Goal: Information Seeking & Learning: Understand process/instructions

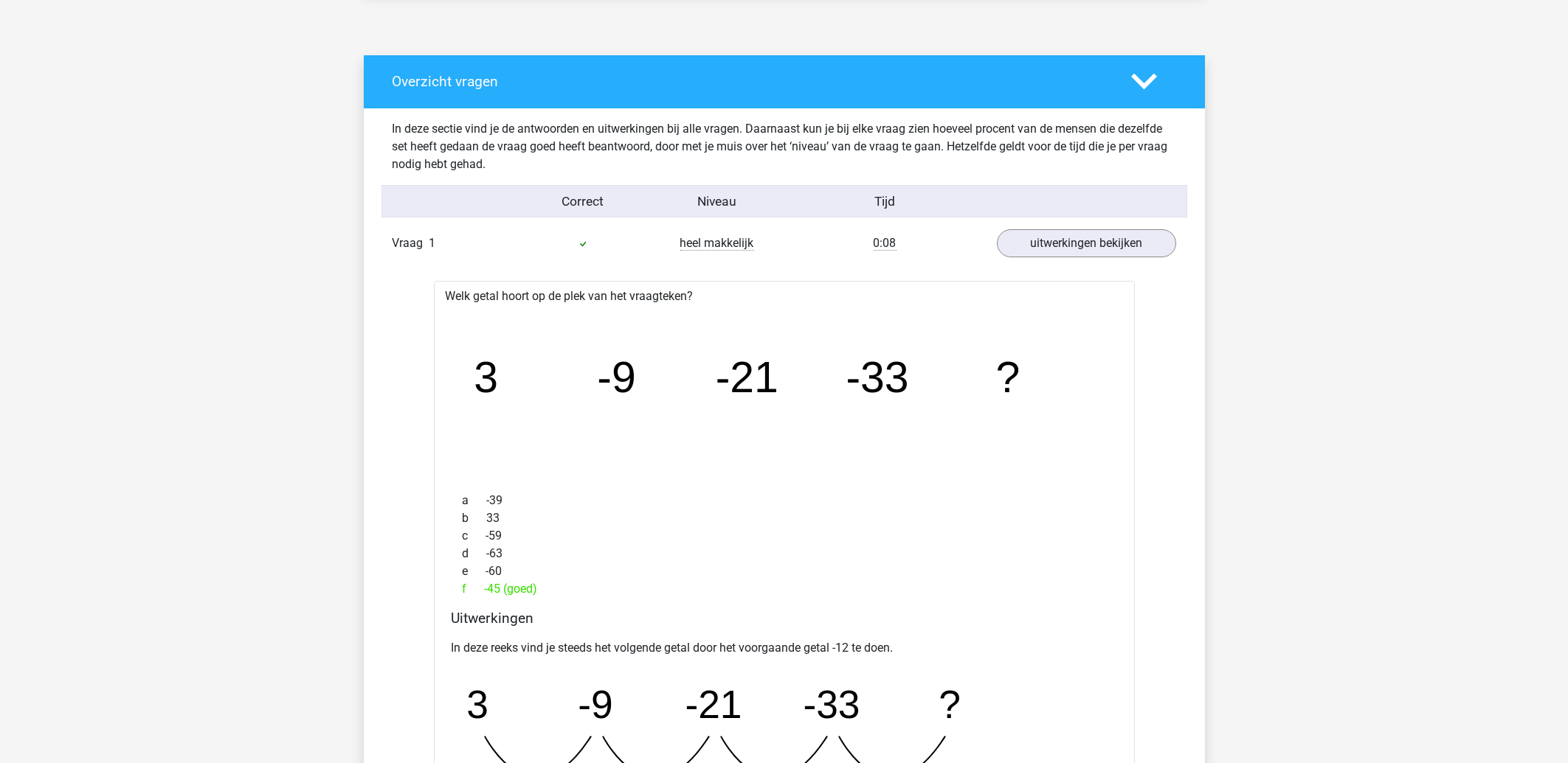
scroll to position [869, 0]
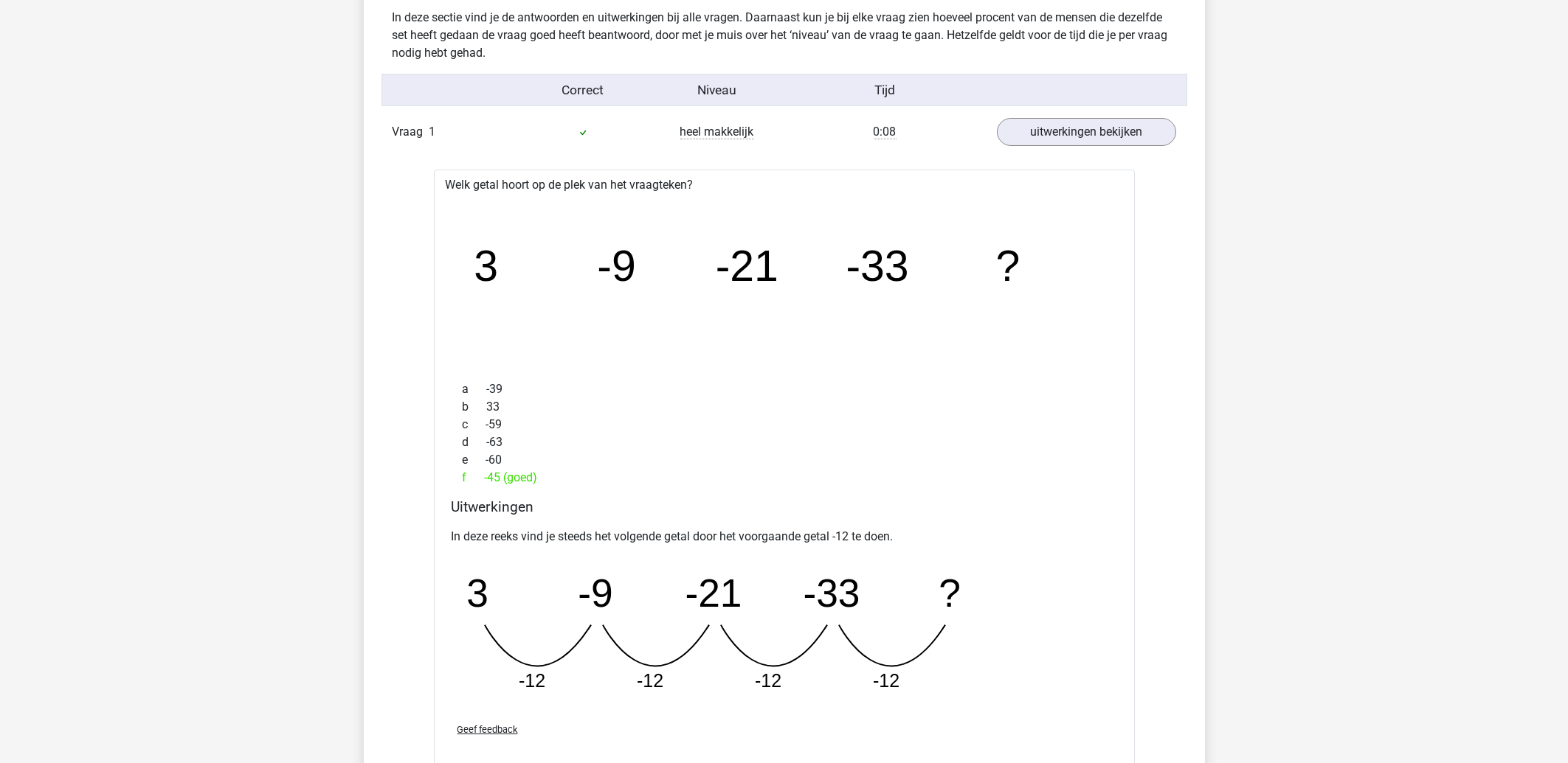
click at [924, 352] on icon "image/svg+xml 3 -9 -21 -33 ?" at bounding box center [784, 282] width 654 height 164
click at [1084, 134] on link "uitwerkingen bekijken" at bounding box center [1086, 132] width 206 height 32
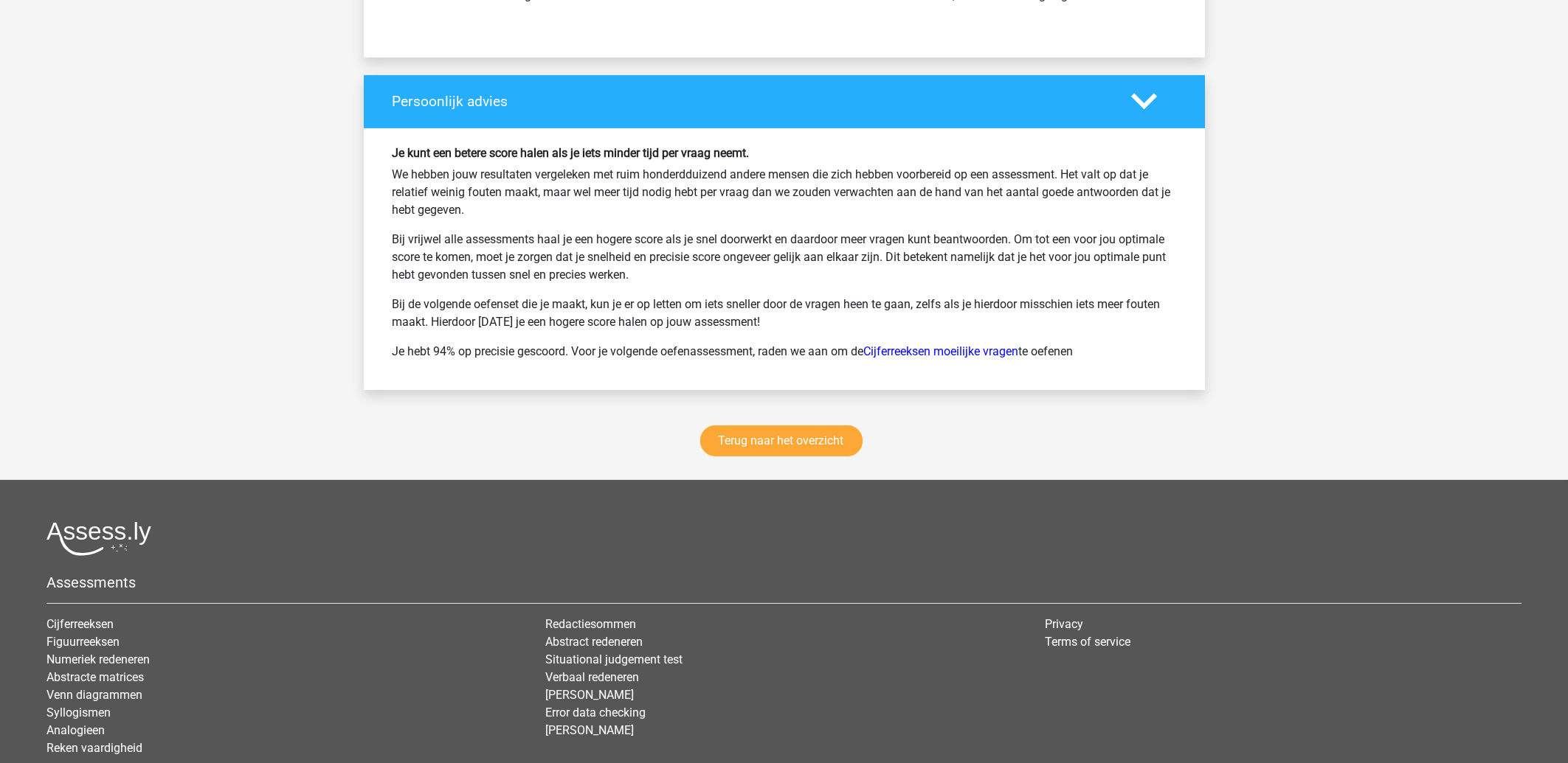
scroll to position [8411, 0]
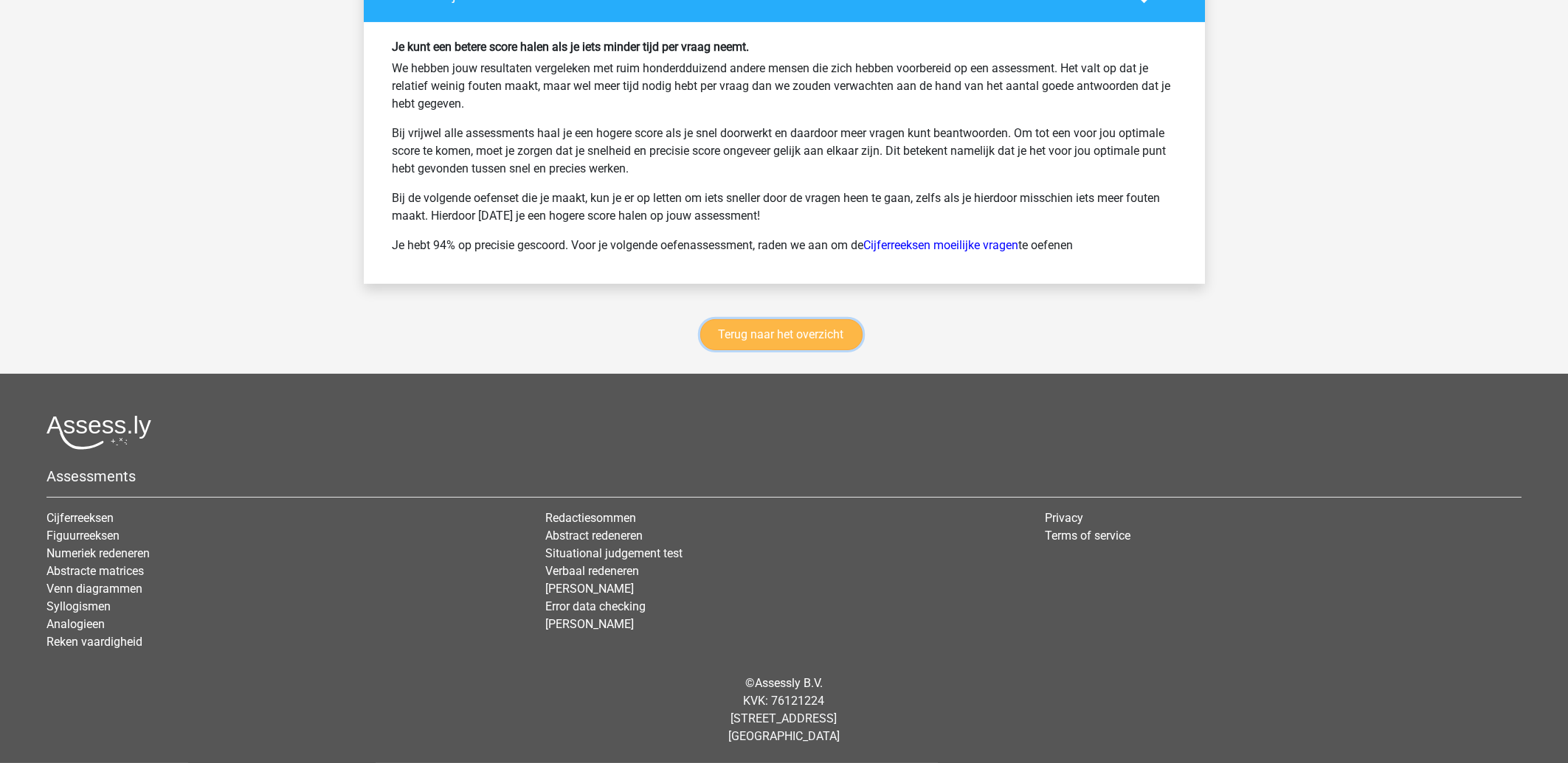
click at [805, 338] on link "Terug naar het overzicht" at bounding box center [781, 334] width 163 height 31
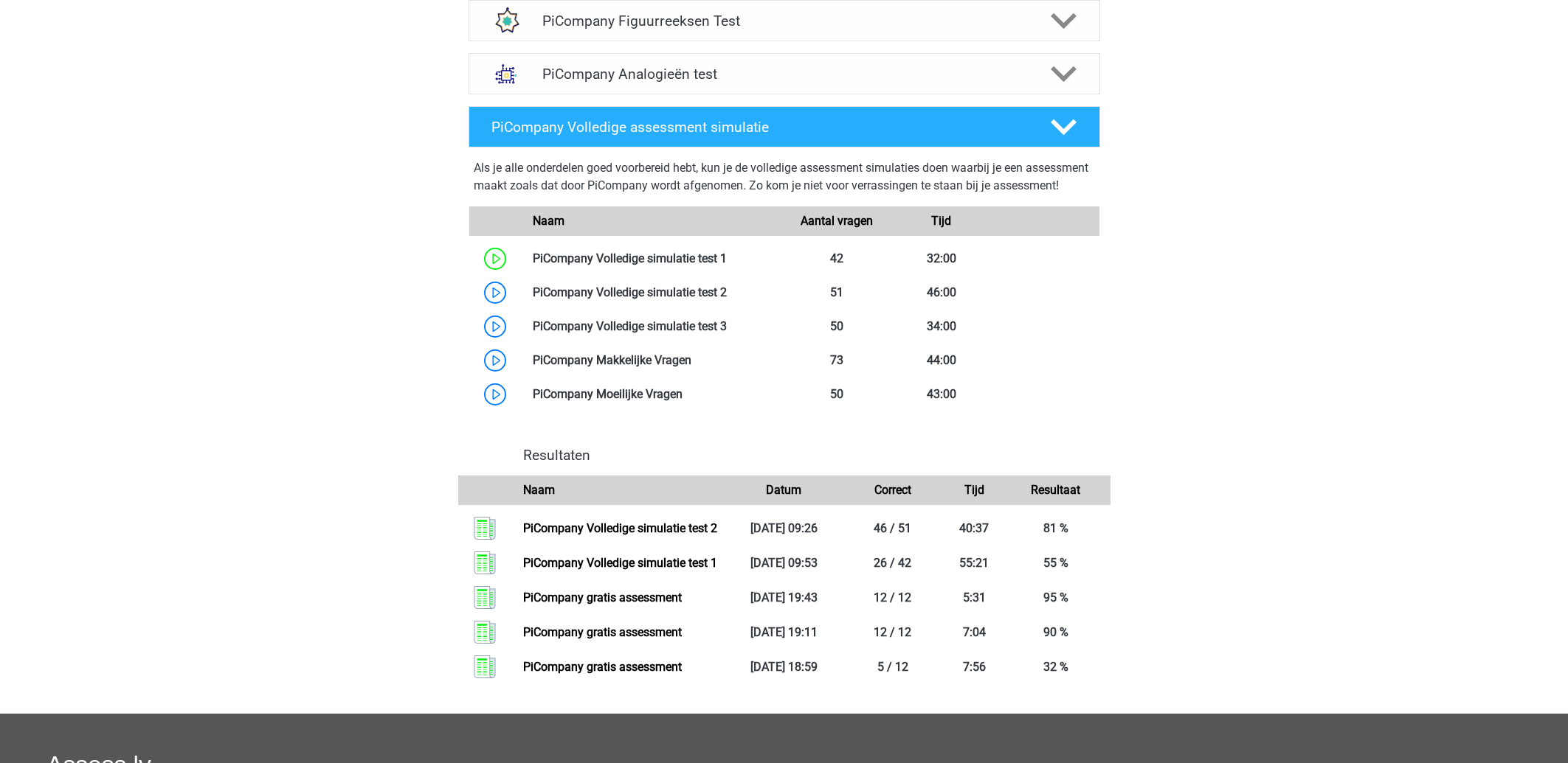
scroll to position [673, 0]
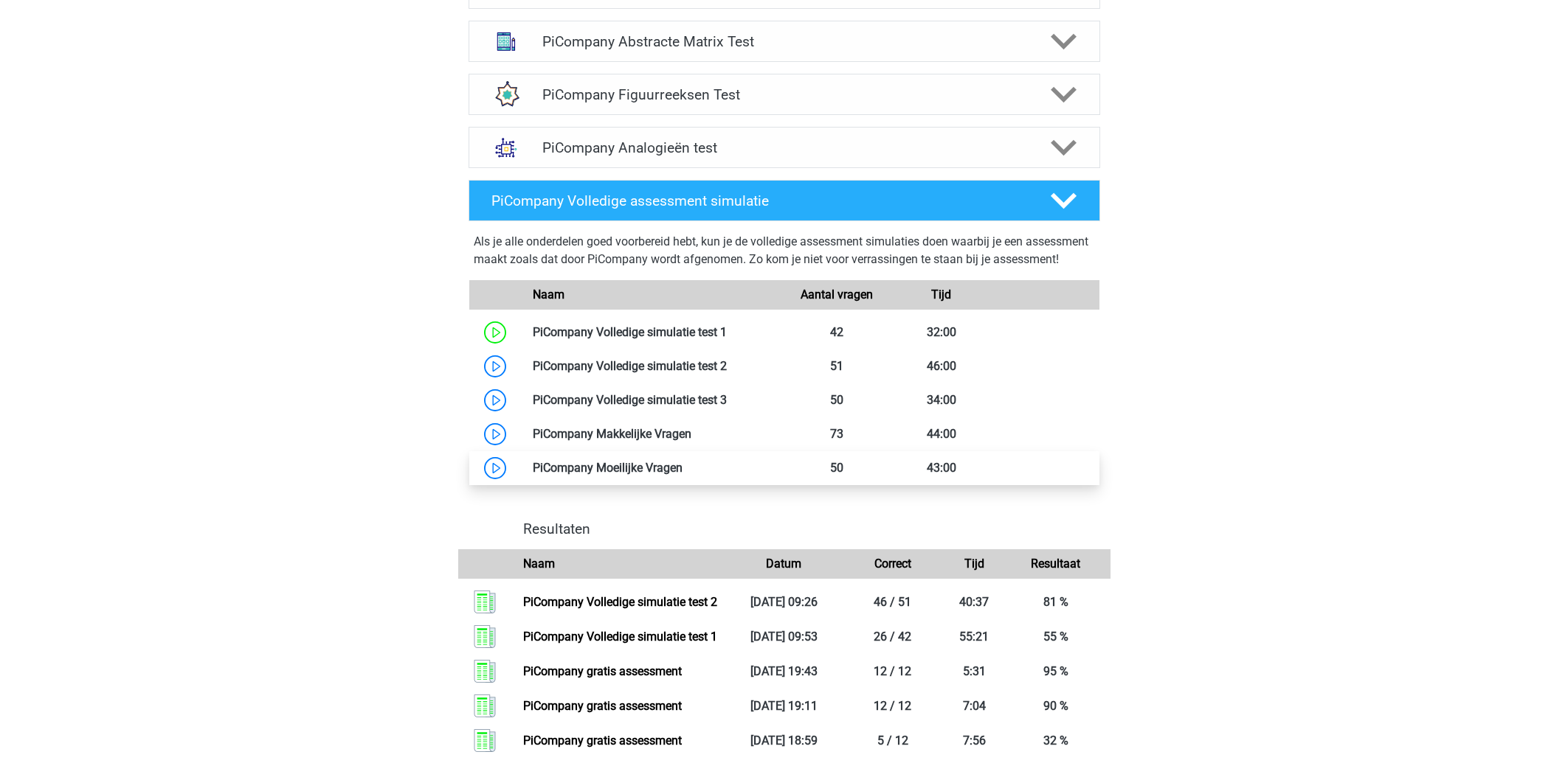
click at [682, 475] on link at bounding box center [682, 467] width 0 height 14
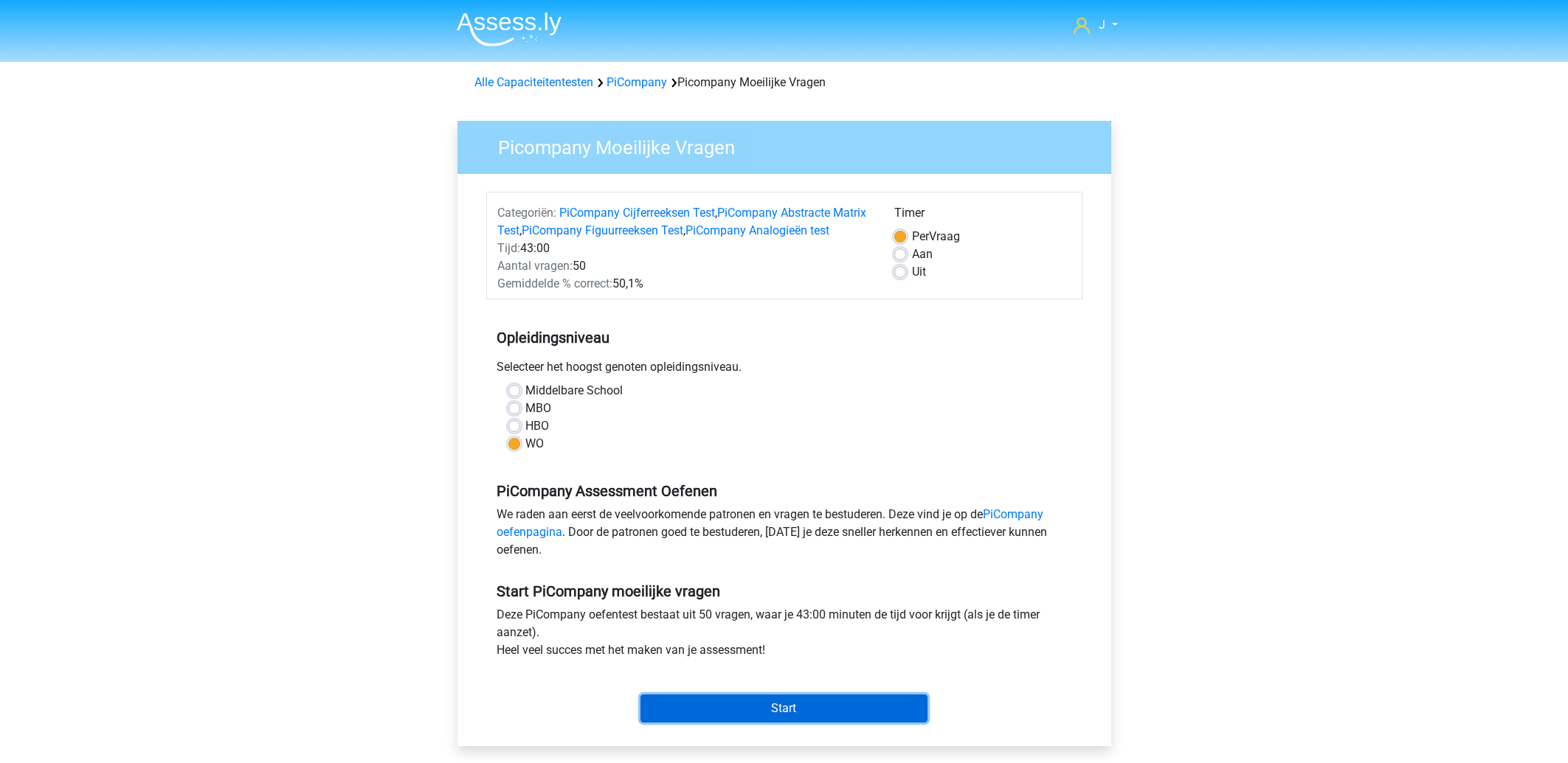
click at [755, 723] on input "Start" at bounding box center [784, 708] width 287 height 28
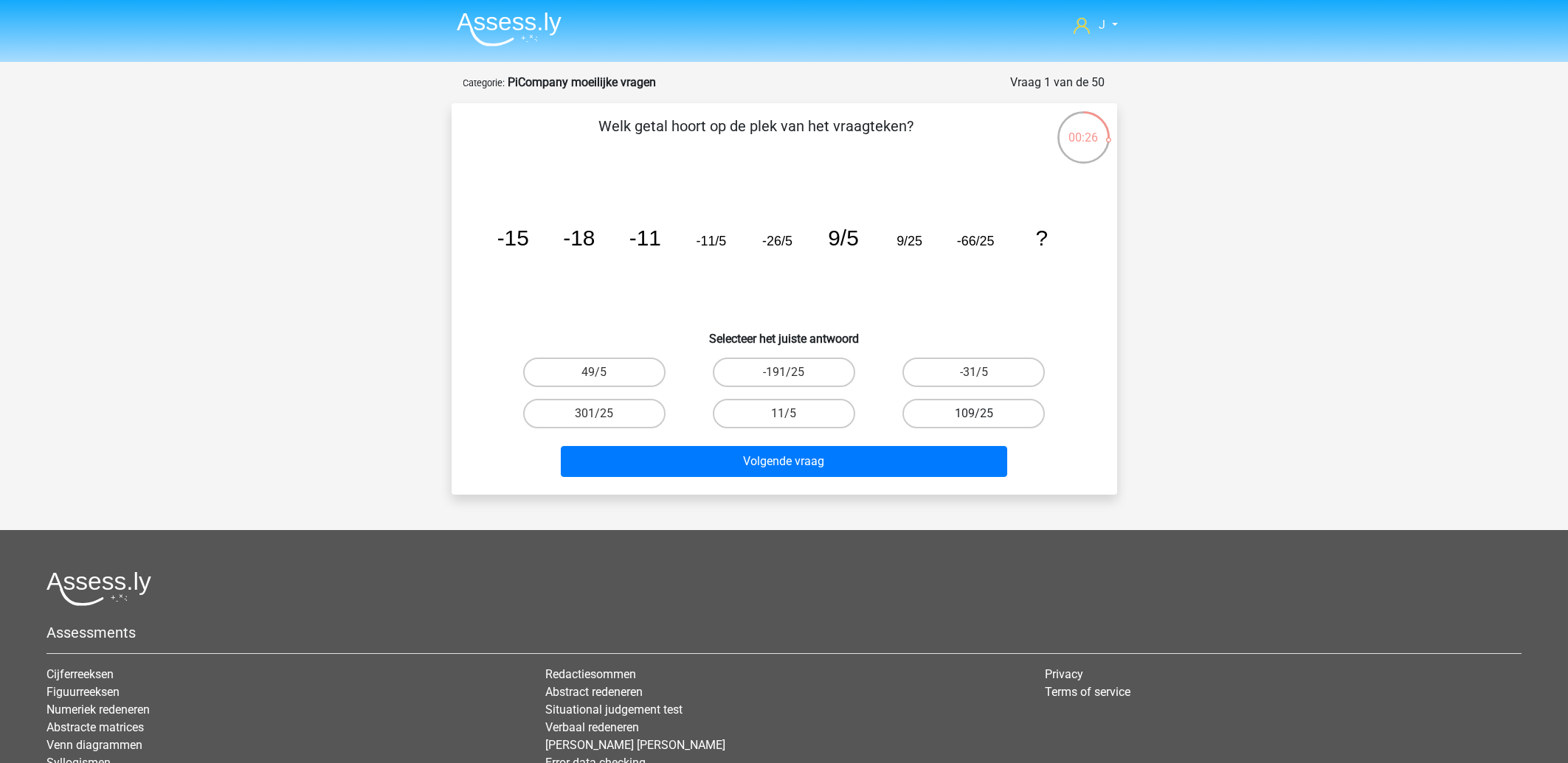
click at [953, 414] on label "109/25" at bounding box center [973, 413] width 142 height 30
click at [974, 414] on input "109/25" at bounding box center [979, 419] width 10 height 10
radio input "true"
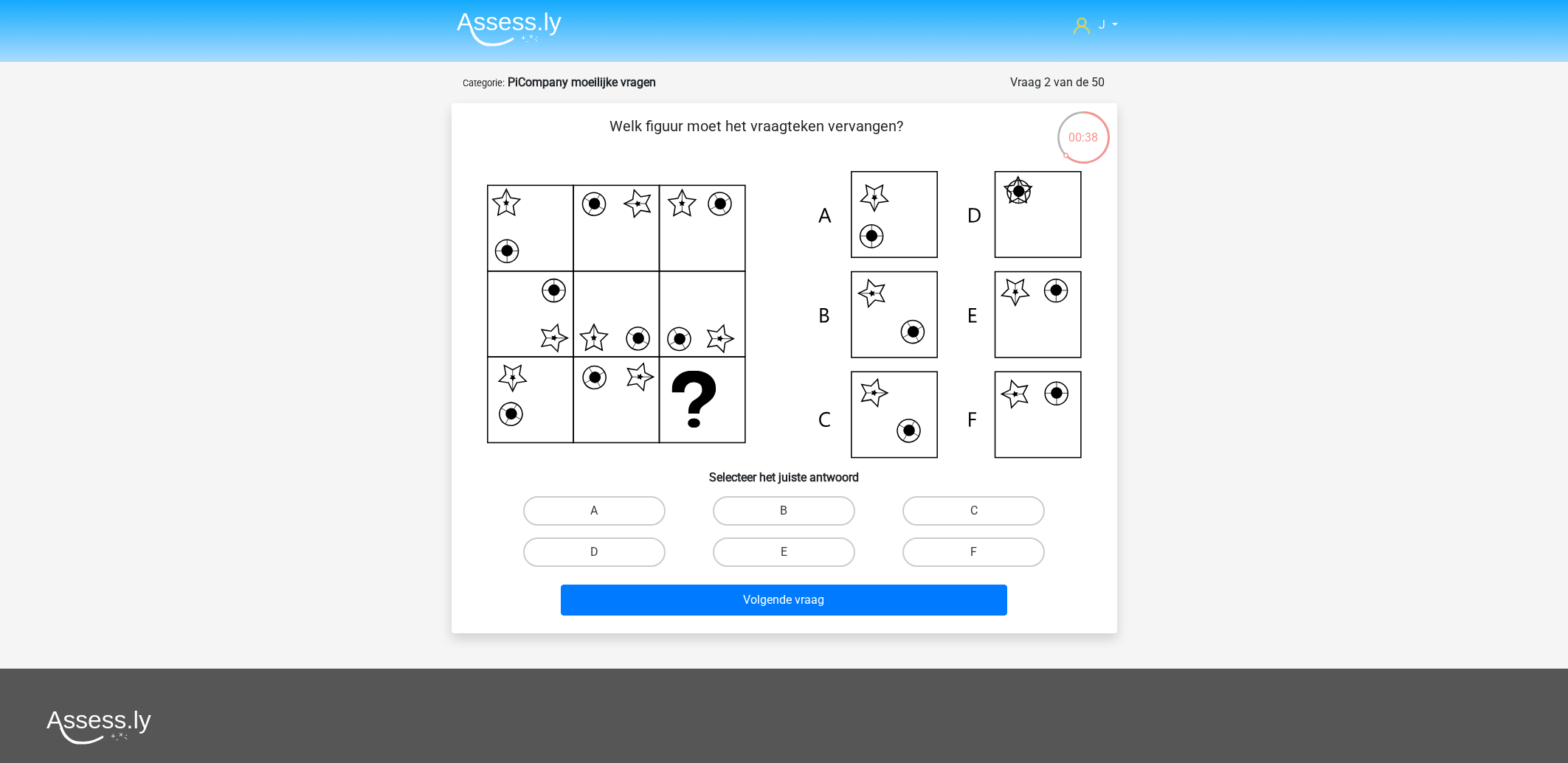
click at [979, 557] on input "F" at bounding box center [979, 557] width 10 height 10
radio input "true"
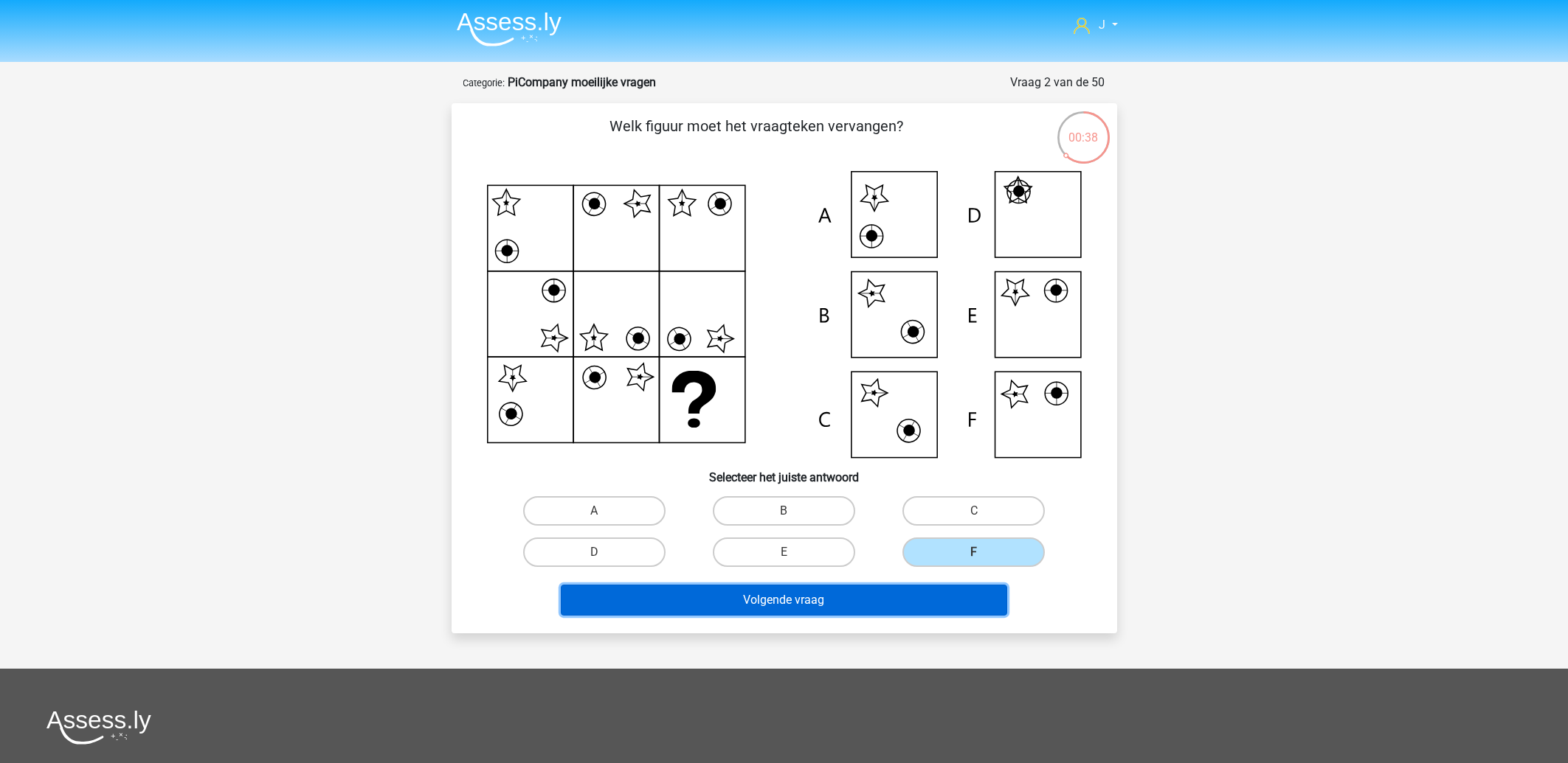
click at [902, 593] on button "Volgende vraag" at bounding box center [784, 600] width 447 height 31
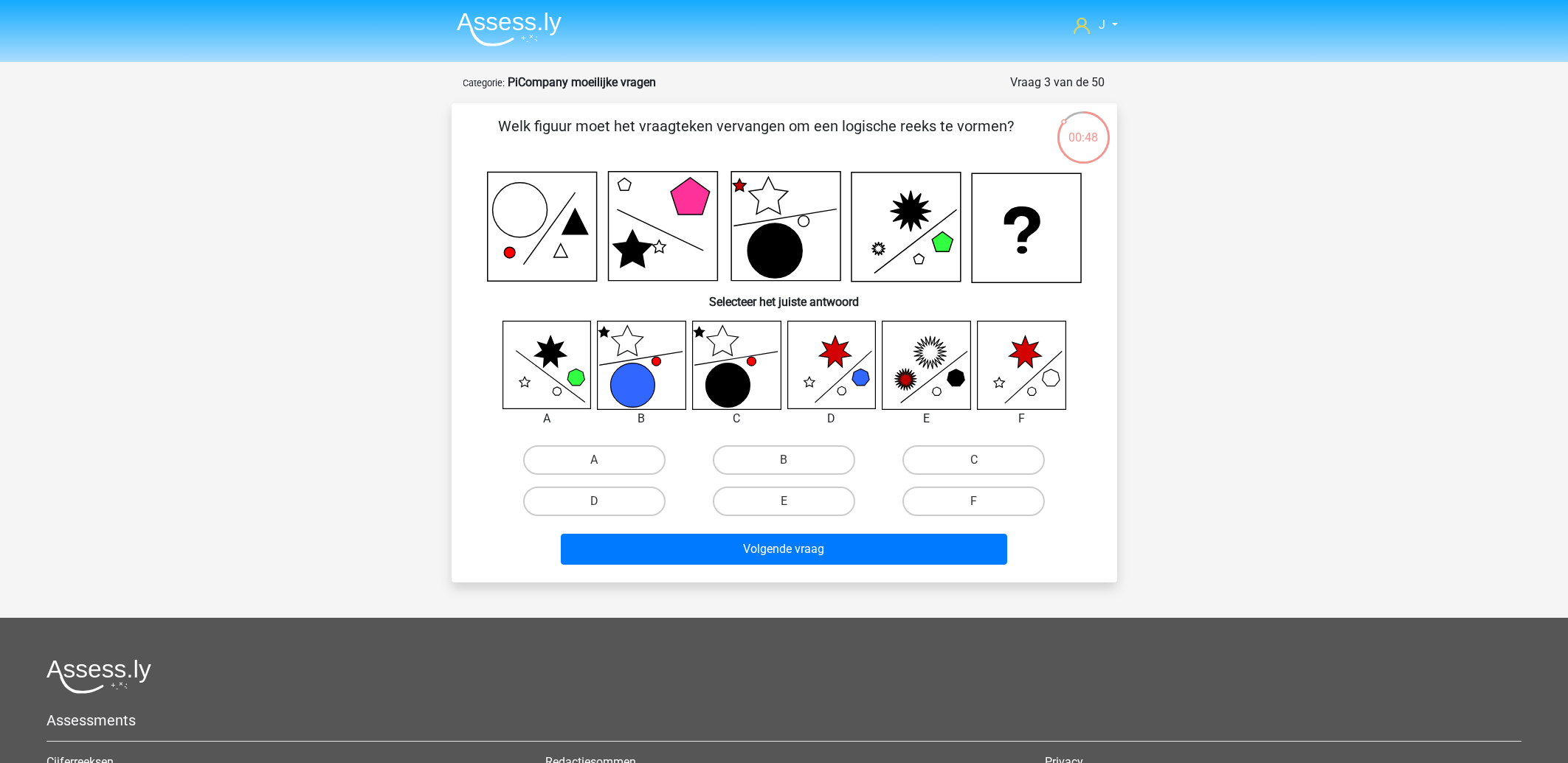
click at [939, 357] on icon at bounding box center [930, 352] width 33 height 33
click at [819, 496] on label "E" at bounding box center [784, 501] width 142 height 30
click at [793, 502] on input "E" at bounding box center [788, 507] width 10 height 10
radio input "true"
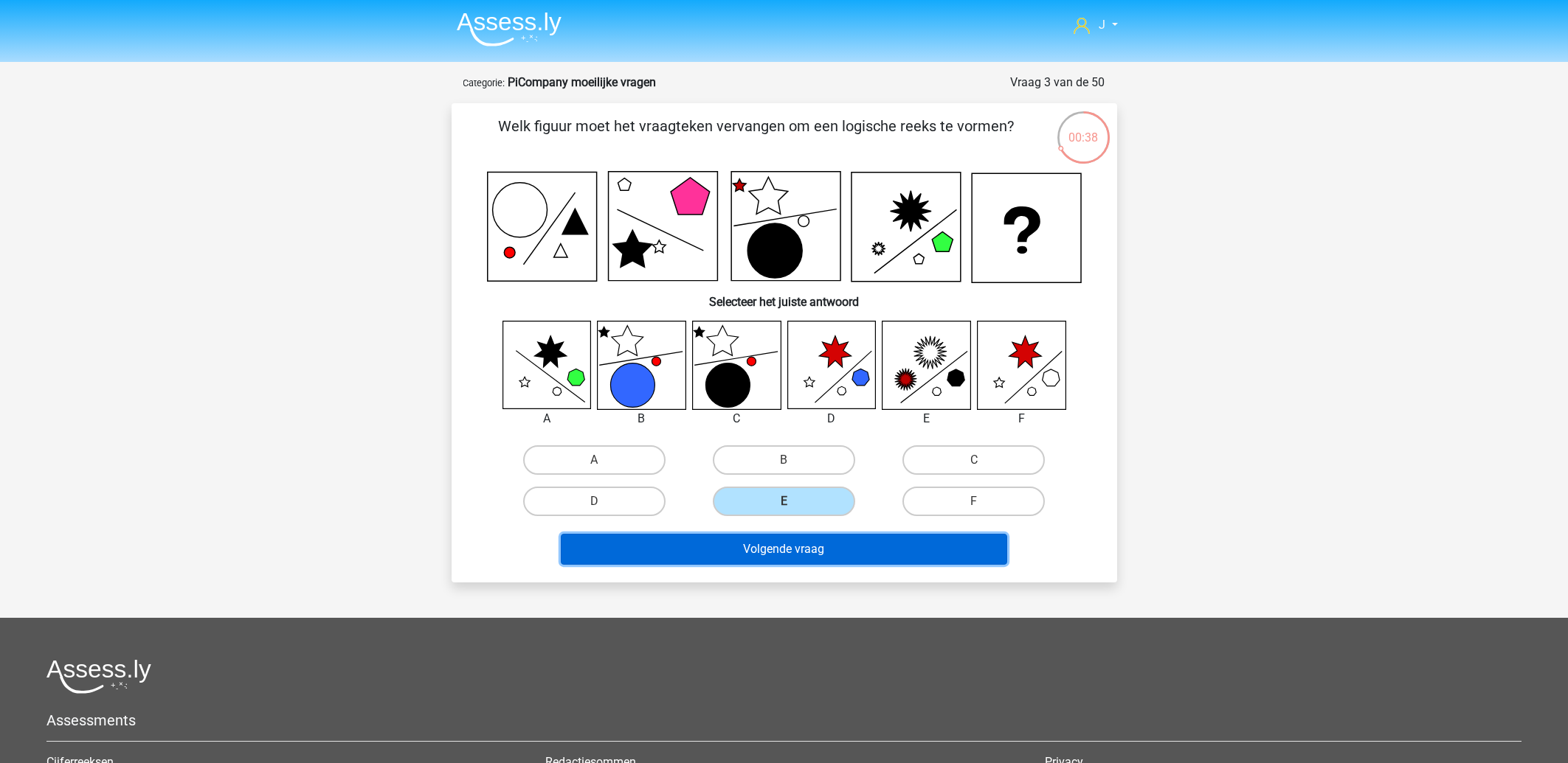
click at [797, 544] on button "Volgende vraag" at bounding box center [784, 549] width 447 height 31
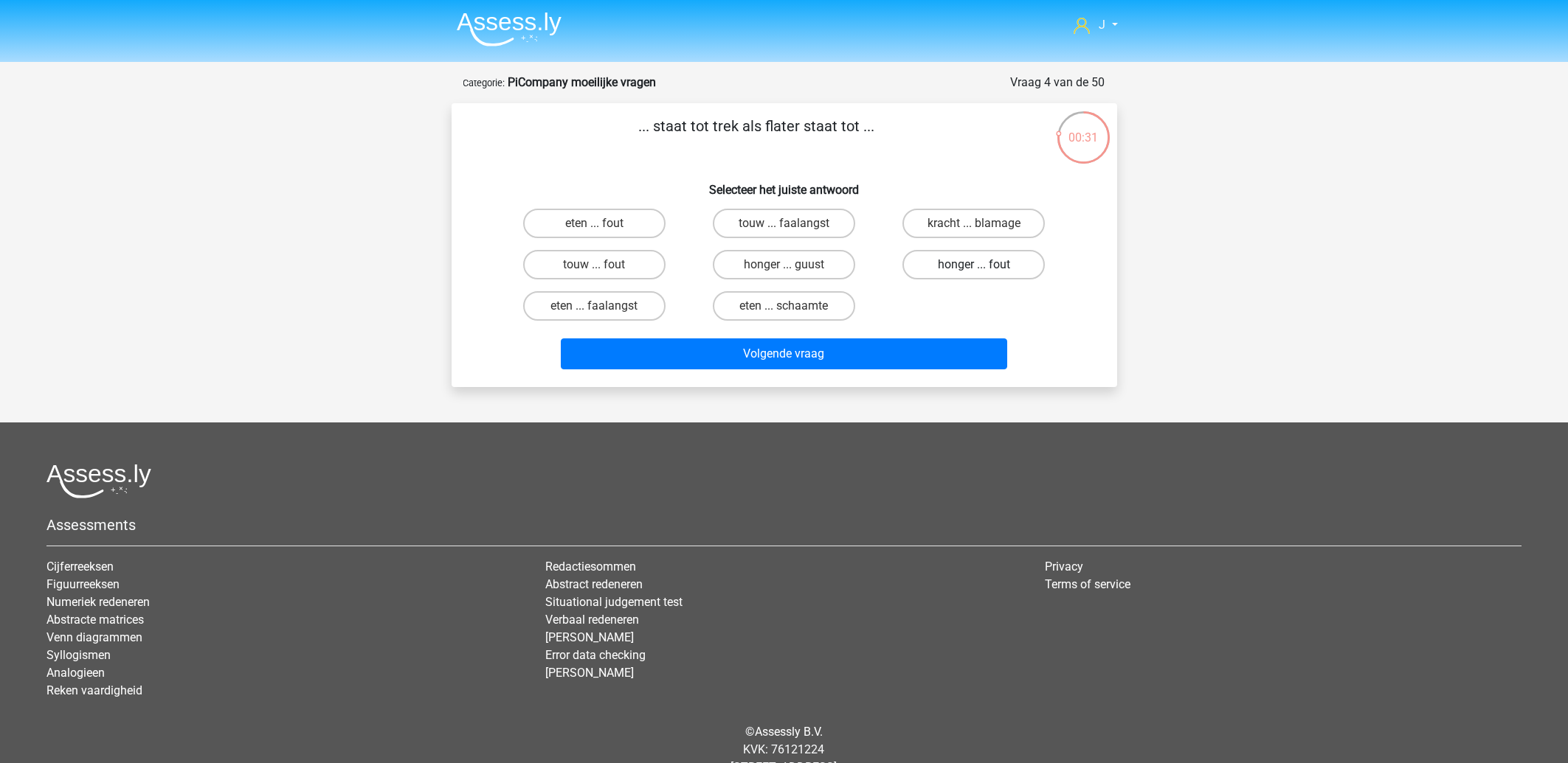
click at [974, 255] on label "honger ... fout" at bounding box center [973, 265] width 142 height 30
click at [974, 265] on input "honger ... fout" at bounding box center [979, 269] width 10 height 10
radio input "true"
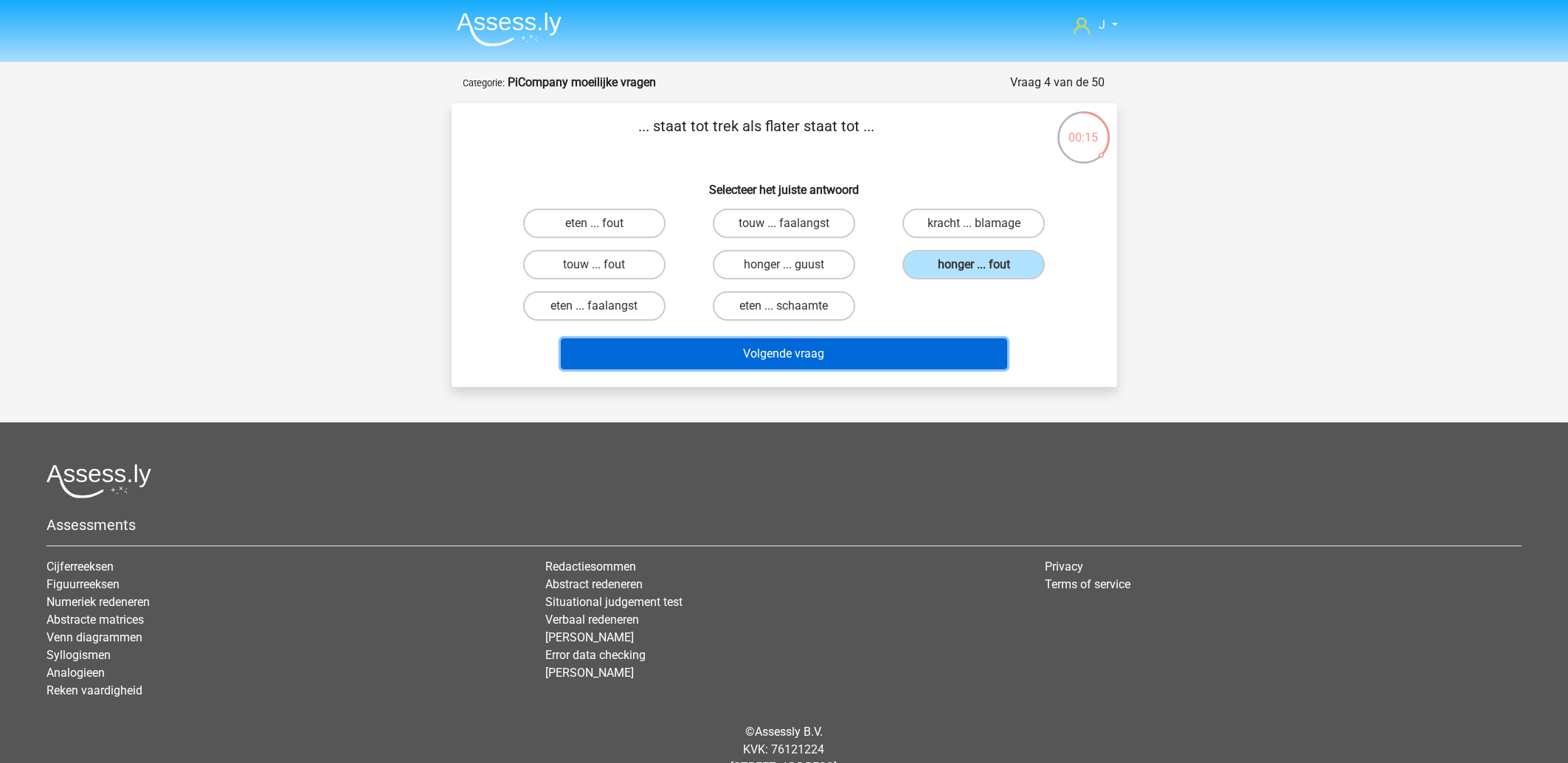
drag, startPoint x: 740, startPoint y: 345, endPoint x: 750, endPoint y: 357, distance: 15.6
click at [741, 347] on button "Volgende vraag" at bounding box center [784, 354] width 447 height 31
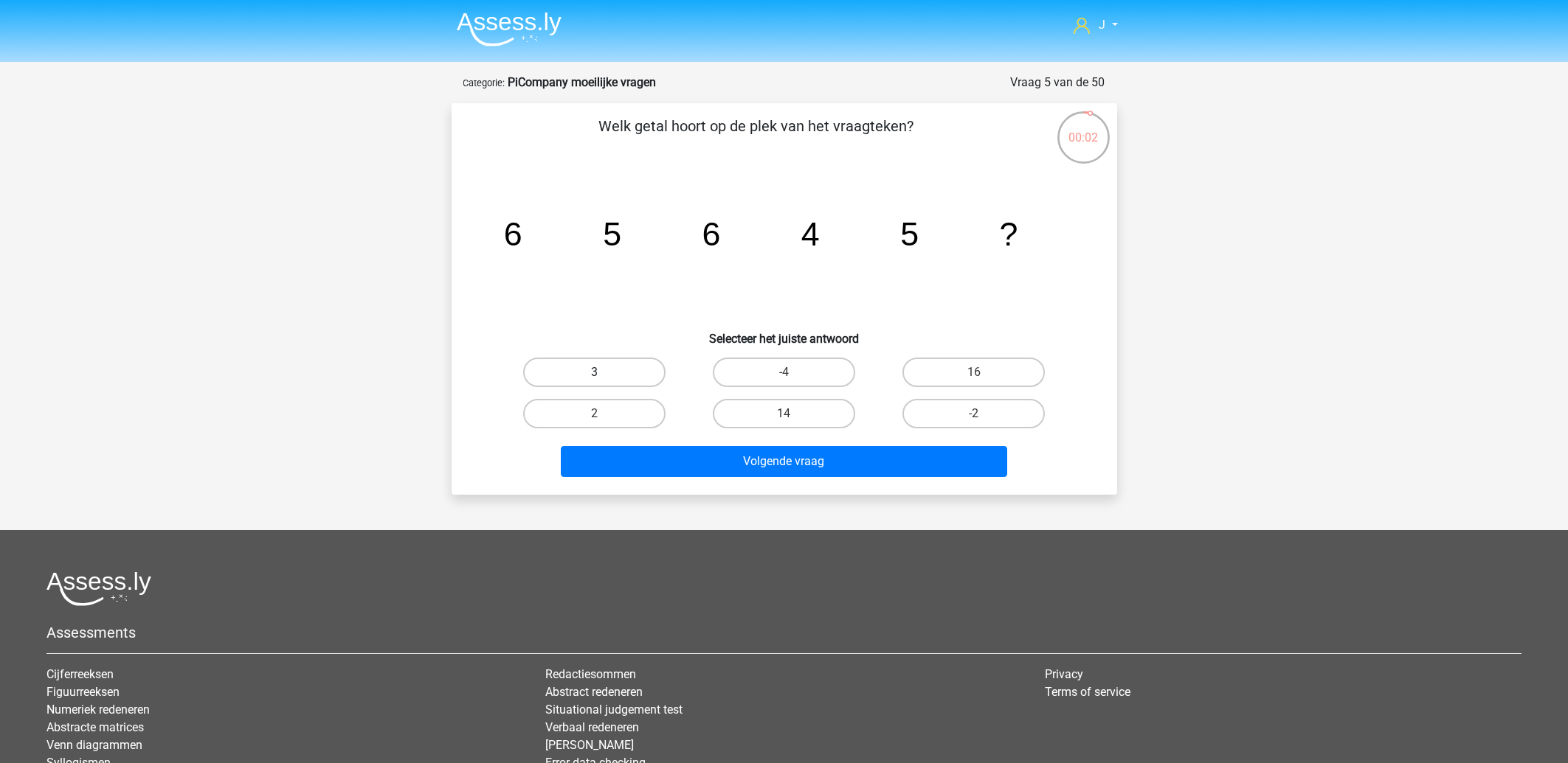
click at [593, 370] on label "3" at bounding box center [594, 372] width 142 height 30
click at [594, 372] on input "3" at bounding box center [599, 377] width 10 height 10
radio input "true"
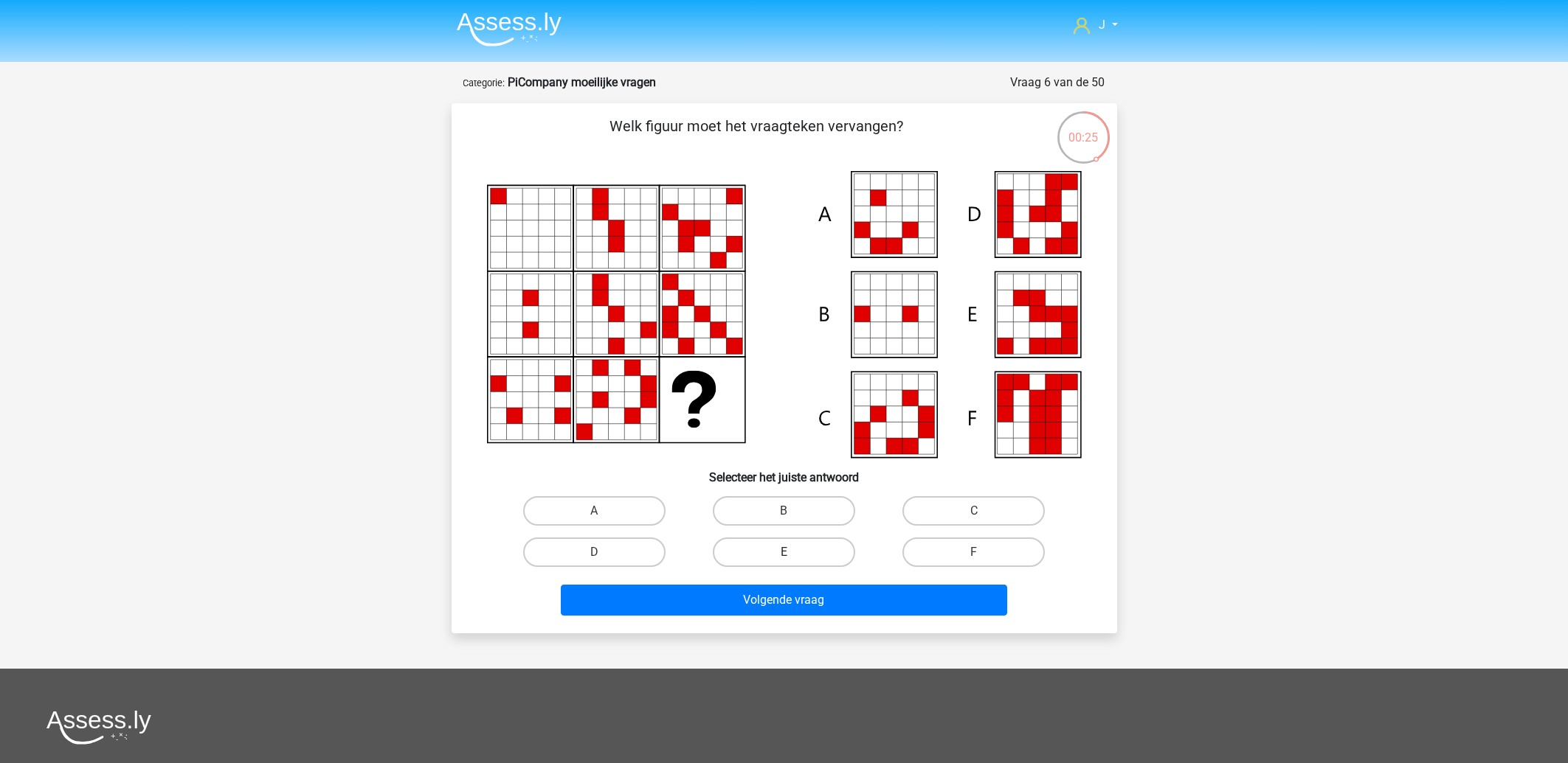
click at [760, 548] on label "E" at bounding box center [784, 552] width 142 height 30
click at [784, 552] on input "E" at bounding box center [788, 557] width 10 height 10
radio input "true"
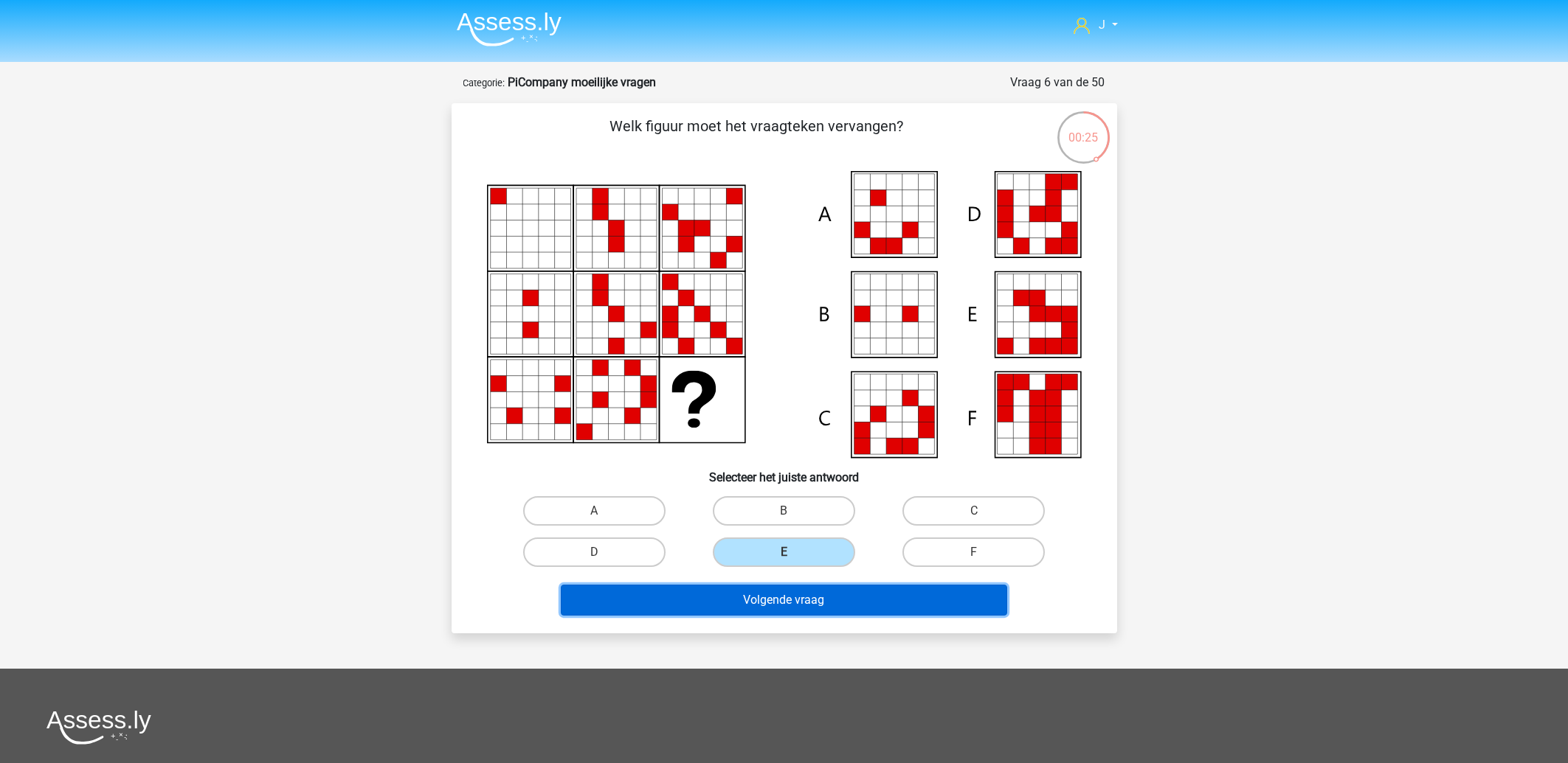
click at [772, 606] on button "Volgende vraag" at bounding box center [784, 600] width 447 height 31
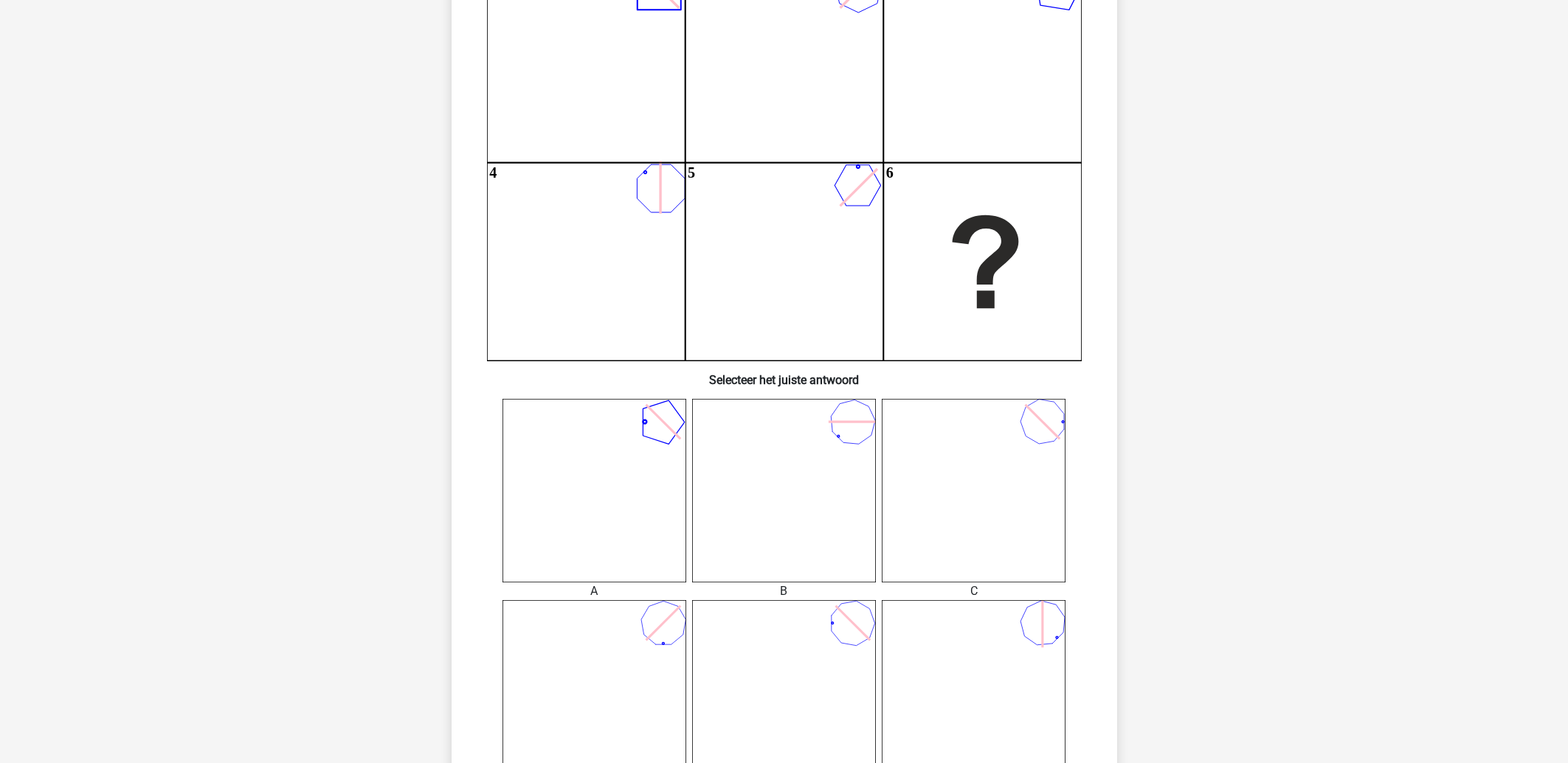
scroll to position [390, 0]
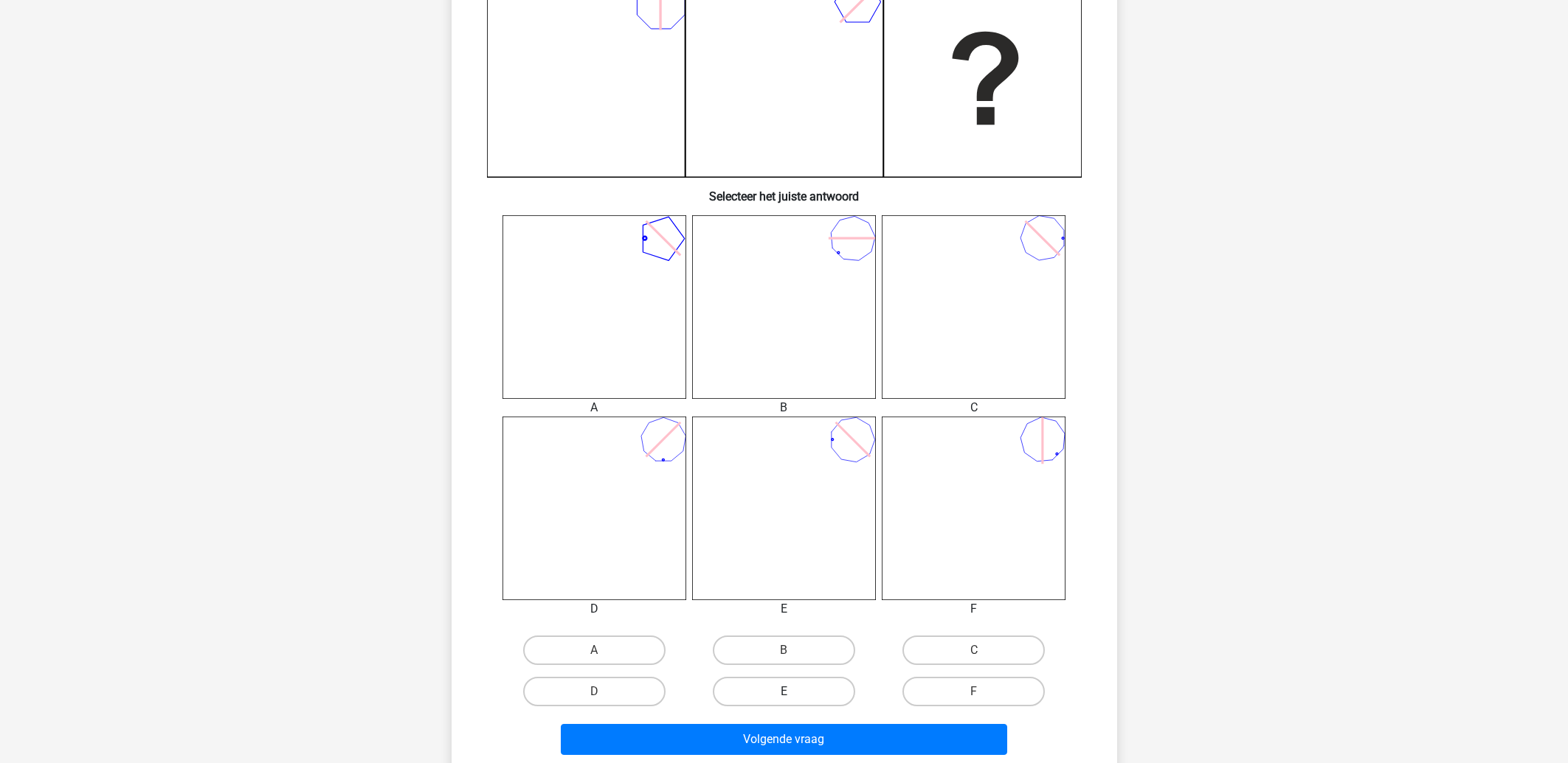
click at [809, 687] on label "E" at bounding box center [784, 691] width 142 height 30
click at [793, 691] on input "E" at bounding box center [788, 696] width 10 height 10
radio input "true"
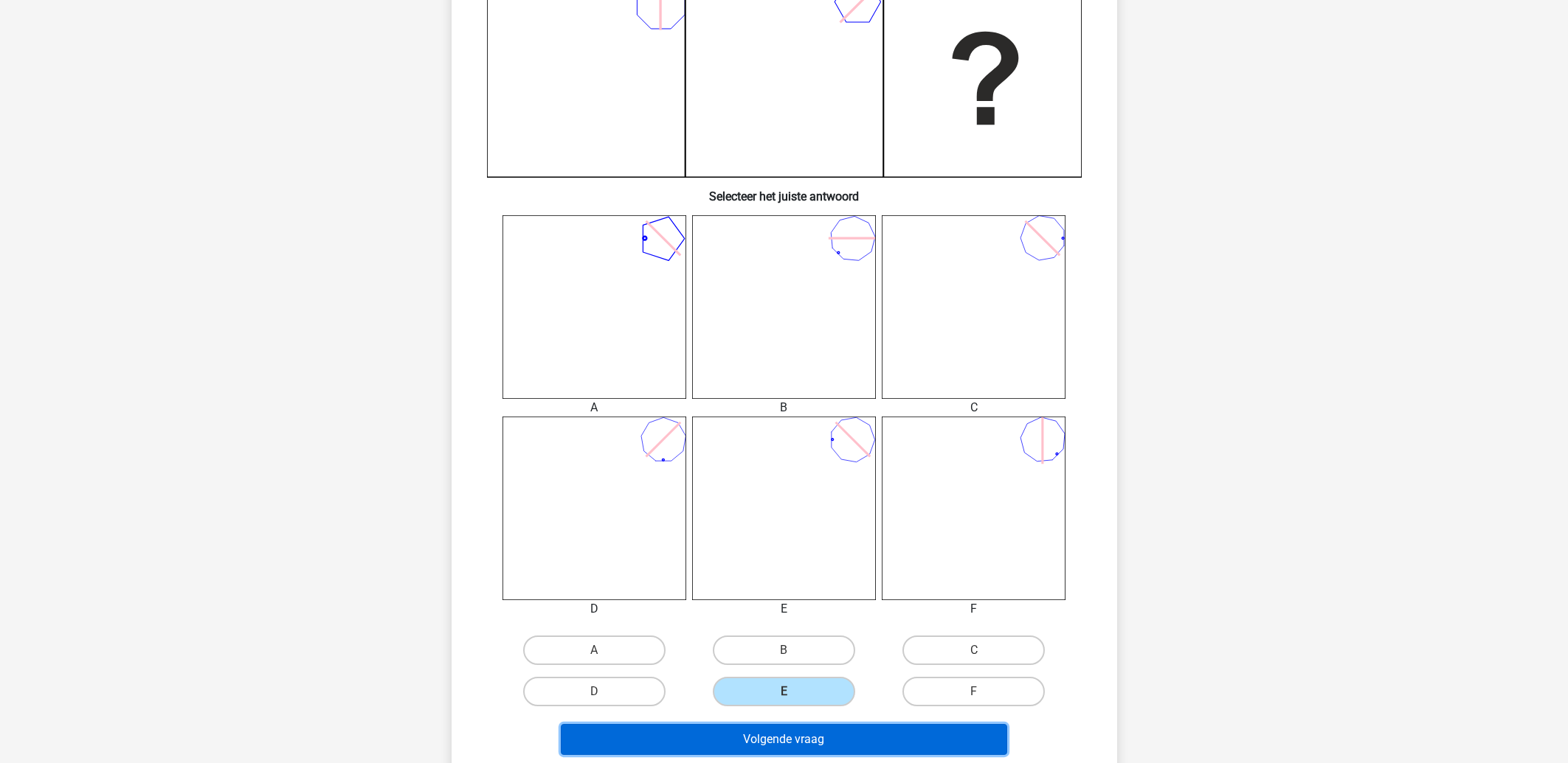
click at [817, 736] on button "Volgende vraag" at bounding box center [784, 740] width 447 height 31
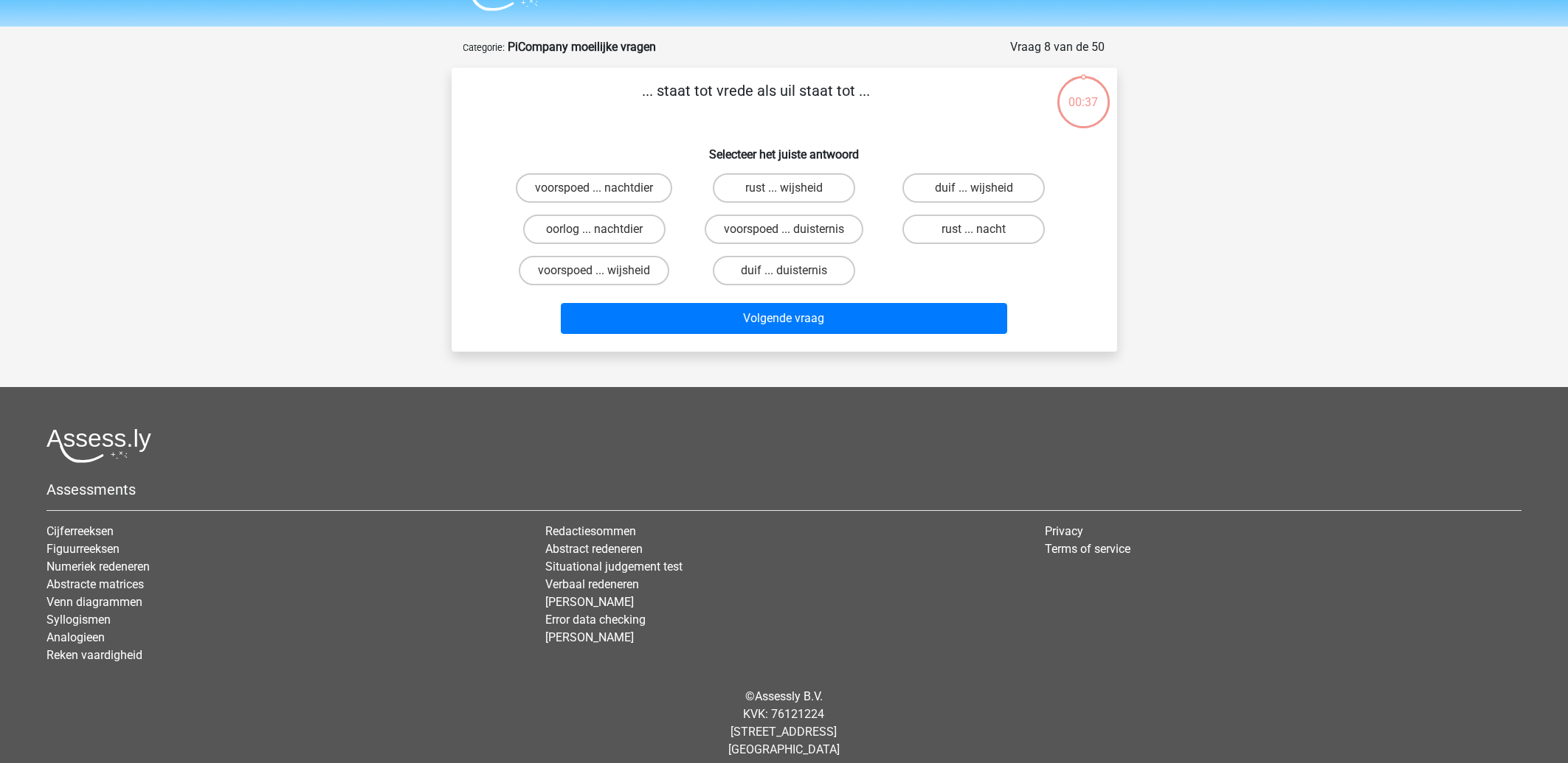
scroll to position [0, 0]
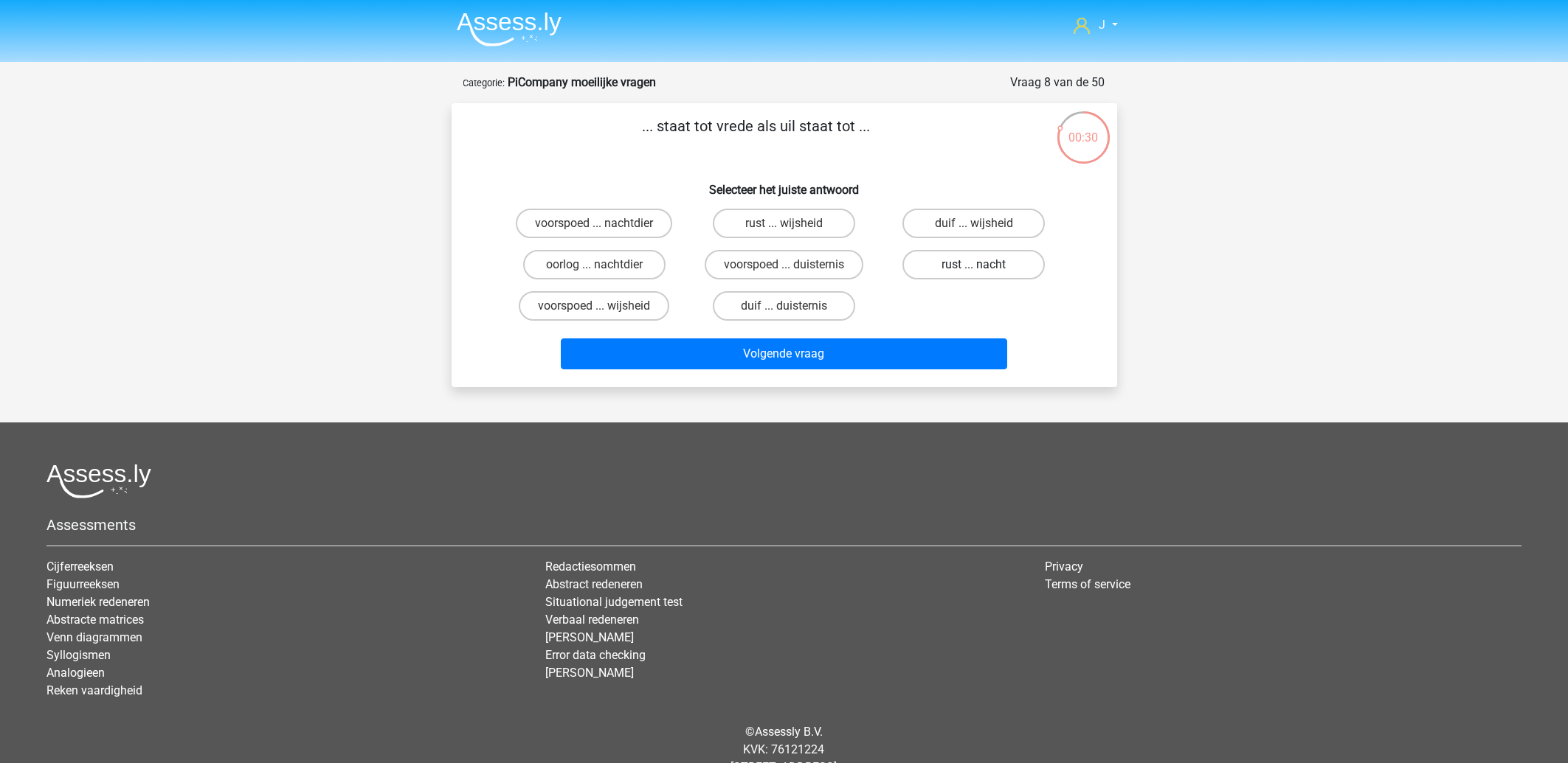
click at [973, 267] on label "rust ... nacht" at bounding box center [973, 265] width 142 height 30
click at [974, 267] on input "rust ... nacht" at bounding box center [979, 269] width 10 height 10
radio input "true"
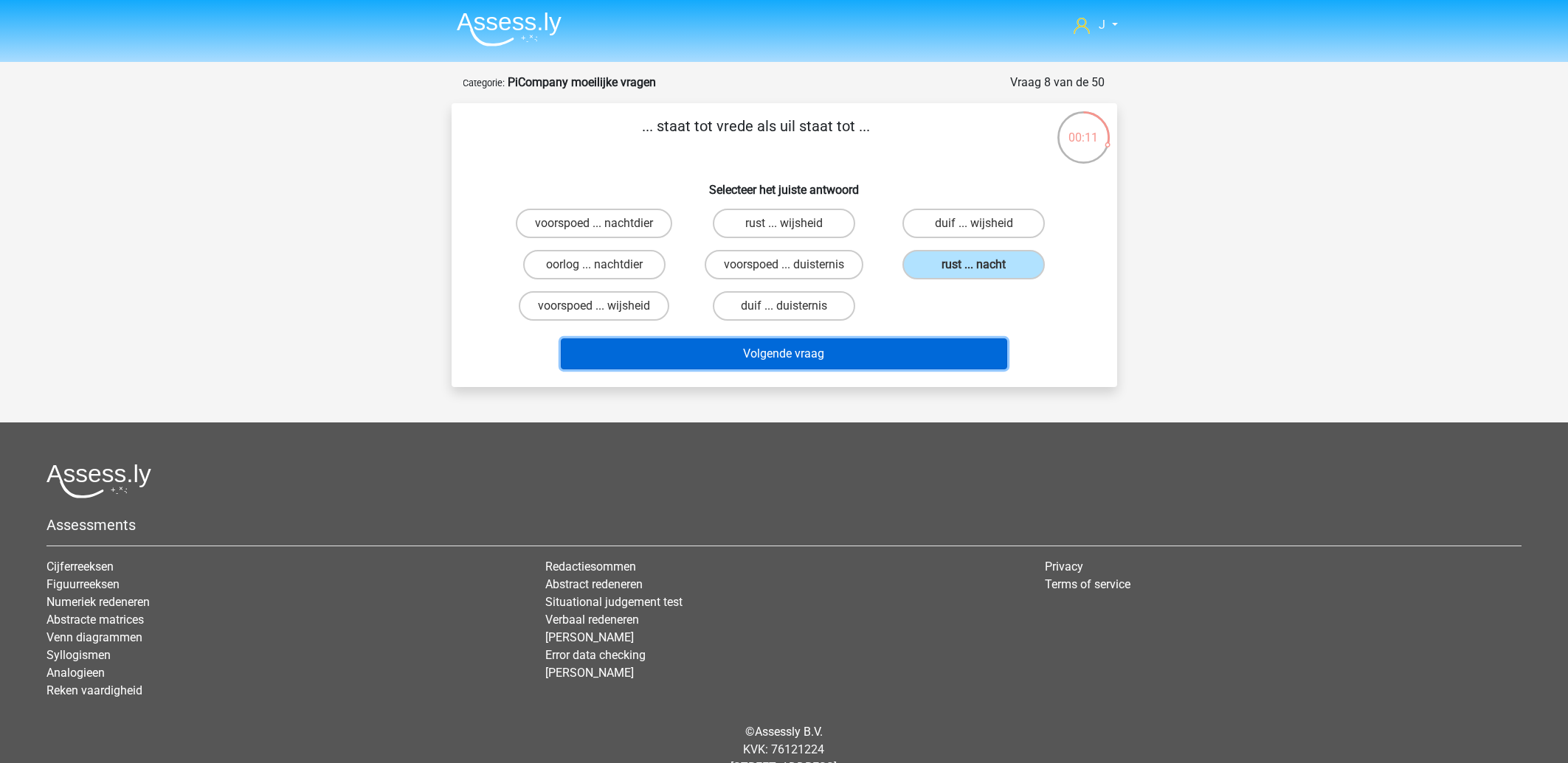
click at [772, 351] on button "Volgende vraag" at bounding box center [784, 354] width 447 height 31
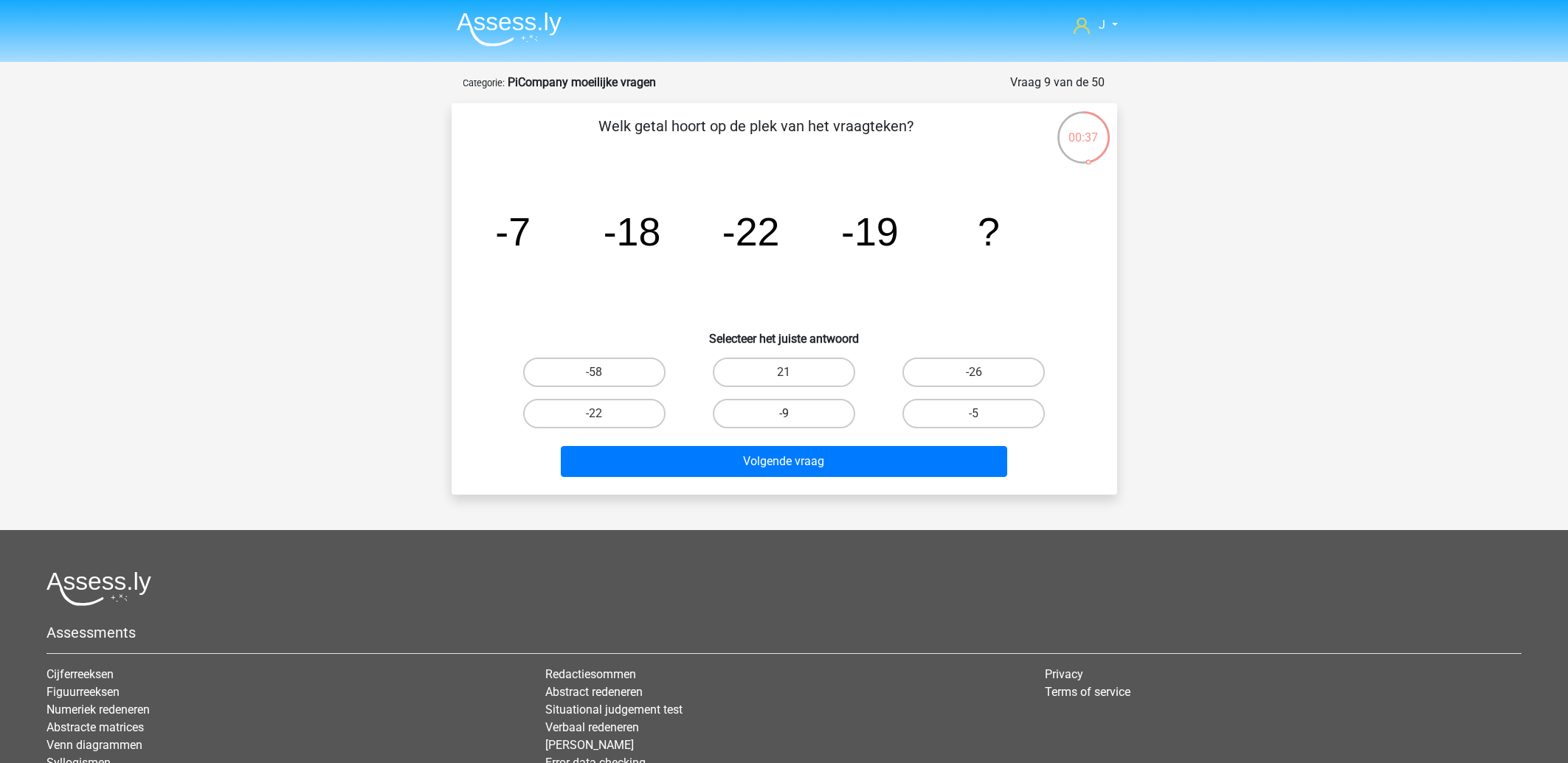
click at [762, 419] on label "-9" at bounding box center [784, 413] width 142 height 30
click at [784, 419] on input "-9" at bounding box center [788, 419] width 10 height 10
radio input "true"
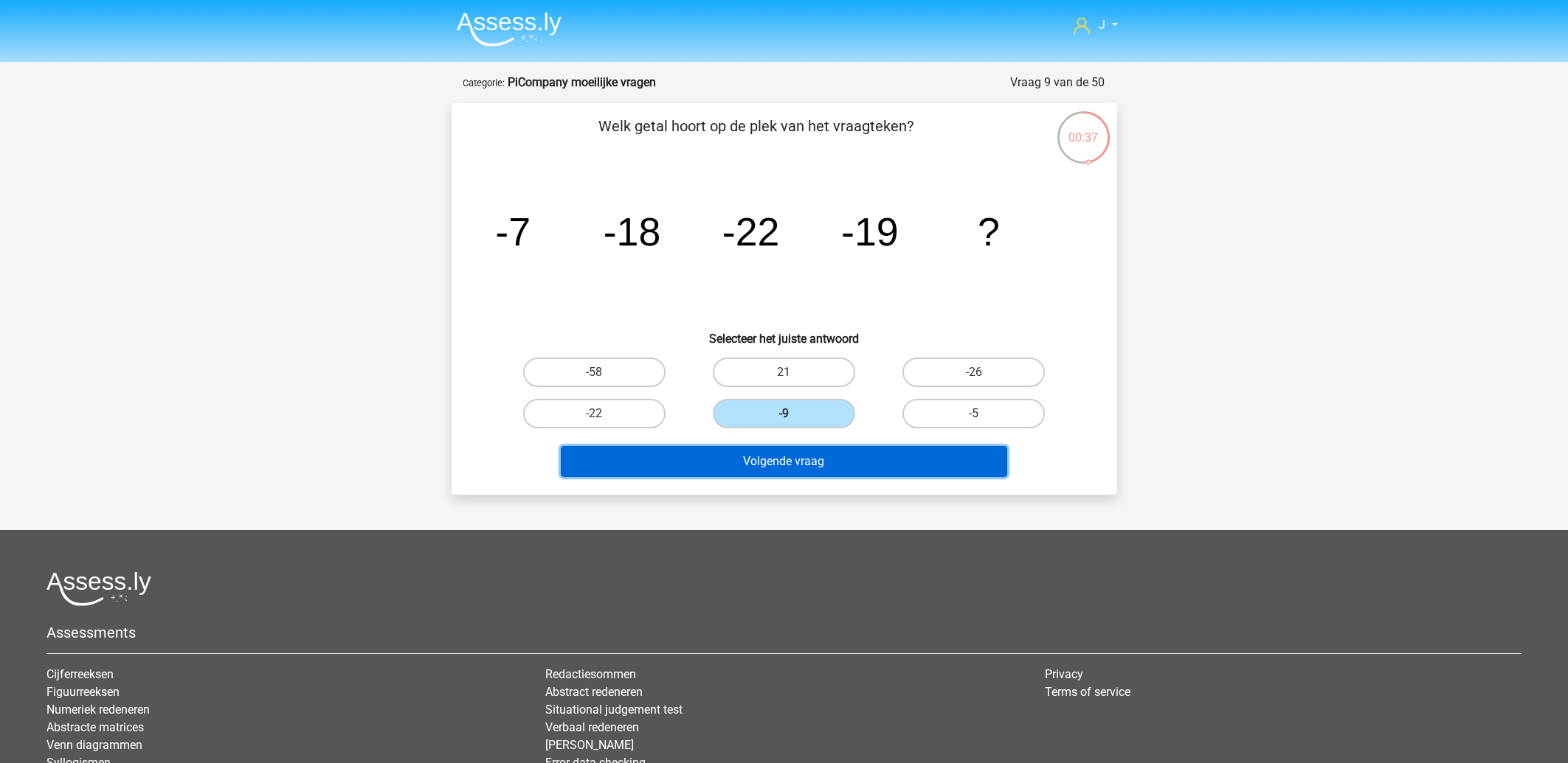
click at [763, 461] on button "Volgende vraag" at bounding box center [784, 461] width 447 height 31
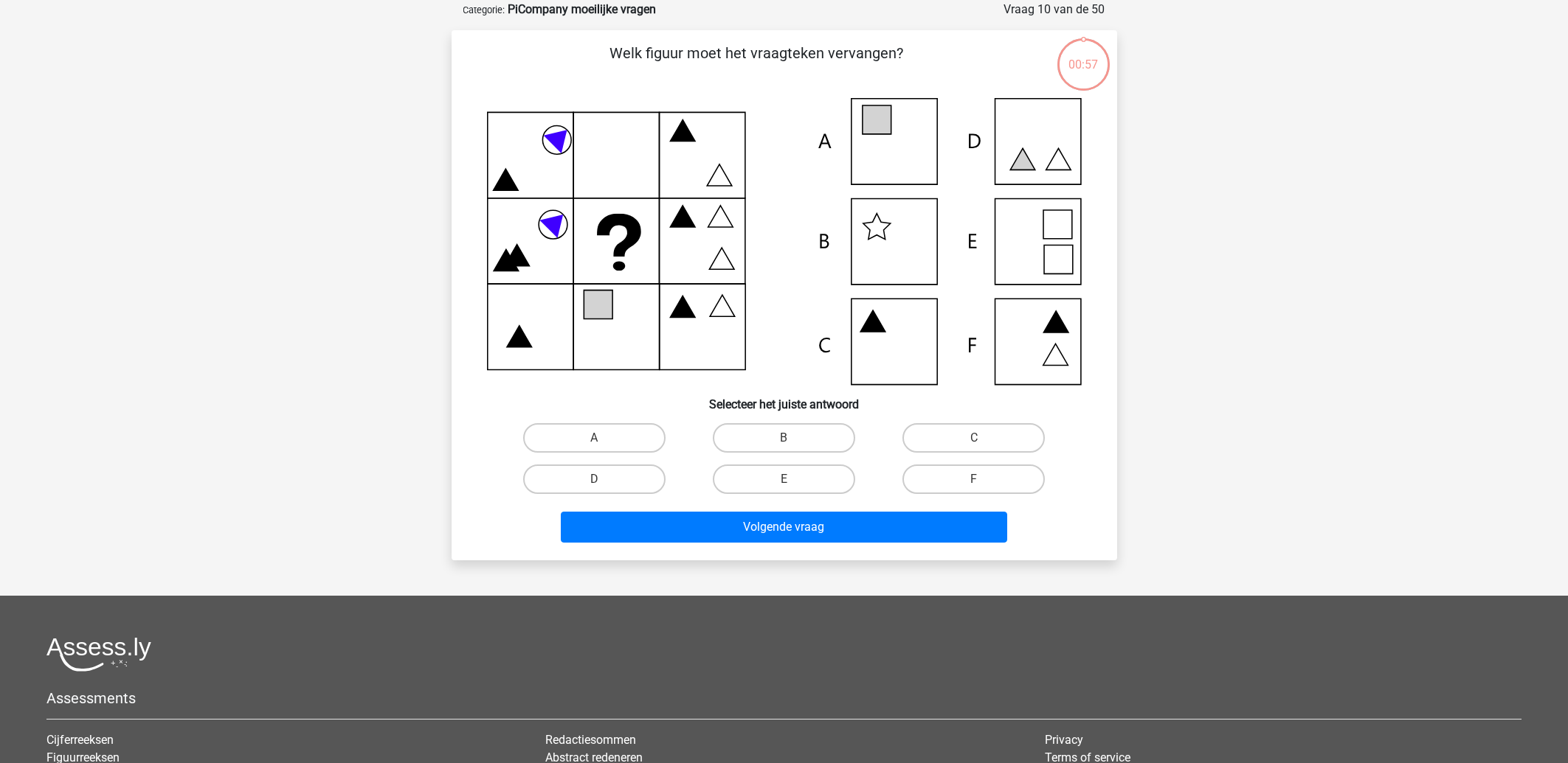
scroll to position [74, 0]
click at [588, 437] on label "A" at bounding box center [594, 437] width 142 height 30
click at [594, 437] on input "A" at bounding box center [599, 442] width 10 height 10
radio input "true"
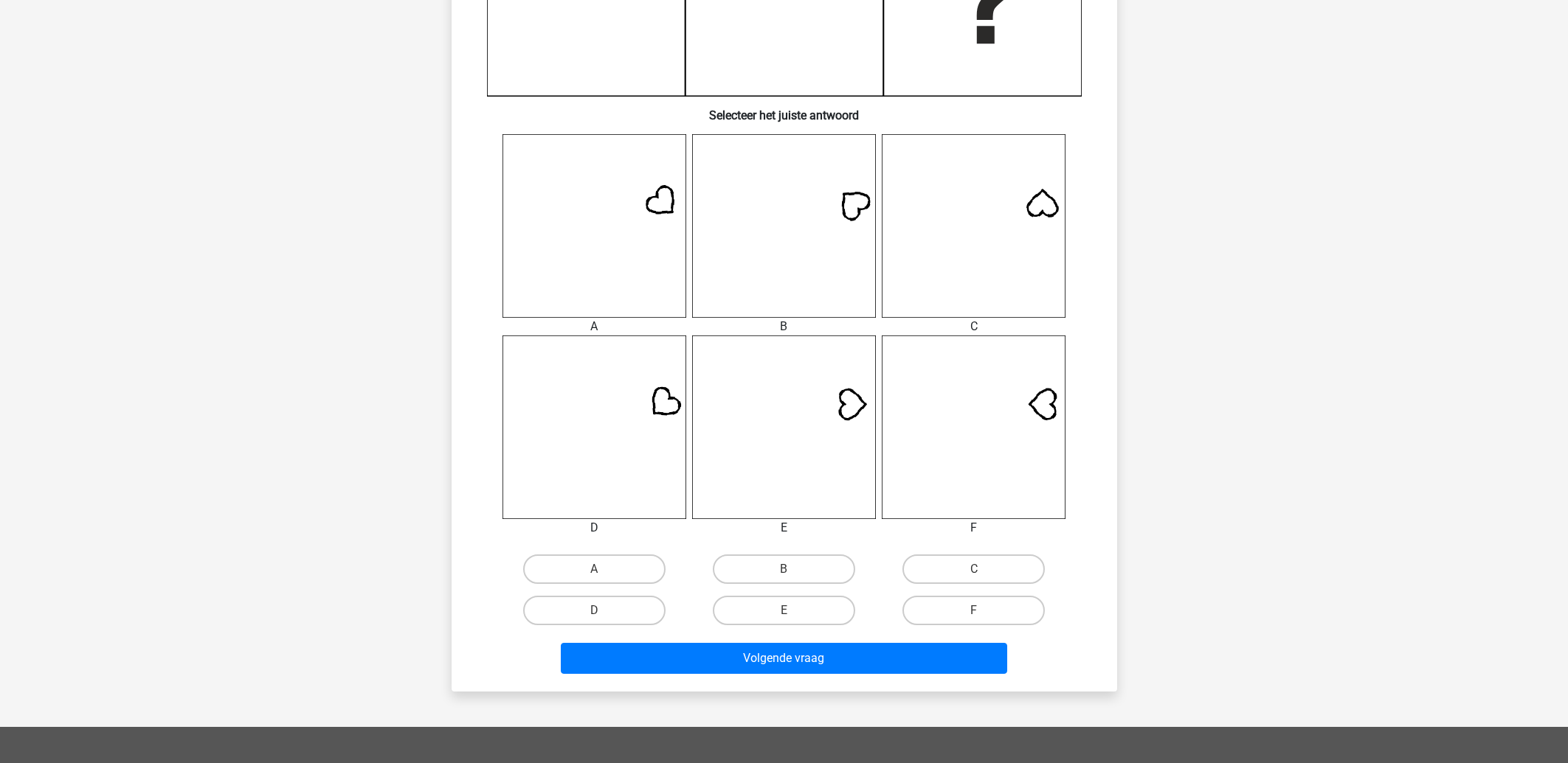
scroll to position [474, 0]
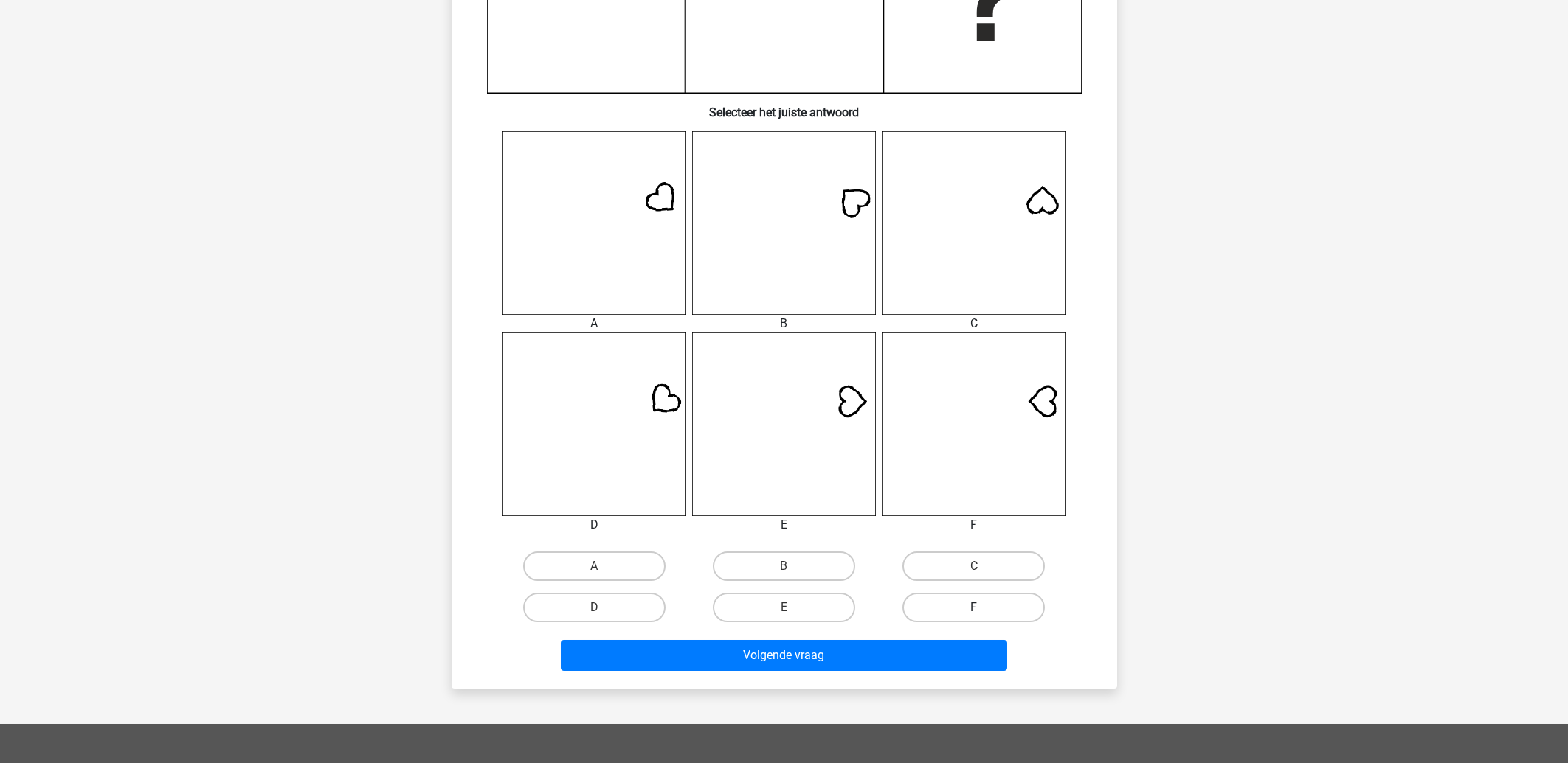
click at [940, 612] on label "F" at bounding box center [973, 607] width 142 height 30
click at [974, 612] on input "F" at bounding box center [979, 613] width 10 height 10
radio input "true"
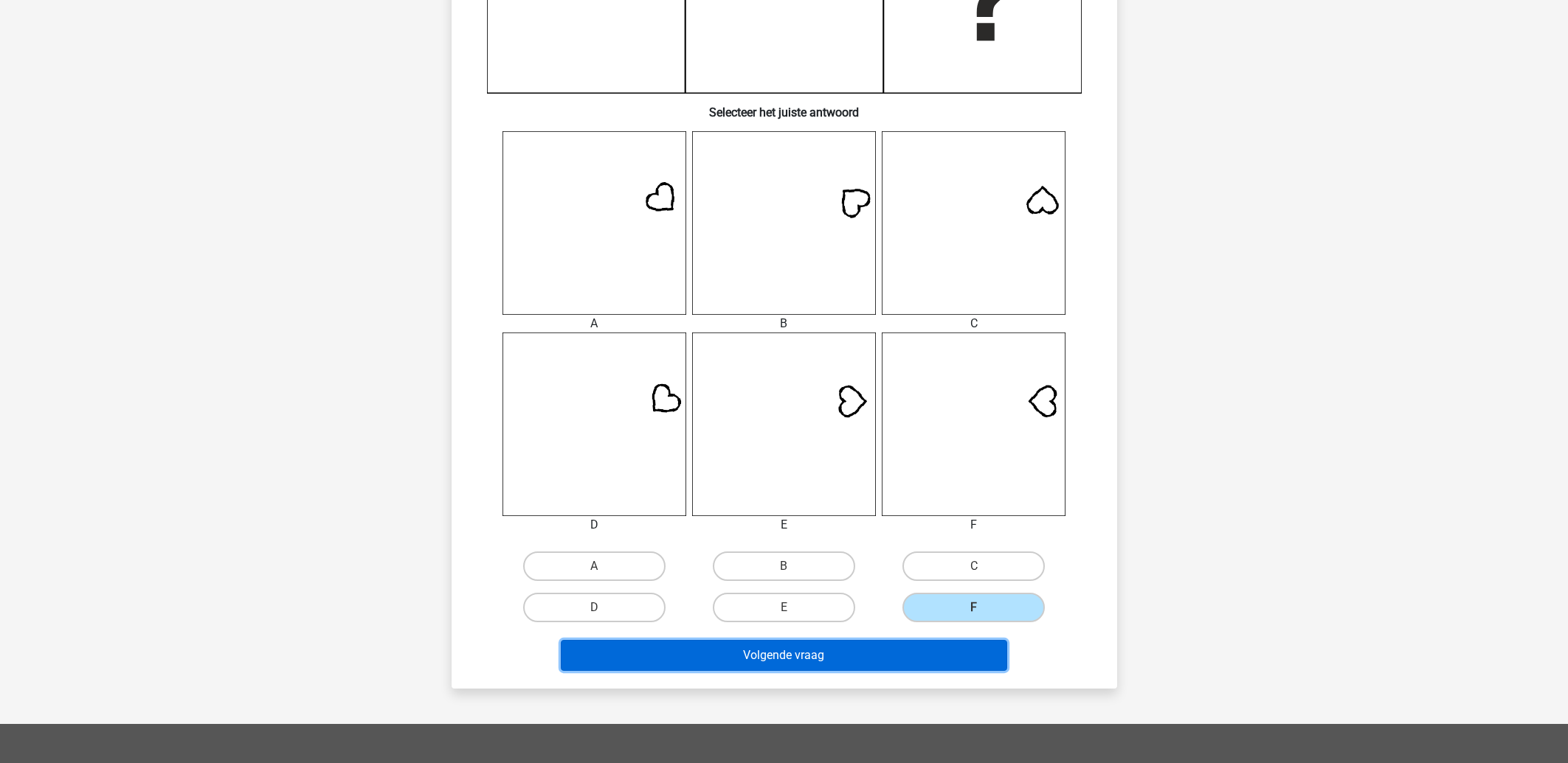
click at [875, 655] on button "Volgende vraag" at bounding box center [784, 655] width 447 height 31
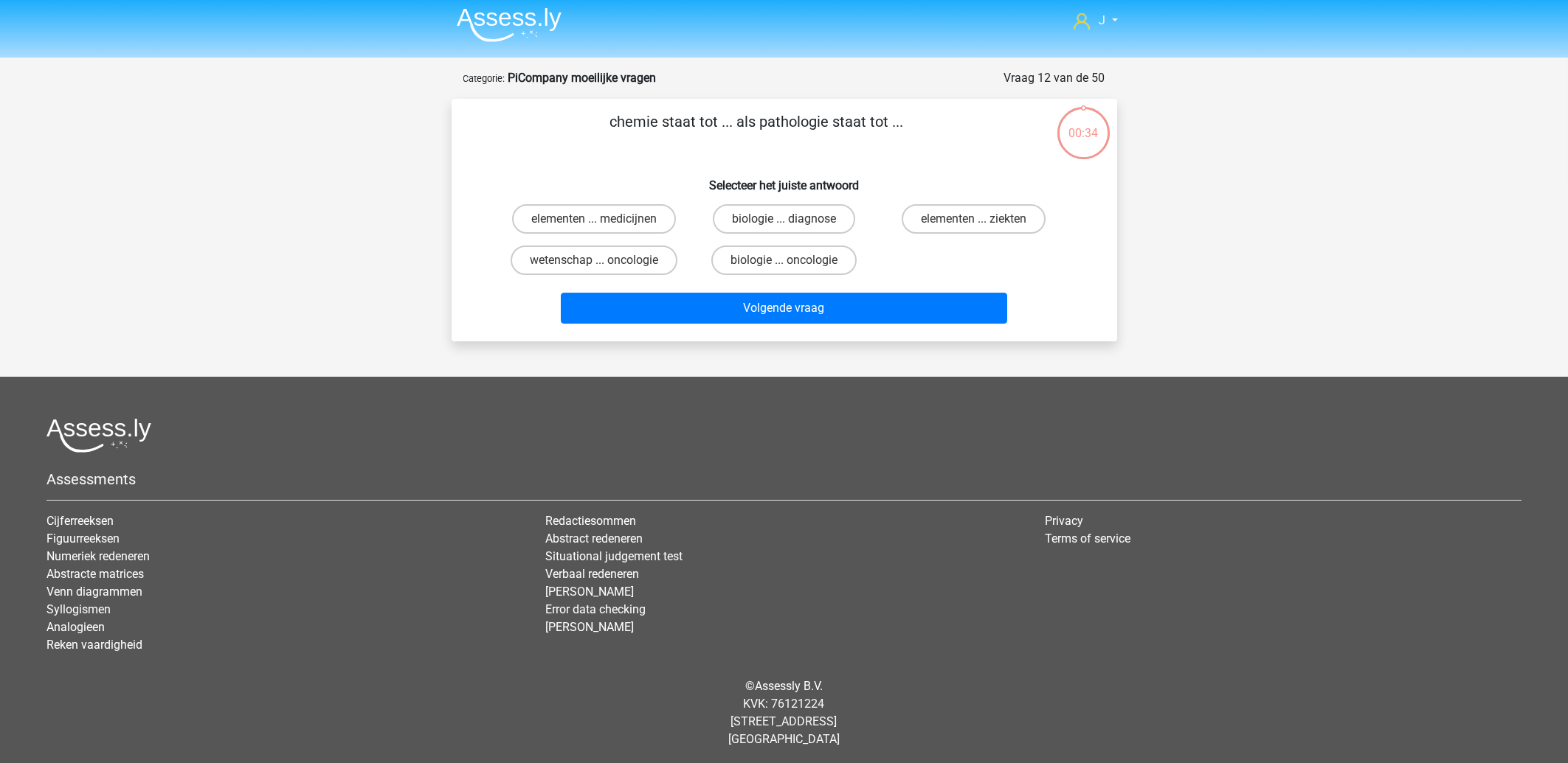
scroll to position [0, 0]
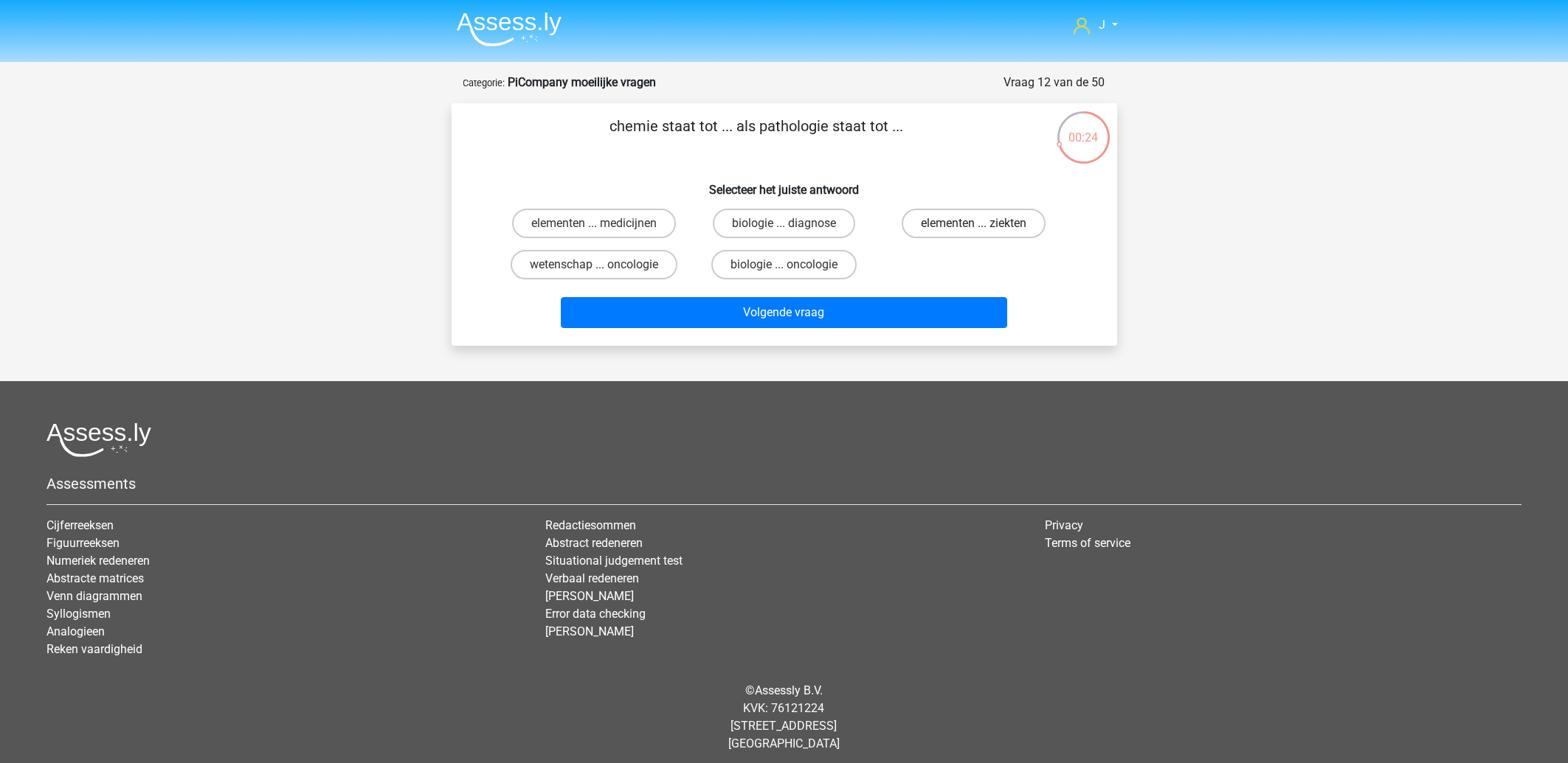
click at [946, 221] on label "elementen ... ziekten" at bounding box center [973, 224] width 144 height 30
click at [974, 224] on input "elementen ... ziekten" at bounding box center [979, 228] width 10 height 10
radio input "true"
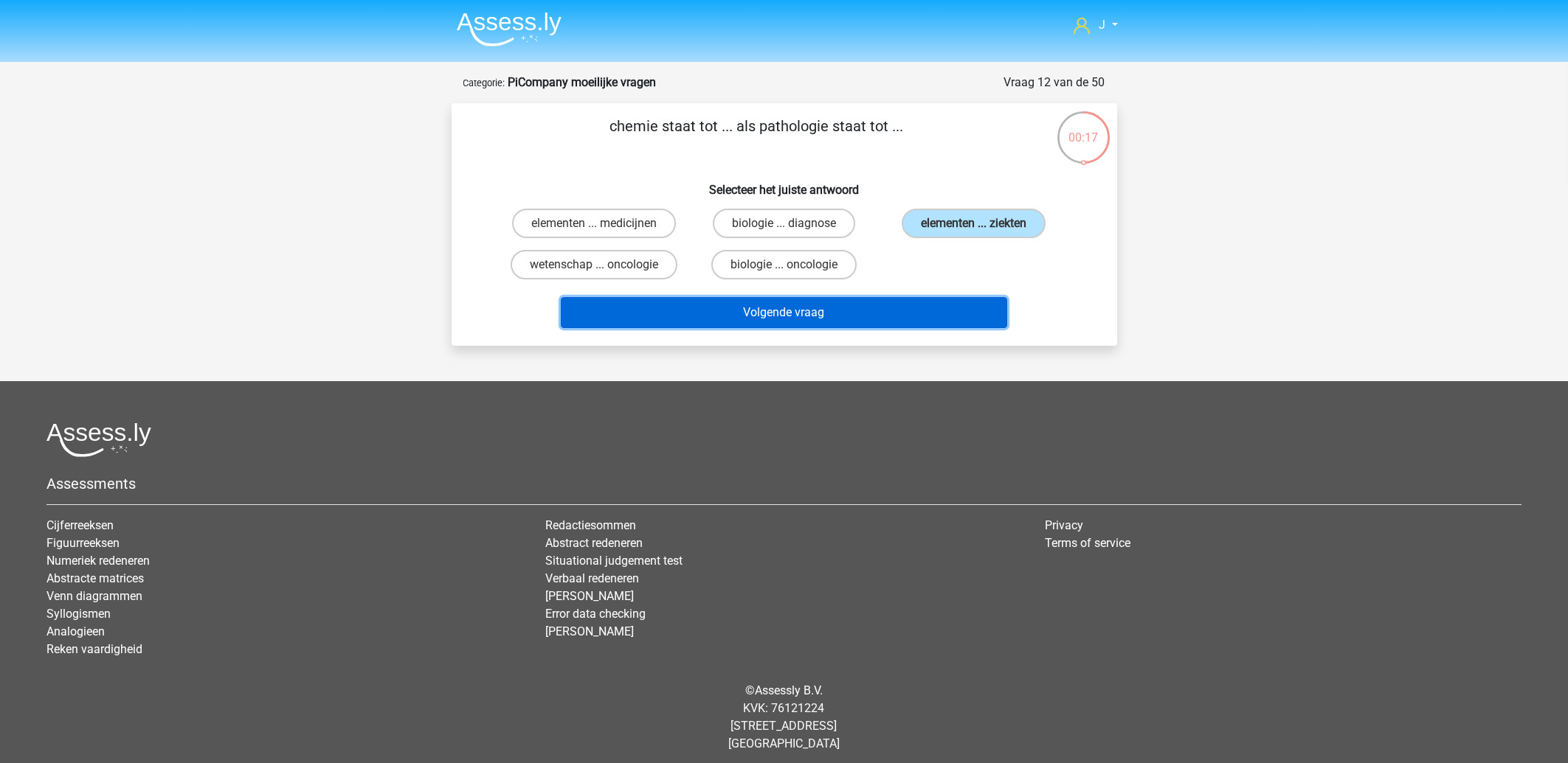
click at [822, 310] on button "Volgende vraag" at bounding box center [784, 313] width 447 height 31
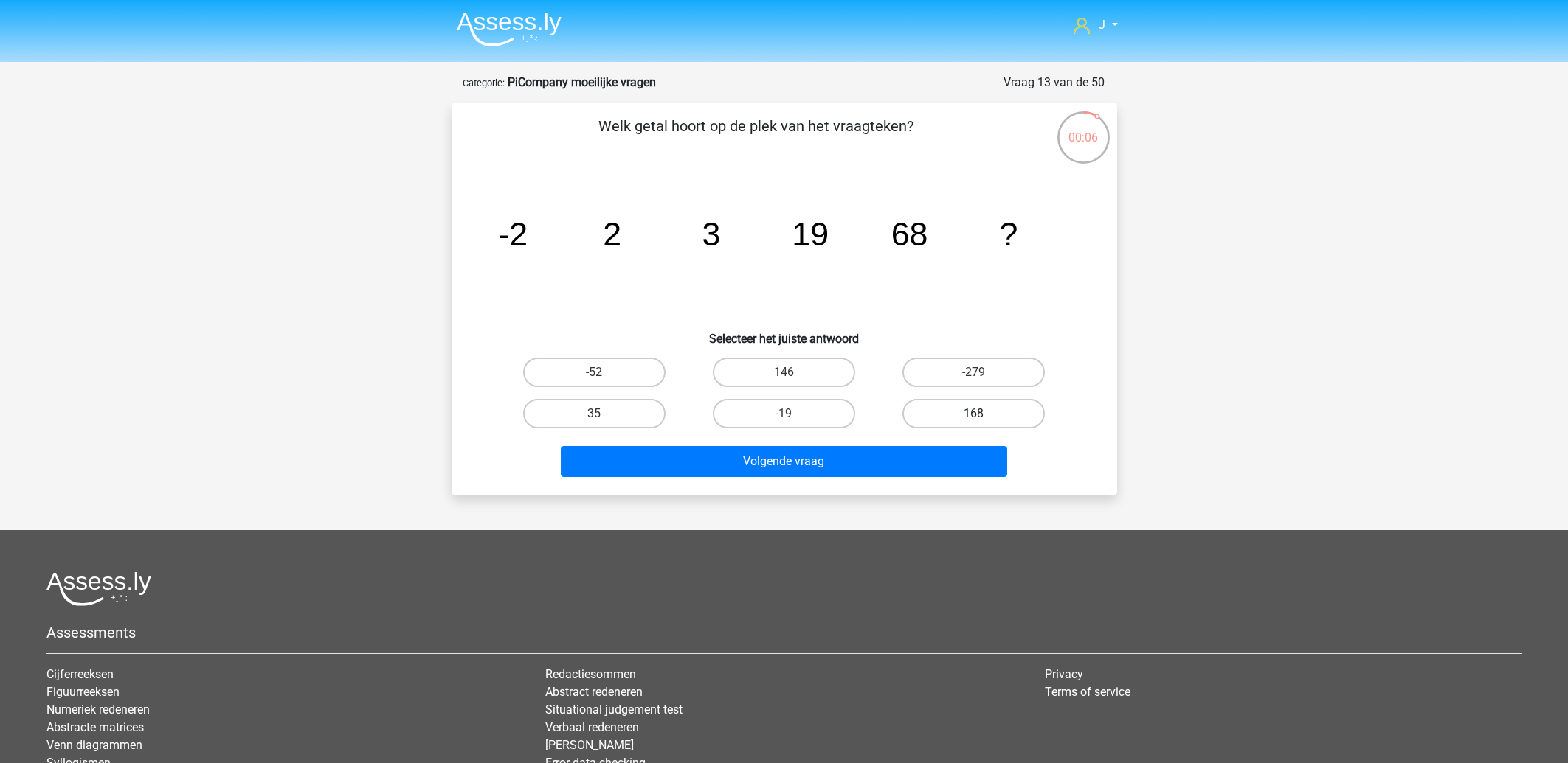
click at [973, 414] on label "168" at bounding box center [973, 413] width 142 height 30
click at [974, 414] on input "168" at bounding box center [979, 419] width 10 height 10
radio input "true"
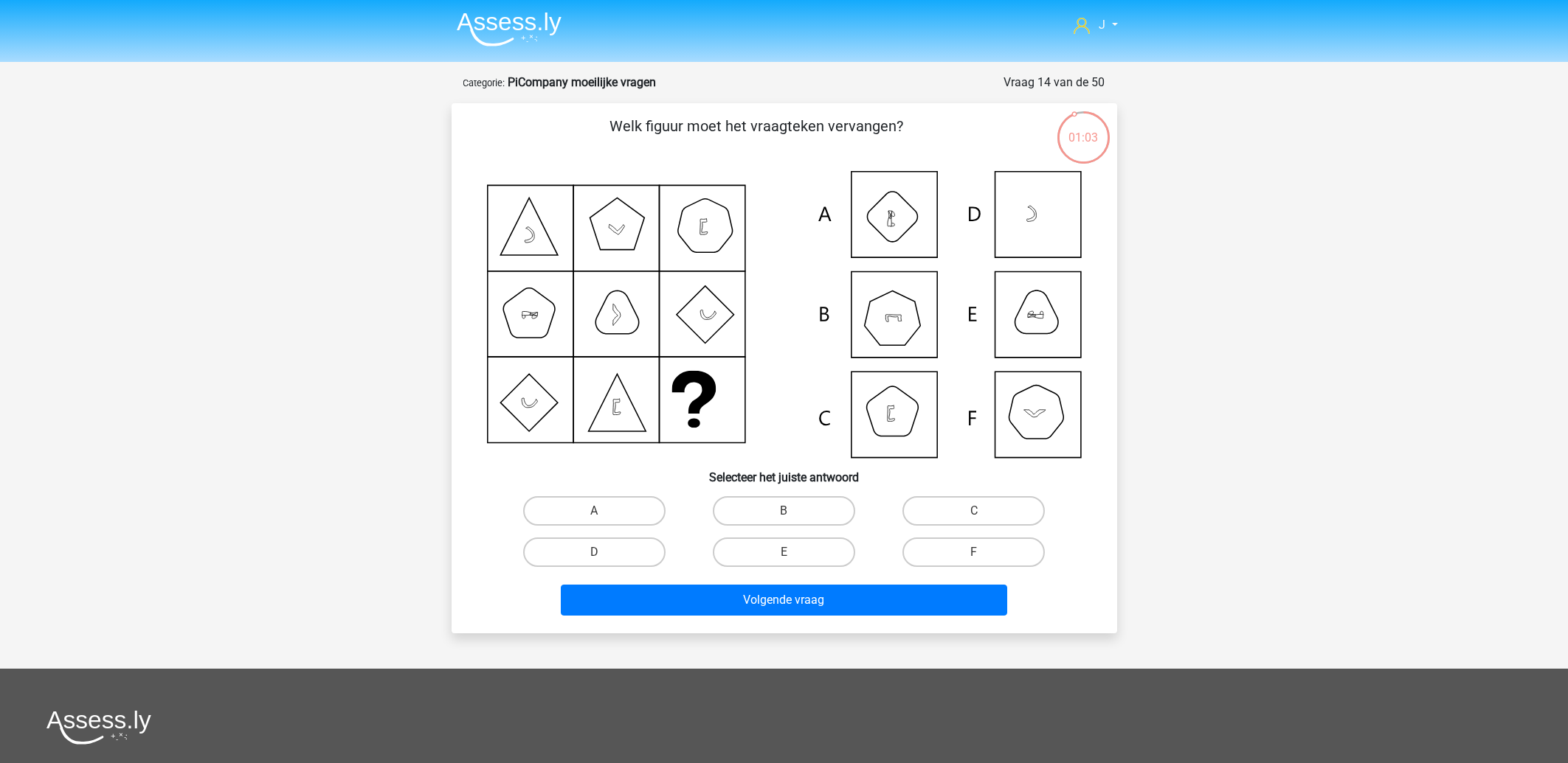
click at [868, 293] on icon at bounding box center [784, 314] width 595 height 287
click at [812, 509] on label "B" at bounding box center [784, 511] width 142 height 30
click at [793, 511] on input "B" at bounding box center [788, 516] width 10 height 10
radio input "true"
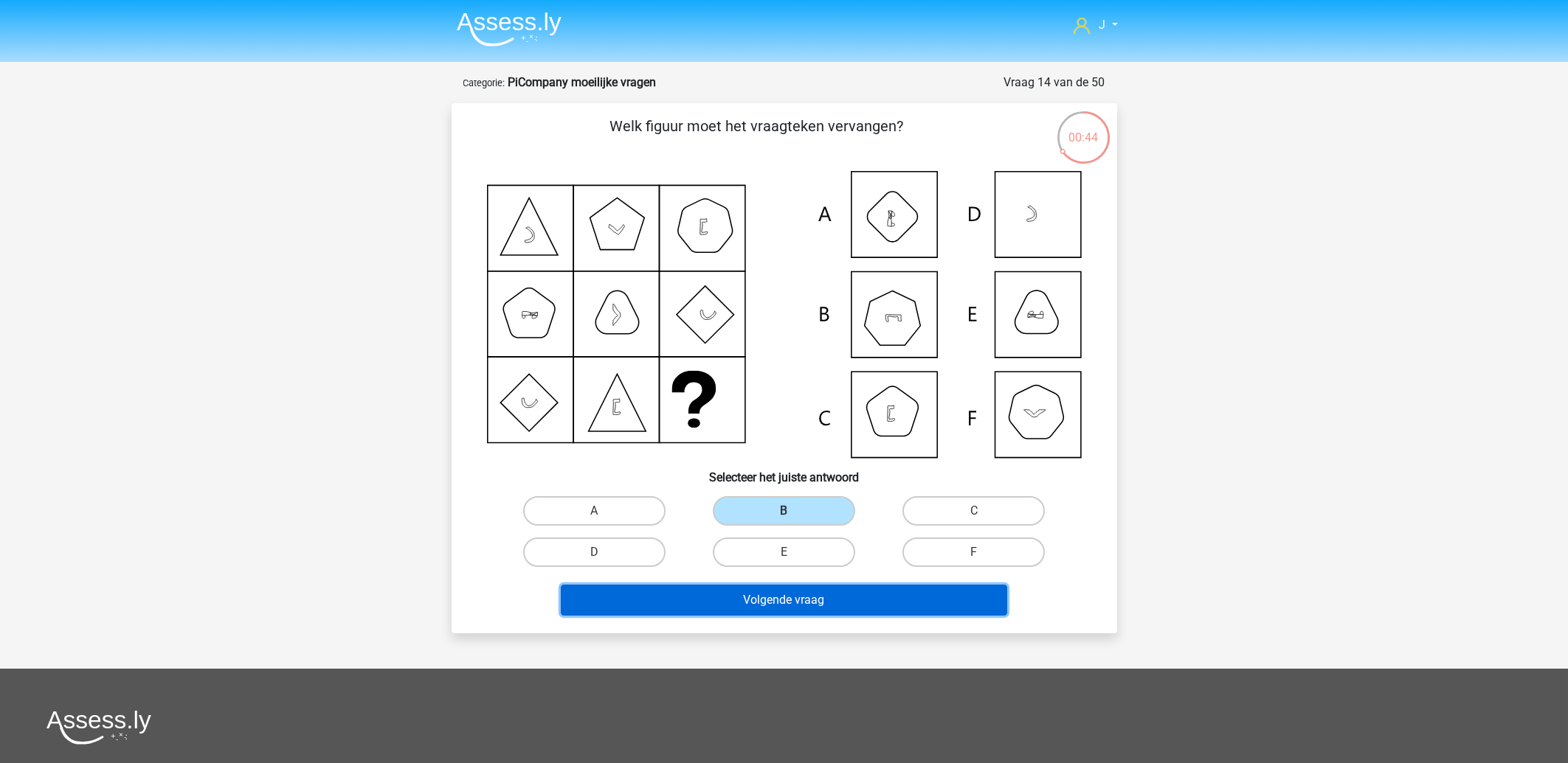
click at [713, 600] on button "Volgende vraag" at bounding box center [784, 600] width 447 height 31
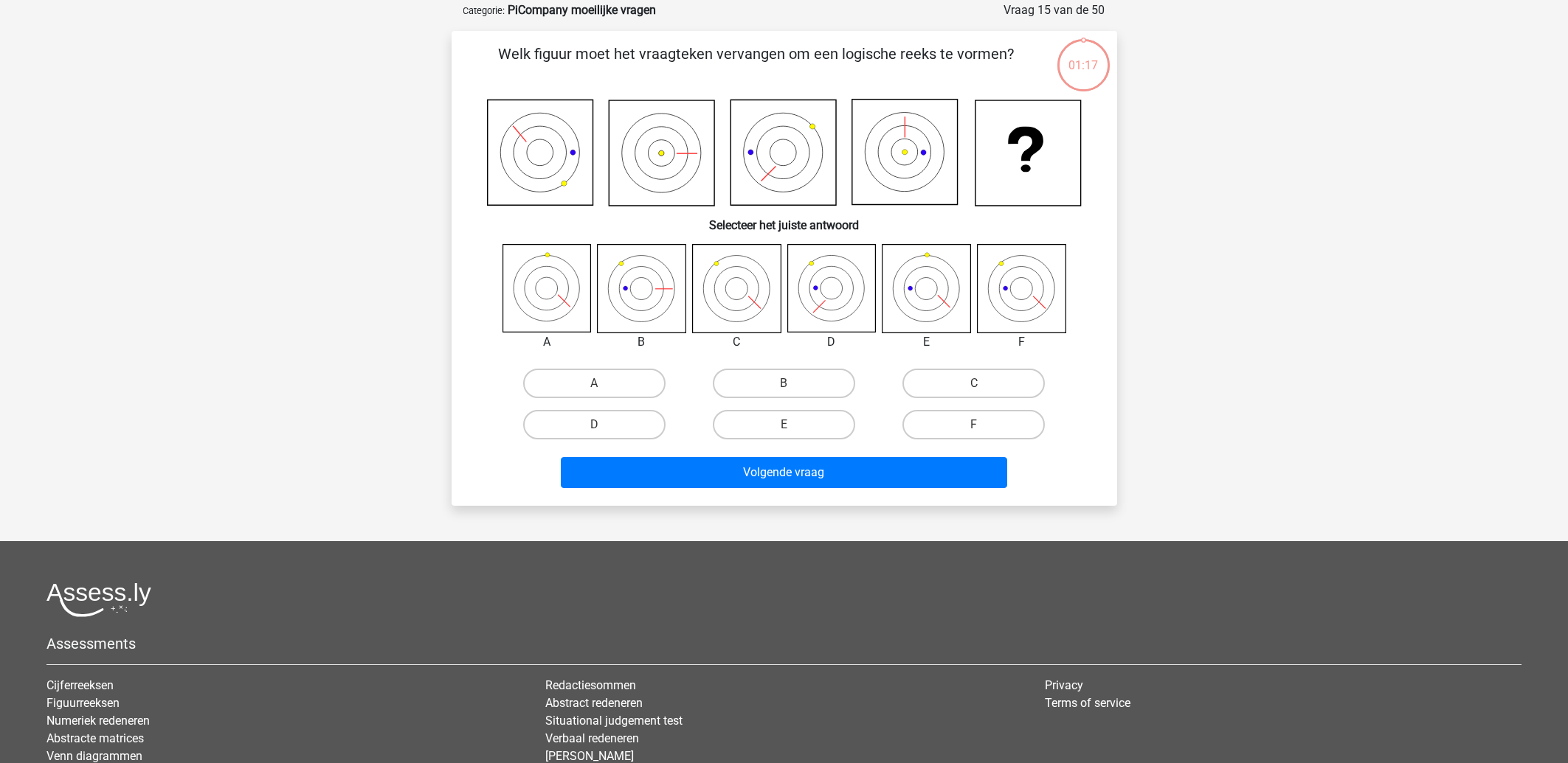
scroll to position [74, 0]
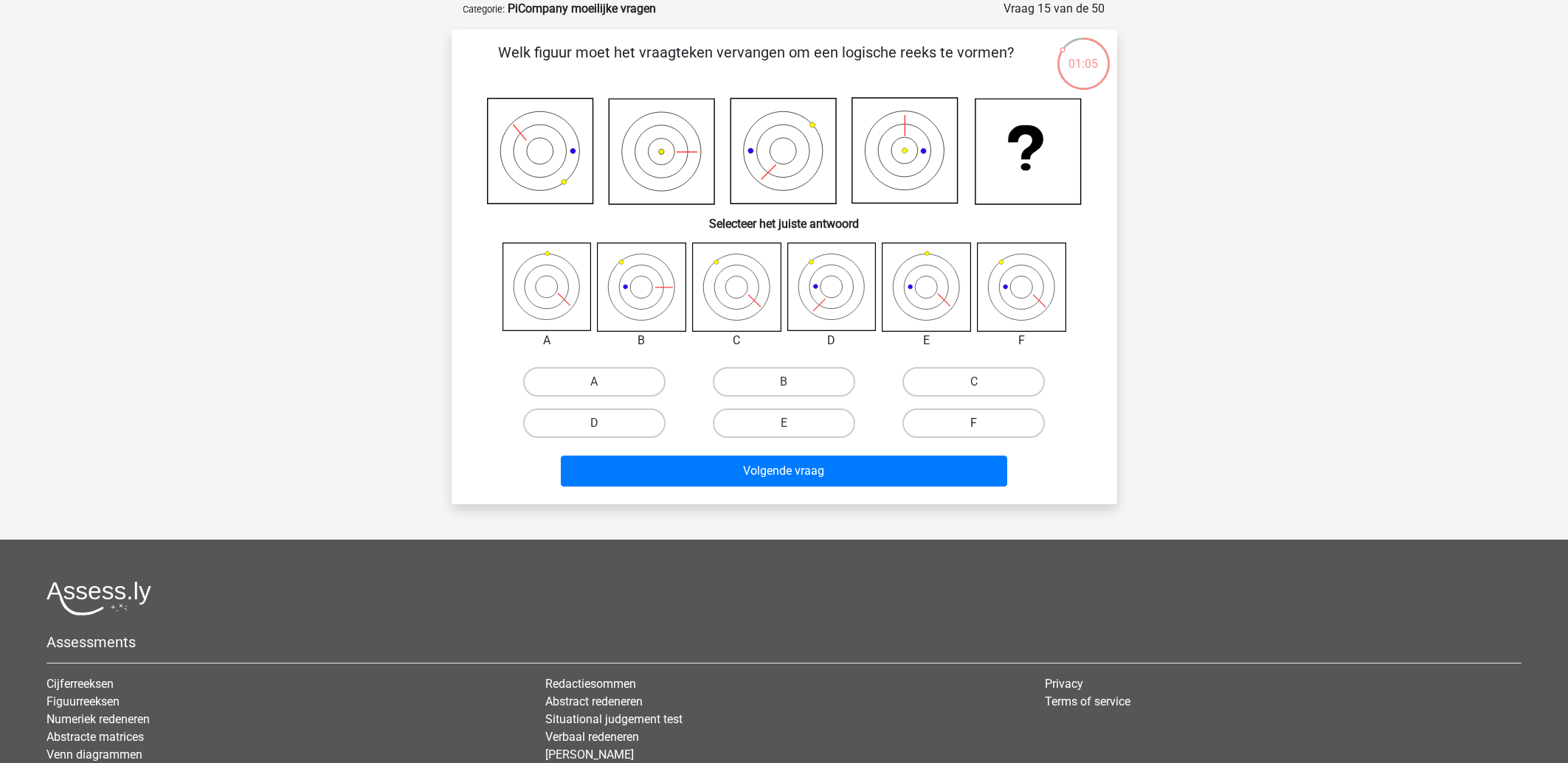
click at [958, 417] on label "F" at bounding box center [973, 423] width 142 height 30
click at [974, 424] on input "F" at bounding box center [979, 429] width 10 height 10
radio input "true"
click at [577, 426] on label "D" at bounding box center [594, 423] width 142 height 30
click at [594, 426] on input "D" at bounding box center [599, 429] width 10 height 10
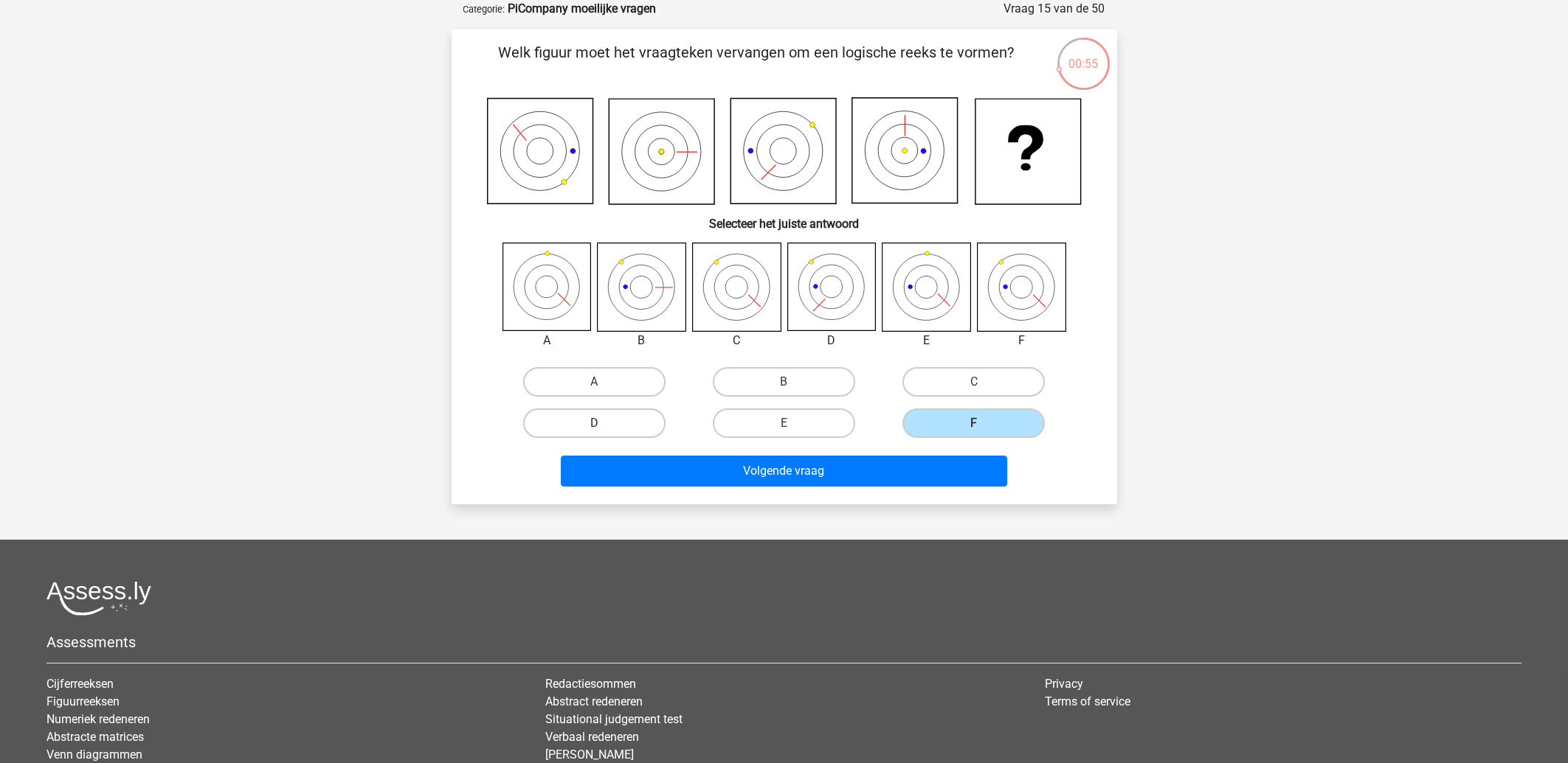
radio input "true"
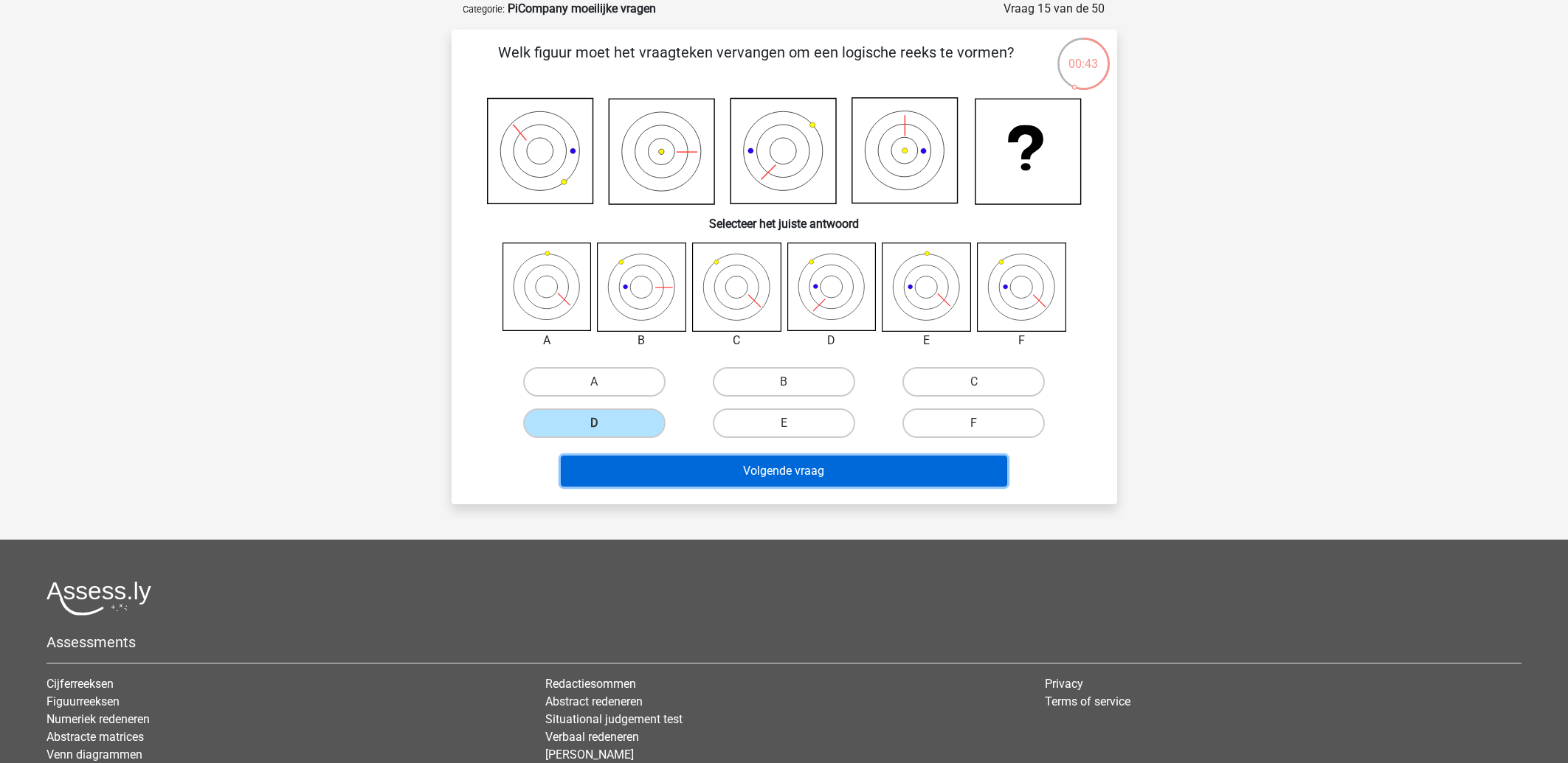
click at [809, 475] on button "Volgende vraag" at bounding box center [784, 471] width 447 height 31
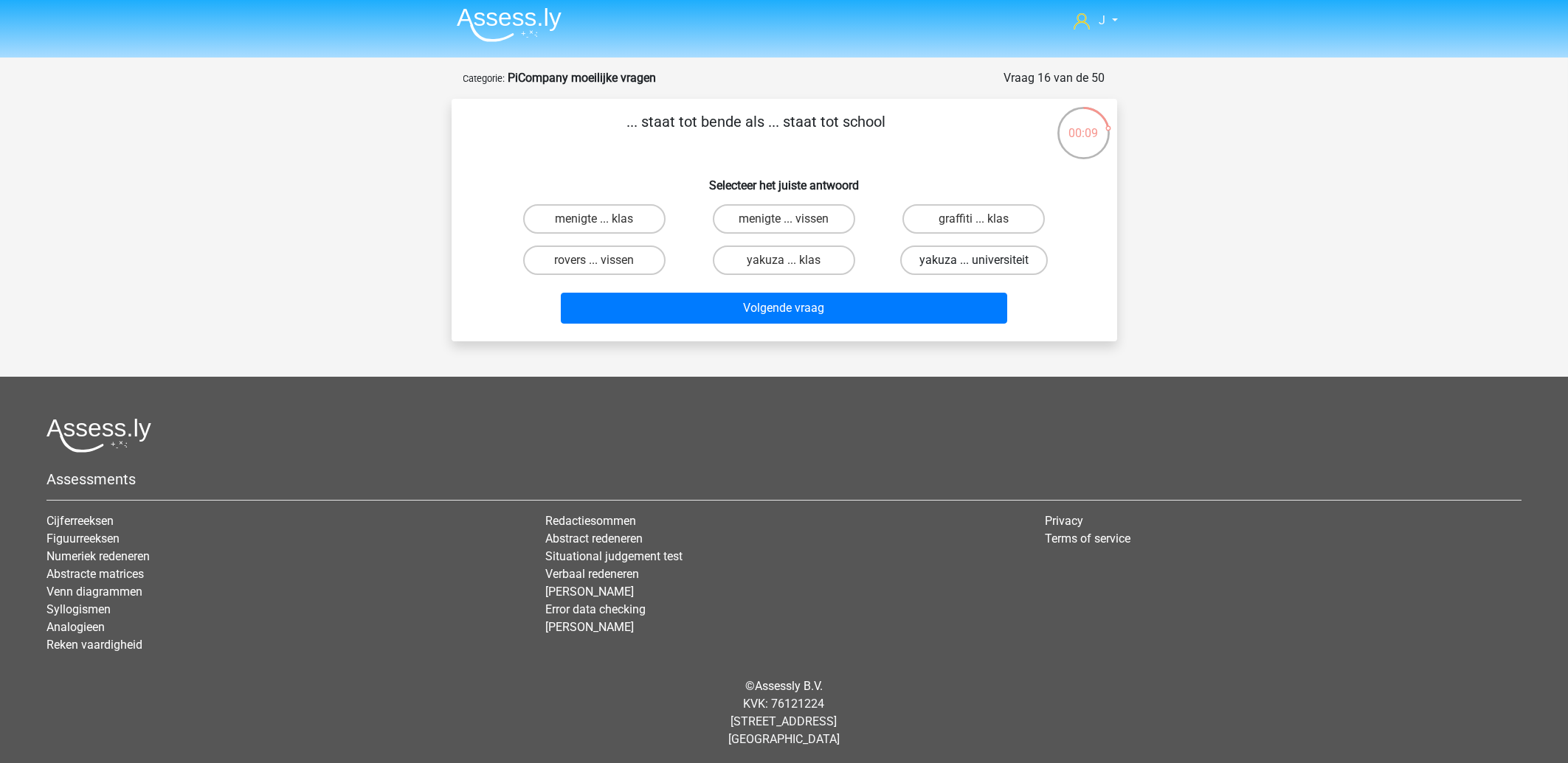
click at [985, 267] on label "yakuza ... universiteit" at bounding box center [973, 260] width 147 height 30
click at [984, 267] on input "yakuza ... universiteit" at bounding box center [979, 265] width 10 height 10
radio input "true"
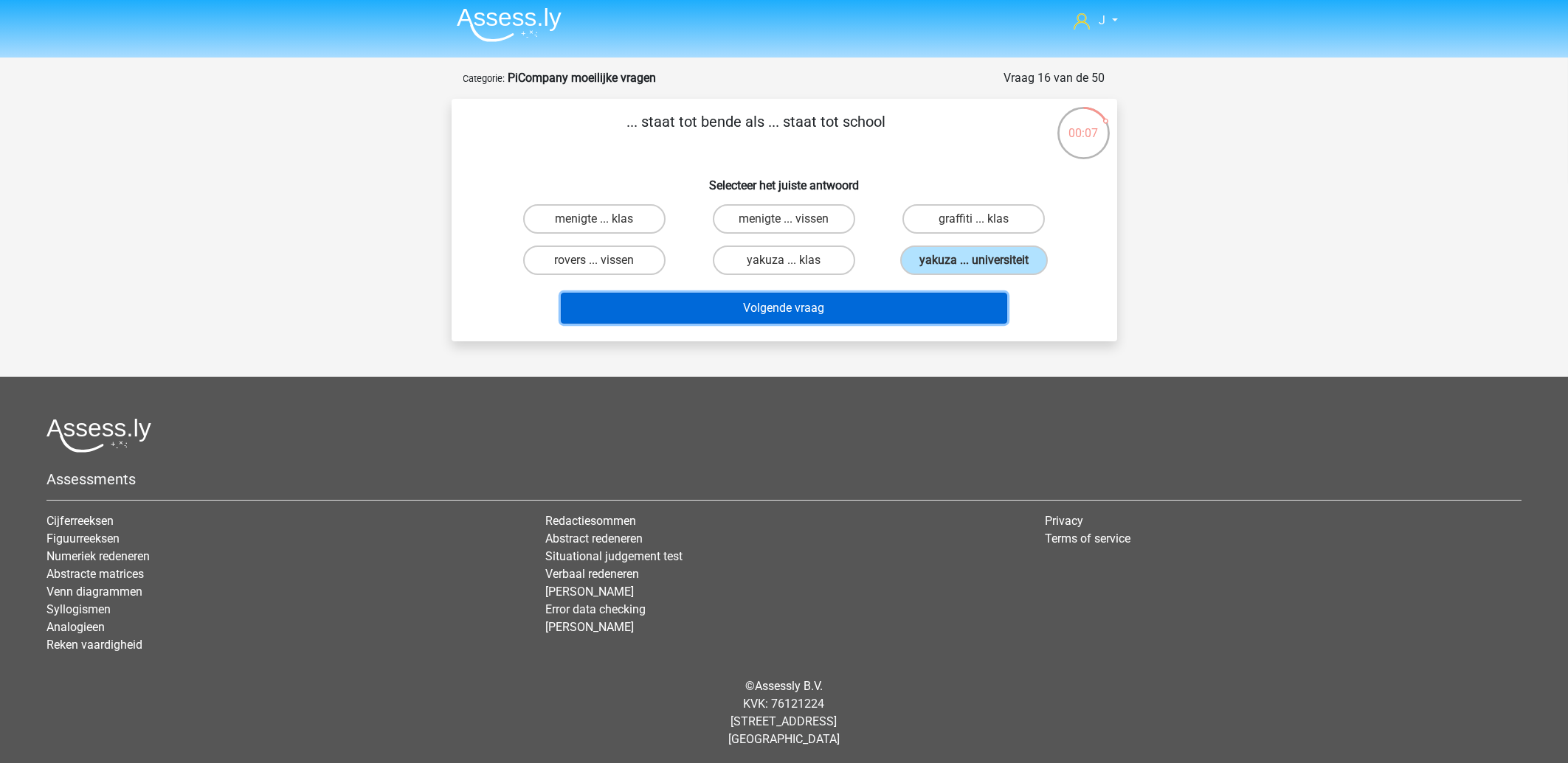
click at [651, 296] on button "Volgende vraag" at bounding box center [784, 308] width 447 height 31
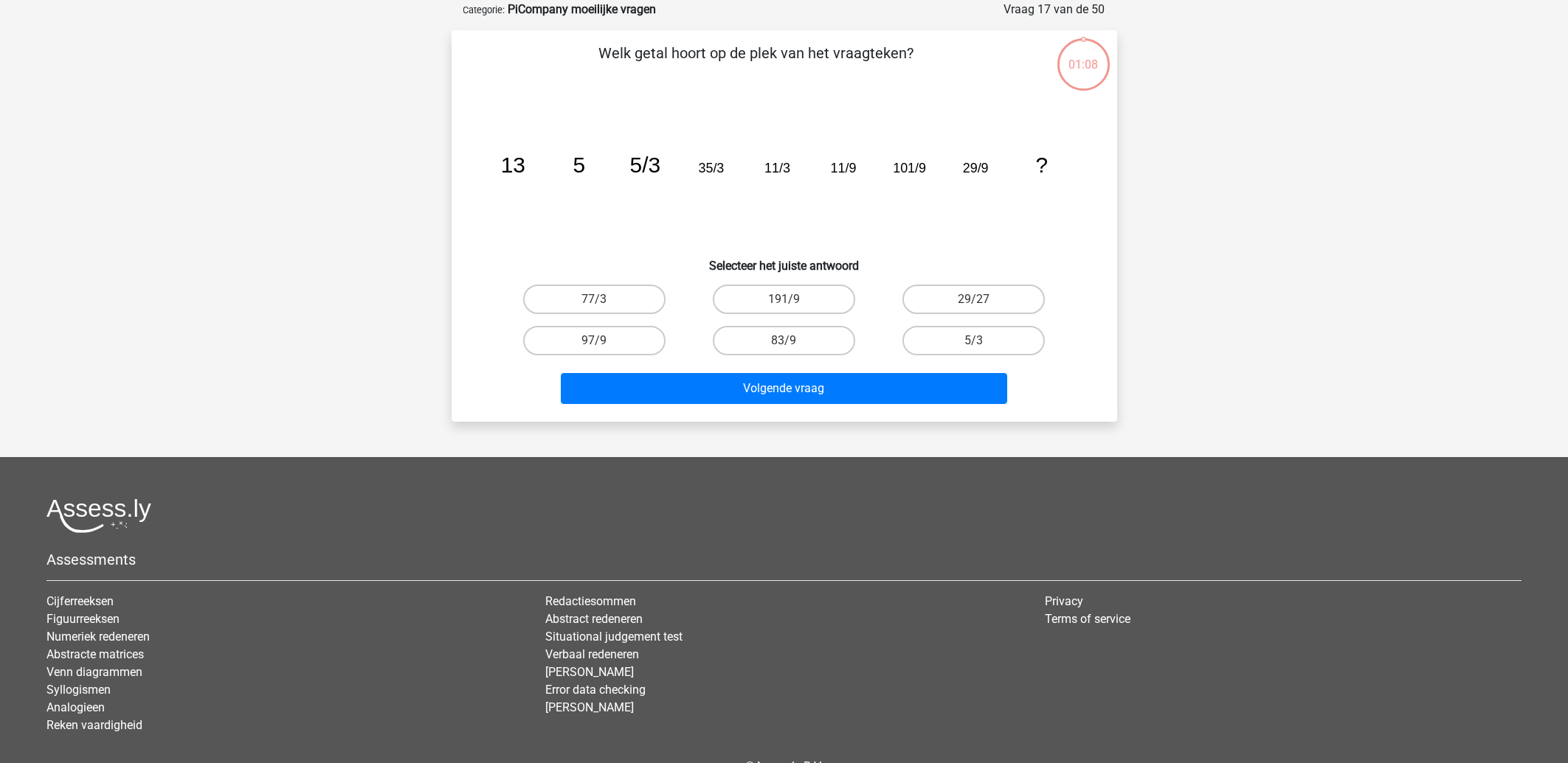
scroll to position [74, 0]
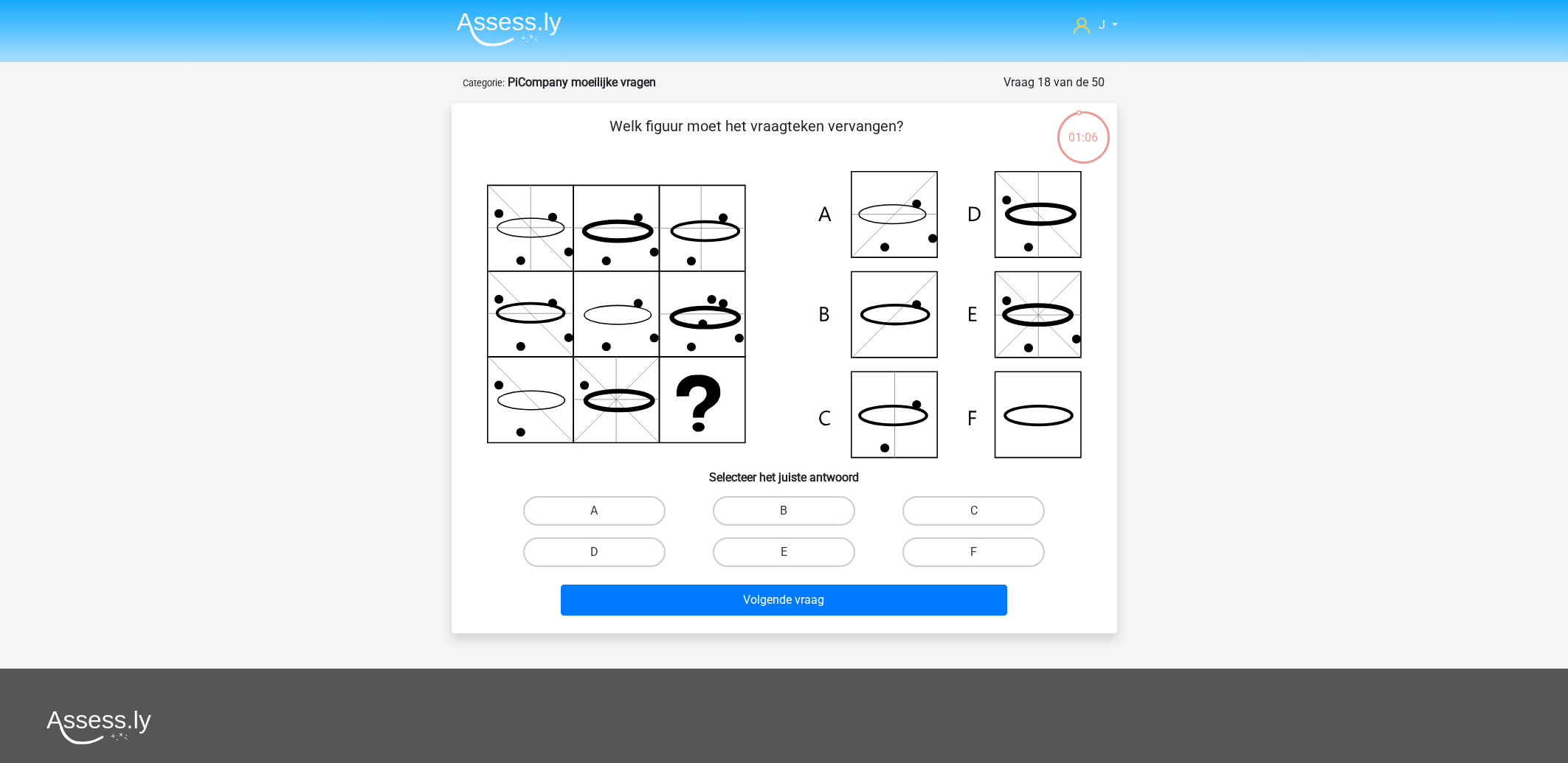
click at [1054, 417] on icon at bounding box center [784, 314] width 595 height 287
click at [977, 552] on input "F" at bounding box center [979, 557] width 10 height 10
radio input "true"
click at [874, 236] on icon at bounding box center [784, 314] width 595 height 287
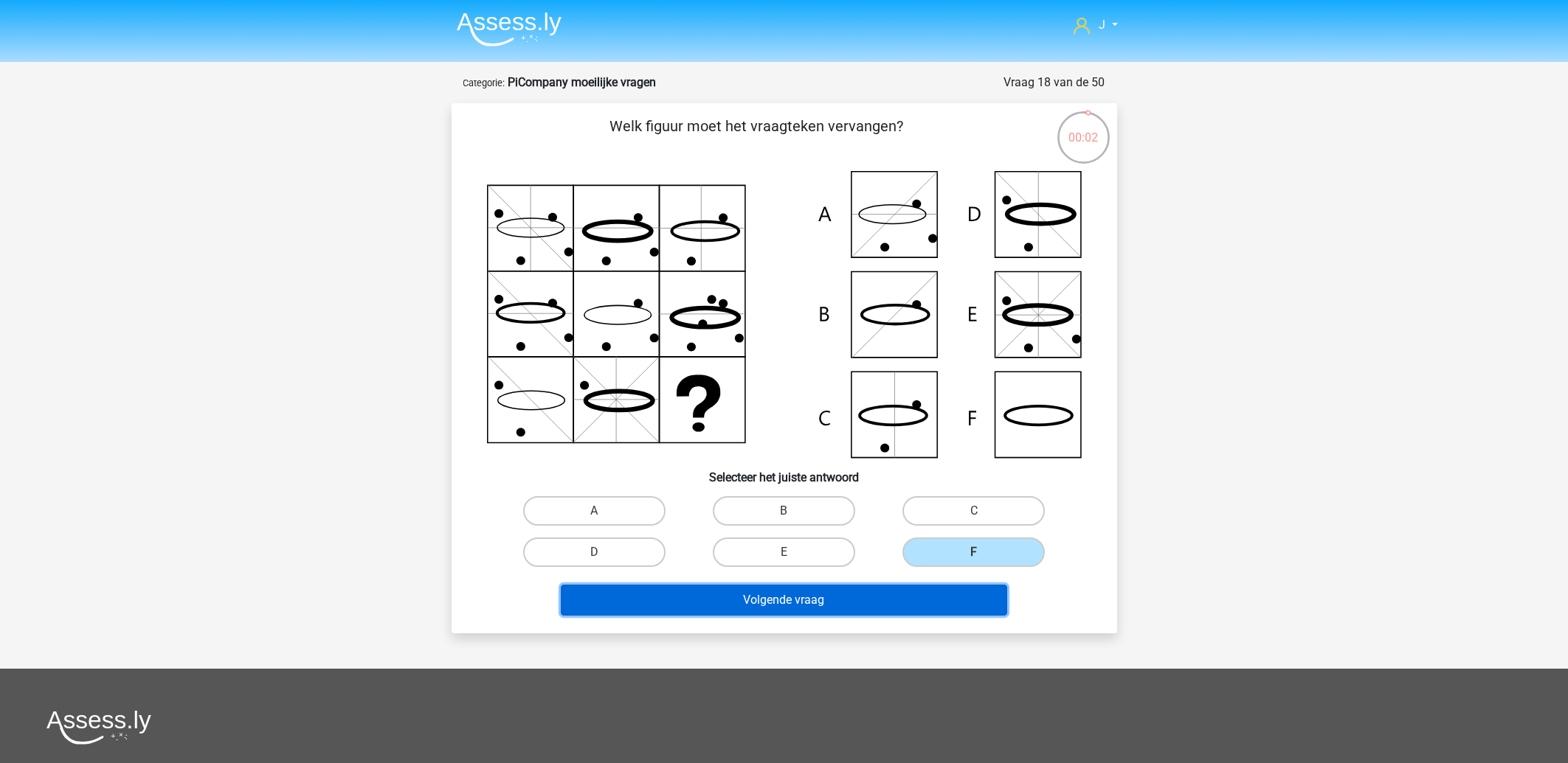
click at [755, 601] on button "Volgende vraag" at bounding box center [784, 600] width 447 height 31
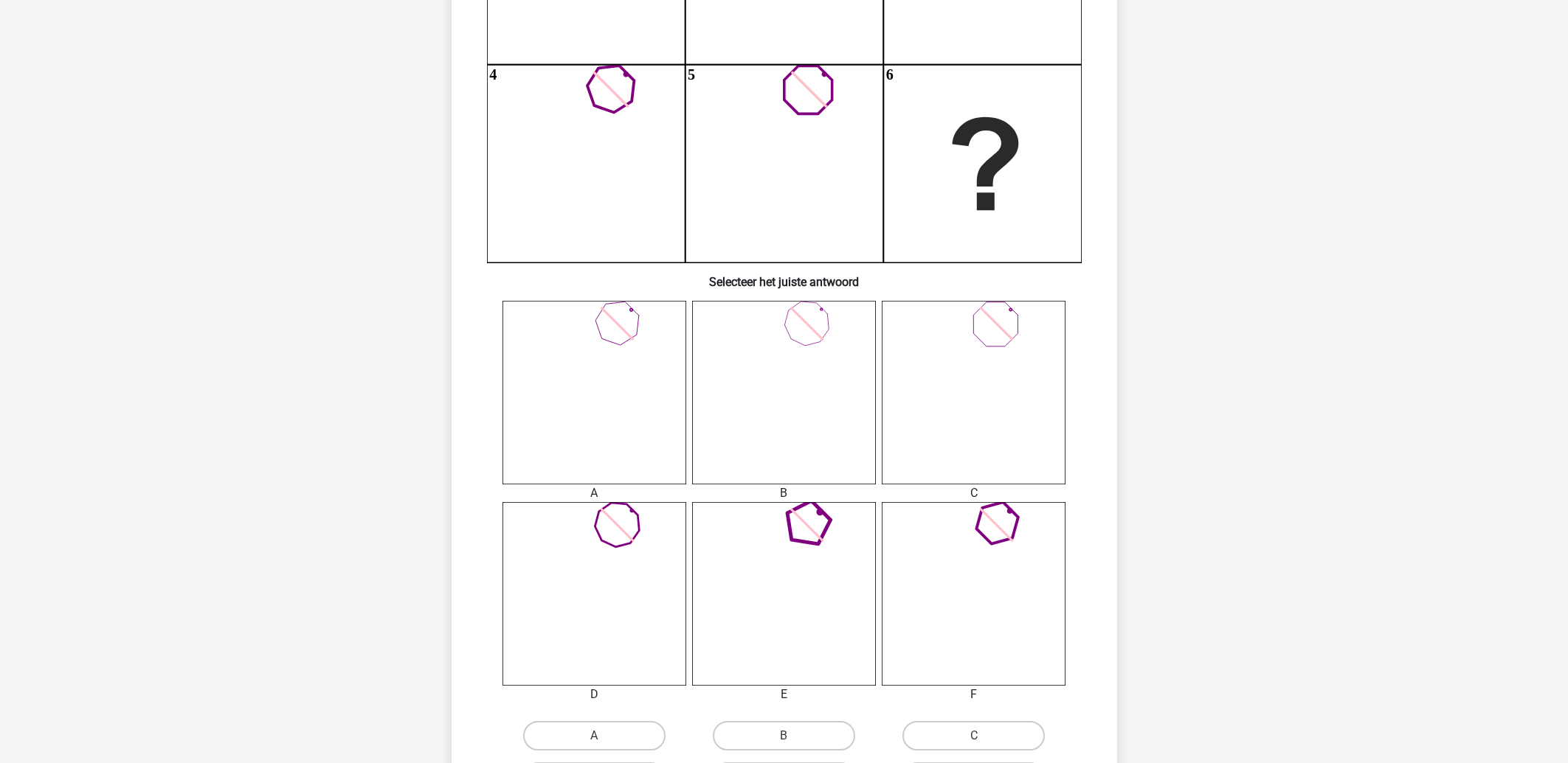
scroll to position [316, 0]
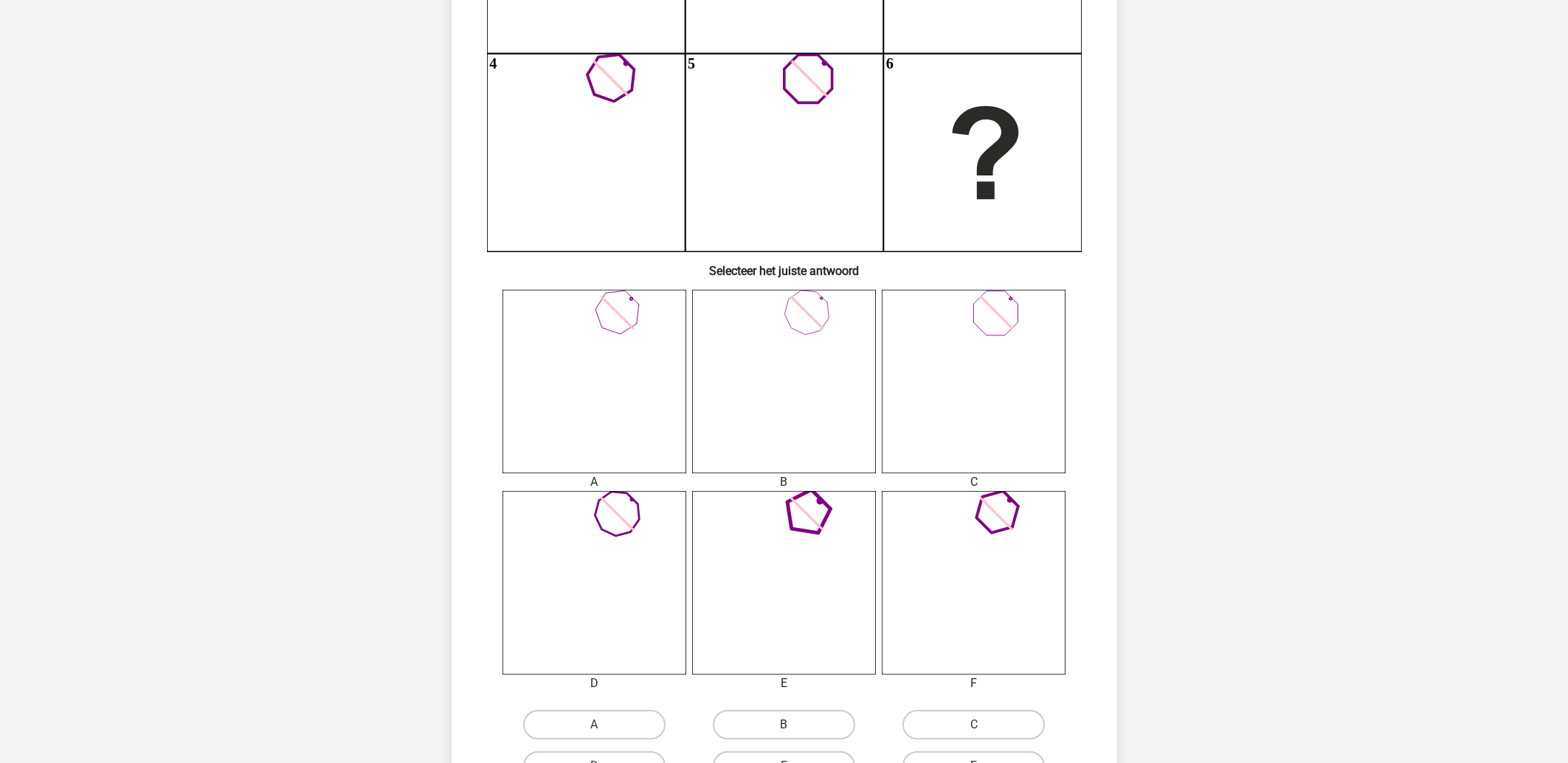
click at [783, 724] on label "B" at bounding box center [784, 724] width 142 height 30
click at [784, 725] on input "B" at bounding box center [788, 730] width 10 height 10
radio input "true"
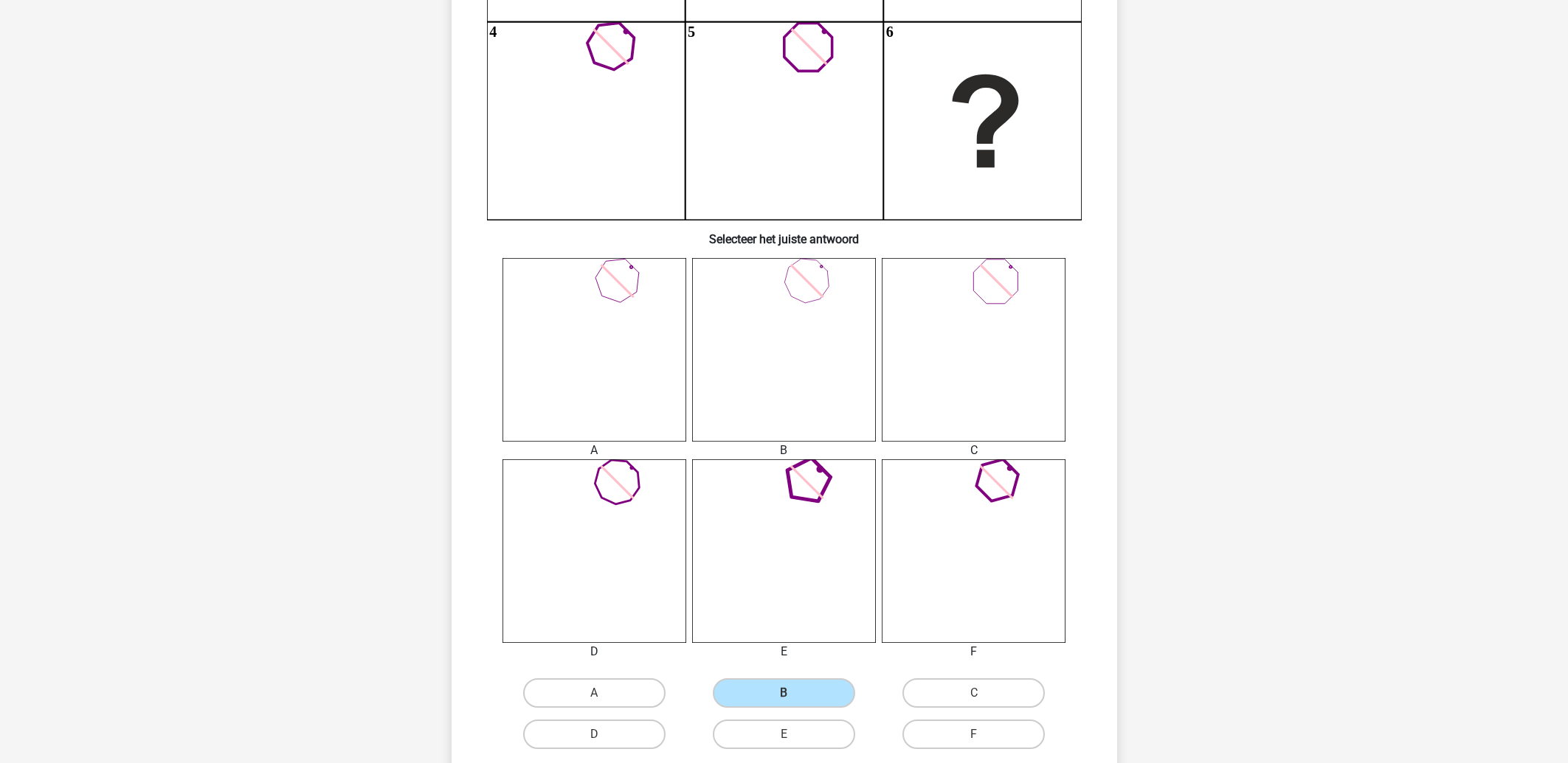
scroll to position [553, 0]
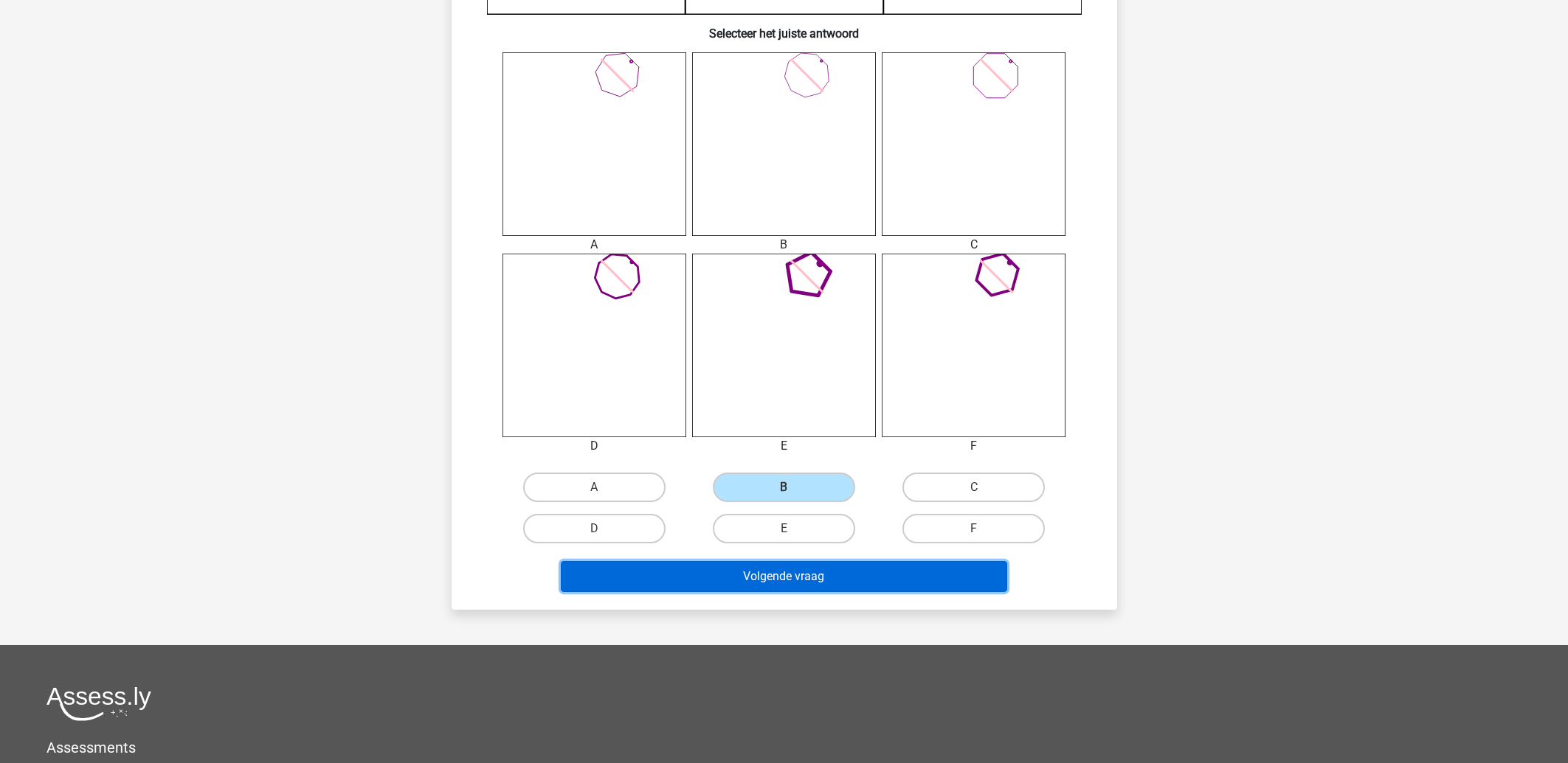
click at [866, 577] on button "Volgende vraag" at bounding box center [784, 576] width 447 height 31
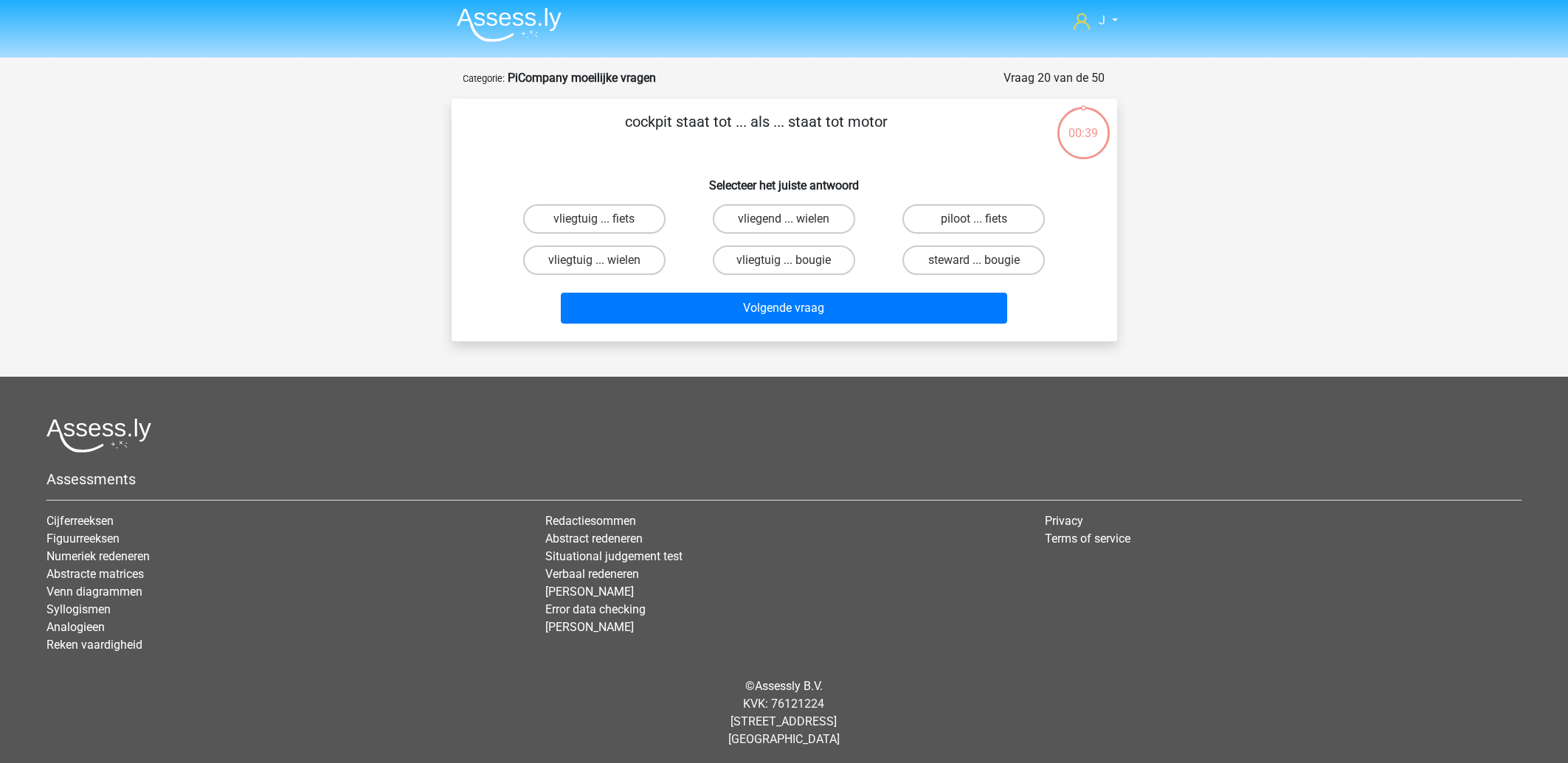
scroll to position [0, 0]
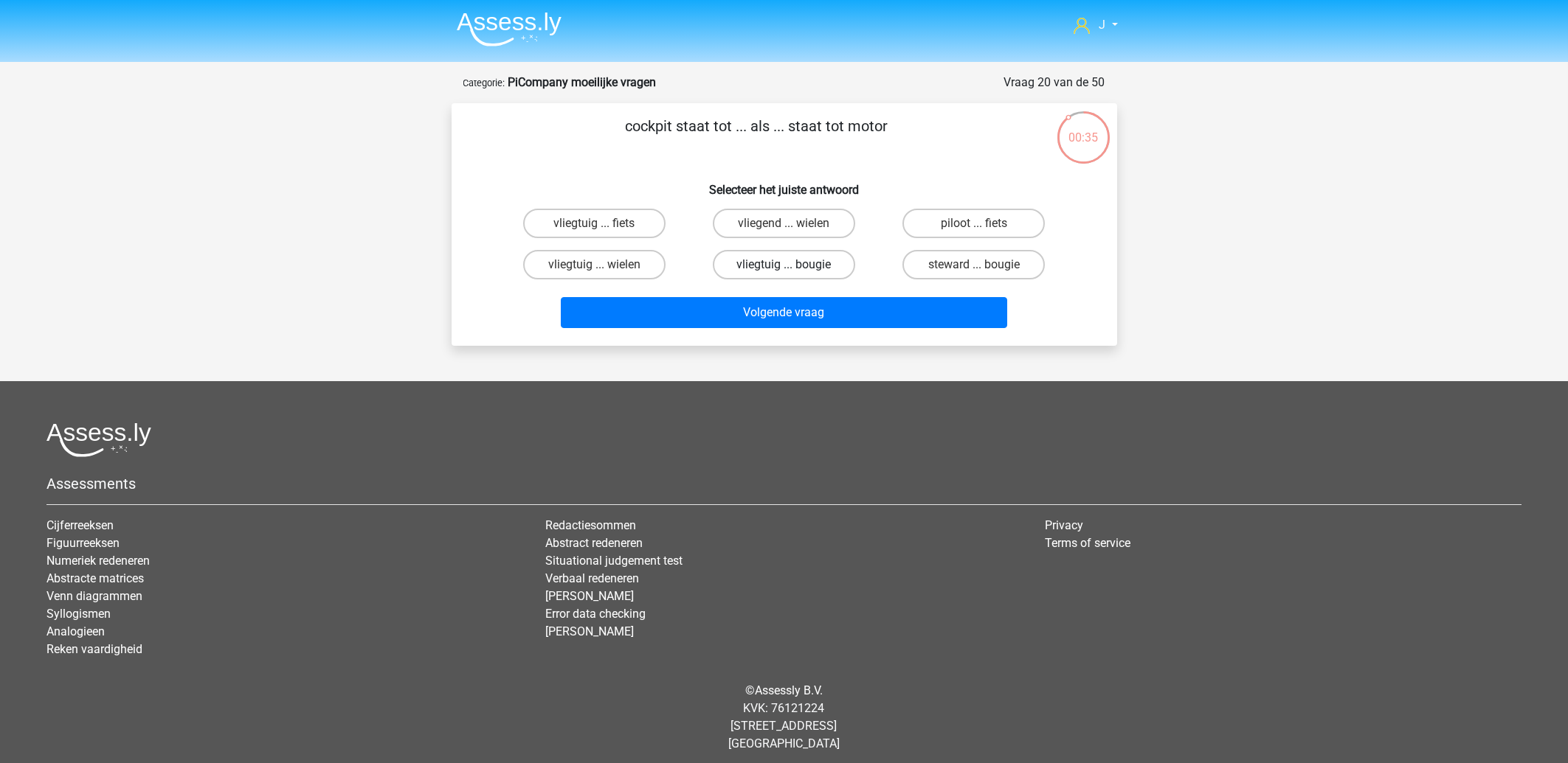
click at [771, 260] on label "vliegtuig ... bougie" at bounding box center [784, 265] width 142 height 30
click at [784, 265] on input "vliegtuig ... bougie" at bounding box center [788, 269] width 10 height 10
radio input "true"
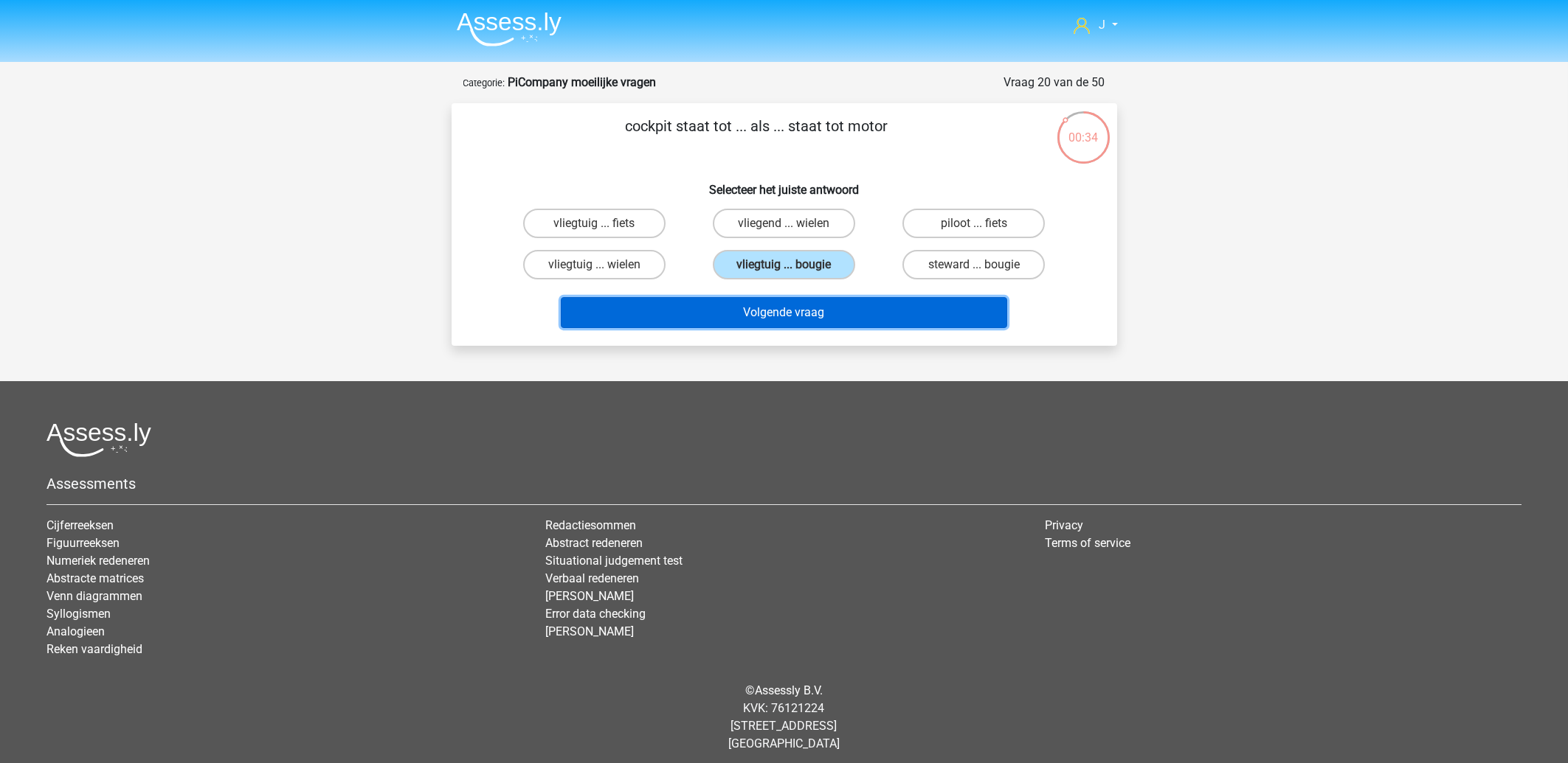
click at [756, 310] on button "Volgende vraag" at bounding box center [784, 313] width 447 height 31
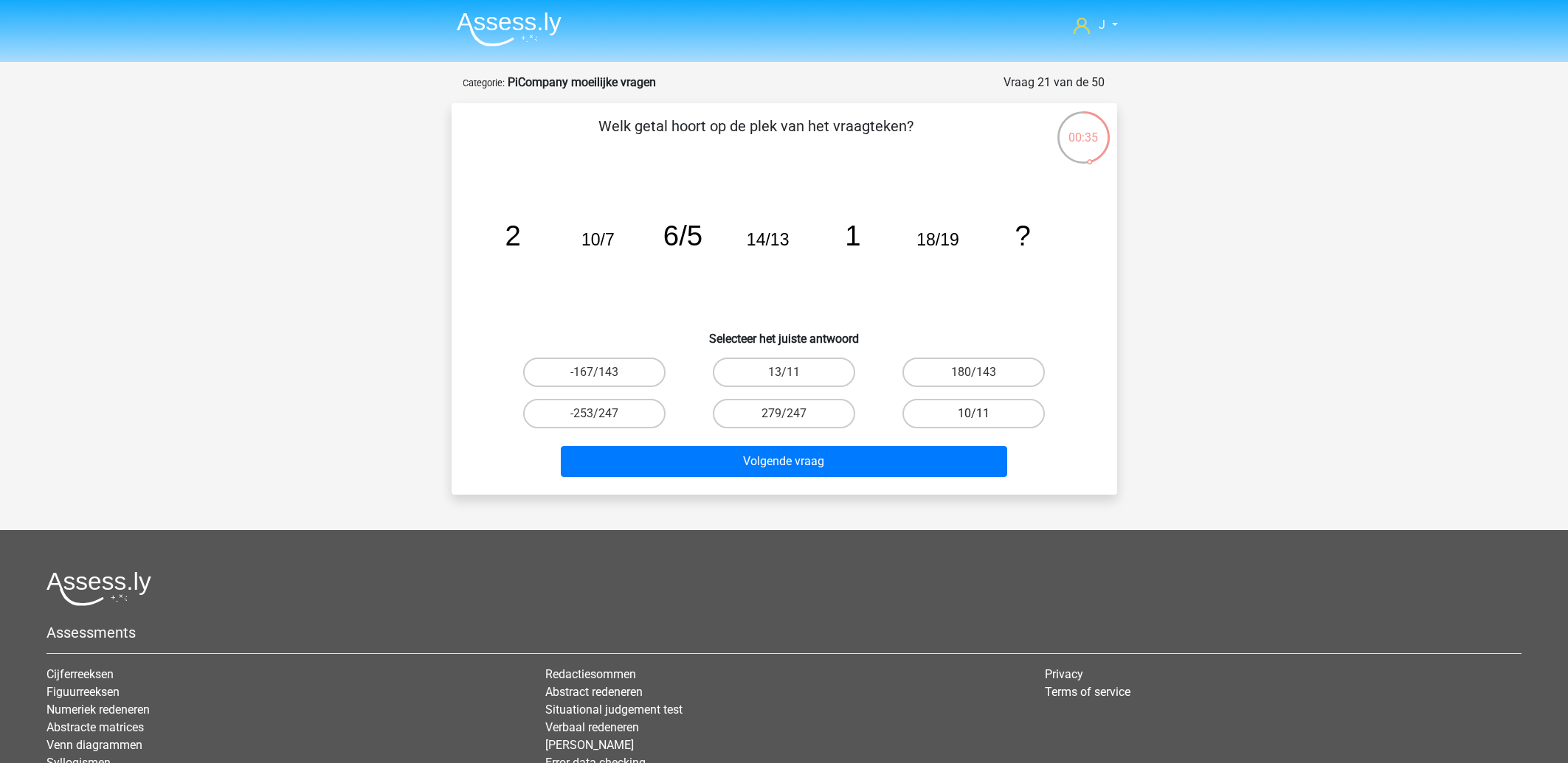
click at [966, 414] on label "10/11" at bounding box center [973, 413] width 142 height 30
click at [974, 414] on input "10/11" at bounding box center [979, 419] width 10 height 10
radio input "true"
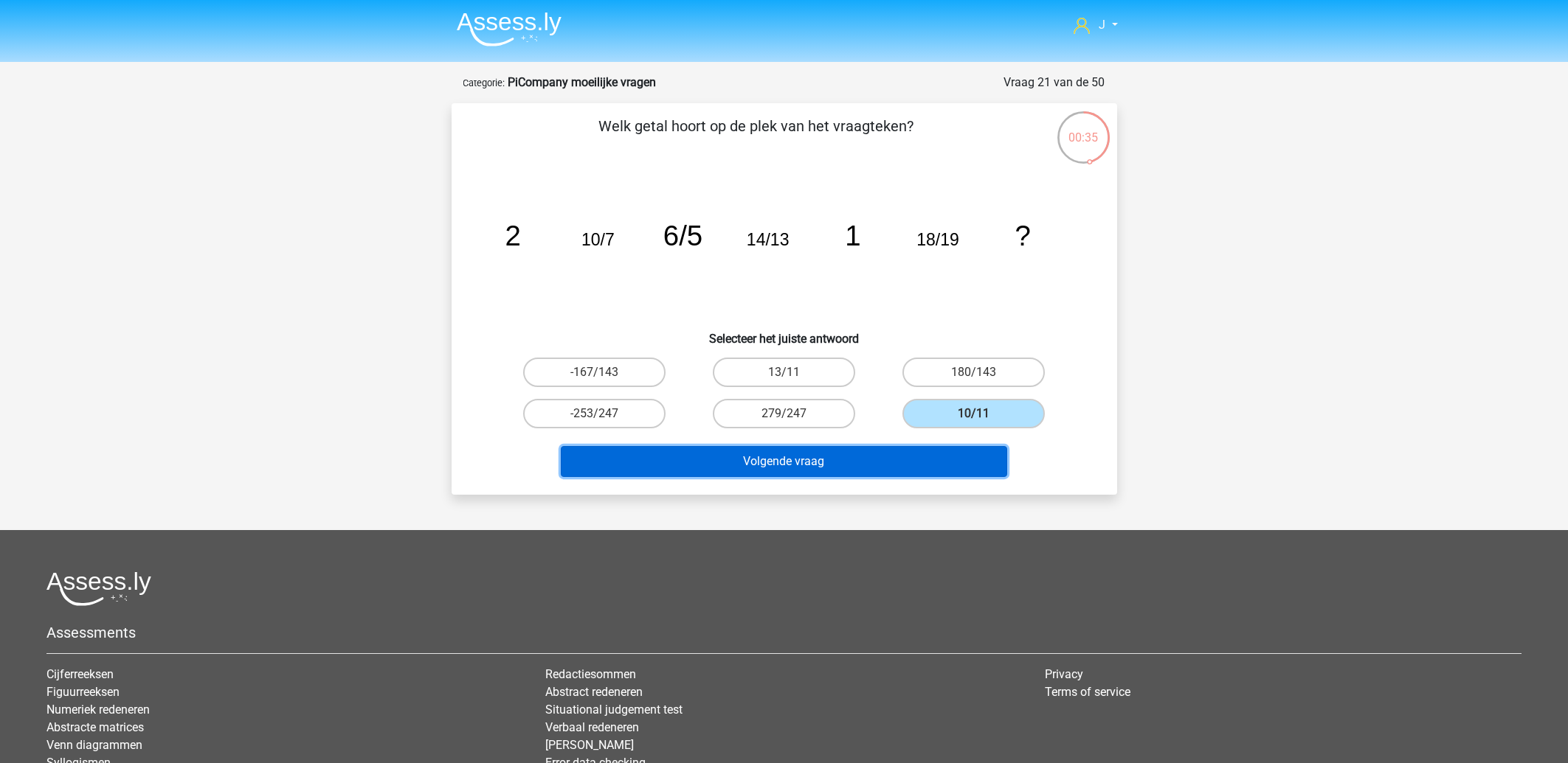
click at [852, 468] on button "Volgende vraag" at bounding box center [784, 461] width 447 height 31
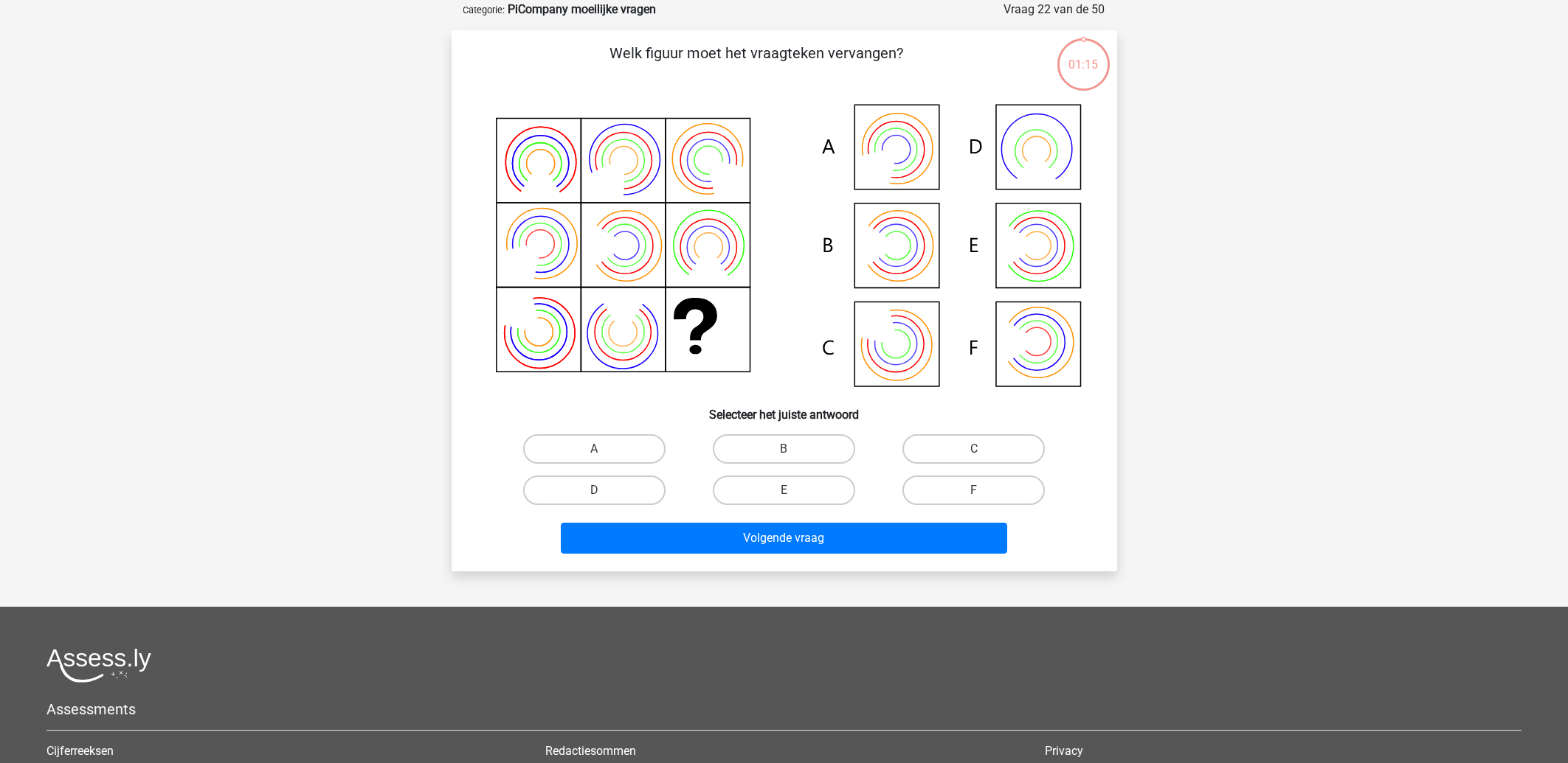
scroll to position [74, 0]
click at [908, 240] on icon at bounding box center [784, 246] width 595 height 298
click at [789, 447] on label "B" at bounding box center [784, 448] width 142 height 30
click at [789, 449] on input "B" at bounding box center [788, 453] width 10 height 10
radio input "true"
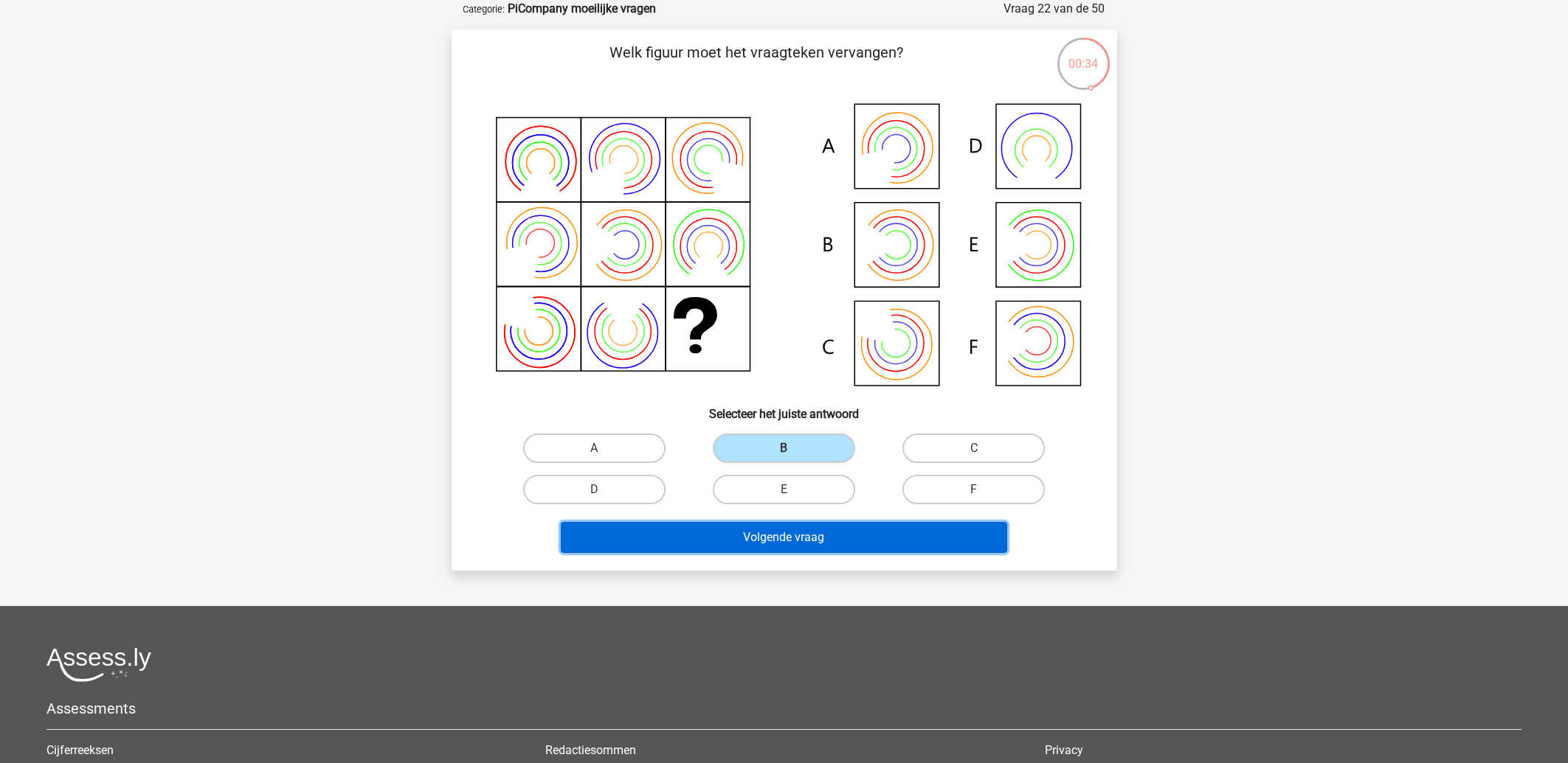
click at [793, 539] on button "Volgende vraag" at bounding box center [784, 537] width 447 height 31
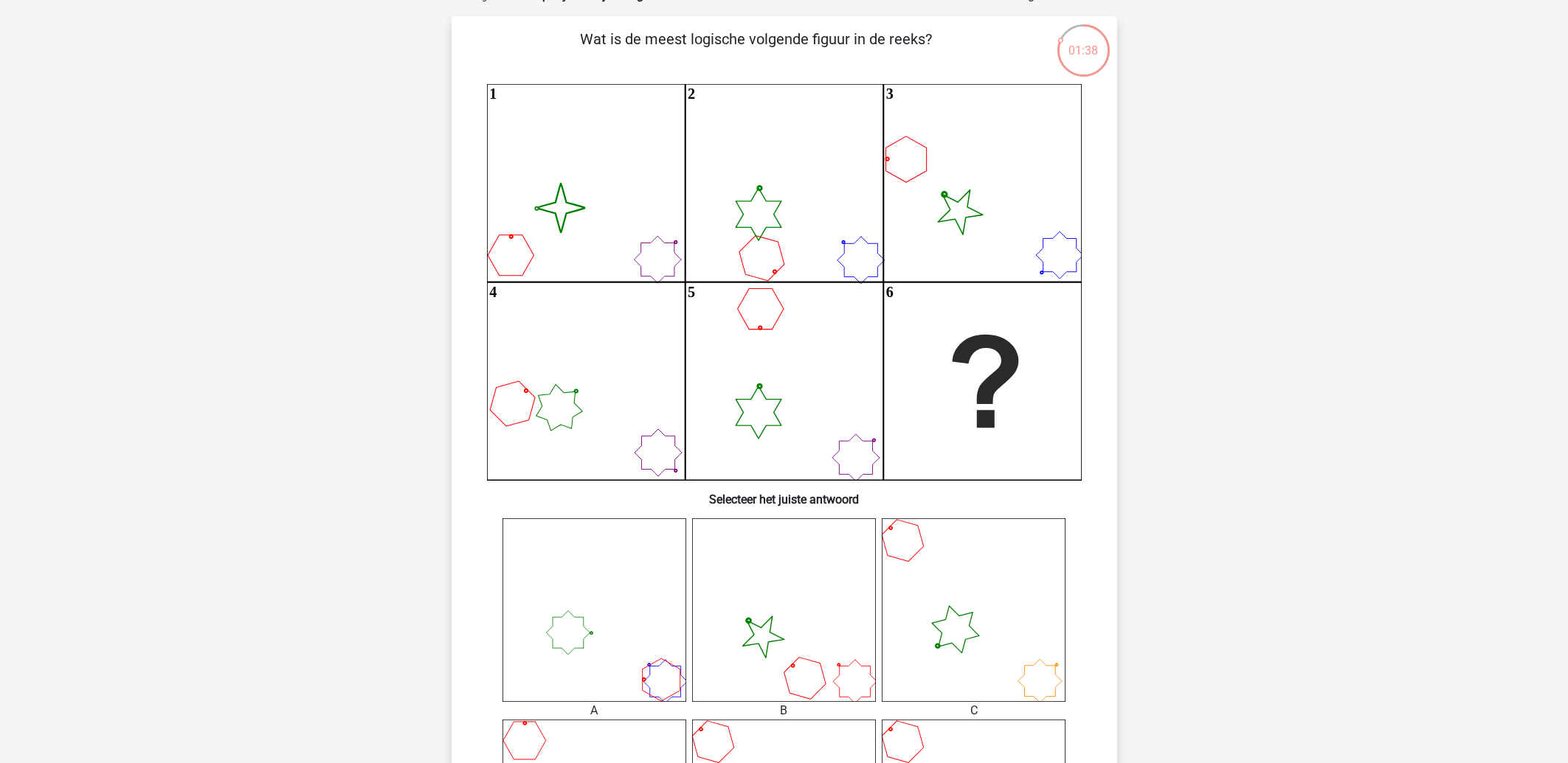
scroll to position [396, 0]
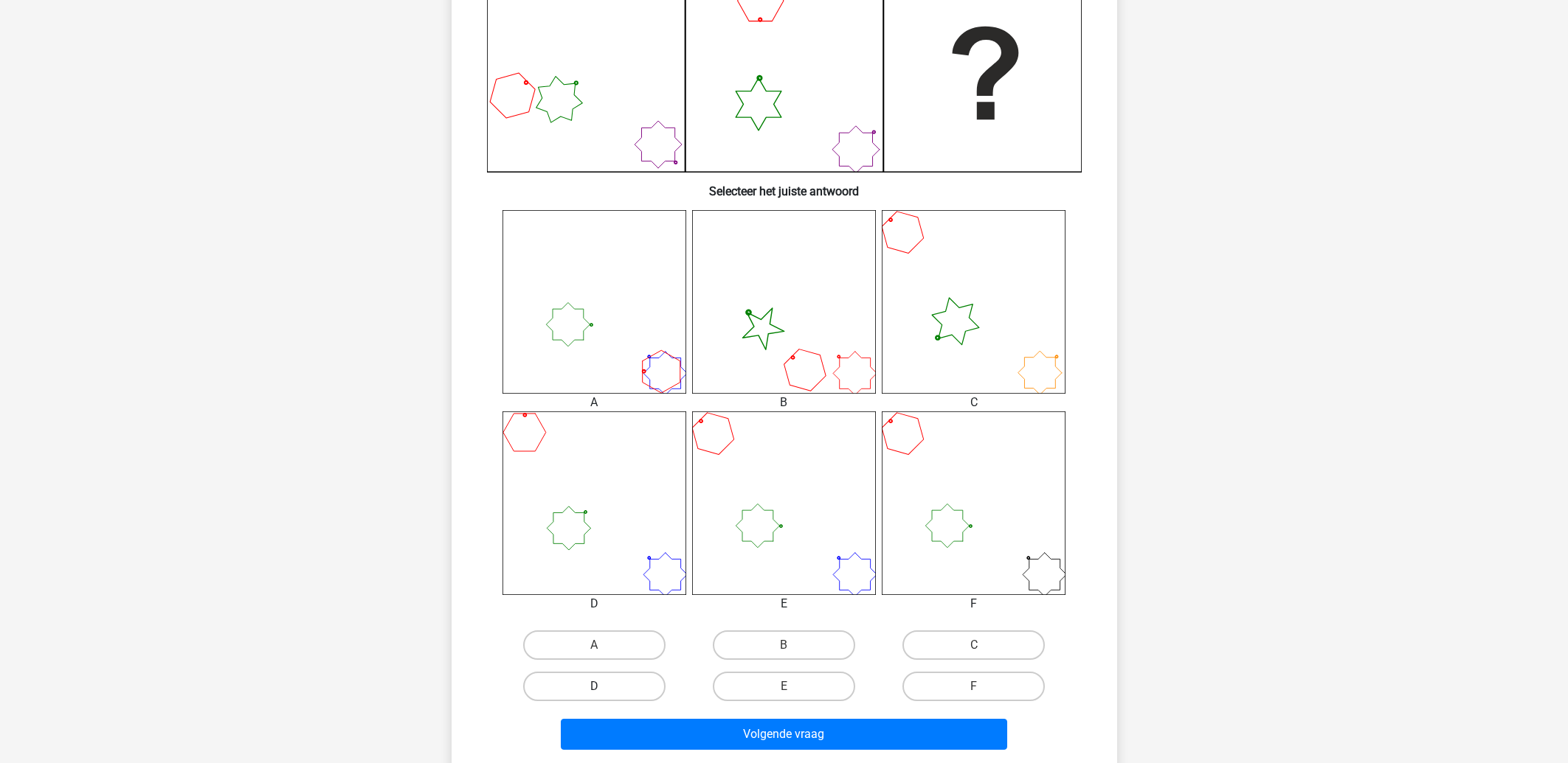
click at [608, 683] on label "D" at bounding box center [594, 687] width 142 height 30
click at [603, 687] on input "D" at bounding box center [599, 691] width 10 height 10
radio input "true"
click at [785, 690] on input "E" at bounding box center [788, 691] width 10 height 10
radio input "true"
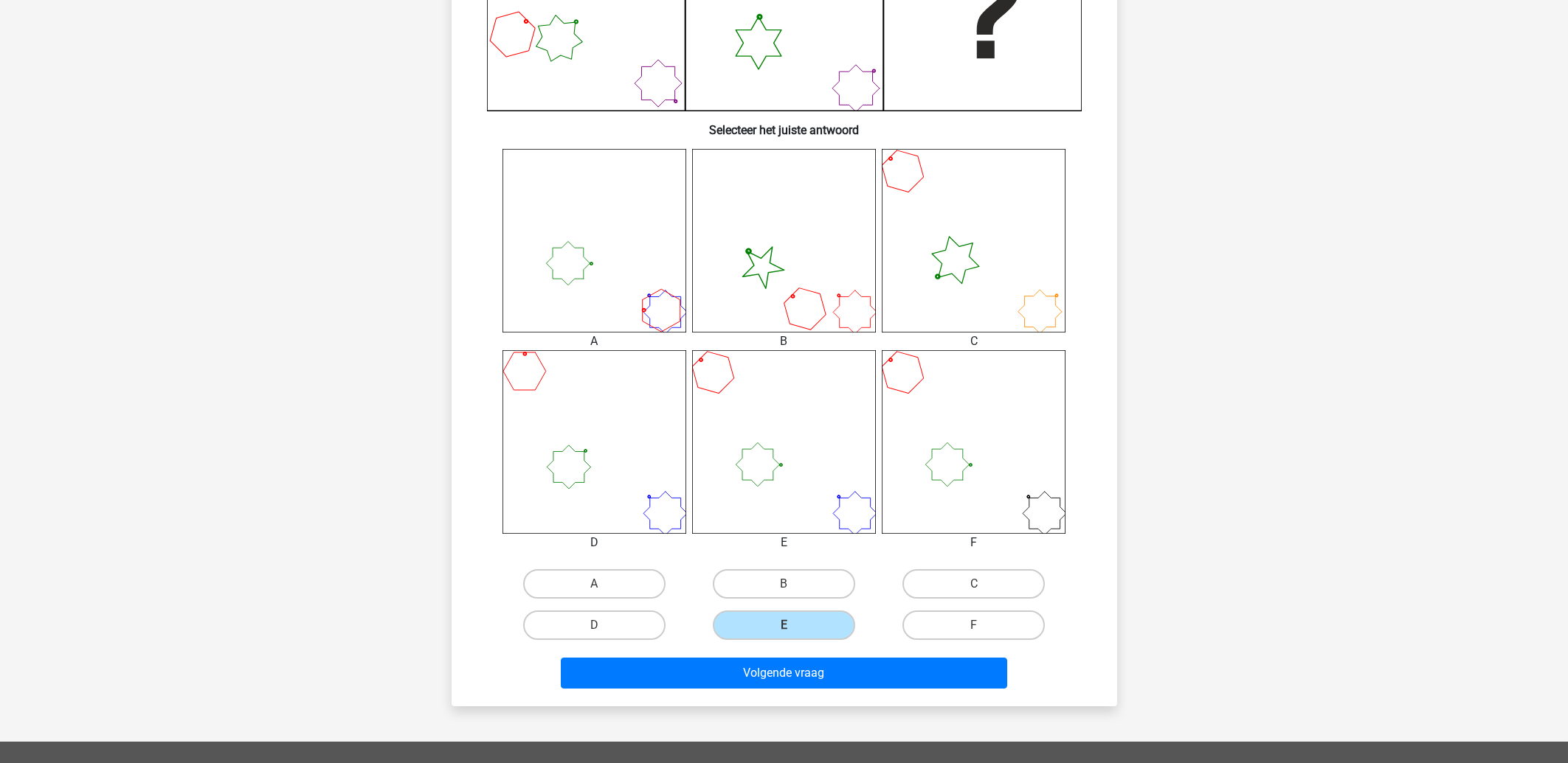
scroll to position [474, 0]
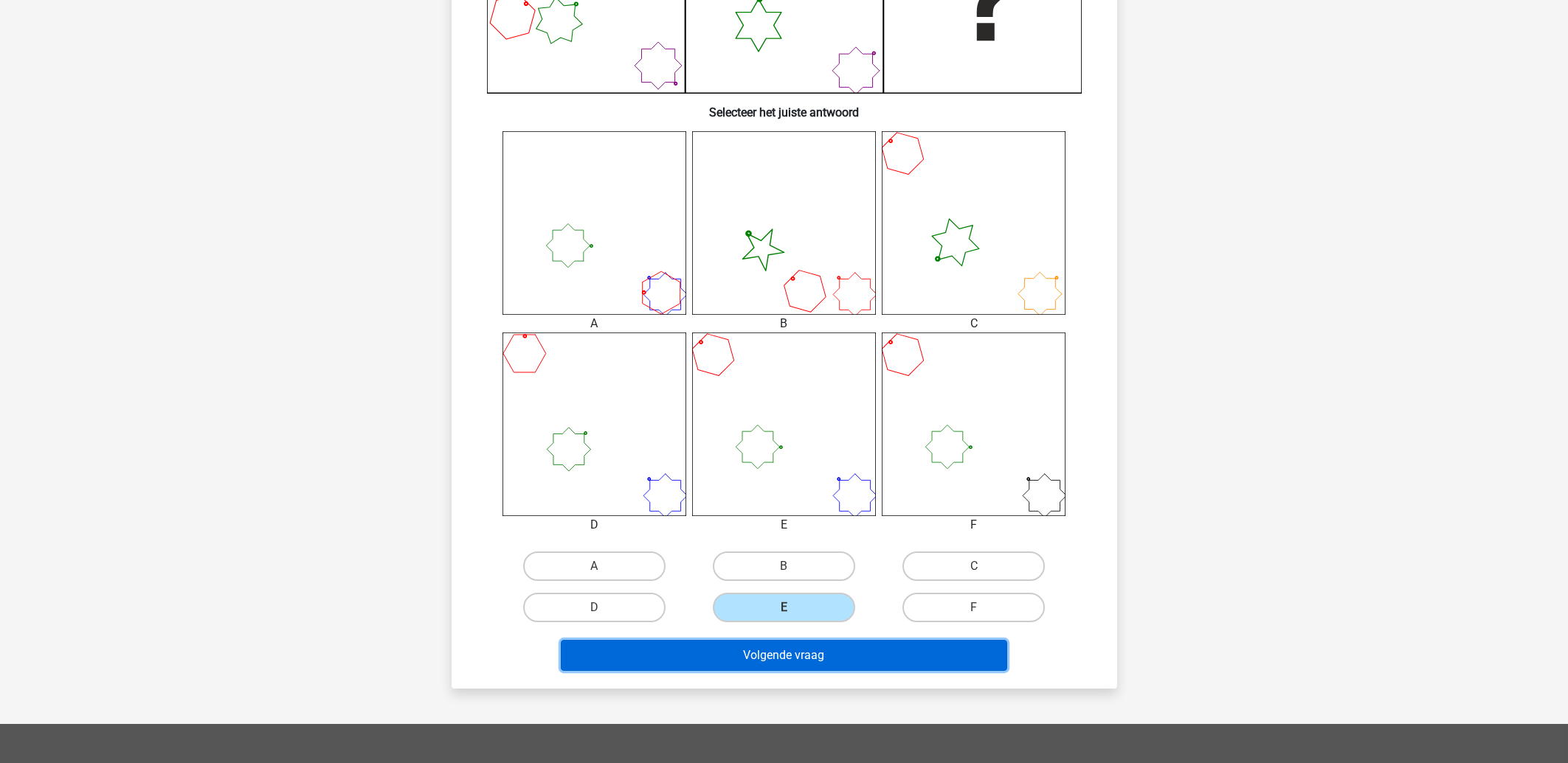
click at [850, 652] on button "Volgende vraag" at bounding box center [784, 655] width 447 height 31
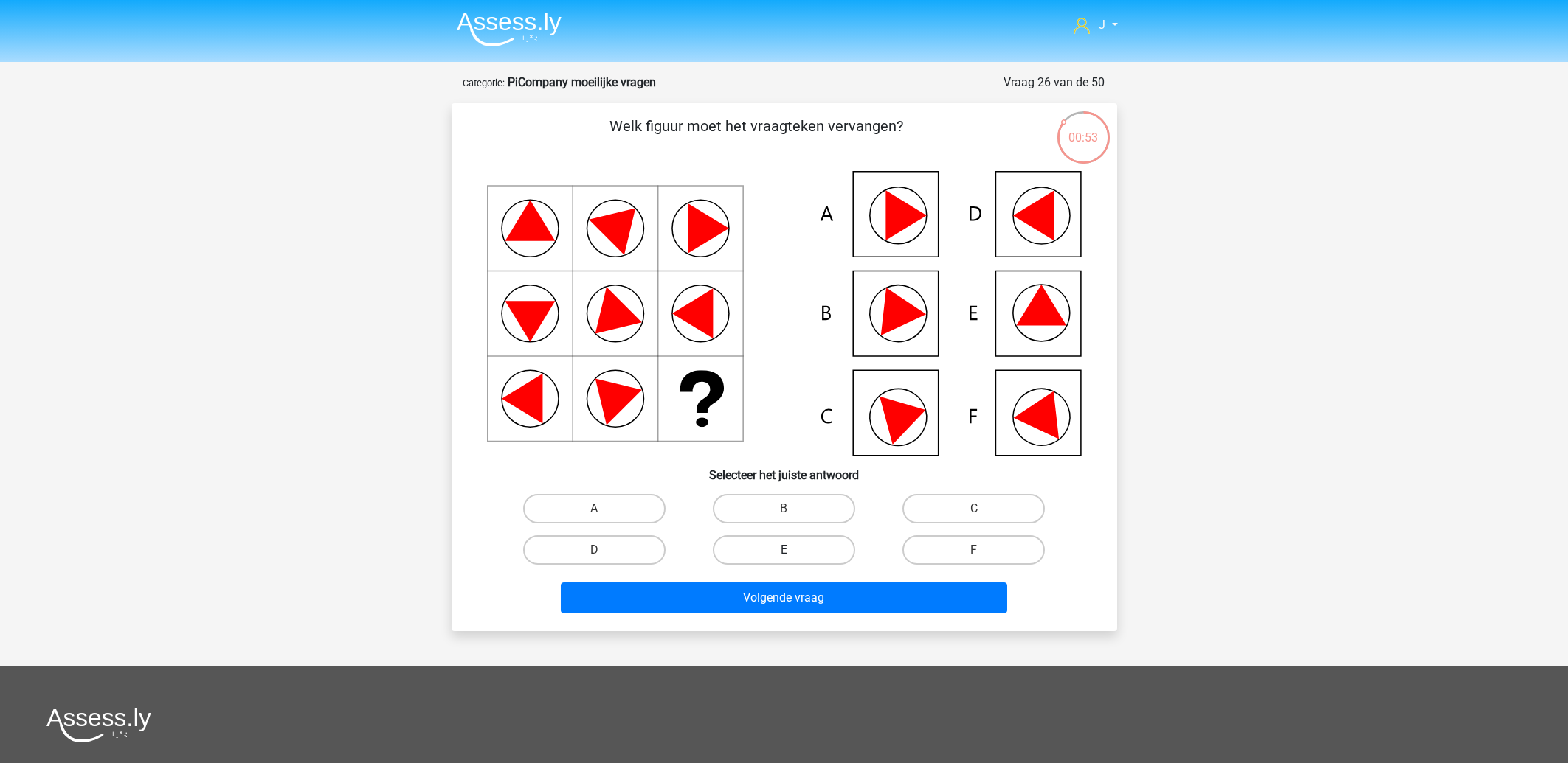
click at [780, 547] on label "E" at bounding box center [784, 550] width 142 height 30
click at [784, 550] on input "E" at bounding box center [788, 555] width 10 height 10
radio input "true"
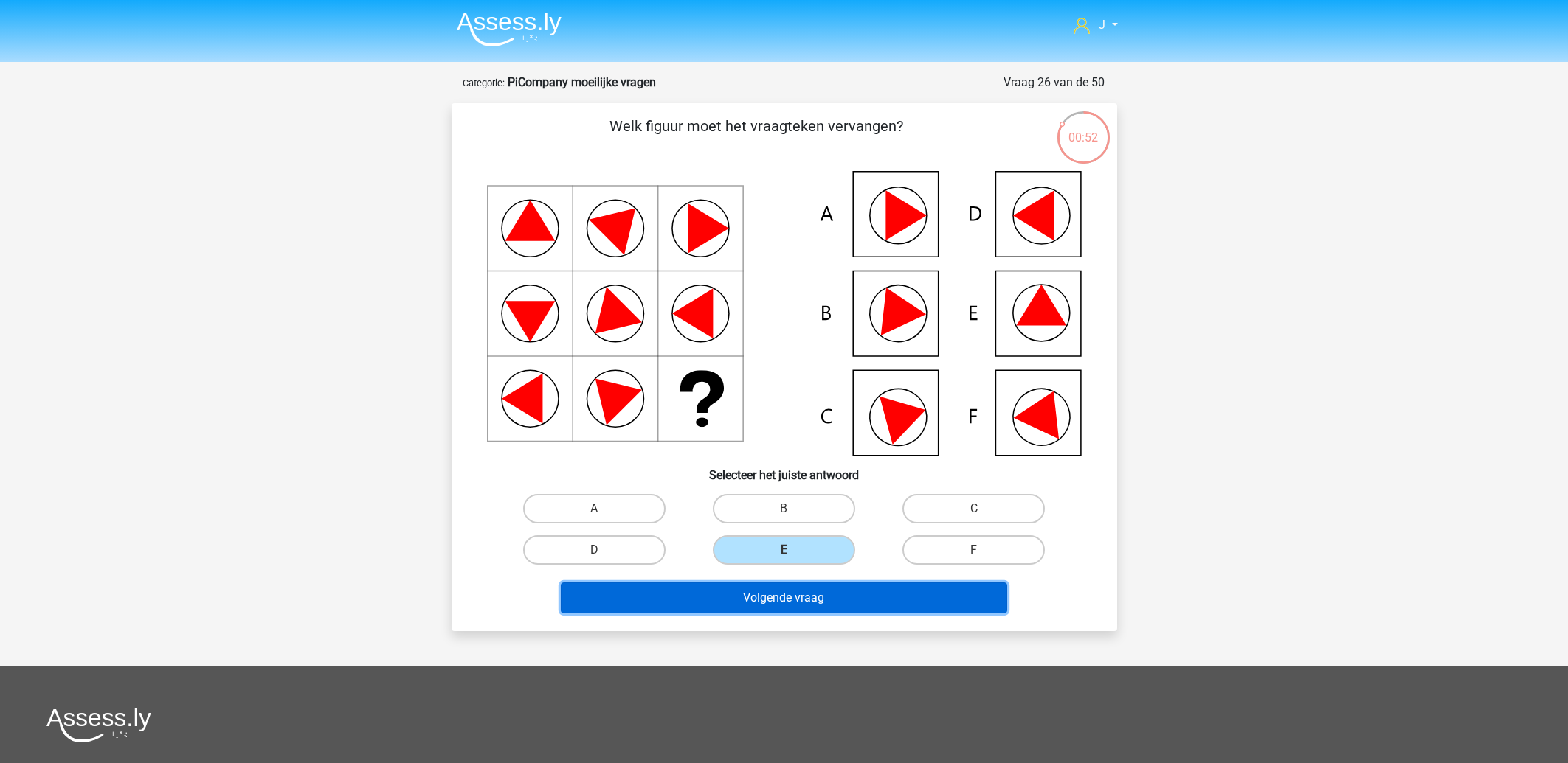
click at [787, 599] on button "Volgende vraag" at bounding box center [784, 598] width 447 height 31
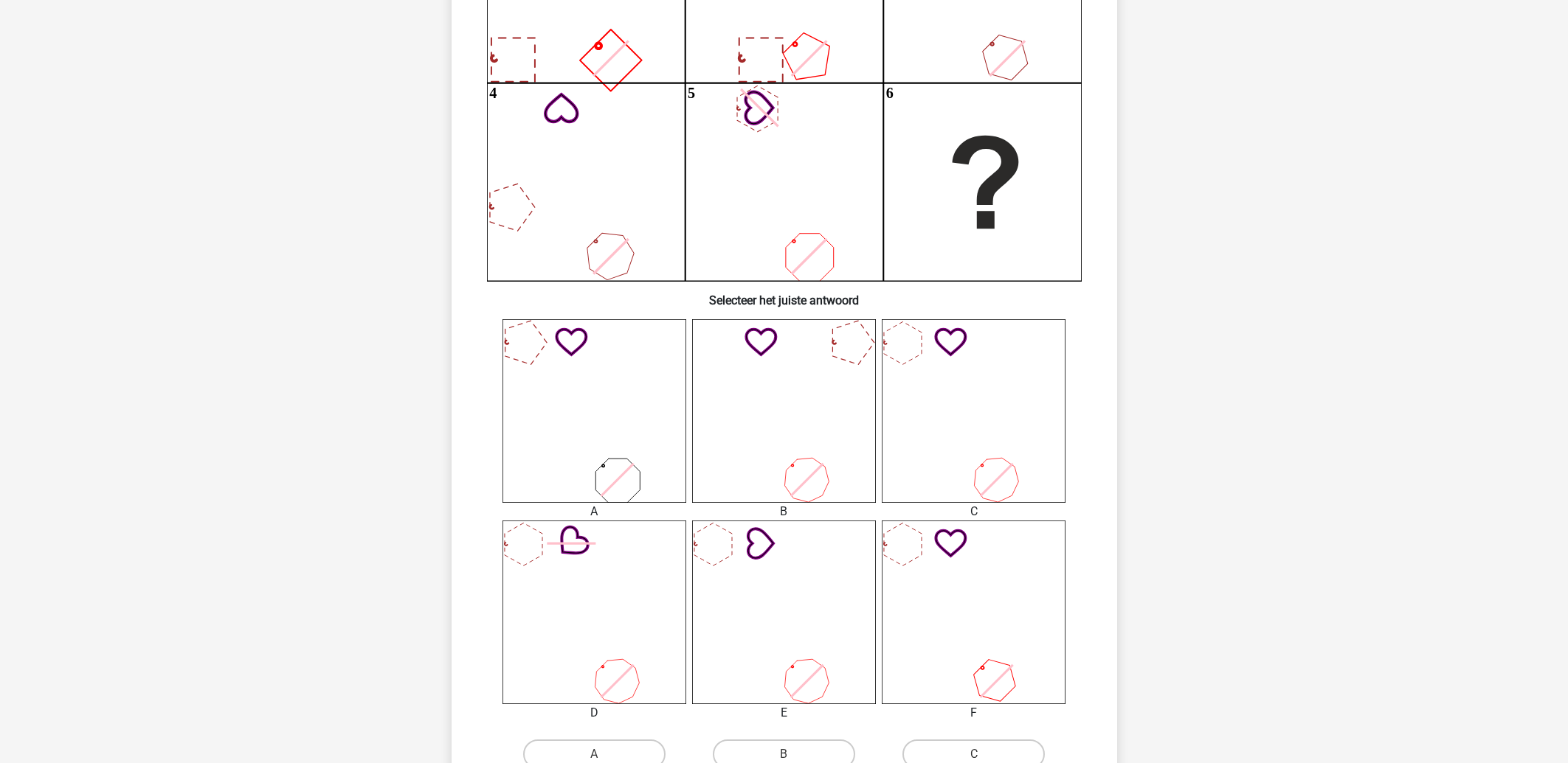
scroll to position [311, 0]
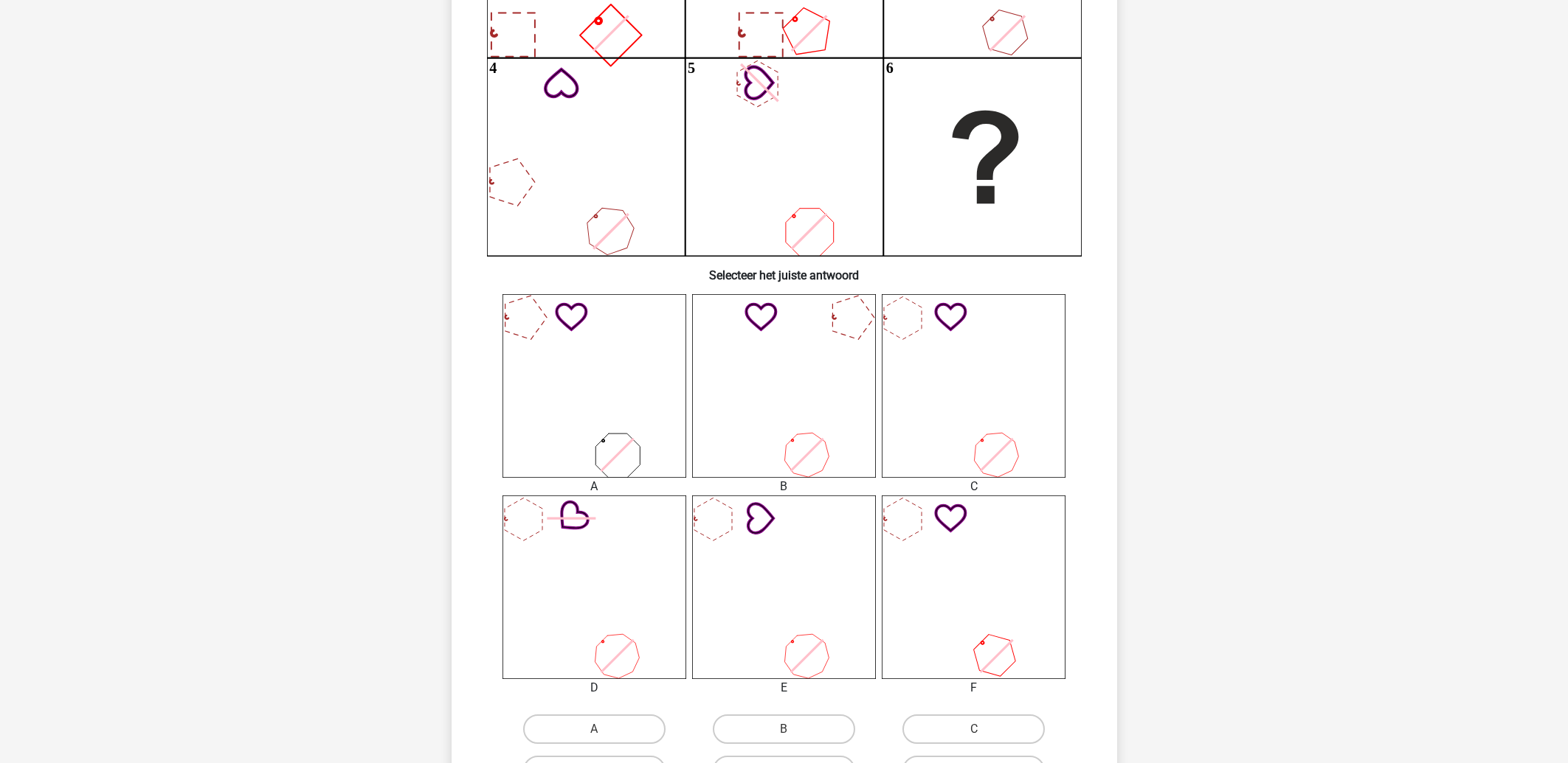
click at [599, 735] on input "A" at bounding box center [599, 734] width 10 height 10
radio input "true"
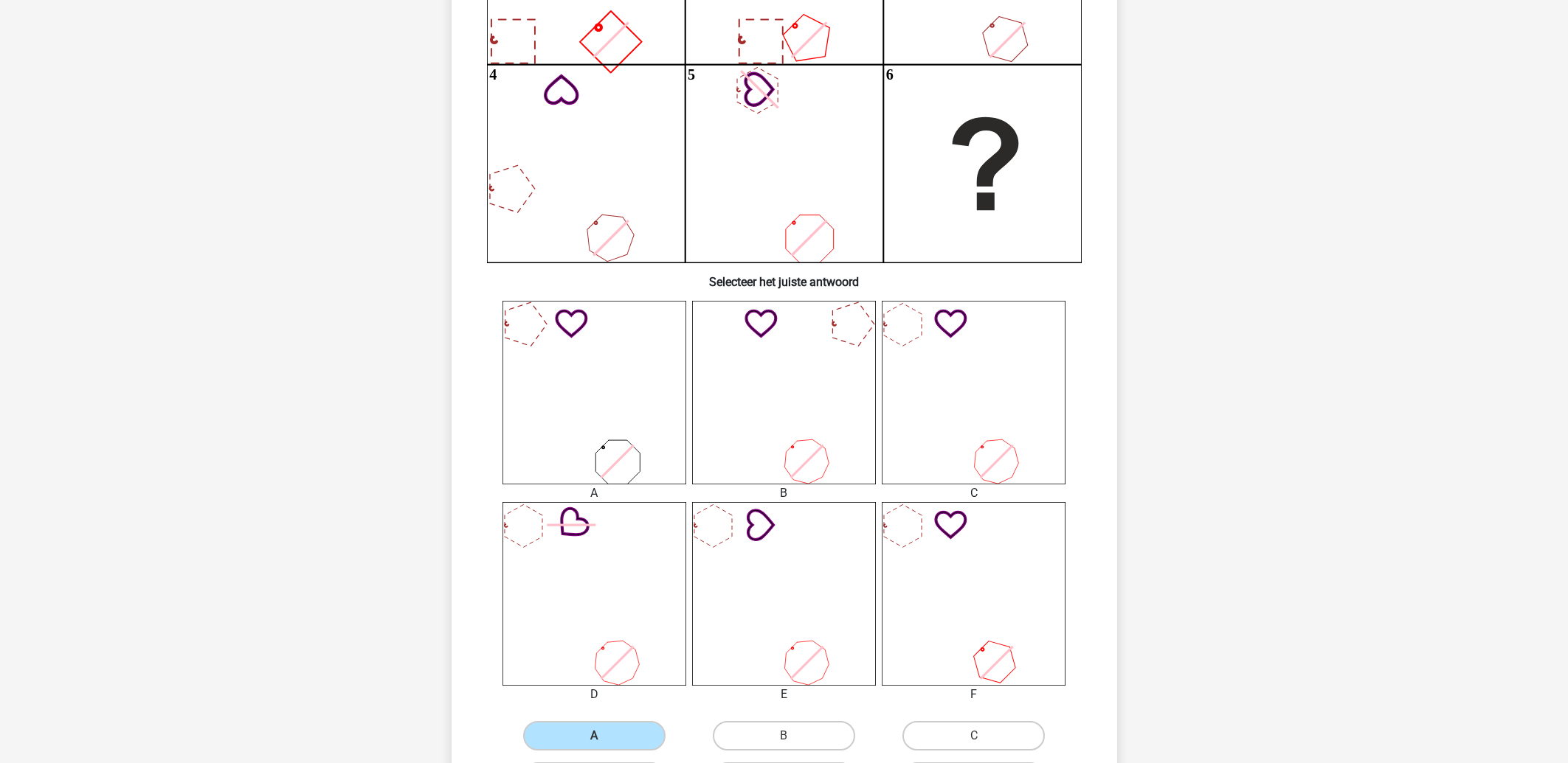
scroll to position [396, 0]
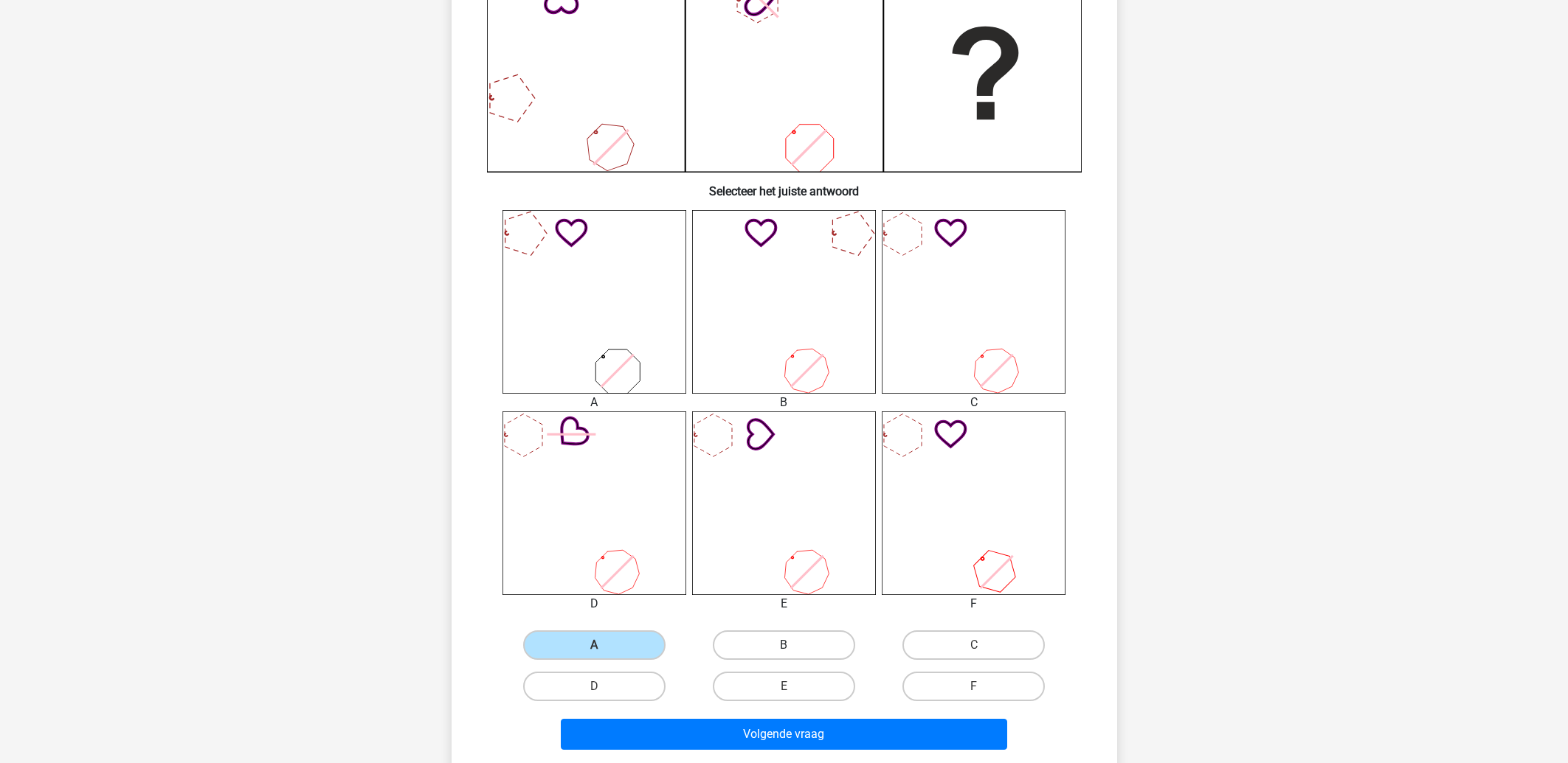
click at [761, 644] on label "B" at bounding box center [784, 645] width 142 height 30
click at [784, 646] on input "B" at bounding box center [788, 650] width 10 height 10
radio input "true"
click at [945, 654] on label "C" at bounding box center [973, 645] width 142 height 30
click at [974, 654] on input "C" at bounding box center [979, 650] width 10 height 10
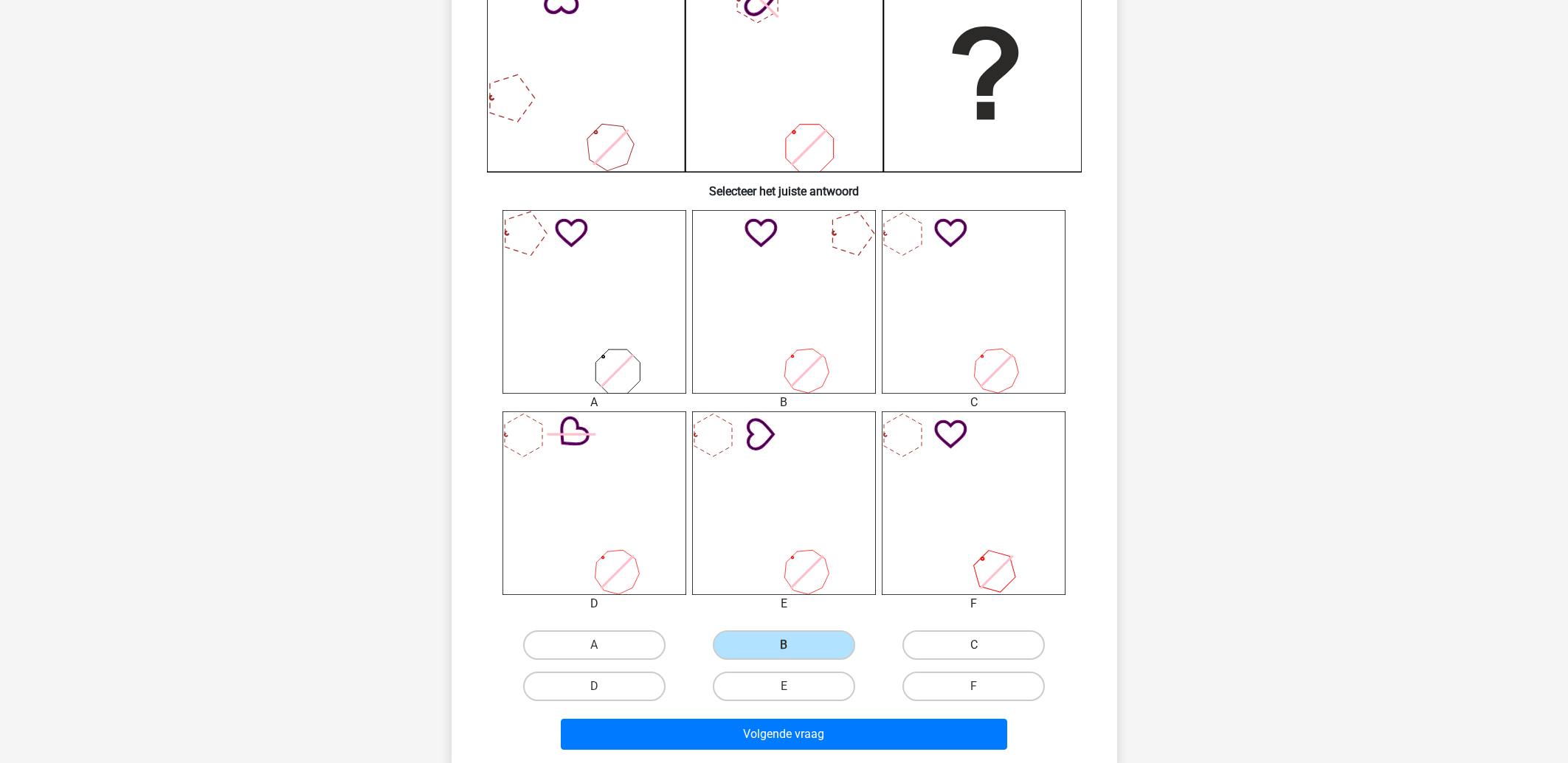
radio input "true"
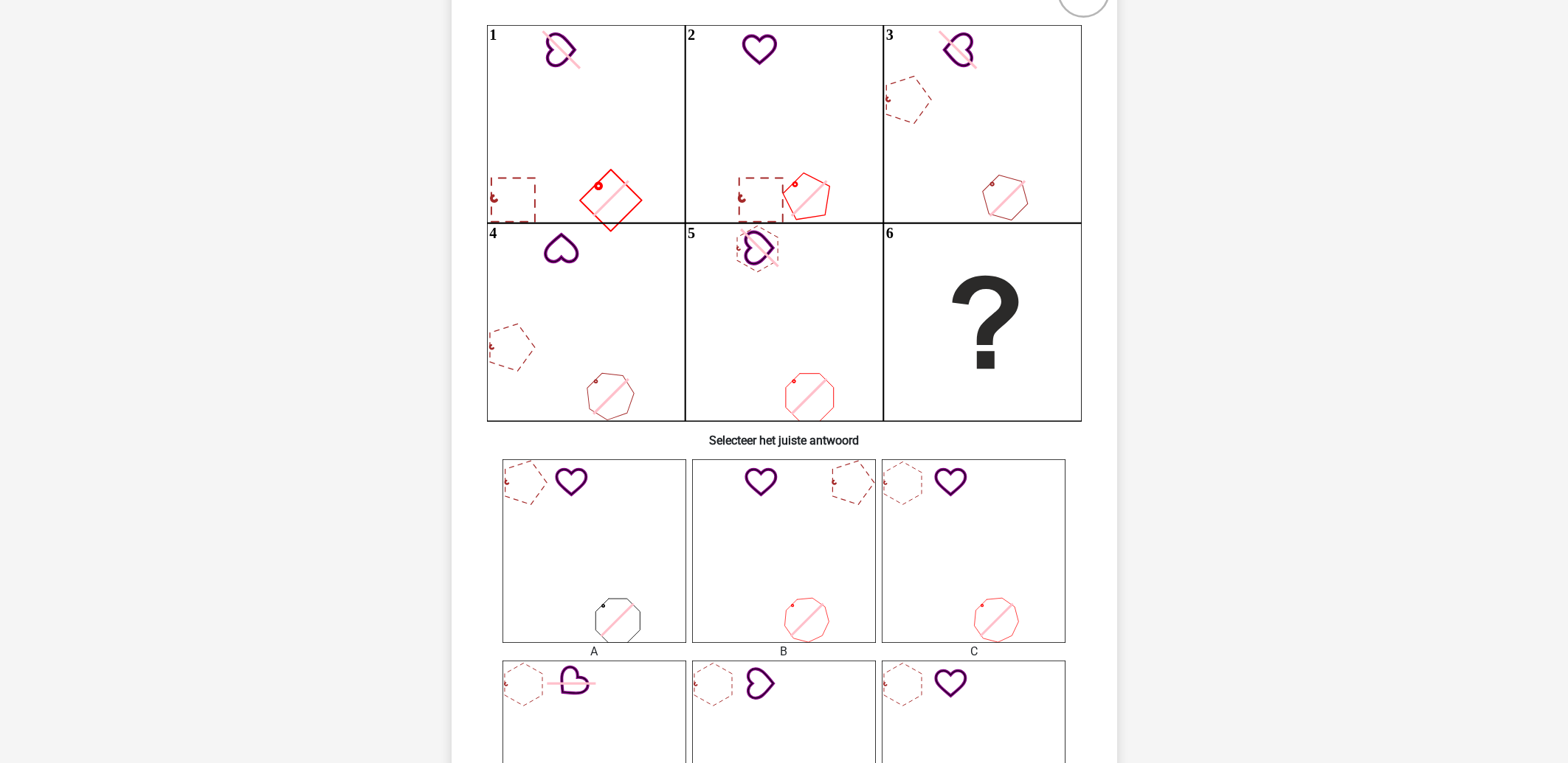
scroll to position [316, 0]
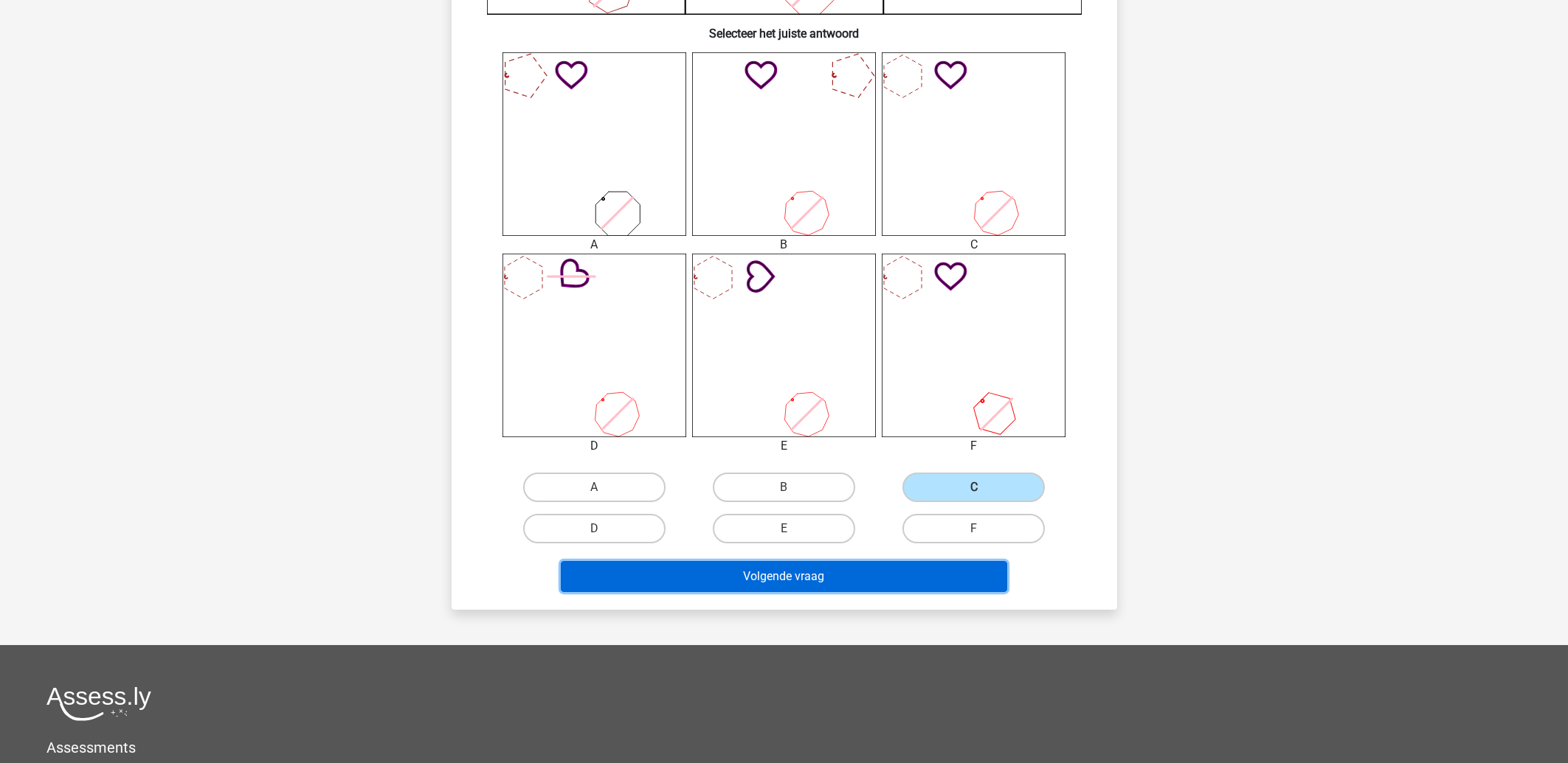
click at [812, 570] on button "Volgende vraag" at bounding box center [784, 576] width 447 height 31
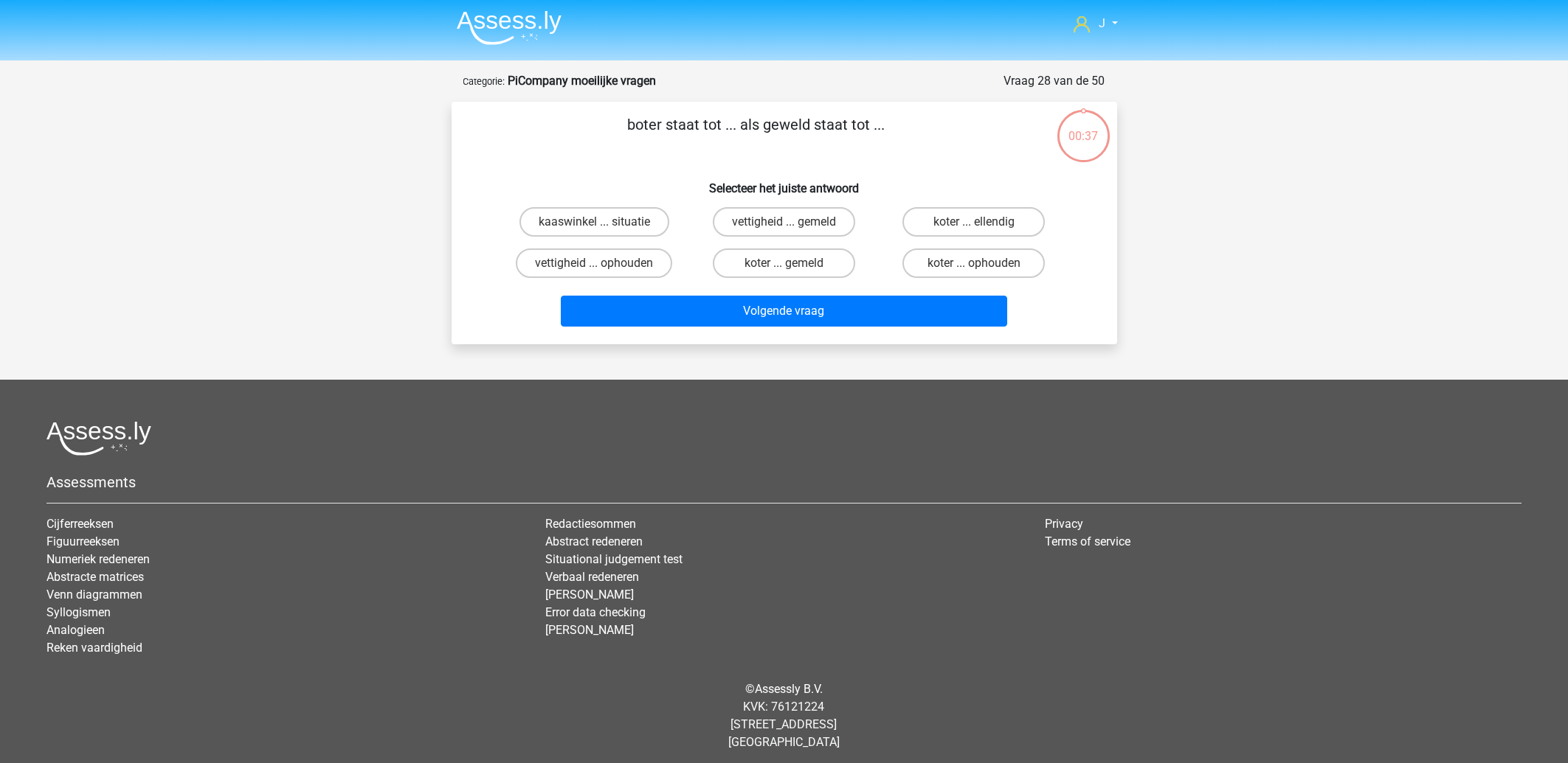
scroll to position [0, 0]
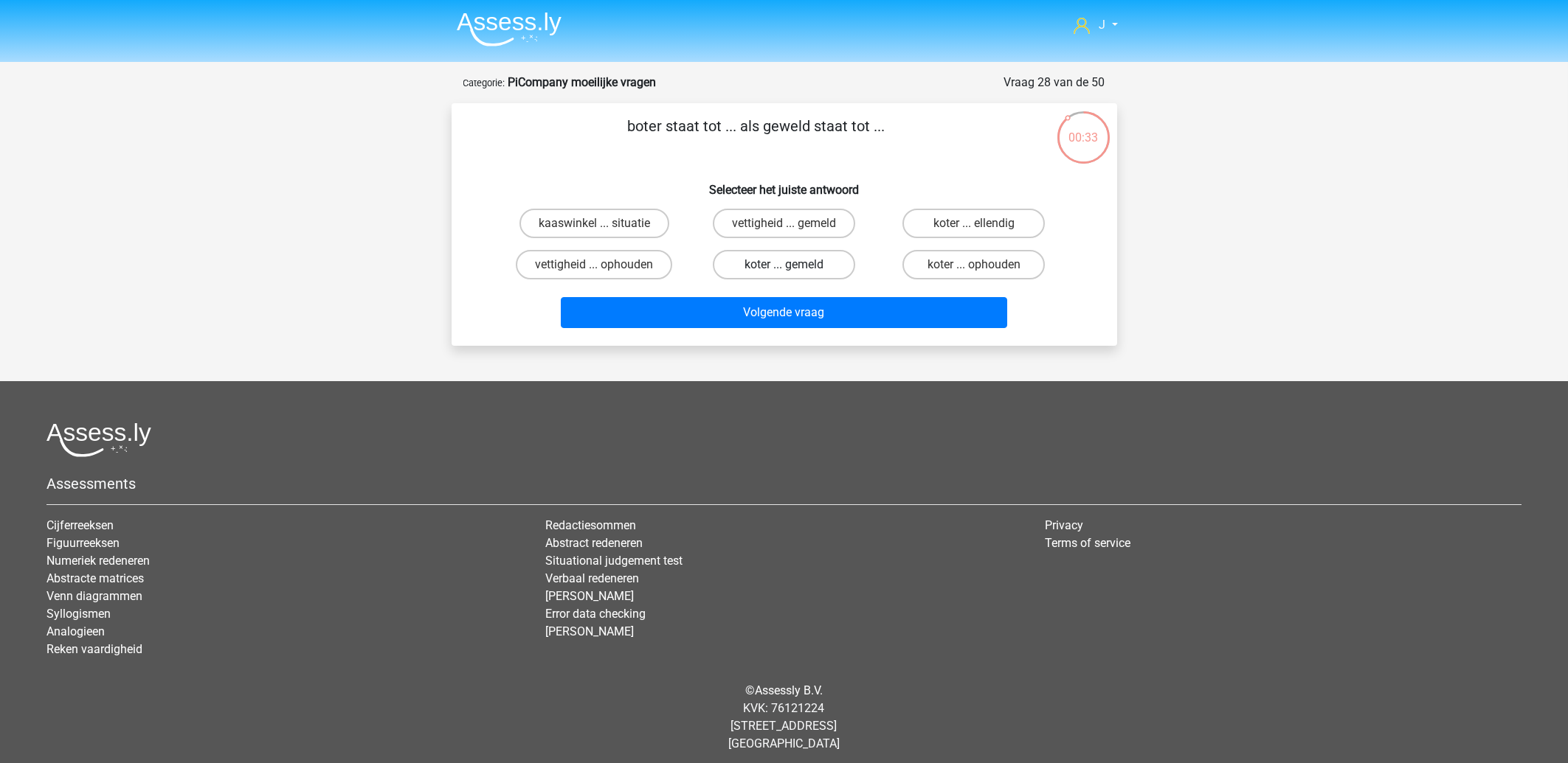
click at [770, 266] on label "koter ... gemeld" at bounding box center [784, 265] width 142 height 30
click at [784, 266] on input "koter ... gemeld" at bounding box center [788, 269] width 10 height 10
radio input "true"
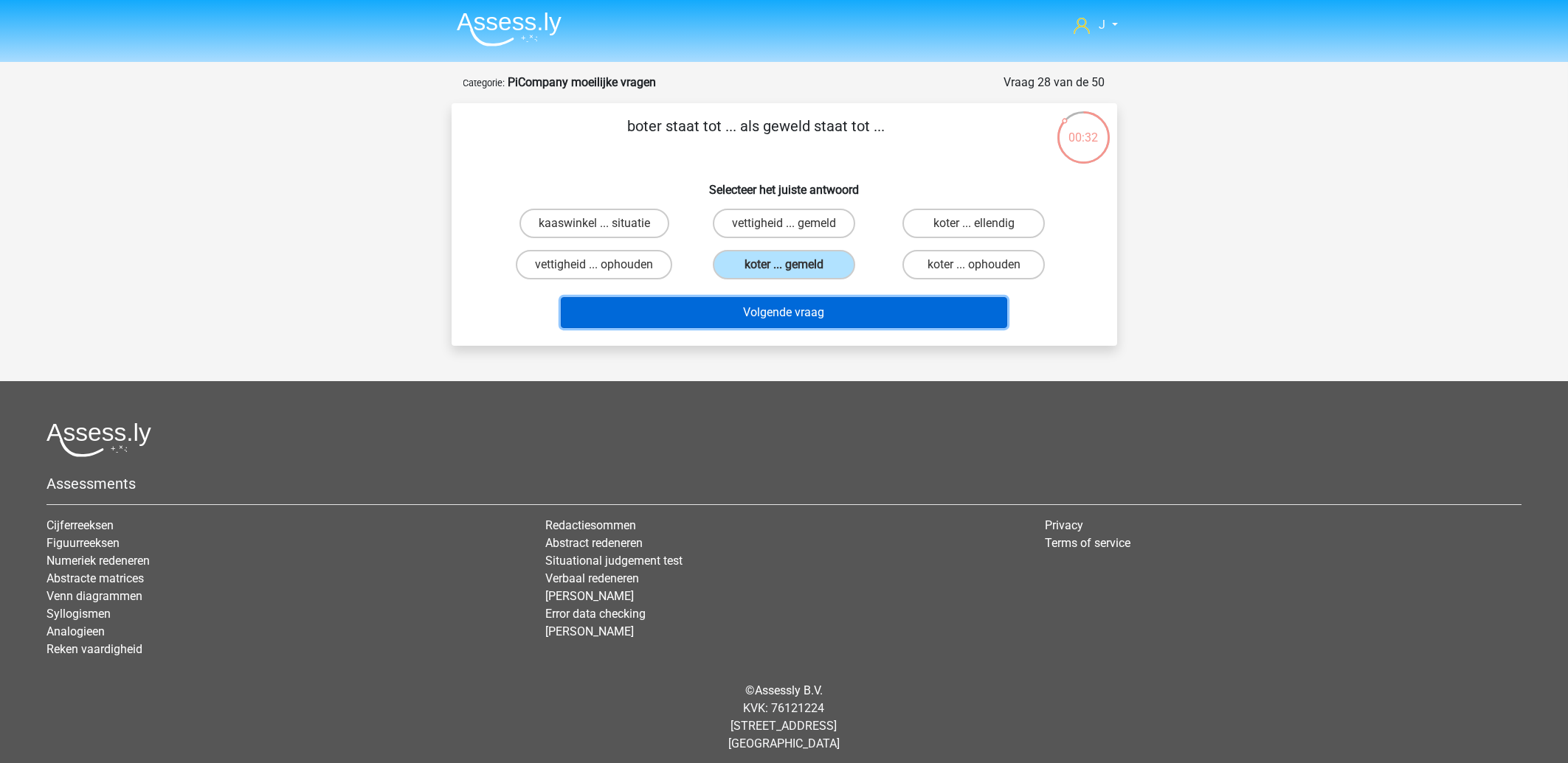
click at [778, 304] on button "Volgende vraag" at bounding box center [784, 313] width 447 height 31
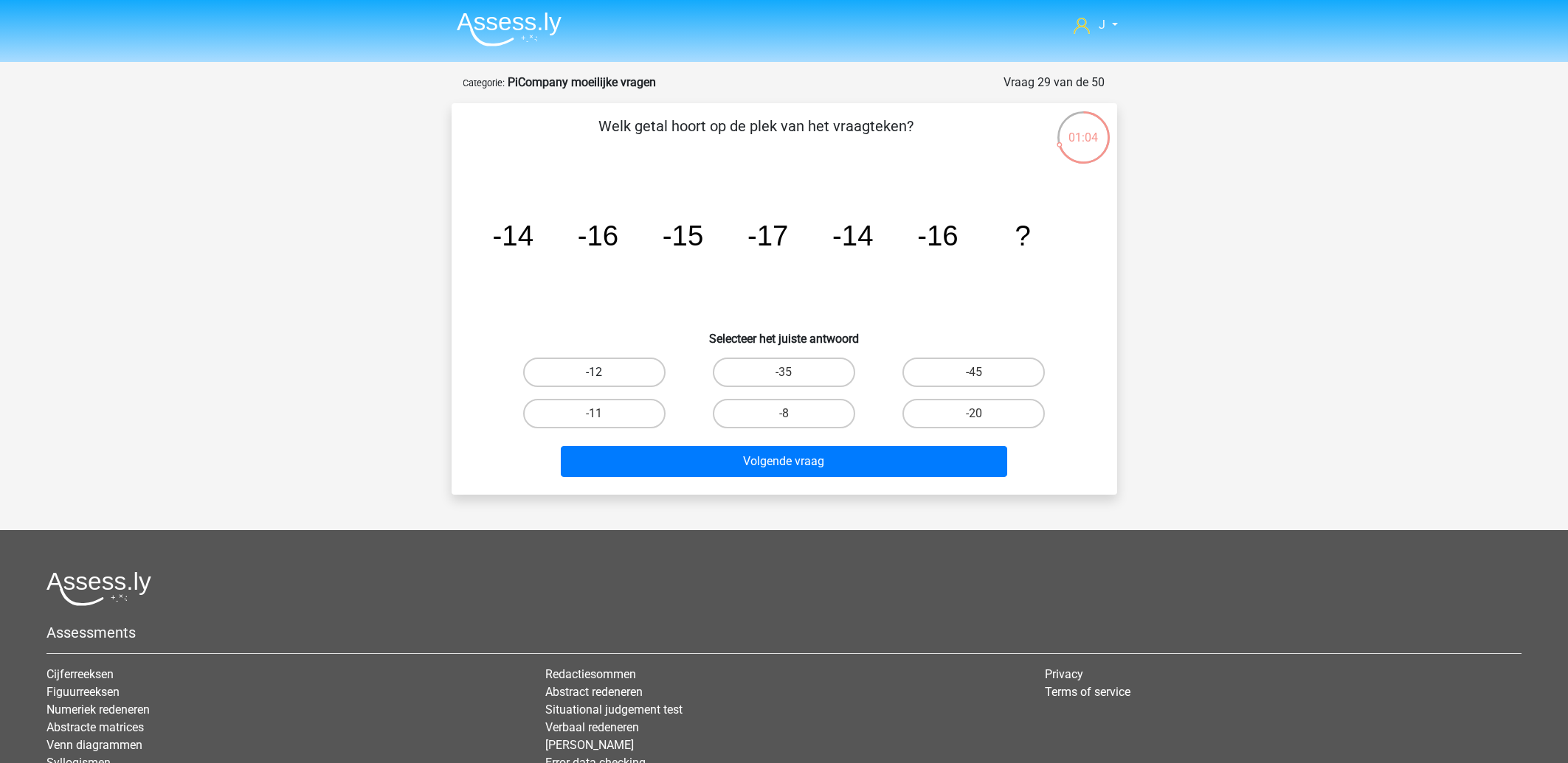
click at [611, 375] on label "-12" at bounding box center [594, 372] width 142 height 30
click at [603, 375] on input "-12" at bounding box center [599, 377] width 10 height 10
radio input "true"
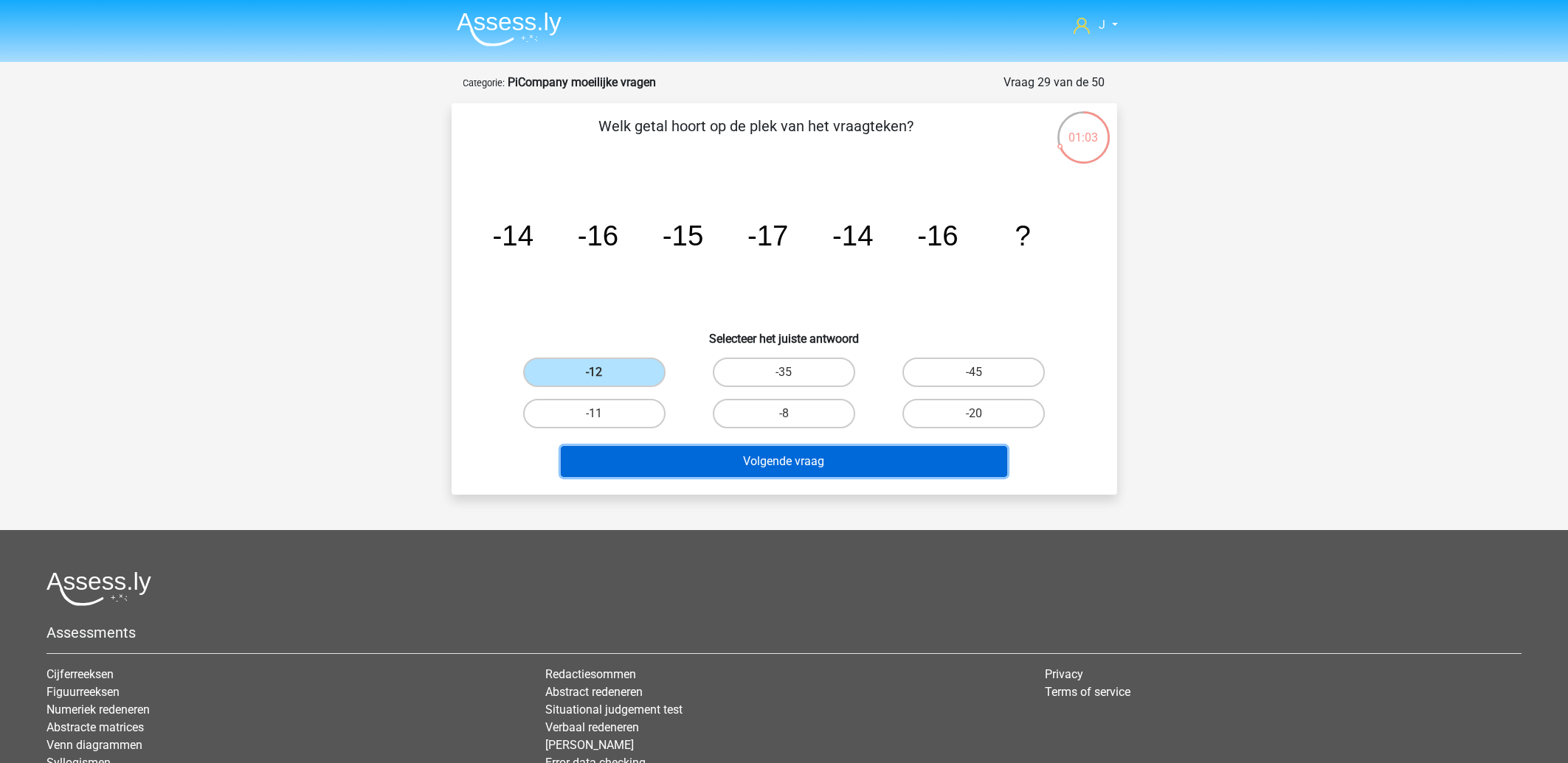
click at [743, 467] on button "Volgende vraag" at bounding box center [784, 461] width 447 height 31
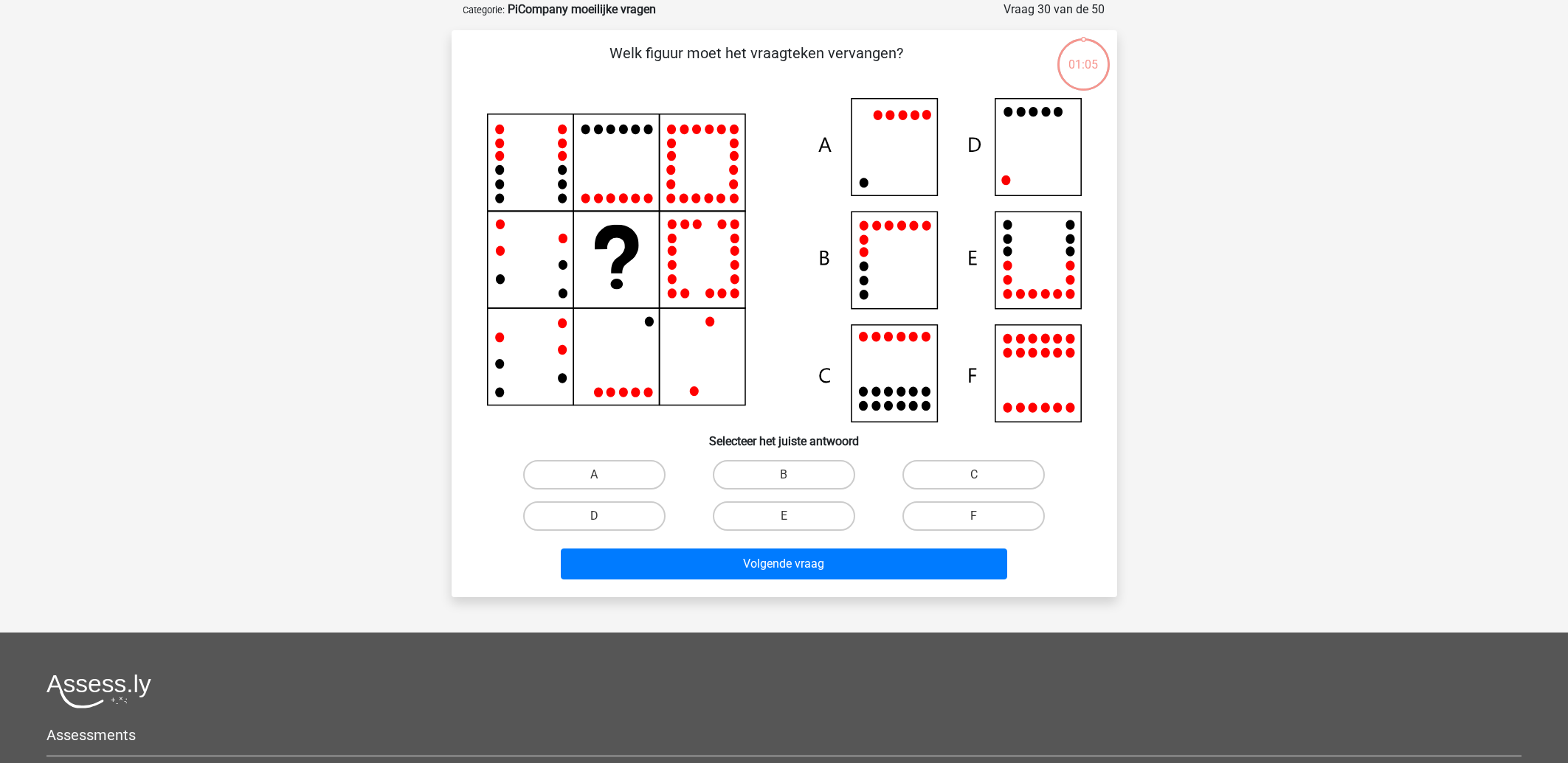
scroll to position [74, 0]
click at [566, 515] on label "D" at bounding box center [594, 515] width 142 height 30
click at [594, 515] on input "D" at bounding box center [599, 520] width 10 height 10
radio input "true"
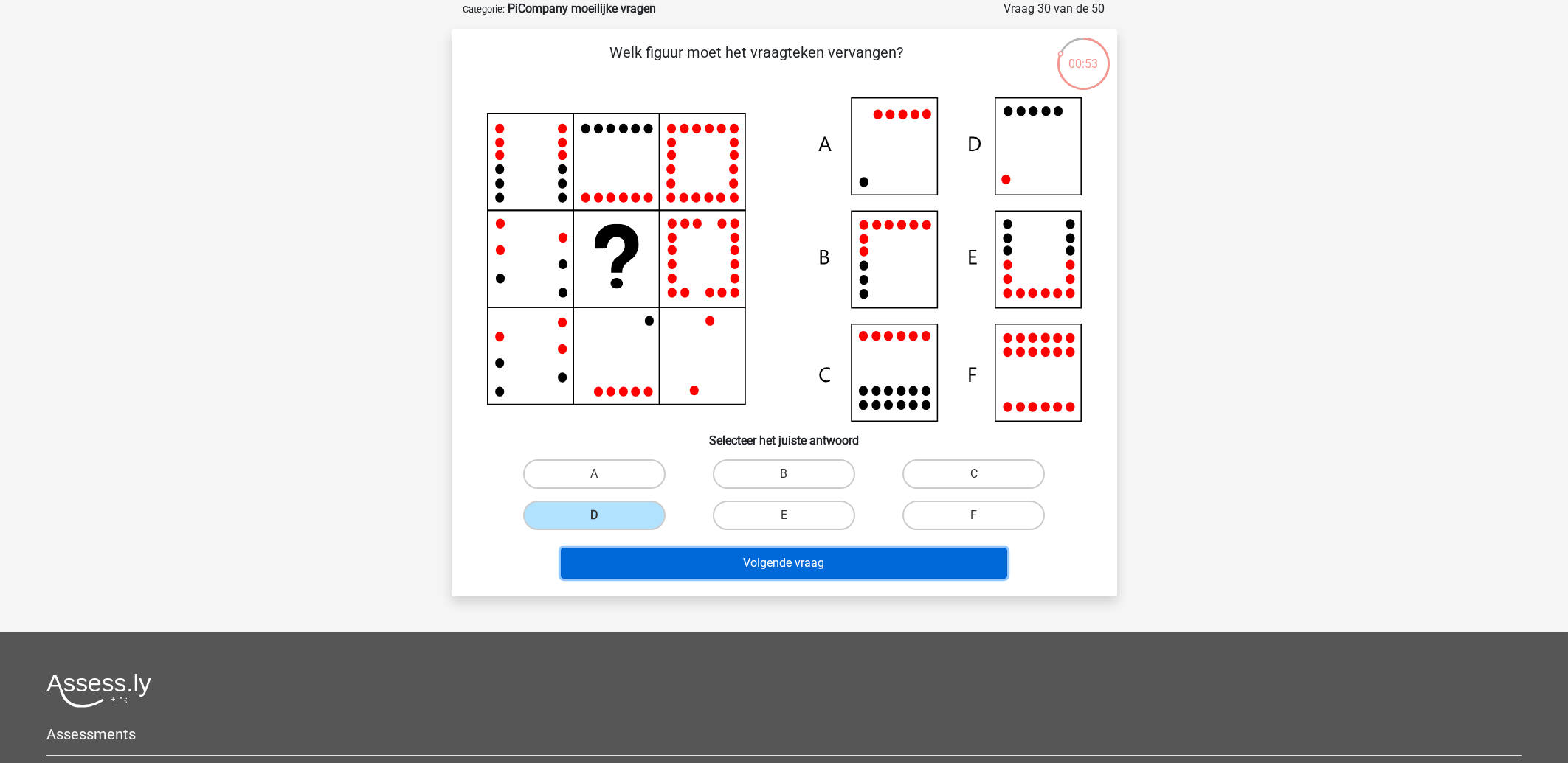
click at [714, 575] on button "Volgende vraag" at bounding box center [784, 564] width 447 height 31
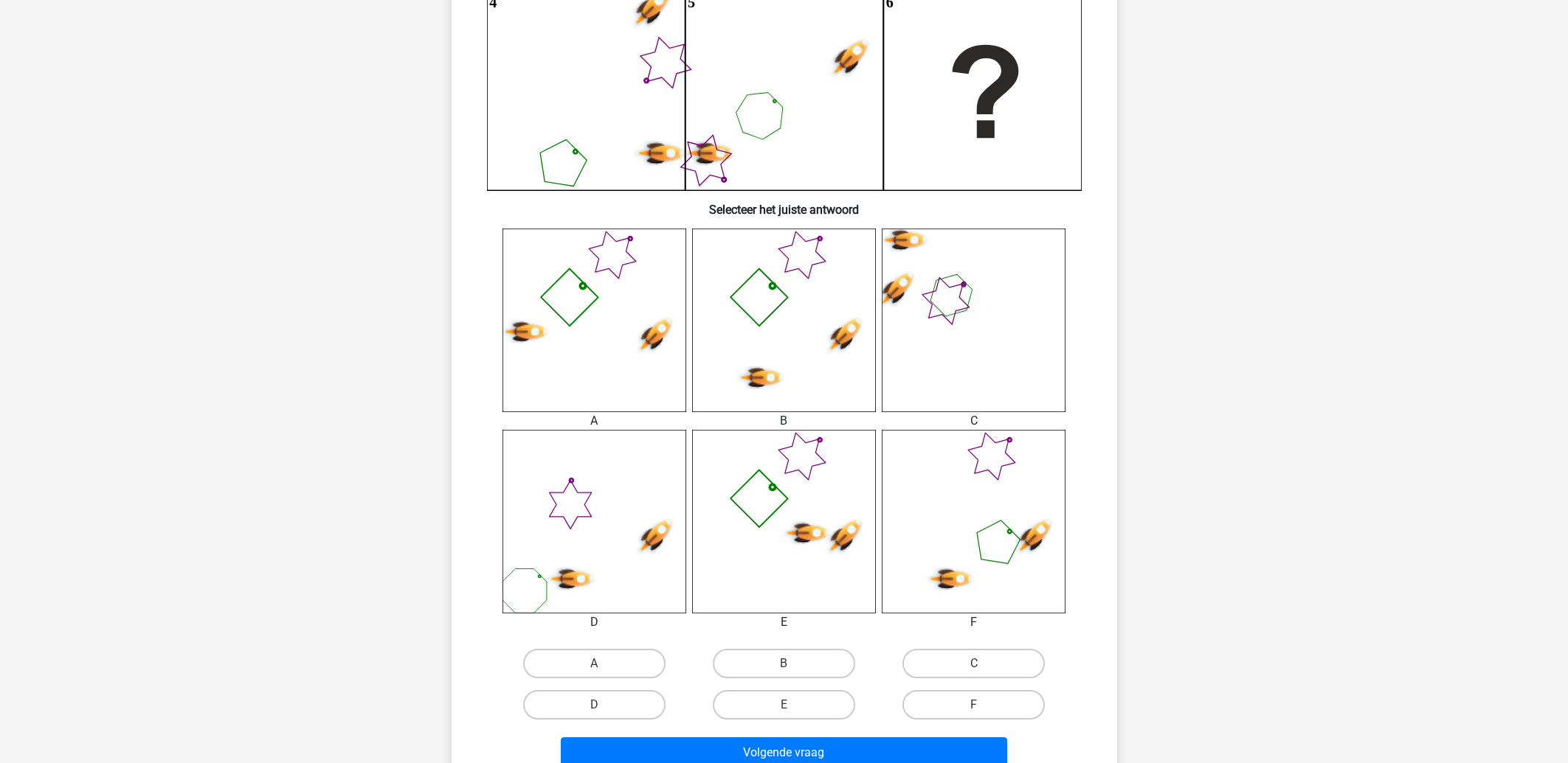
scroll to position [390, 0]
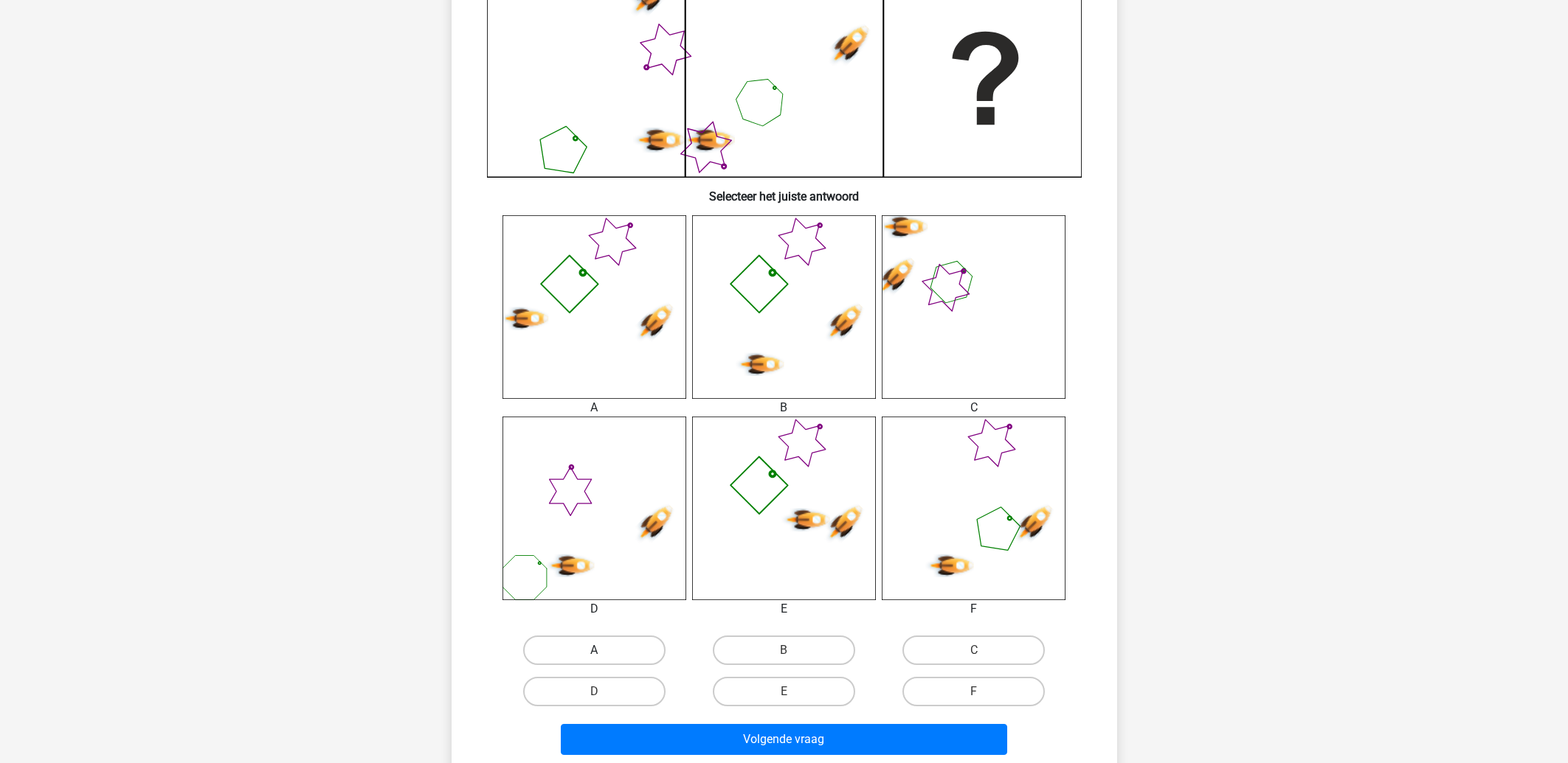
click at [619, 652] on label "A" at bounding box center [594, 650] width 142 height 30
click at [603, 652] on input "A" at bounding box center [599, 655] width 10 height 10
radio input "true"
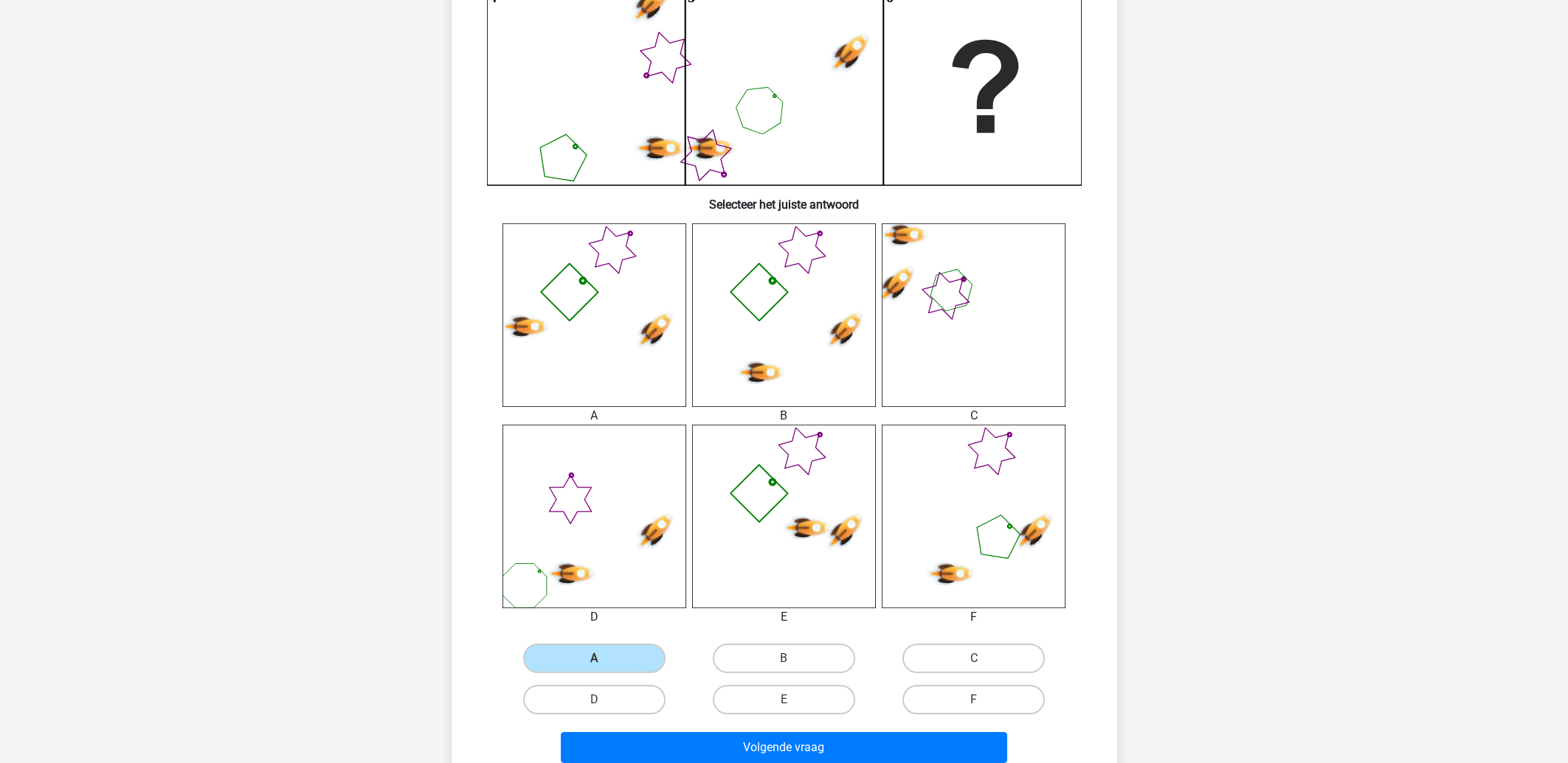
scroll to position [396, 0]
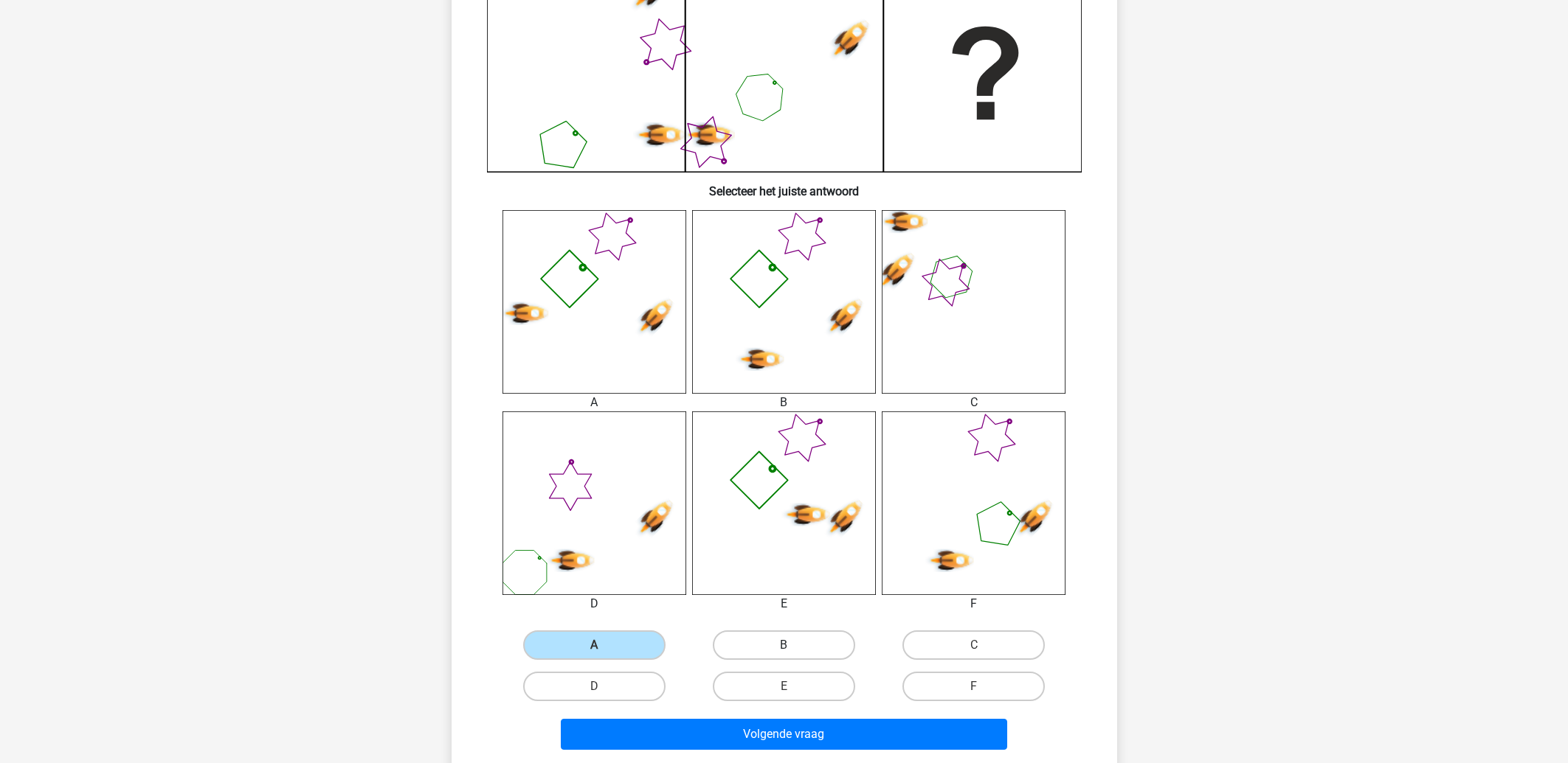
click at [800, 647] on label "B" at bounding box center [784, 645] width 142 height 30
click at [793, 647] on input "B" at bounding box center [788, 650] width 10 height 10
radio input "true"
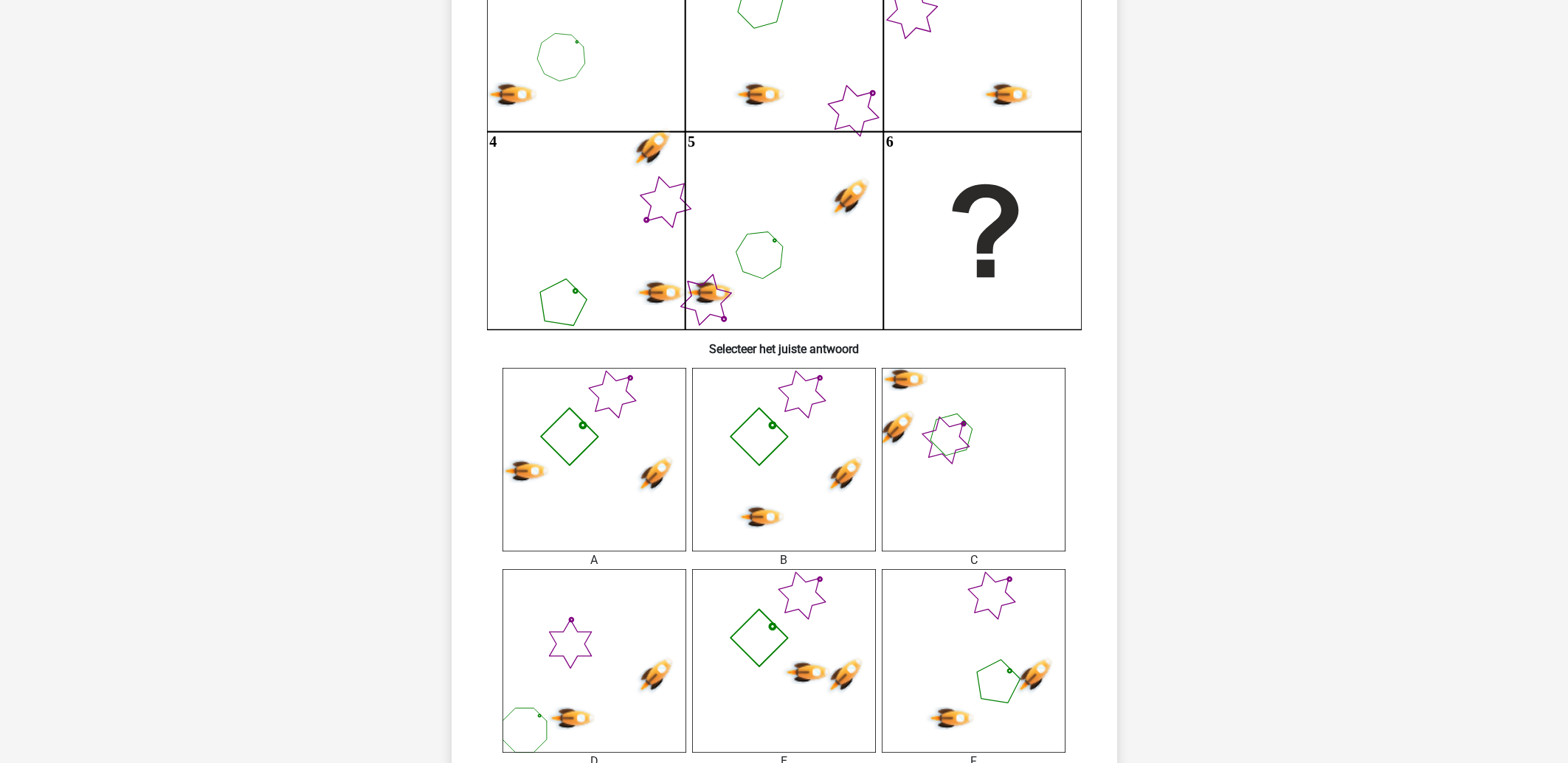
scroll to position [236, 0]
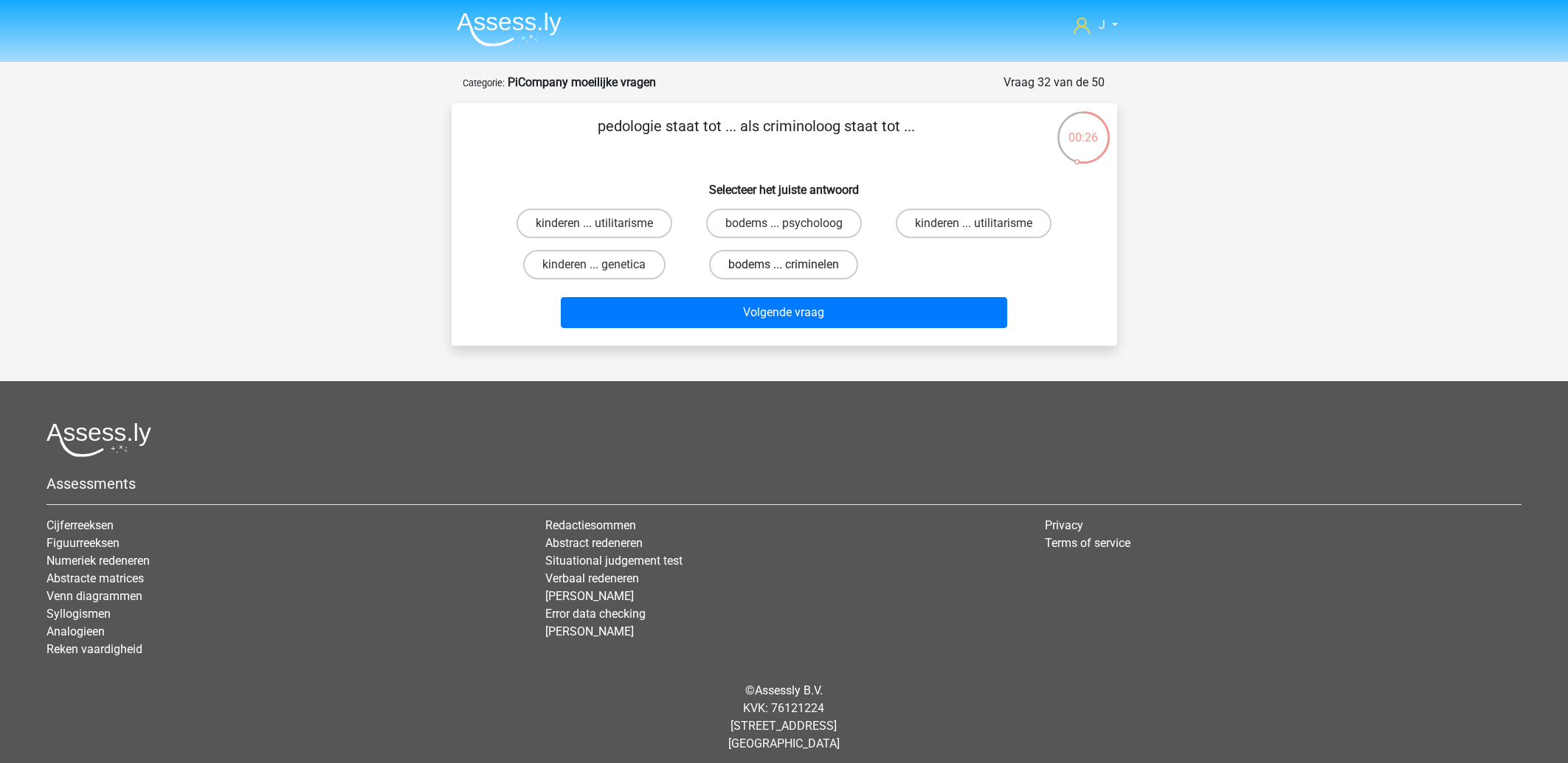
click at [805, 269] on label "bodems ... criminelen" at bounding box center [783, 265] width 149 height 30
click at [793, 269] on input "bodems ... criminelen" at bounding box center [788, 269] width 10 height 10
radio input "true"
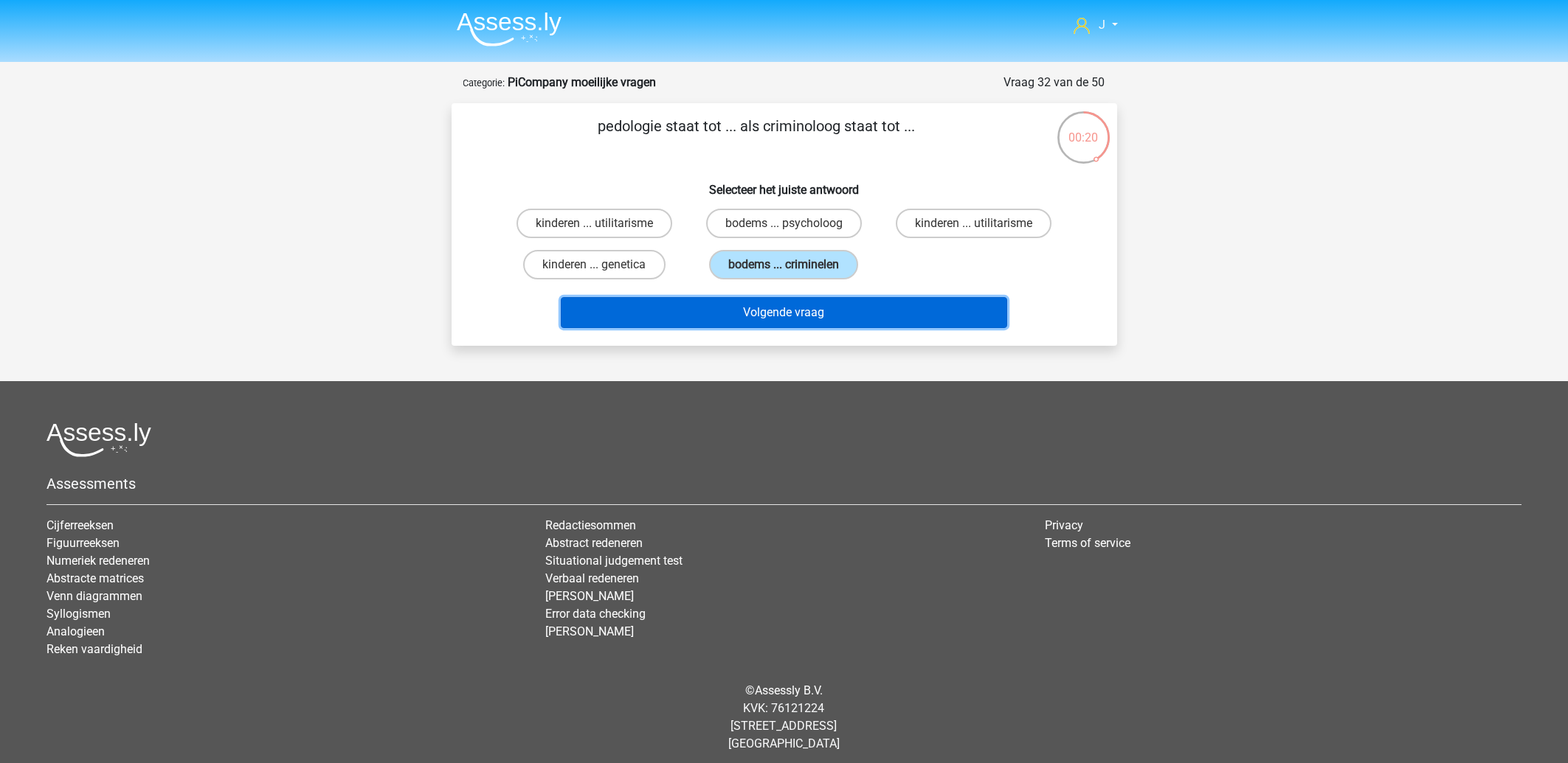
click at [804, 306] on button "Volgende vraag" at bounding box center [784, 313] width 447 height 31
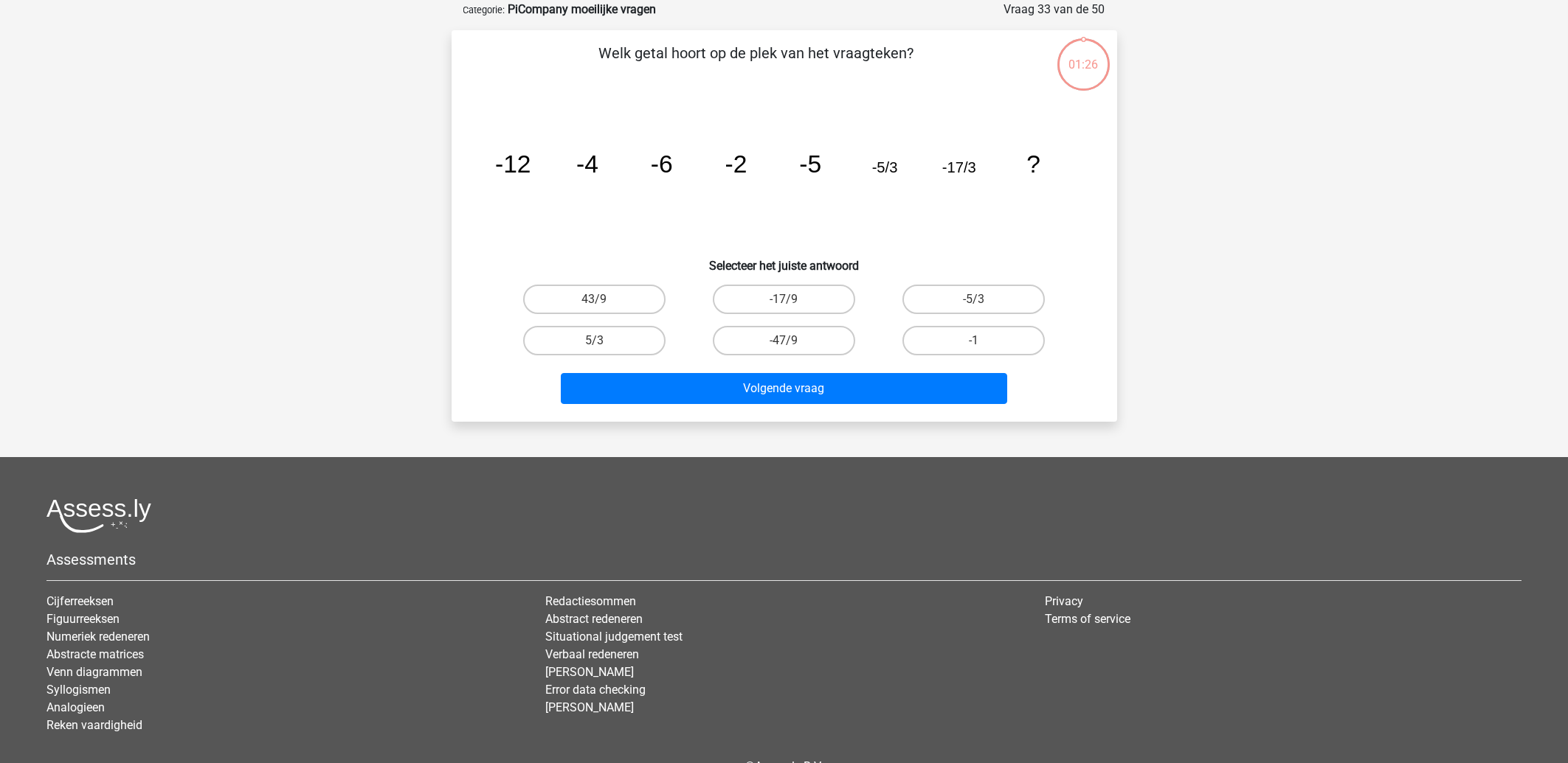
scroll to position [74, 0]
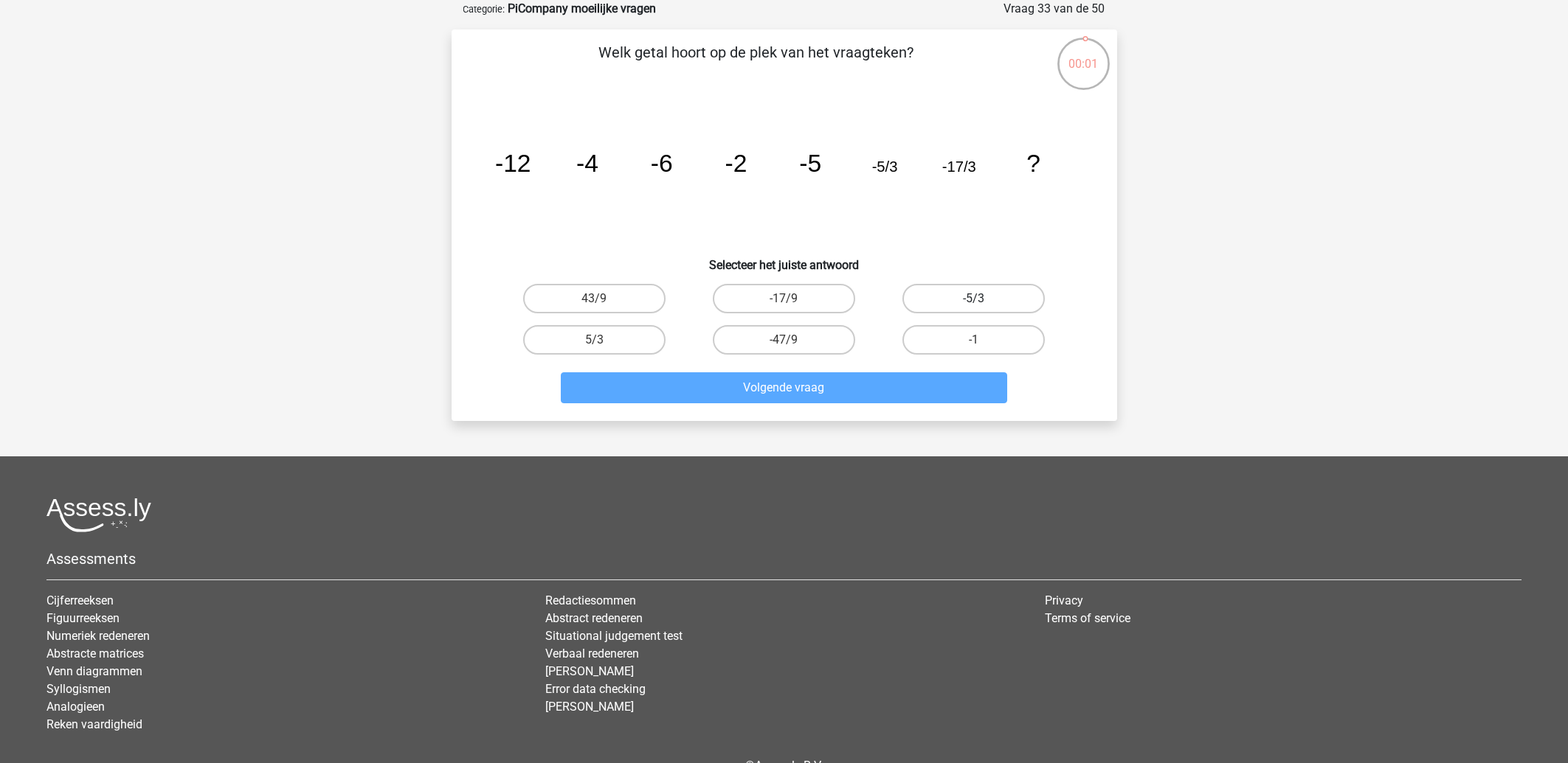
click at [991, 299] on label "-5/3" at bounding box center [973, 298] width 142 height 30
click at [984, 299] on input "-5/3" at bounding box center [979, 303] width 10 height 10
radio input "true"
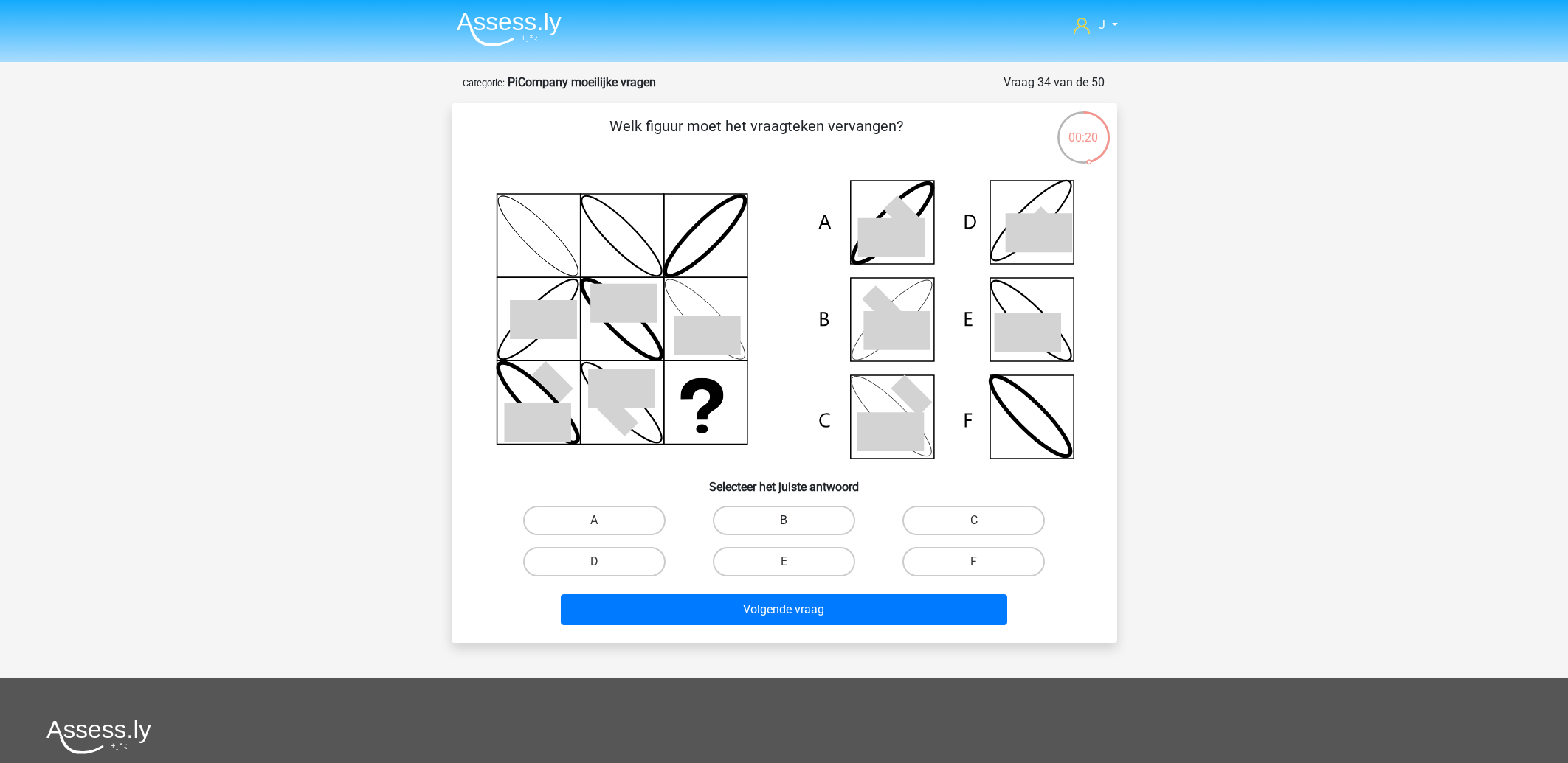
click at [800, 525] on label "B" at bounding box center [784, 520] width 142 height 30
click at [793, 525] on input "B" at bounding box center [788, 526] width 10 height 10
radio input "true"
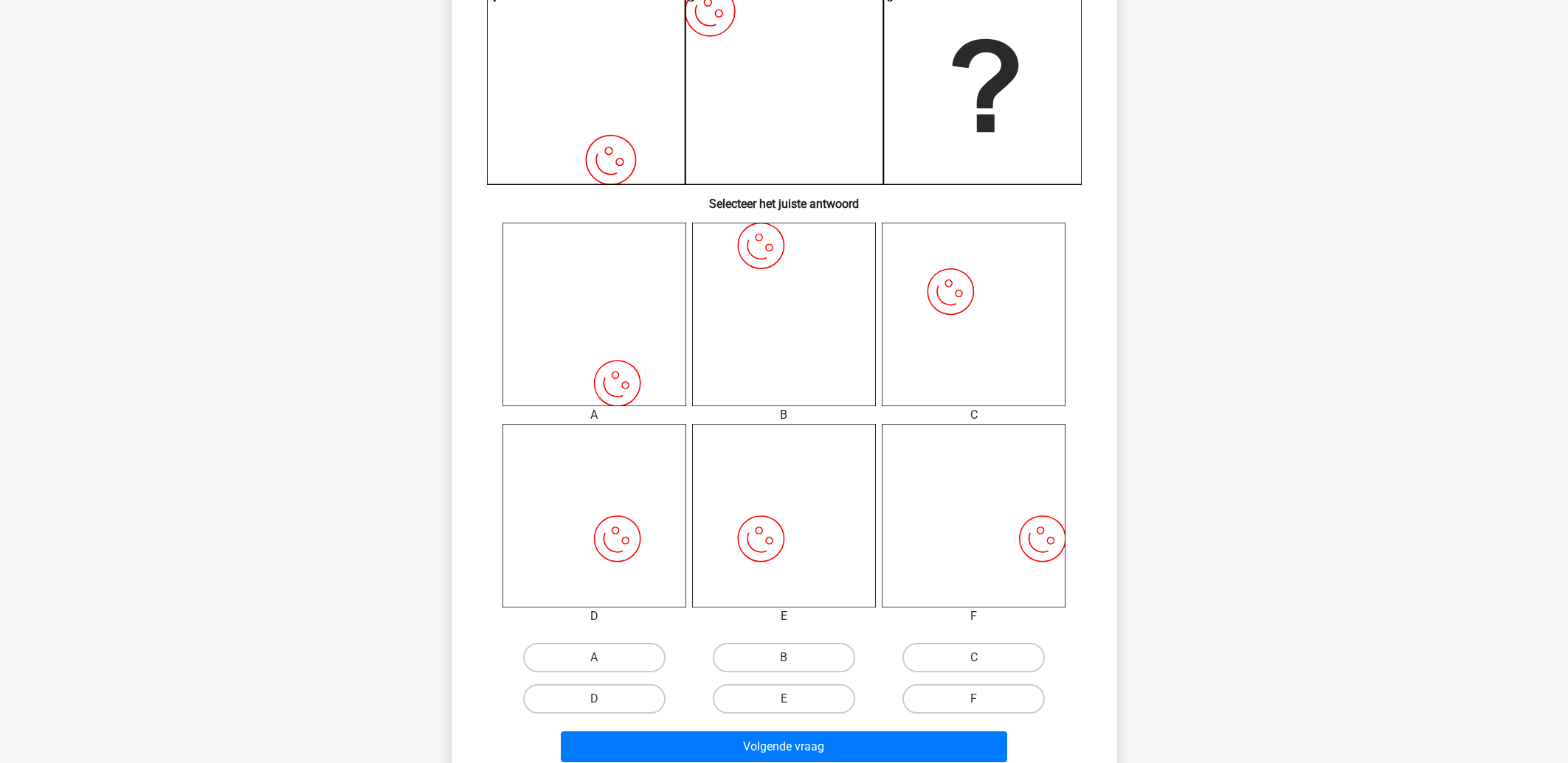
scroll to position [396, 0]
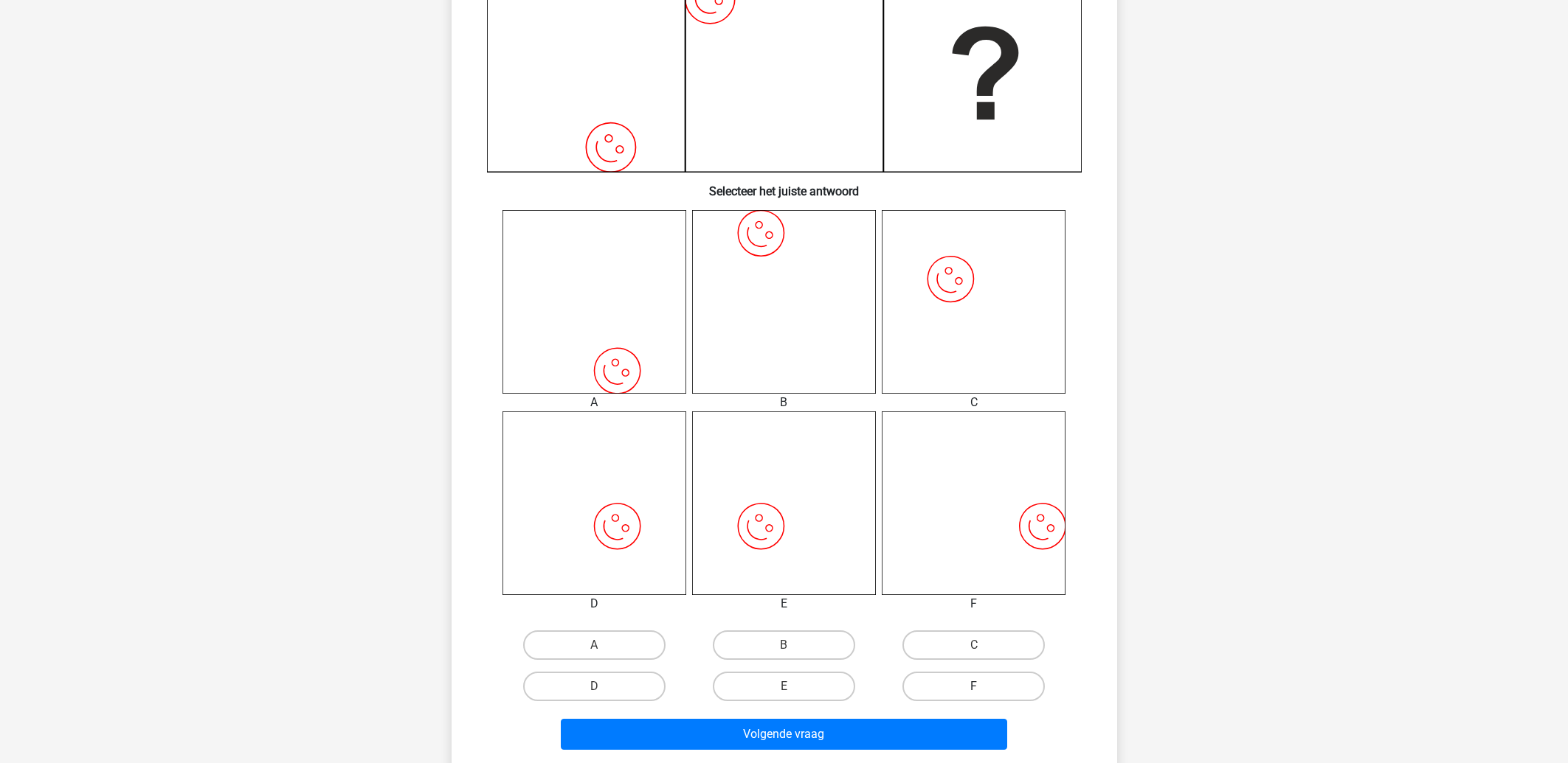
click at [965, 680] on label "F" at bounding box center [973, 687] width 142 height 30
click at [974, 687] on input "F" at bounding box center [979, 691] width 10 height 10
radio input "true"
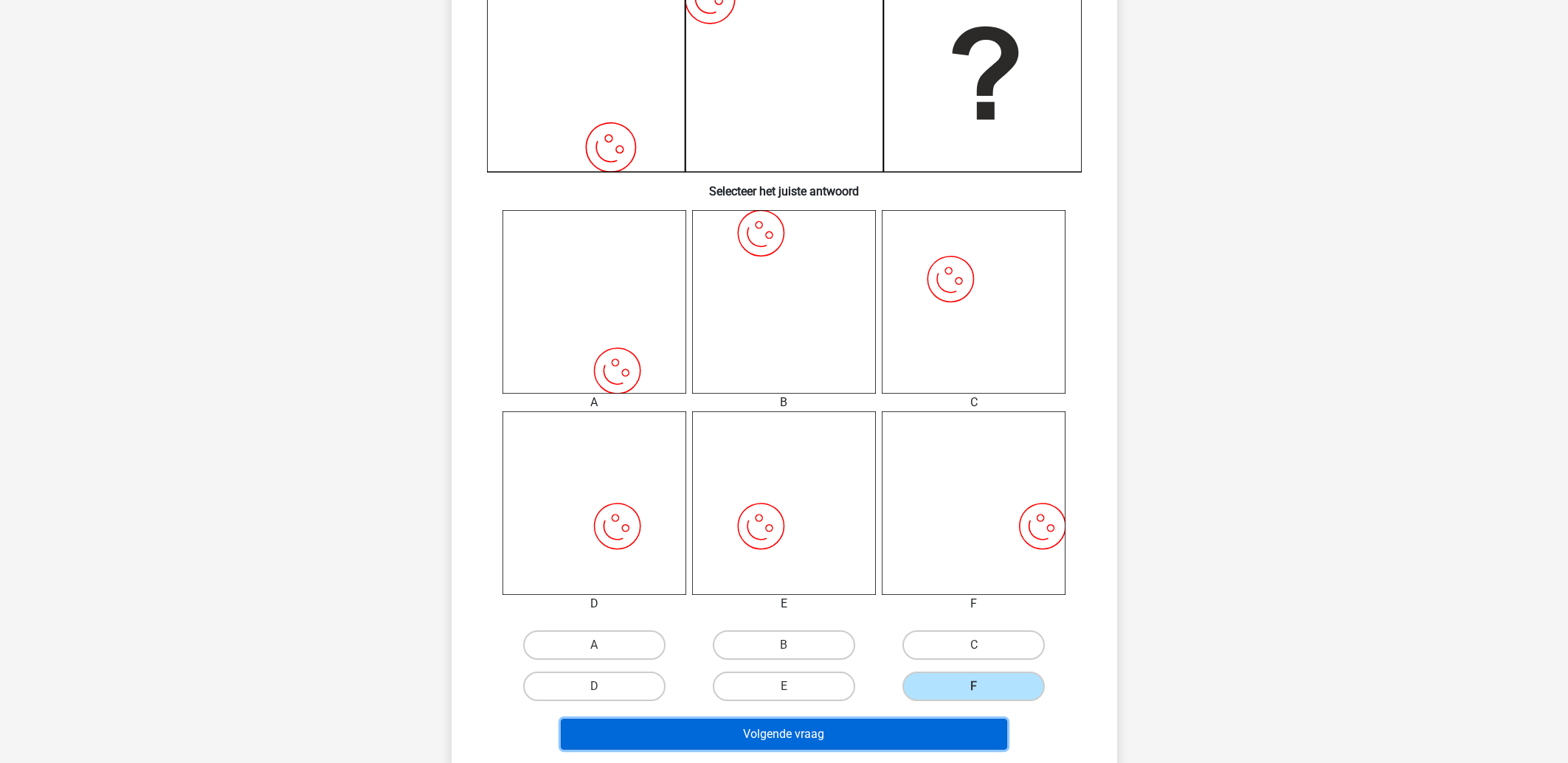
click at [749, 732] on button "Volgende vraag" at bounding box center [784, 734] width 447 height 31
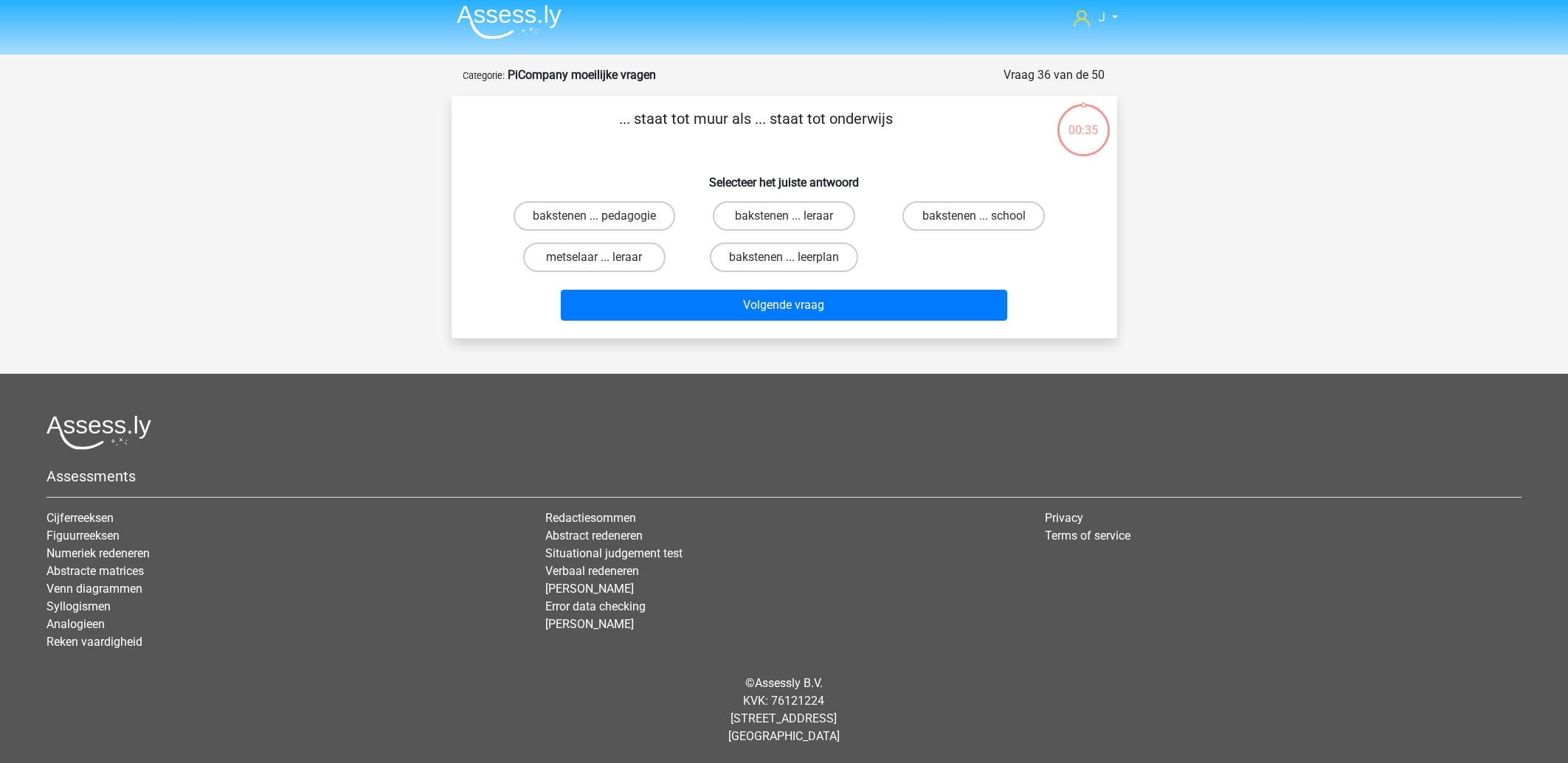
scroll to position [5, 0]
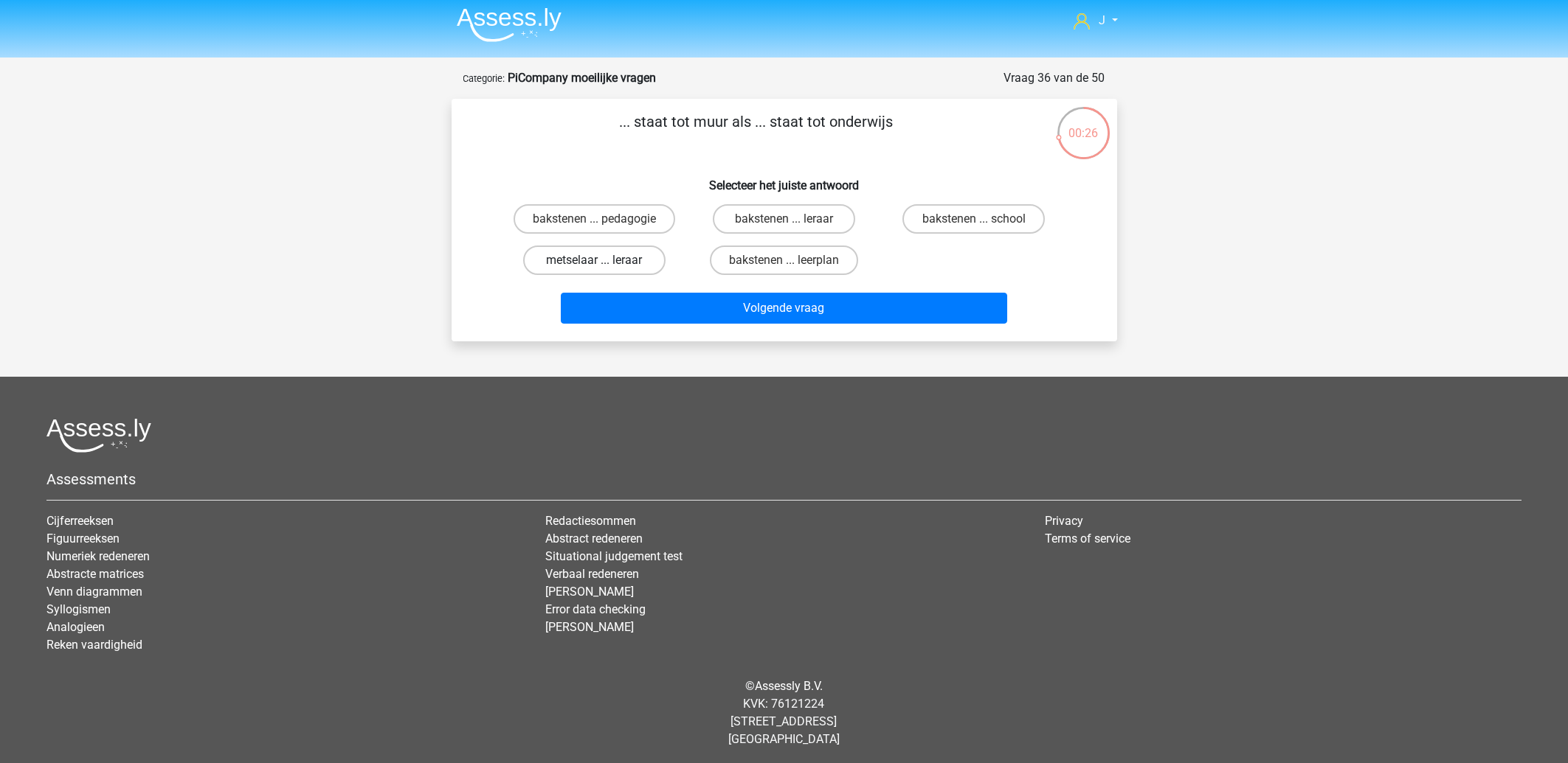
click at [598, 254] on label "metselaar ... leraar" at bounding box center [594, 260] width 142 height 30
click at [598, 260] on input "metselaar ... leraar" at bounding box center [599, 265] width 10 height 10
radio input "true"
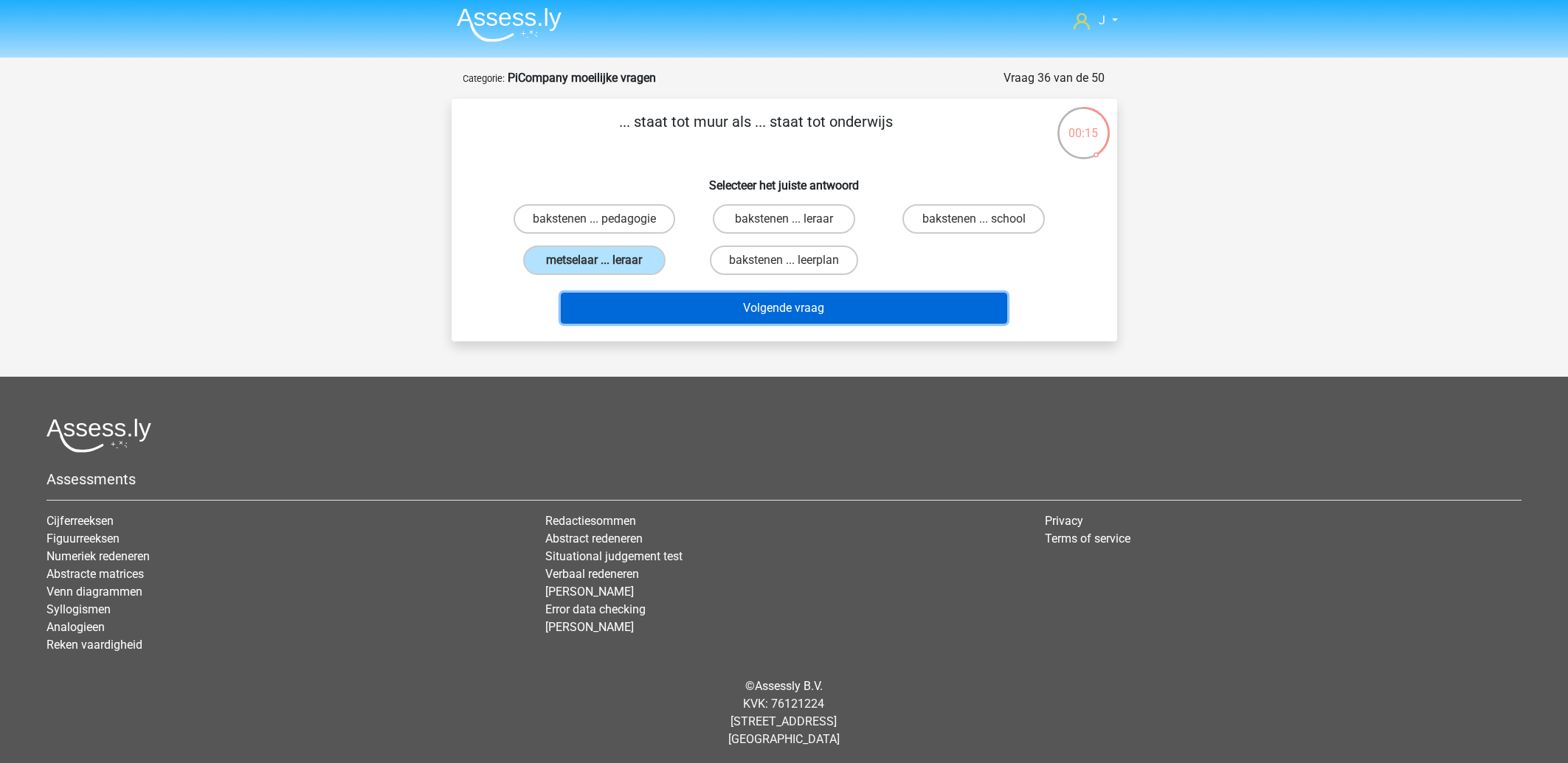
click at [778, 303] on button "Volgende vraag" at bounding box center [784, 308] width 447 height 31
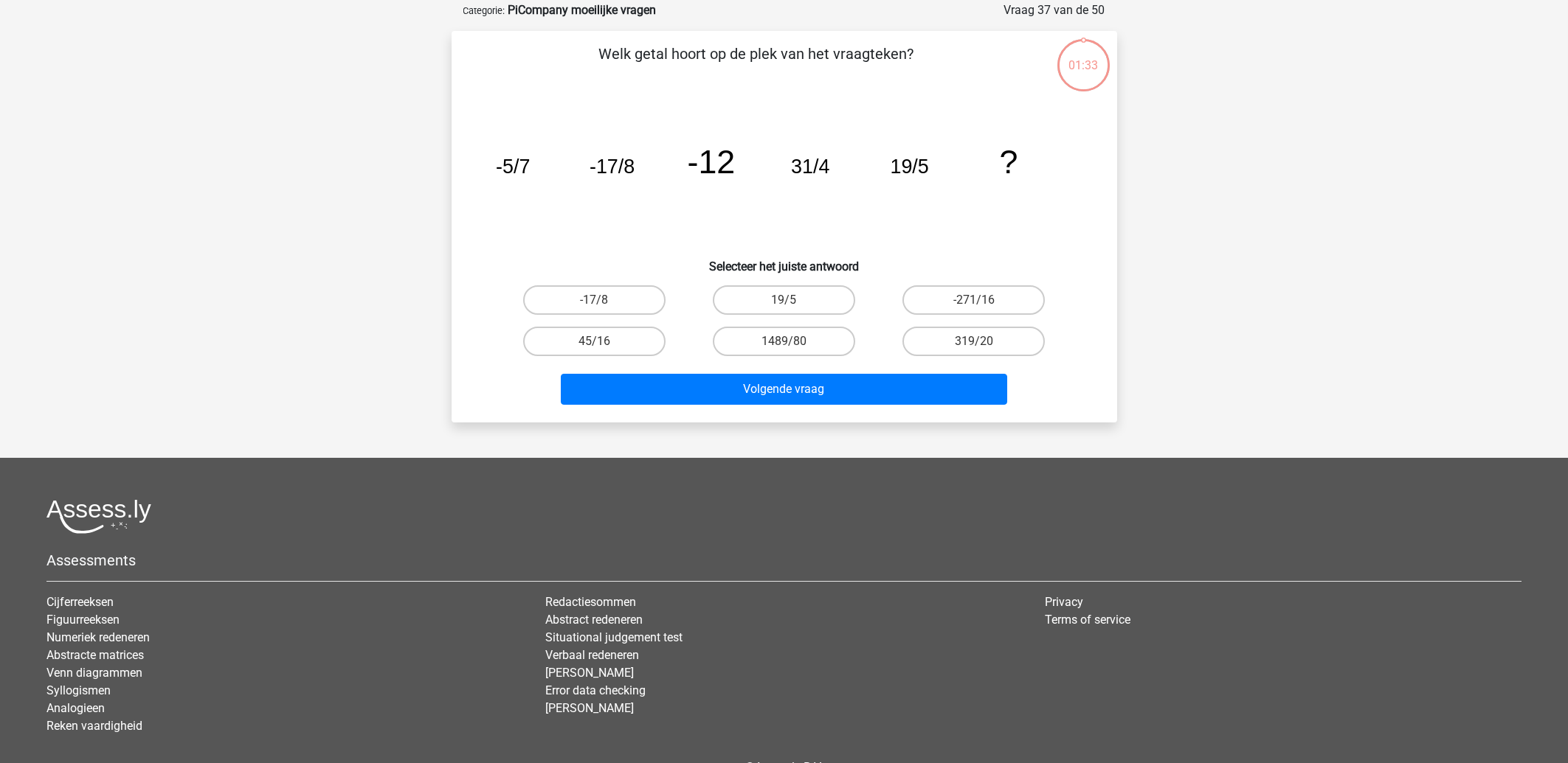
scroll to position [74, 0]
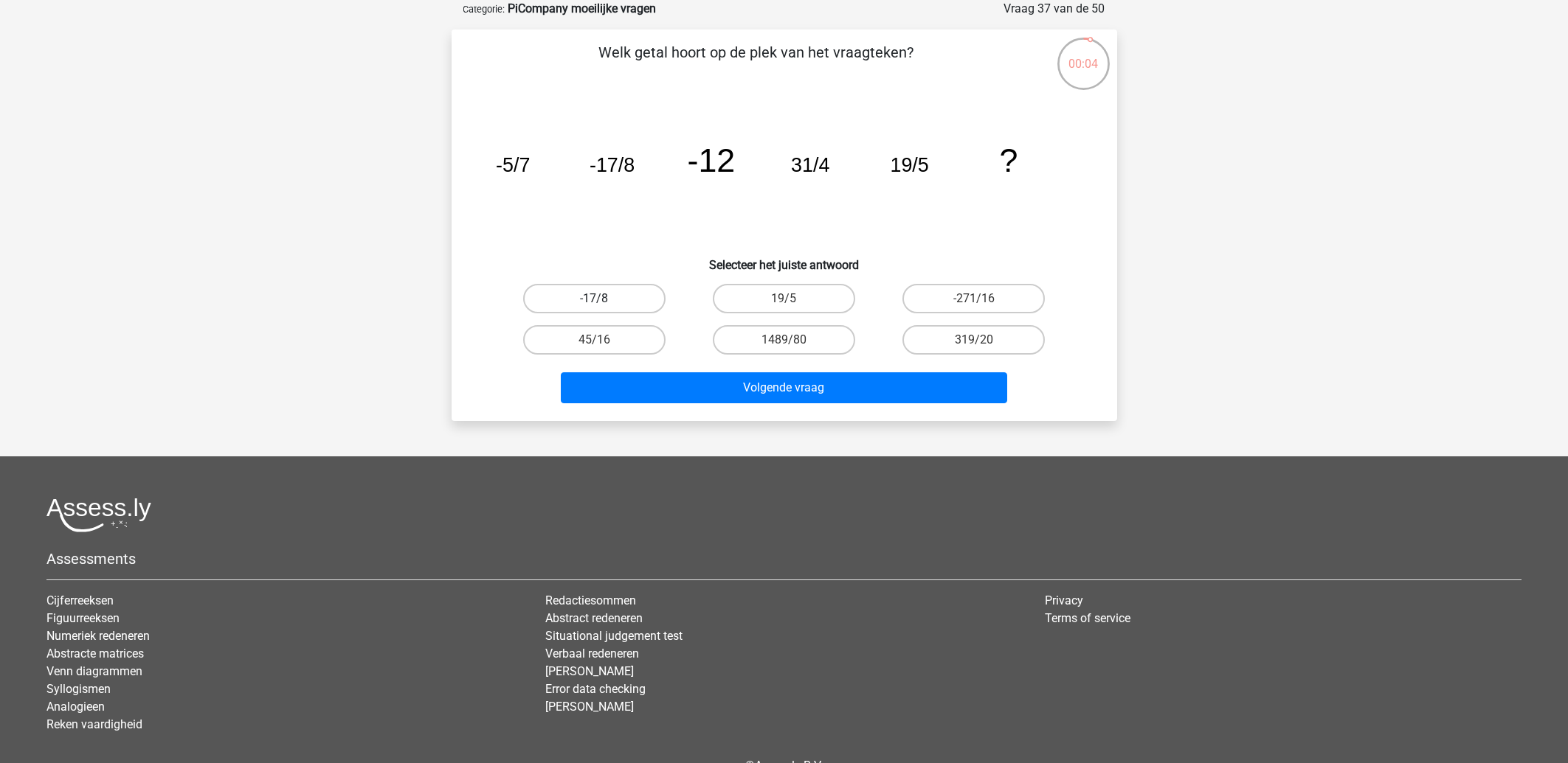
click at [586, 292] on label "-17/8" at bounding box center [594, 298] width 142 height 30
click at [594, 298] on input "-17/8" at bounding box center [599, 303] width 10 height 10
radio input "true"
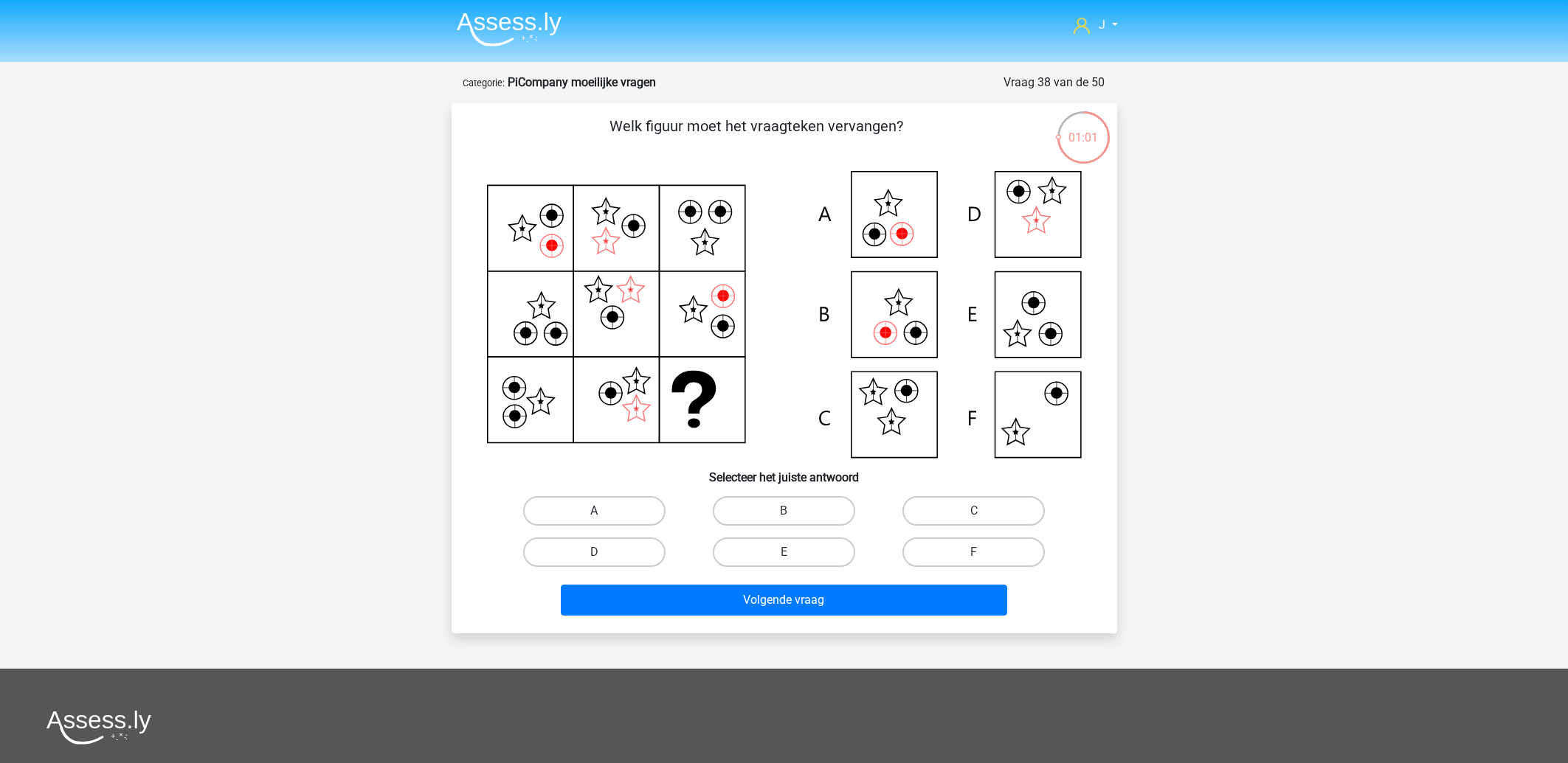
click at [561, 505] on label "A" at bounding box center [594, 511] width 142 height 30
click at [594, 511] on input "A" at bounding box center [599, 516] width 10 height 10
radio input "true"
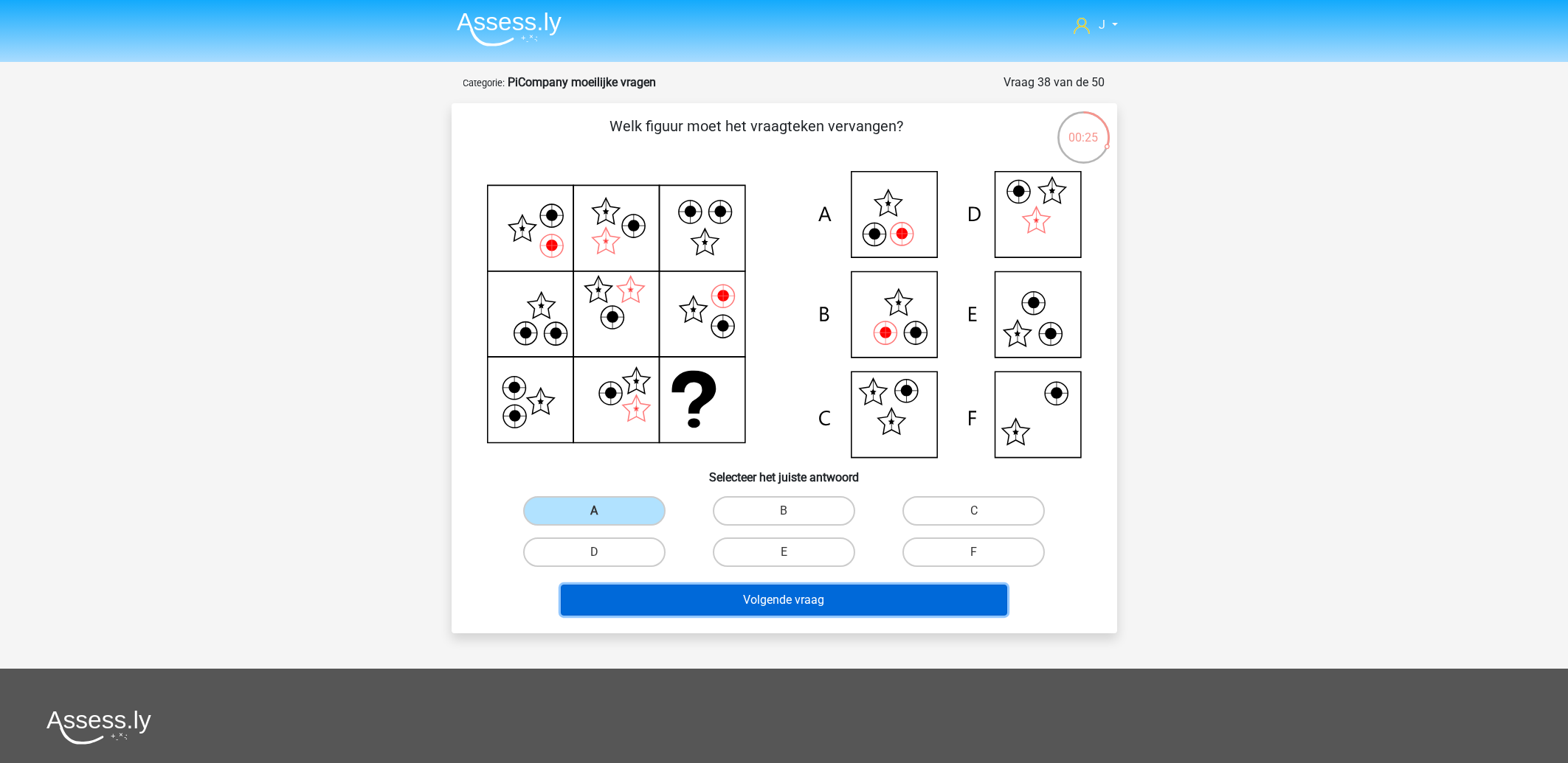
click at [884, 598] on button "Volgende vraag" at bounding box center [784, 600] width 447 height 31
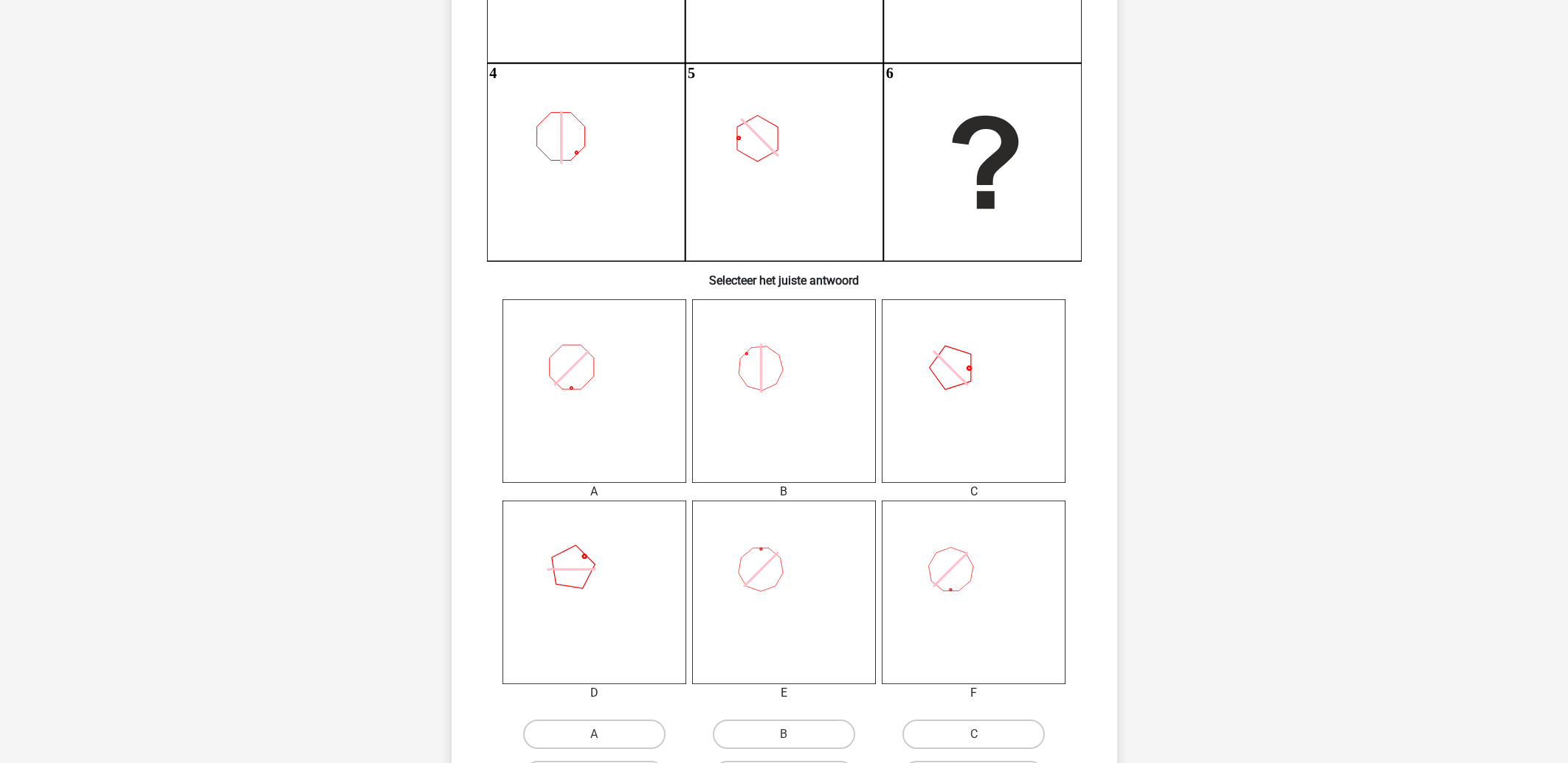
scroll to position [390, 0]
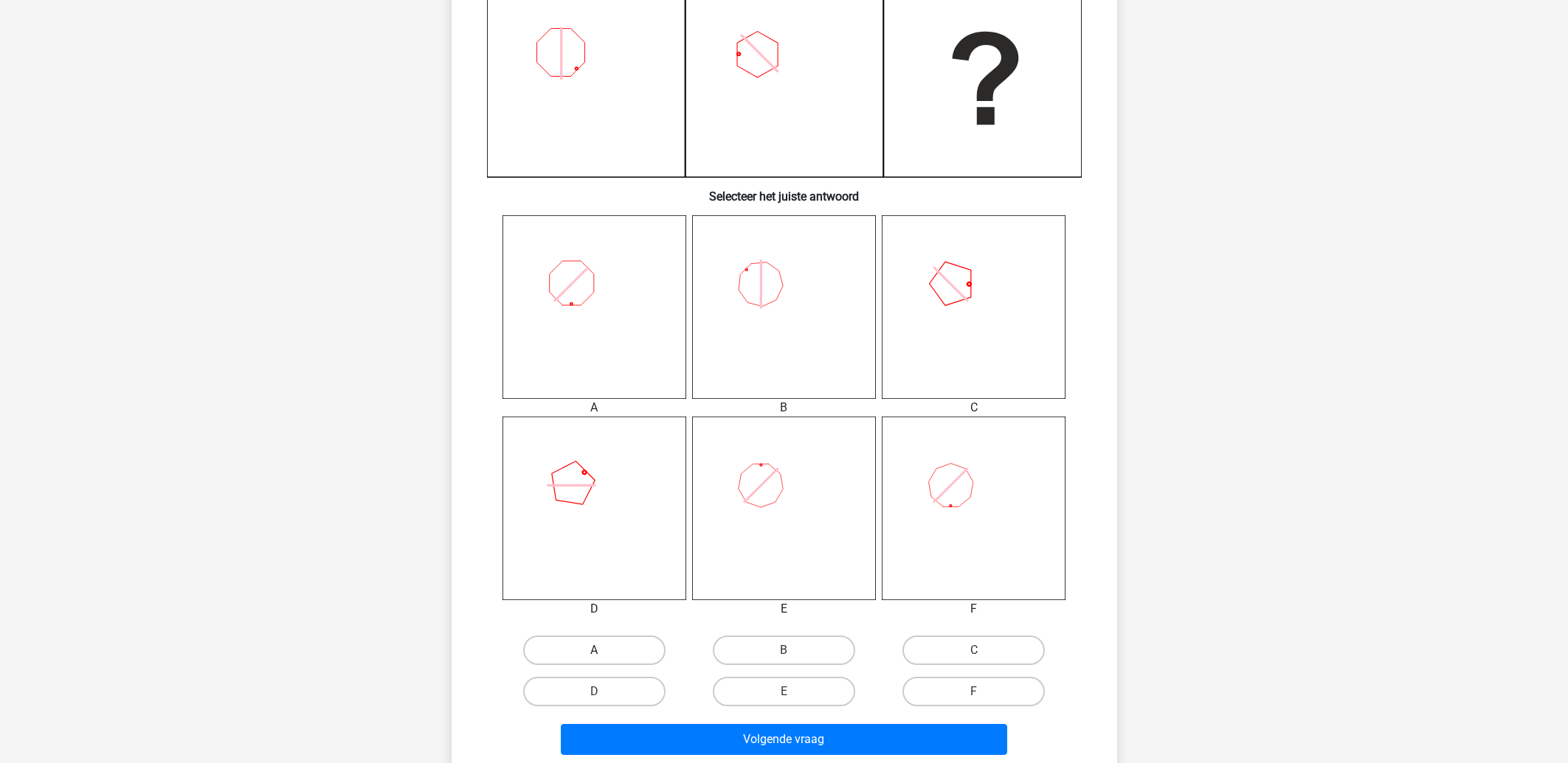
click at [593, 650] on label "A" at bounding box center [594, 650] width 142 height 30
click at [594, 650] on input "A" at bounding box center [599, 655] width 10 height 10
radio input "true"
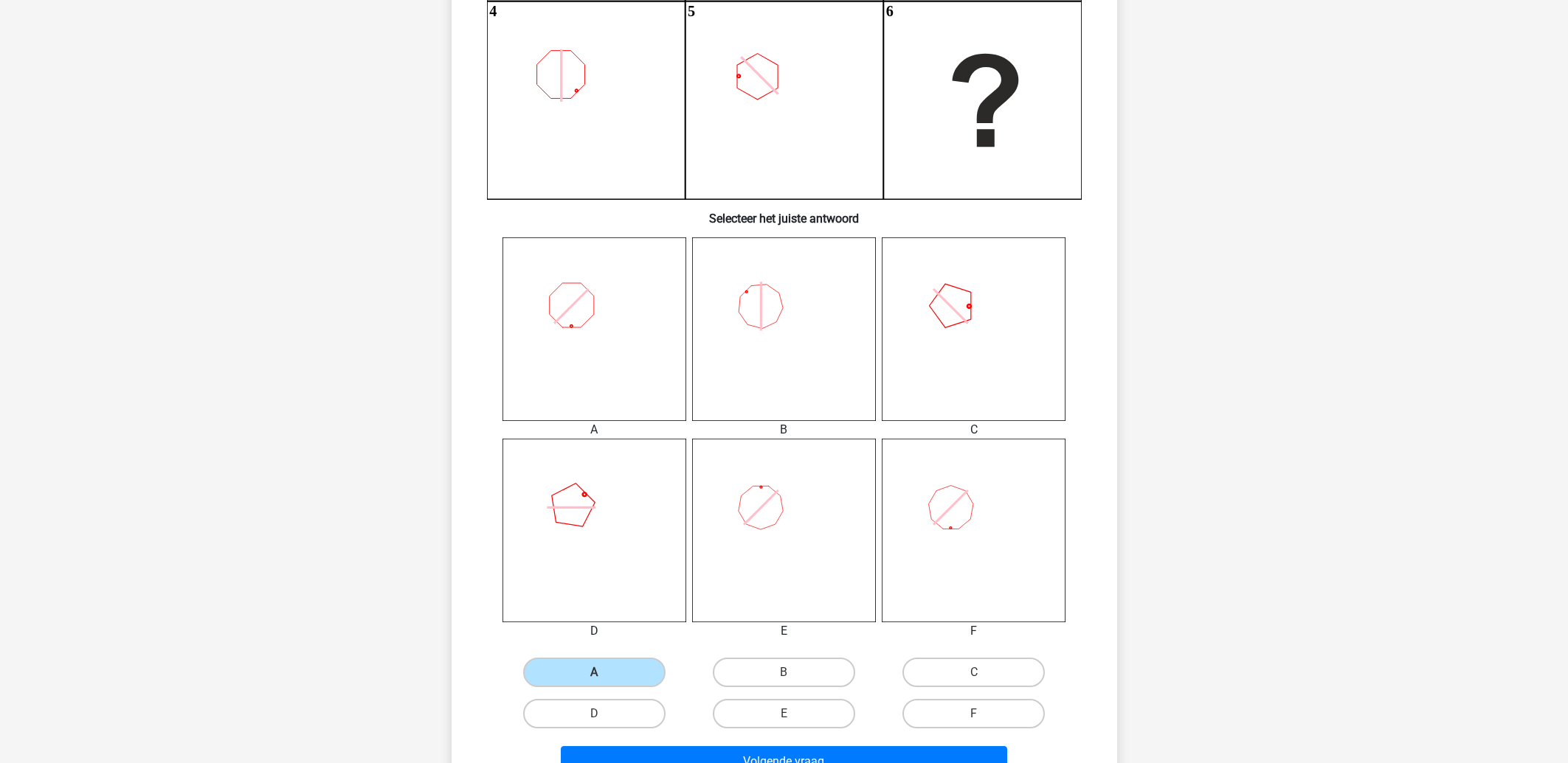
scroll to position [396, 0]
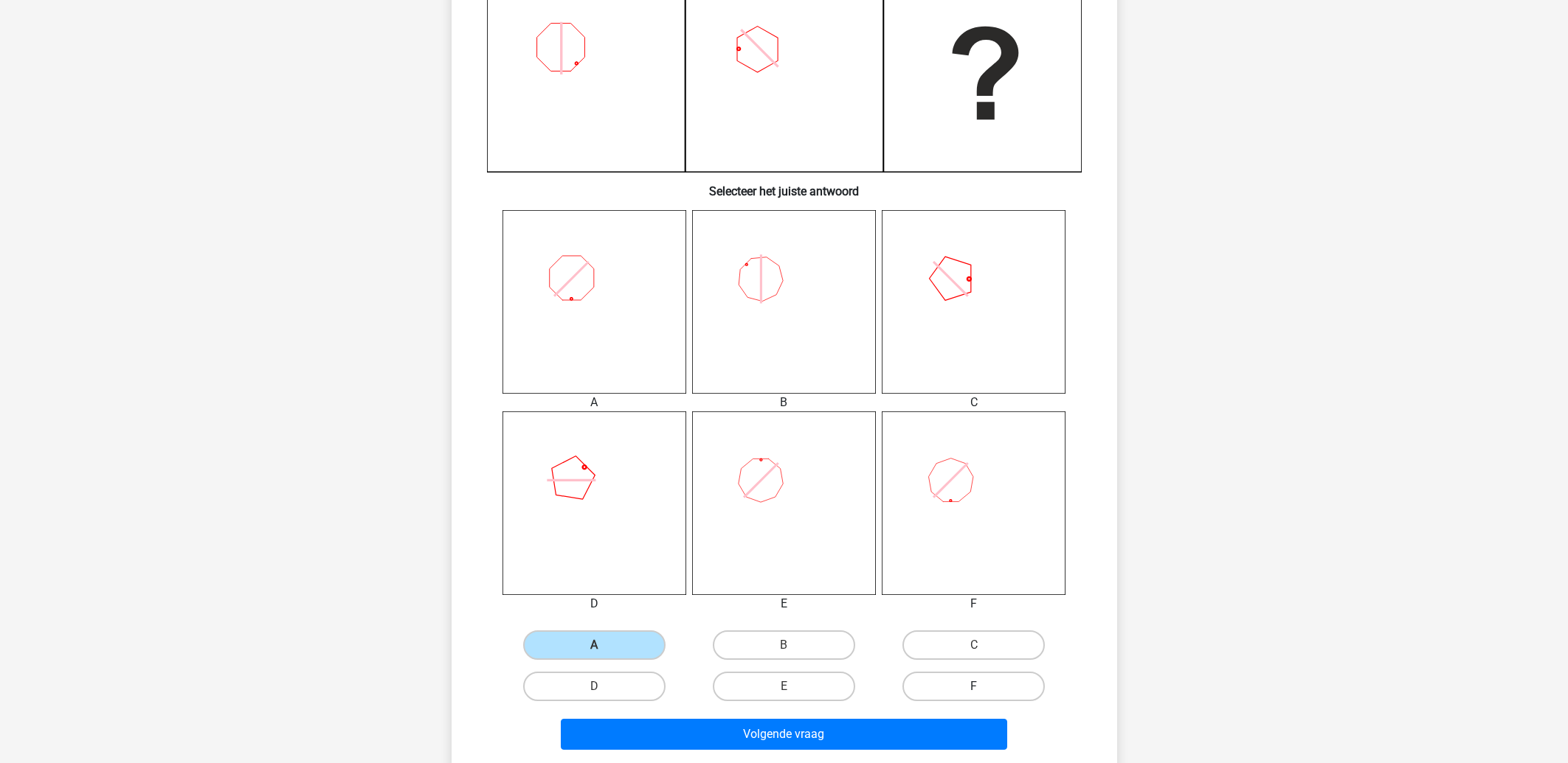
click at [968, 689] on label "F" at bounding box center [973, 687] width 142 height 30
click at [974, 689] on input "F" at bounding box center [979, 691] width 10 height 10
radio input "true"
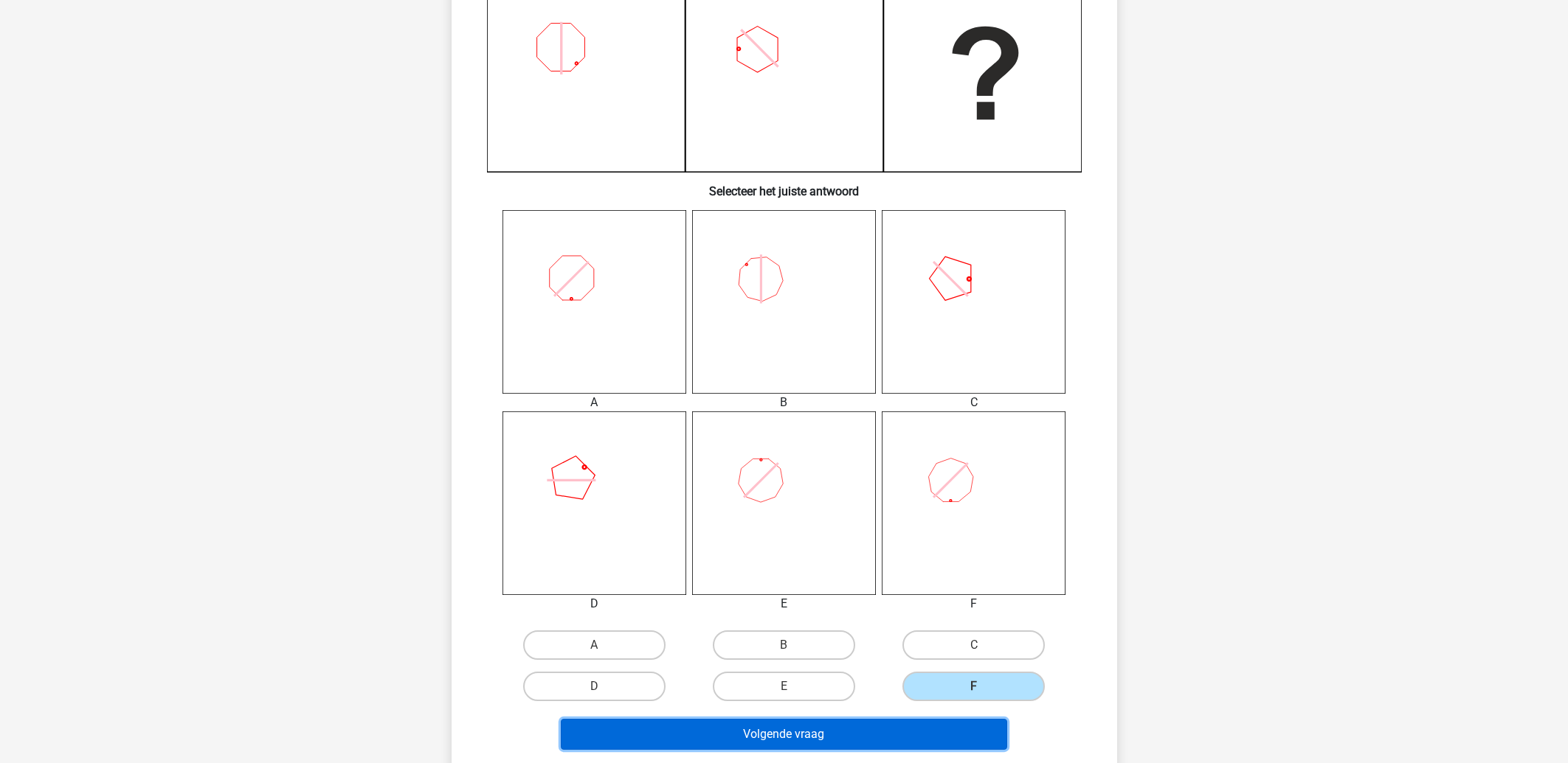
click at [907, 736] on button "Volgende vraag" at bounding box center [784, 734] width 447 height 31
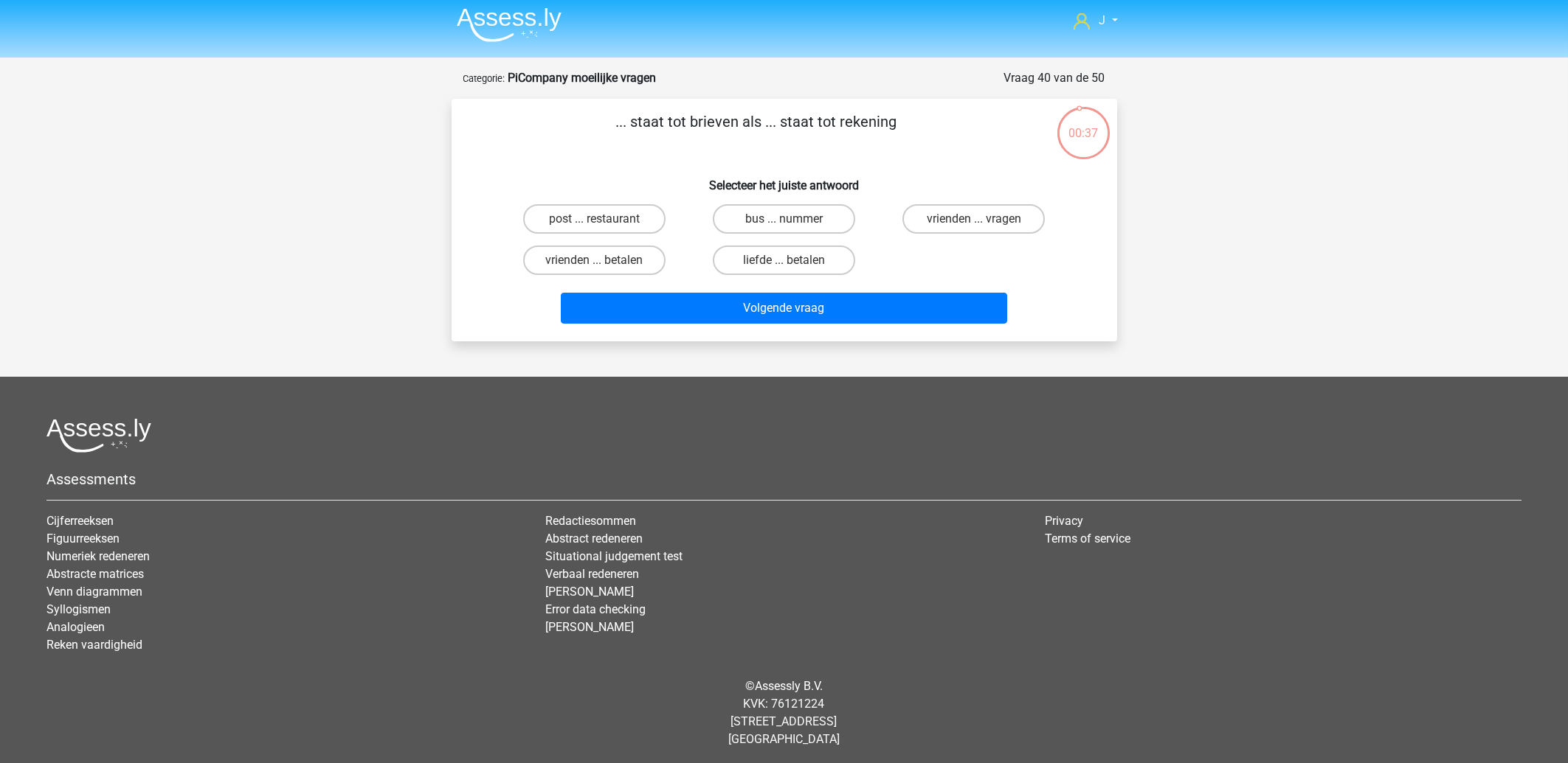
scroll to position [0, 0]
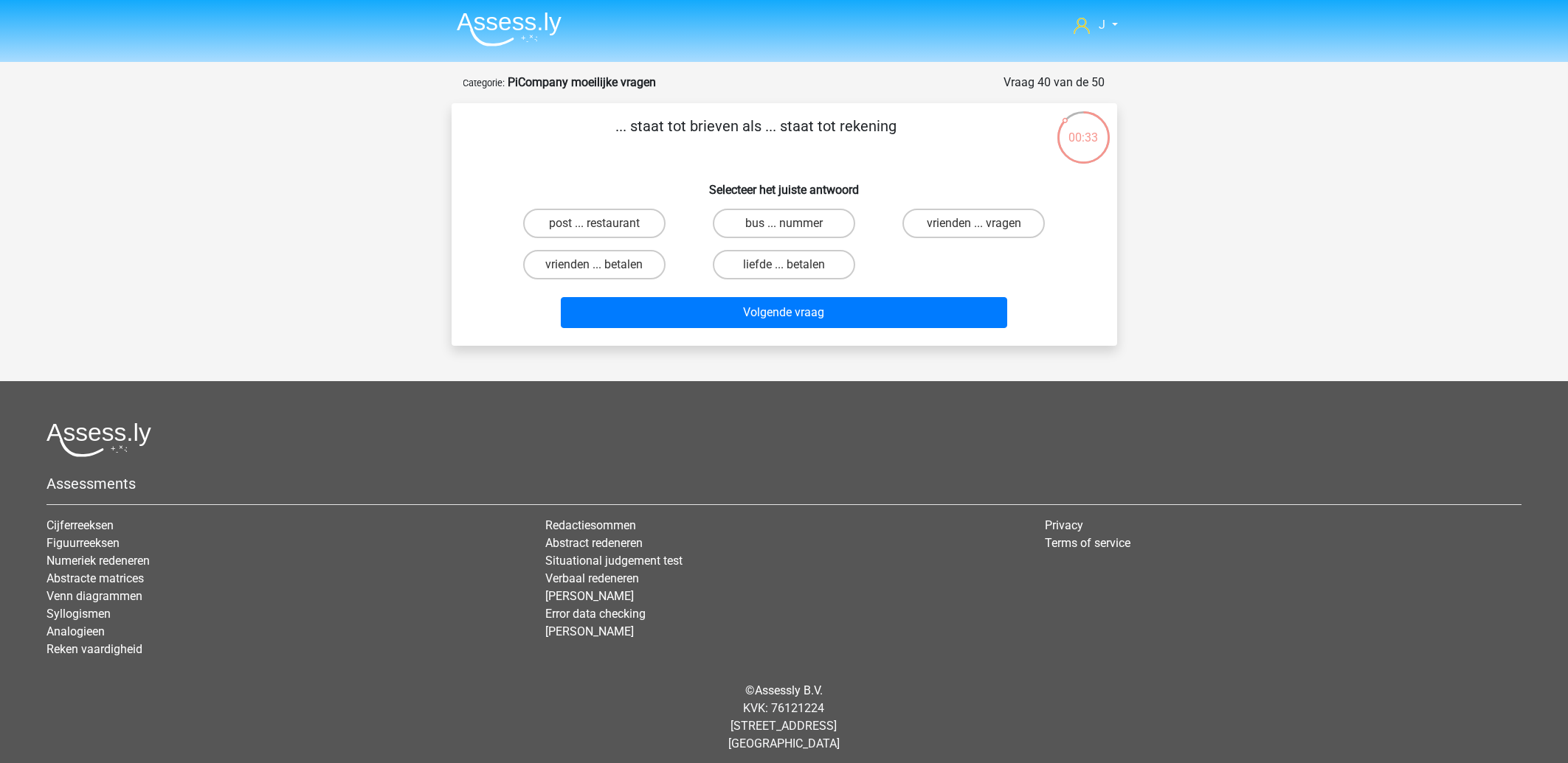
click at [784, 228] on input "bus ... nummer" at bounding box center [788, 228] width 10 height 10
radio input "true"
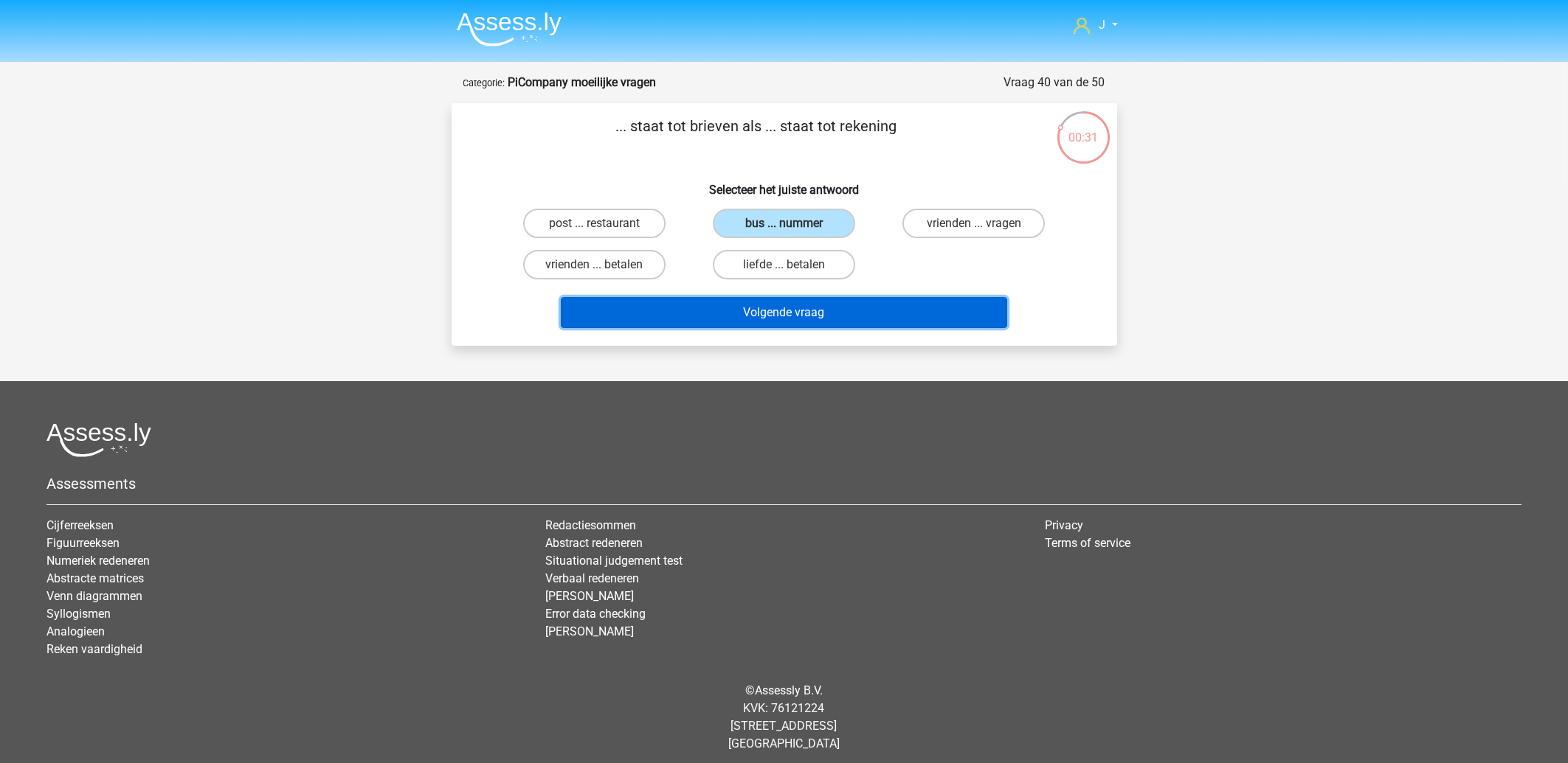
click at [777, 318] on button "Volgende vraag" at bounding box center [784, 313] width 447 height 31
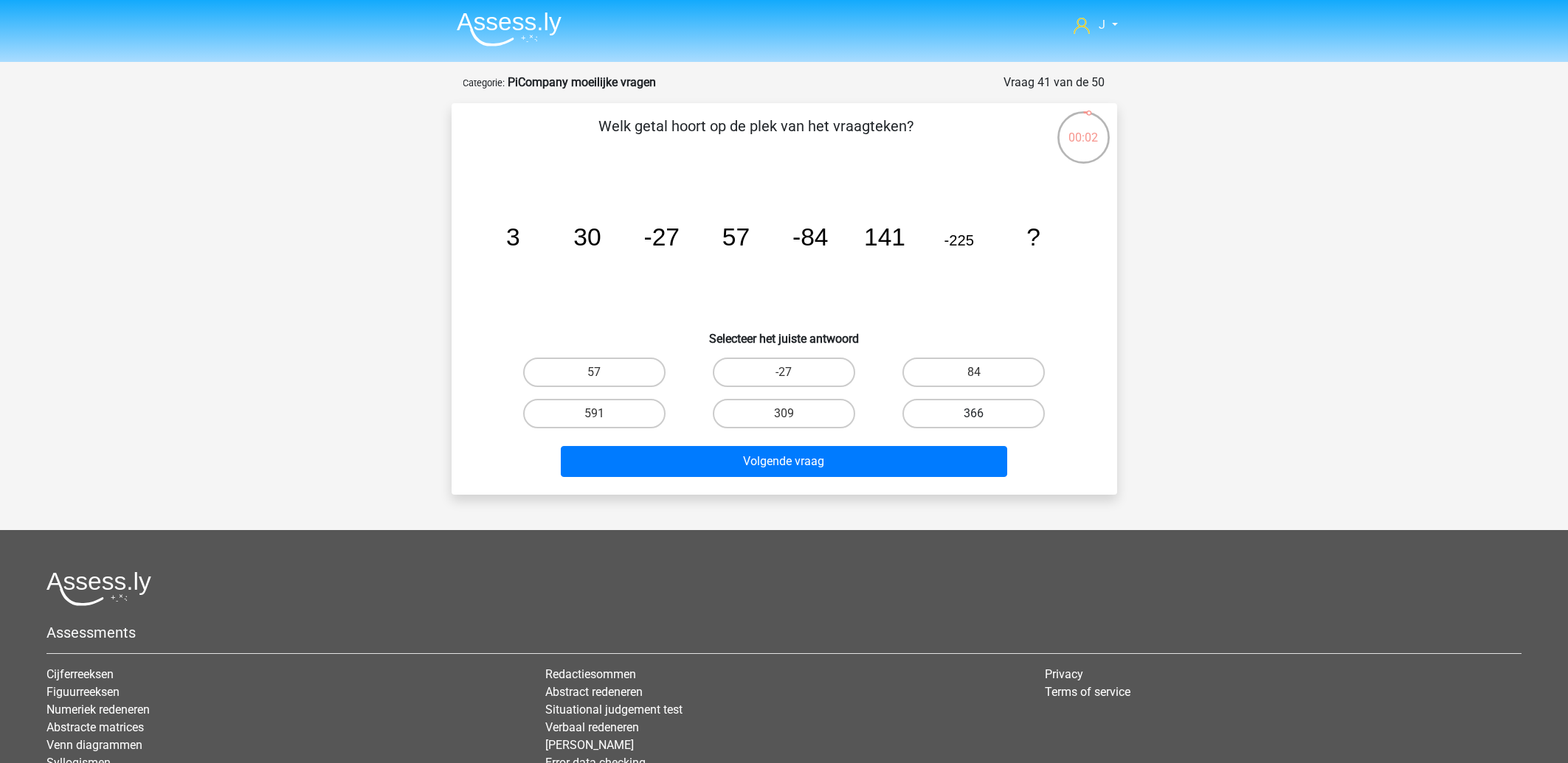
click at [932, 406] on label "366" at bounding box center [973, 413] width 142 height 30
click at [974, 414] on input "366" at bounding box center [979, 419] width 10 height 10
radio input "true"
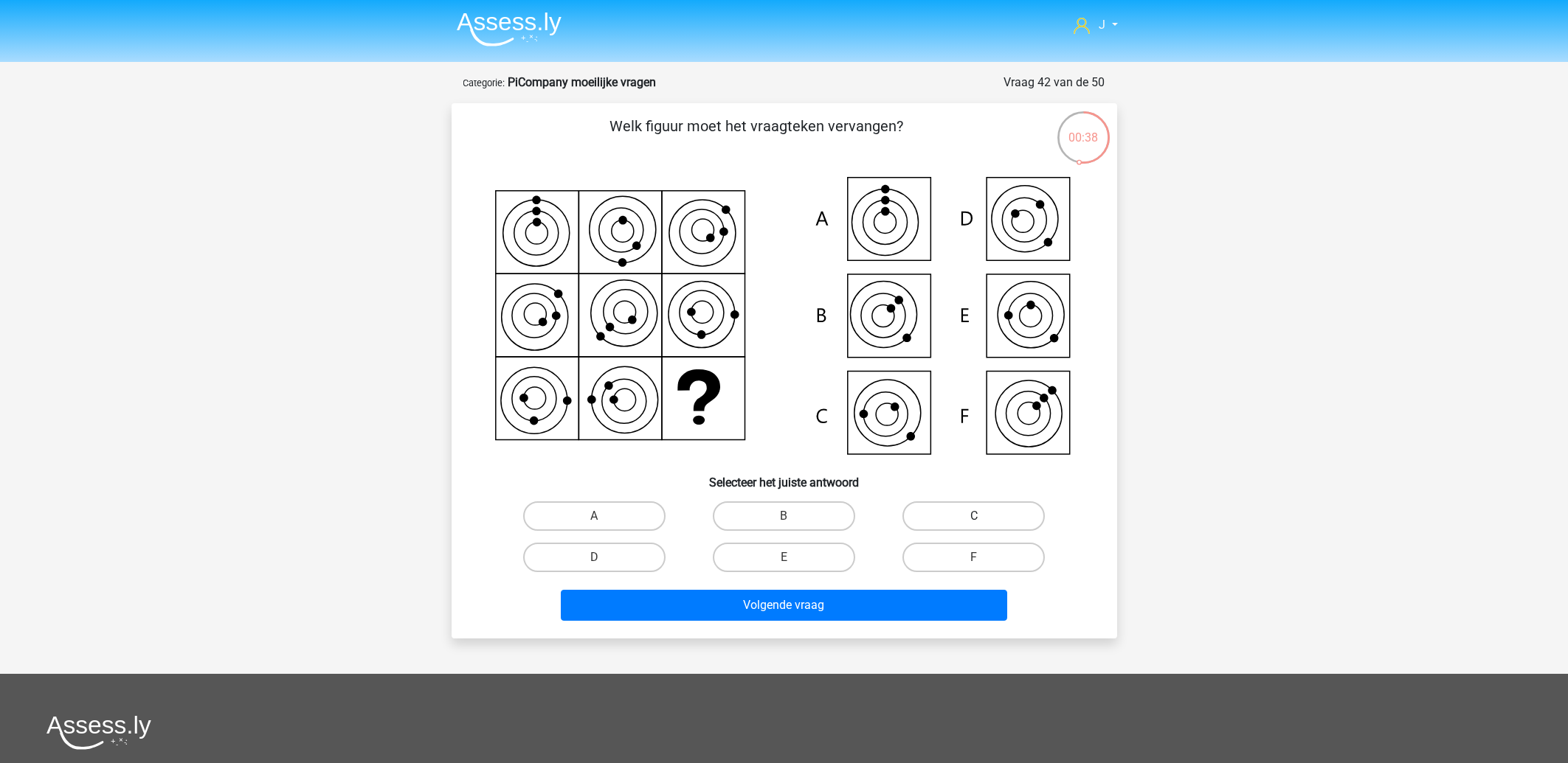
click at [968, 511] on label "C" at bounding box center [973, 516] width 142 height 30
click at [974, 516] on input "C" at bounding box center [979, 521] width 10 height 10
radio input "true"
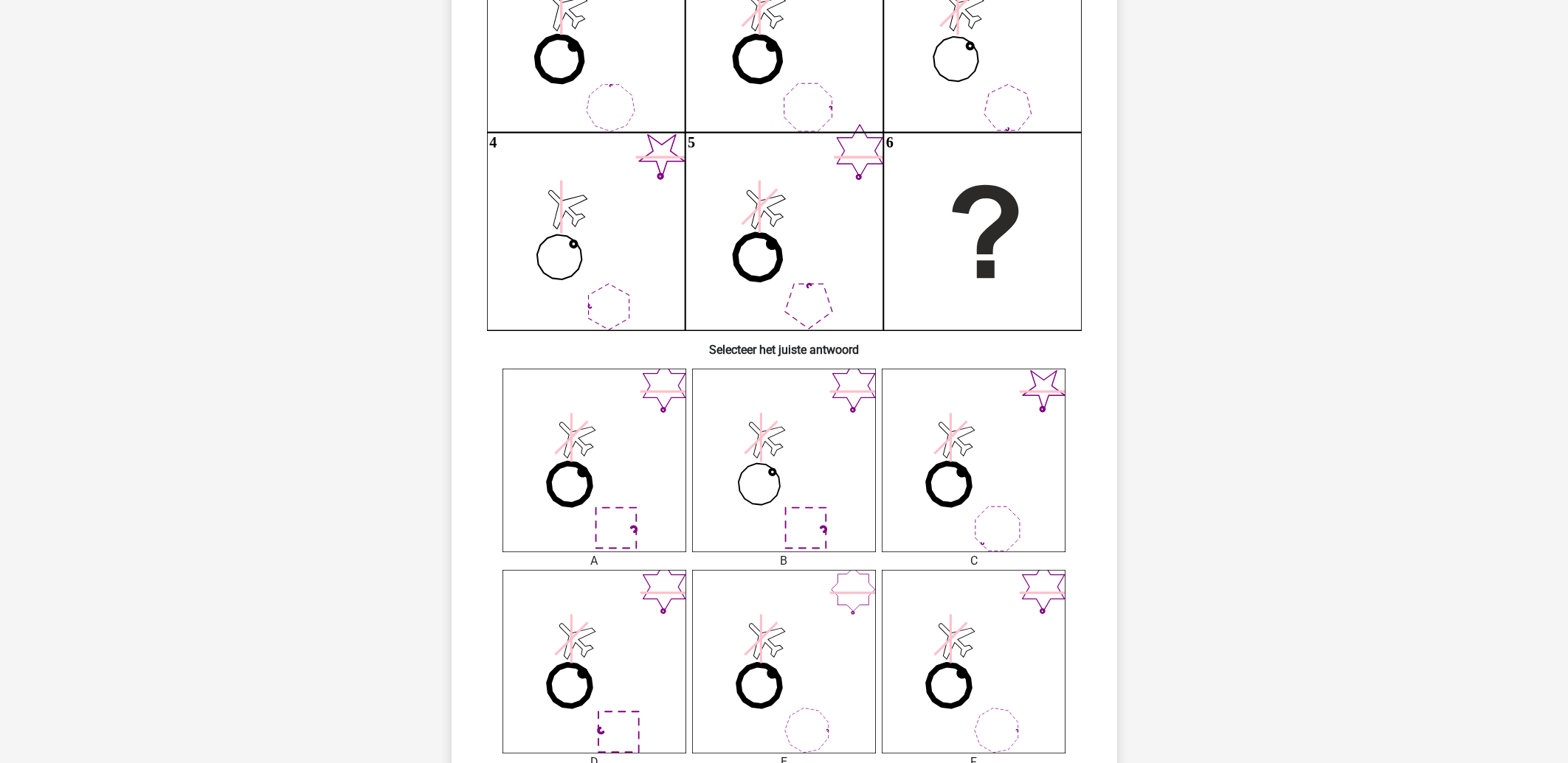
scroll to position [553, 0]
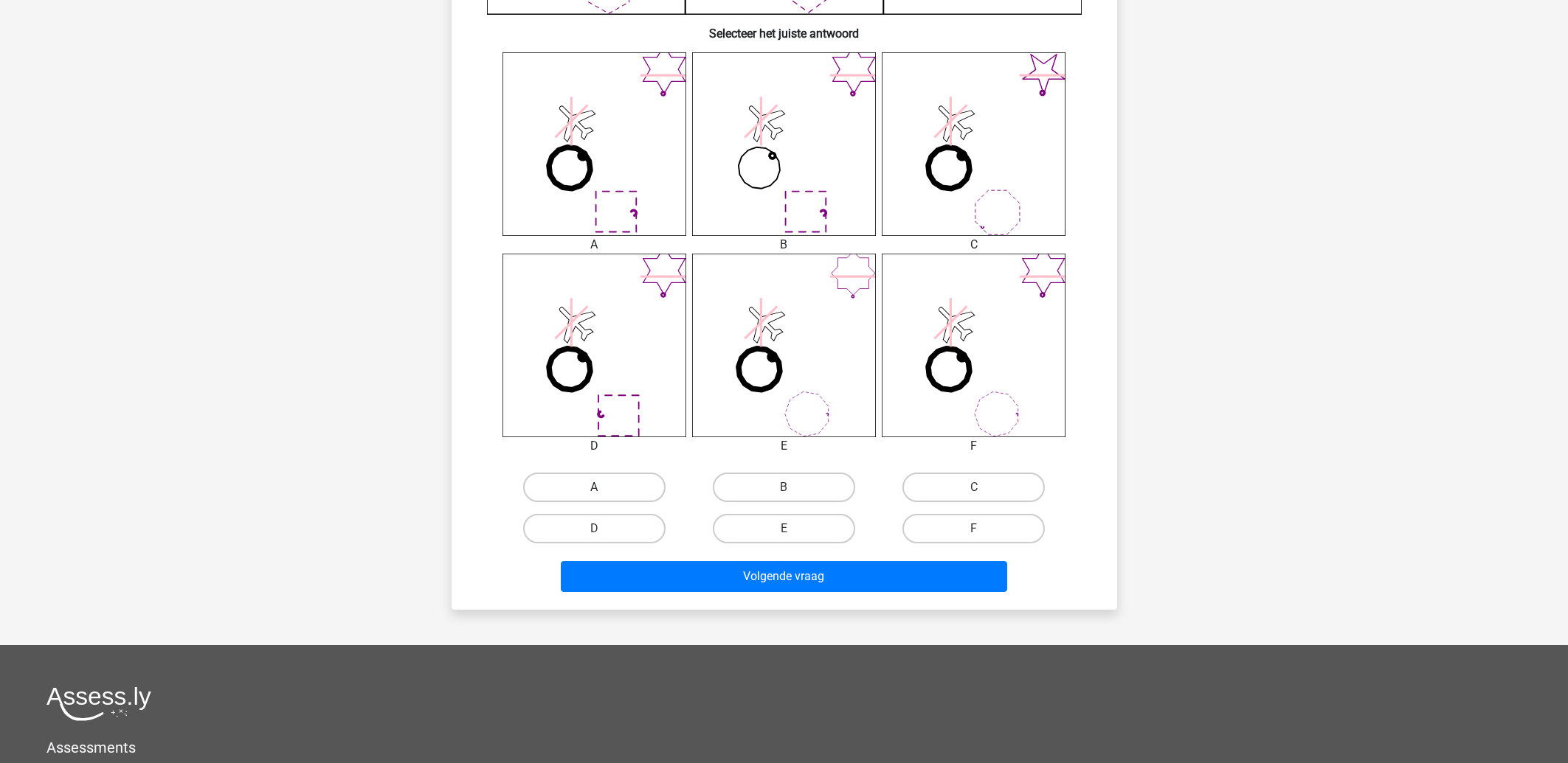
click at [611, 491] on label "A" at bounding box center [594, 487] width 142 height 30
click at [603, 491] on input "A" at bounding box center [599, 492] width 10 height 10
radio input "true"
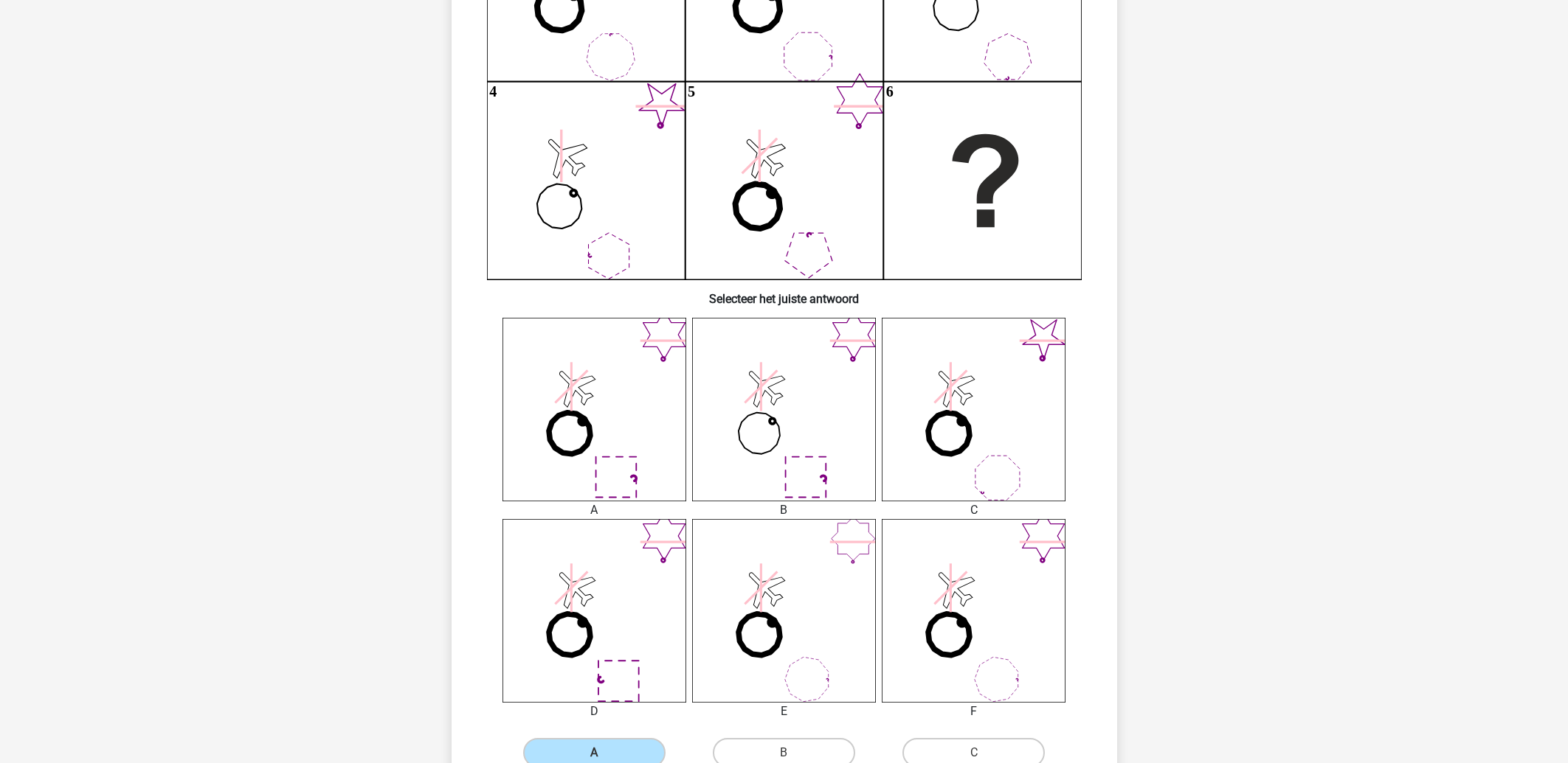
scroll to position [316, 0]
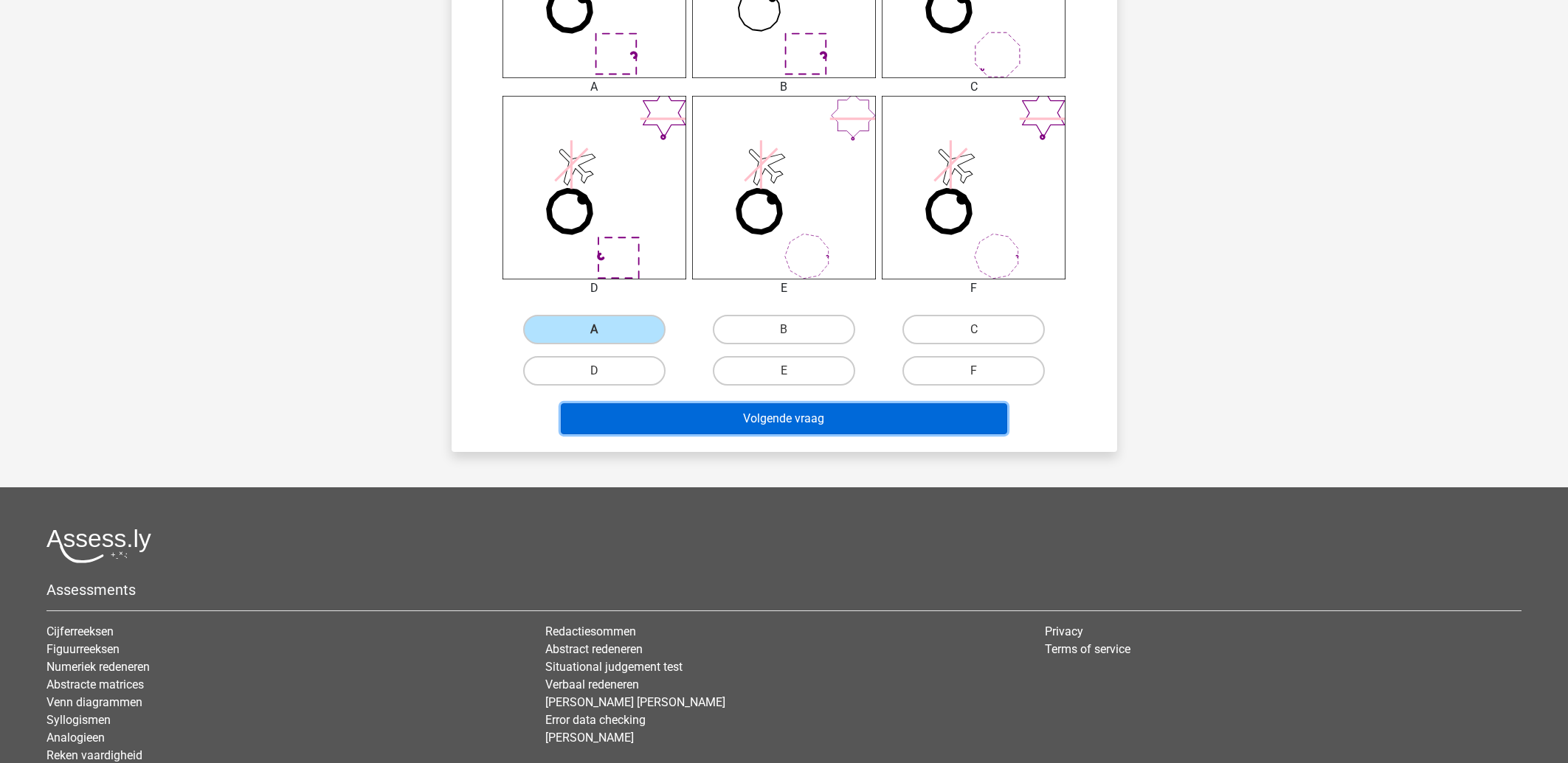
click at [772, 412] on button "Volgende vraag" at bounding box center [784, 419] width 447 height 31
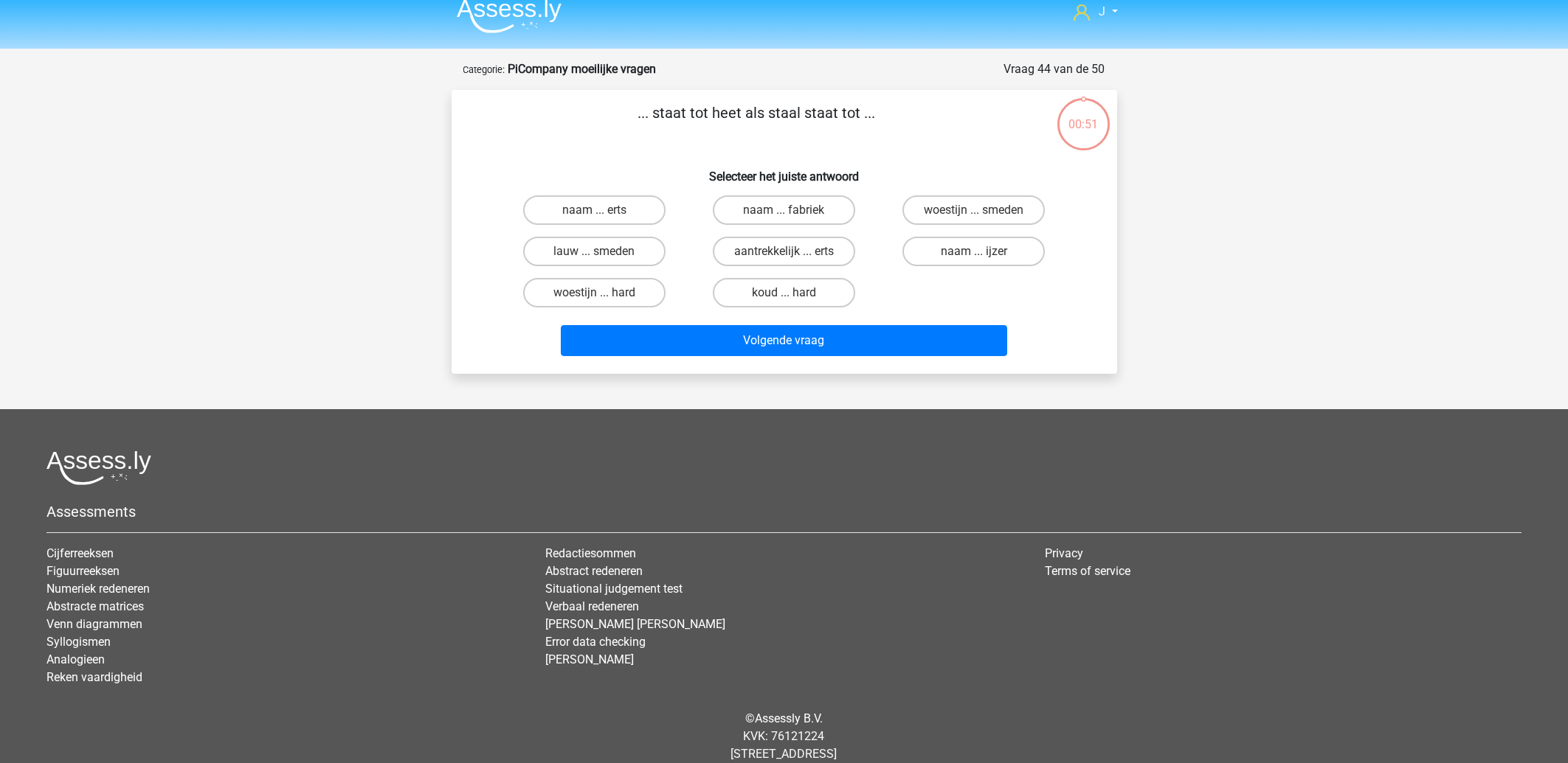
scroll to position [0, 0]
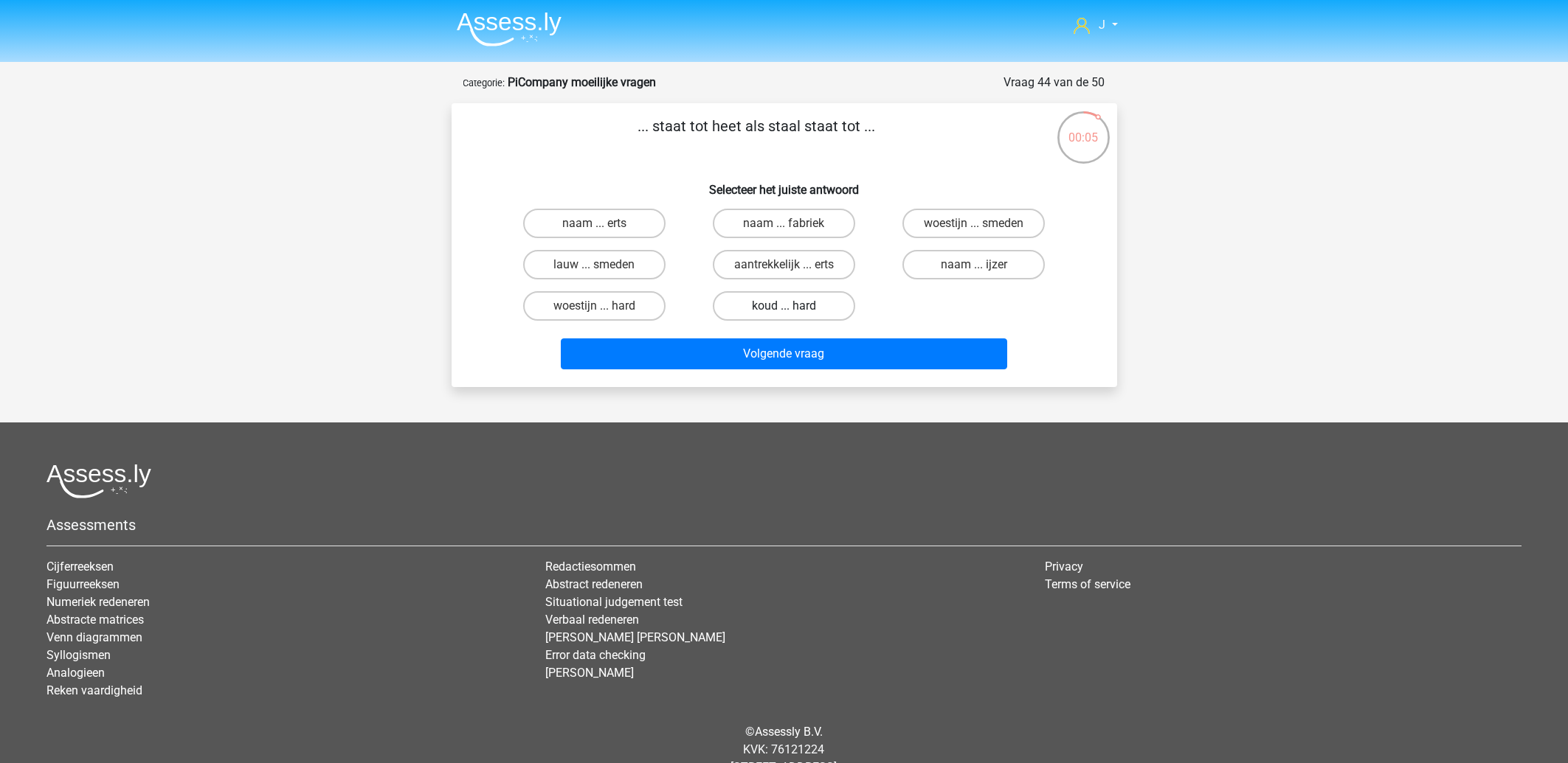
click at [755, 309] on label "koud ... hard" at bounding box center [784, 306] width 142 height 30
click at [784, 309] on input "koud ... hard" at bounding box center [788, 311] width 10 height 10
radio input "true"
click at [588, 309] on label "woestijn ... hard" at bounding box center [594, 306] width 142 height 30
click at [594, 309] on input "woestijn ... hard" at bounding box center [599, 311] width 10 height 10
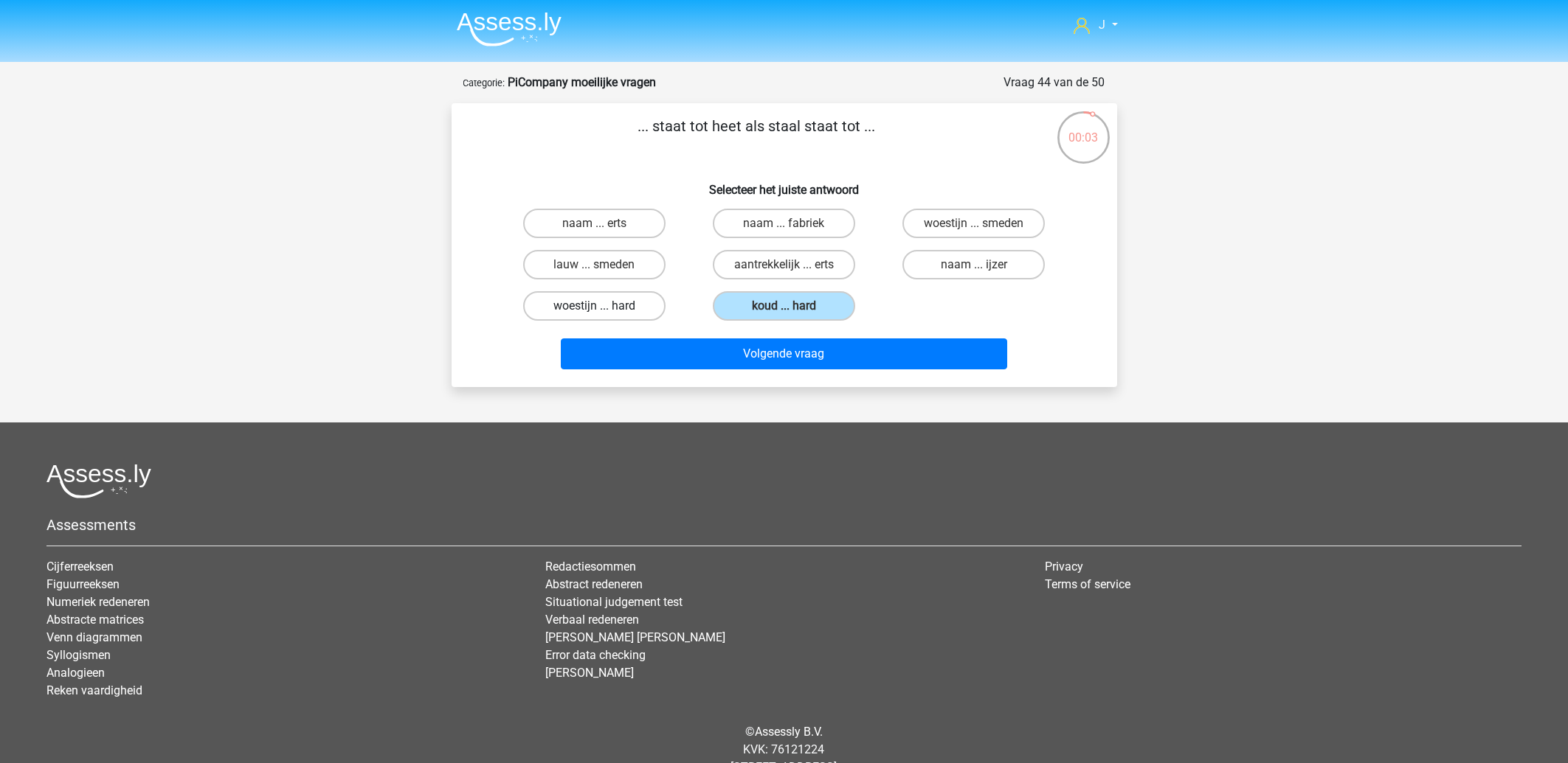
radio input "true"
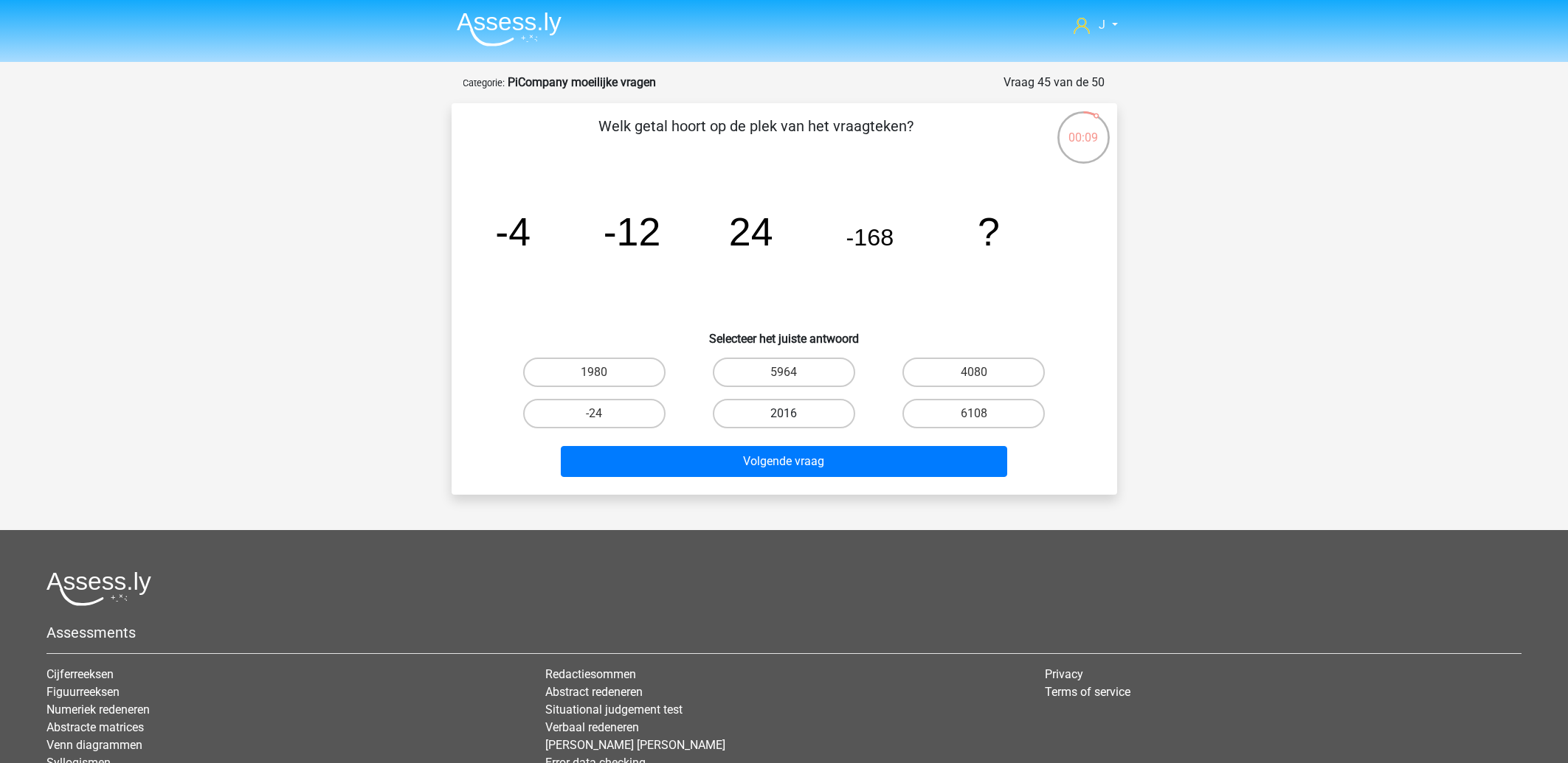
click at [768, 411] on label "2016" at bounding box center [784, 413] width 142 height 30
click at [784, 414] on input "2016" at bounding box center [788, 419] width 10 height 10
radio input "true"
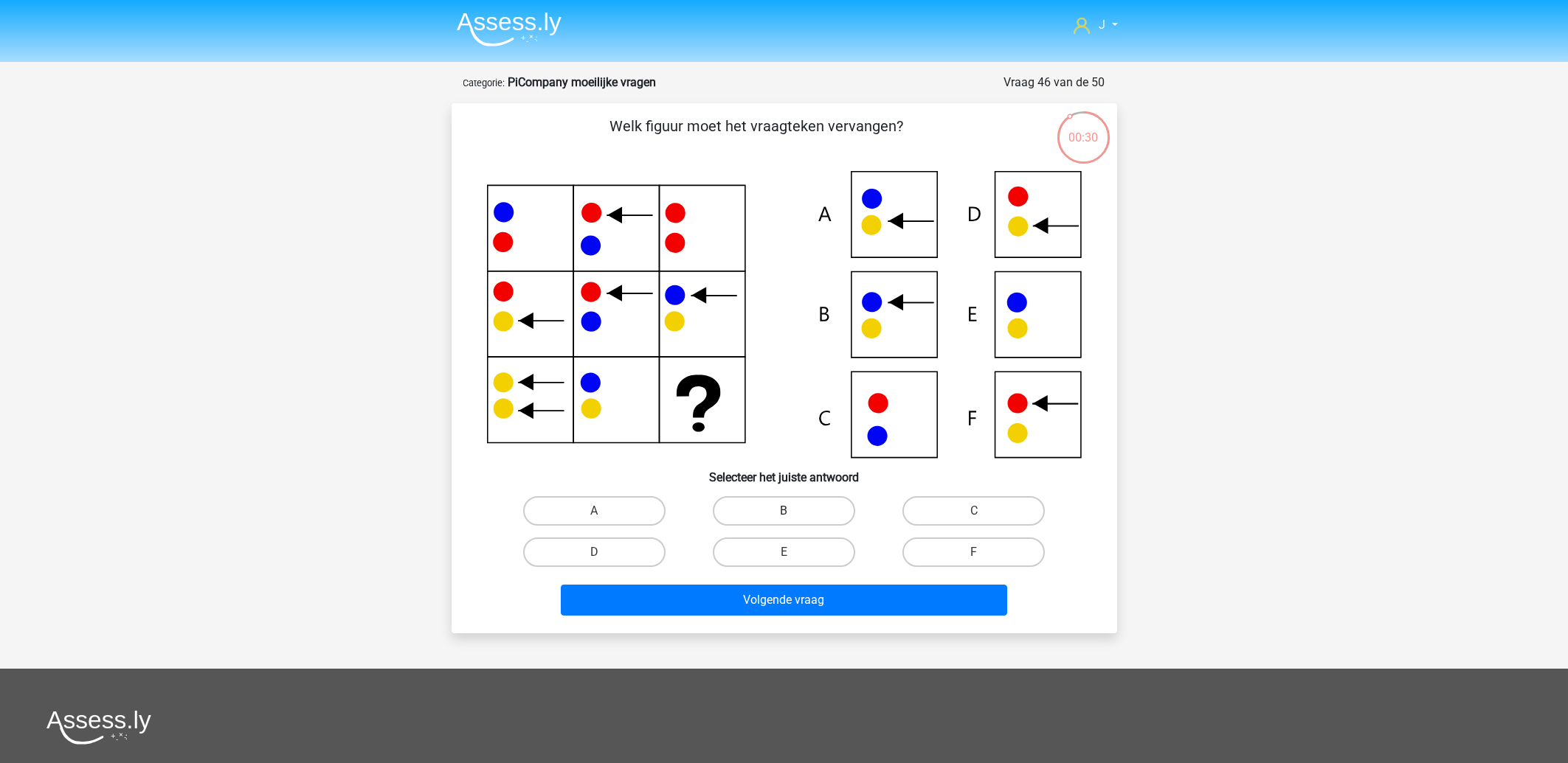
click at [809, 507] on label "B" at bounding box center [784, 511] width 142 height 30
click at [793, 511] on input "B" at bounding box center [788, 516] width 10 height 10
radio input "true"
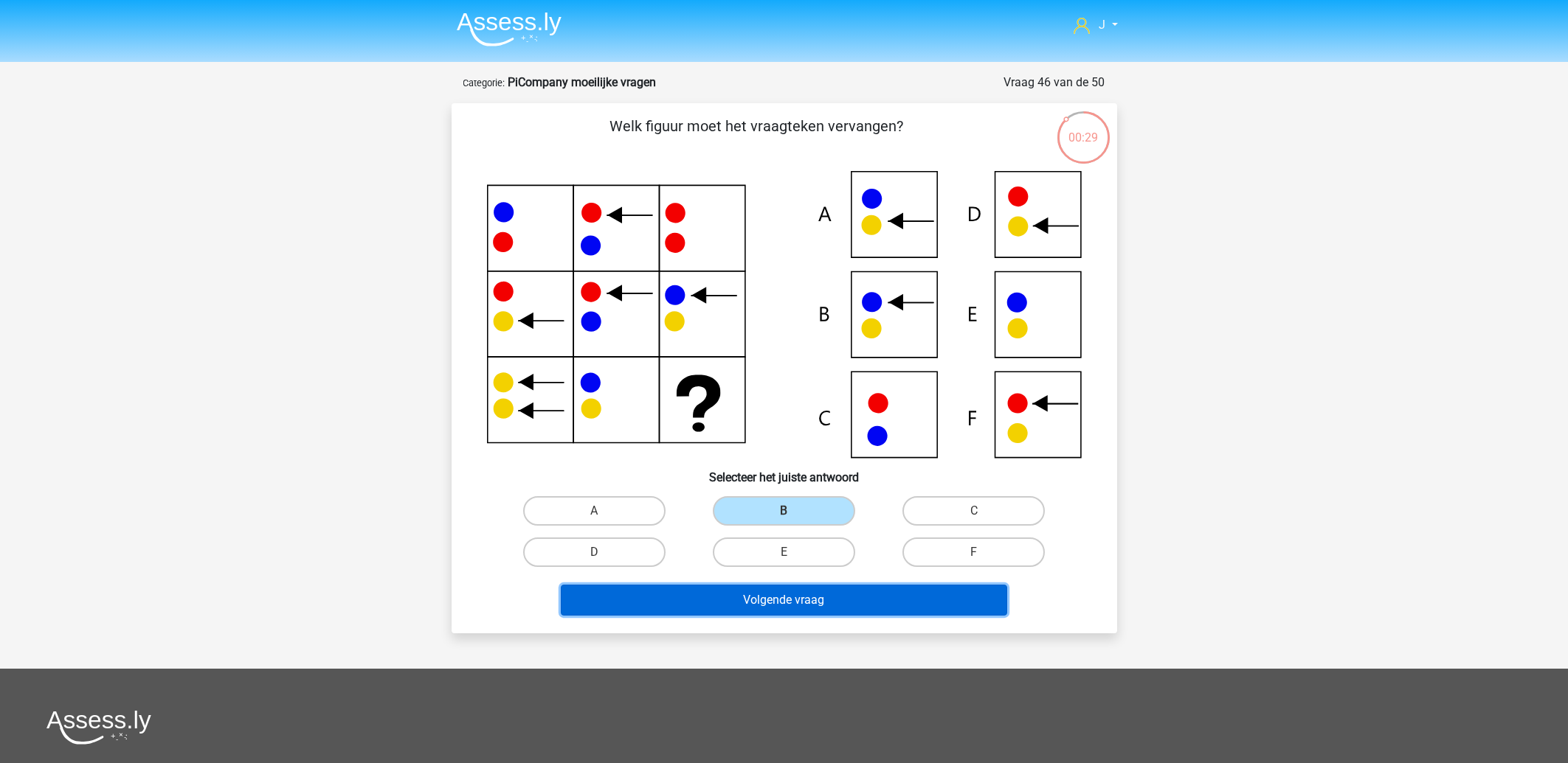
click at [798, 597] on button "Volgende vraag" at bounding box center [784, 600] width 447 height 31
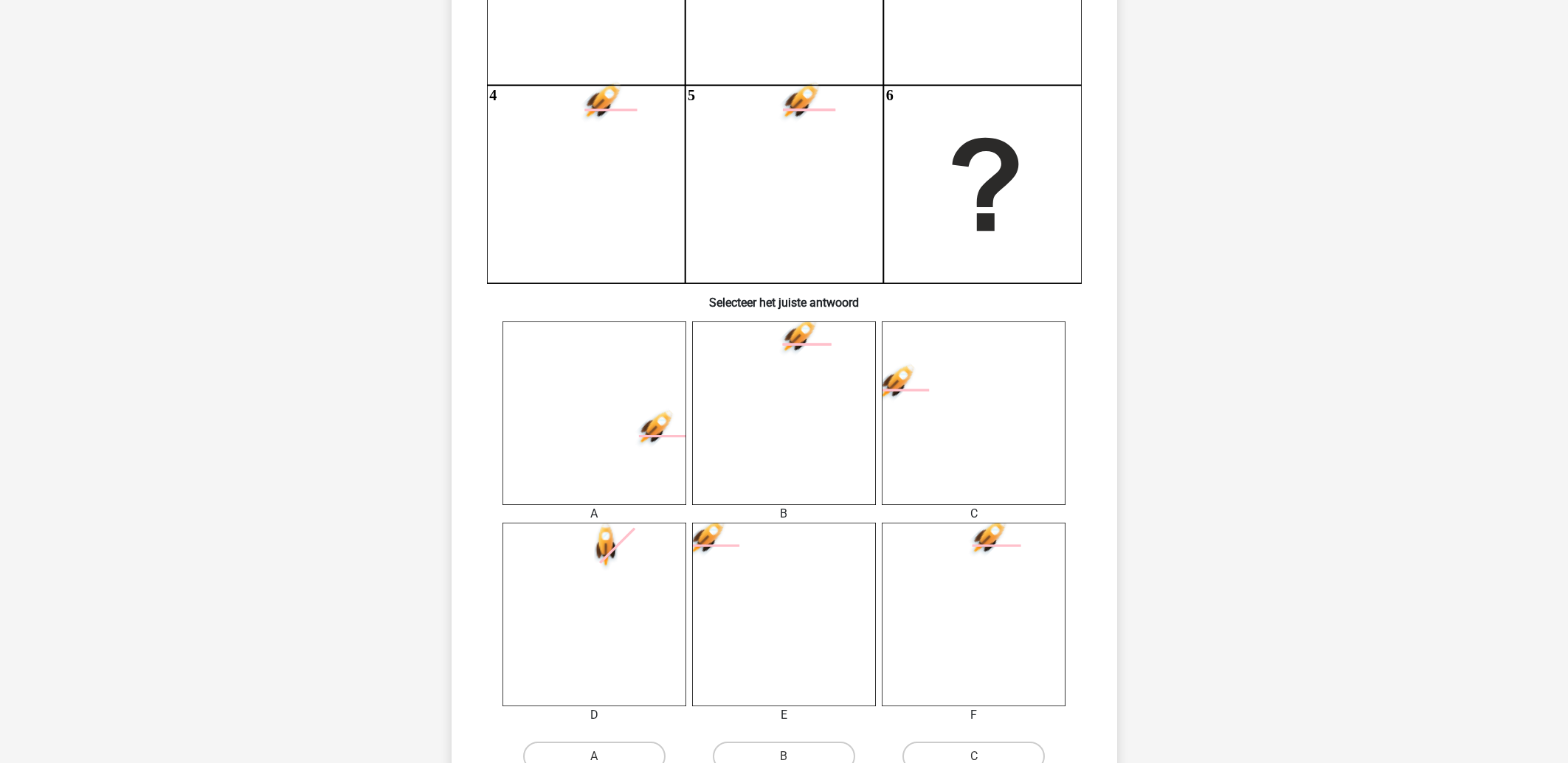
scroll to position [311, 0]
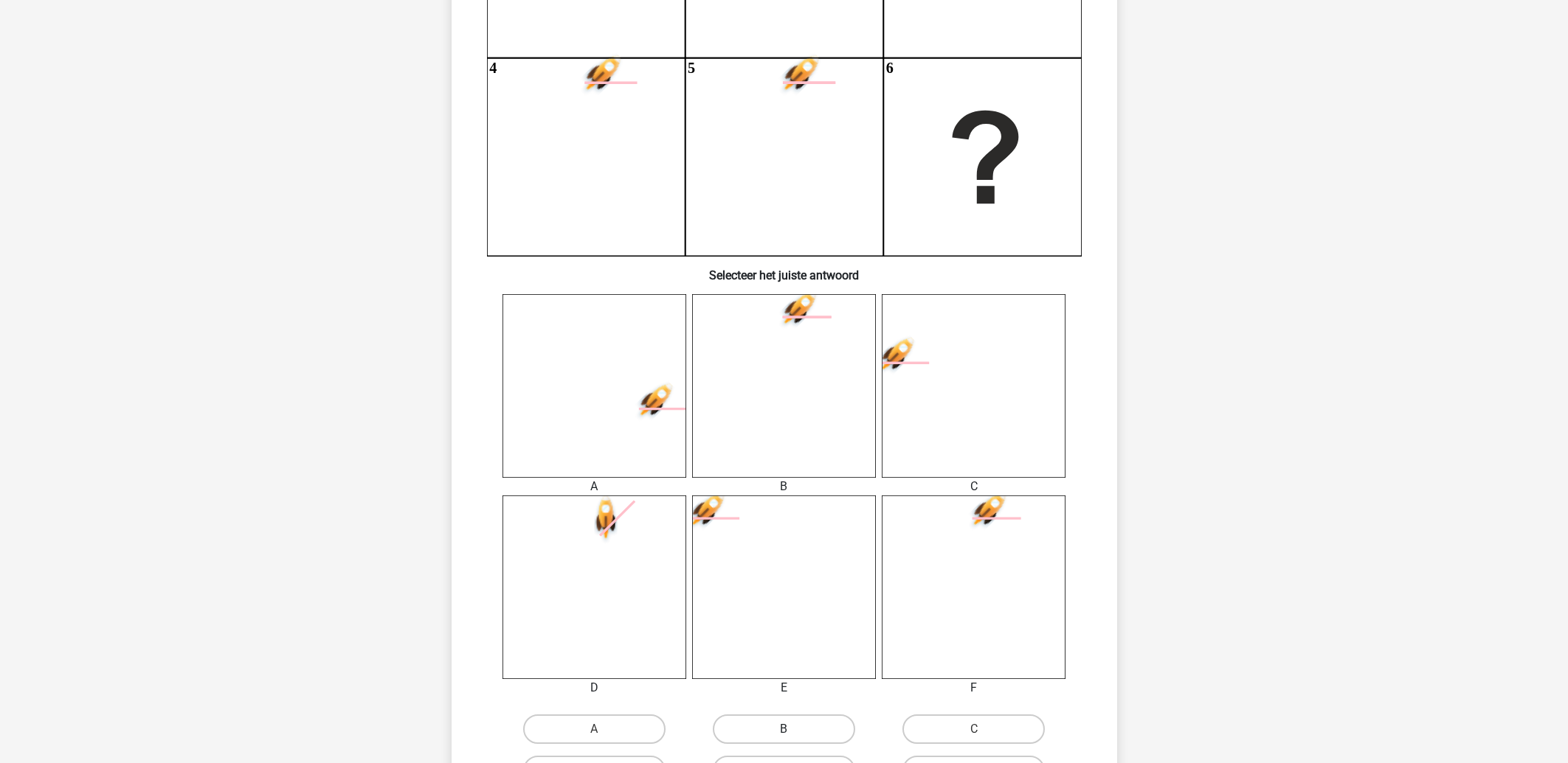
click at [768, 727] on label "B" at bounding box center [784, 729] width 142 height 30
click at [784, 729] on input "B" at bounding box center [788, 734] width 10 height 10
radio input "true"
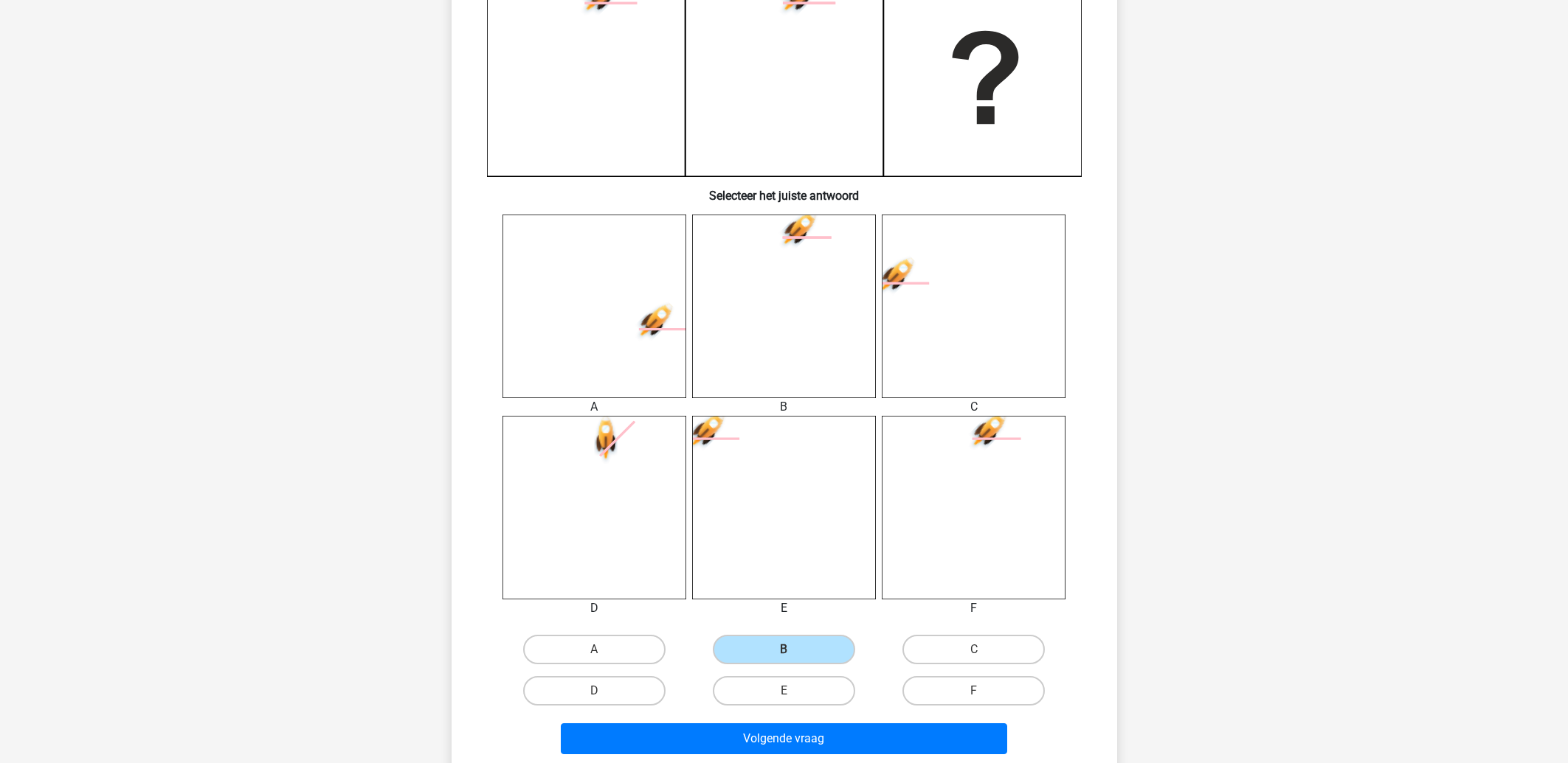
scroll to position [396, 0]
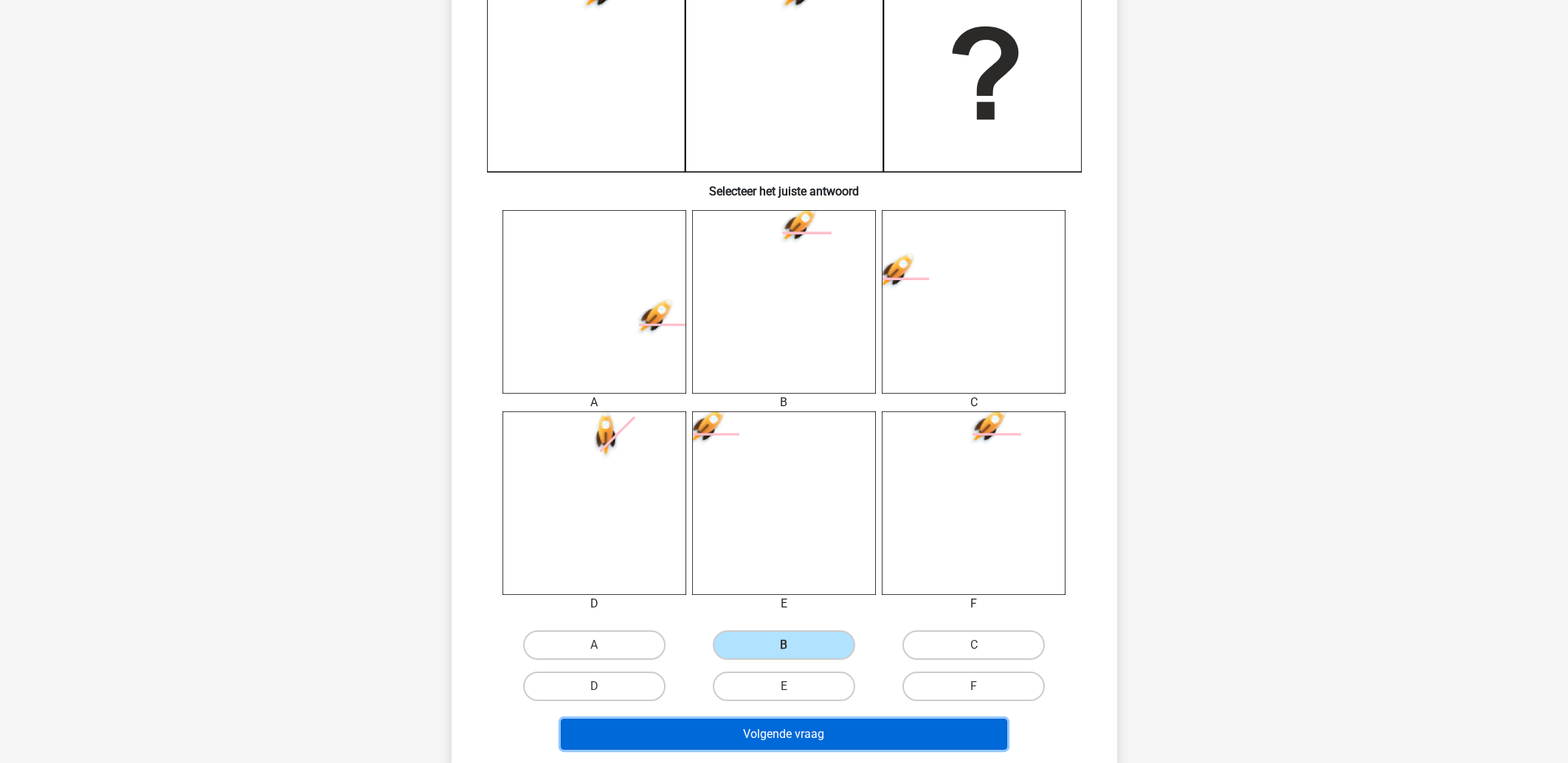
click at [778, 742] on button "Volgende vraag" at bounding box center [784, 734] width 447 height 31
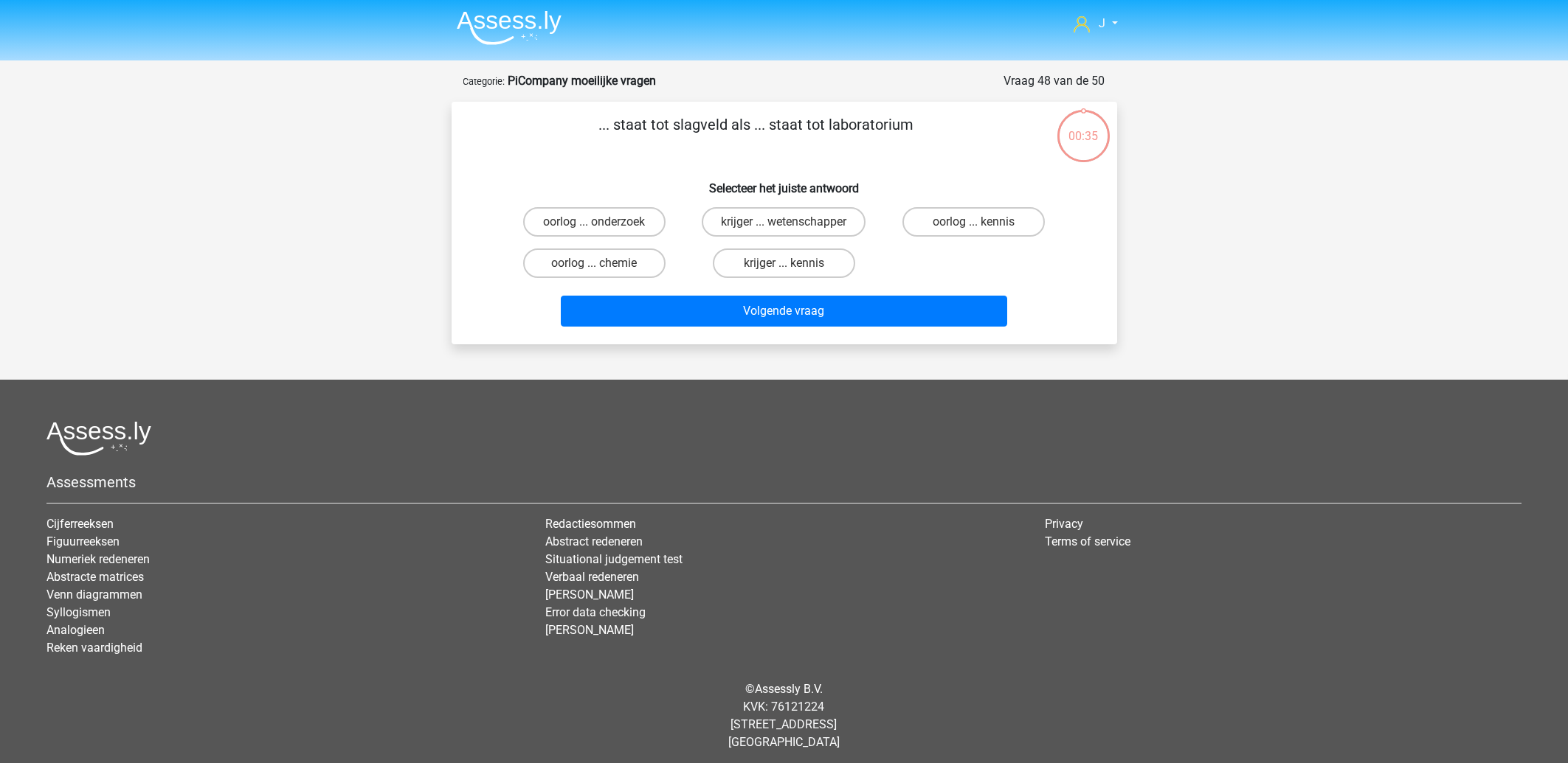
scroll to position [0, 0]
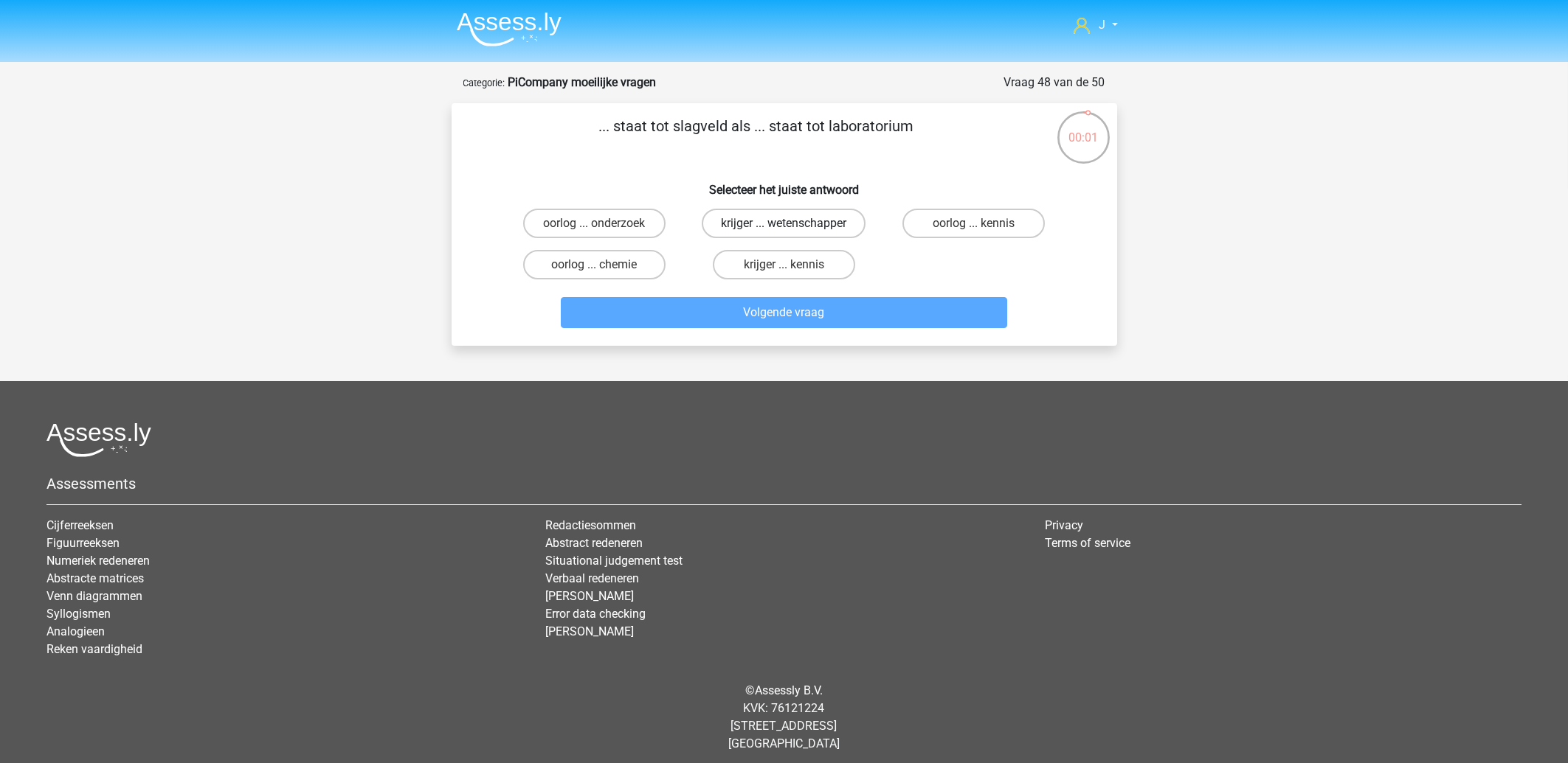
click at [764, 214] on label "krijger ... wetenschapper" at bounding box center [784, 224] width 164 height 30
click at [784, 224] on input "krijger ... wetenschapper" at bounding box center [788, 228] width 10 height 10
radio input "true"
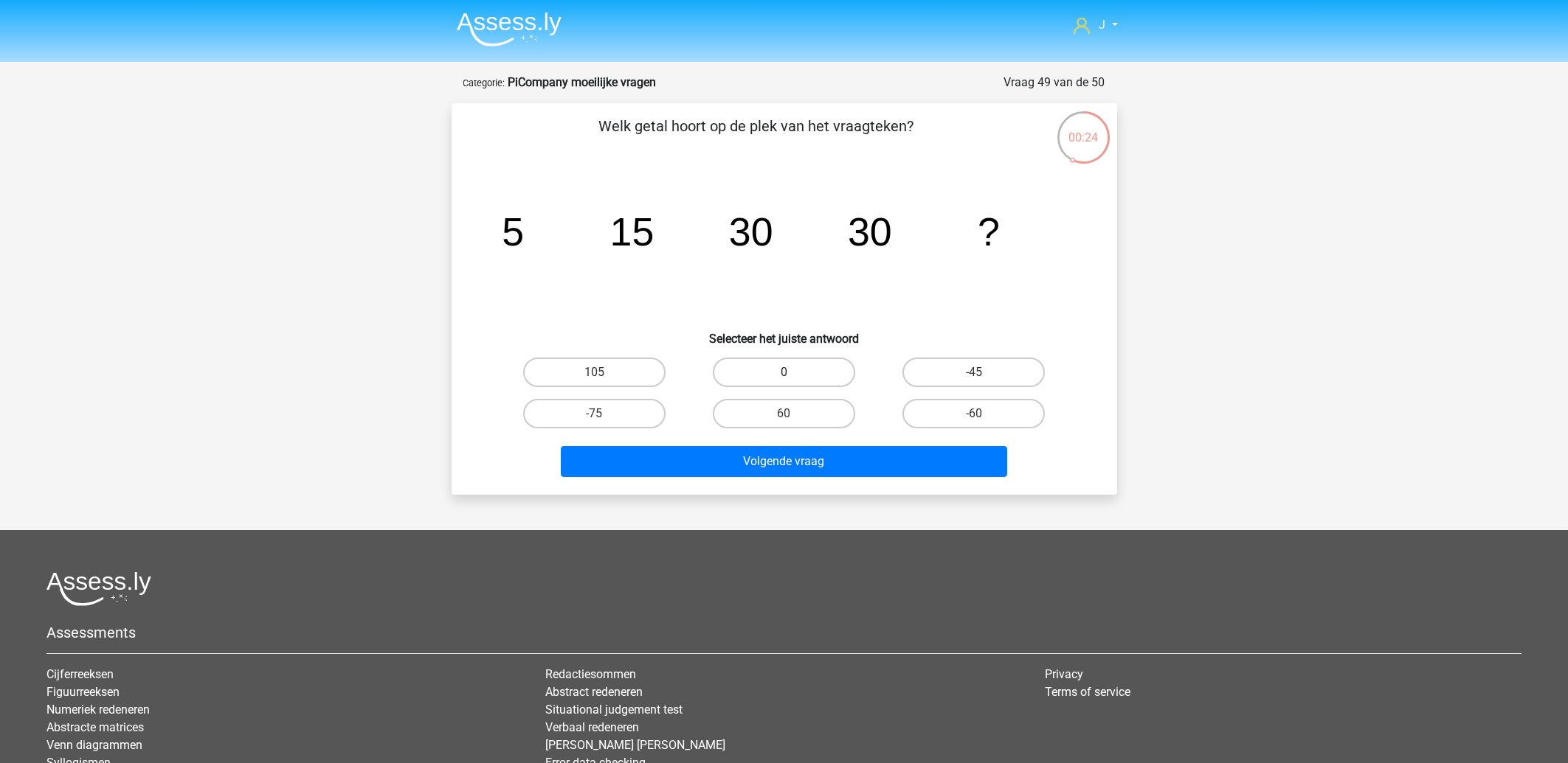
click at [758, 363] on label "0" at bounding box center [784, 372] width 142 height 30
click at [759, 365] on label "0" at bounding box center [784, 372] width 142 height 30
click at [784, 372] on input "0" at bounding box center [788, 377] width 10 height 10
radio input "true"
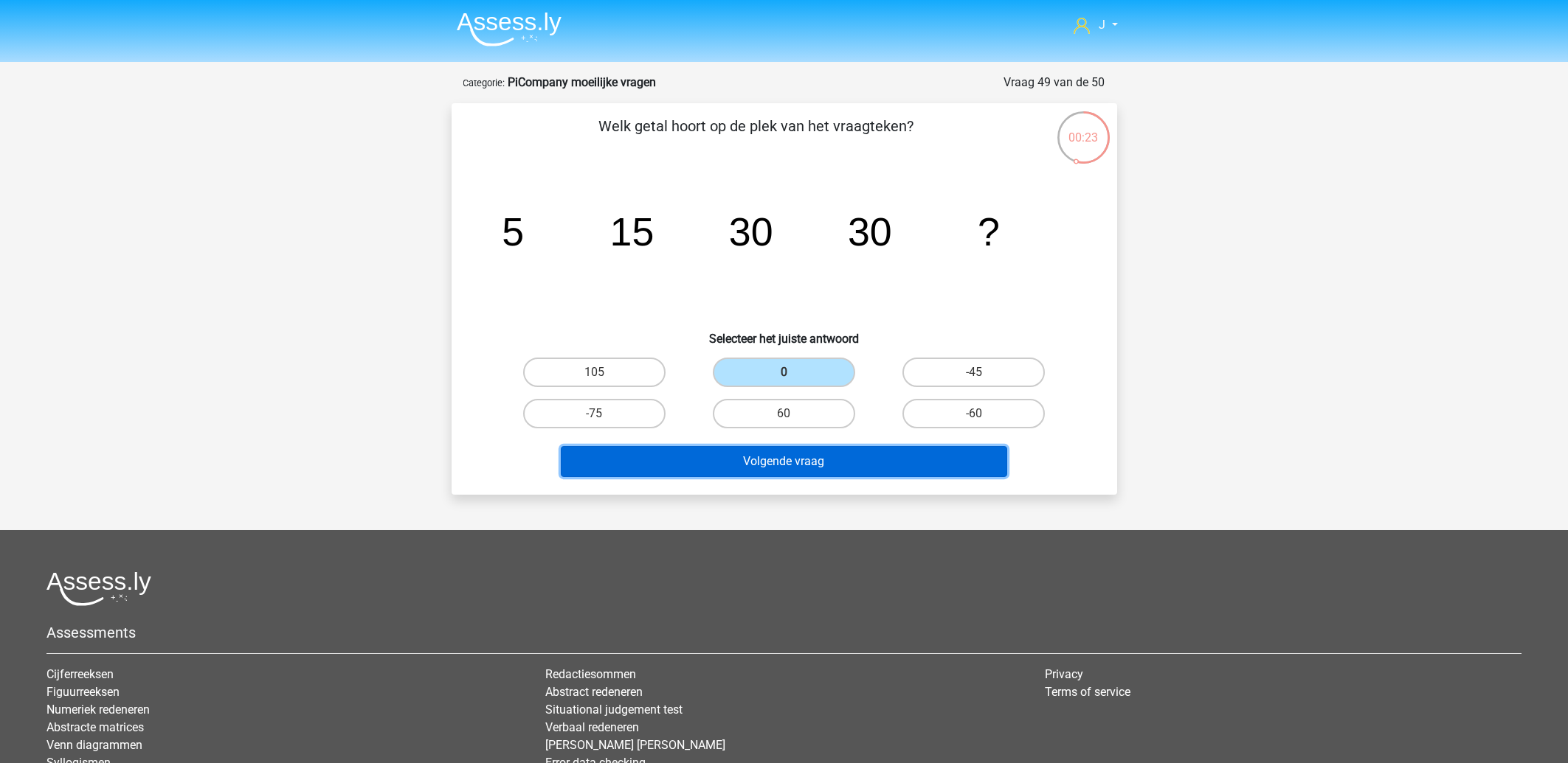
click at [798, 467] on button "Volgende vraag" at bounding box center [784, 461] width 447 height 31
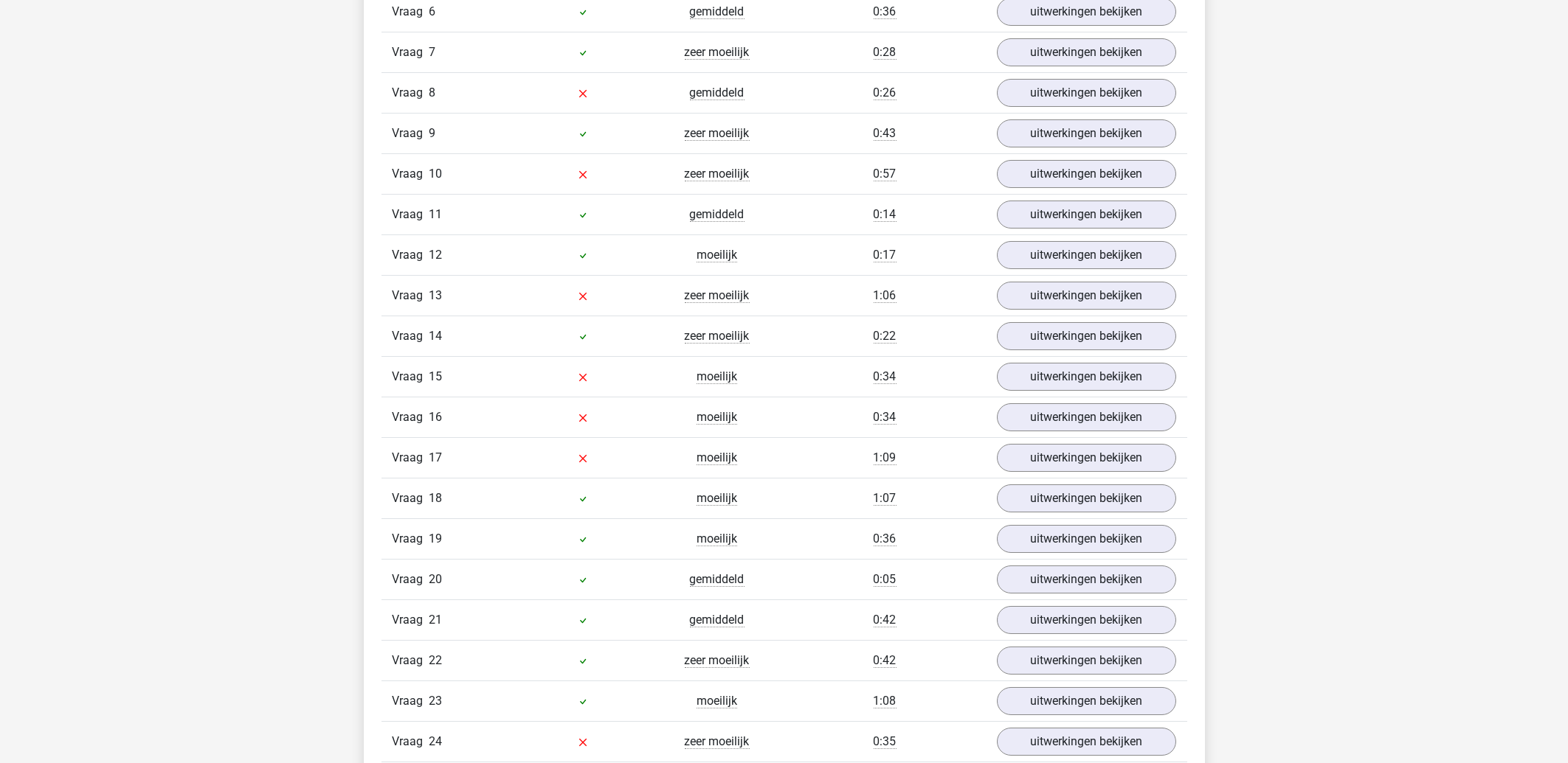
scroll to position [1186, 0]
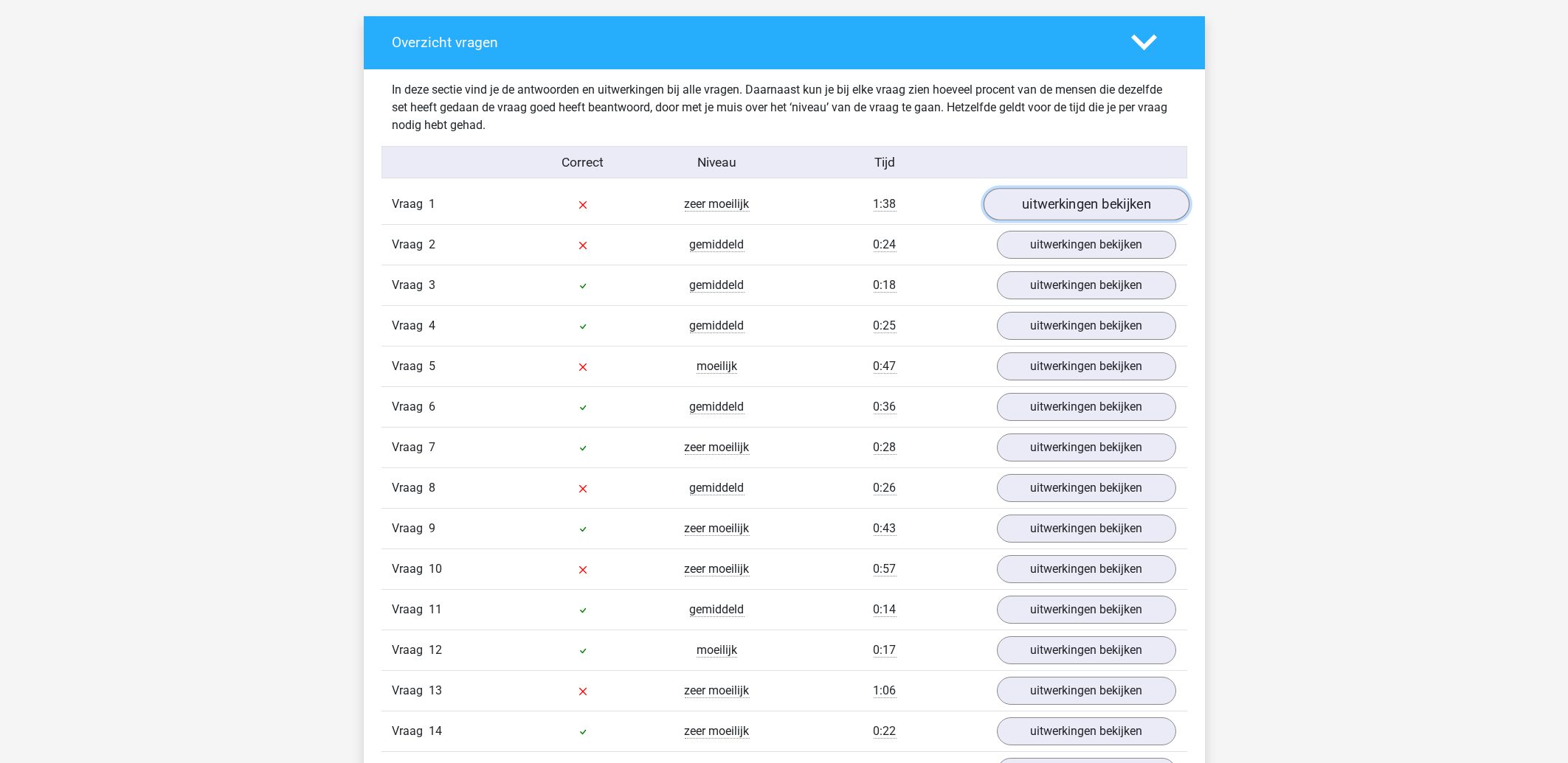
click at [1110, 203] on link "uitwerkingen bekijken" at bounding box center [1086, 204] width 206 height 32
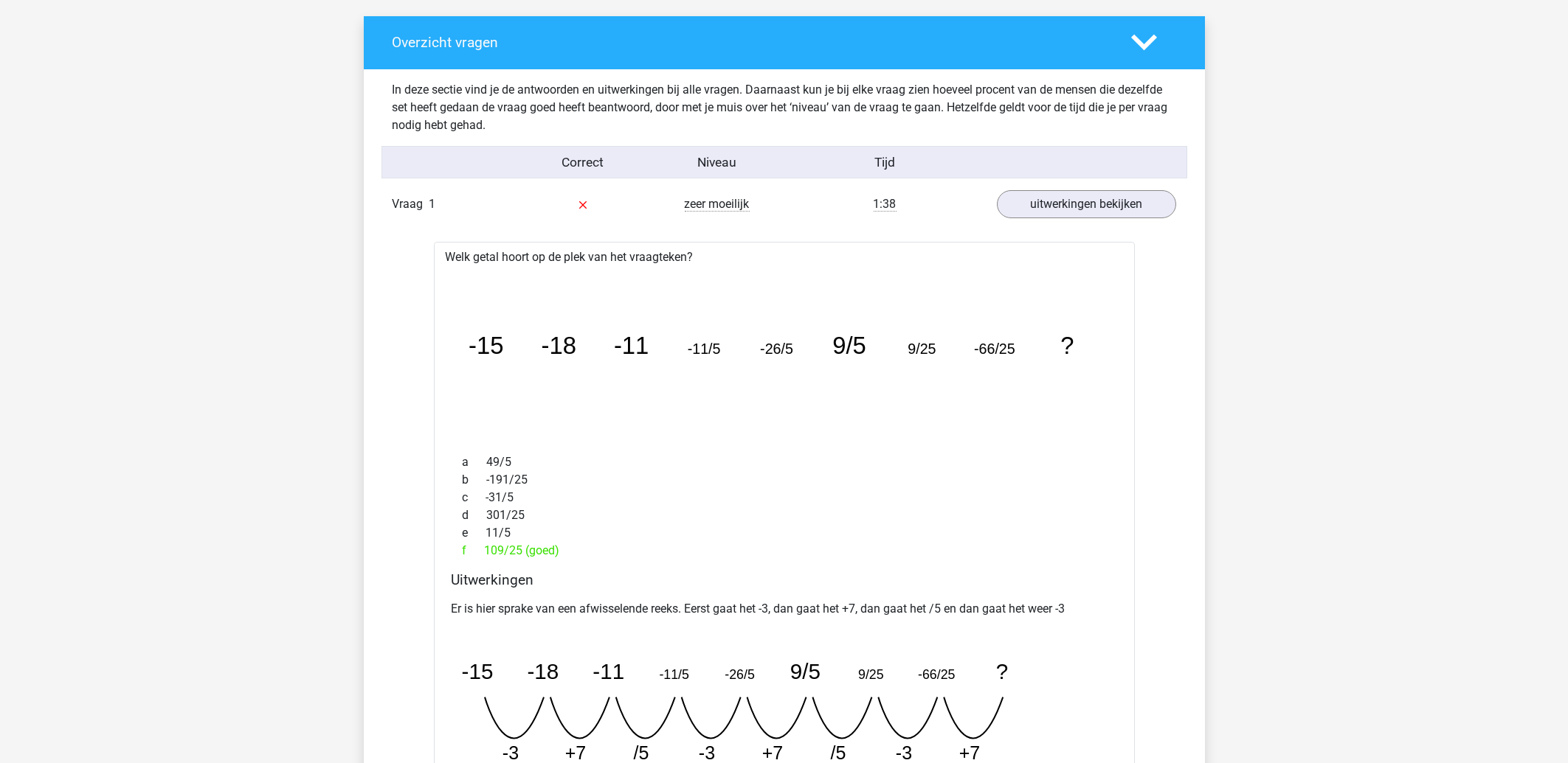
click at [1043, 219] on div "Vraag 1 zeer moeilijk 1:38 uitwerkingen bekijken" at bounding box center [784, 204] width 806 height 40
click at [1066, 207] on link "uitwerkingen bekijken" at bounding box center [1086, 204] width 206 height 32
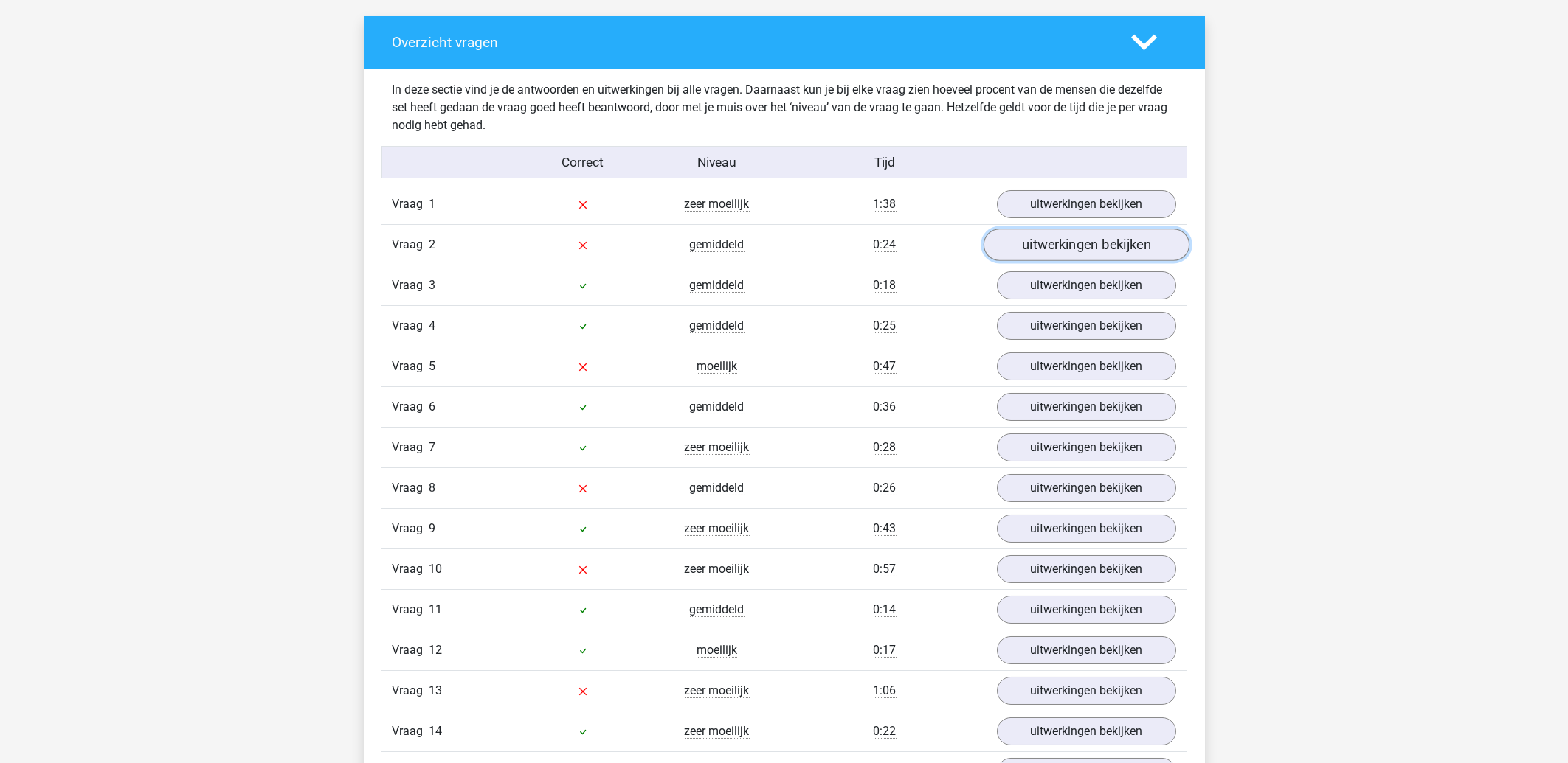
click at [1050, 239] on link "uitwerkingen bekijken" at bounding box center [1086, 244] width 206 height 32
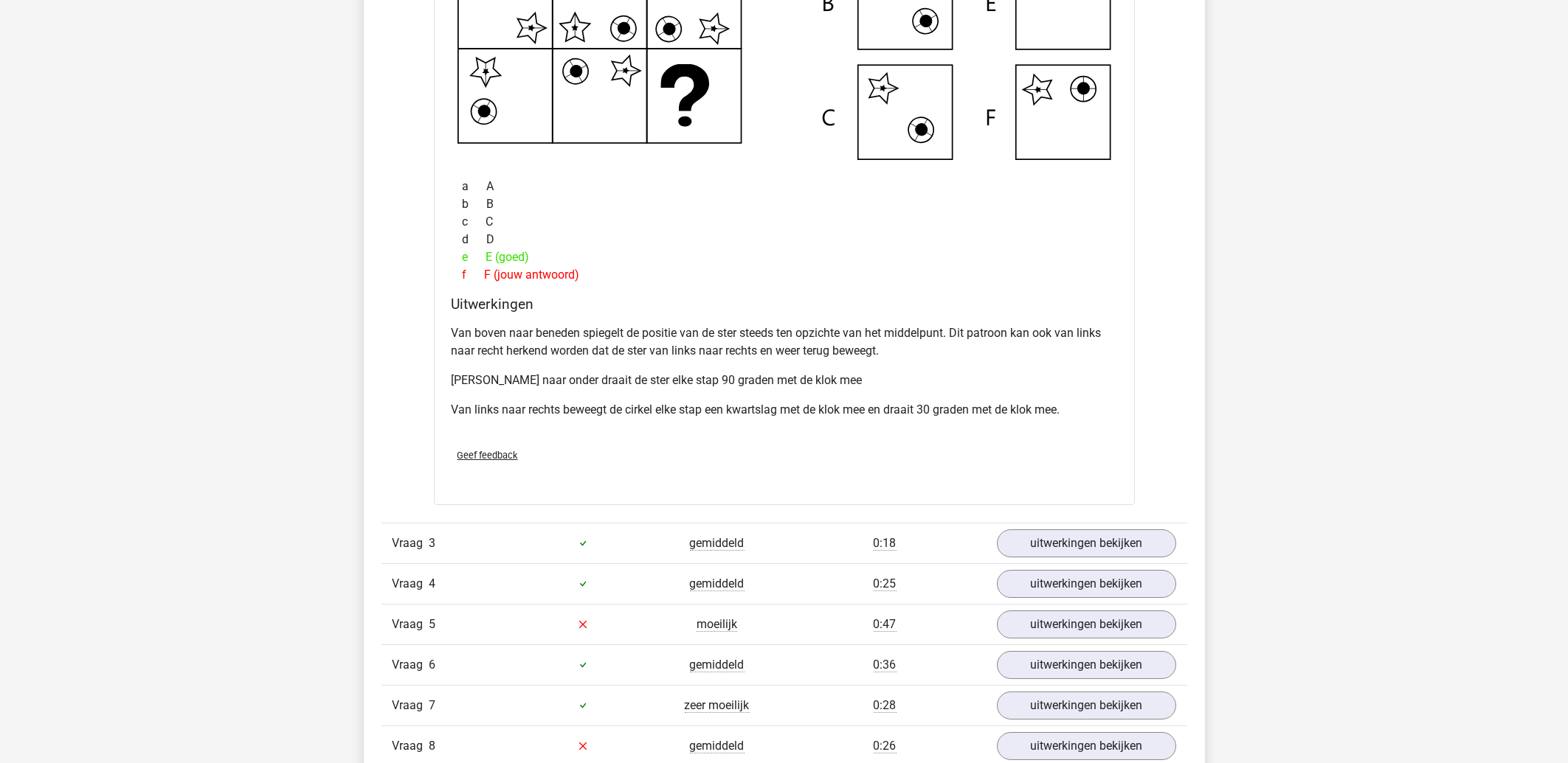
scroll to position [1660, 0]
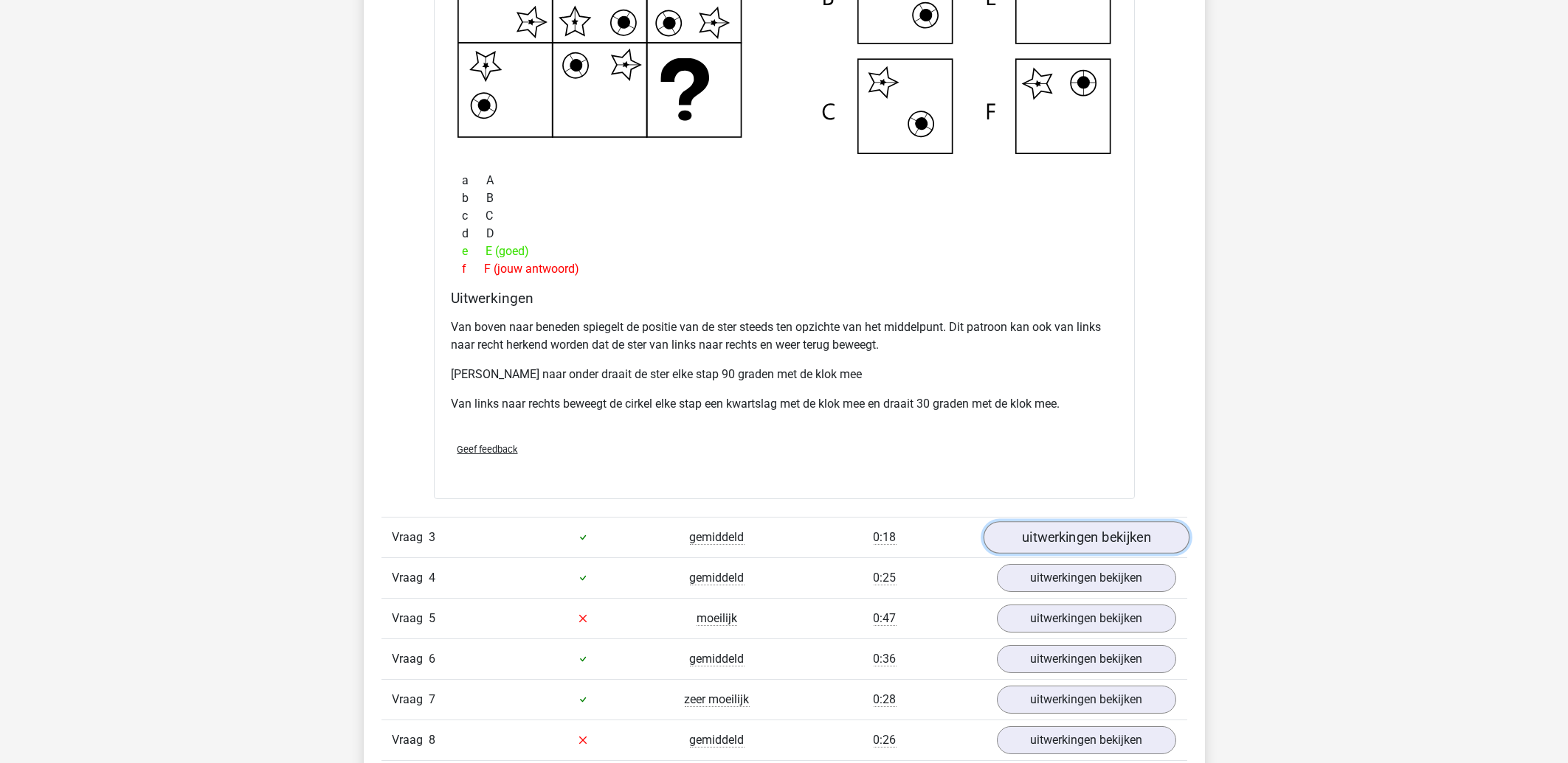
click at [1085, 534] on link "uitwerkingen bekijken" at bounding box center [1086, 537] width 206 height 32
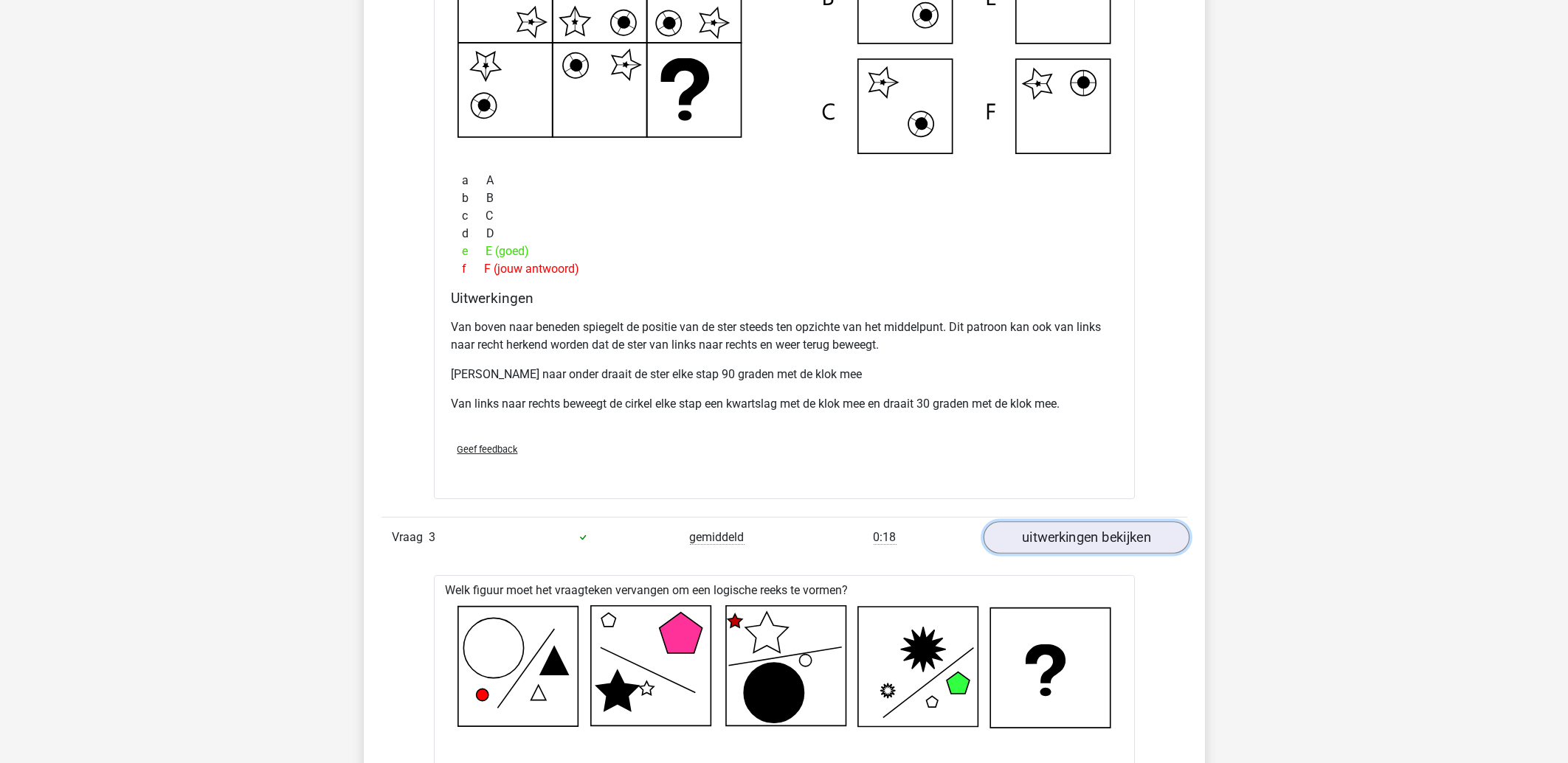
click at [1085, 534] on link "uitwerkingen bekijken" at bounding box center [1086, 537] width 206 height 32
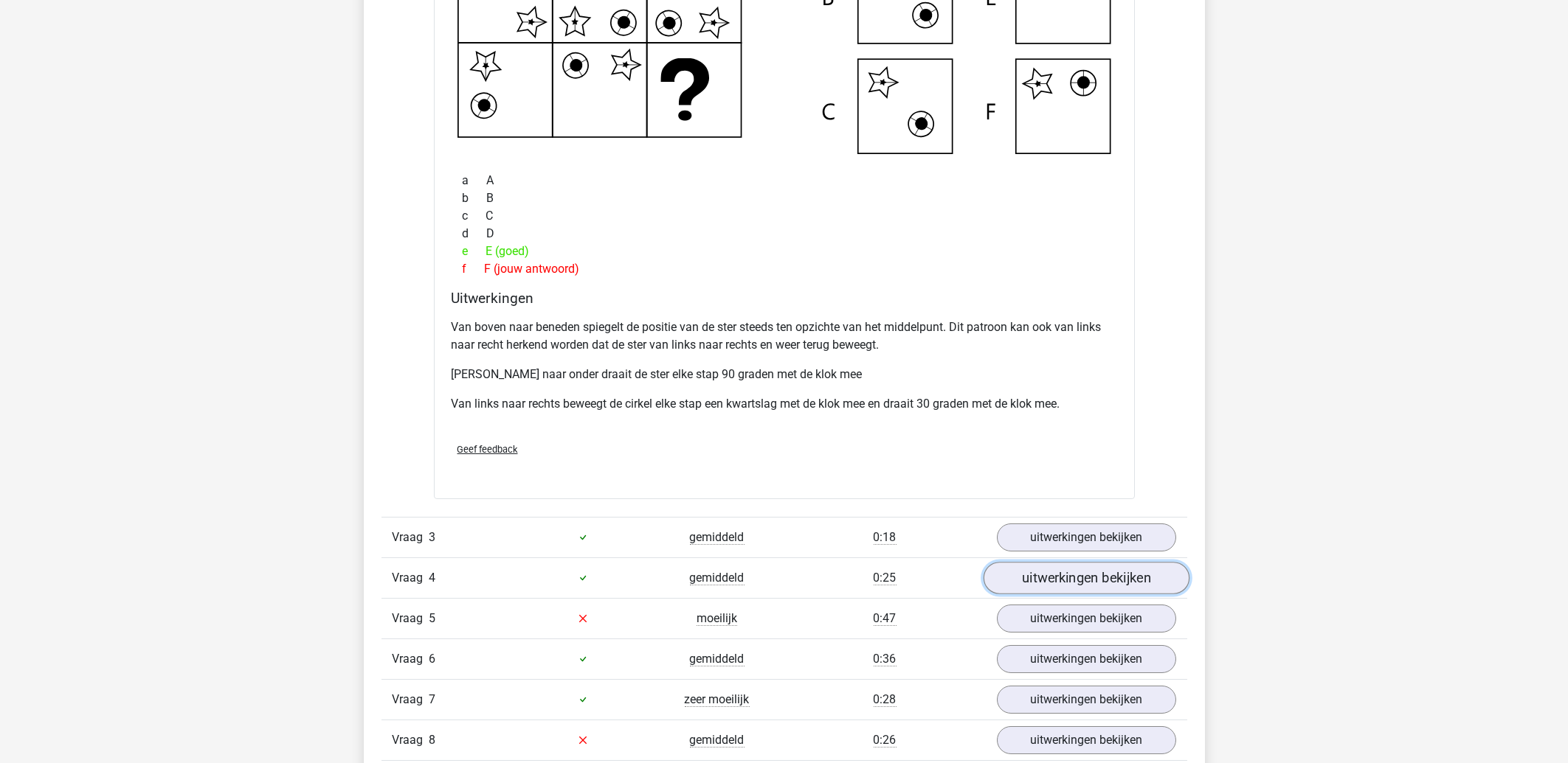
click at [1080, 575] on link "uitwerkingen bekijken" at bounding box center [1086, 578] width 206 height 32
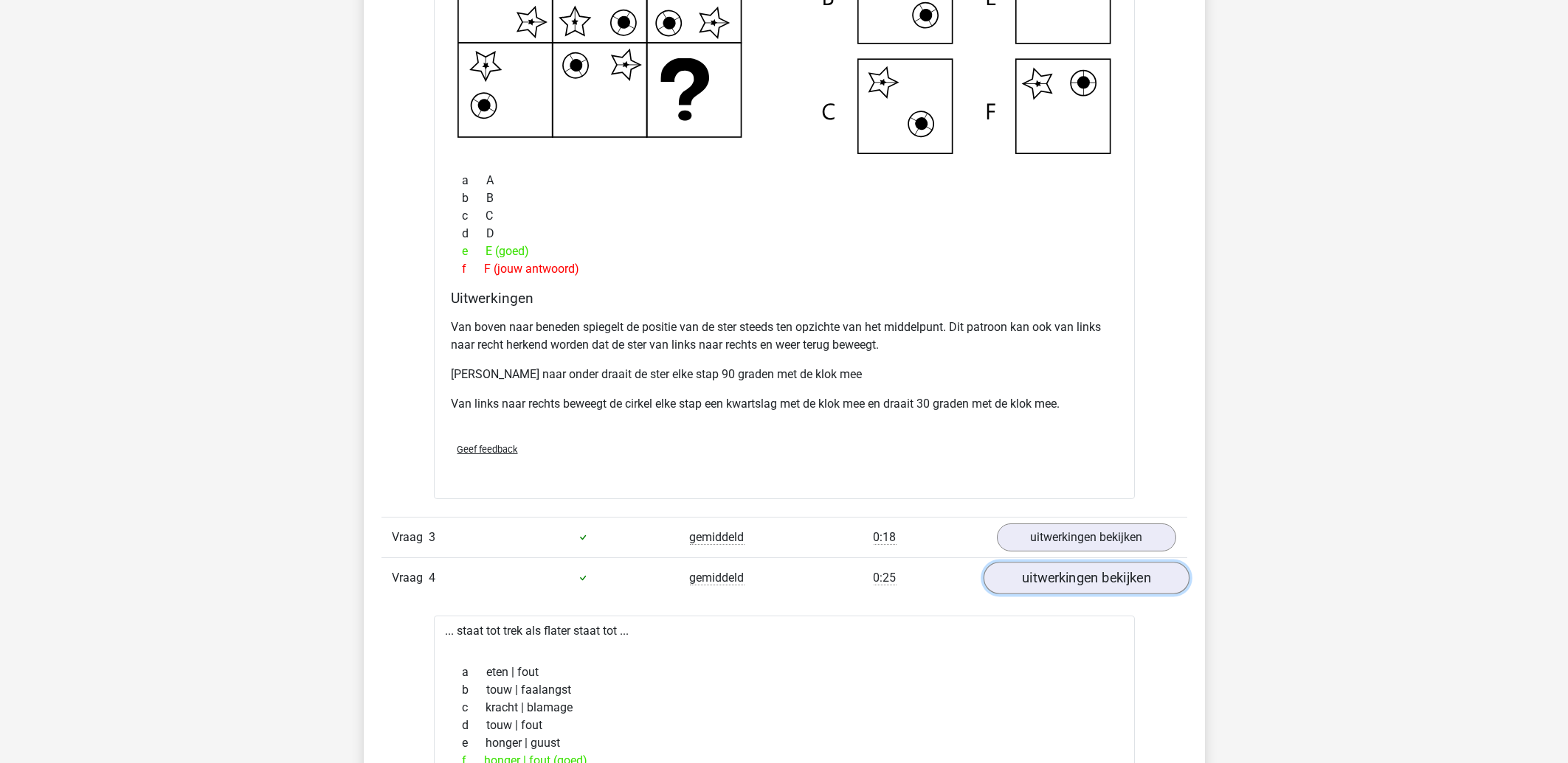
click at [1039, 584] on link "uitwerkingen bekijken" at bounding box center [1086, 578] width 206 height 32
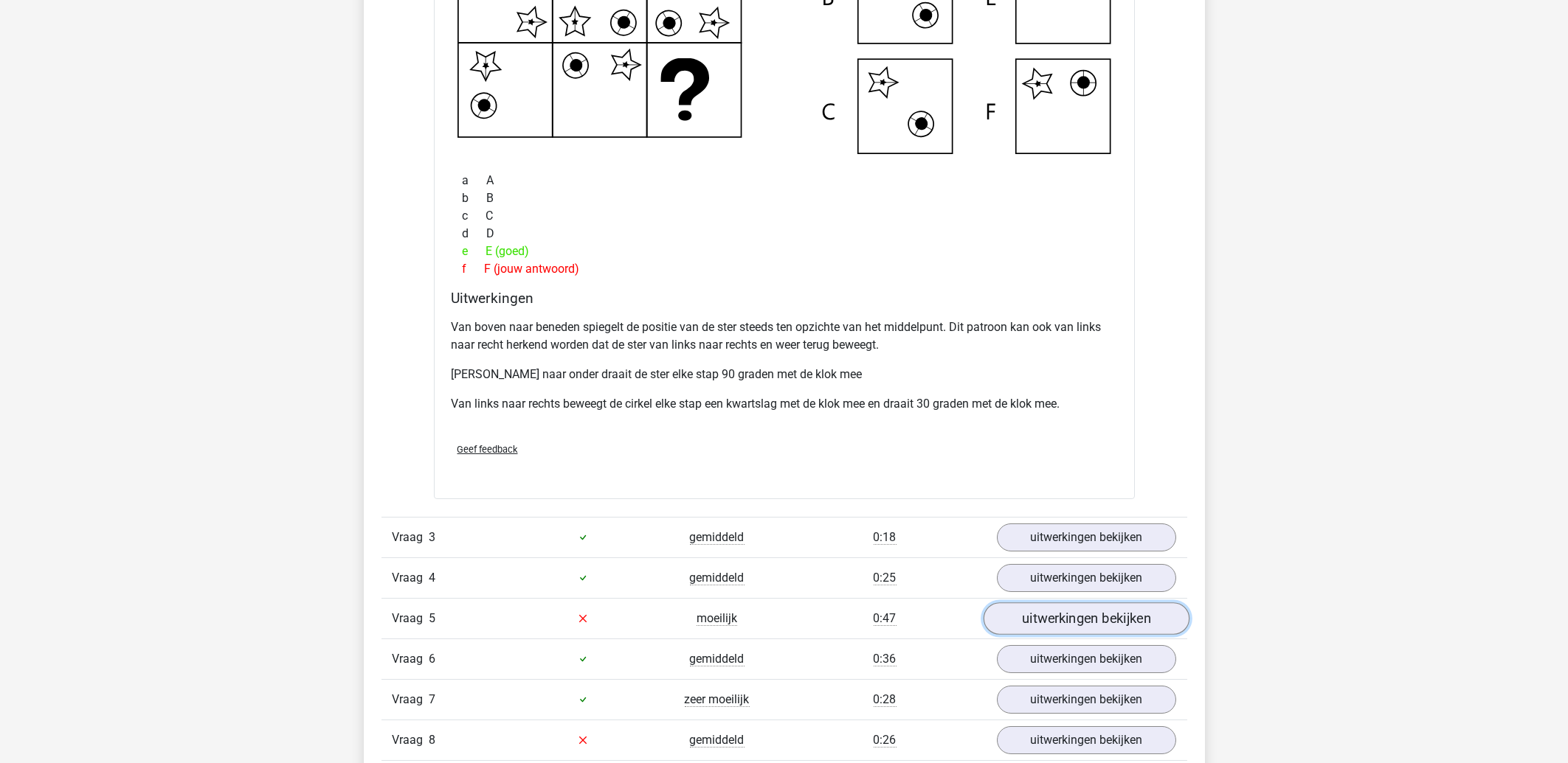
click at [1032, 617] on link "uitwerkingen bekijken" at bounding box center [1086, 618] width 206 height 32
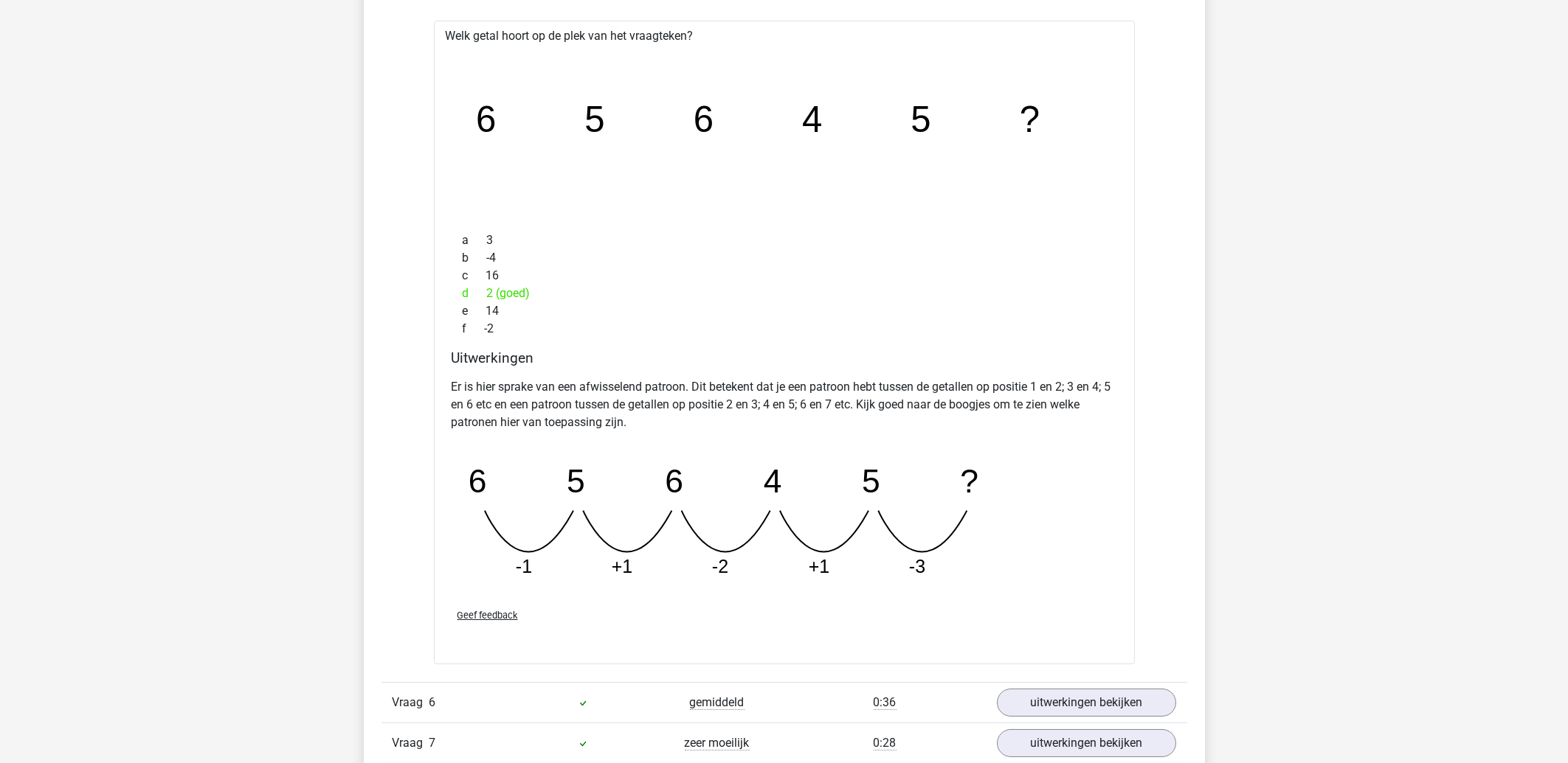
scroll to position [2372, 0]
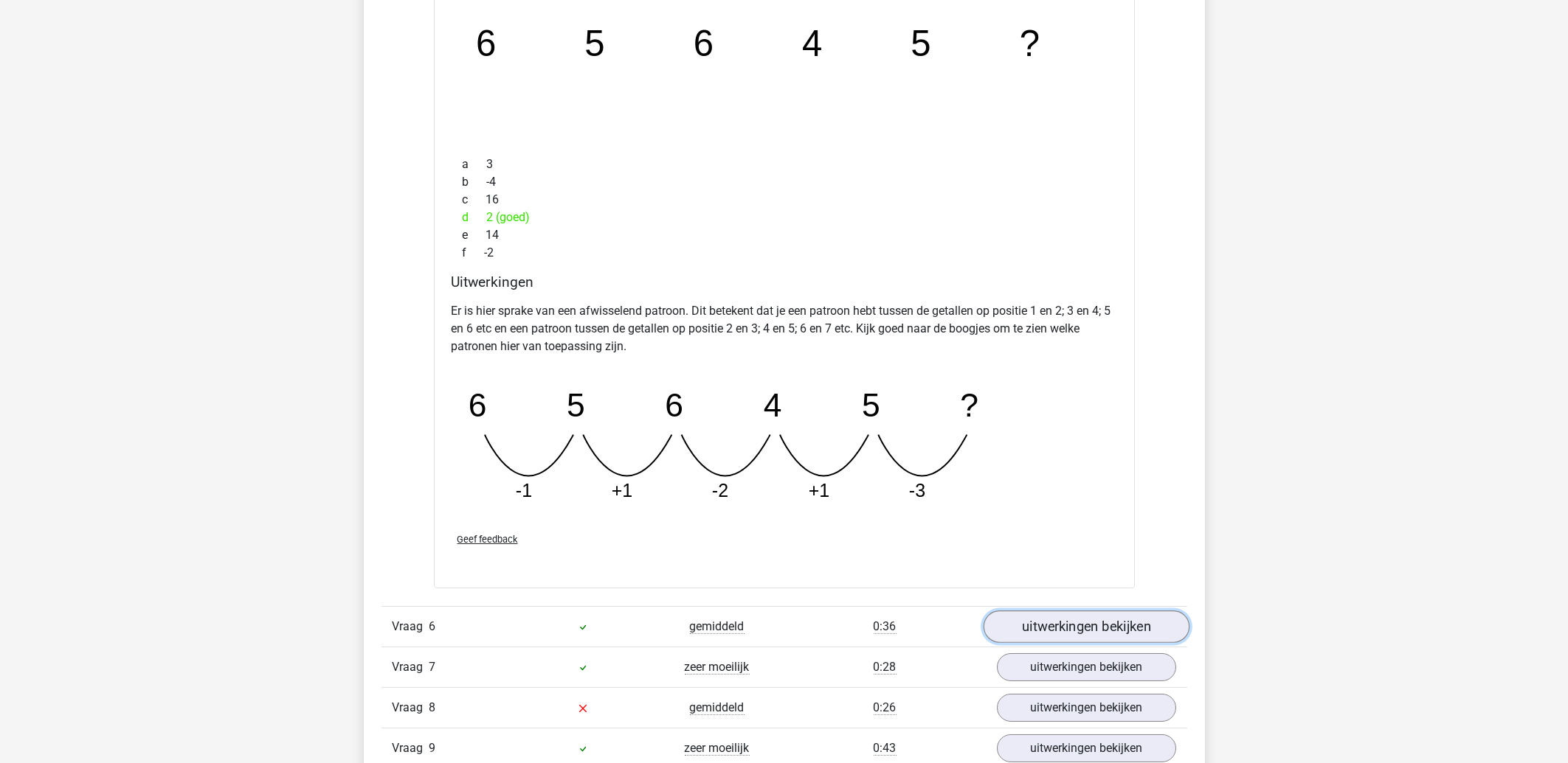
click at [1054, 623] on link "uitwerkingen bekijken" at bounding box center [1086, 626] width 206 height 32
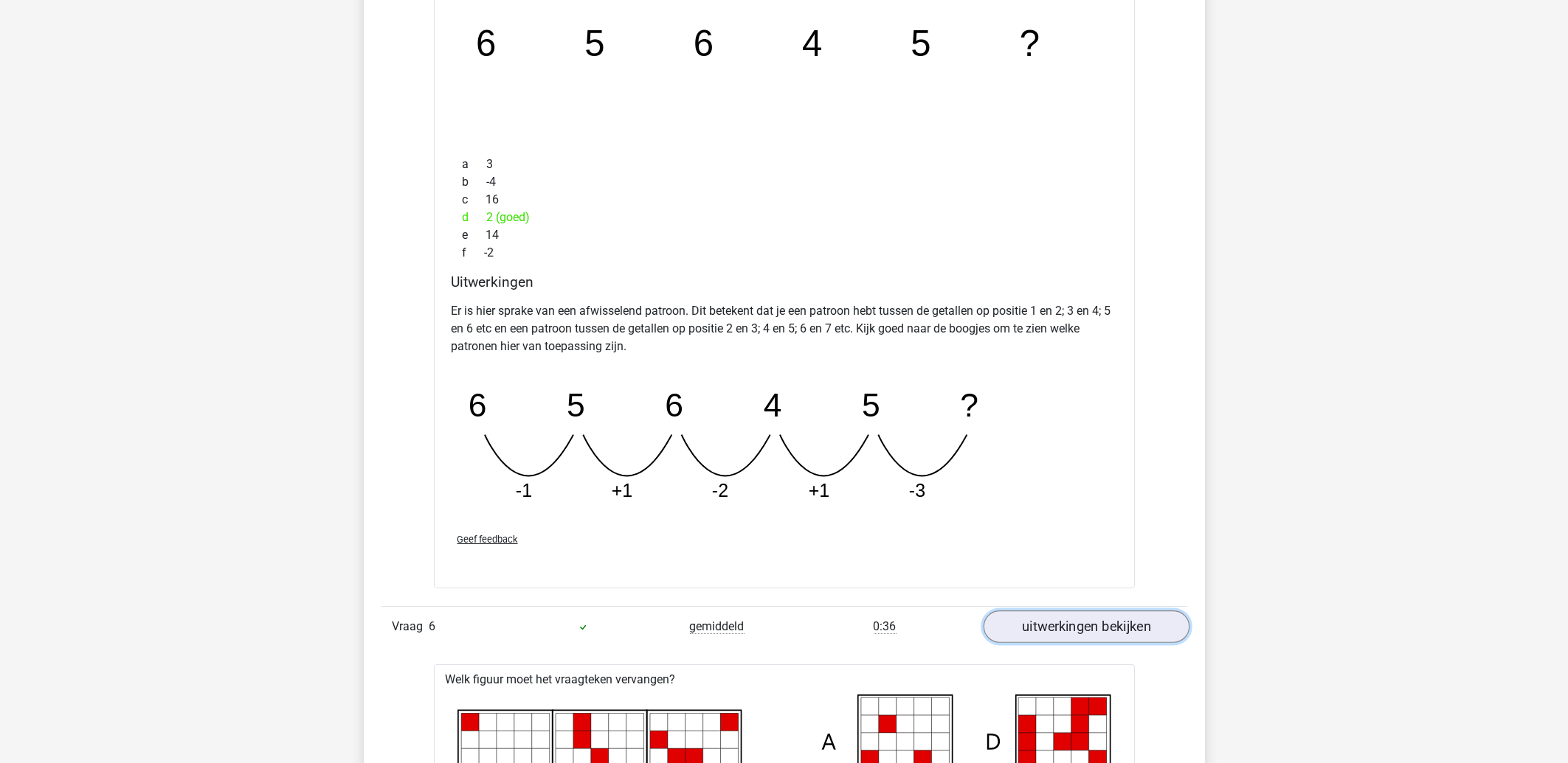
click at [1052, 623] on link "uitwerkingen bekijken" at bounding box center [1086, 626] width 206 height 32
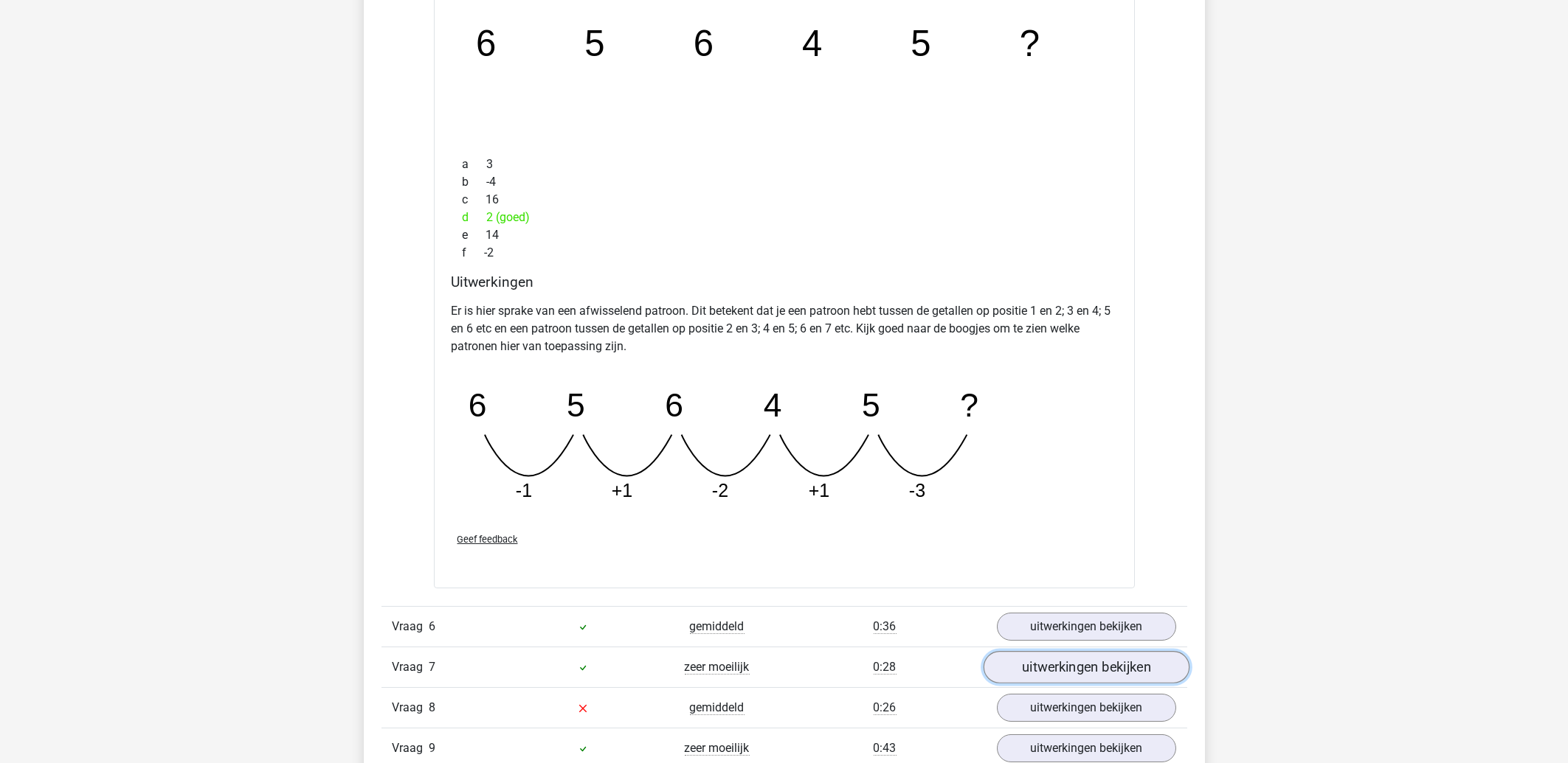
click at [1068, 671] on link "uitwerkingen bekijken" at bounding box center [1086, 667] width 206 height 32
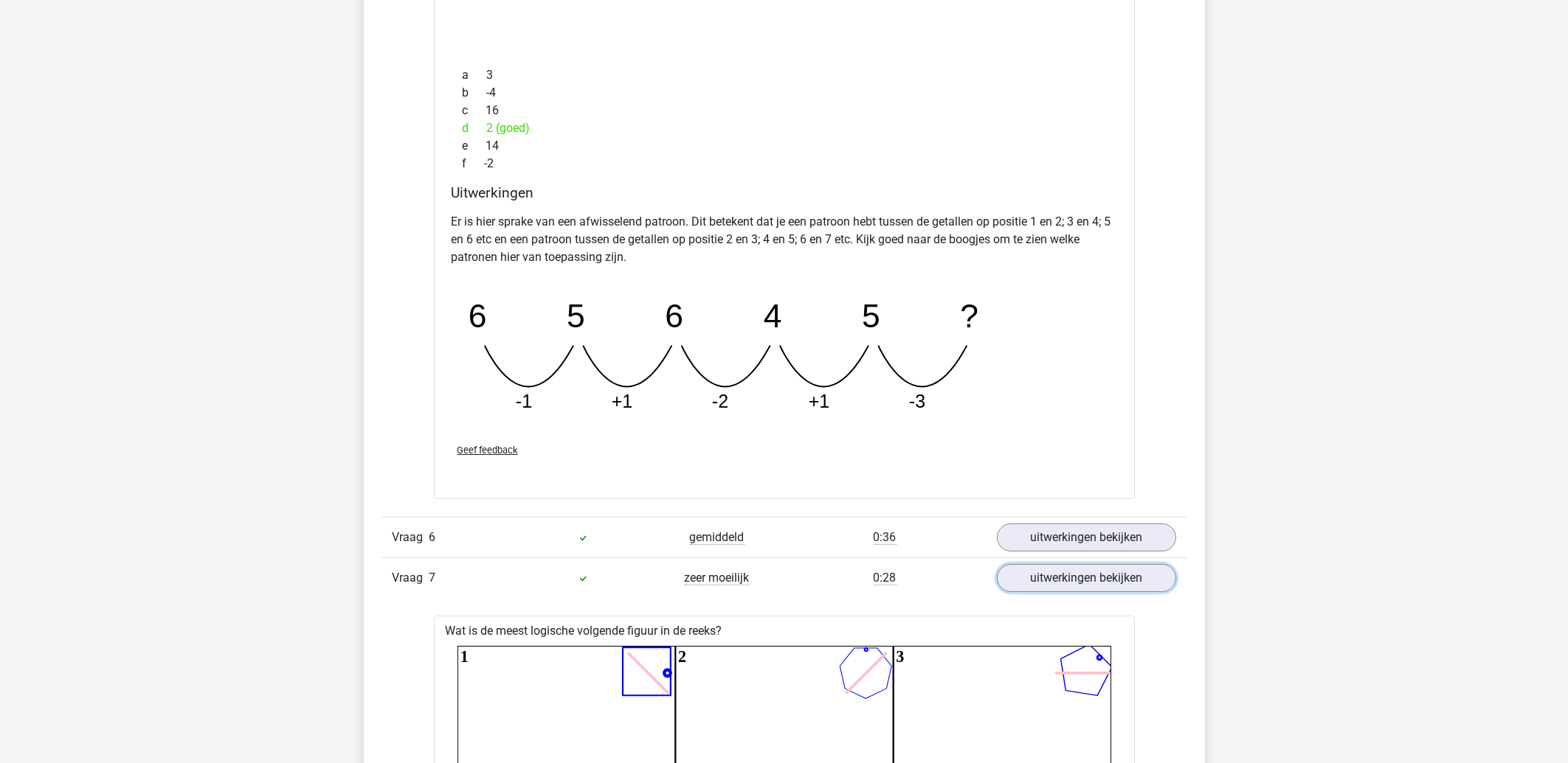
scroll to position [2608, 0]
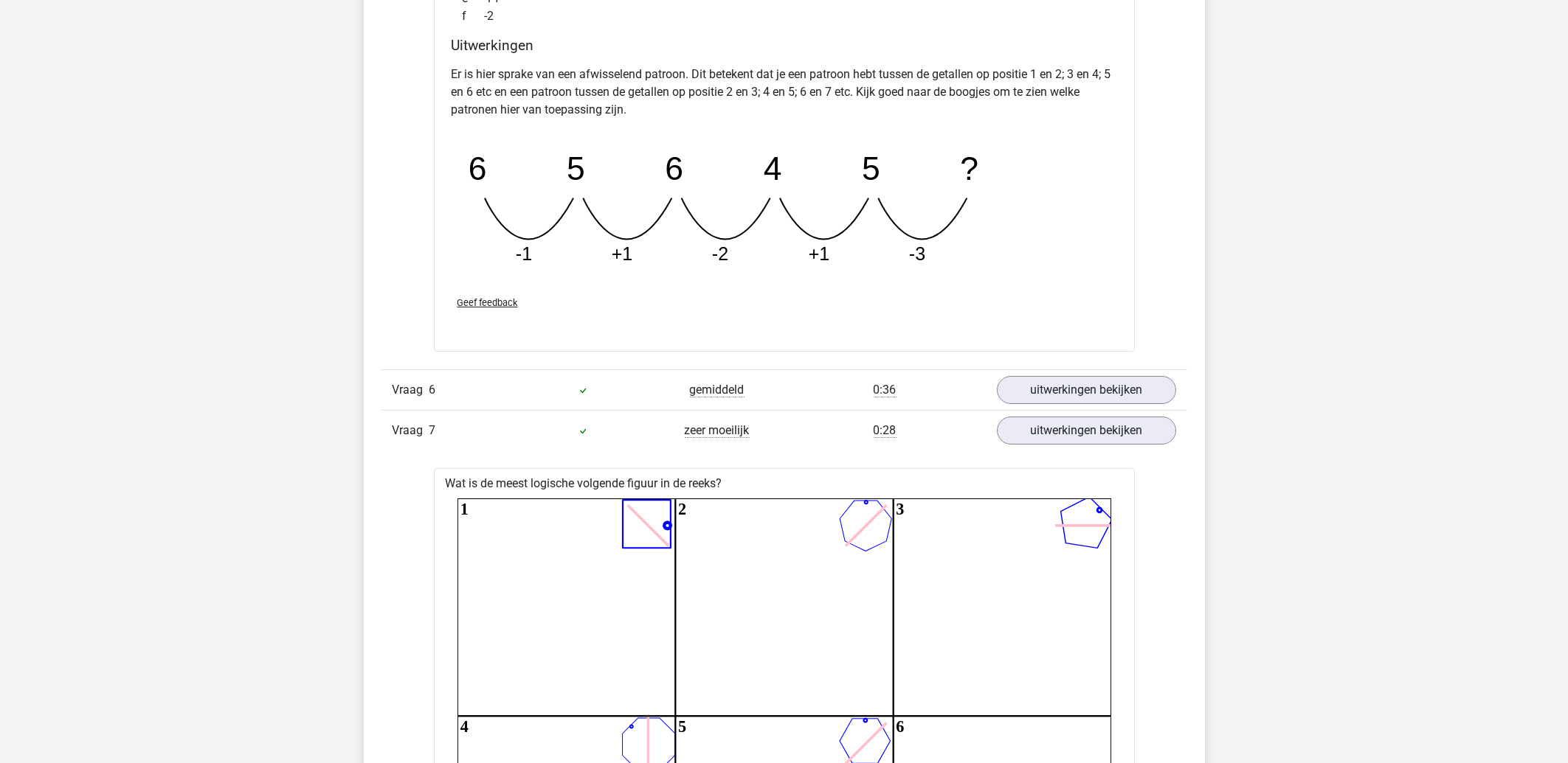
click at [1113, 450] on div "Vraag 7 zeer moeilijk 0:28 uitwerkingen bekijken" at bounding box center [784, 430] width 806 height 40
click at [1111, 450] on div "Vraag 7 zeer moeilijk 0:28 uitwerkingen bekijken" at bounding box center [784, 430] width 806 height 40
click at [1111, 442] on link "uitwerkingen bekijken" at bounding box center [1086, 430] width 206 height 32
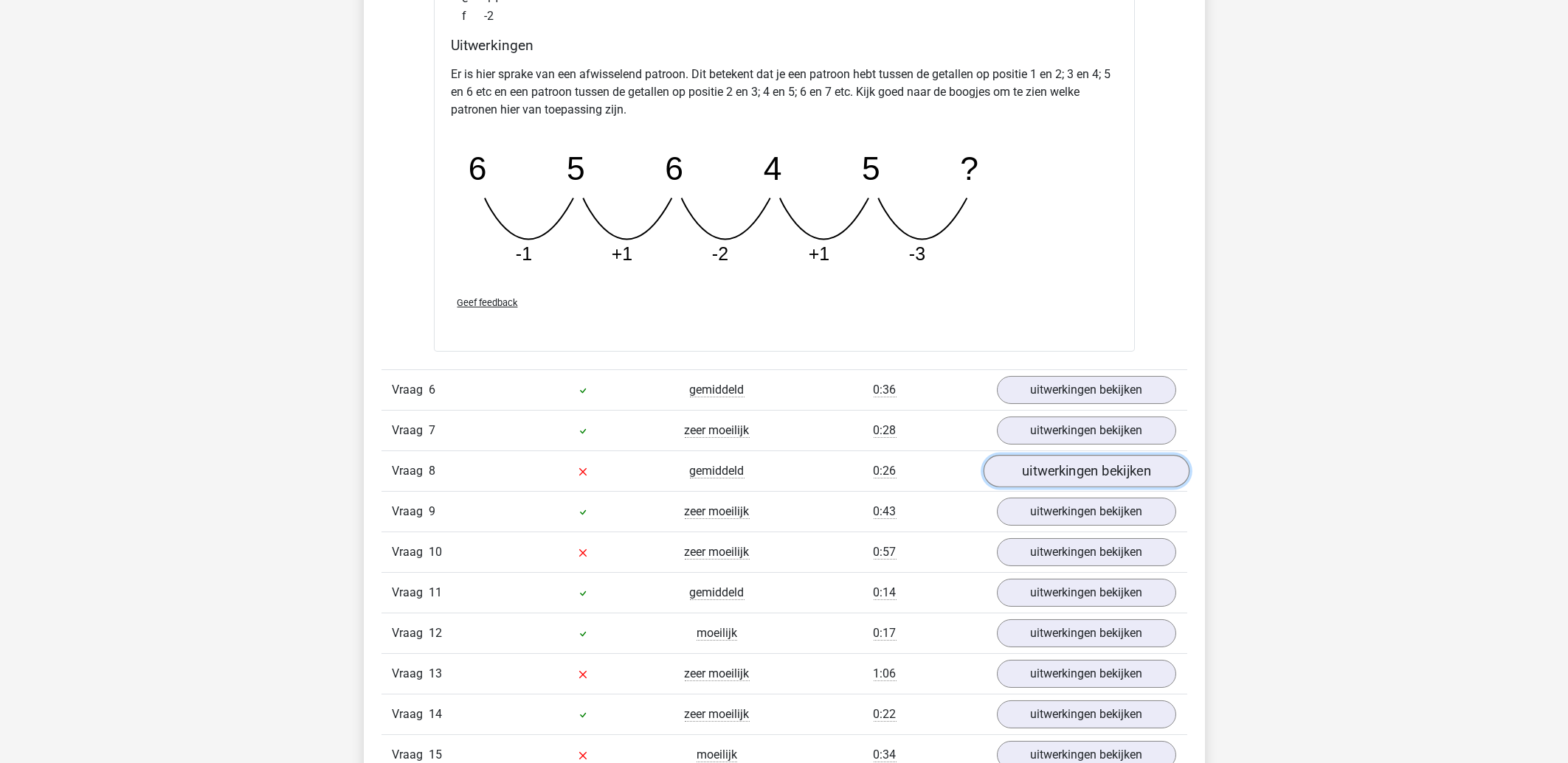
click at [1066, 478] on link "uitwerkingen bekijken" at bounding box center [1086, 471] width 206 height 32
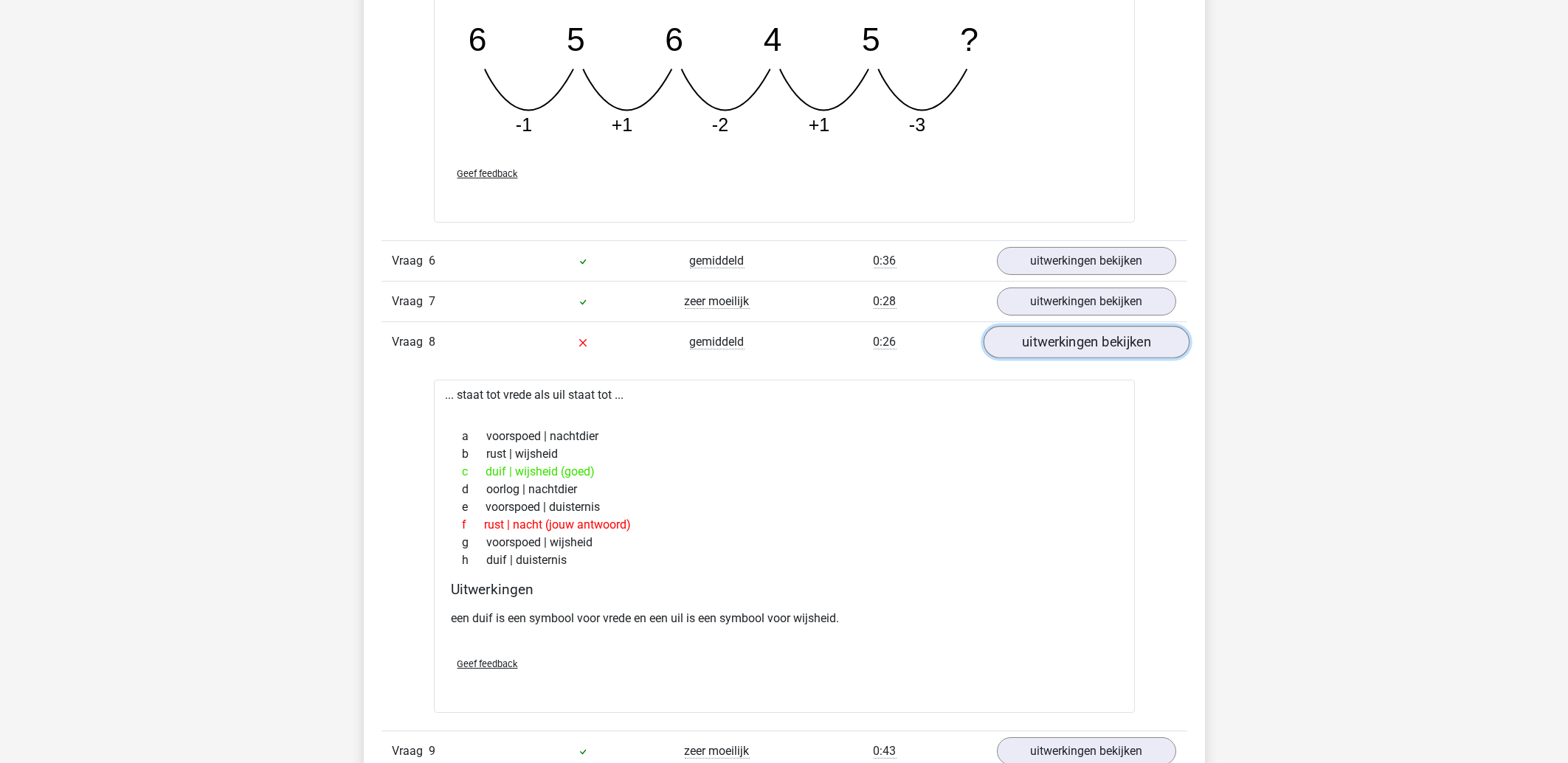
scroll to position [2767, 0]
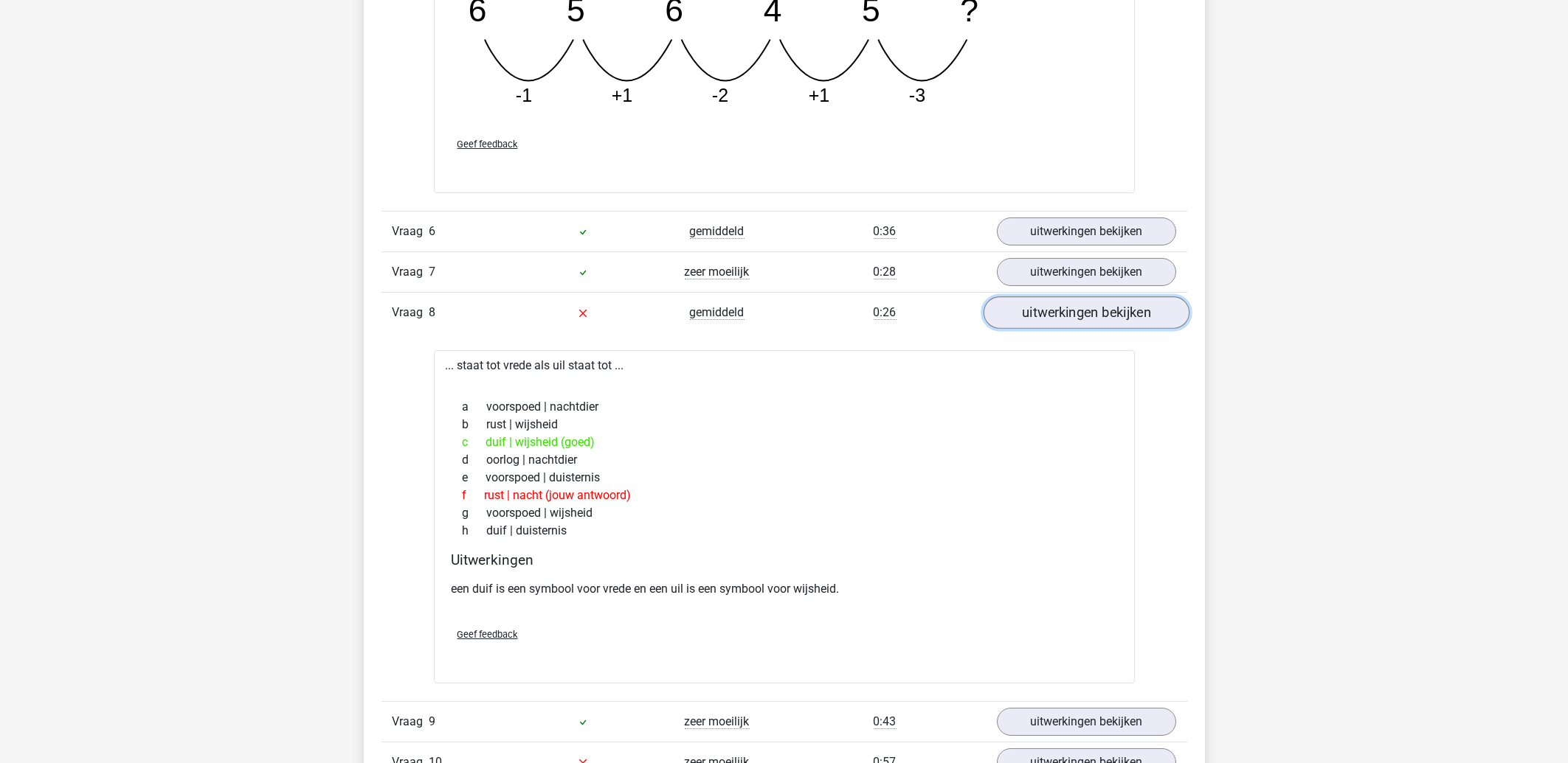
click at [1118, 306] on link "uitwerkingen bekijken" at bounding box center [1086, 313] width 206 height 32
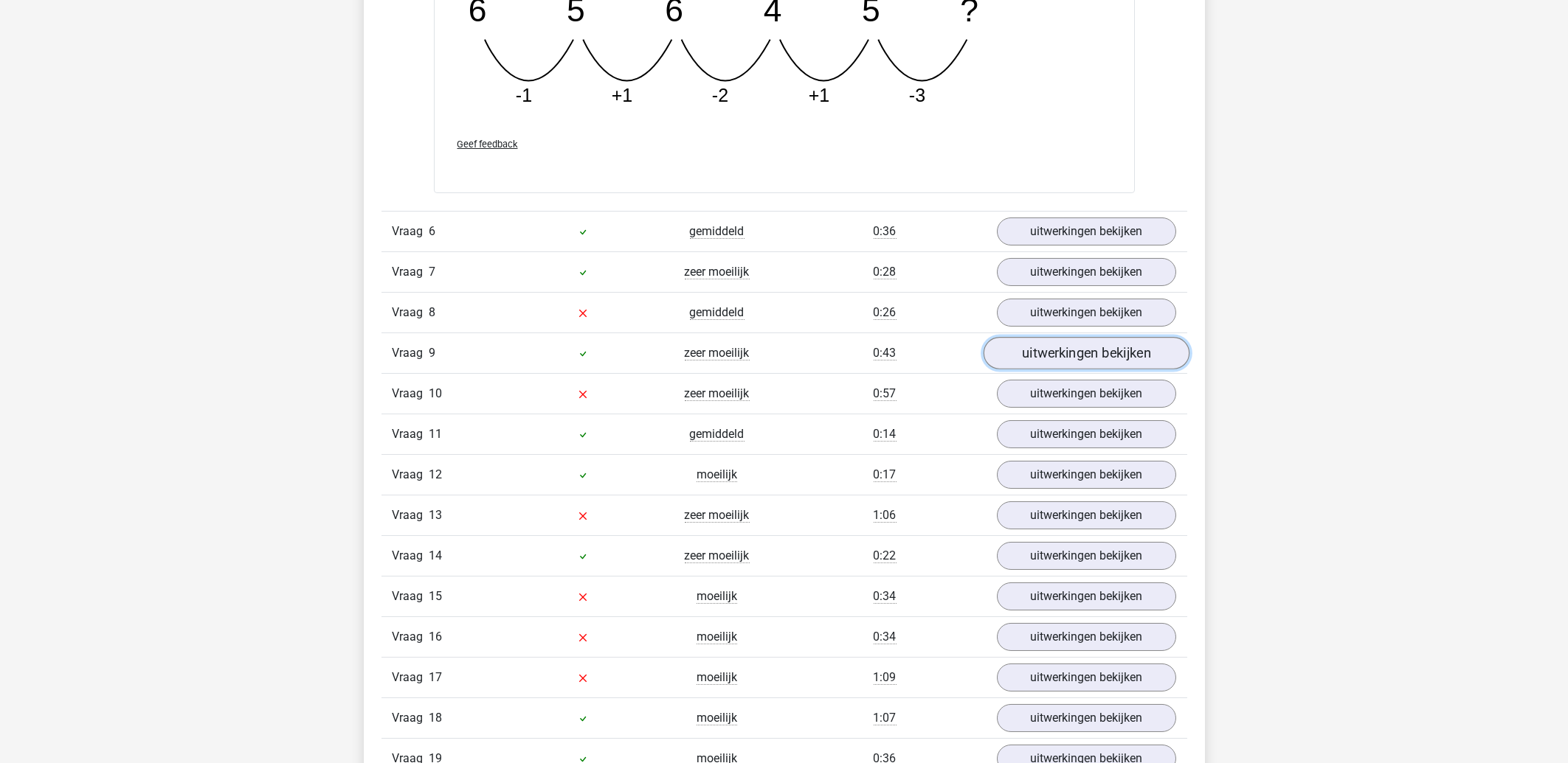
click at [1072, 367] on link "uitwerkingen bekijken" at bounding box center [1086, 353] width 206 height 32
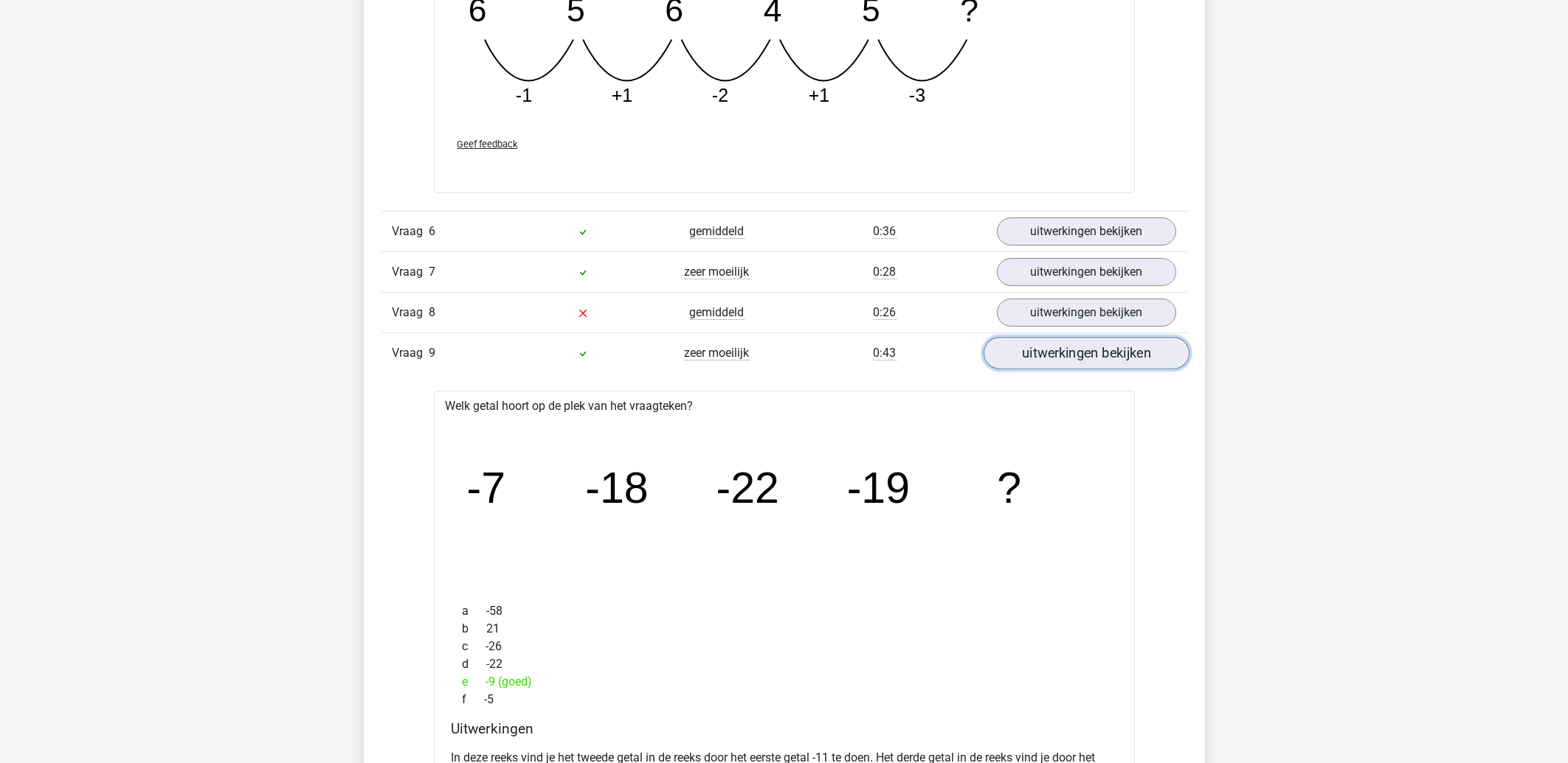
click at [1072, 367] on link "uitwerkingen bekijken" at bounding box center [1086, 353] width 206 height 32
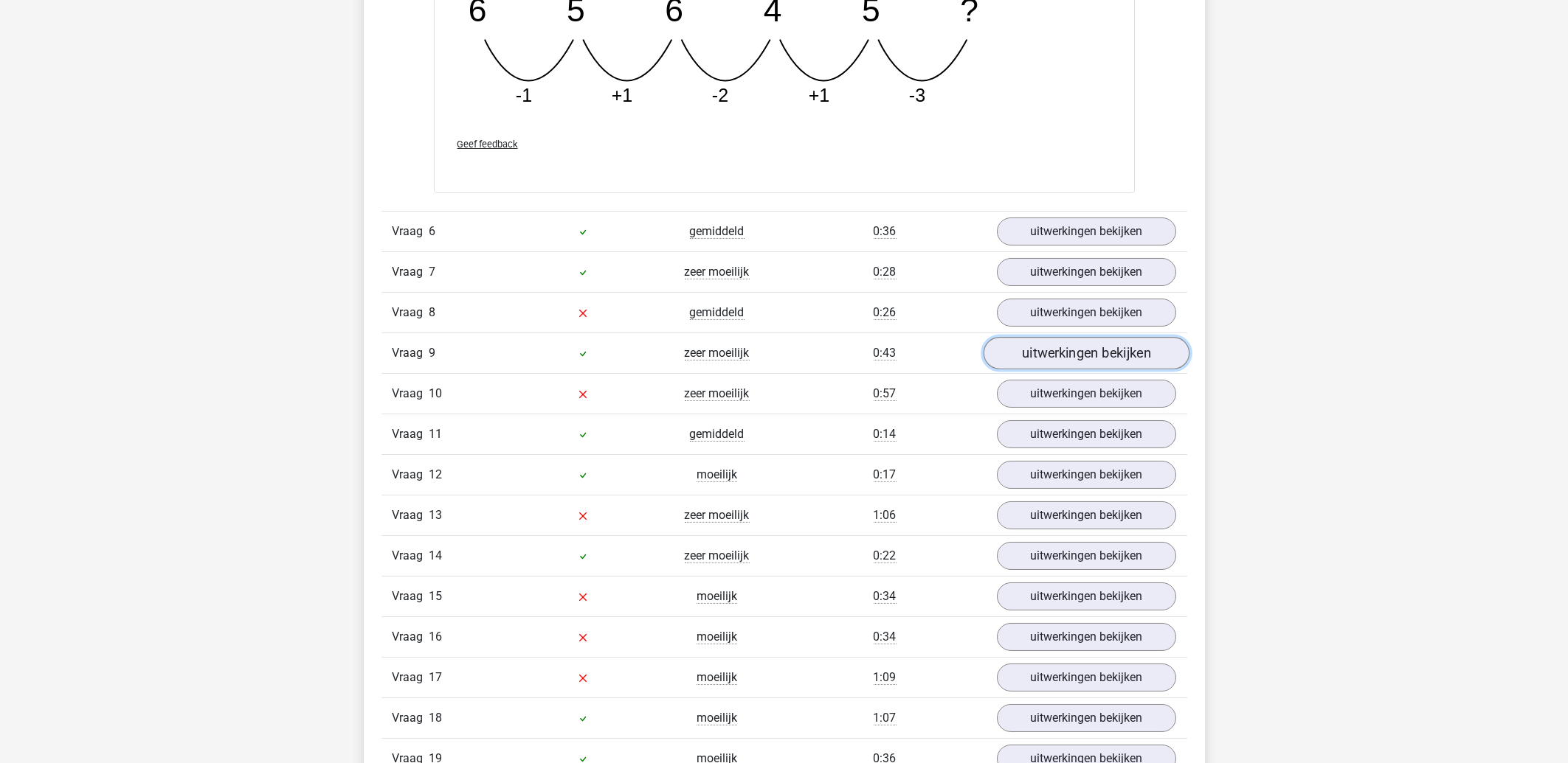
click at [1072, 367] on link "uitwerkingen bekijken" at bounding box center [1086, 353] width 206 height 32
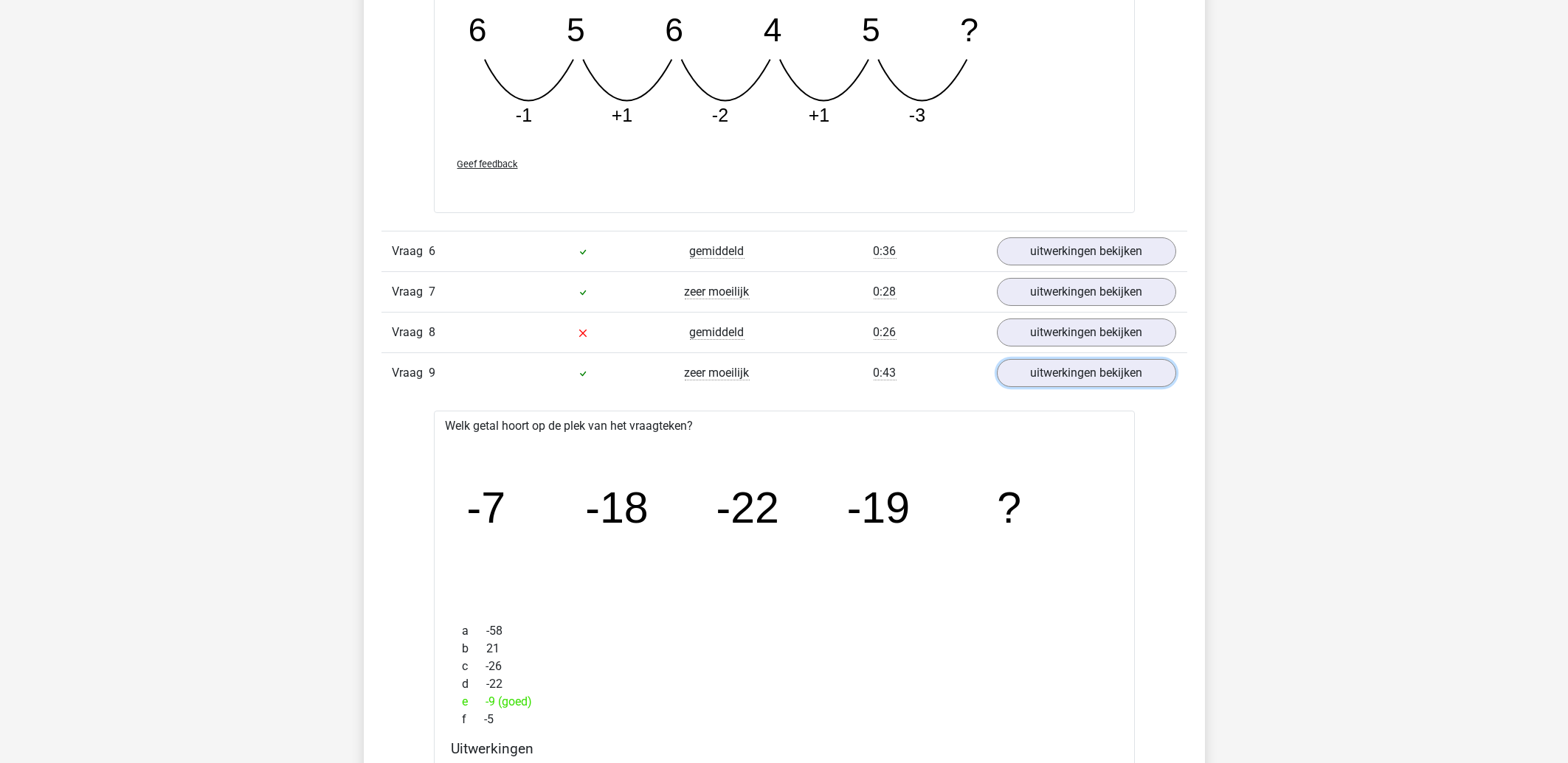
scroll to position [3004, 0]
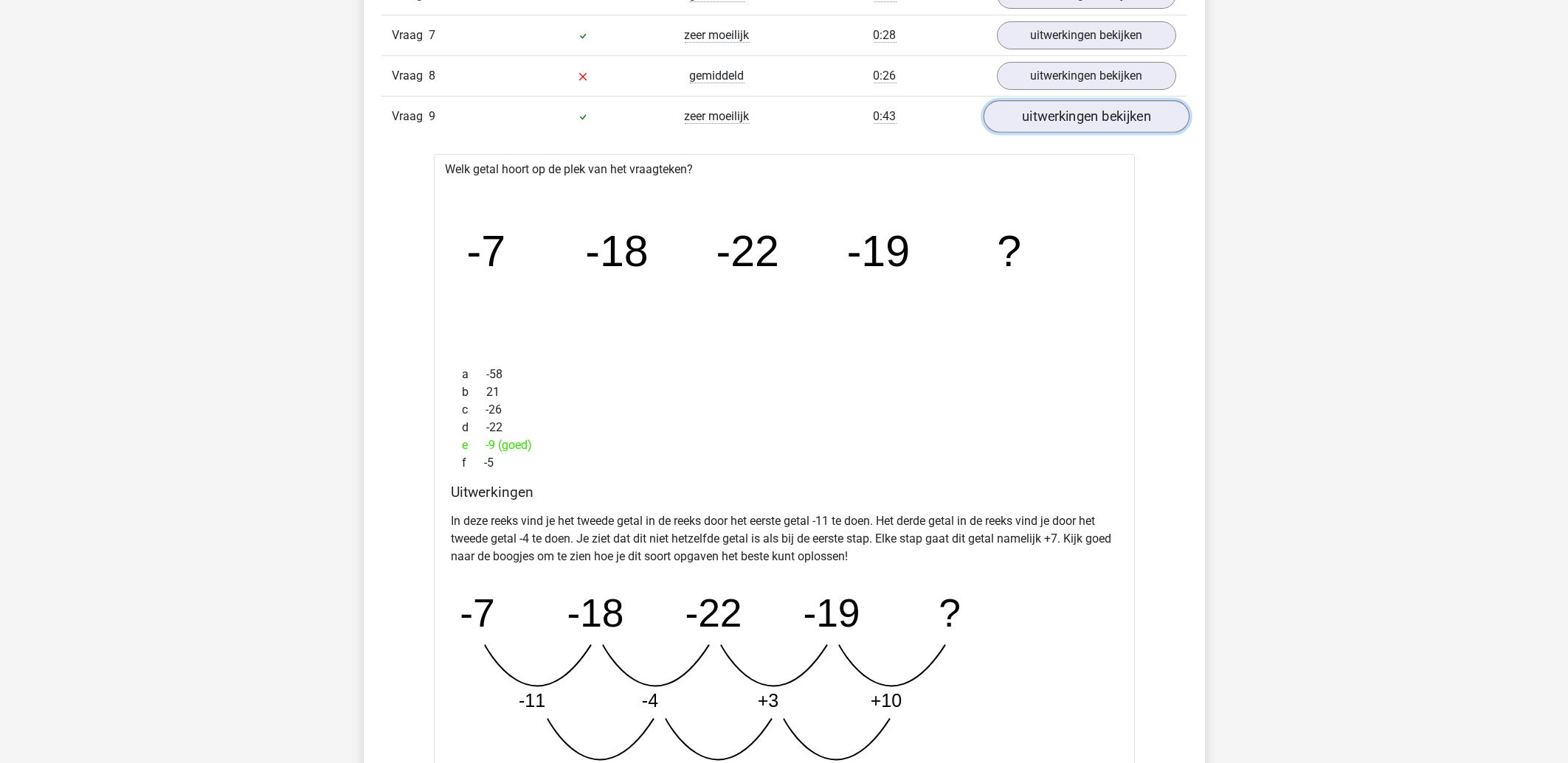
click at [1068, 133] on link "uitwerkingen bekijken" at bounding box center [1086, 117] width 206 height 32
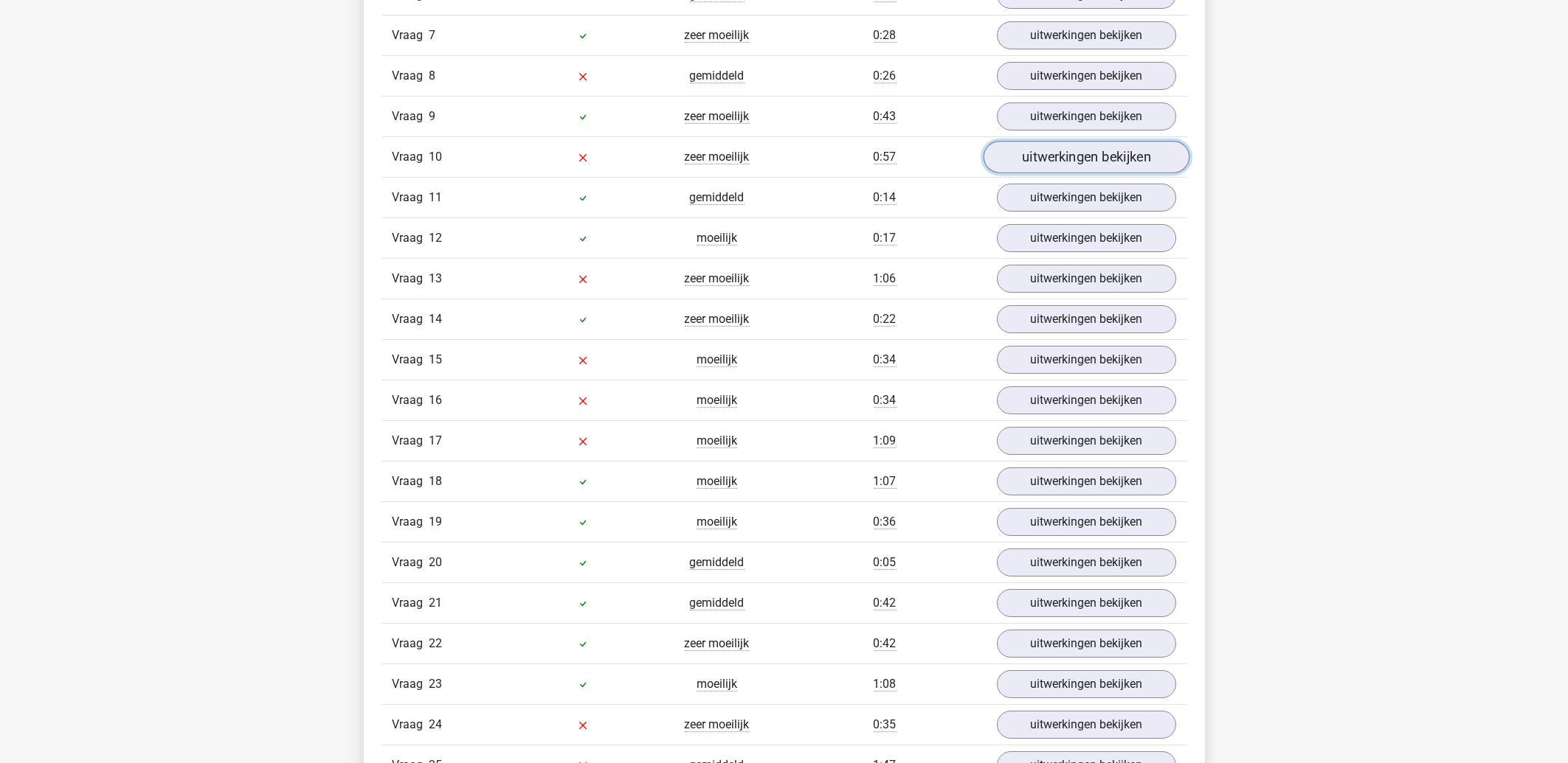
click at [1066, 160] on link "uitwerkingen bekijken" at bounding box center [1086, 157] width 206 height 32
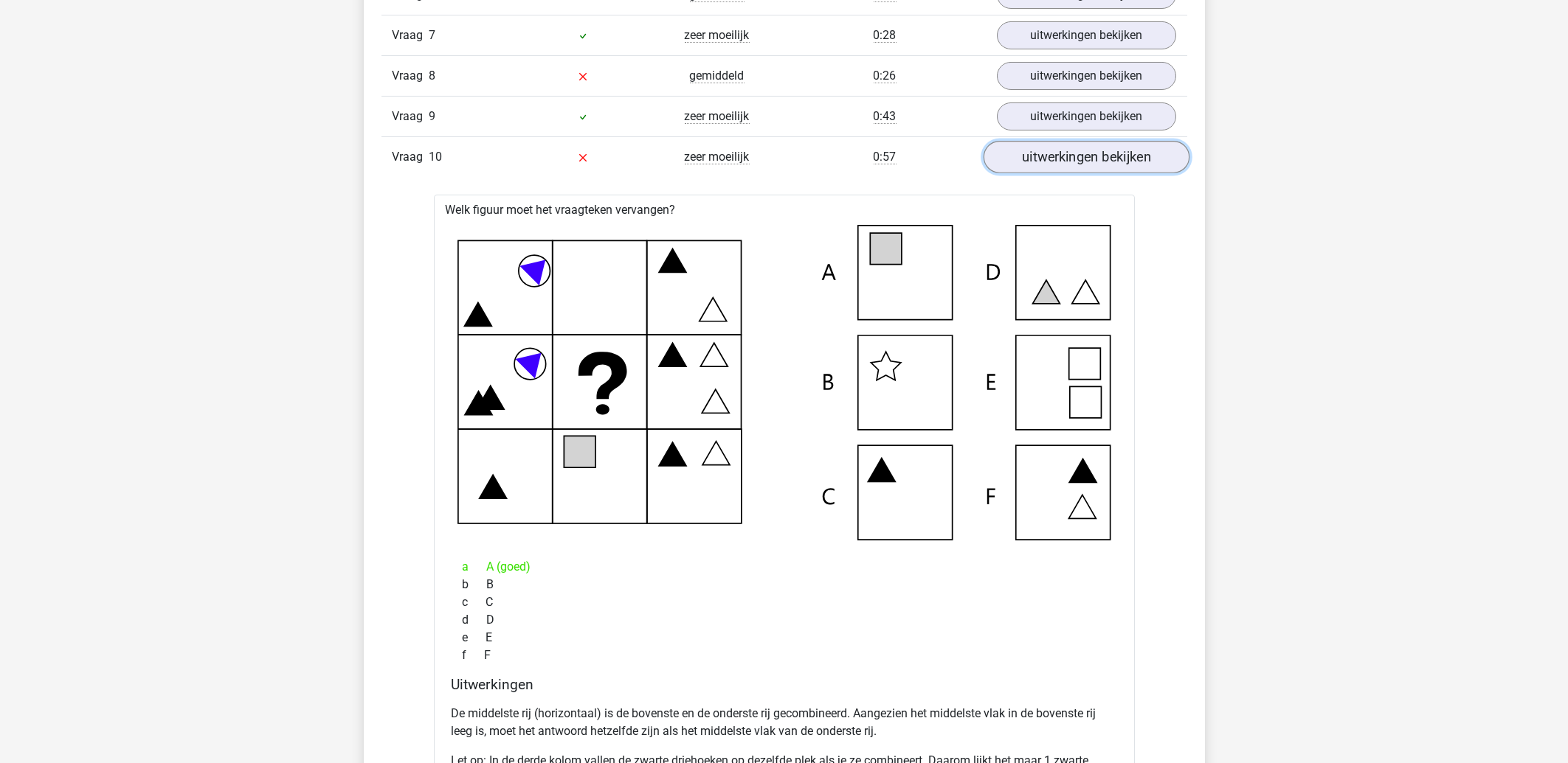
click at [1099, 156] on link "uitwerkingen bekijken" at bounding box center [1086, 157] width 206 height 32
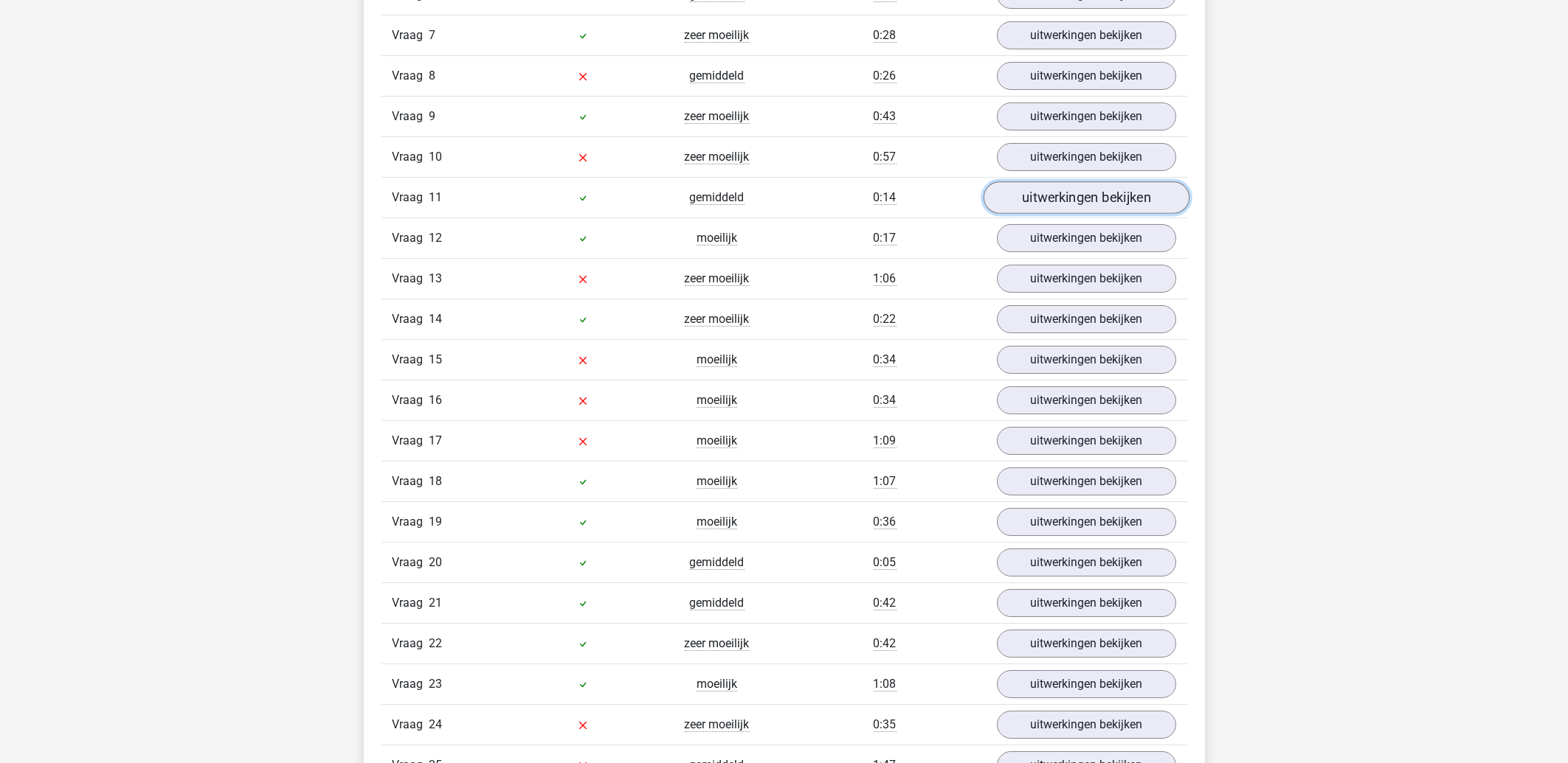
click at [1075, 192] on link "uitwerkingen bekijken" at bounding box center [1086, 198] width 206 height 32
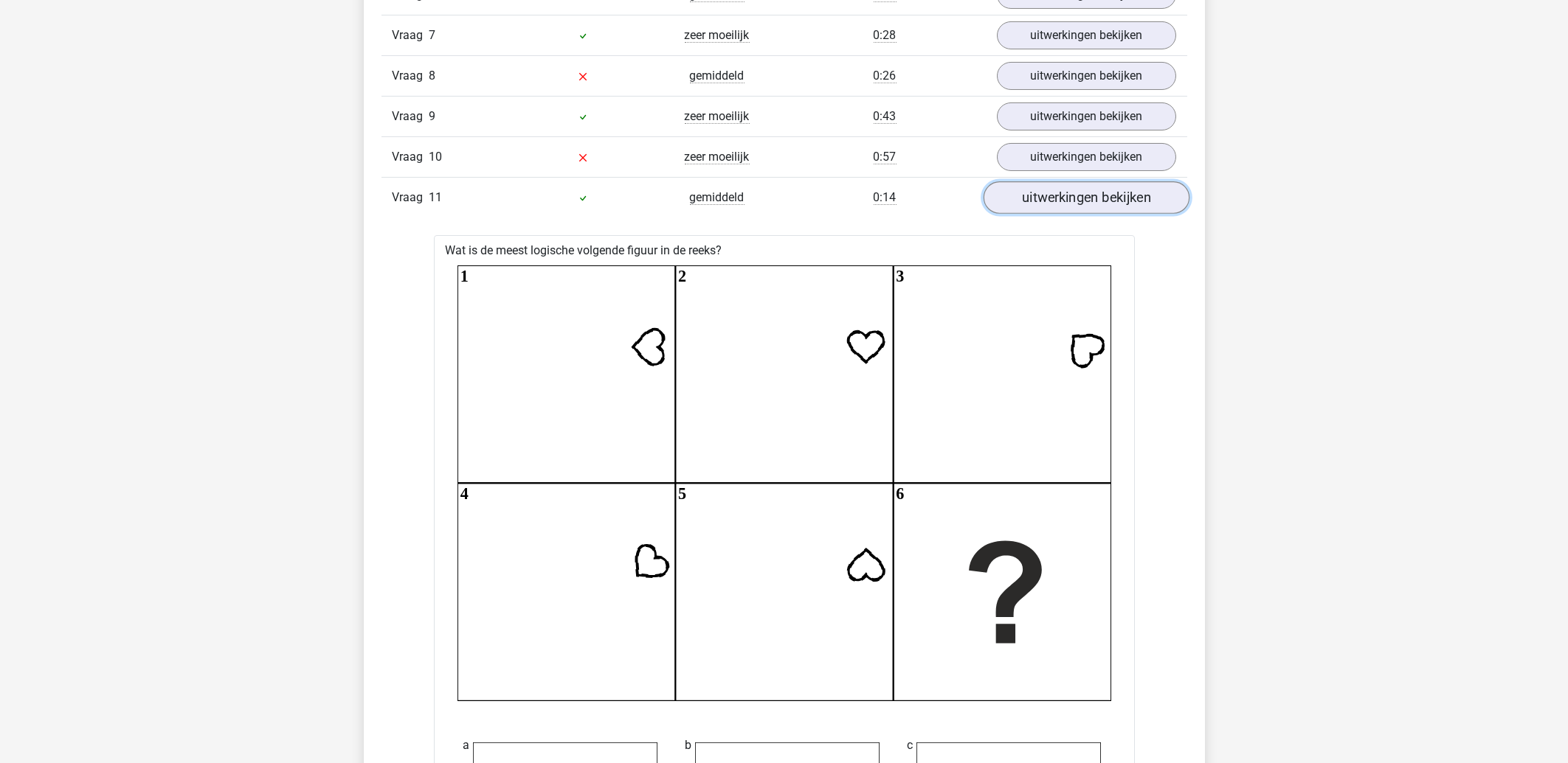
click at [1075, 192] on link "uitwerkingen bekijken" at bounding box center [1086, 198] width 206 height 32
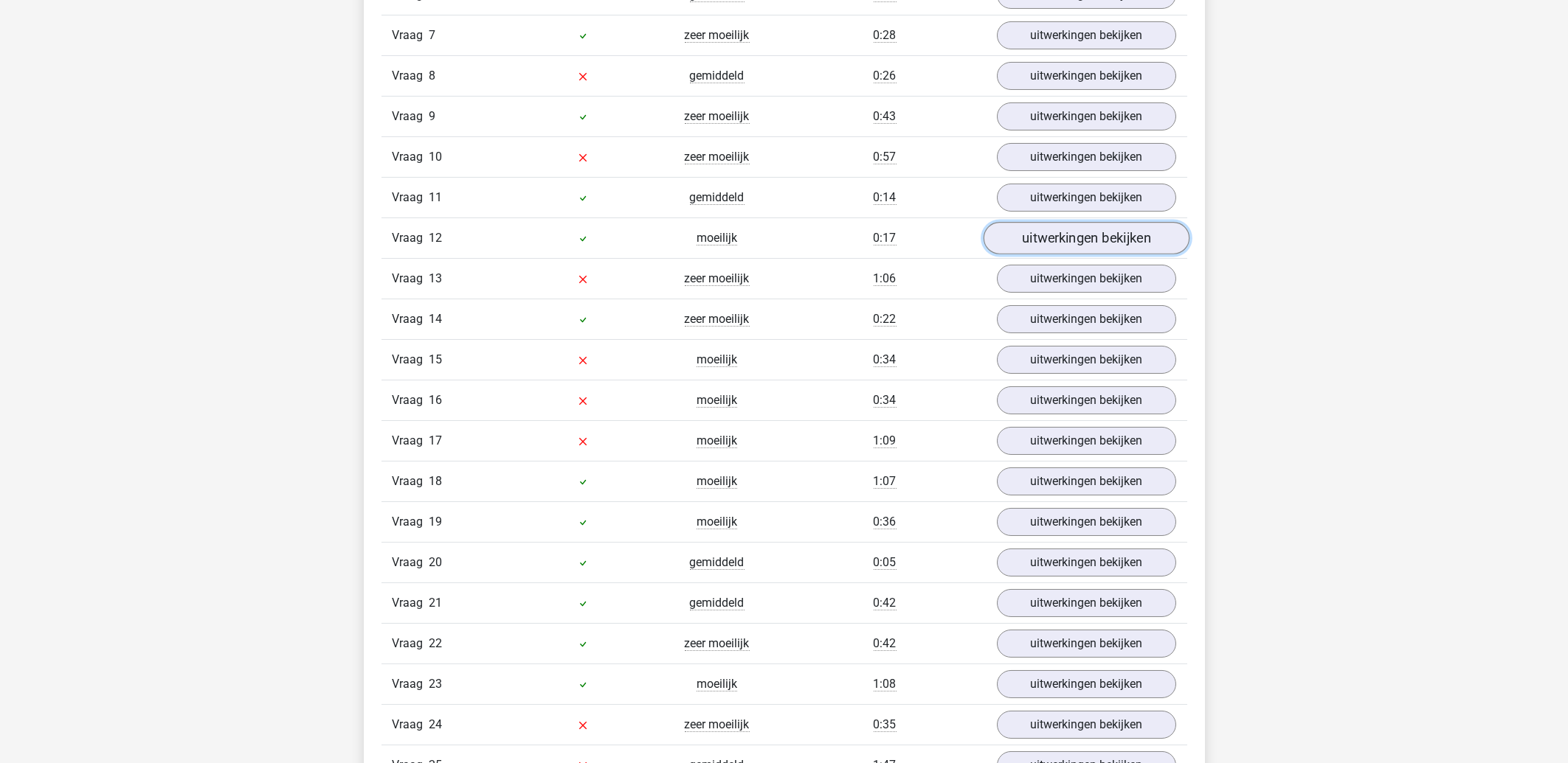
click at [1058, 238] on link "uitwerkingen bekijken" at bounding box center [1086, 238] width 206 height 32
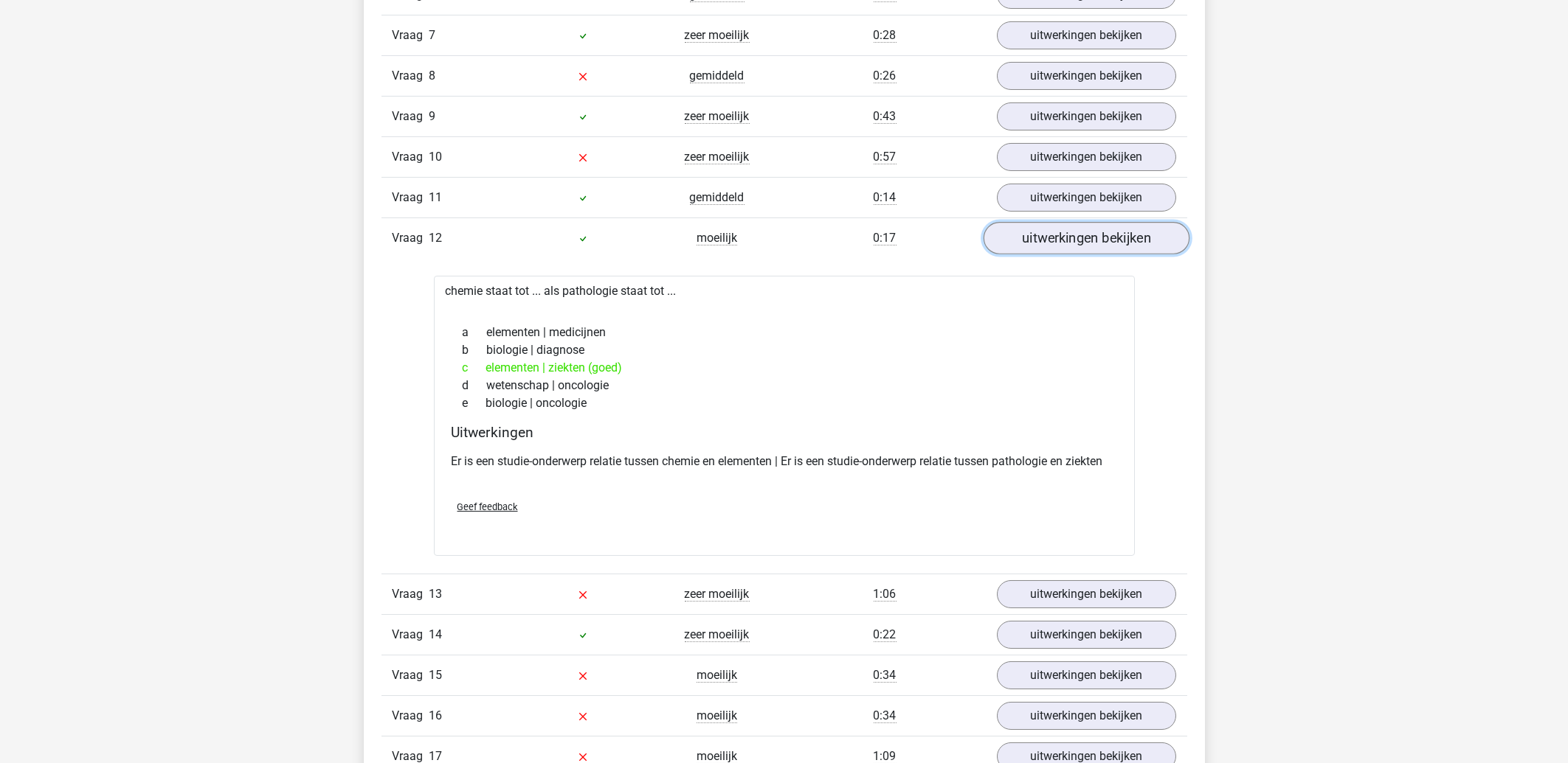
click at [1058, 238] on link "uitwerkingen bekijken" at bounding box center [1086, 238] width 206 height 32
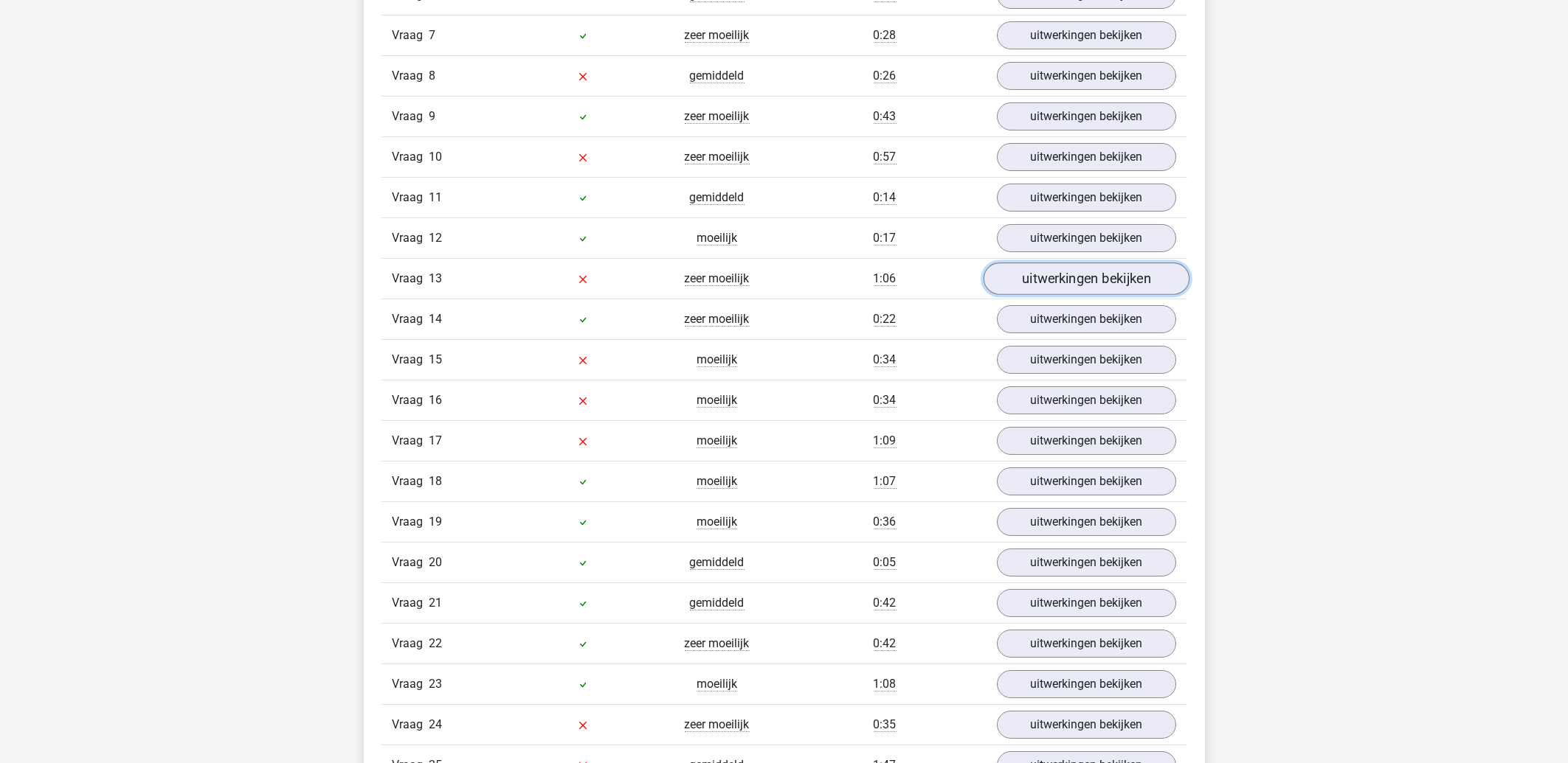
click at [1053, 274] on link "uitwerkingen bekijken" at bounding box center [1086, 279] width 206 height 32
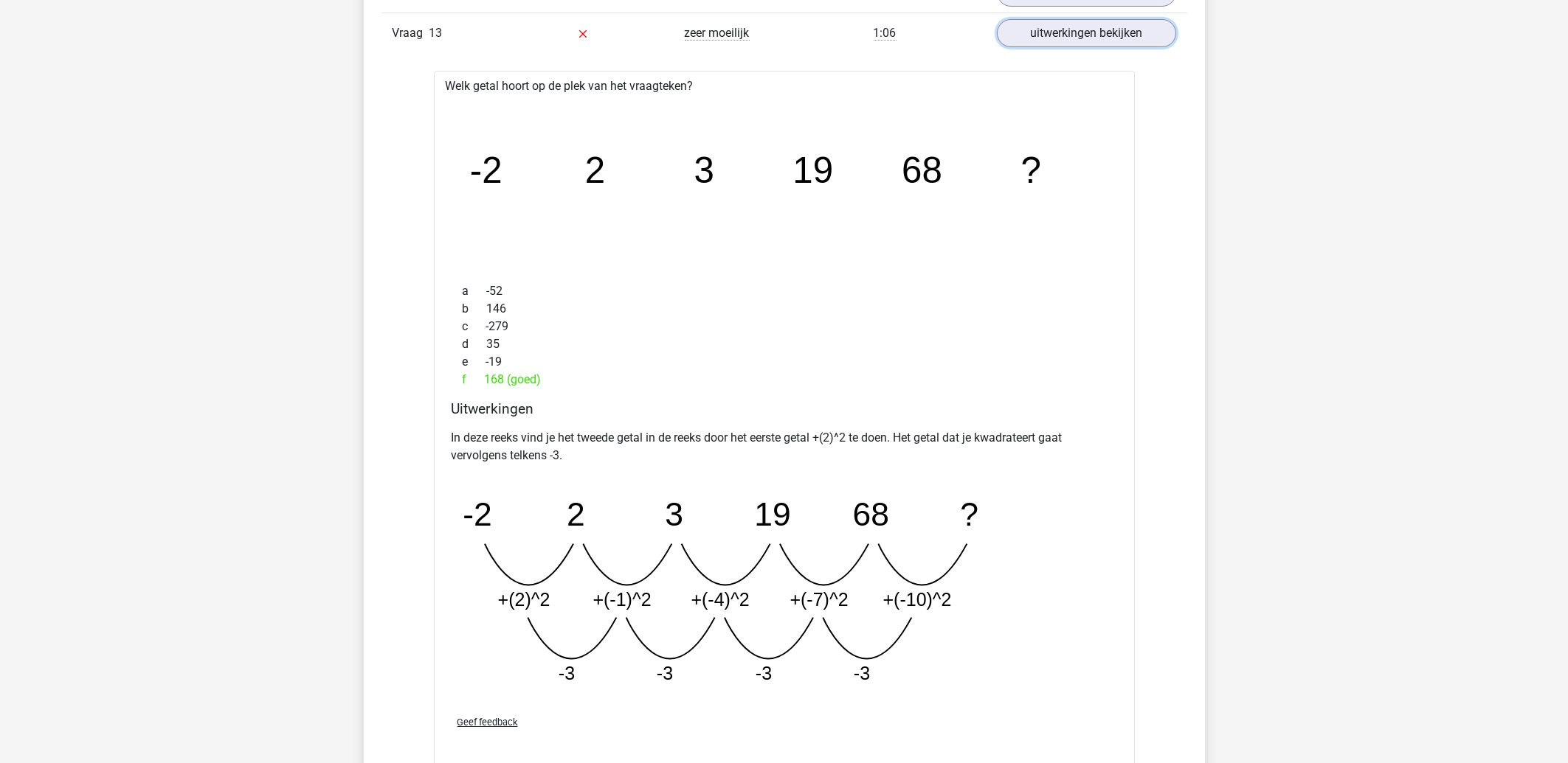
scroll to position [3241, 0]
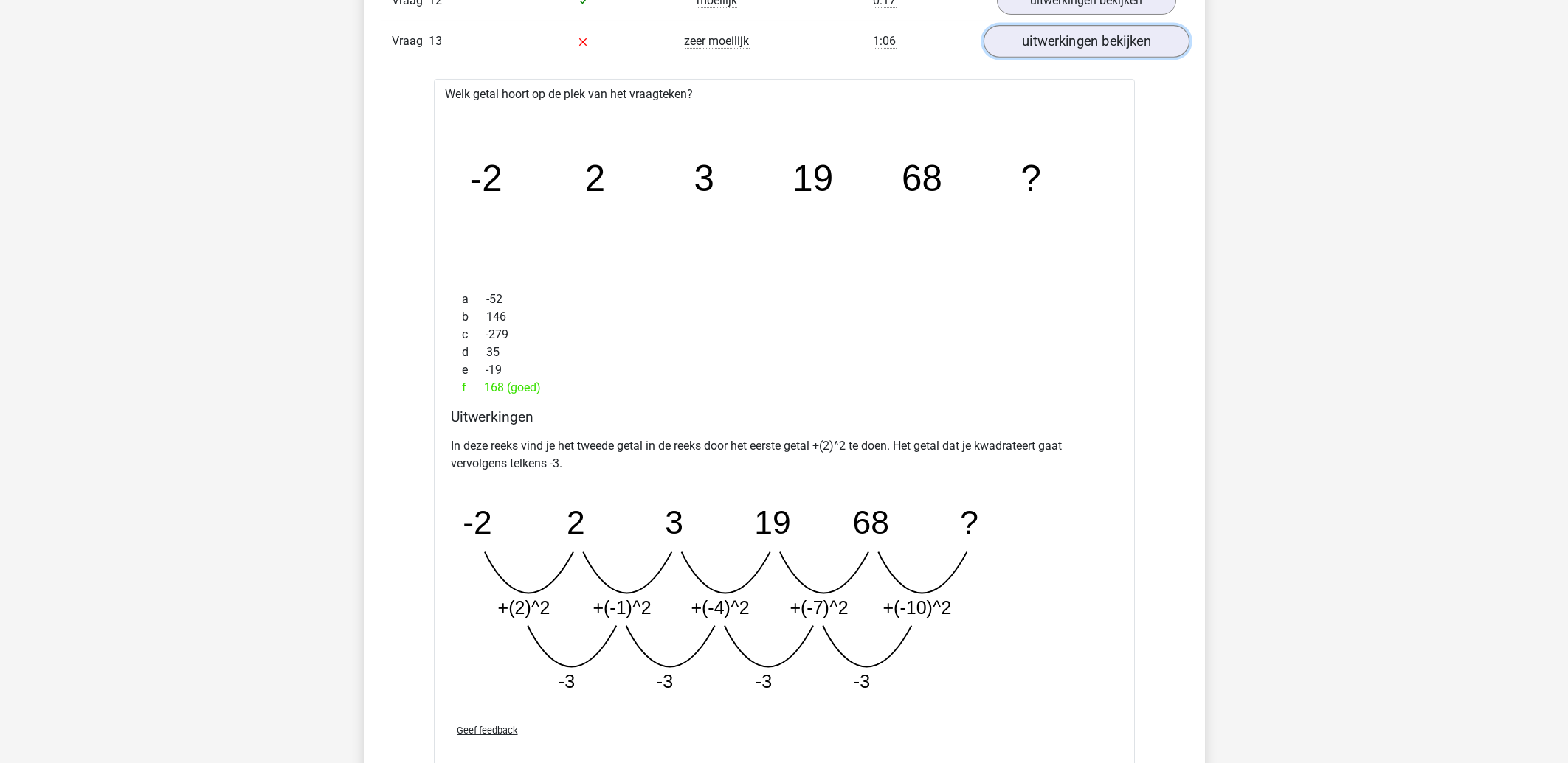
click at [1101, 48] on link "uitwerkingen bekijken" at bounding box center [1086, 41] width 206 height 32
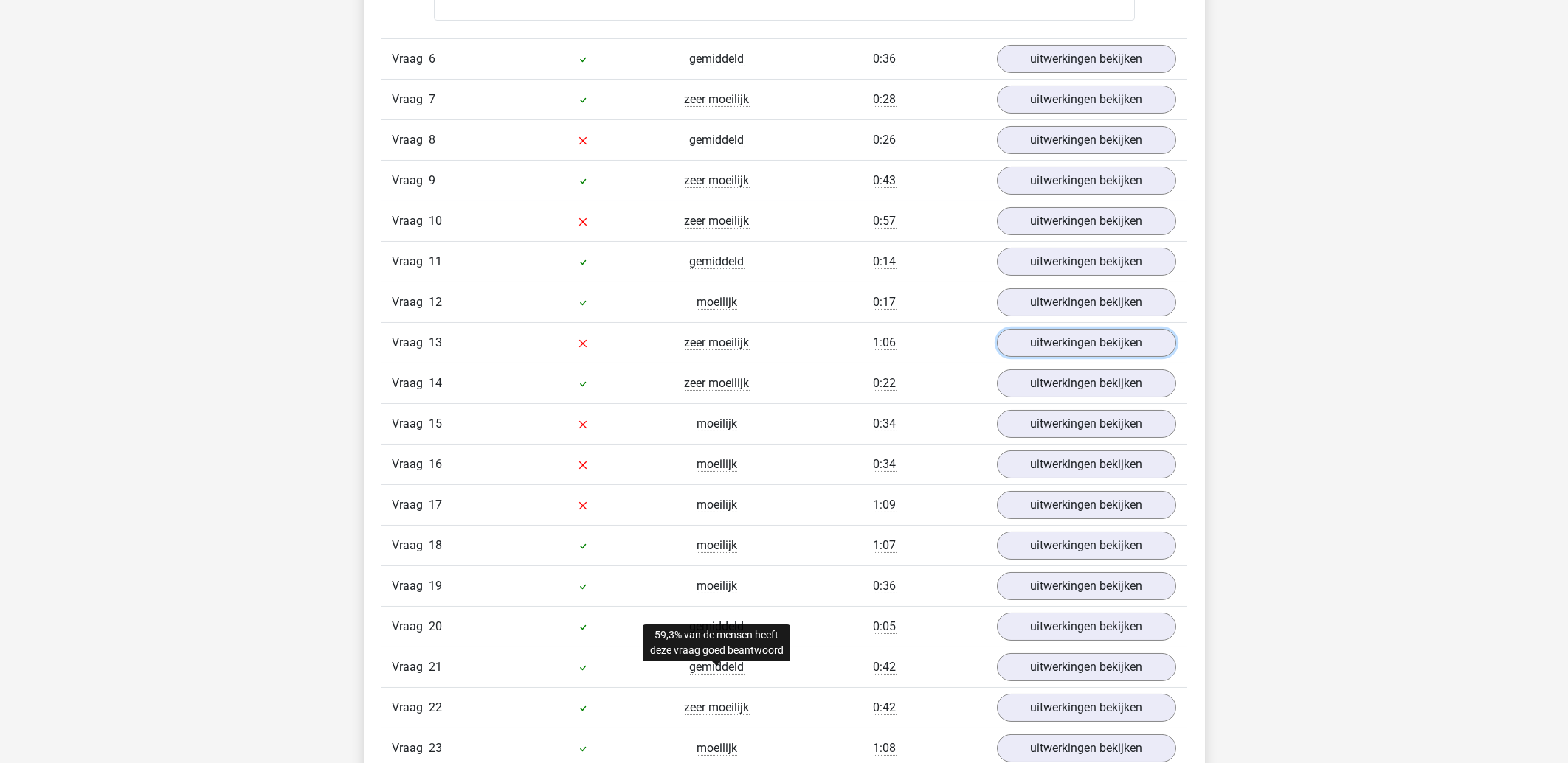
scroll to position [2925, 0]
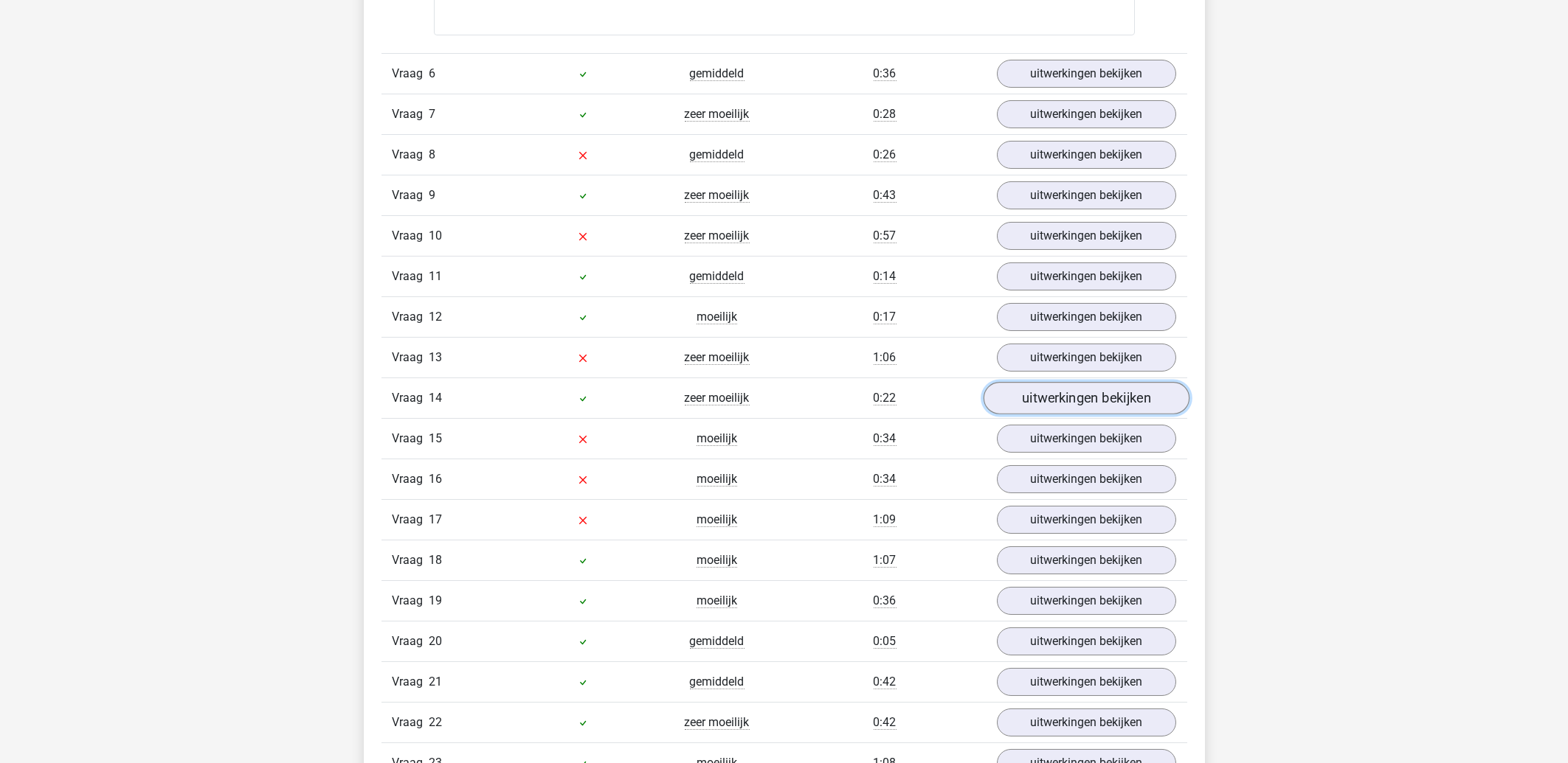
click at [1119, 412] on link "uitwerkingen bekijken" at bounding box center [1086, 398] width 206 height 32
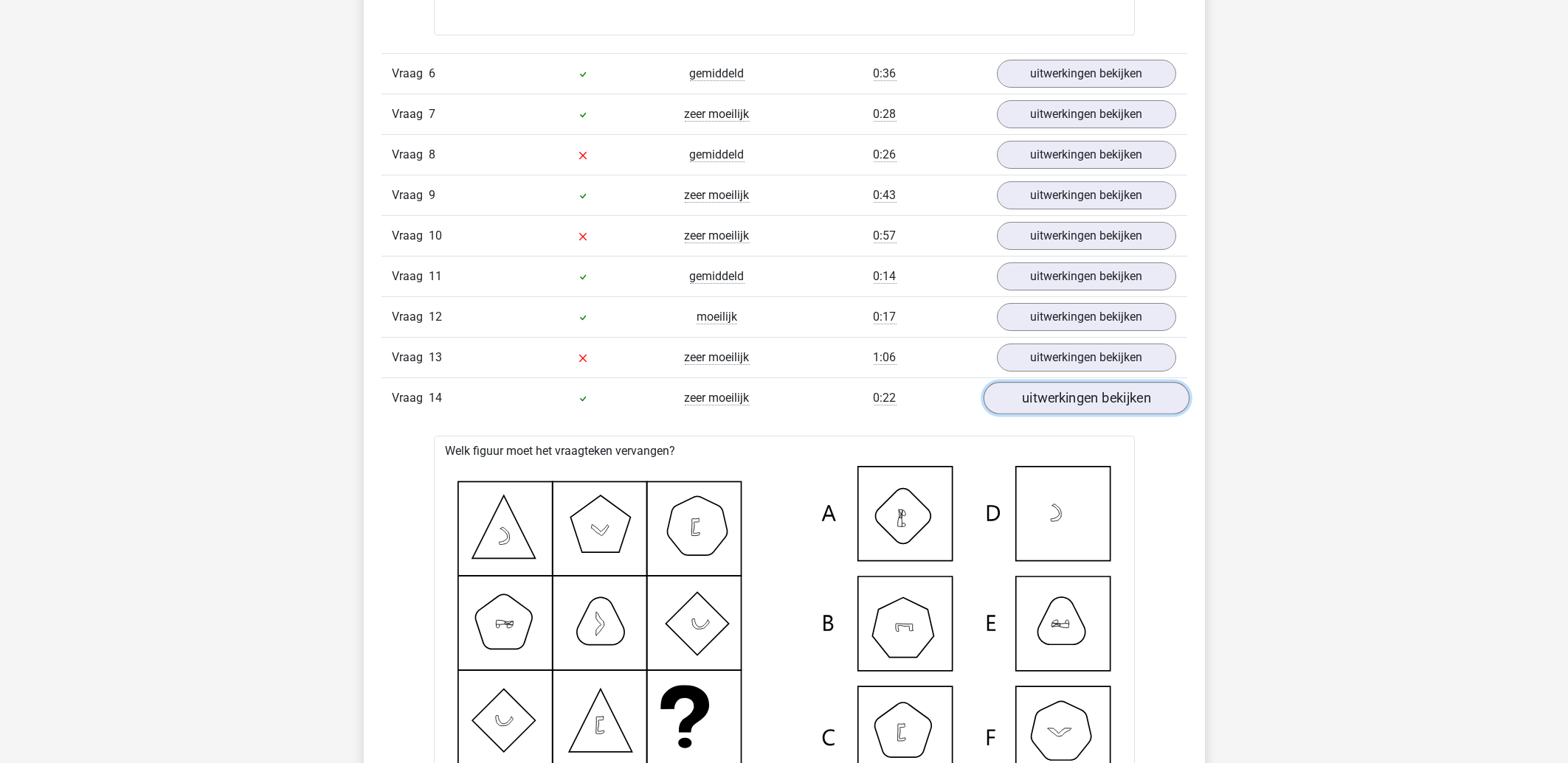
click at [1119, 412] on link "uitwerkingen bekijken" at bounding box center [1086, 398] width 206 height 32
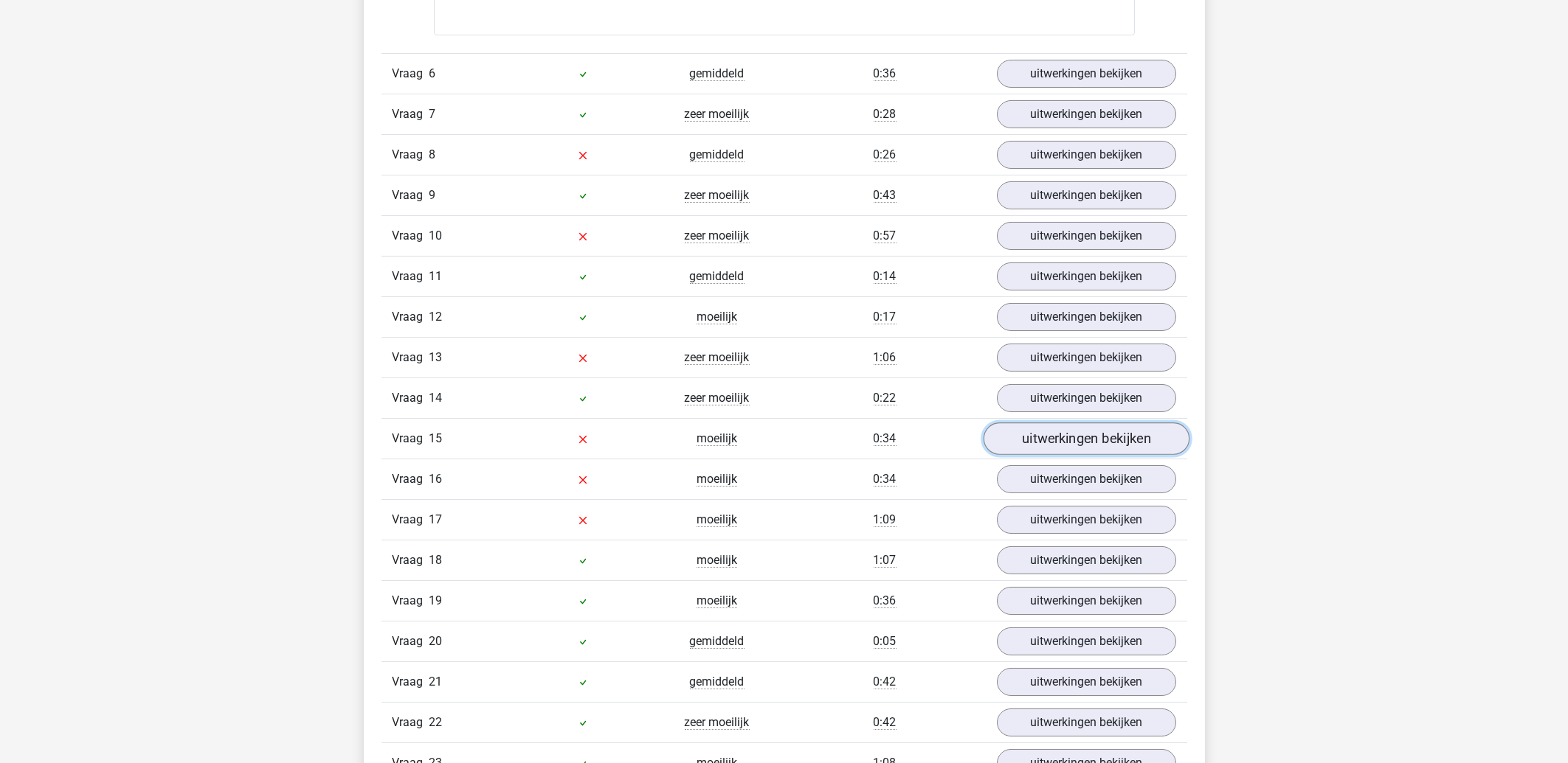
click at [1103, 444] on link "uitwerkingen bekijken" at bounding box center [1086, 439] width 206 height 32
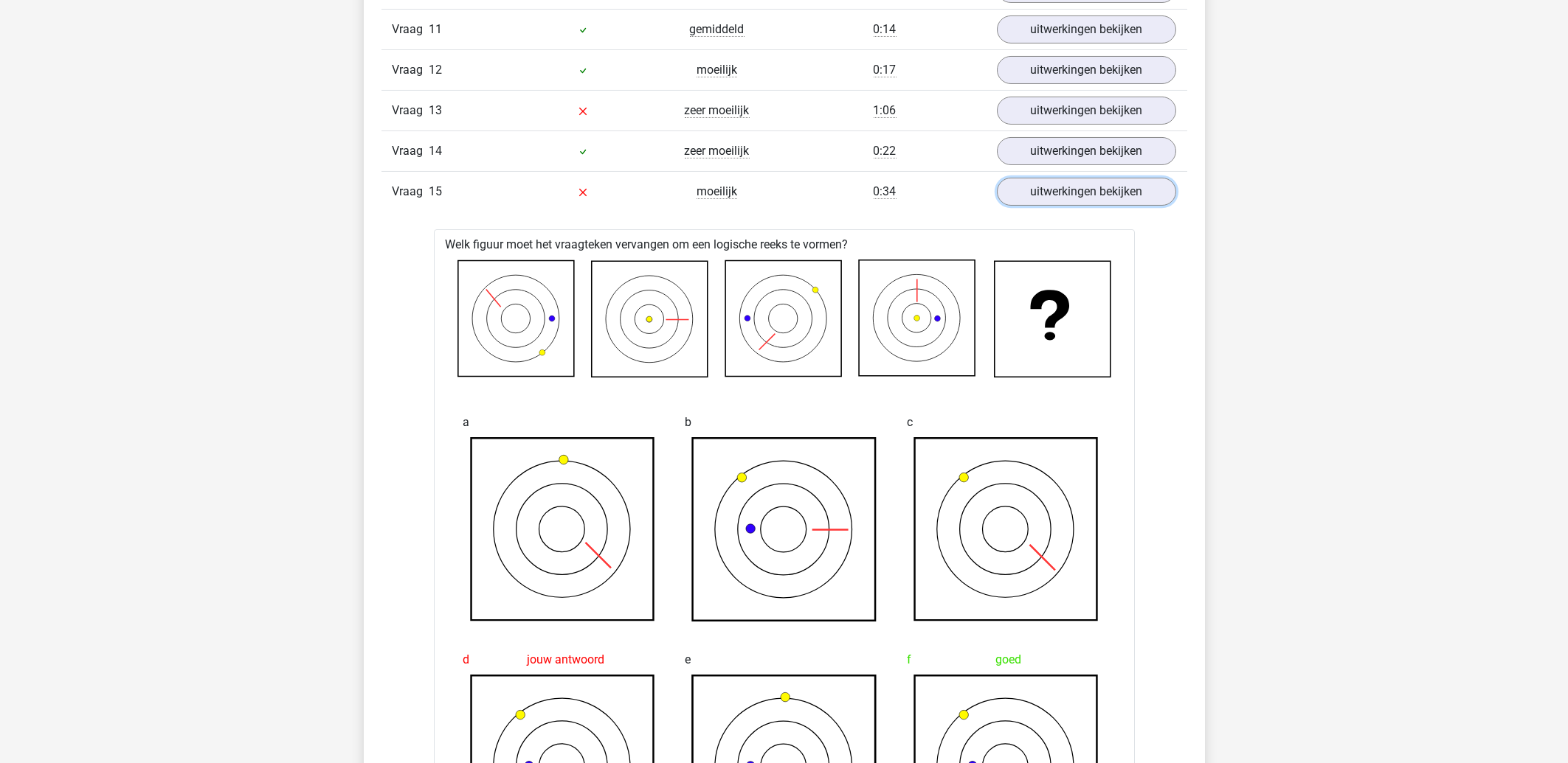
scroll to position [3162, 0]
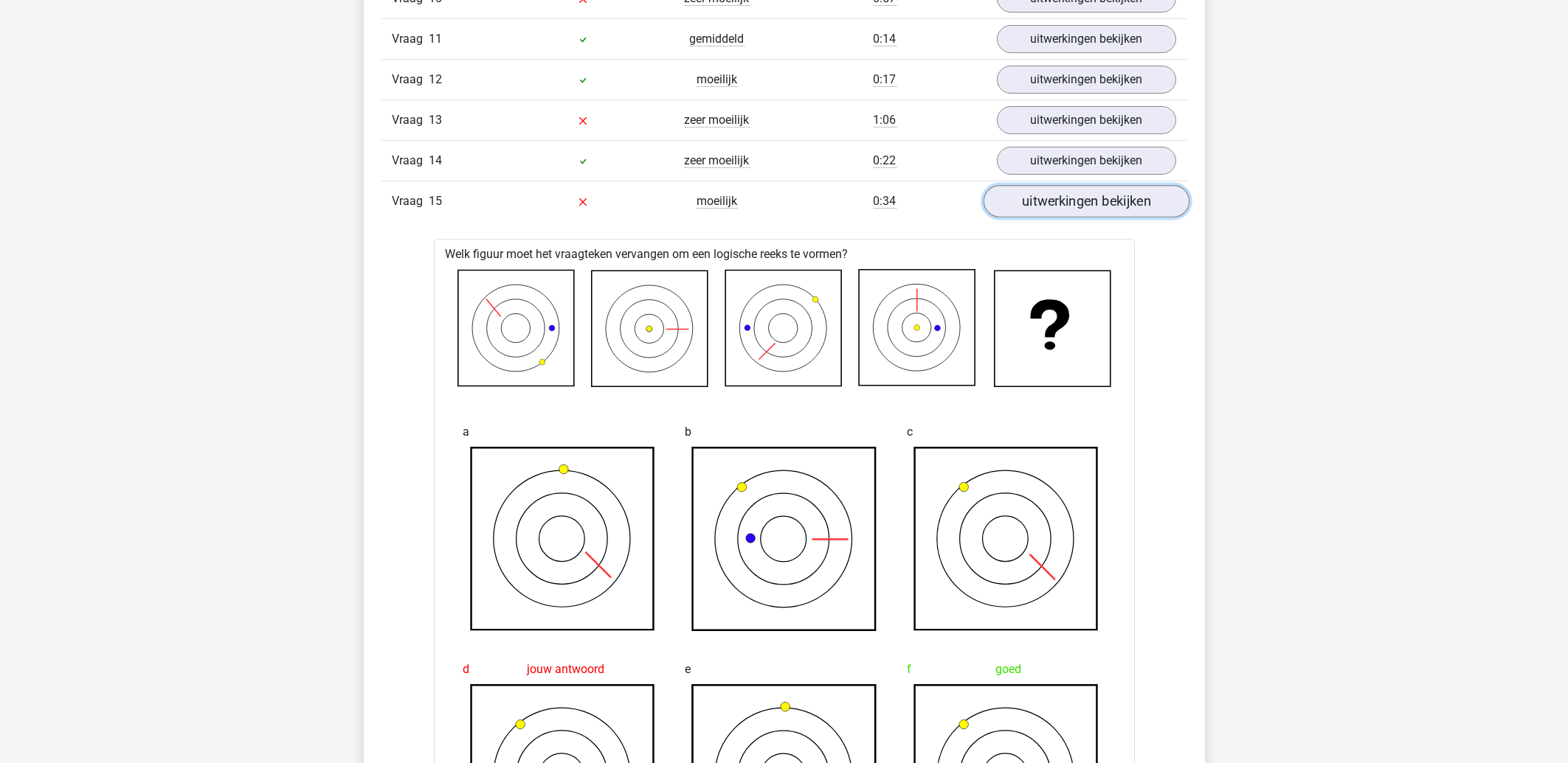
click at [1085, 197] on link "uitwerkingen bekijken" at bounding box center [1086, 201] width 206 height 32
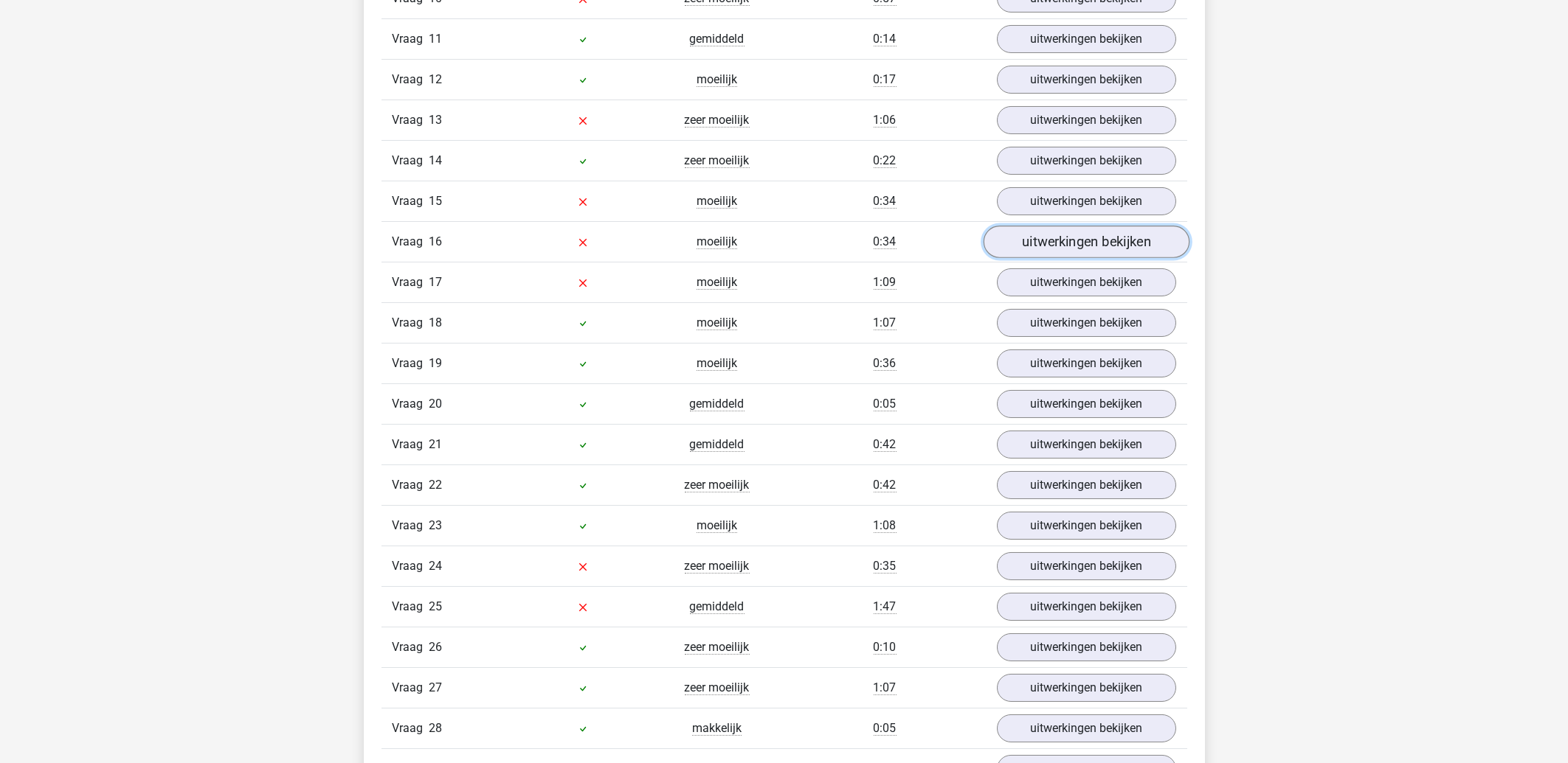
click at [1055, 256] on link "uitwerkingen bekijken" at bounding box center [1086, 242] width 206 height 32
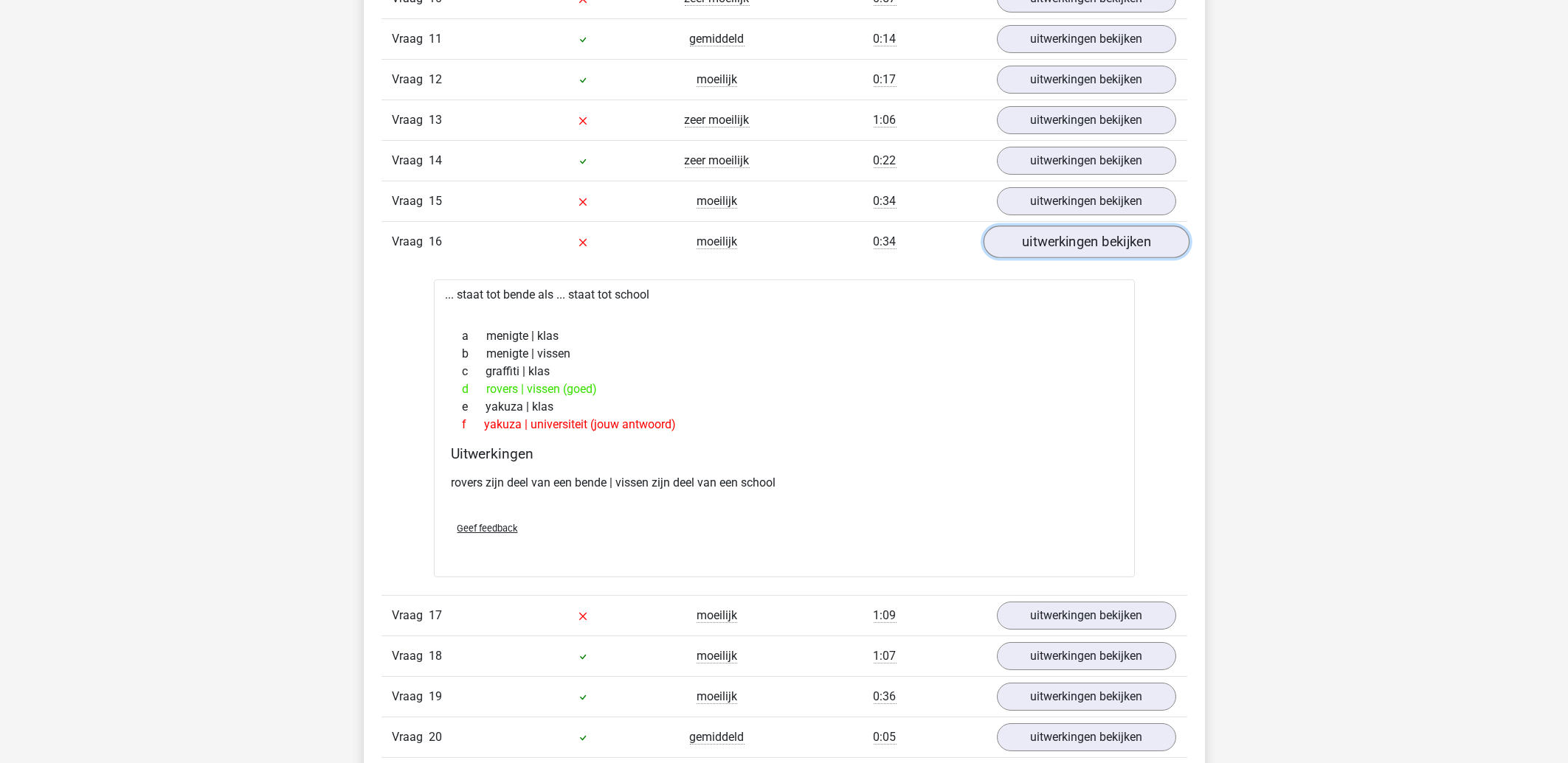
click at [1014, 255] on link "uitwerkingen bekijken" at bounding box center [1086, 242] width 206 height 32
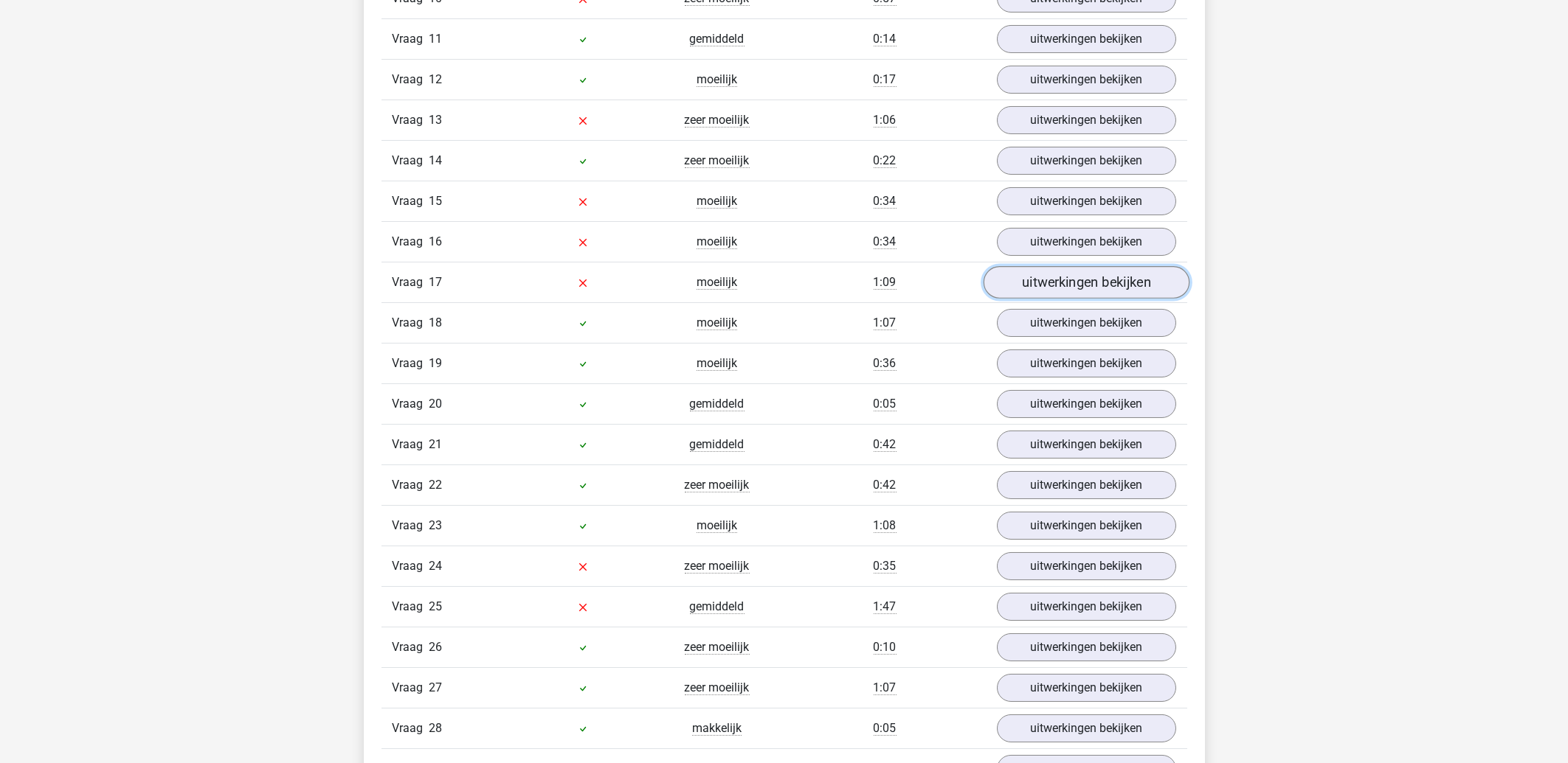
click at [1017, 297] on link "uitwerkingen bekijken" at bounding box center [1086, 282] width 206 height 32
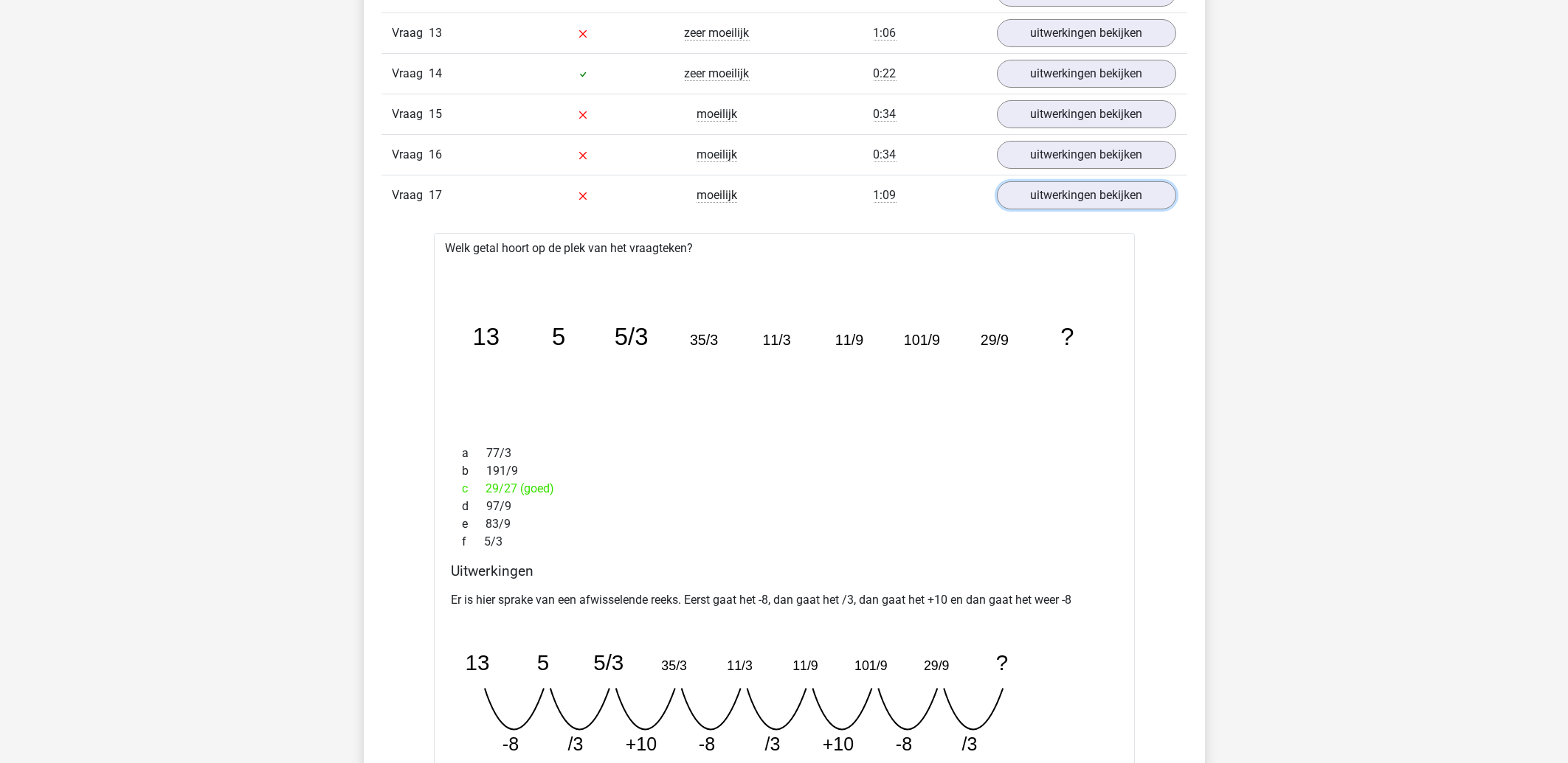
scroll to position [3320, 0]
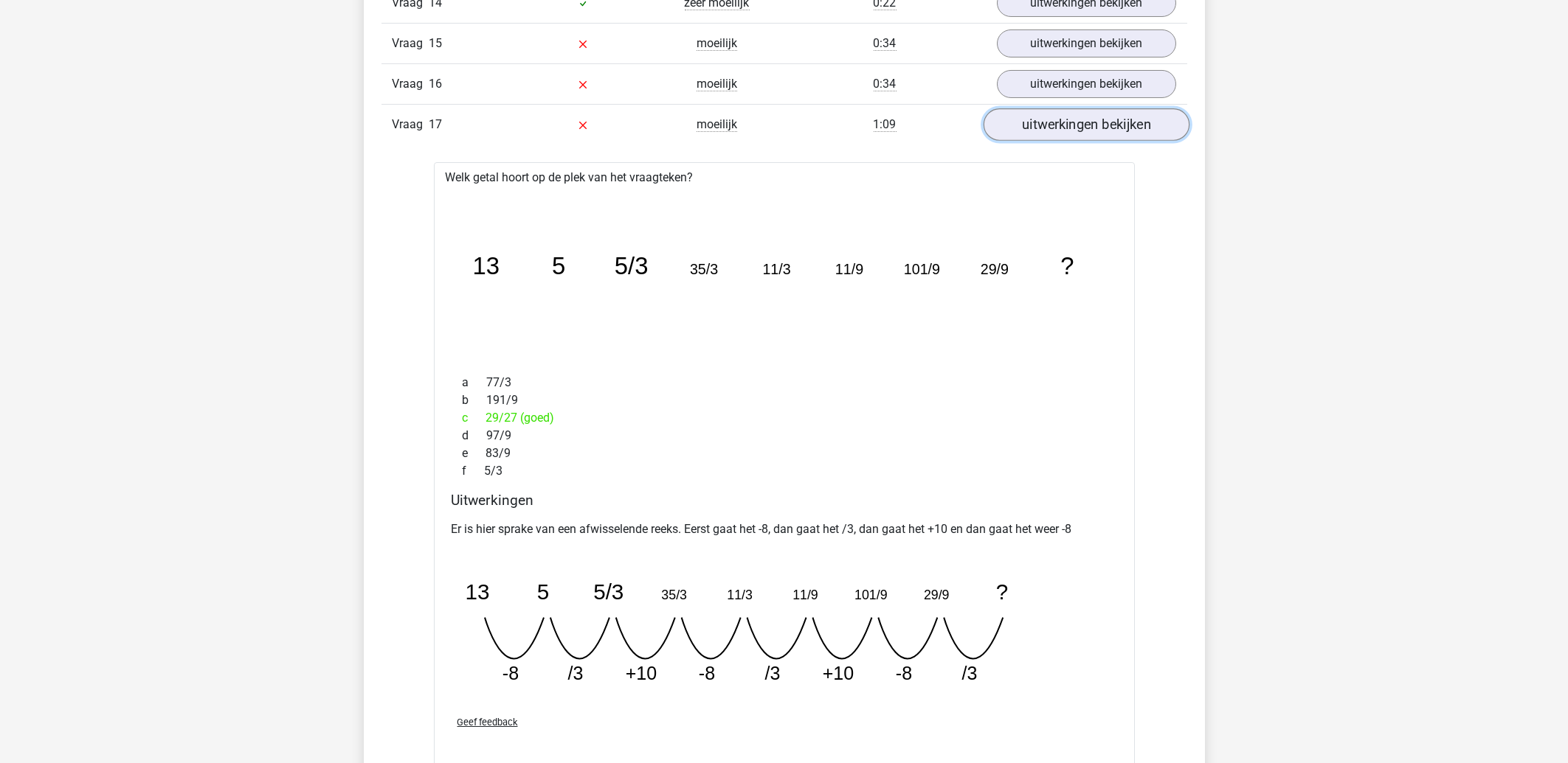
click at [1018, 135] on link "uitwerkingen bekijken" at bounding box center [1086, 125] width 206 height 32
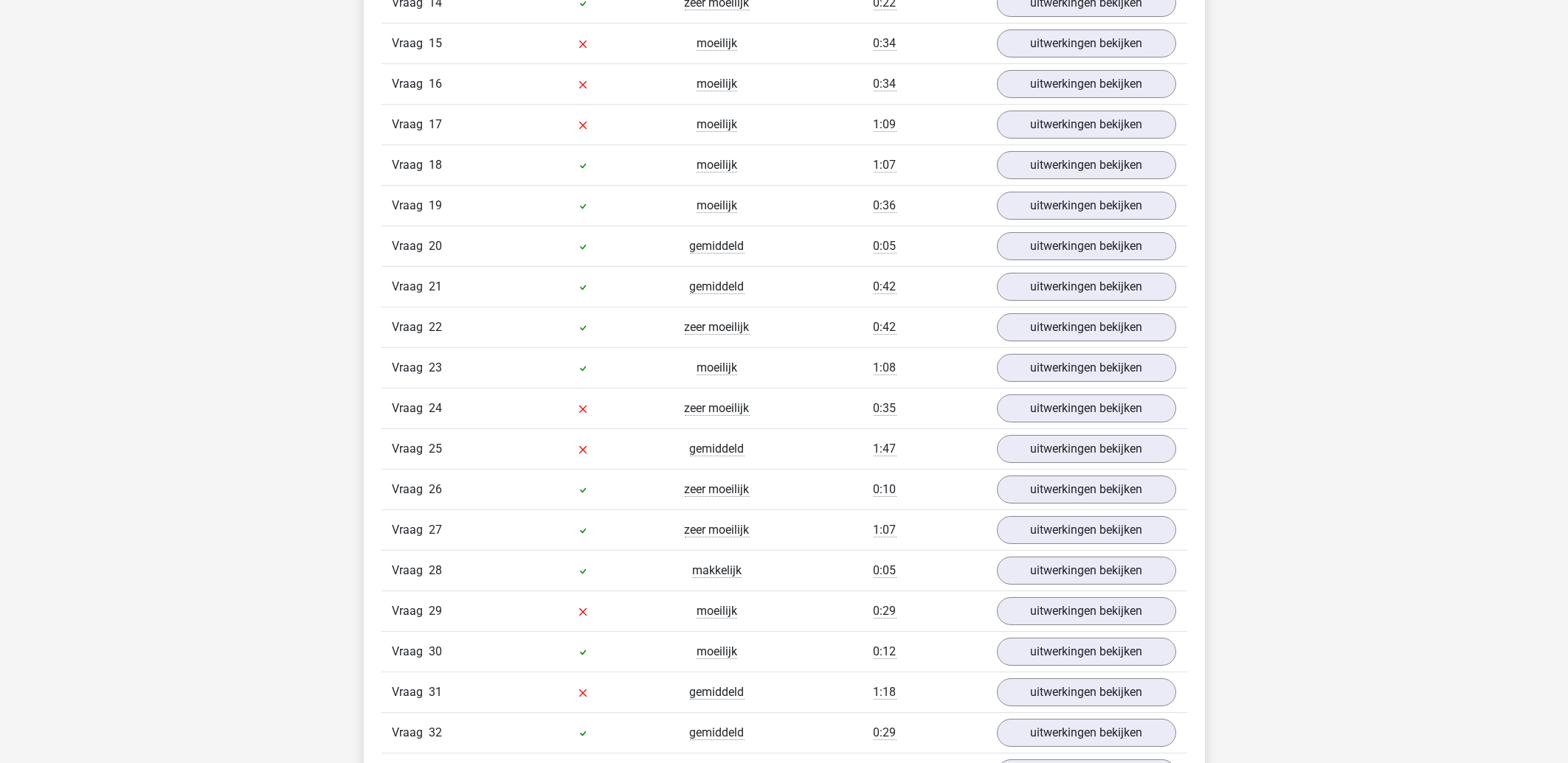
click at [1065, 185] on div "Vraag 18 moeilijk 1:07 uitwerkingen bekijken" at bounding box center [784, 165] width 806 height 40
click at [1074, 170] on link "uitwerkingen bekijken" at bounding box center [1086, 165] width 206 height 32
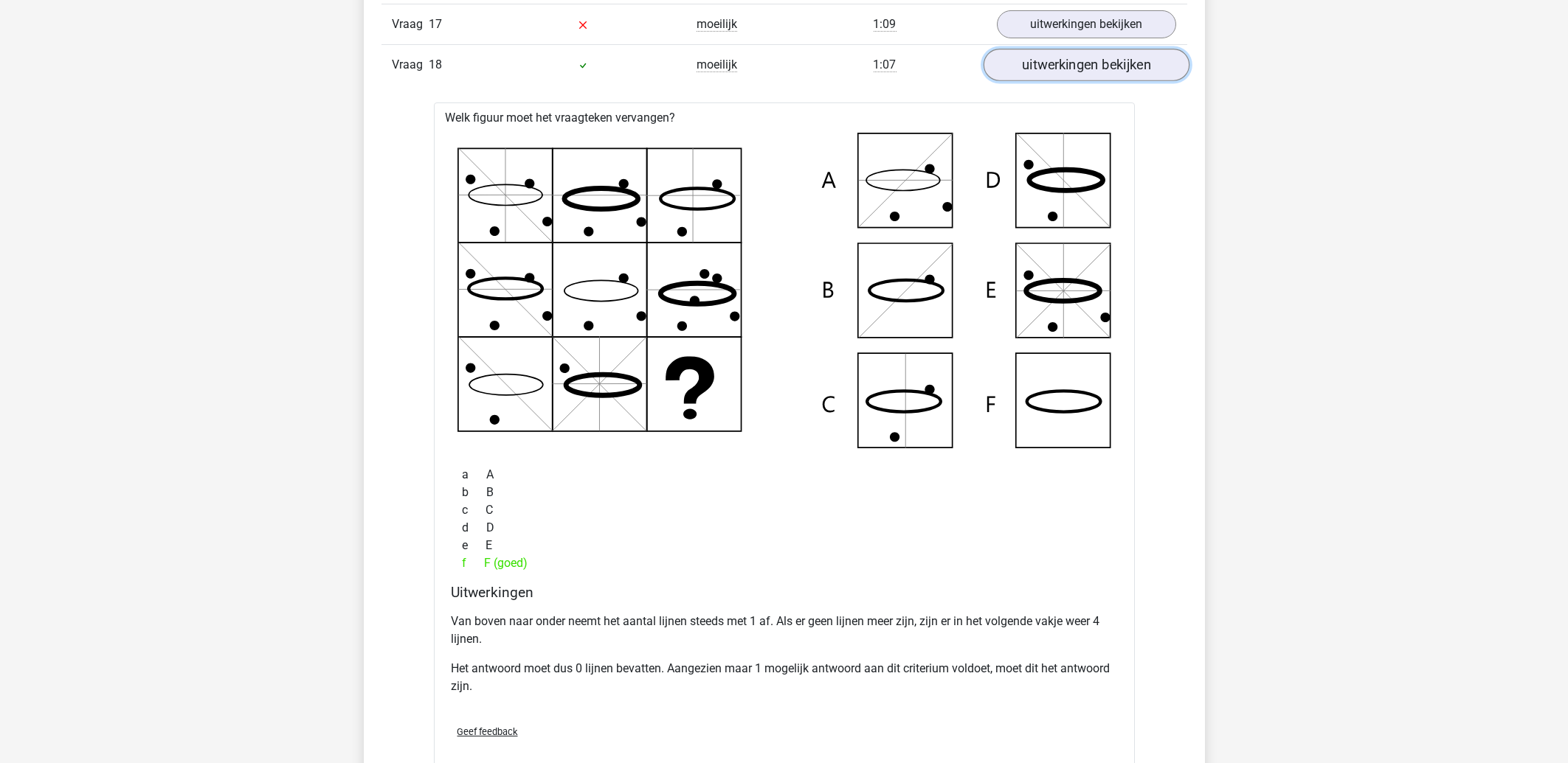
scroll to position [3478, 0]
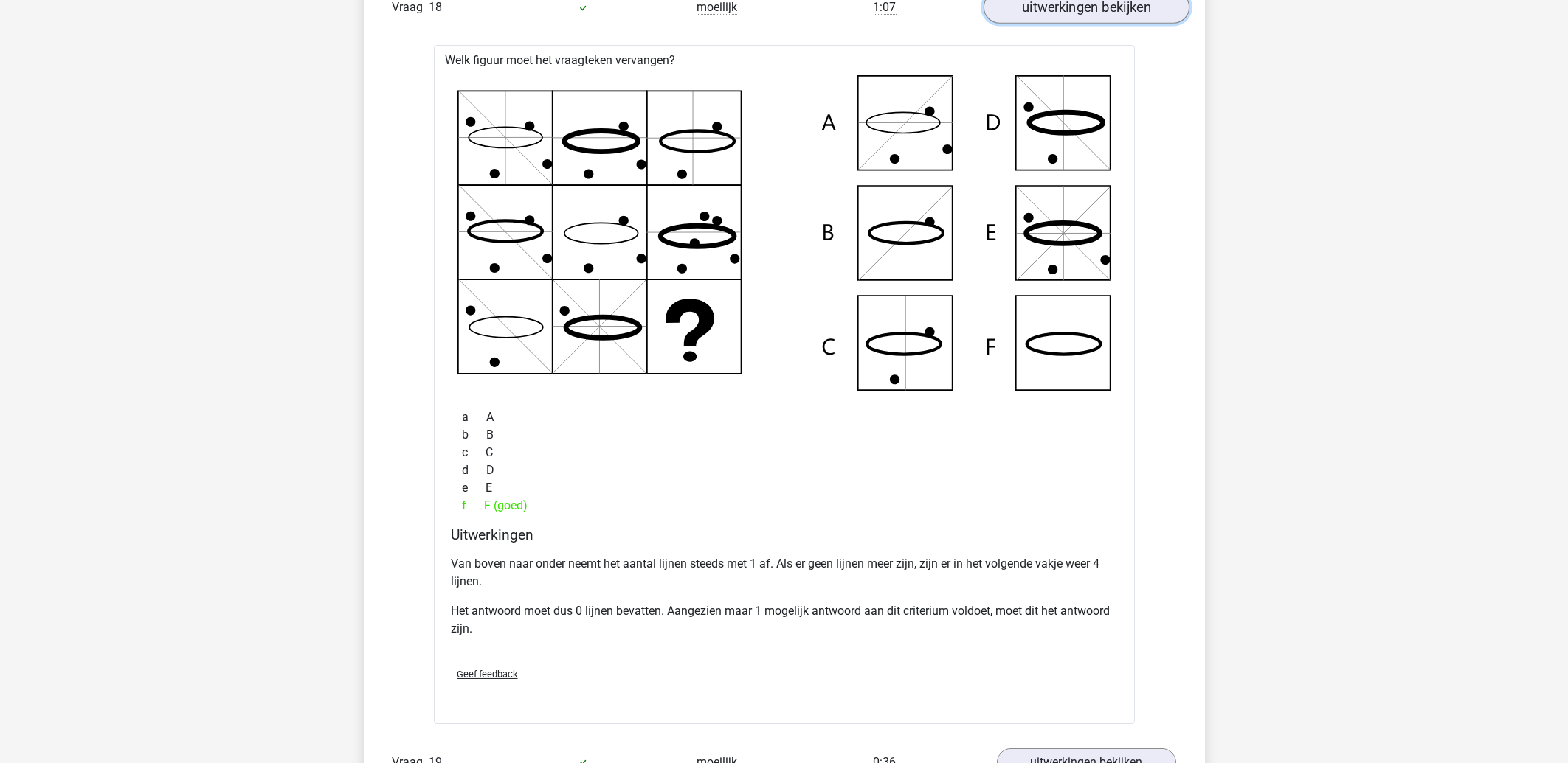
click at [1095, 10] on link "uitwerkingen bekijken" at bounding box center [1086, 7] width 206 height 32
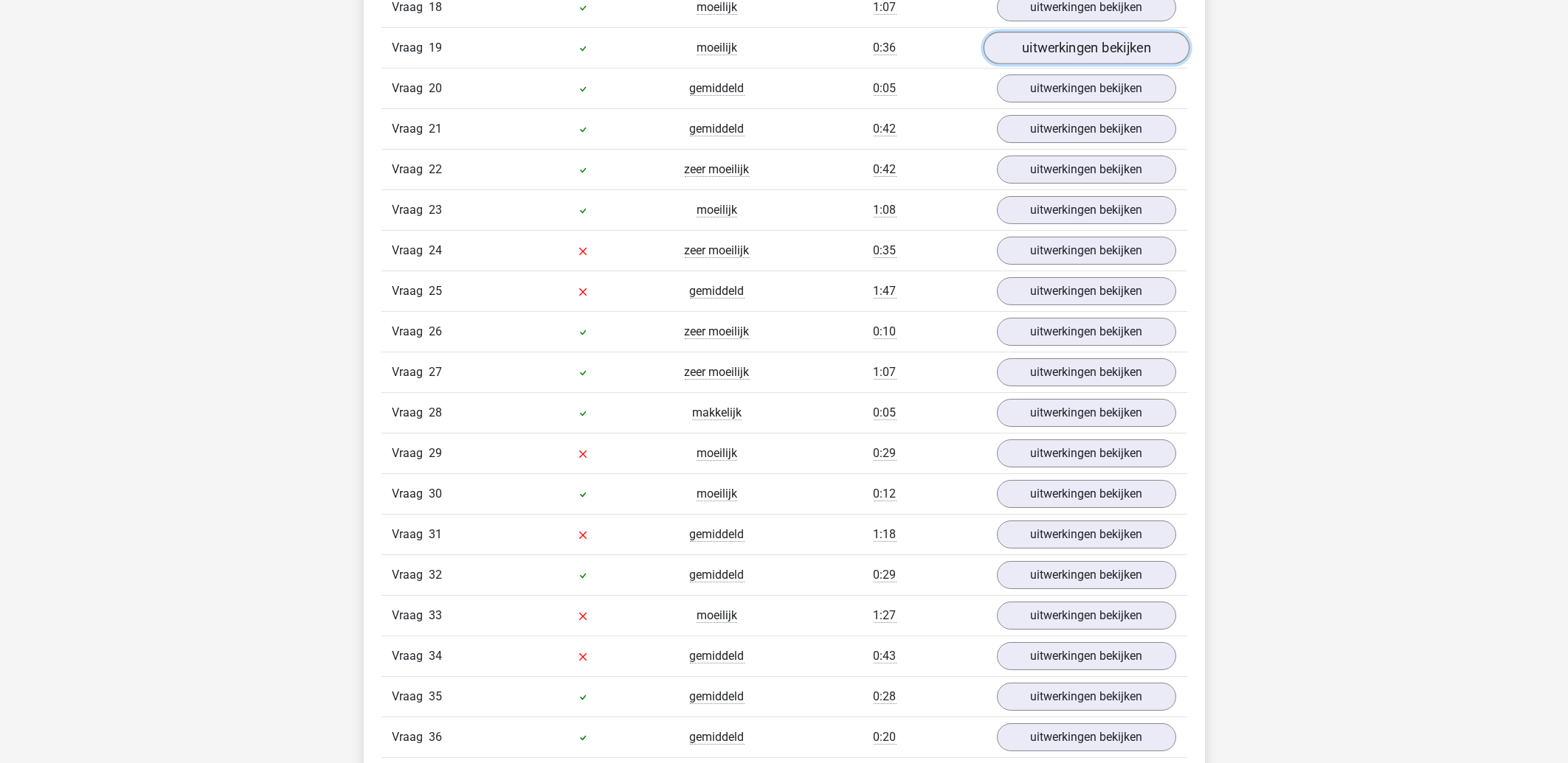
click at [1079, 58] on link "uitwerkingen bekijken" at bounding box center [1086, 47] width 206 height 32
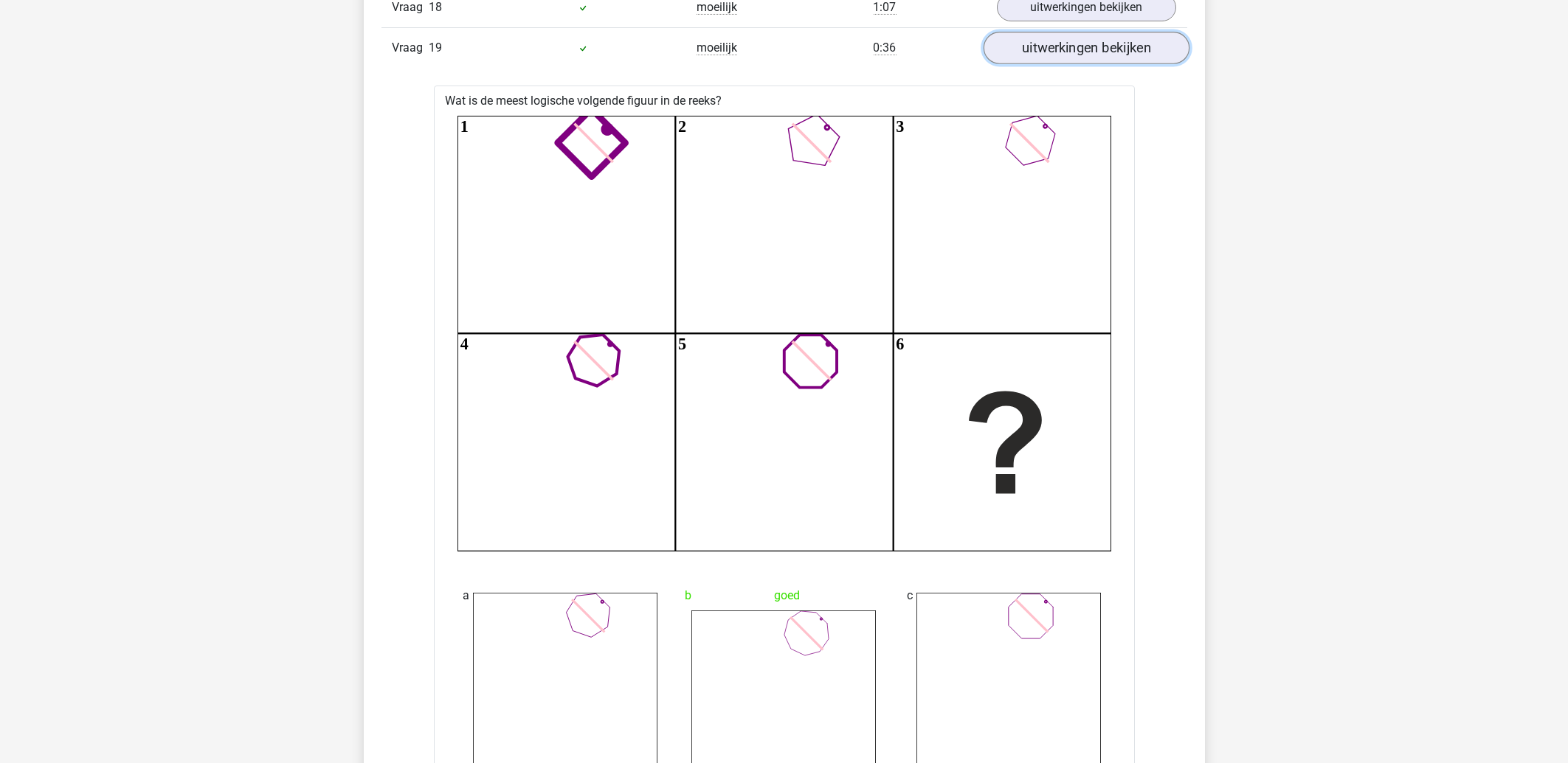
click at [1079, 58] on link "uitwerkingen bekijken" at bounding box center [1086, 47] width 206 height 32
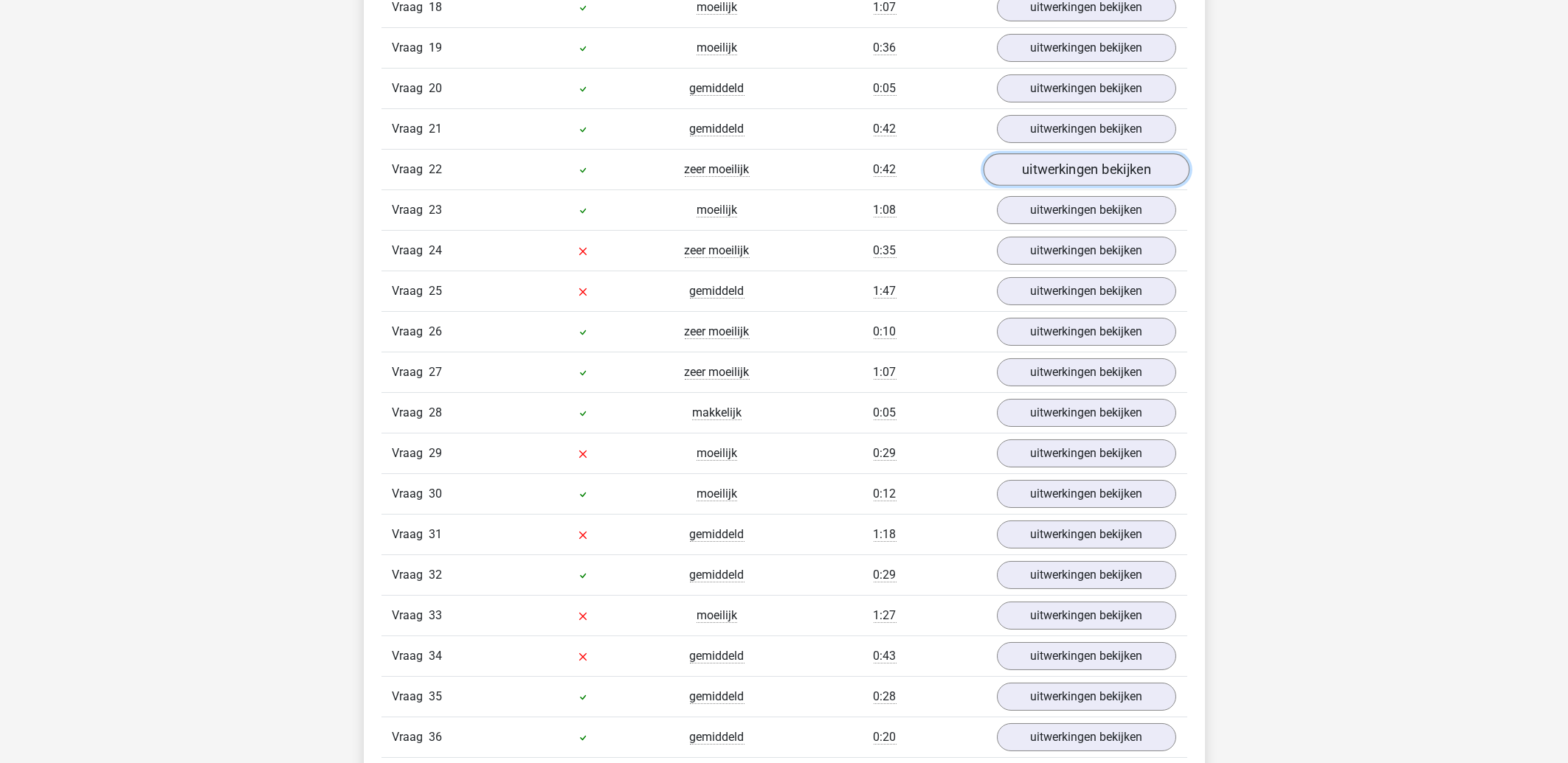
click at [1057, 172] on link "uitwerkingen bekijken" at bounding box center [1086, 170] width 206 height 32
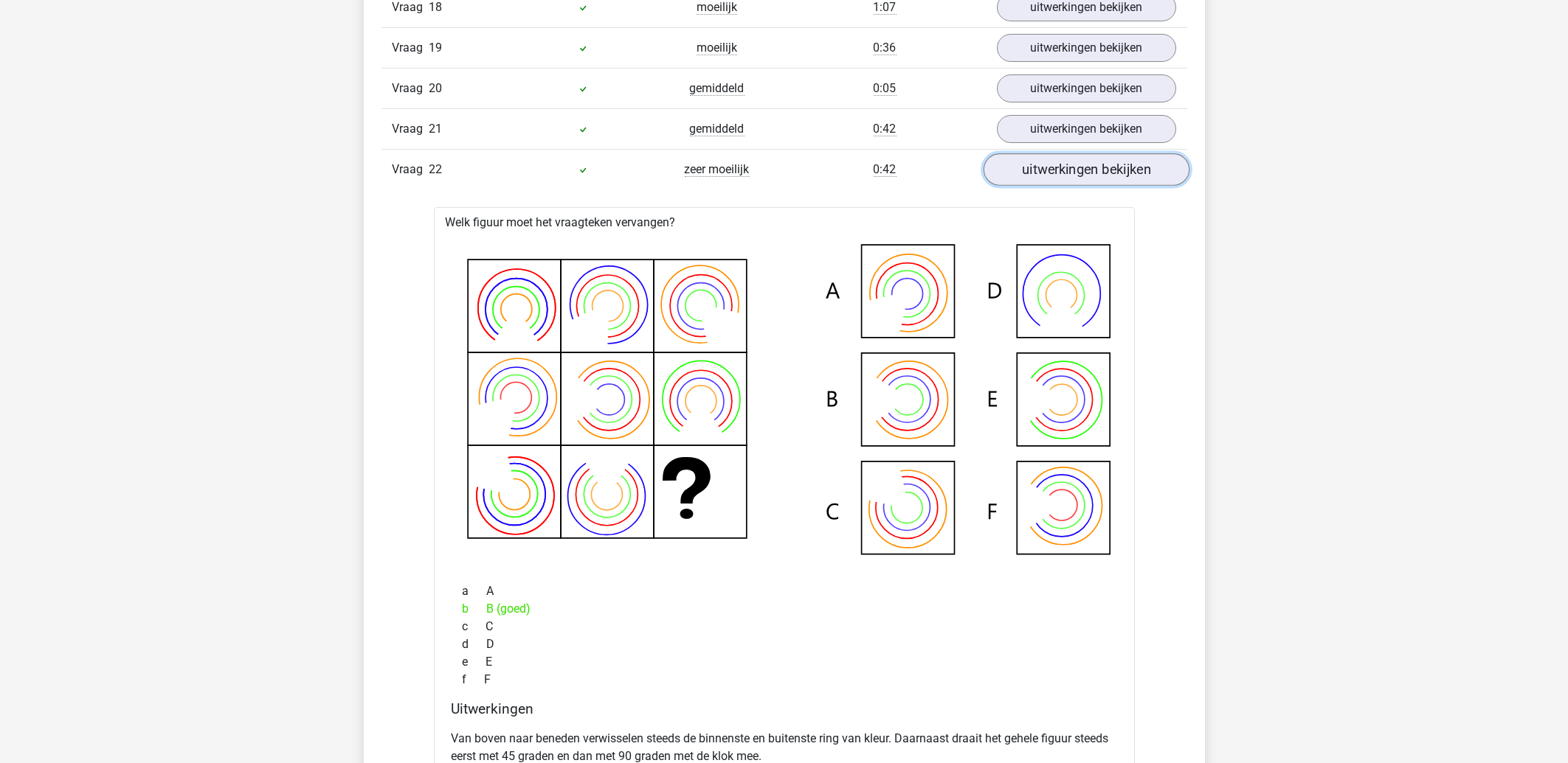
click at [1058, 171] on link "uitwerkingen bekijken" at bounding box center [1086, 170] width 206 height 32
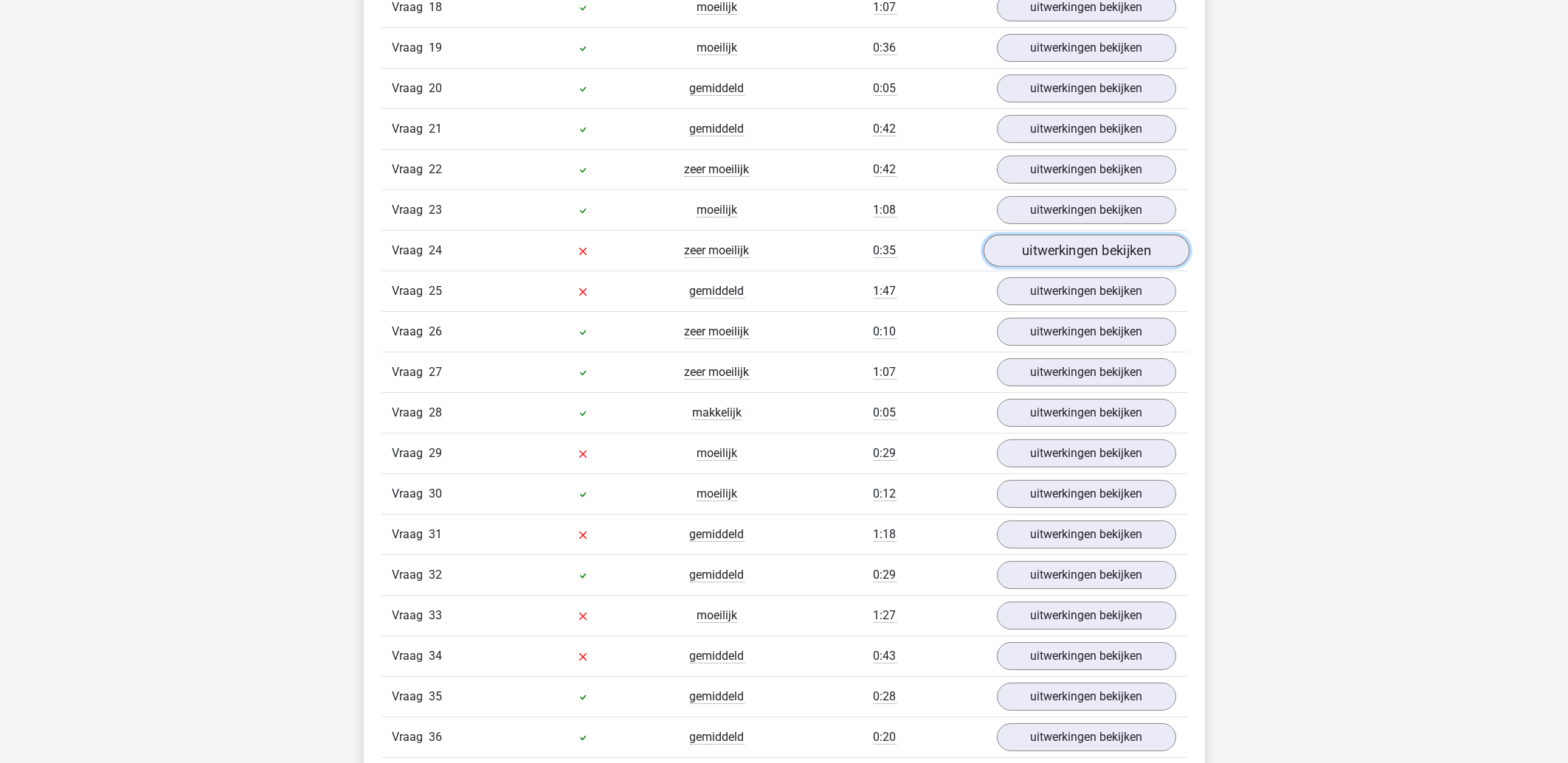
click at [1040, 258] on link "uitwerkingen bekijken" at bounding box center [1086, 251] width 206 height 32
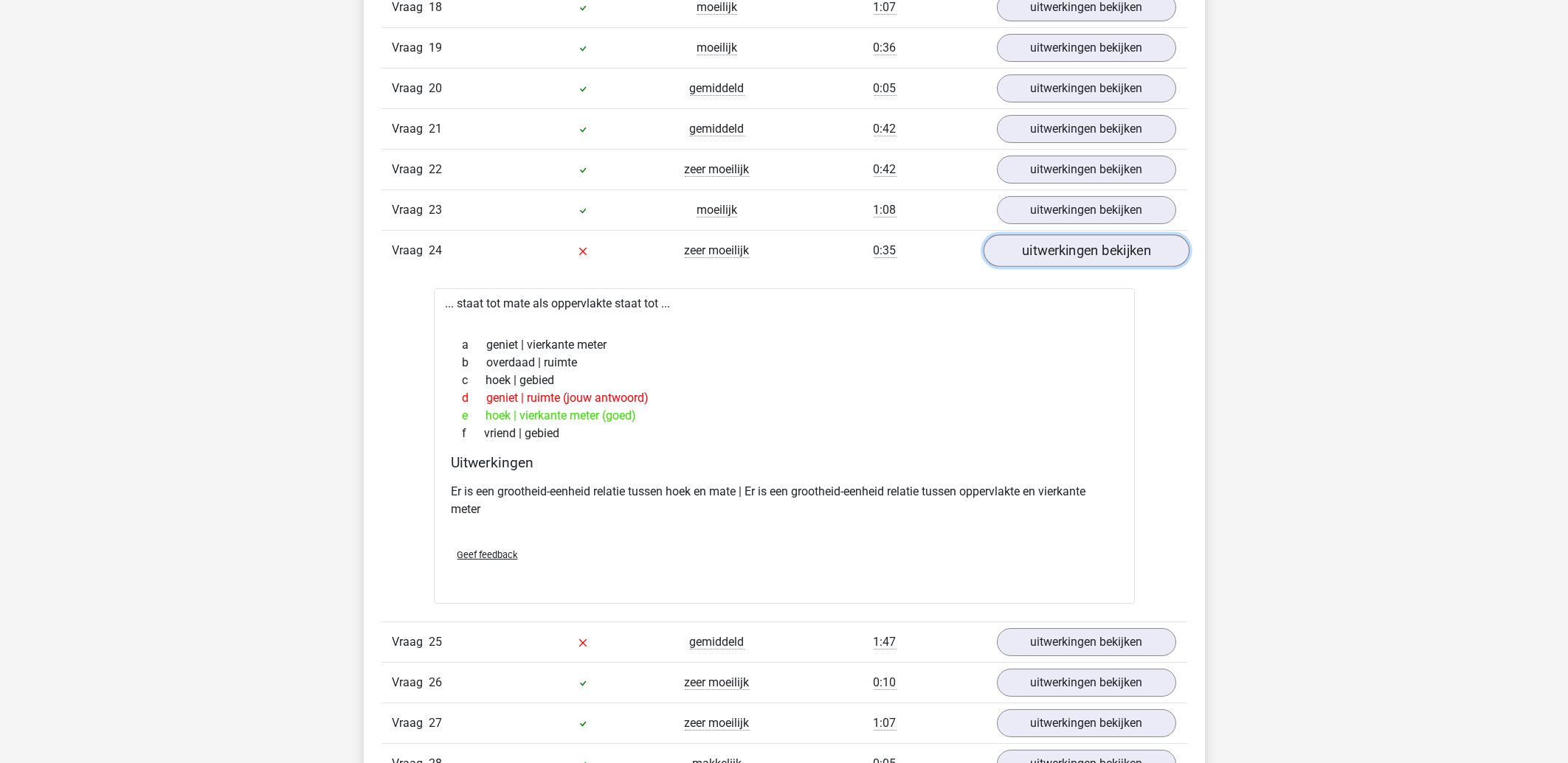
click at [1040, 258] on link "uitwerkingen bekijken" at bounding box center [1086, 251] width 206 height 32
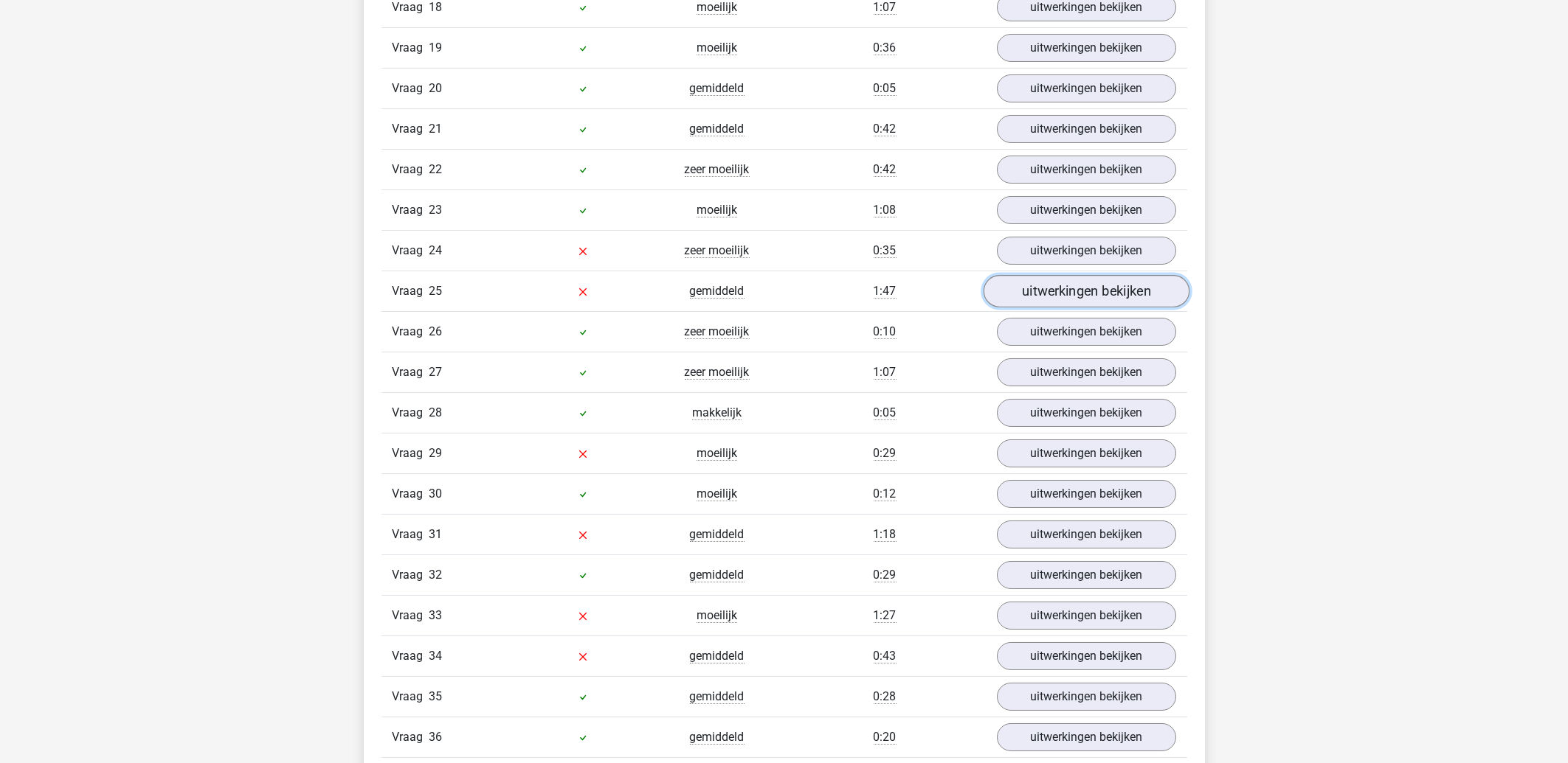
click at [1061, 304] on link "uitwerkingen bekijken" at bounding box center [1086, 291] width 206 height 32
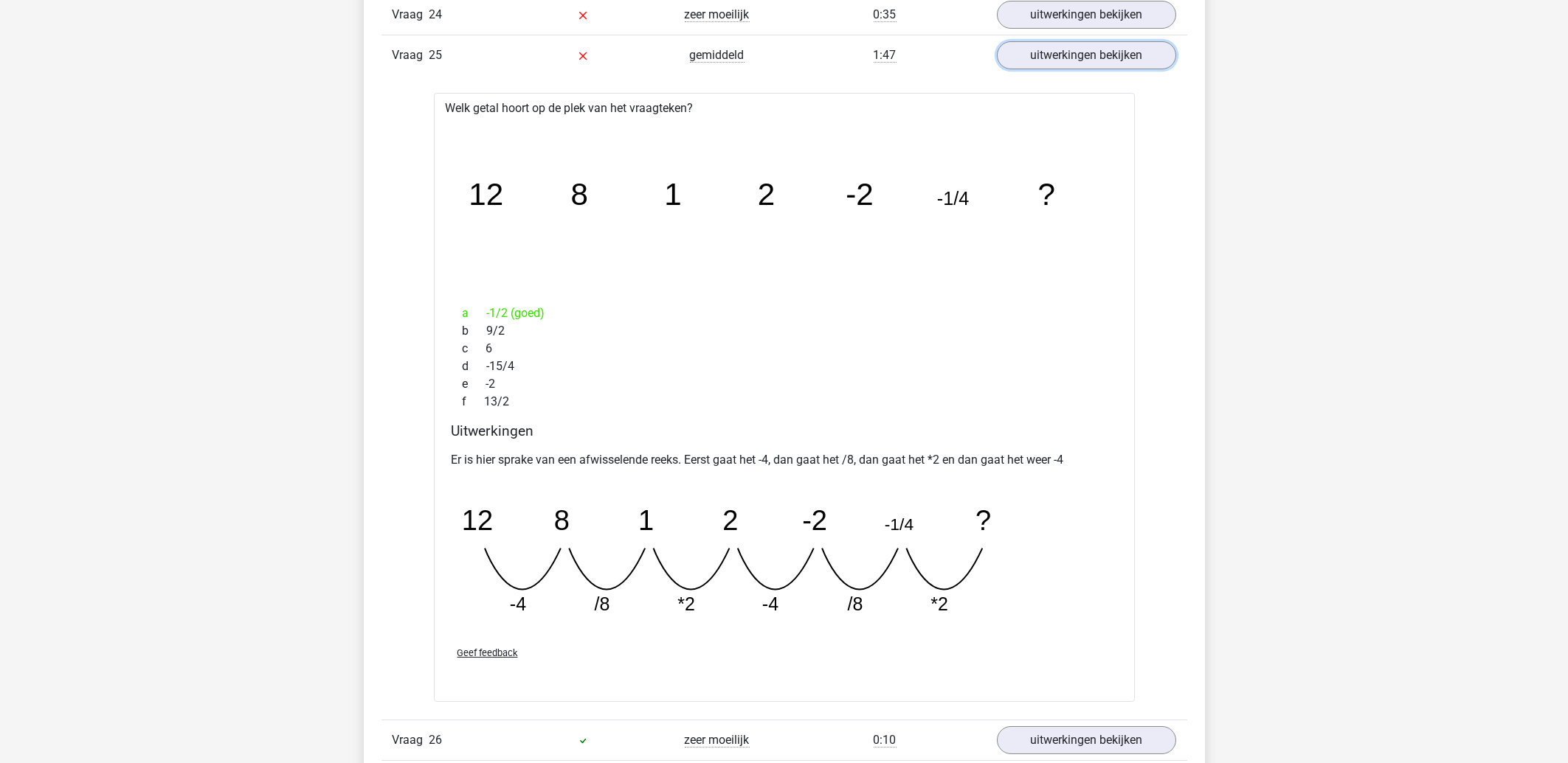
scroll to position [3715, 0]
click at [1030, 64] on link "uitwerkingen bekijken" at bounding box center [1086, 54] width 206 height 32
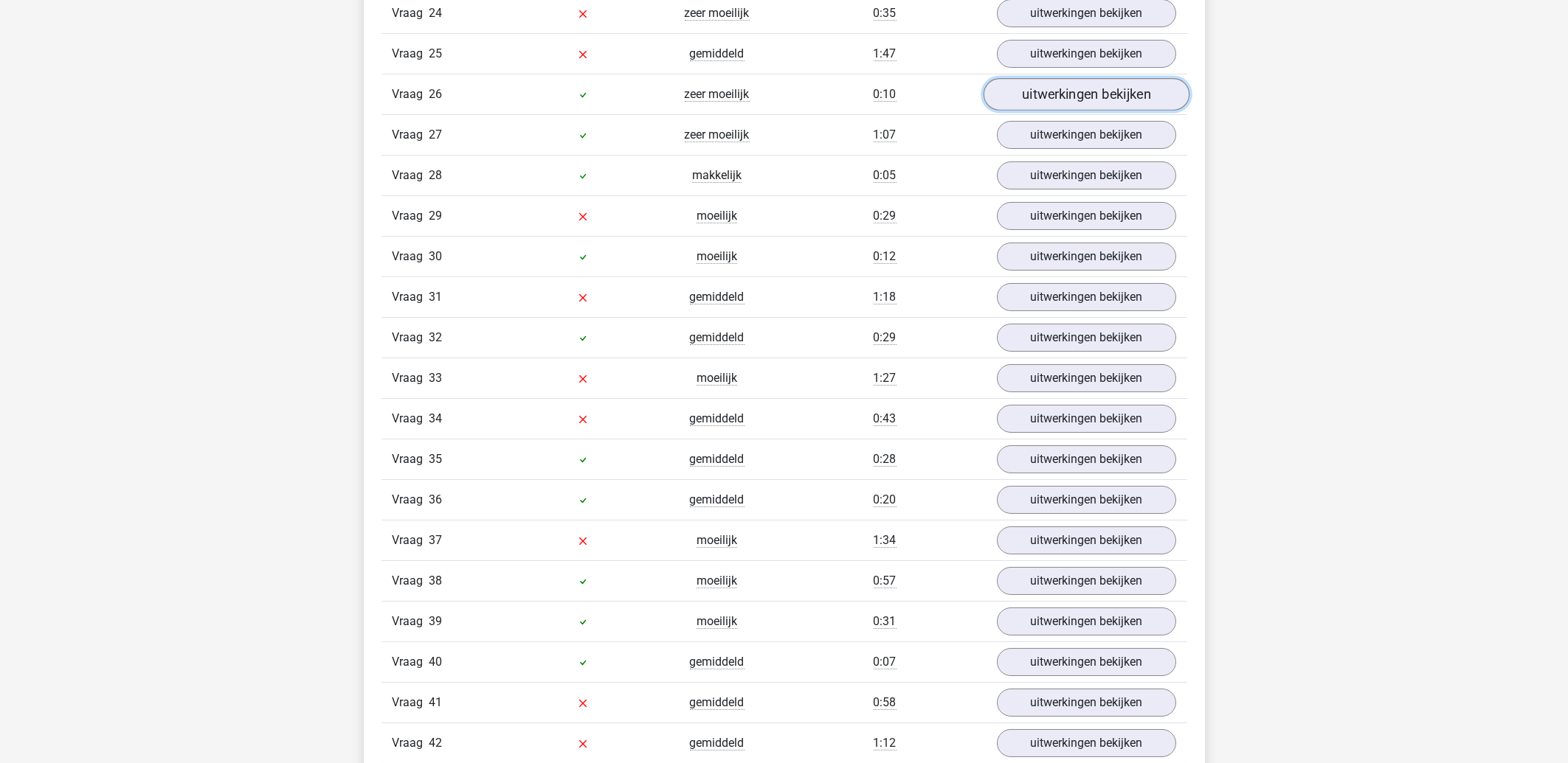
click at [1050, 108] on link "uitwerkingen bekijken" at bounding box center [1086, 94] width 206 height 32
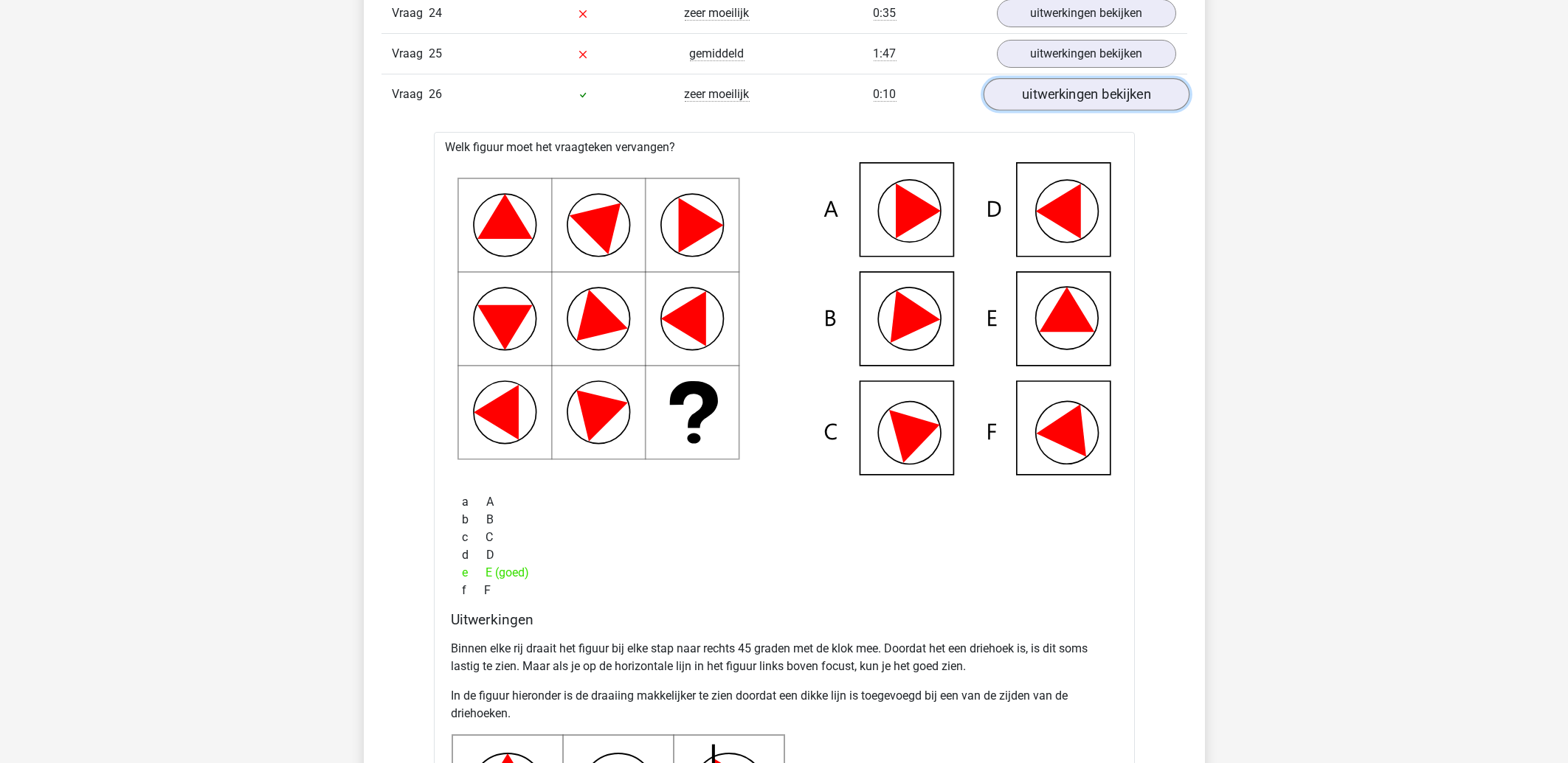
click at [1050, 108] on link "uitwerkingen bekijken" at bounding box center [1086, 94] width 206 height 32
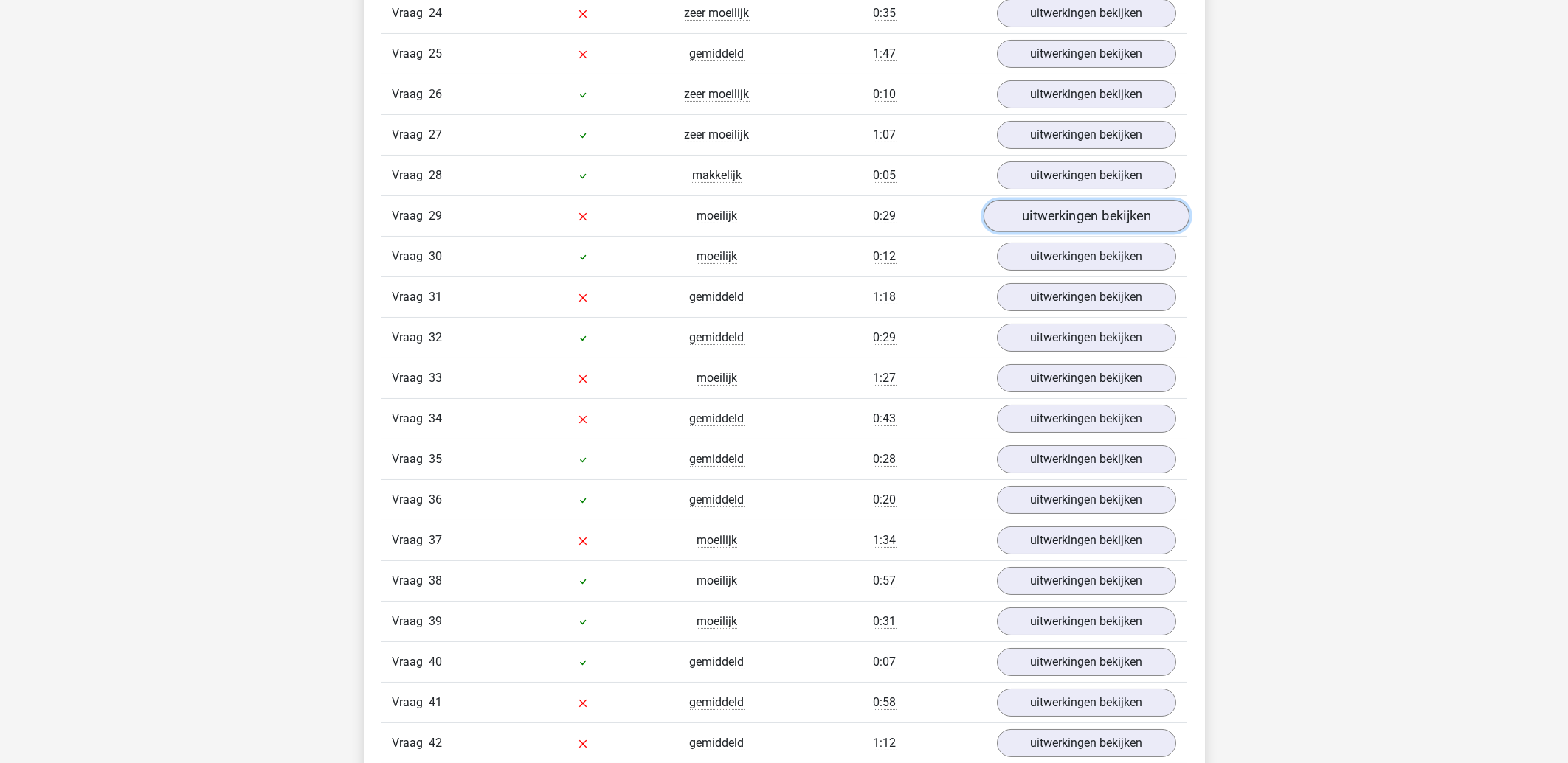
click at [1041, 224] on link "uitwerkingen bekijken" at bounding box center [1086, 216] width 206 height 32
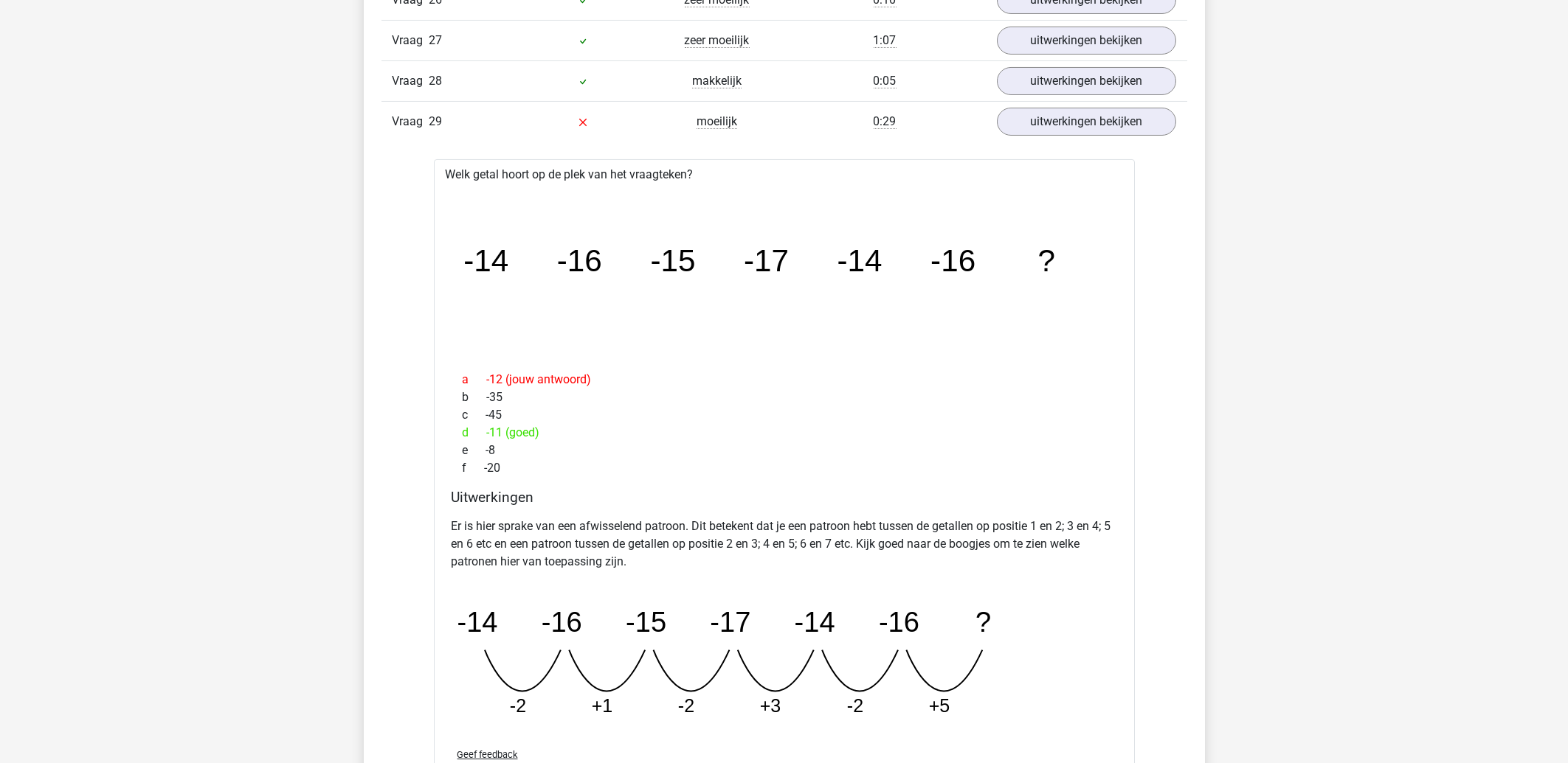
scroll to position [3873, 0]
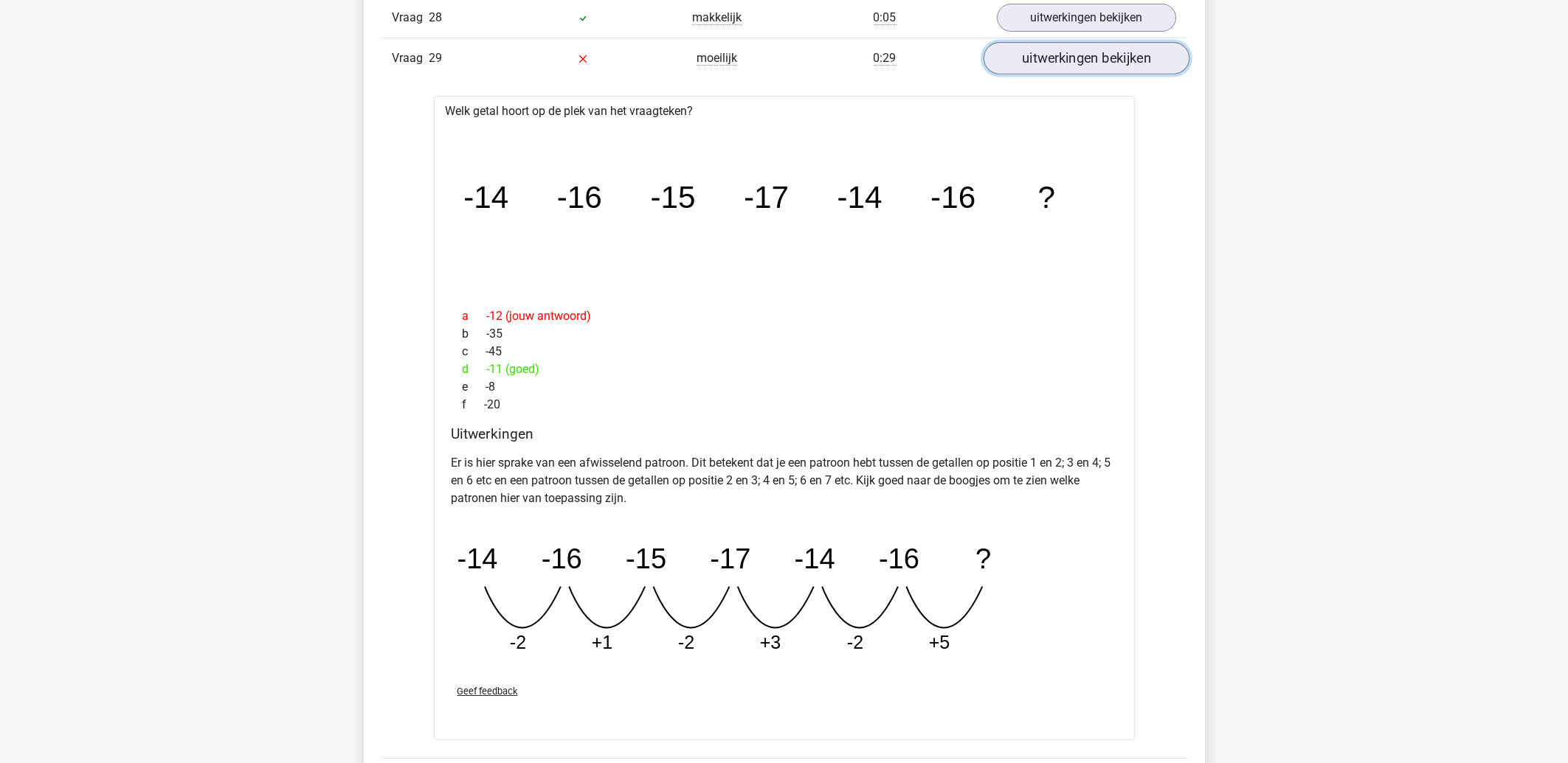
click at [1146, 69] on link "uitwerkingen bekijken" at bounding box center [1086, 58] width 206 height 32
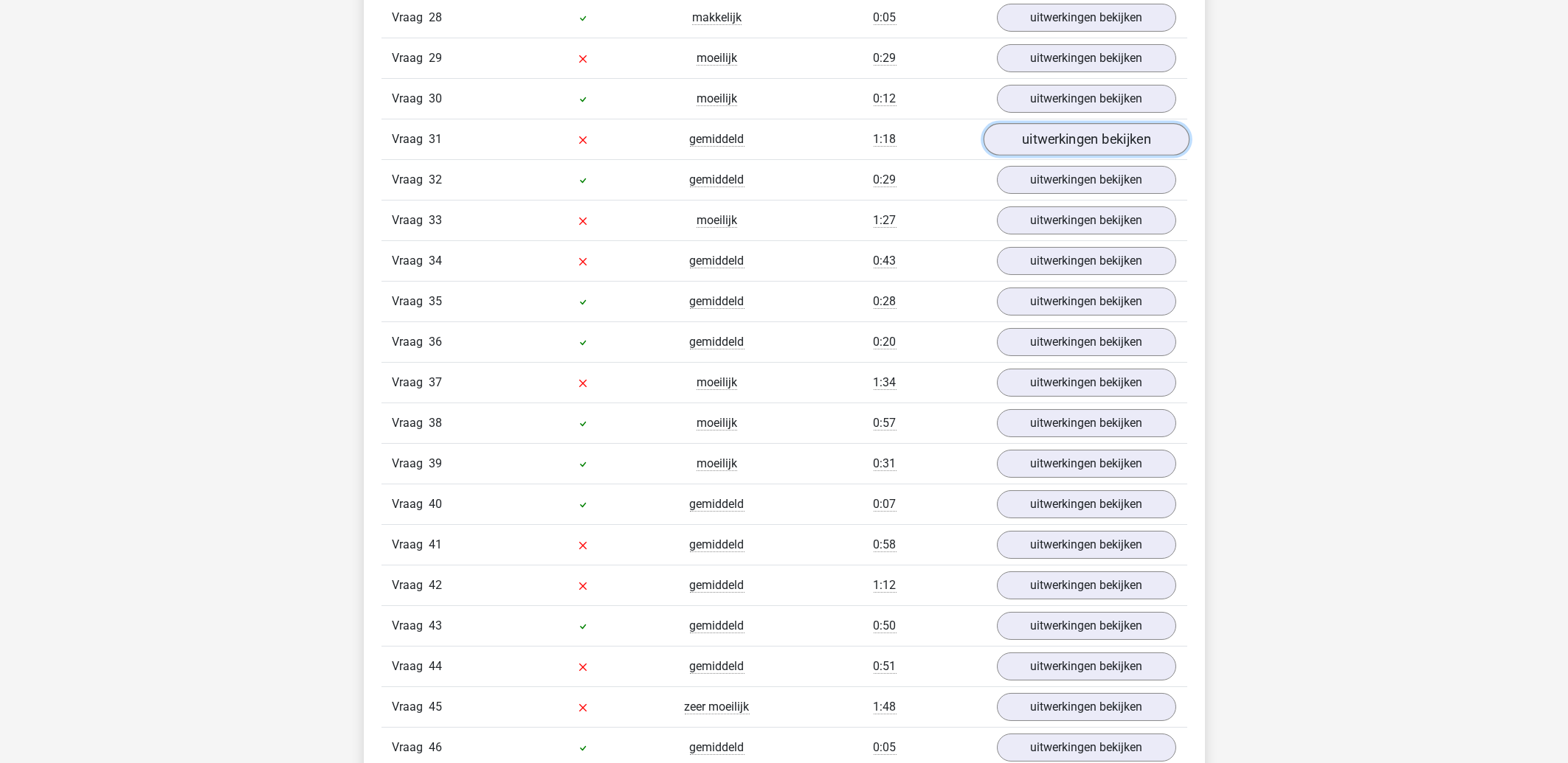
click at [1114, 141] on link "uitwerkingen bekijken" at bounding box center [1086, 139] width 206 height 32
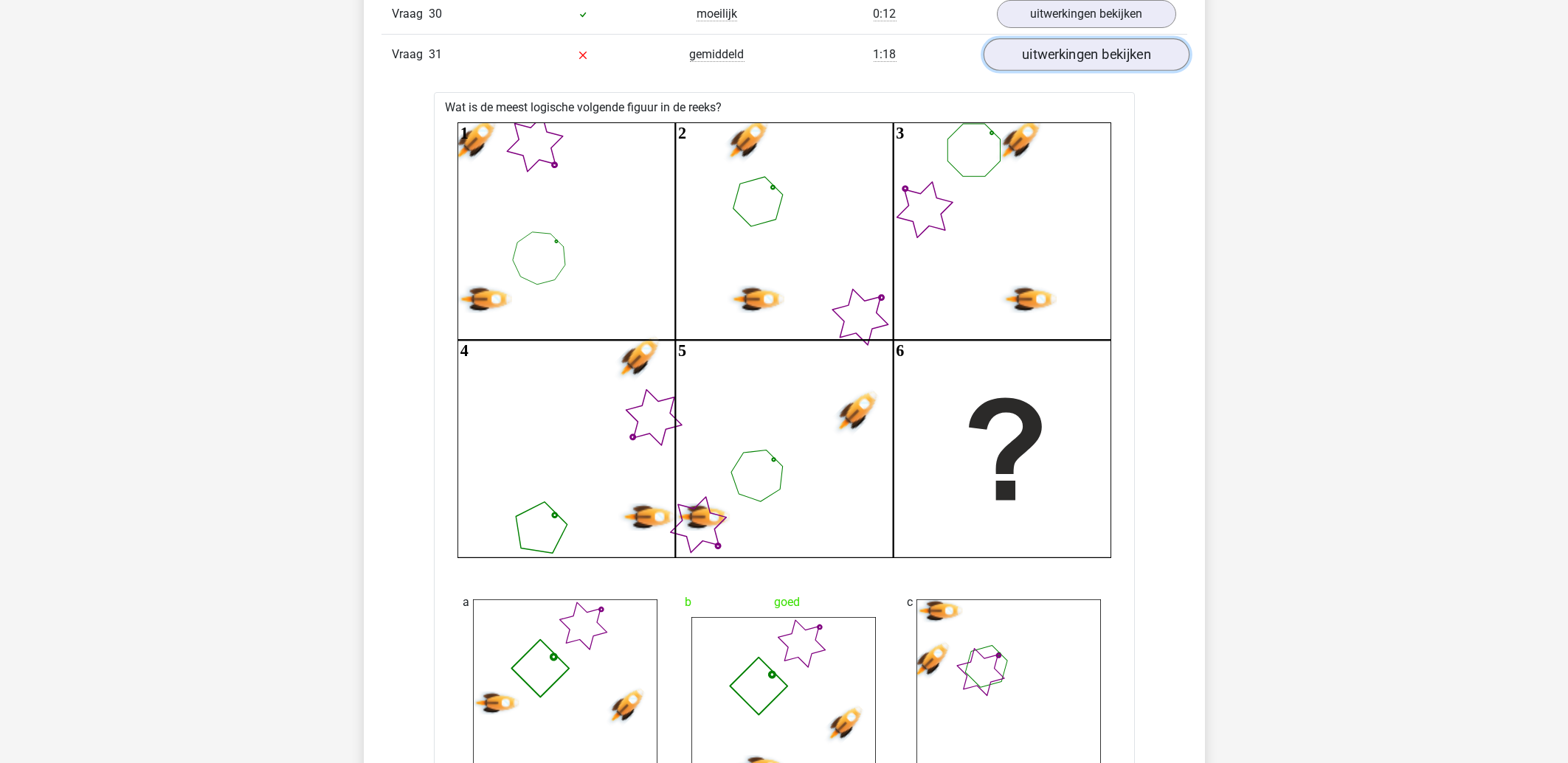
scroll to position [3952, 0]
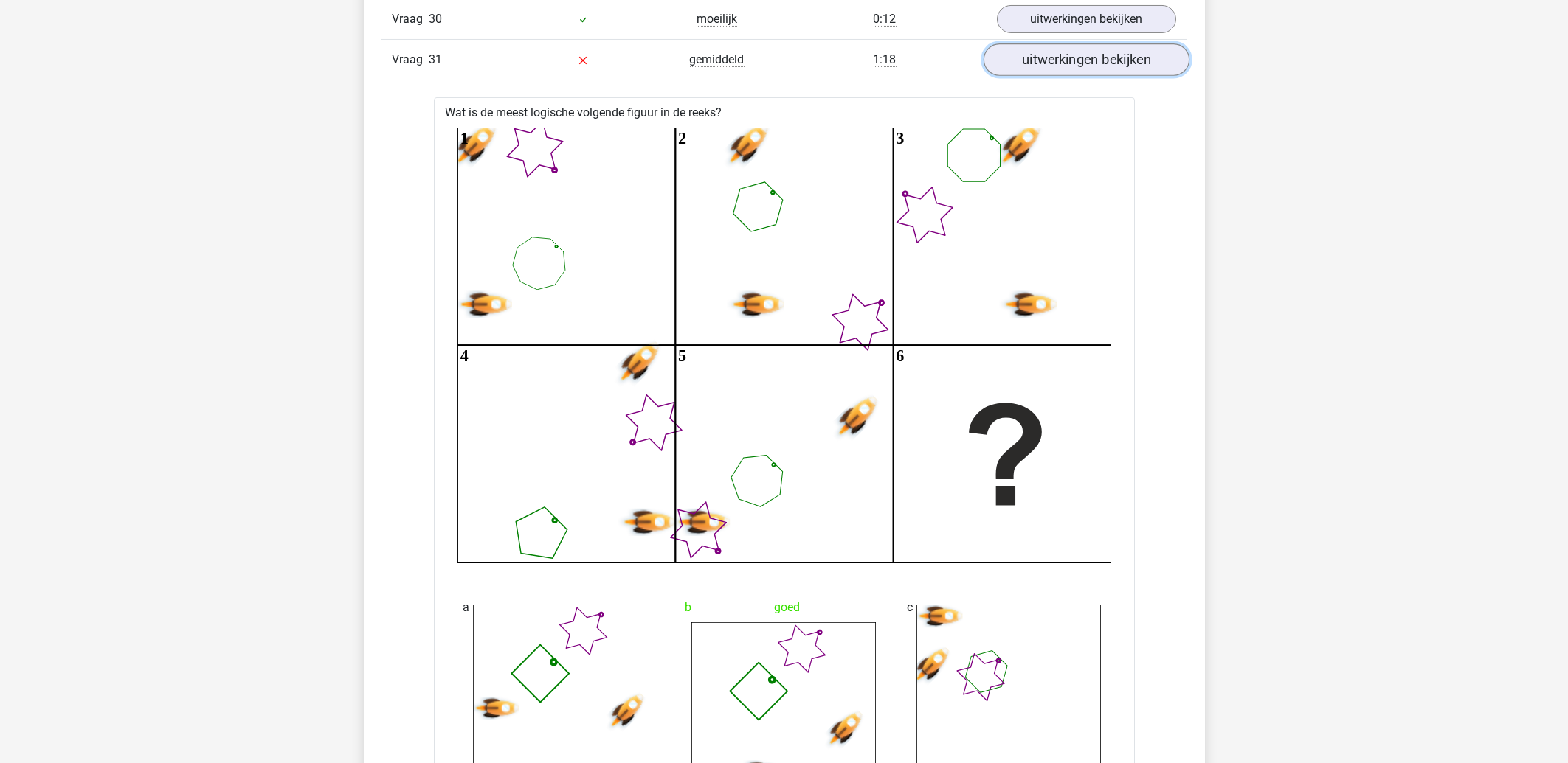
click at [1075, 69] on link "uitwerkingen bekijken" at bounding box center [1086, 59] width 206 height 32
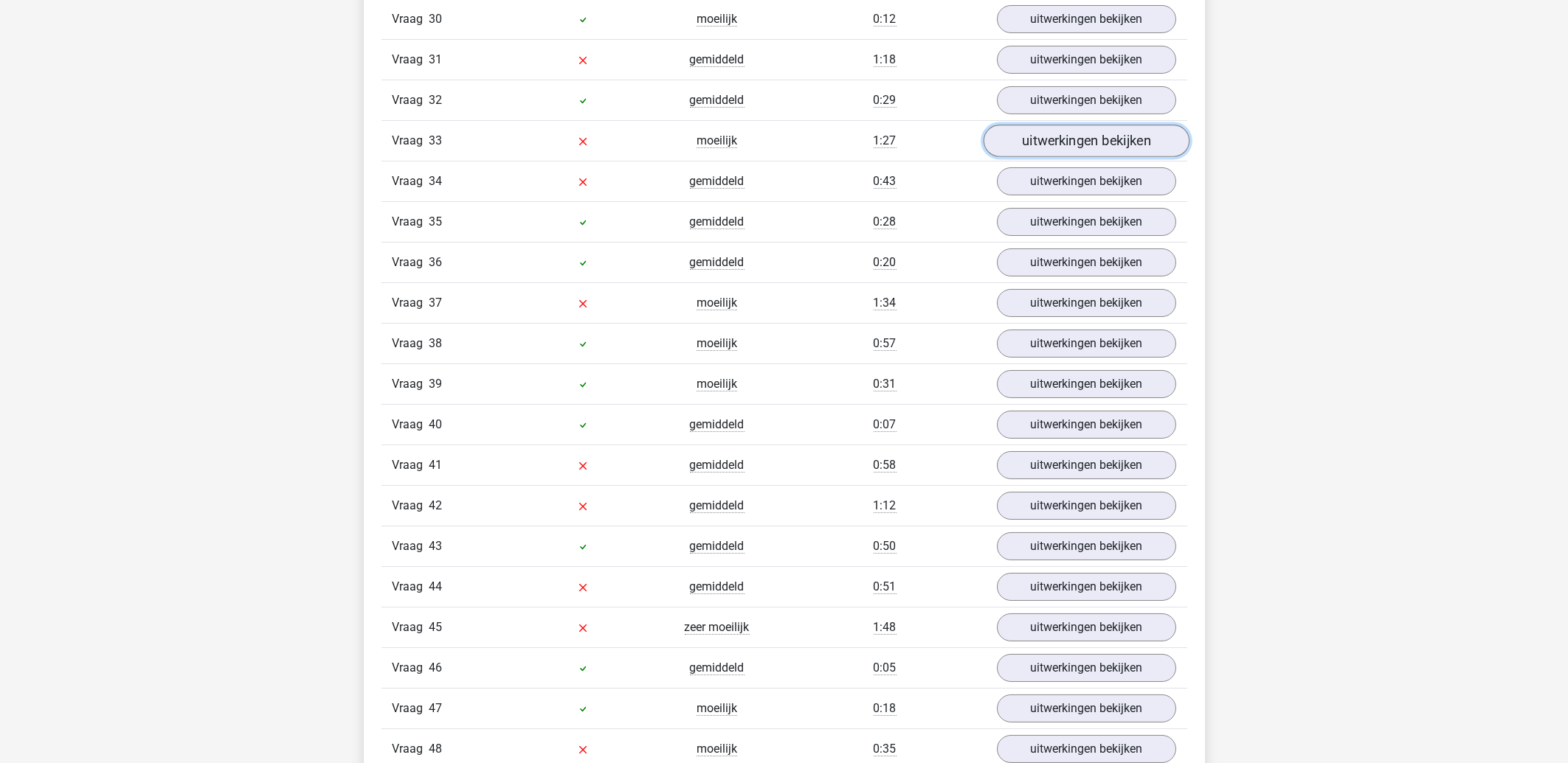
click at [1089, 157] on link "uitwerkingen bekijken" at bounding box center [1086, 141] width 206 height 32
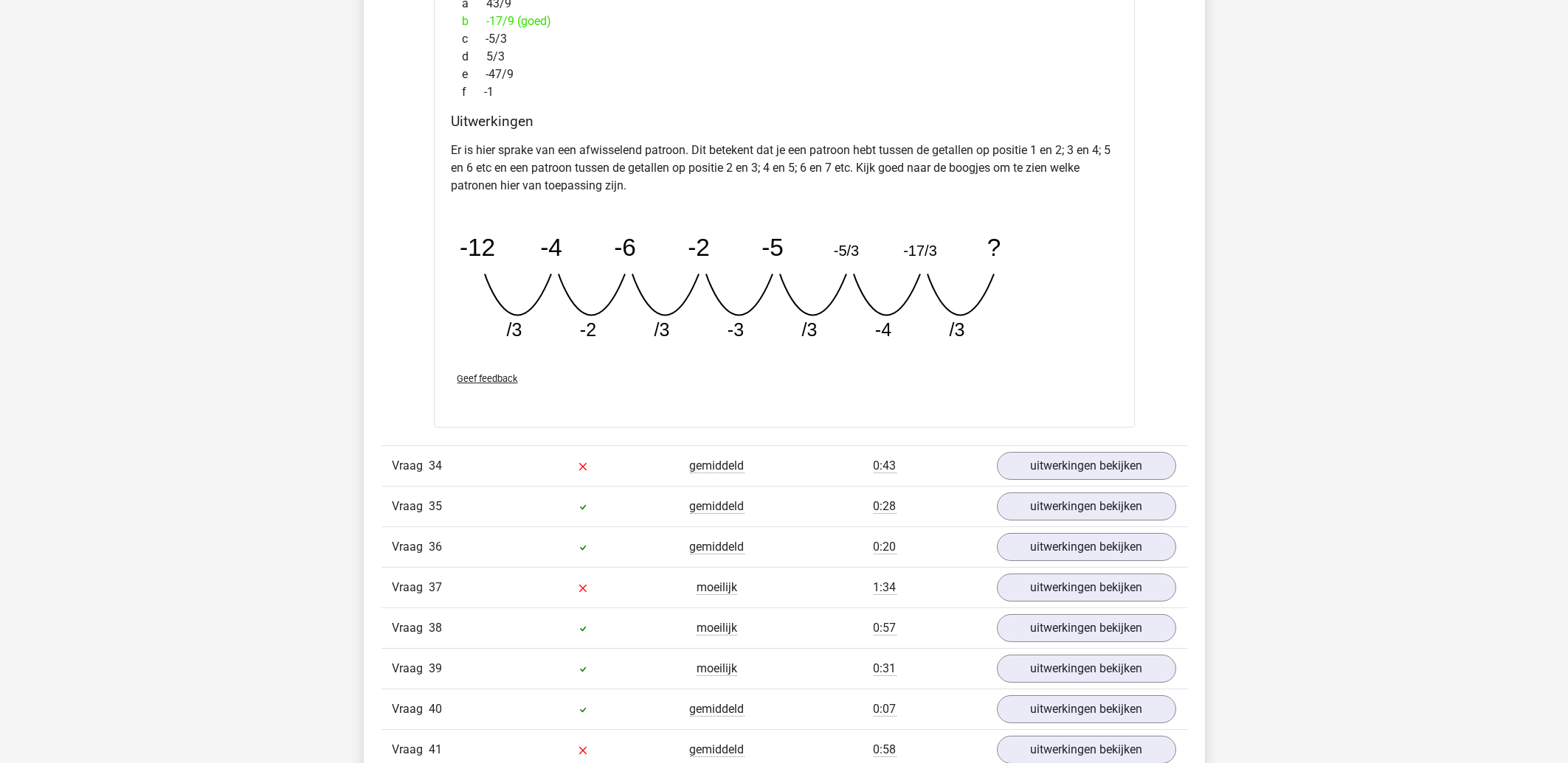
scroll to position [4032, 0]
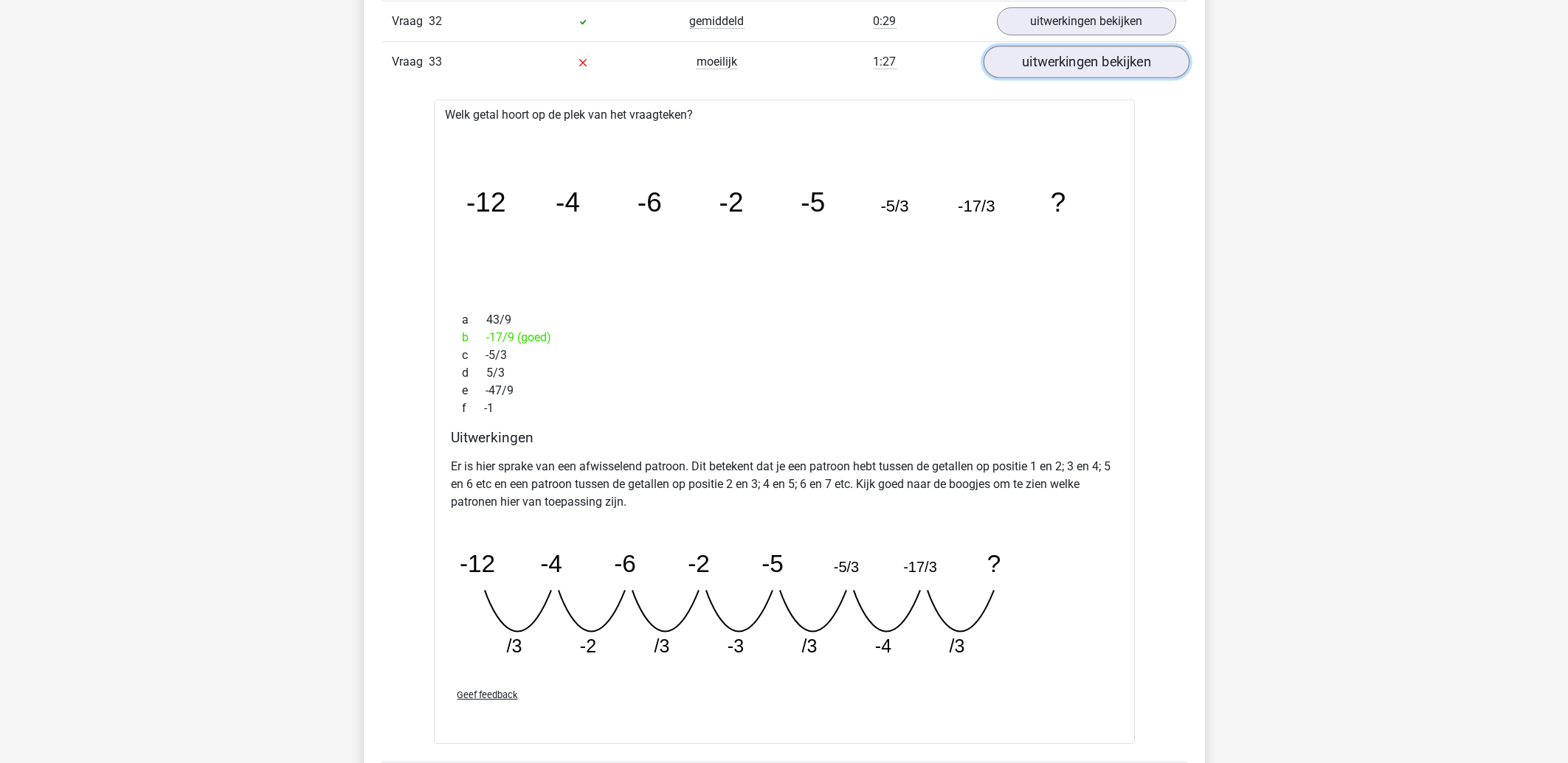
click at [1088, 78] on link "uitwerkingen bekijken" at bounding box center [1086, 62] width 206 height 32
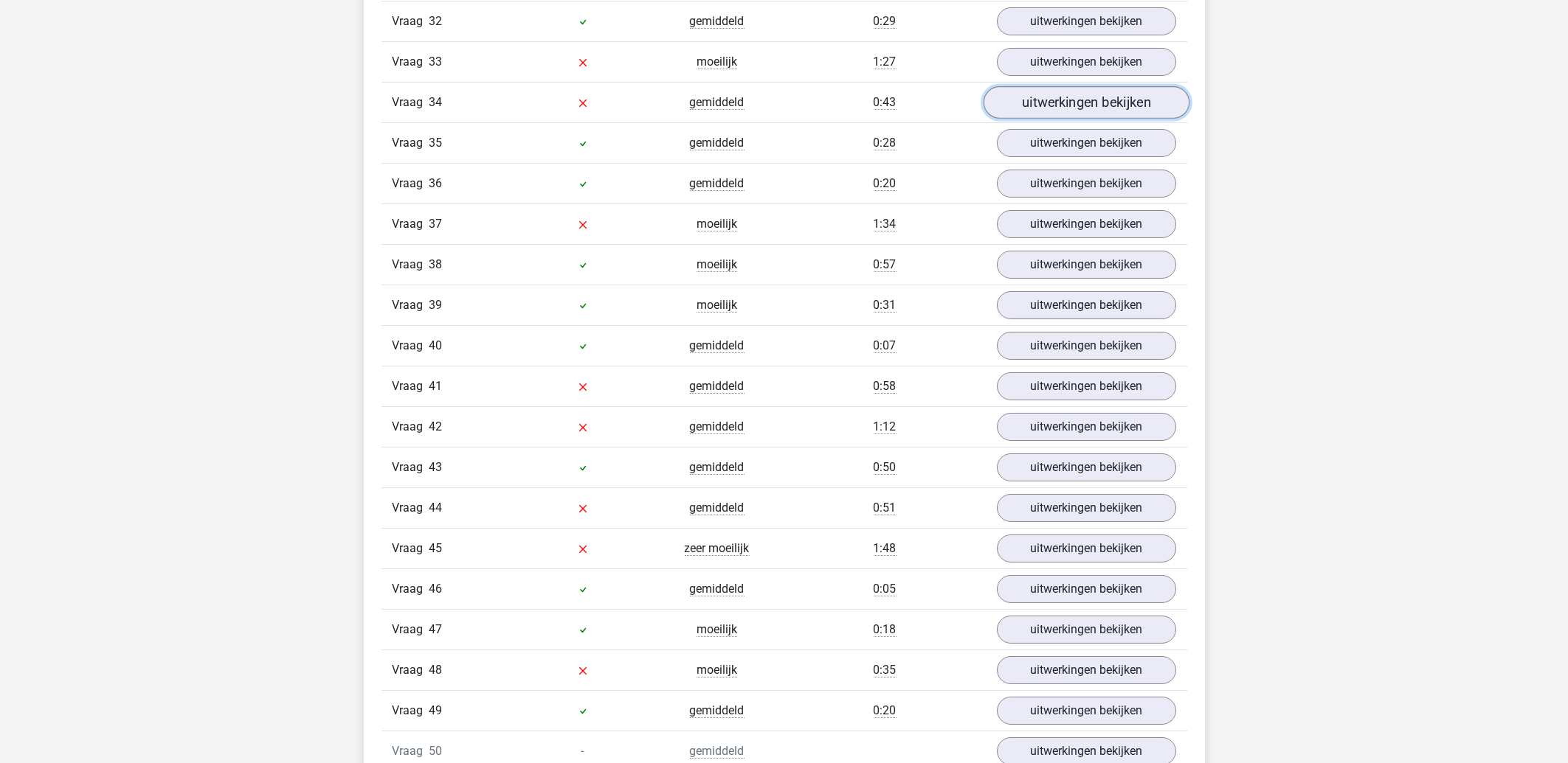
click at [1079, 114] on link "uitwerkingen bekijken" at bounding box center [1086, 102] width 206 height 32
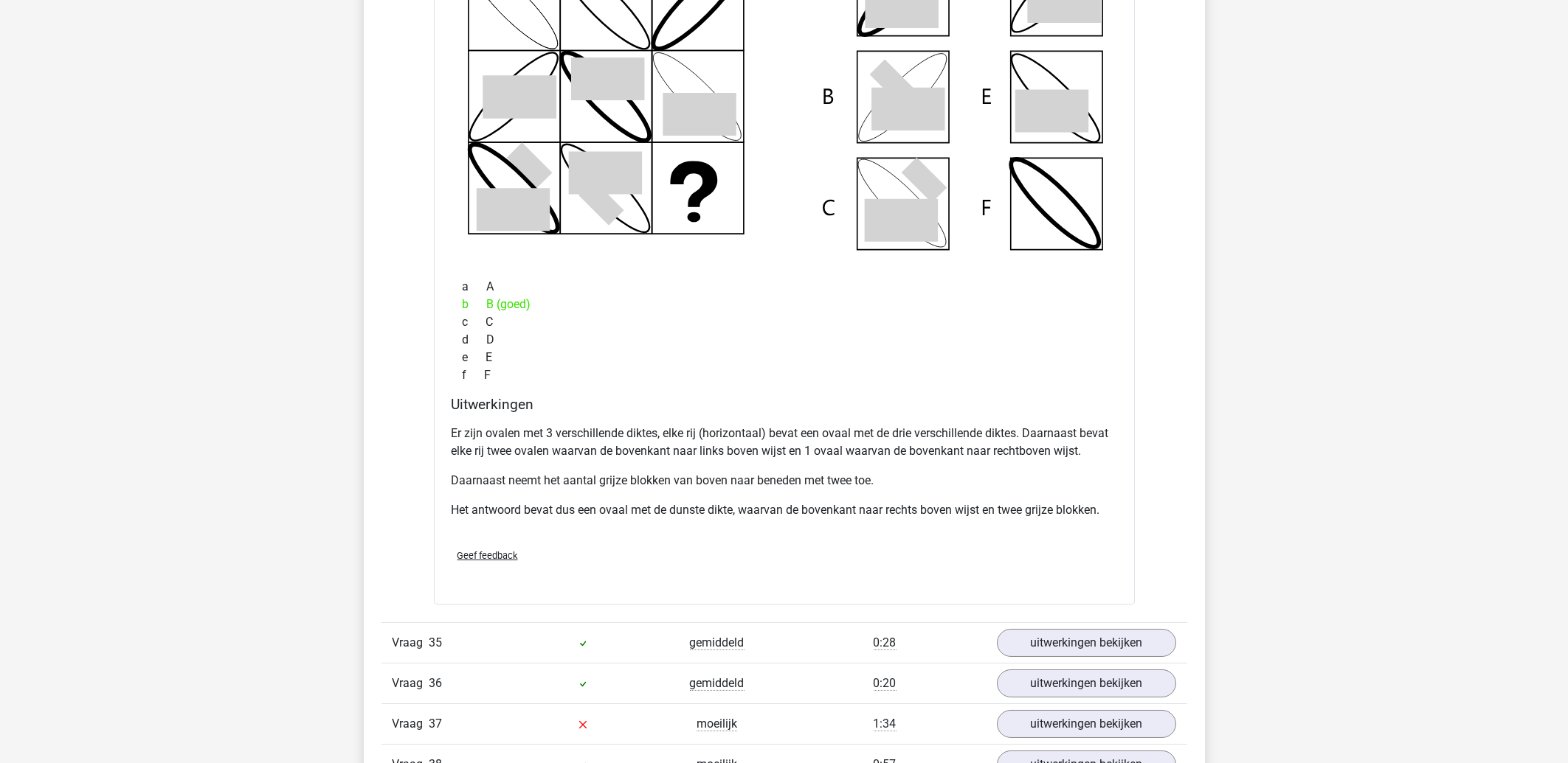
scroll to position [4427, 0]
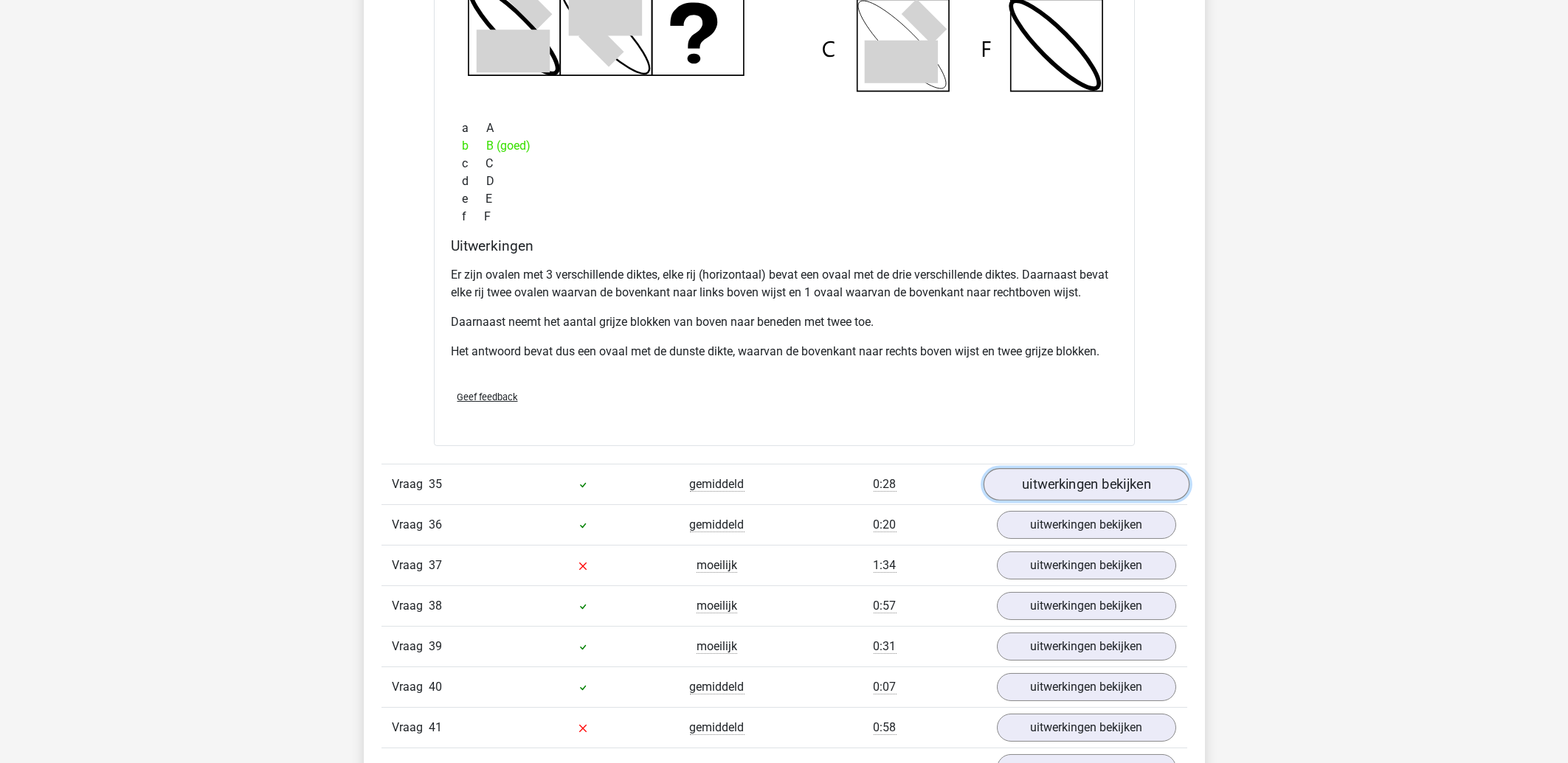
click at [1069, 498] on link "uitwerkingen bekijken" at bounding box center [1086, 484] width 206 height 32
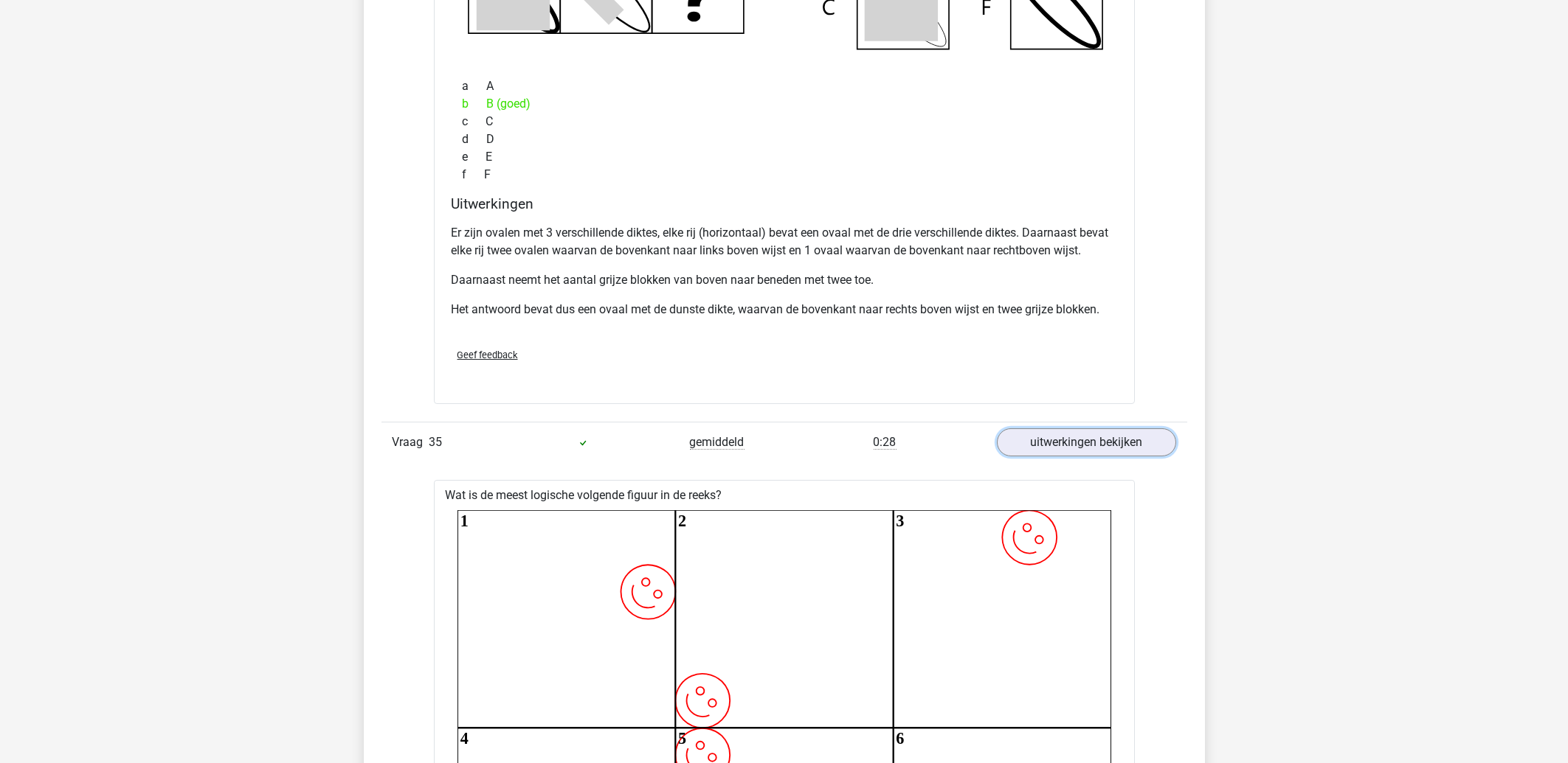
scroll to position [4506, 0]
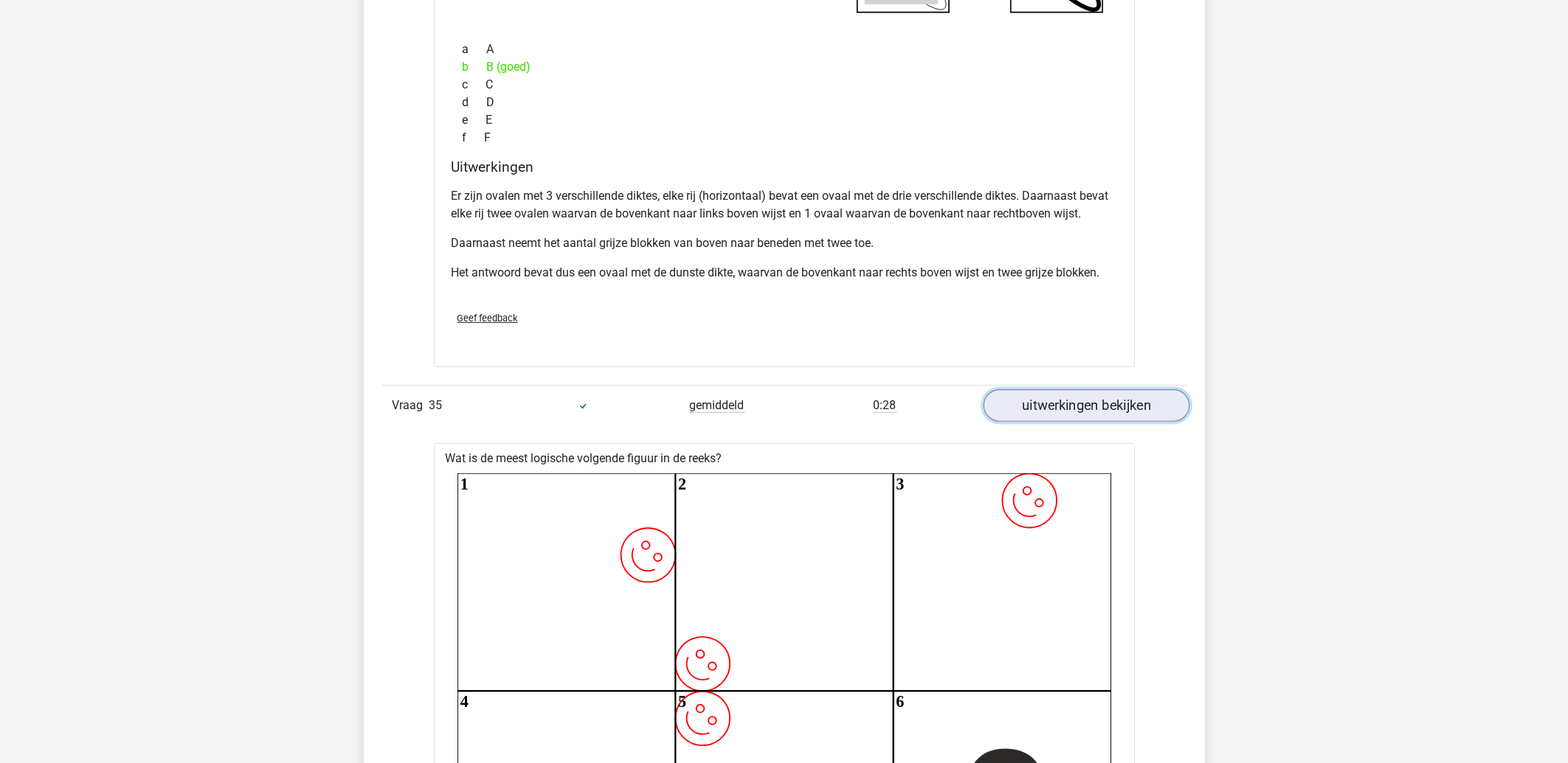
click at [1160, 419] on link "uitwerkingen bekijken" at bounding box center [1086, 405] width 206 height 32
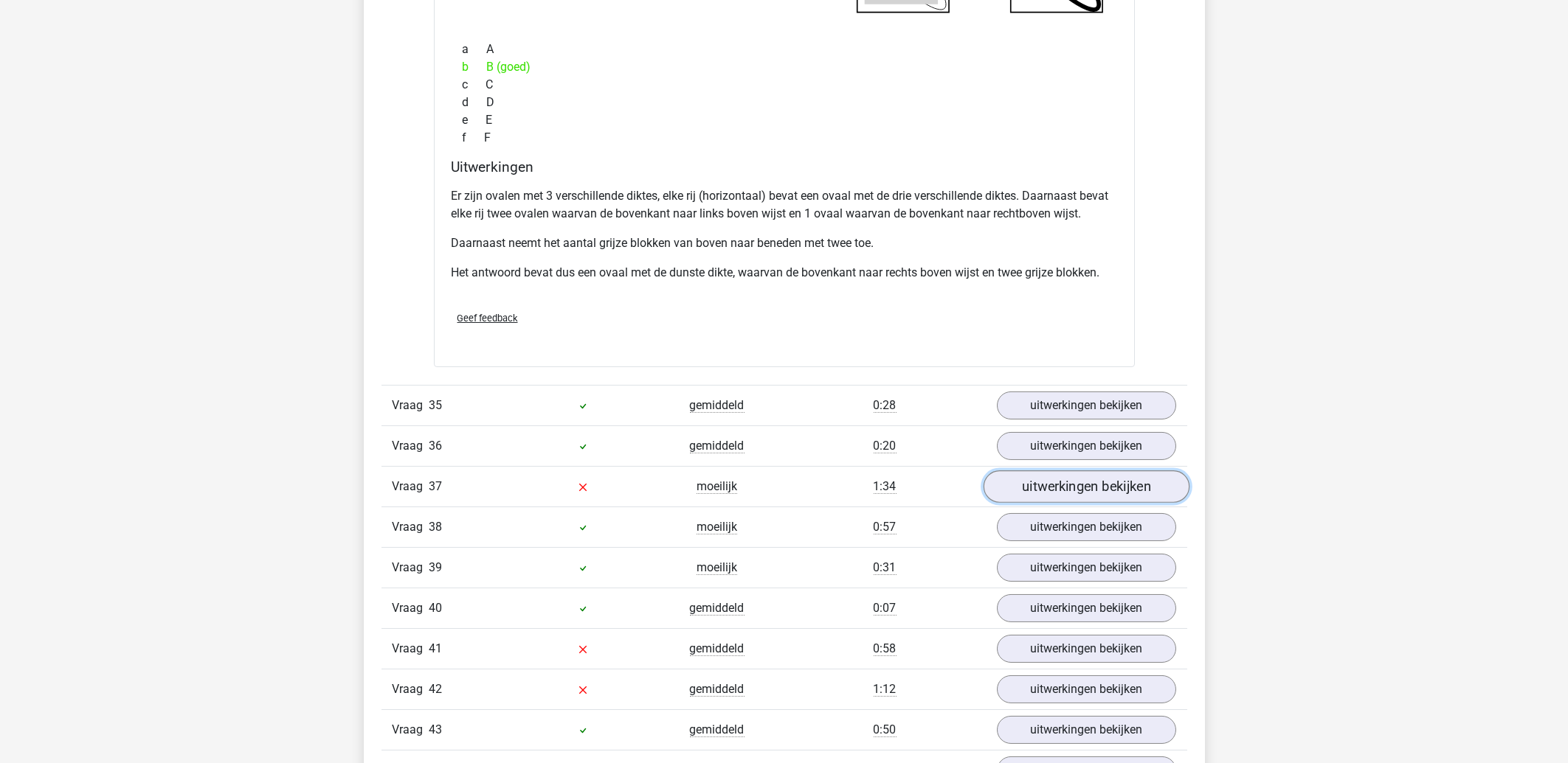
click at [1059, 503] on link "uitwerkingen bekijken" at bounding box center [1086, 486] width 206 height 32
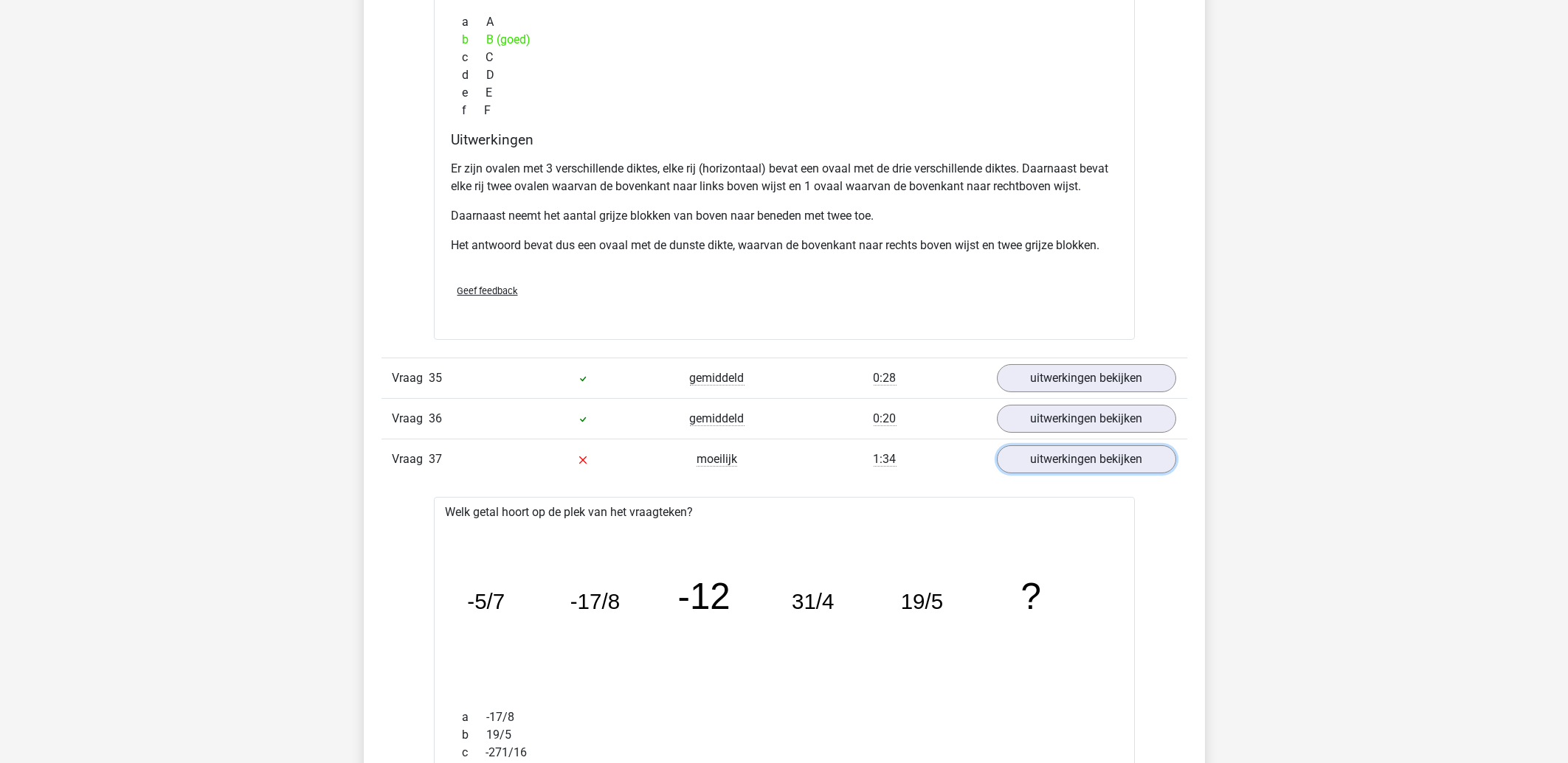
scroll to position [4744, 0]
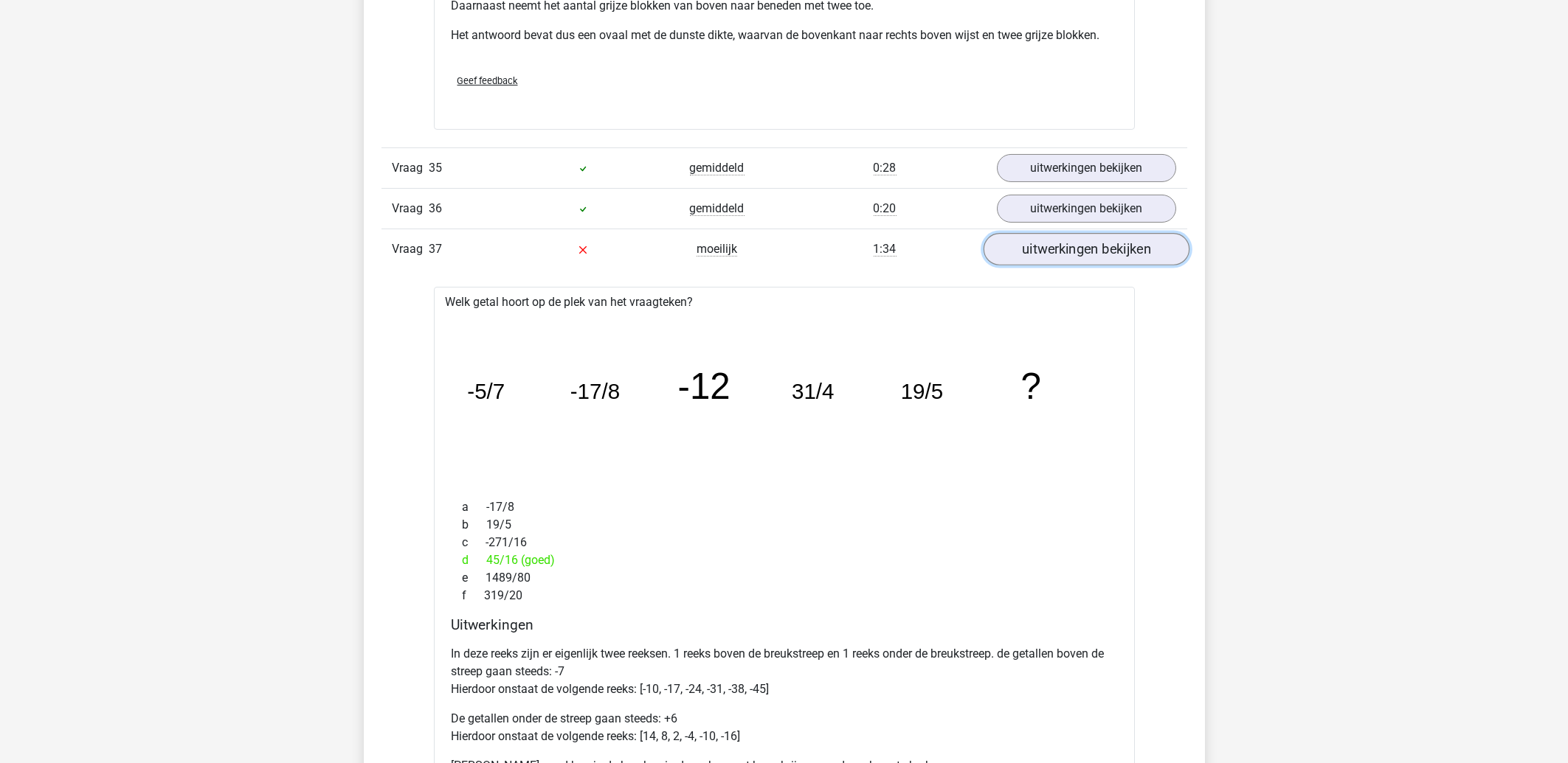
click at [1089, 256] on link "uitwerkingen bekijken" at bounding box center [1086, 249] width 206 height 32
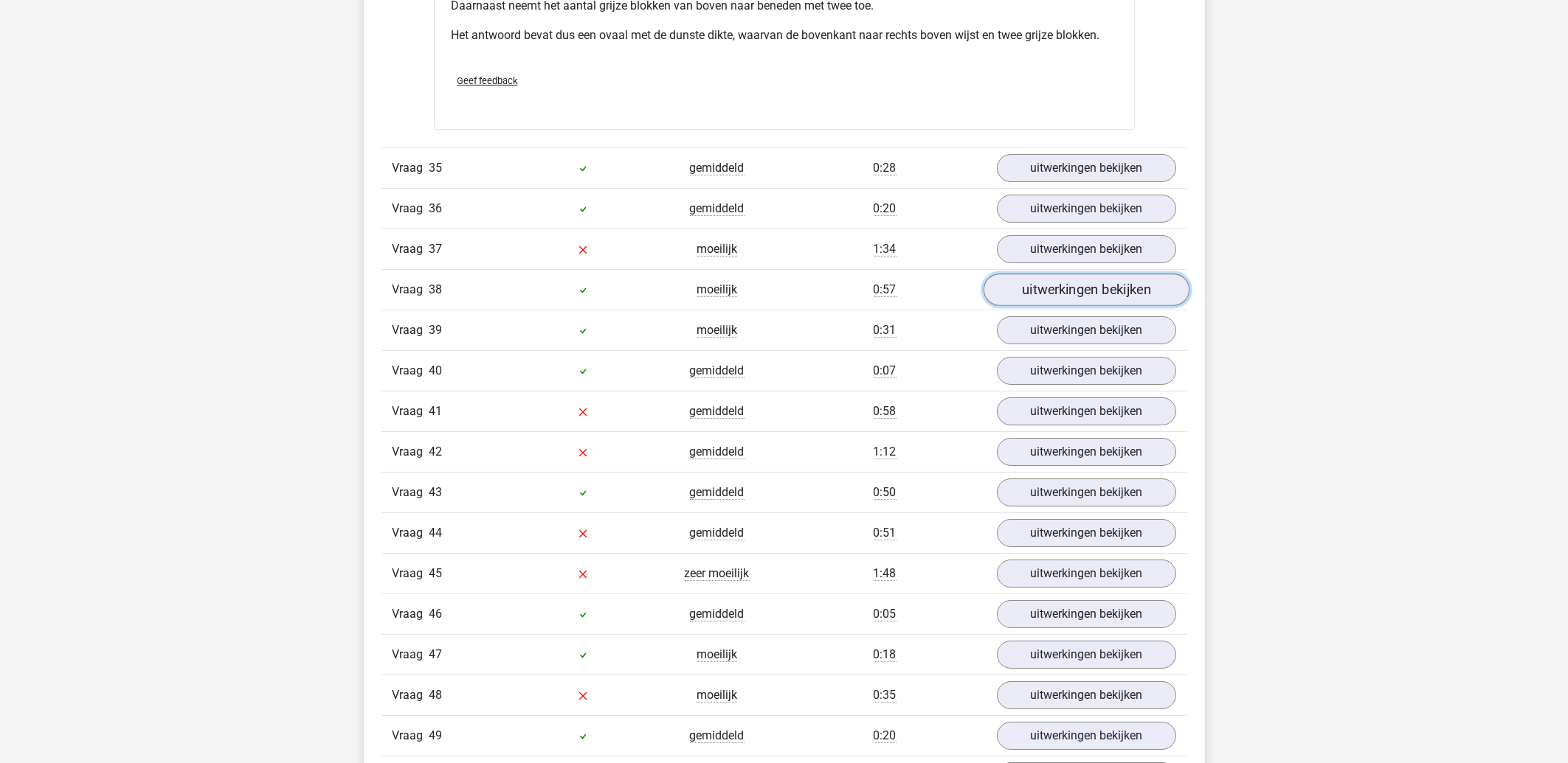
click at [1093, 306] on link "uitwerkingen bekijken" at bounding box center [1086, 289] width 206 height 32
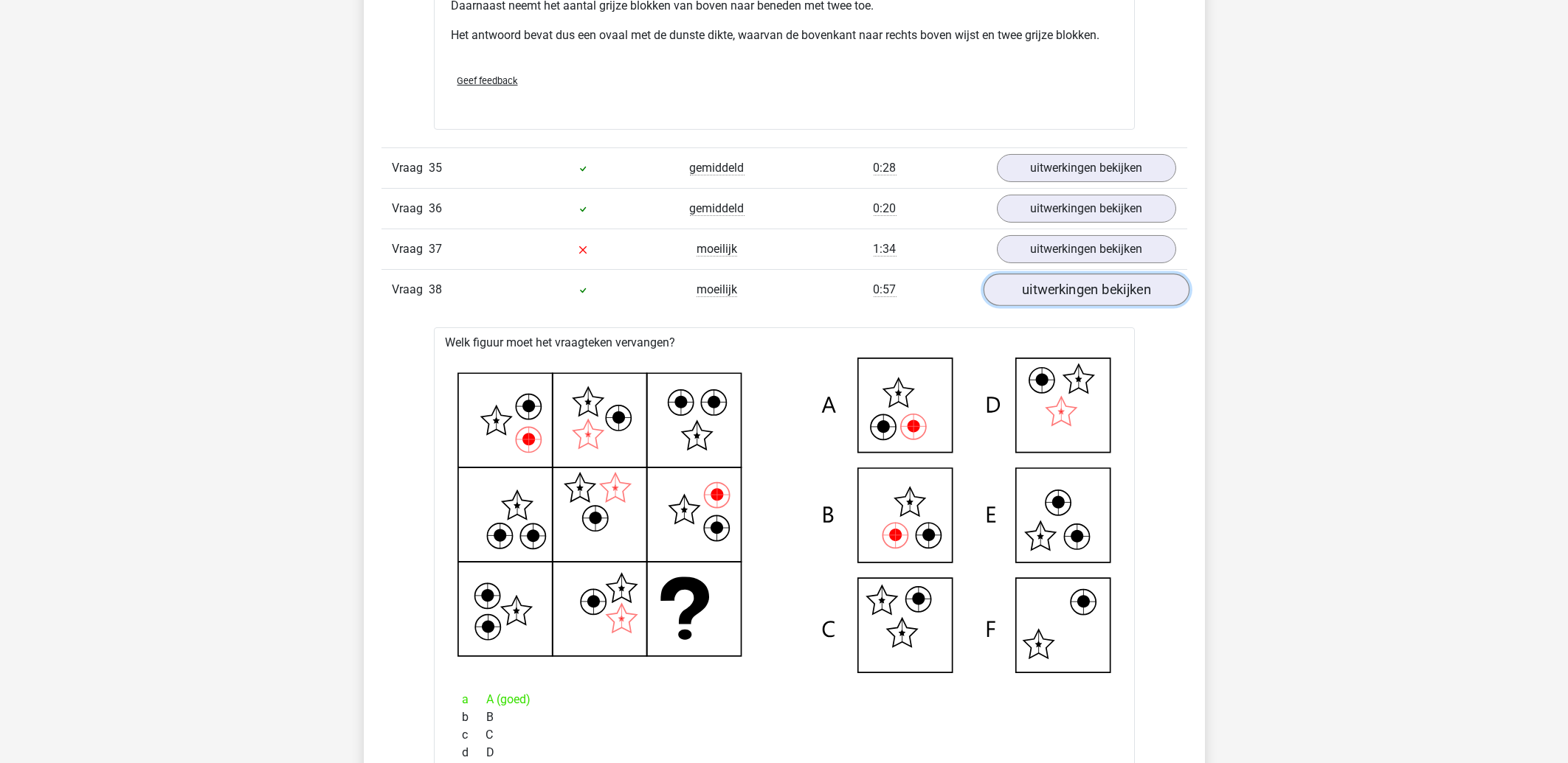
click at [1093, 306] on link "uitwerkingen bekijken" at bounding box center [1086, 289] width 206 height 32
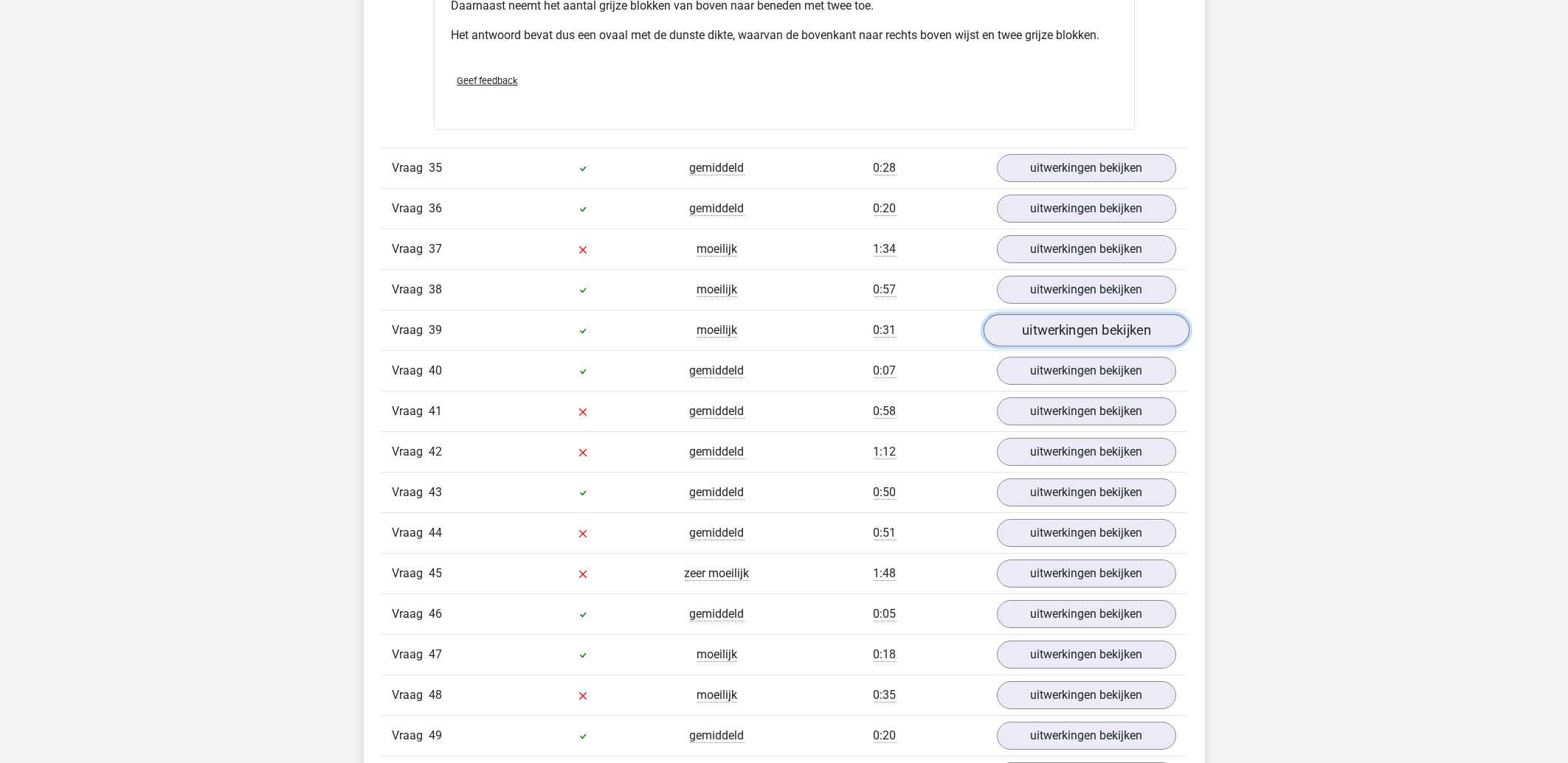
click at [1083, 347] on link "uitwerkingen bekijken" at bounding box center [1086, 330] width 206 height 32
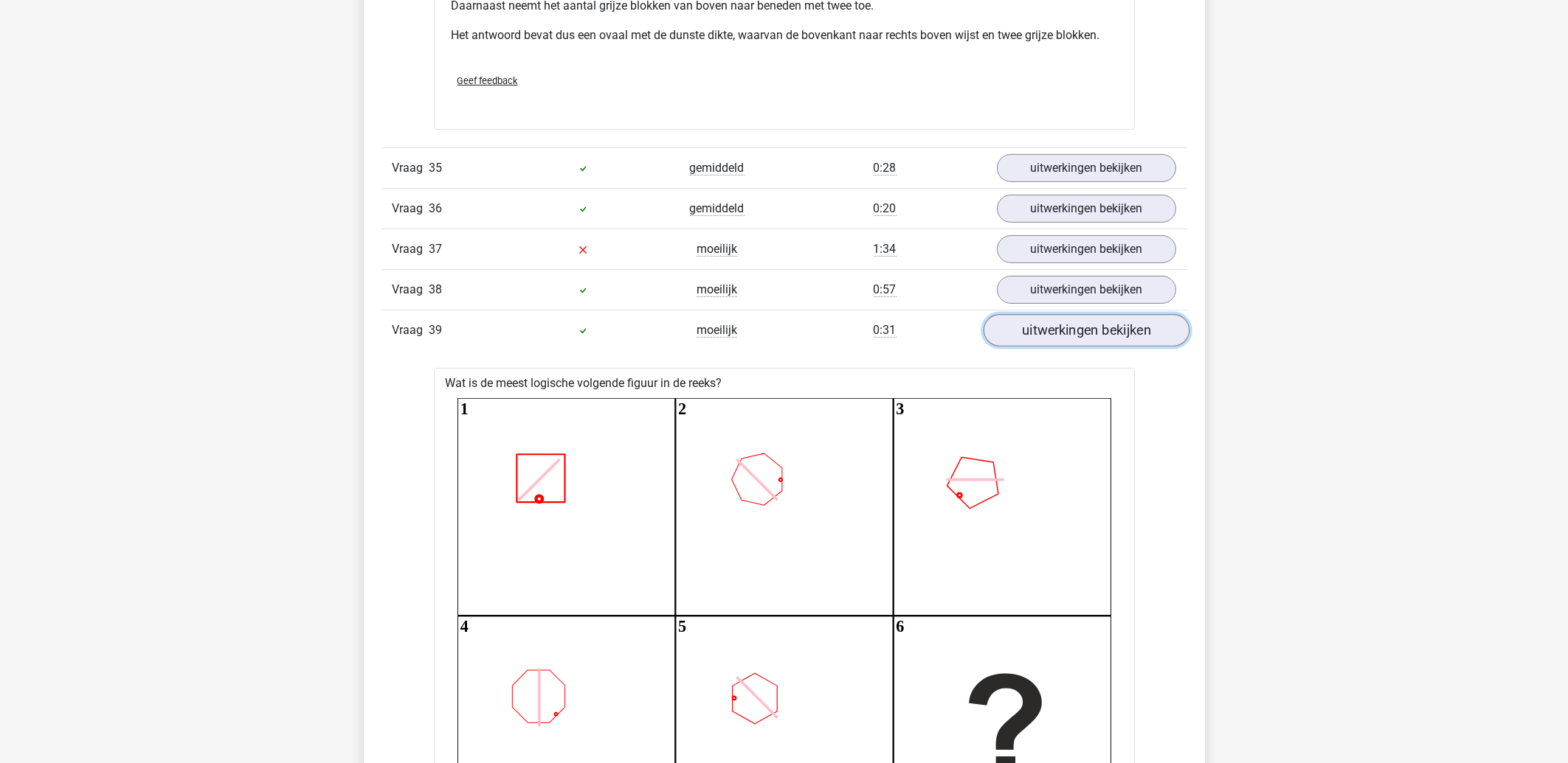
click at [1083, 347] on link "uitwerkingen bekijken" at bounding box center [1086, 330] width 206 height 32
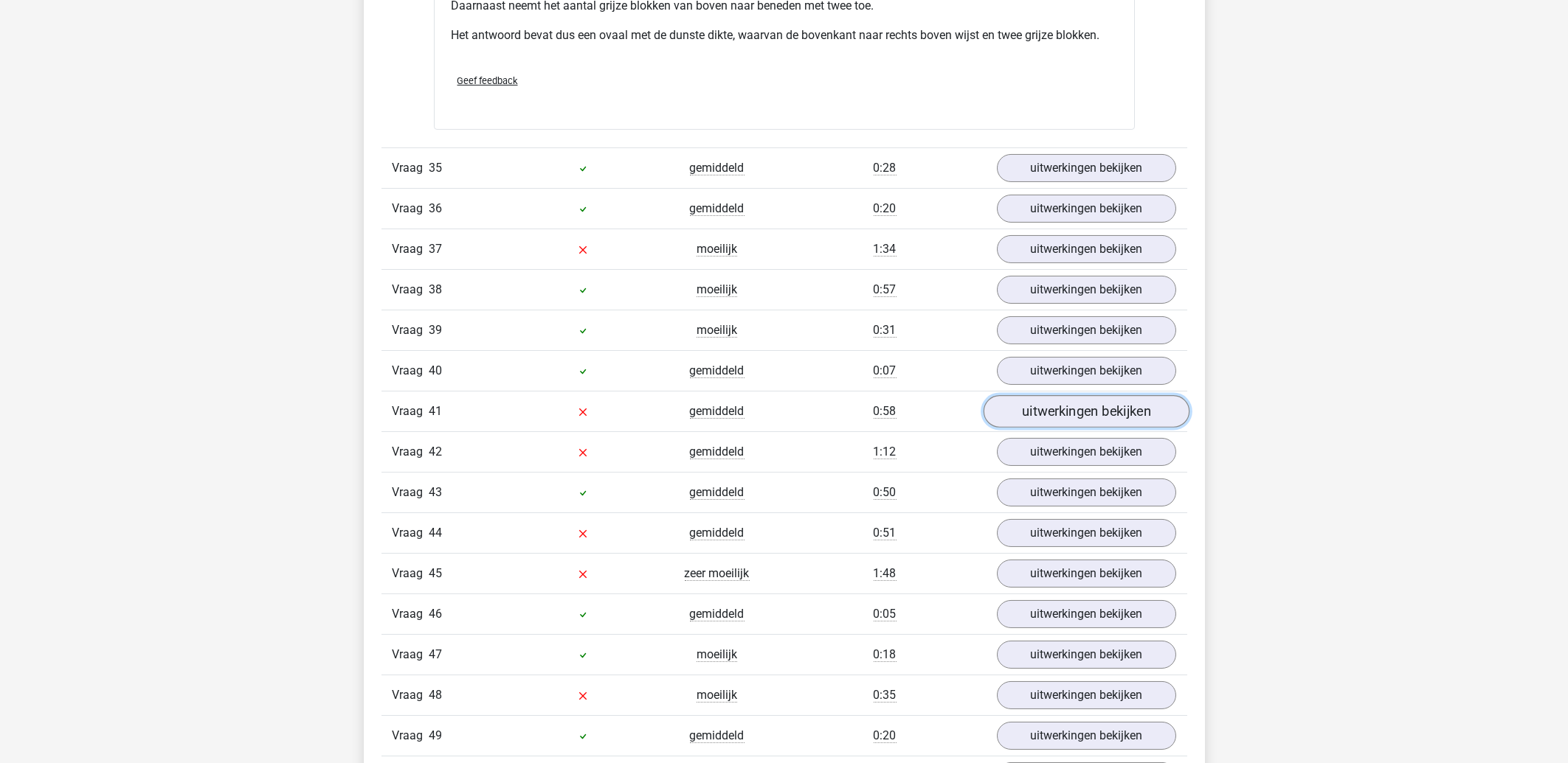
click at [1073, 426] on link "uitwerkingen bekijken" at bounding box center [1086, 412] width 206 height 32
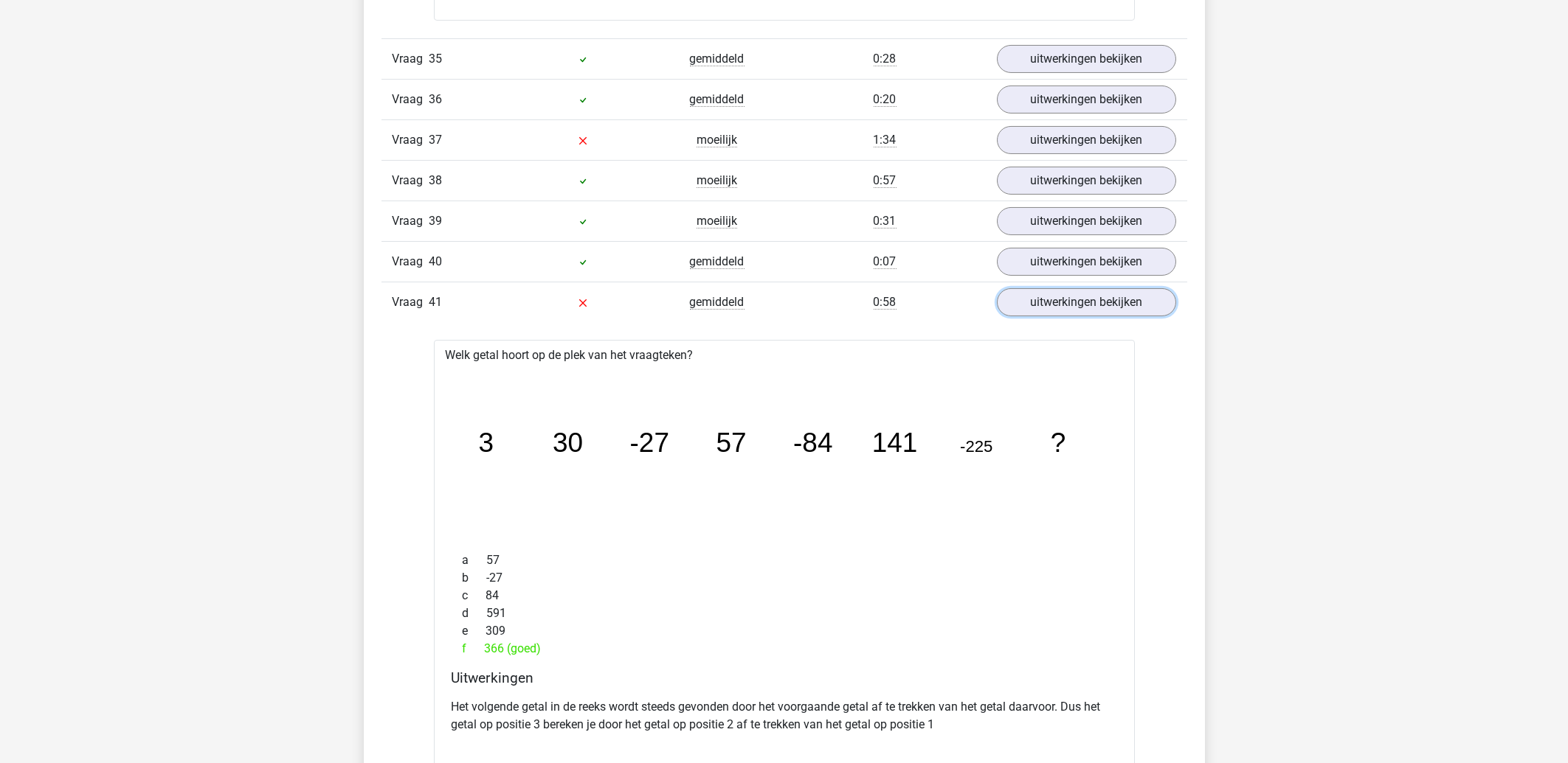
scroll to position [4901, 0]
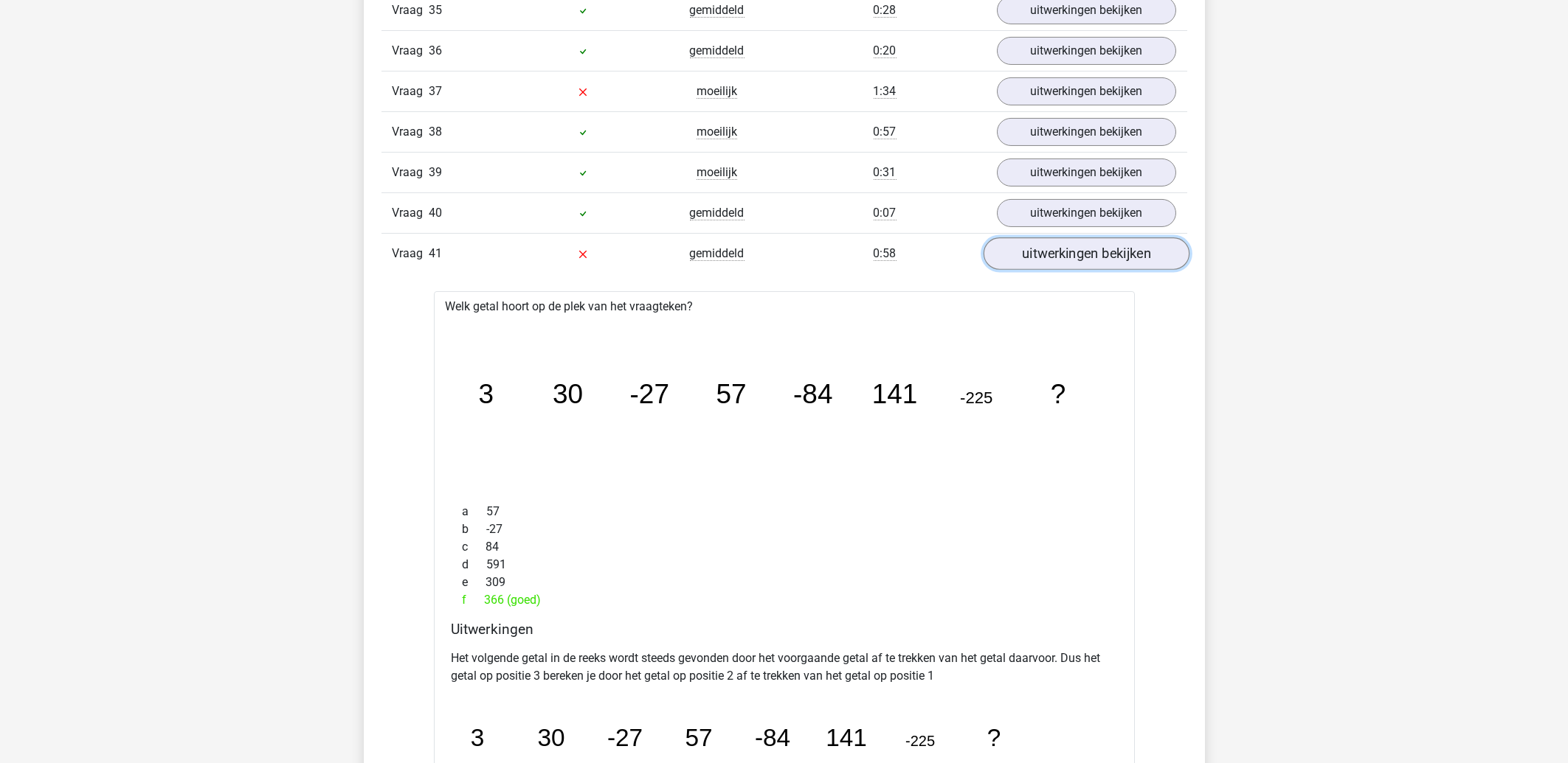
click at [1067, 270] on link "uitwerkingen bekijken" at bounding box center [1086, 253] width 206 height 32
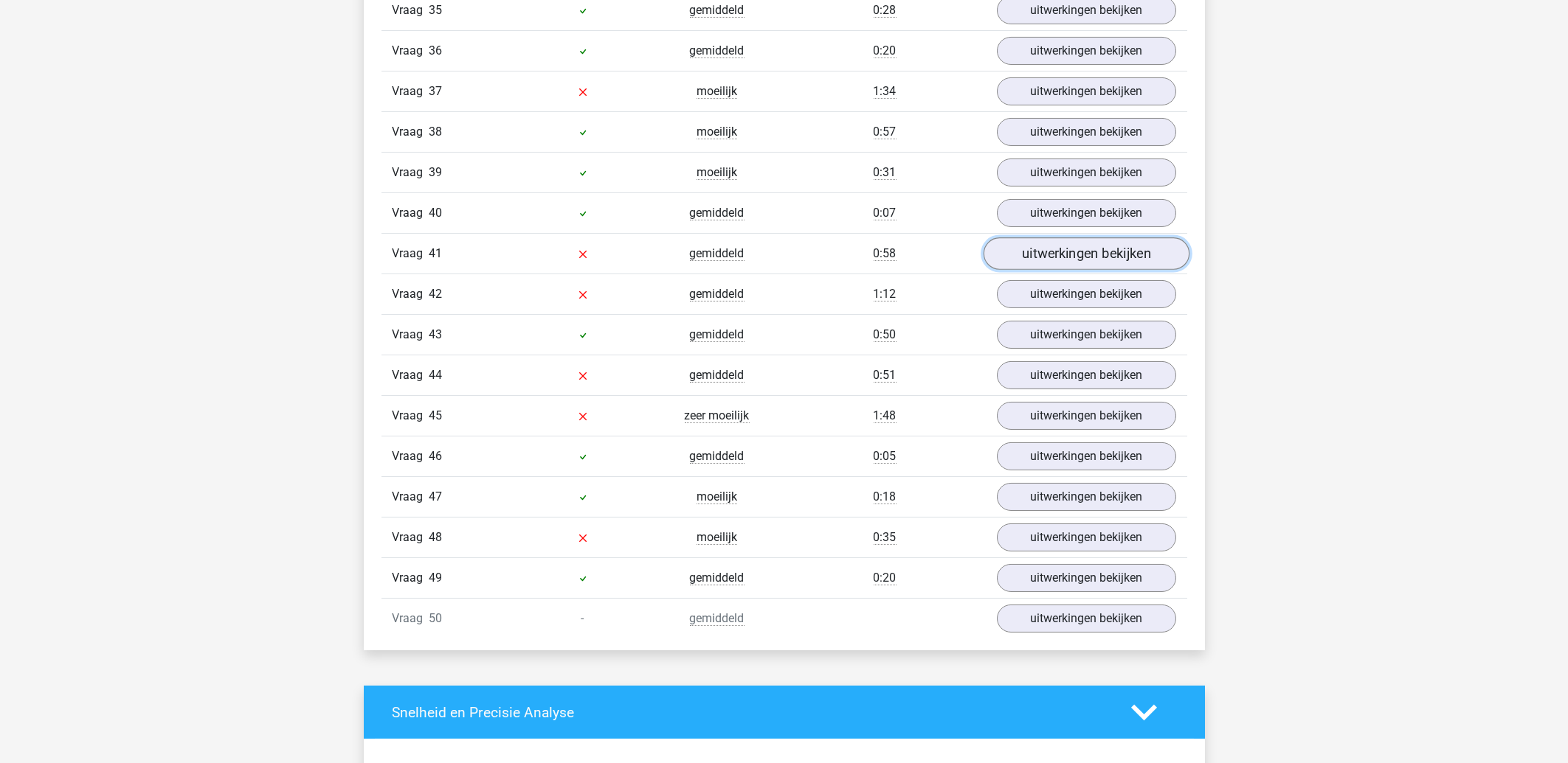
click at [1064, 269] on link "uitwerkingen bekijken" at bounding box center [1086, 253] width 206 height 32
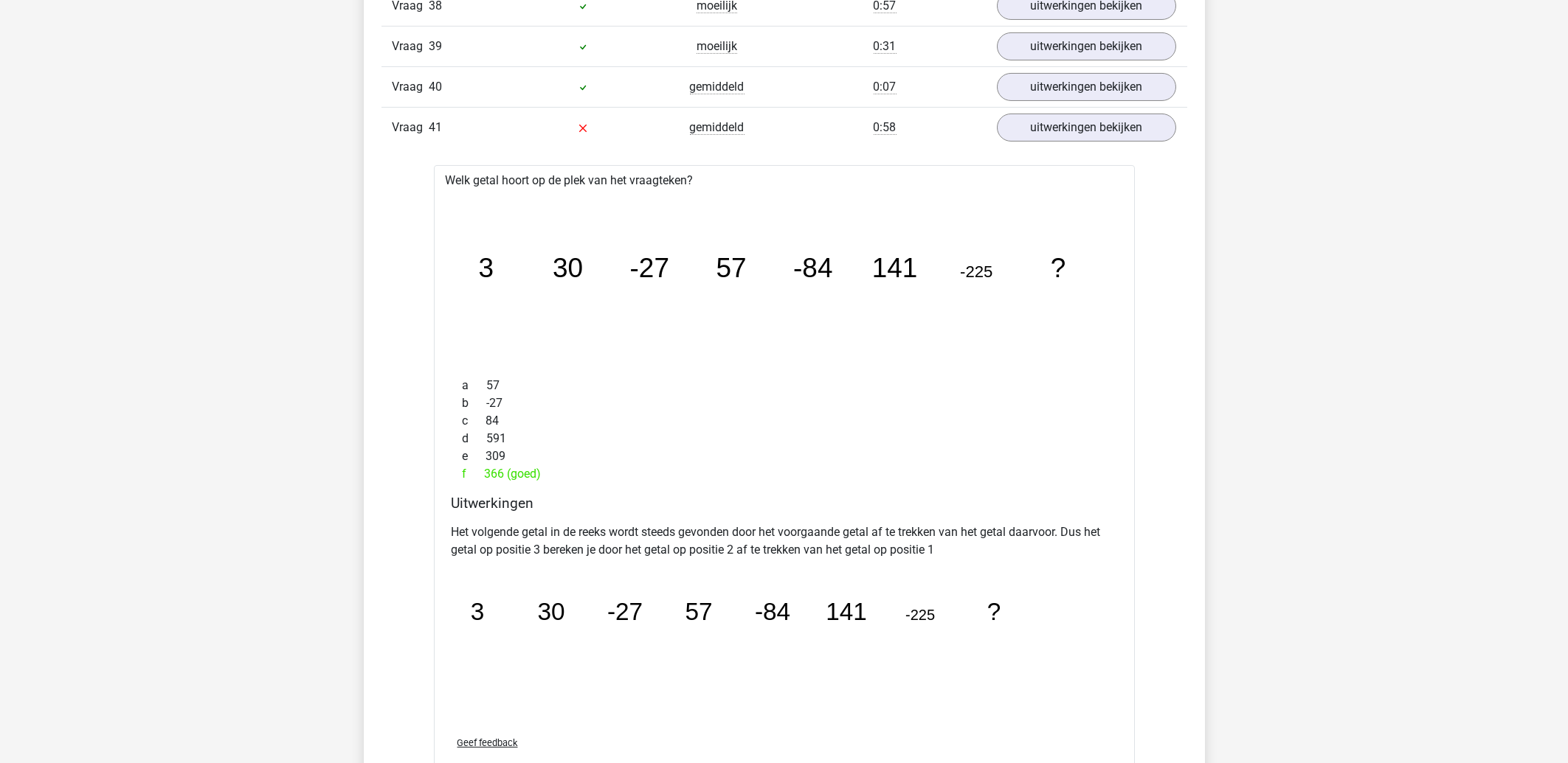
scroll to position [5059, 0]
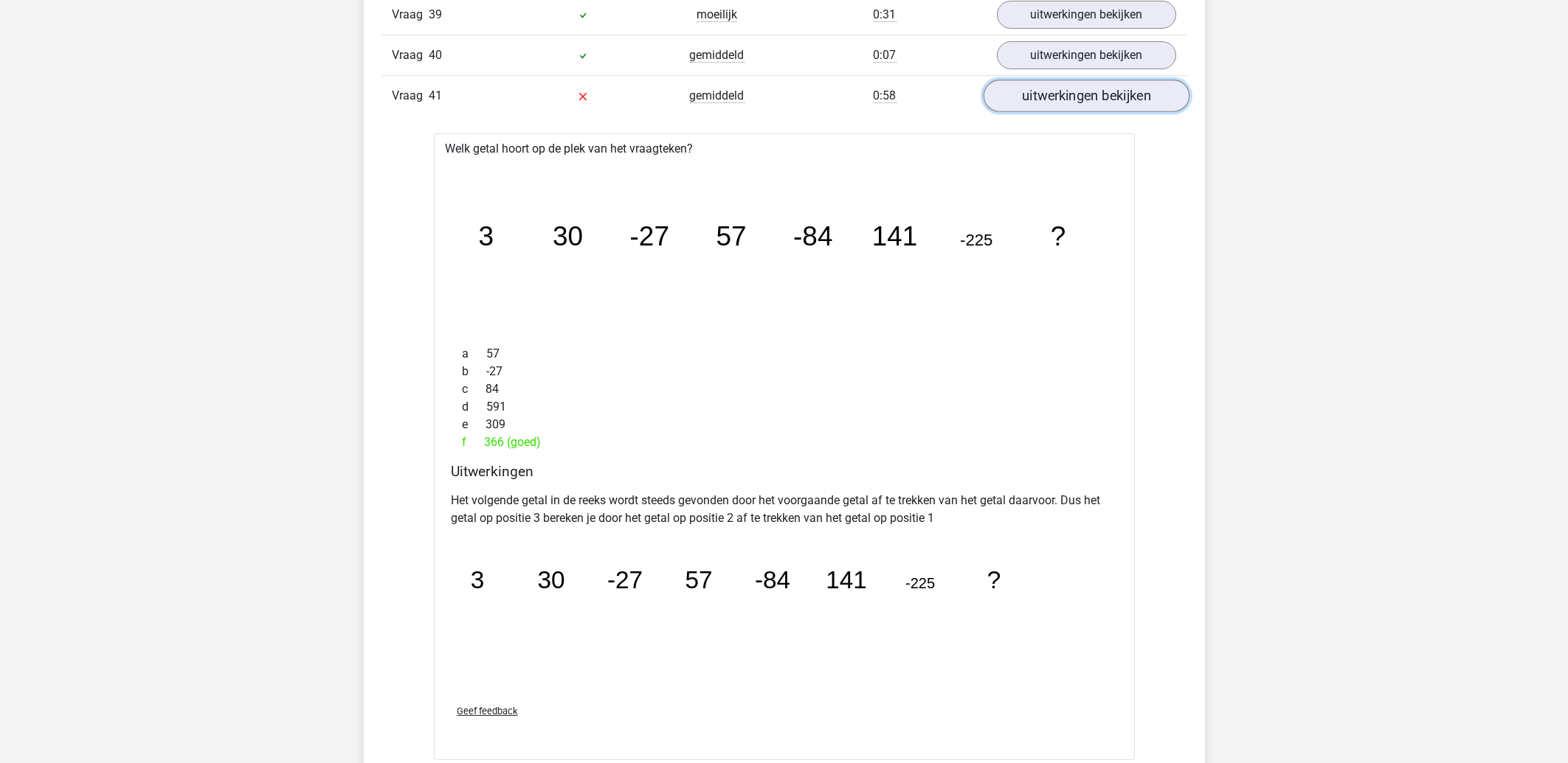
click at [1111, 101] on link "uitwerkingen bekijken" at bounding box center [1086, 96] width 206 height 32
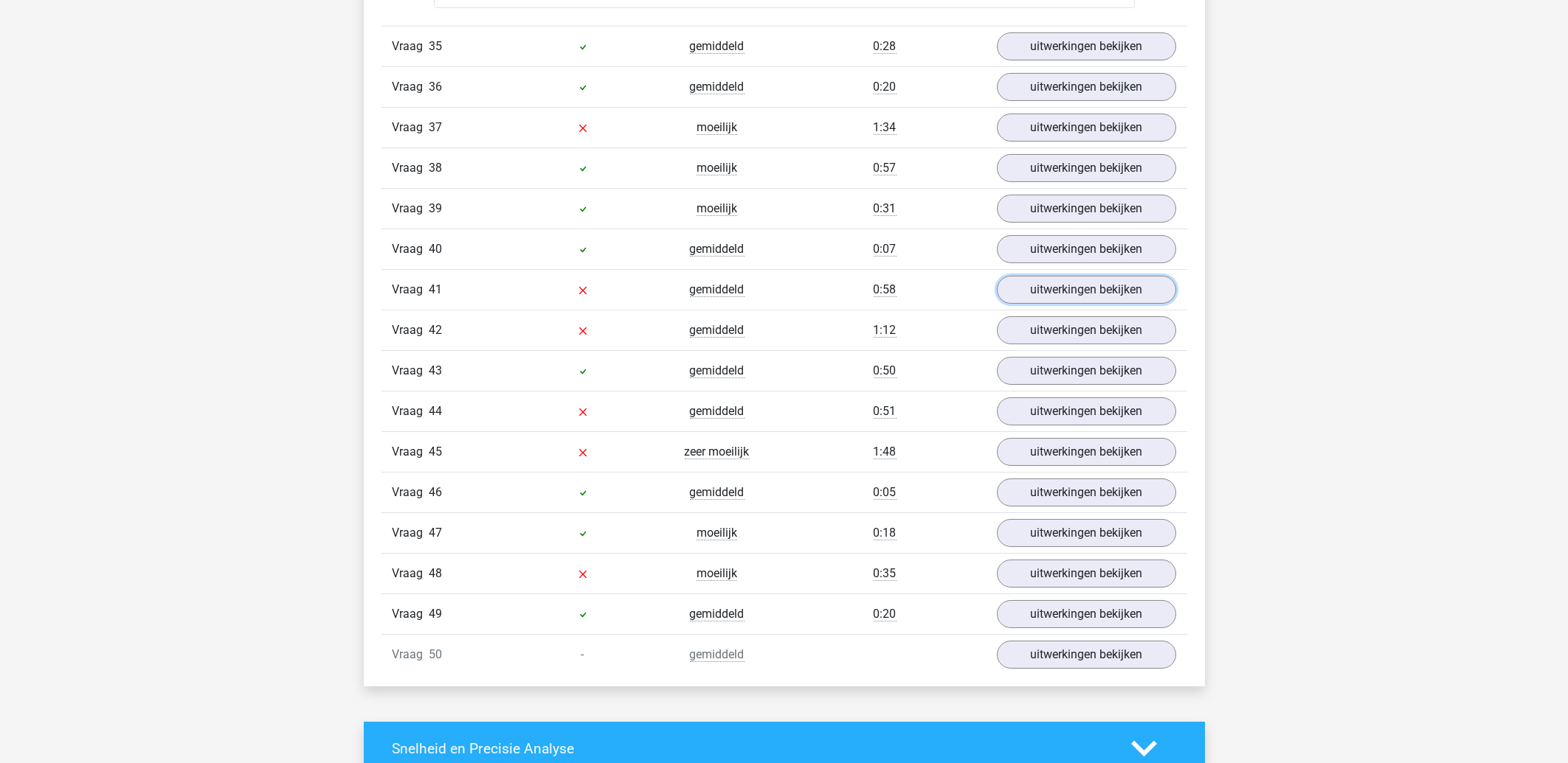
scroll to position [4822, 0]
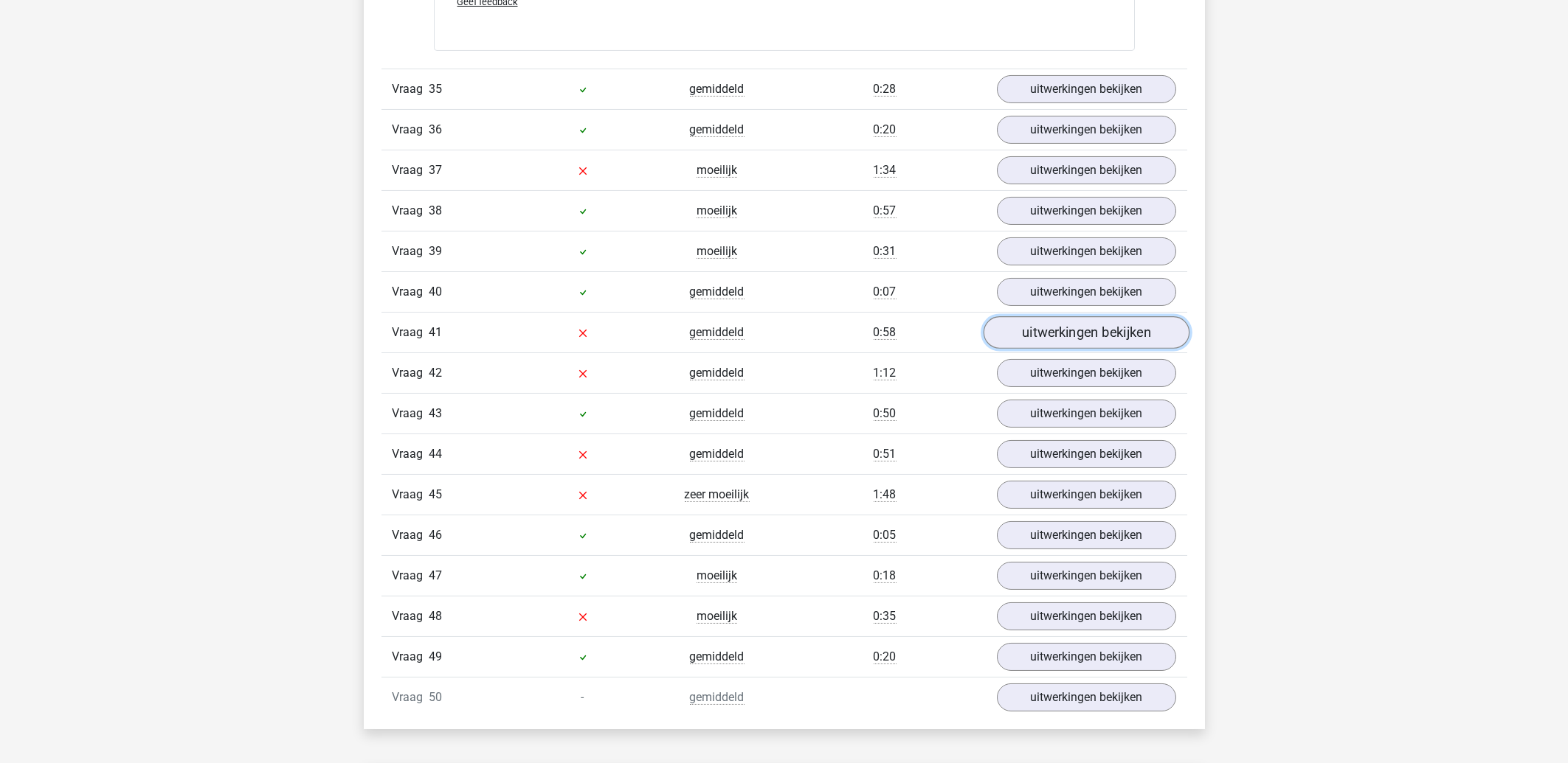
click at [1072, 348] on link "uitwerkingen bekijken" at bounding box center [1086, 332] width 206 height 32
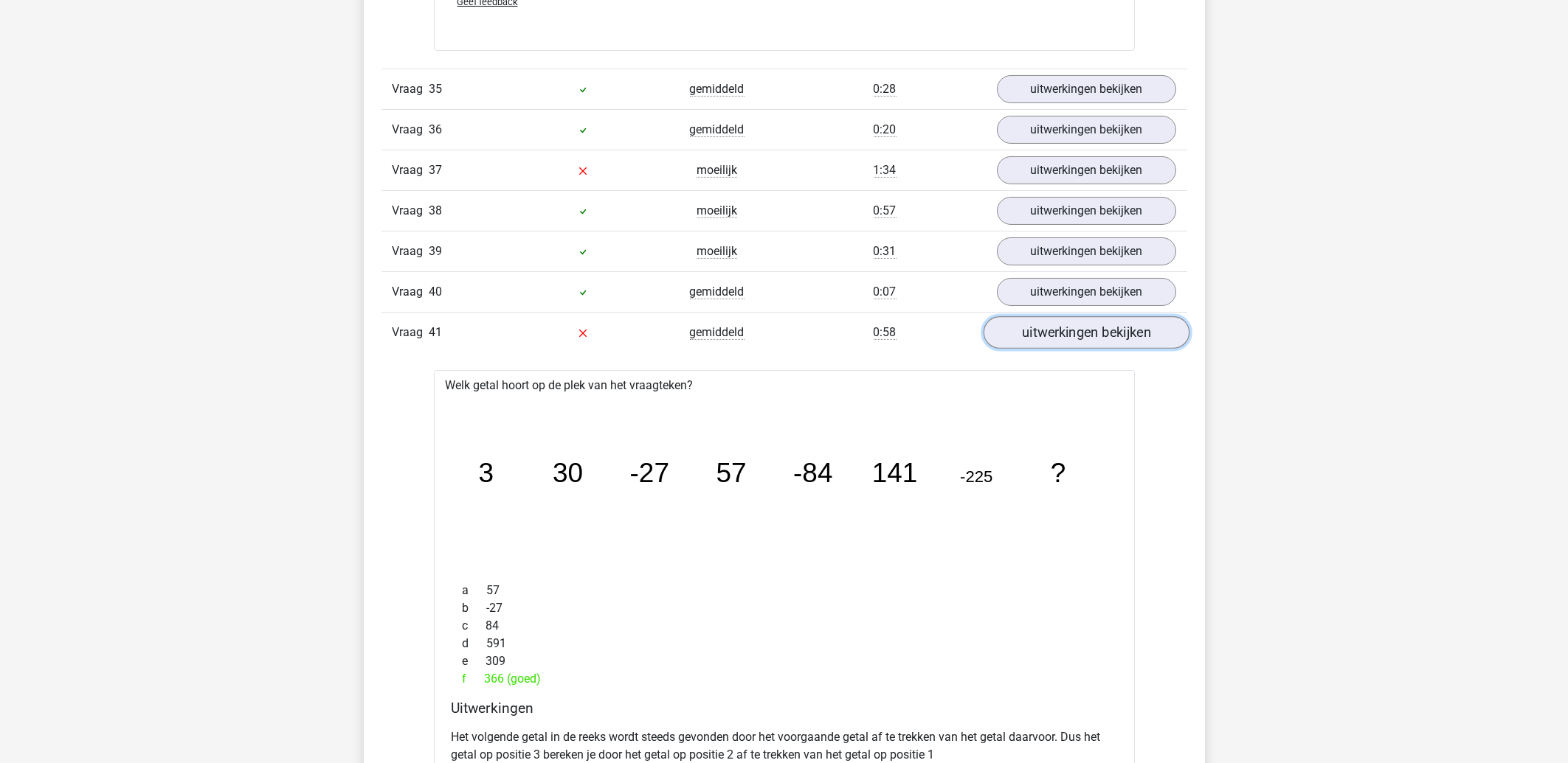
click at [1072, 348] on link "uitwerkingen bekijken" at bounding box center [1086, 332] width 206 height 32
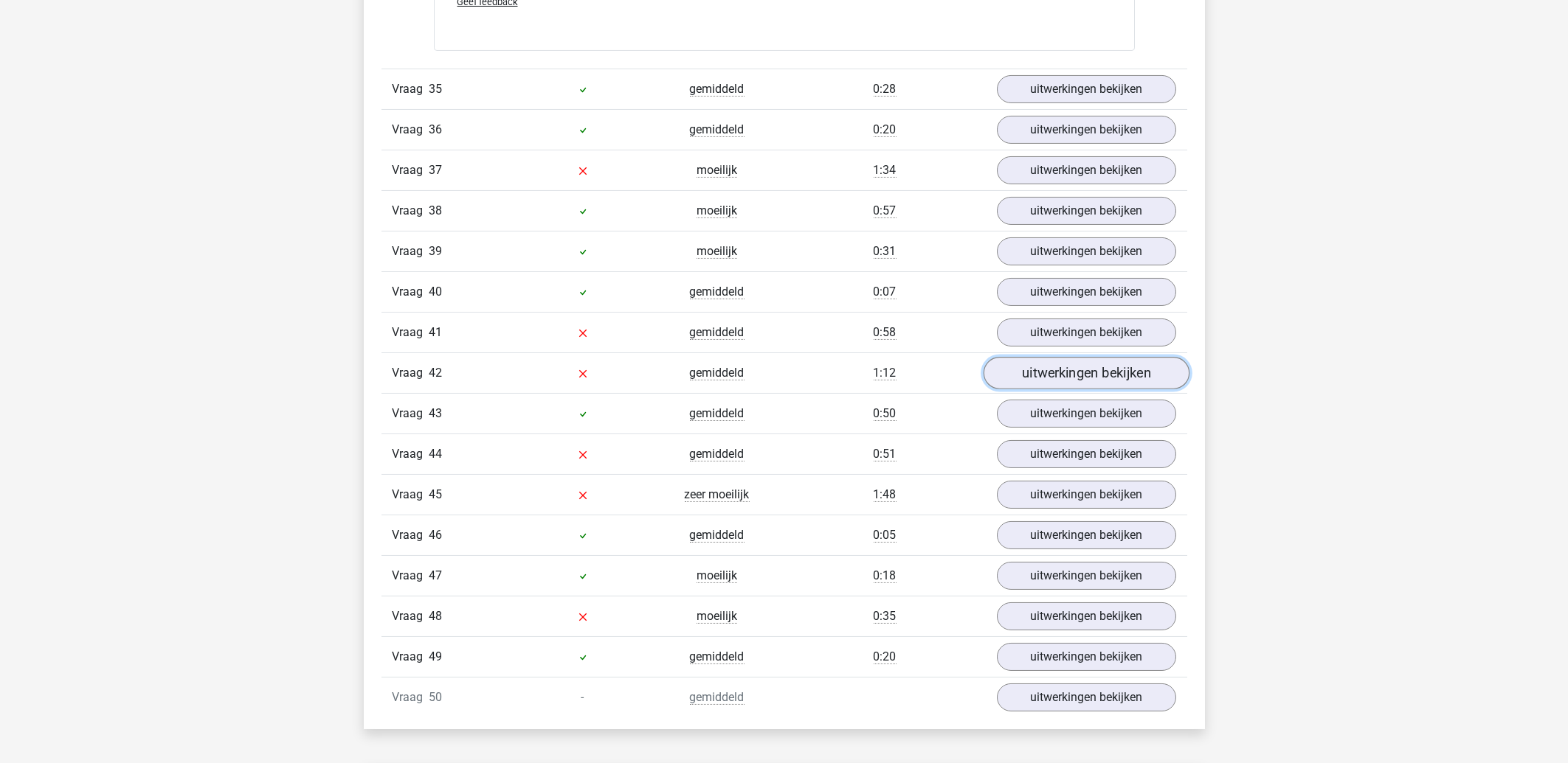
click at [1068, 388] on link "uitwerkingen bekijken" at bounding box center [1086, 373] width 206 height 32
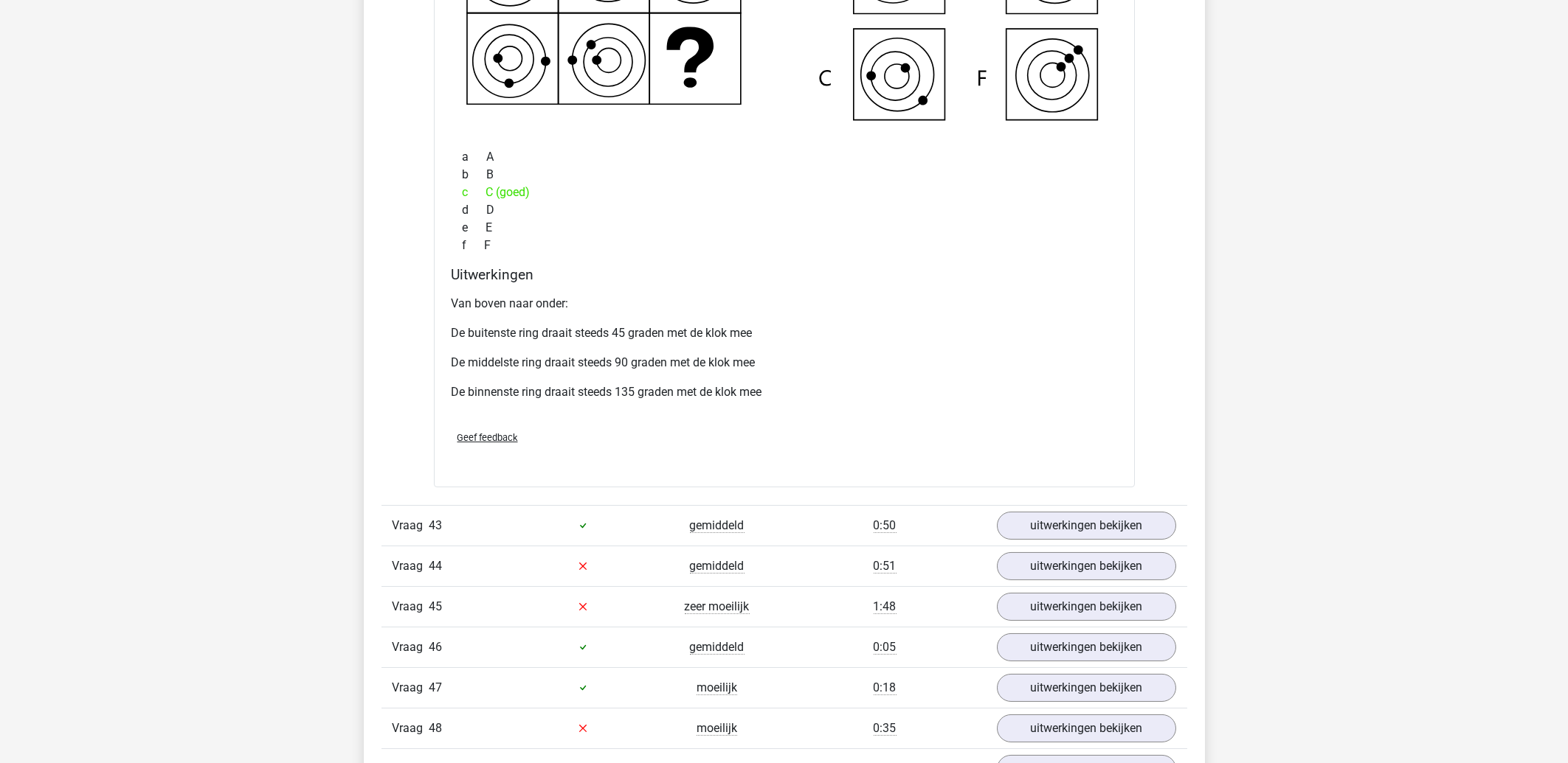
scroll to position [5059, 0]
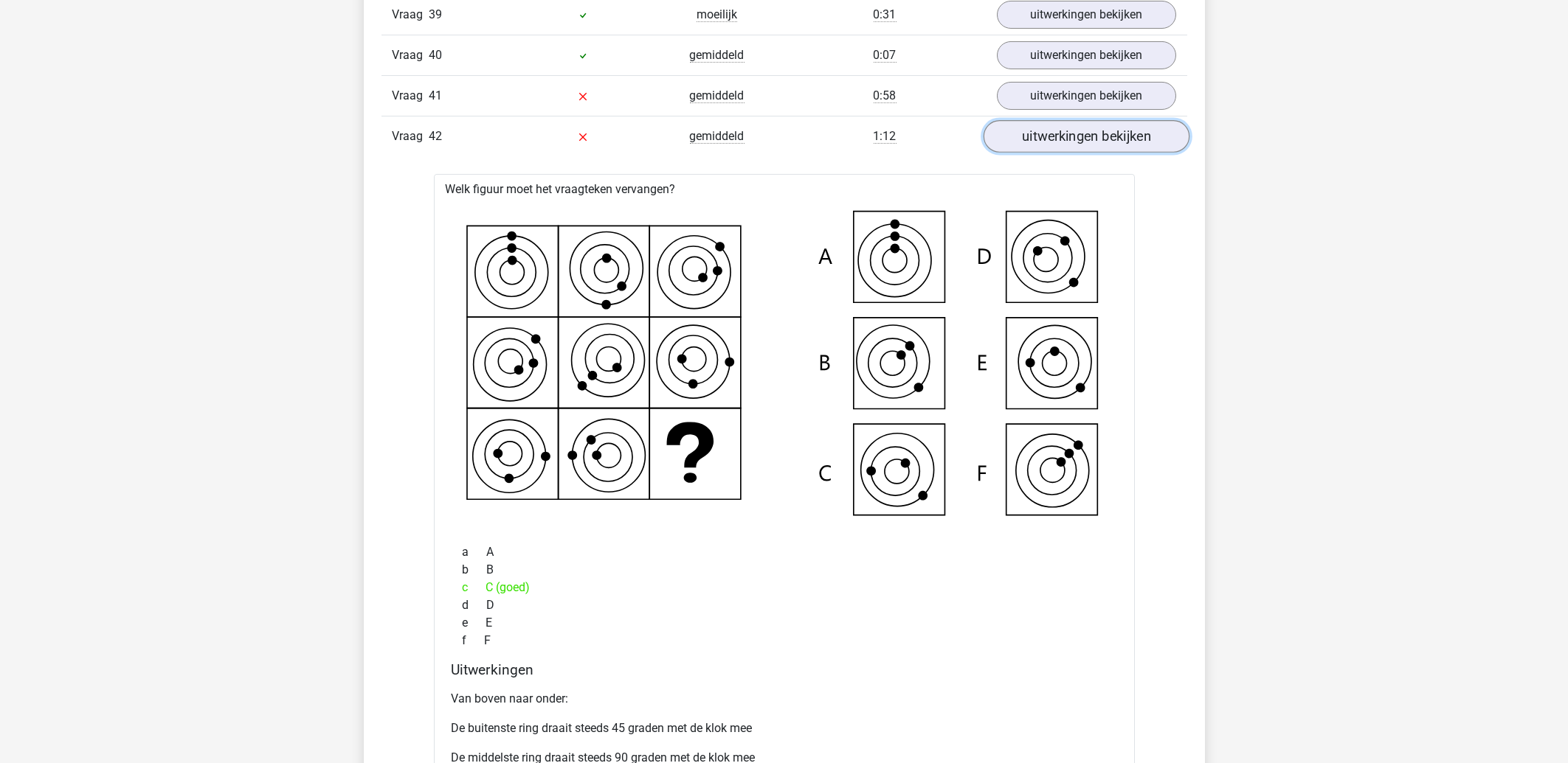
click at [1068, 147] on link "uitwerkingen bekijken" at bounding box center [1086, 137] width 206 height 32
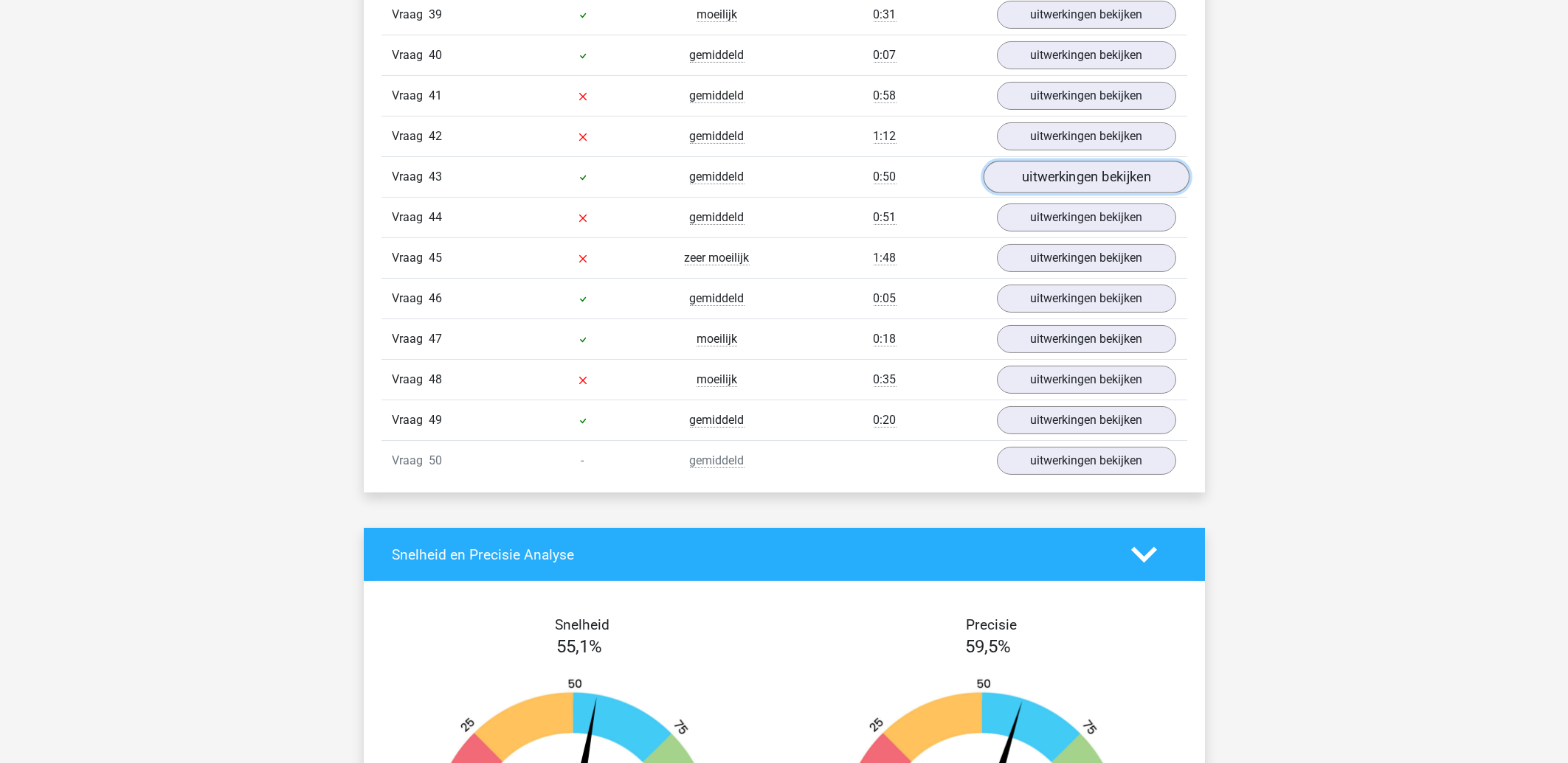
click at [1059, 193] on link "uitwerkingen bekijken" at bounding box center [1086, 177] width 206 height 32
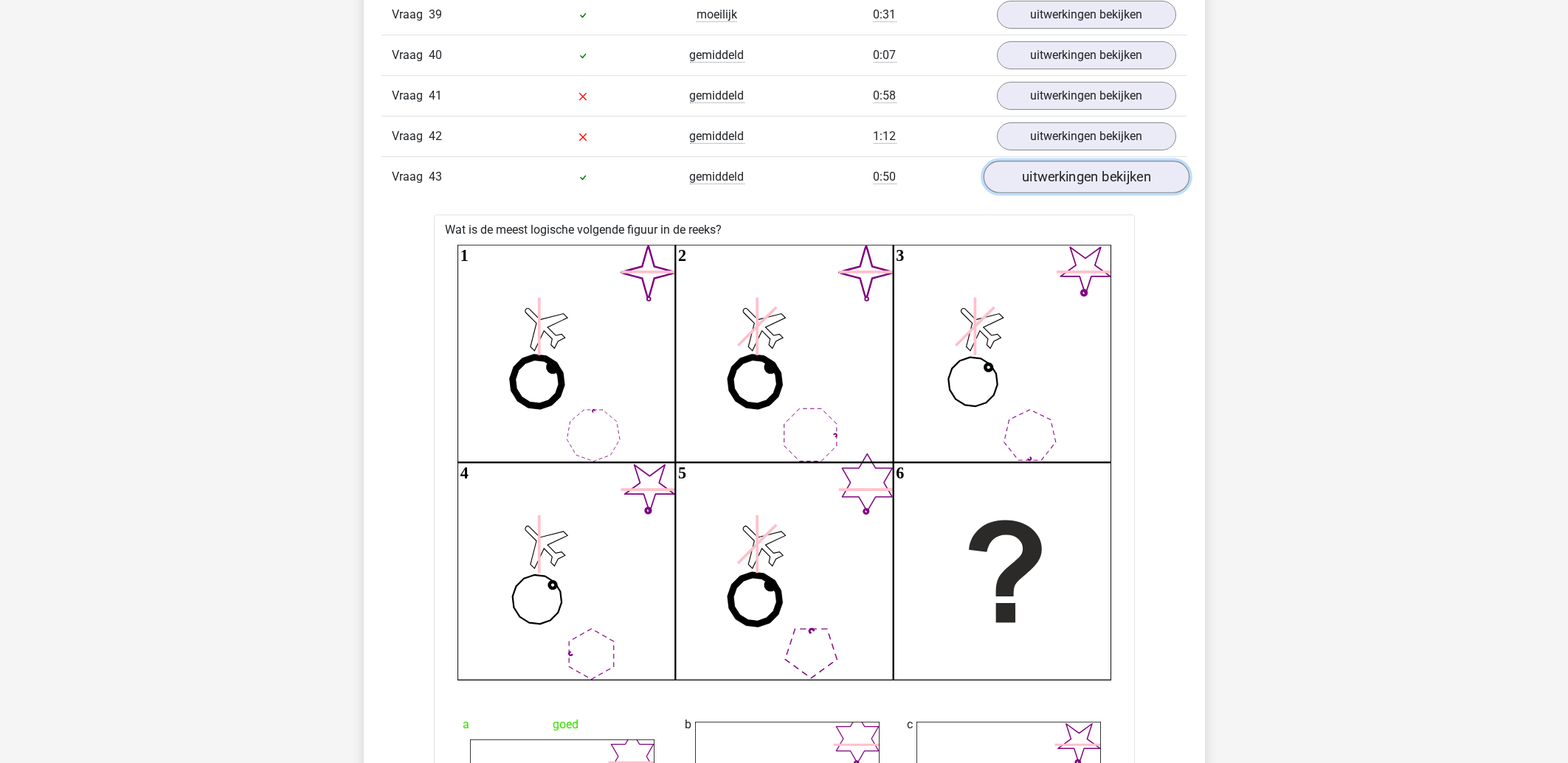
click at [1059, 193] on link "uitwerkingen bekijken" at bounding box center [1086, 177] width 206 height 32
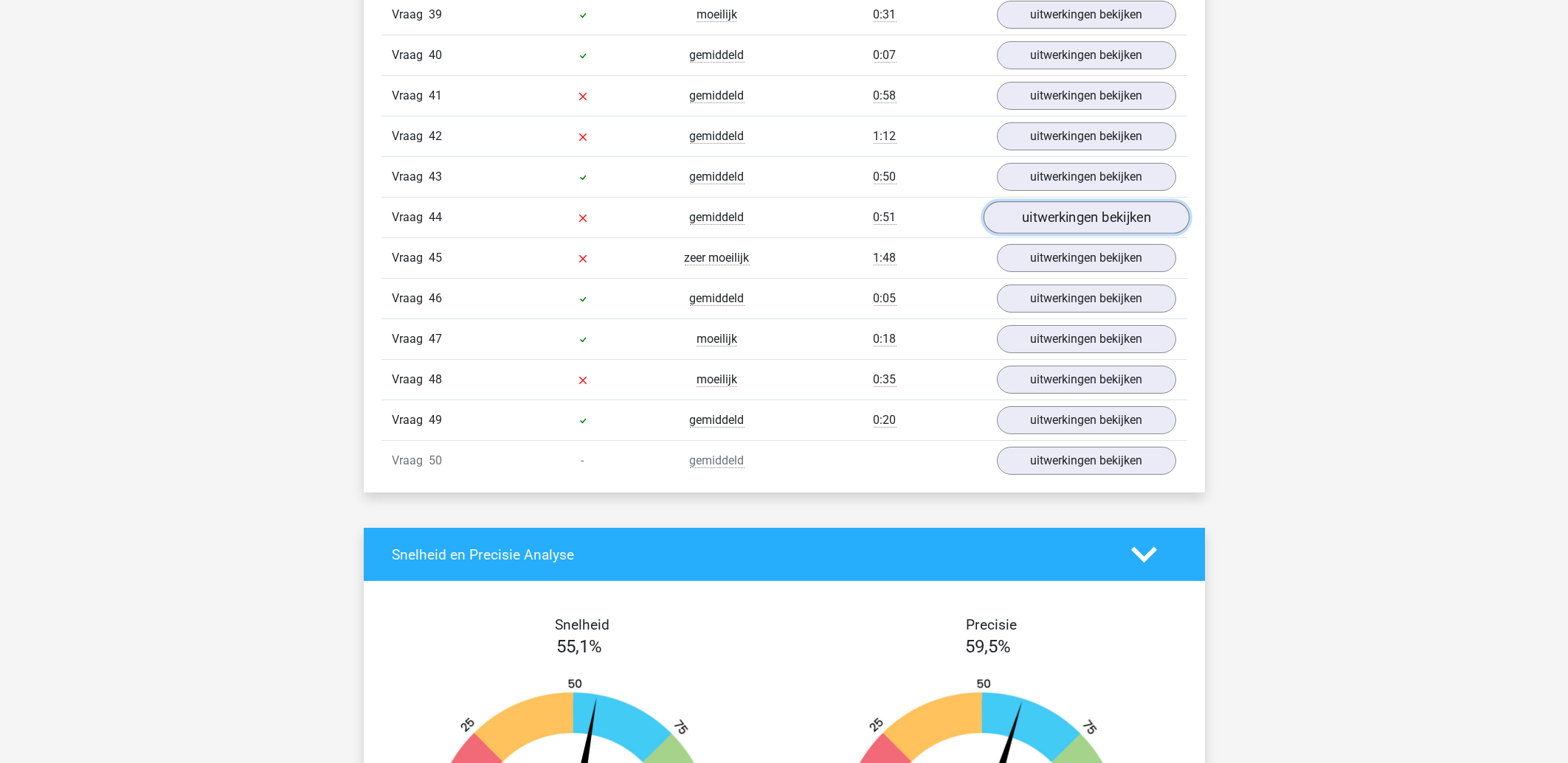
click at [1060, 219] on link "uitwerkingen bekijken" at bounding box center [1086, 217] width 206 height 32
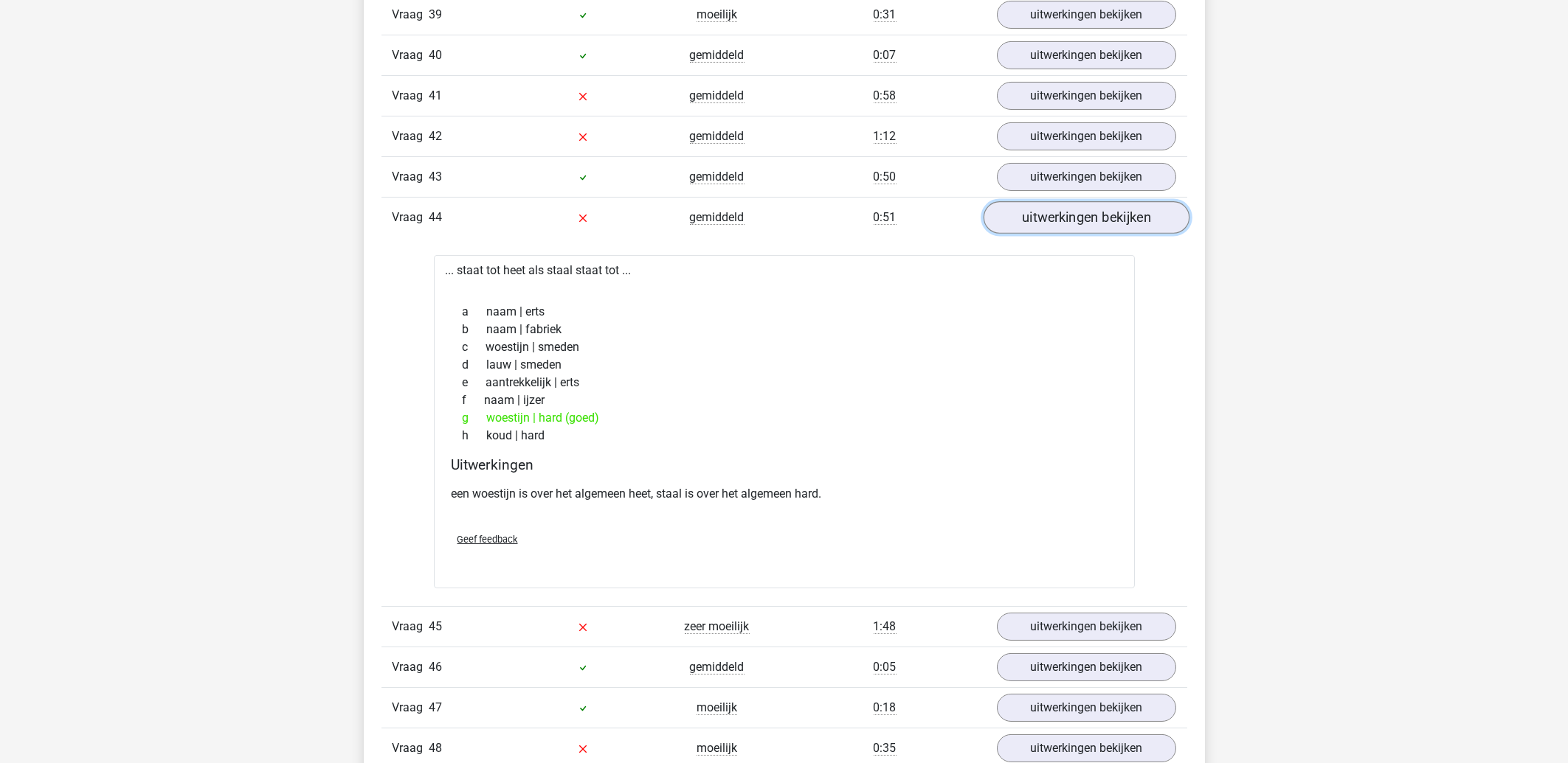
click at [1002, 223] on link "uitwerkingen bekijken" at bounding box center [1086, 217] width 206 height 32
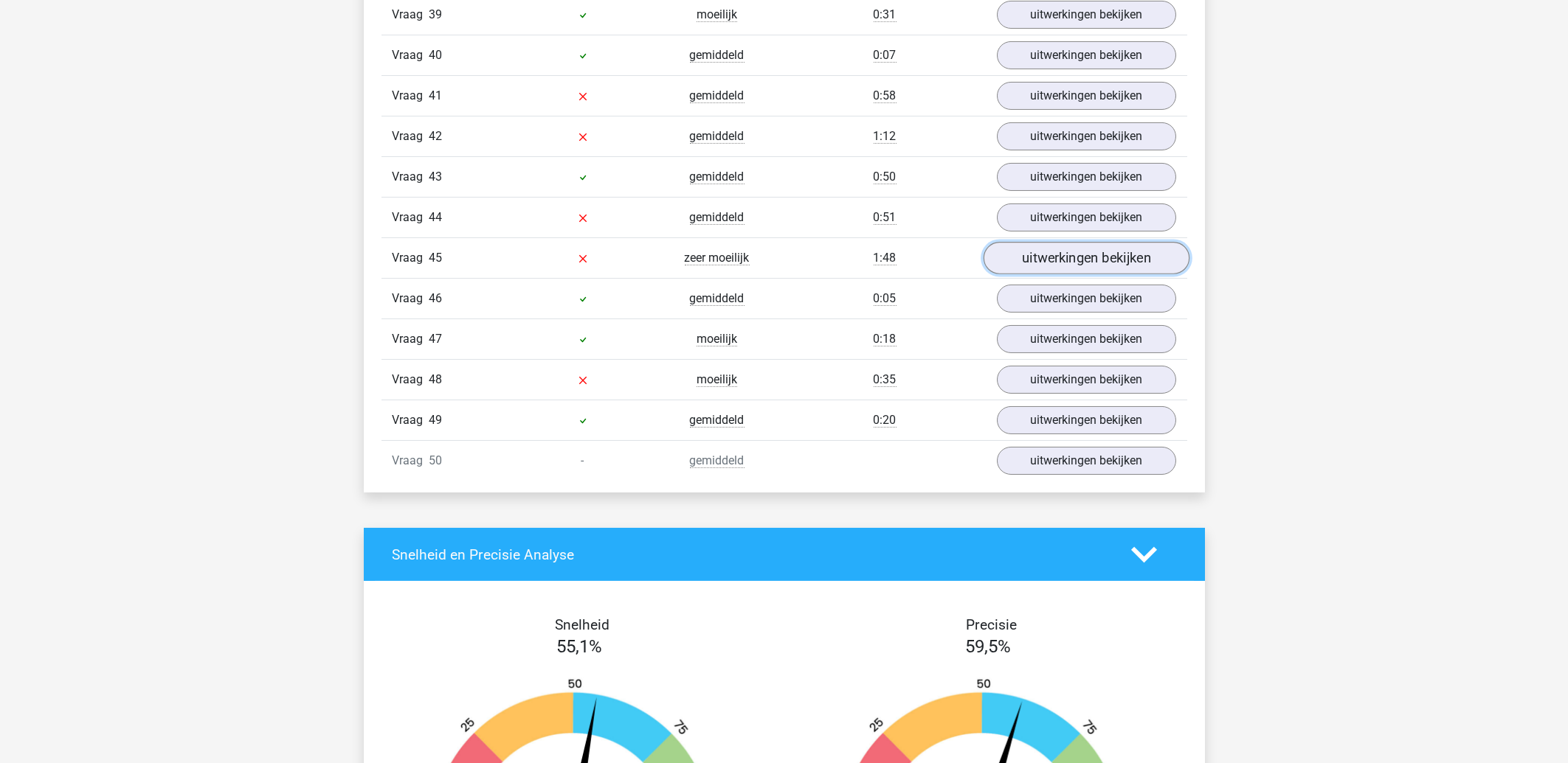
click at [1026, 274] on link "uitwerkingen bekijken" at bounding box center [1086, 258] width 206 height 32
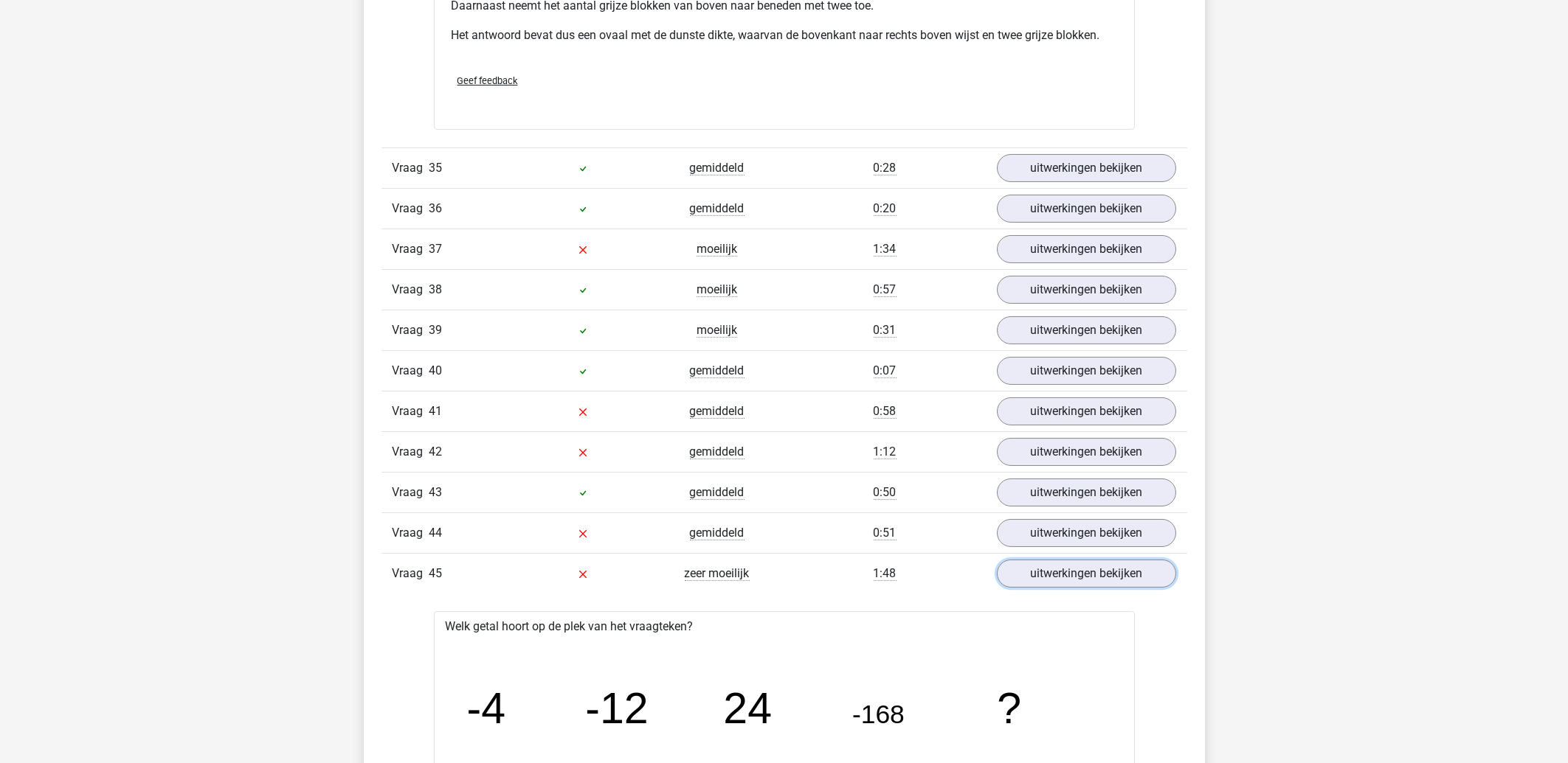
scroll to position [4822, 0]
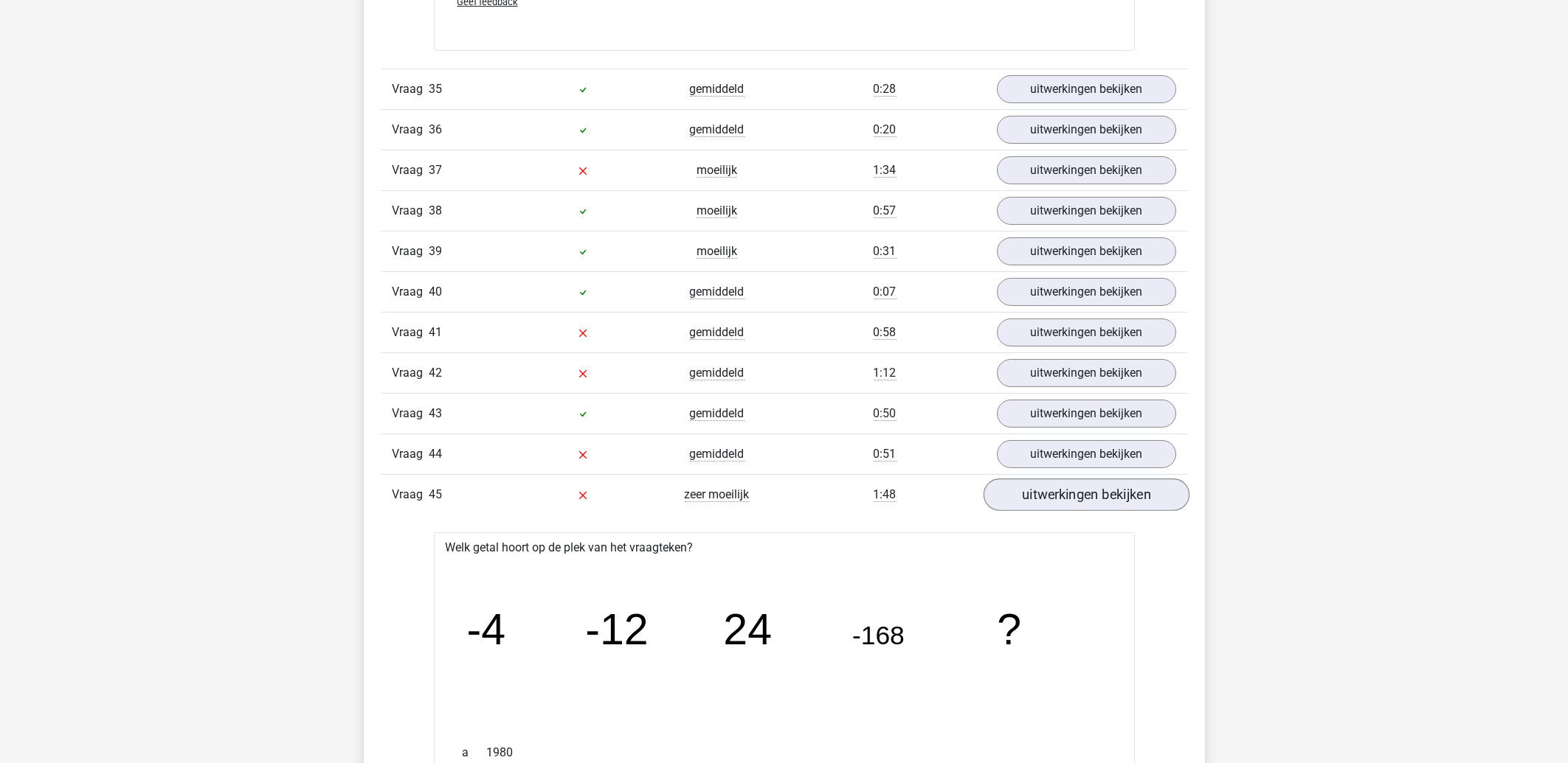
drag, startPoint x: 1139, startPoint y: 490, endPoint x: 1132, endPoint y: 498, distance: 10.6
click at [1133, 498] on div "Vraag 45 zeer moeilijk 1:48 uitwerkingen bekijken" at bounding box center [784, 494] width 806 height 40
click at [1131, 500] on link "uitwerkingen bekijken" at bounding box center [1086, 494] width 206 height 32
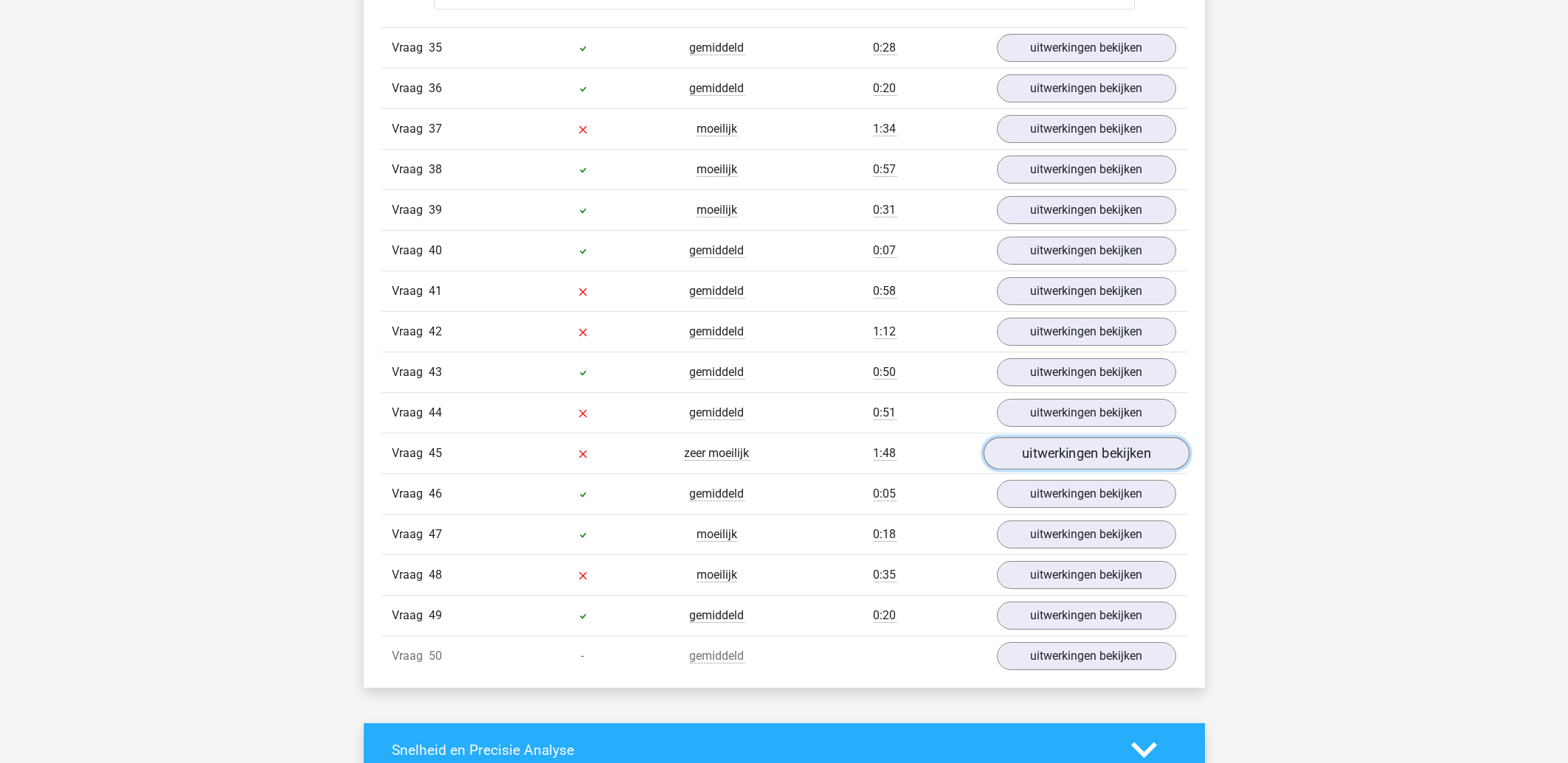
scroll to position [4901, 0]
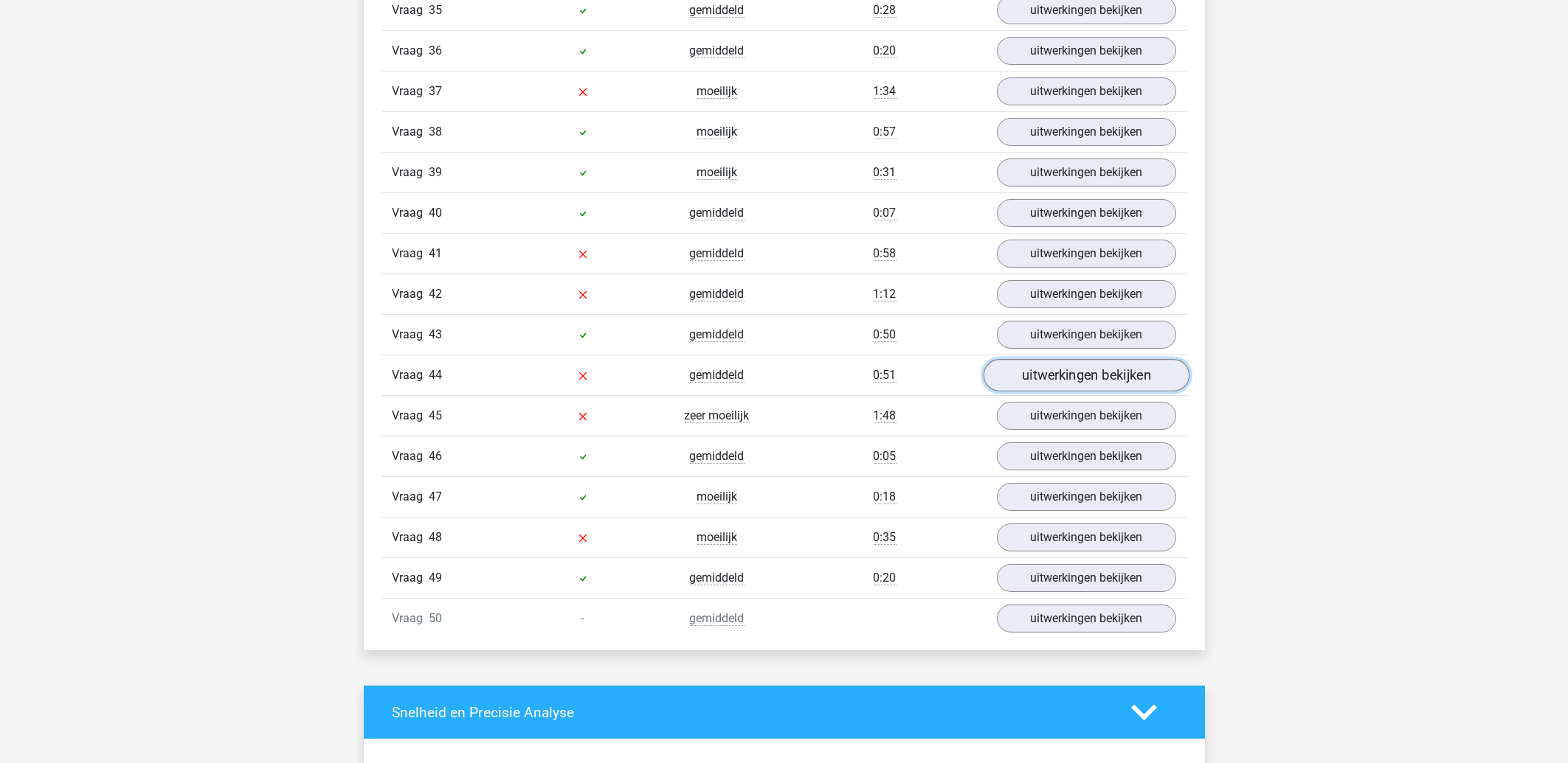
click at [1067, 374] on link "uitwerkingen bekijken" at bounding box center [1086, 375] width 206 height 32
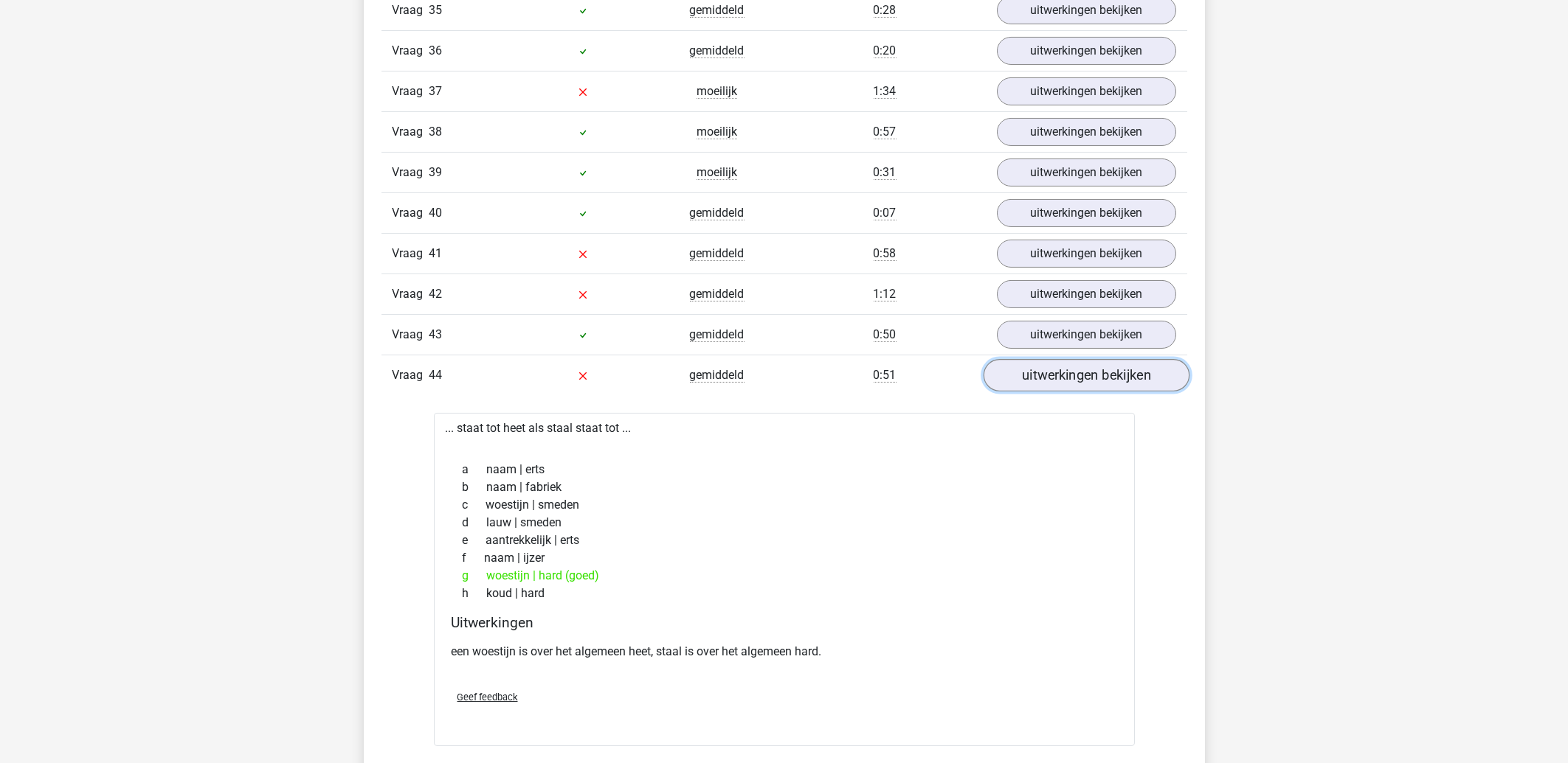
click at [1060, 380] on link "uitwerkingen bekijken" at bounding box center [1086, 375] width 206 height 32
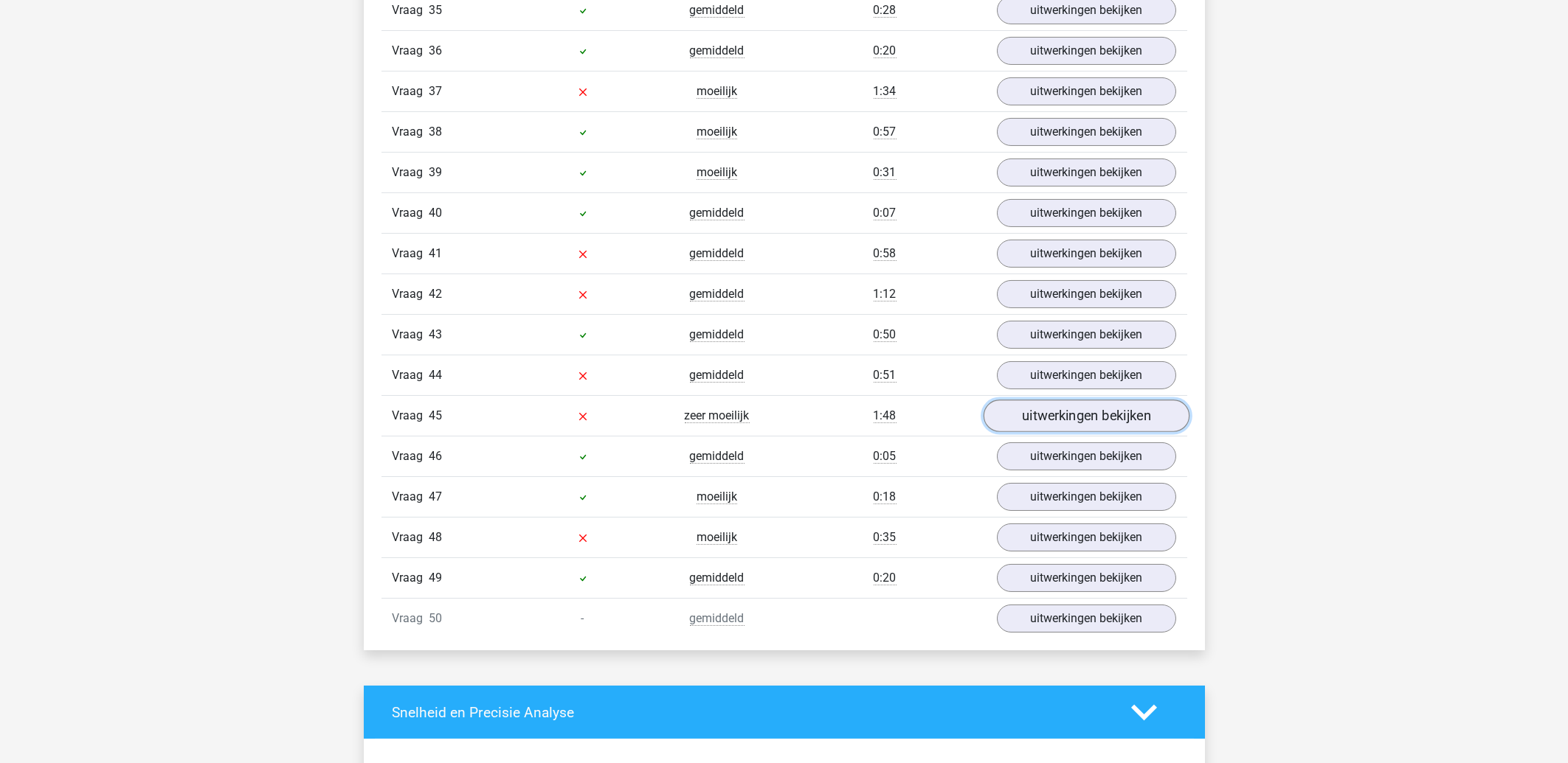
click at [1061, 426] on link "uitwerkingen bekijken" at bounding box center [1086, 416] width 206 height 32
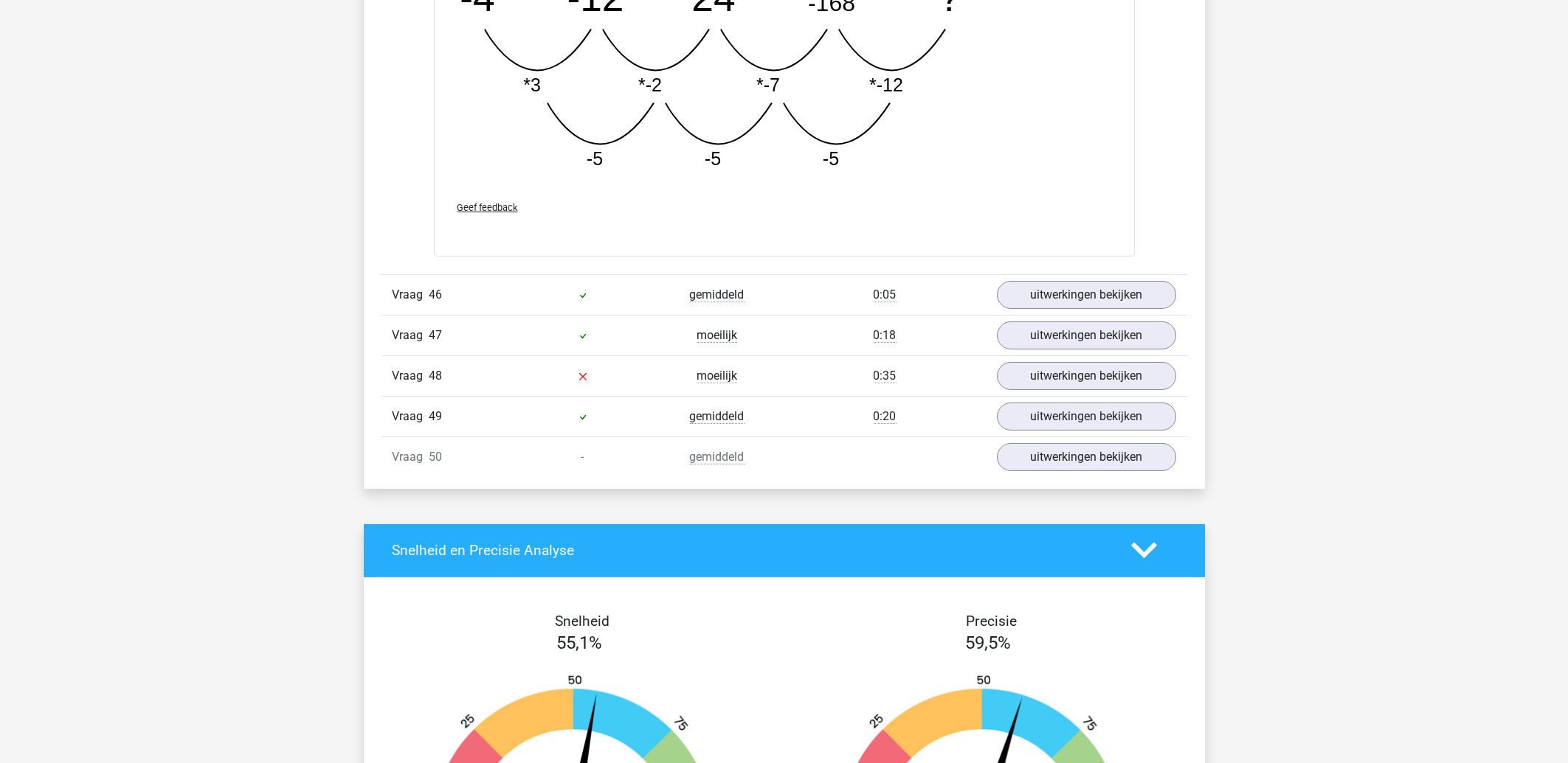
scroll to position [5850, 0]
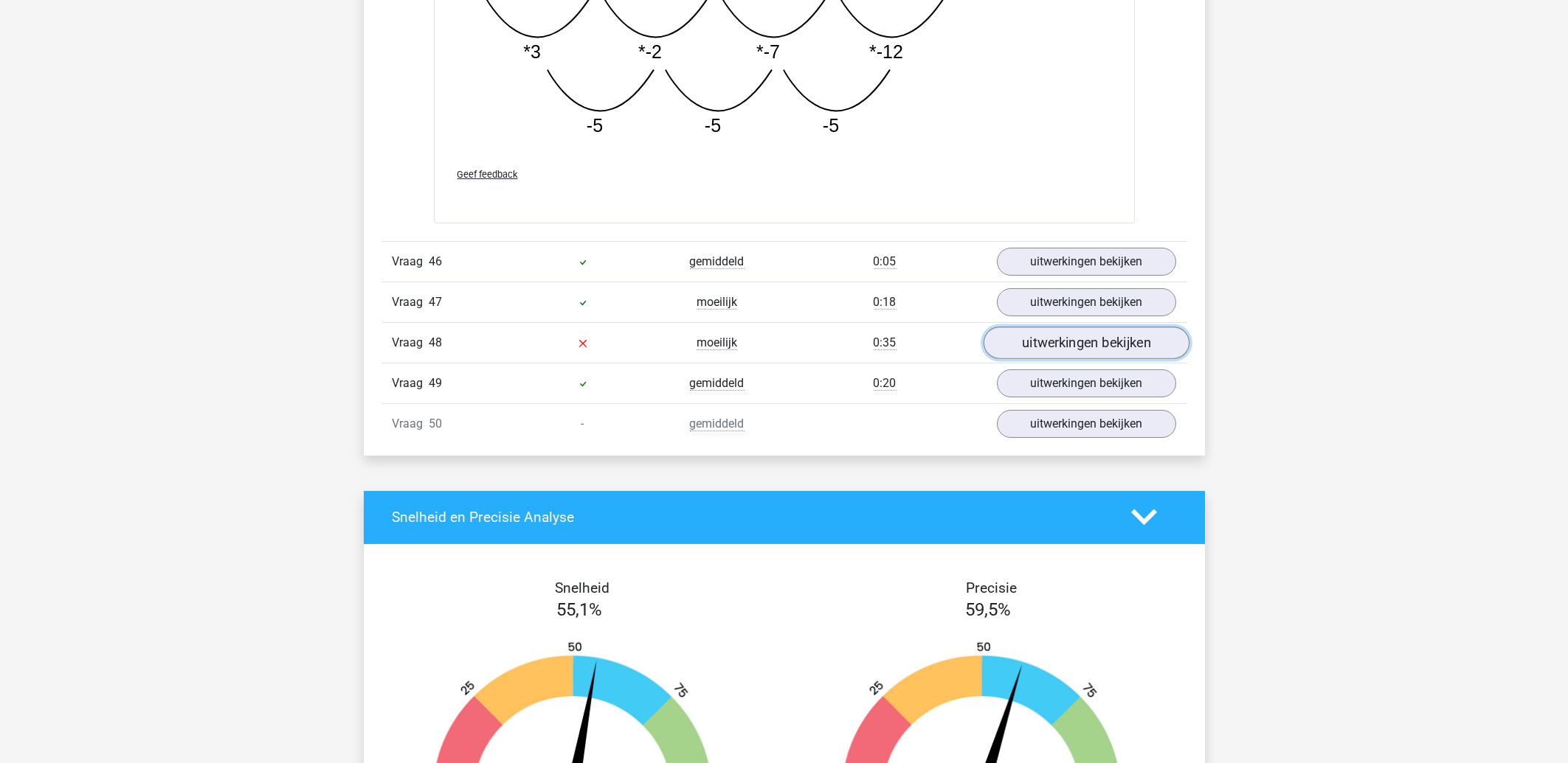
click at [1080, 358] on link "uitwerkingen bekijken" at bounding box center [1086, 343] width 206 height 32
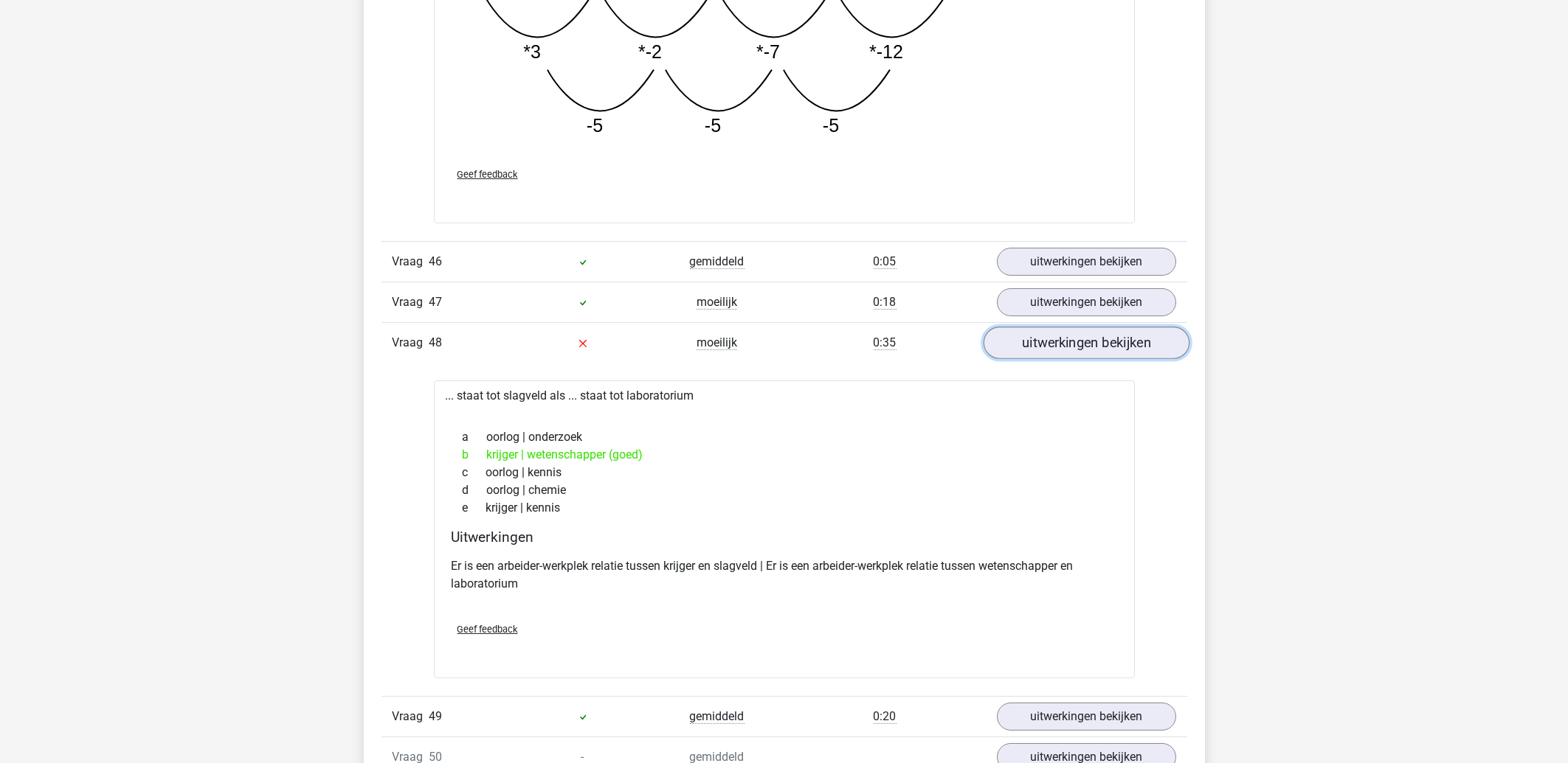
click at [1060, 357] on link "uitwerkingen bekijken" at bounding box center [1086, 343] width 206 height 32
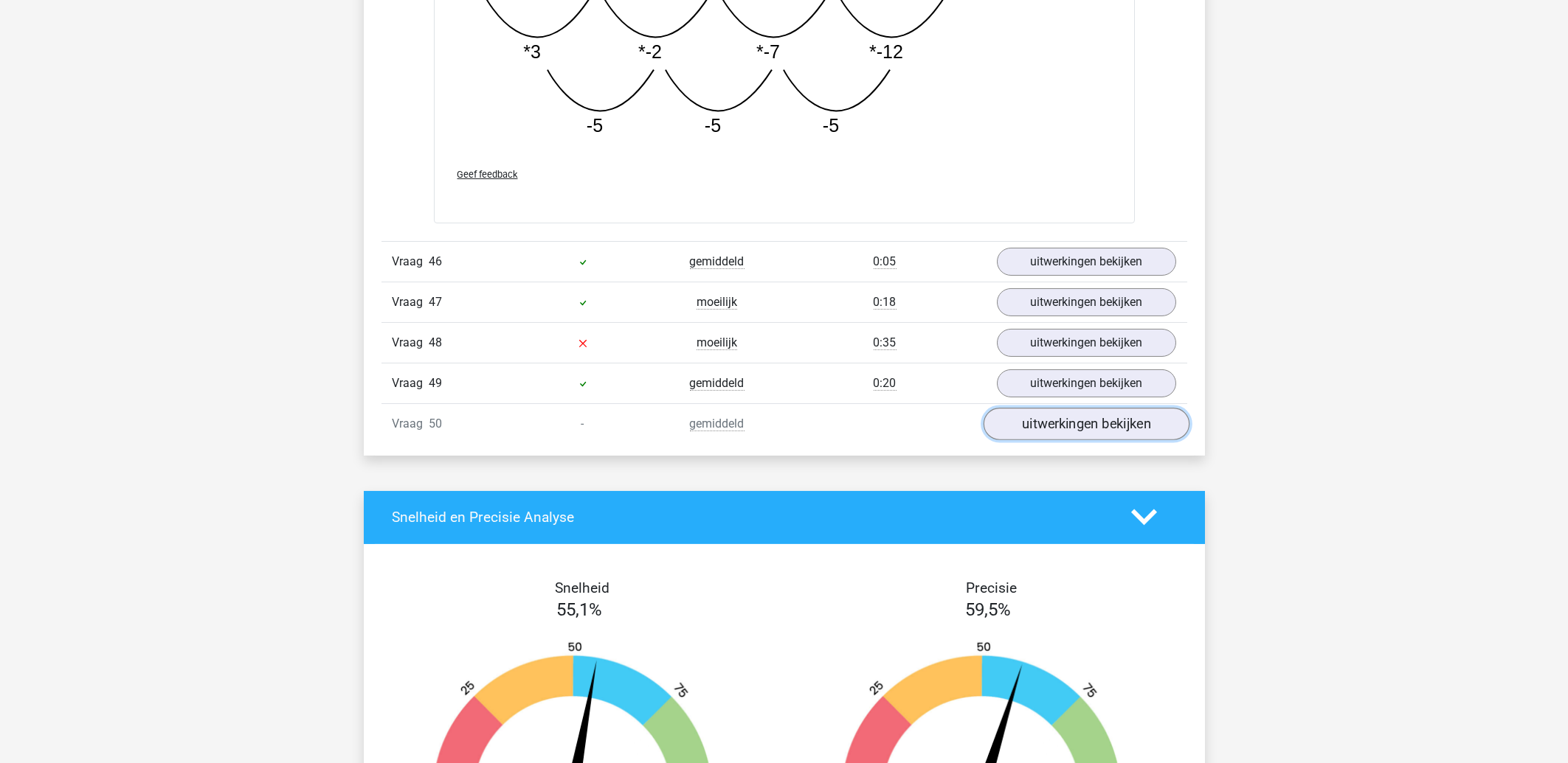
click at [1066, 441] on link "uitwerkingen bekijken" at bounding box center [1086, 424] width 206 height 32
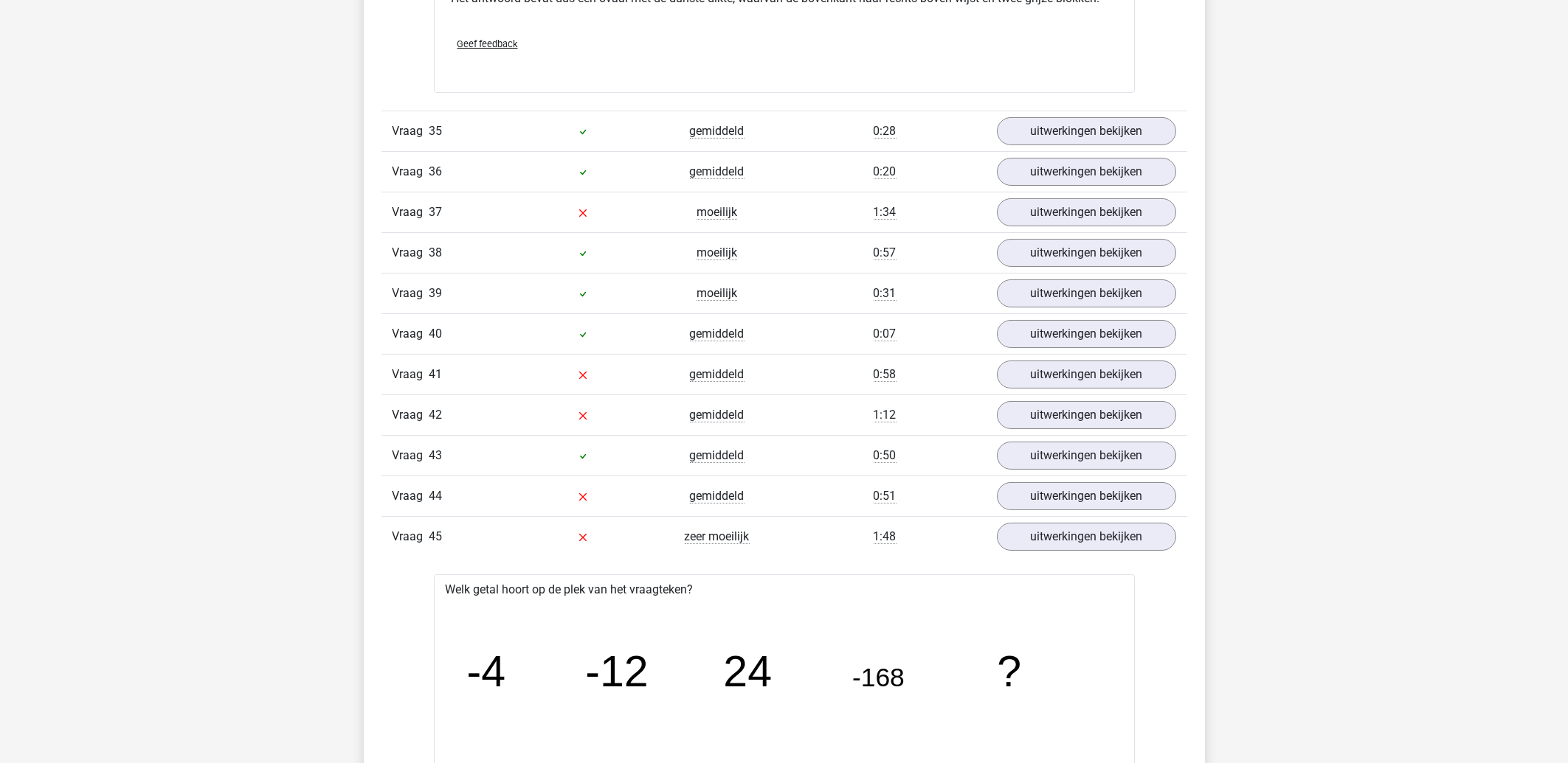
scroll to position [4664, 0]
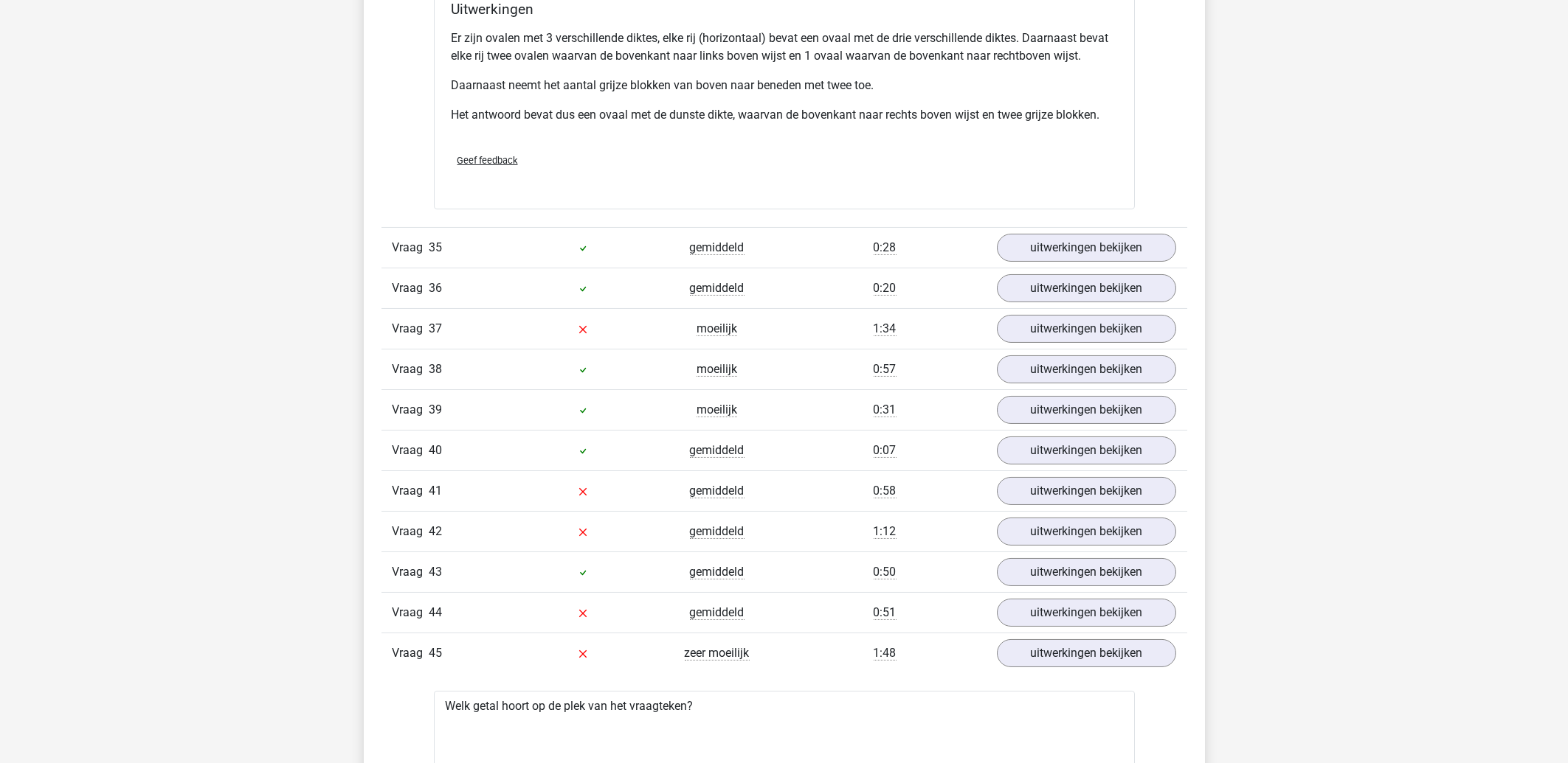
click at [1059, 470] on div "Vraag 40 gemiddeld 0:07 uitwerkingen bekijken" at bounding box center [784, 450] width 806 height 40
click at [1059, 494] on link "uitwerkingen bekijken" at bounding box center [1086, 491] width 206 height 32
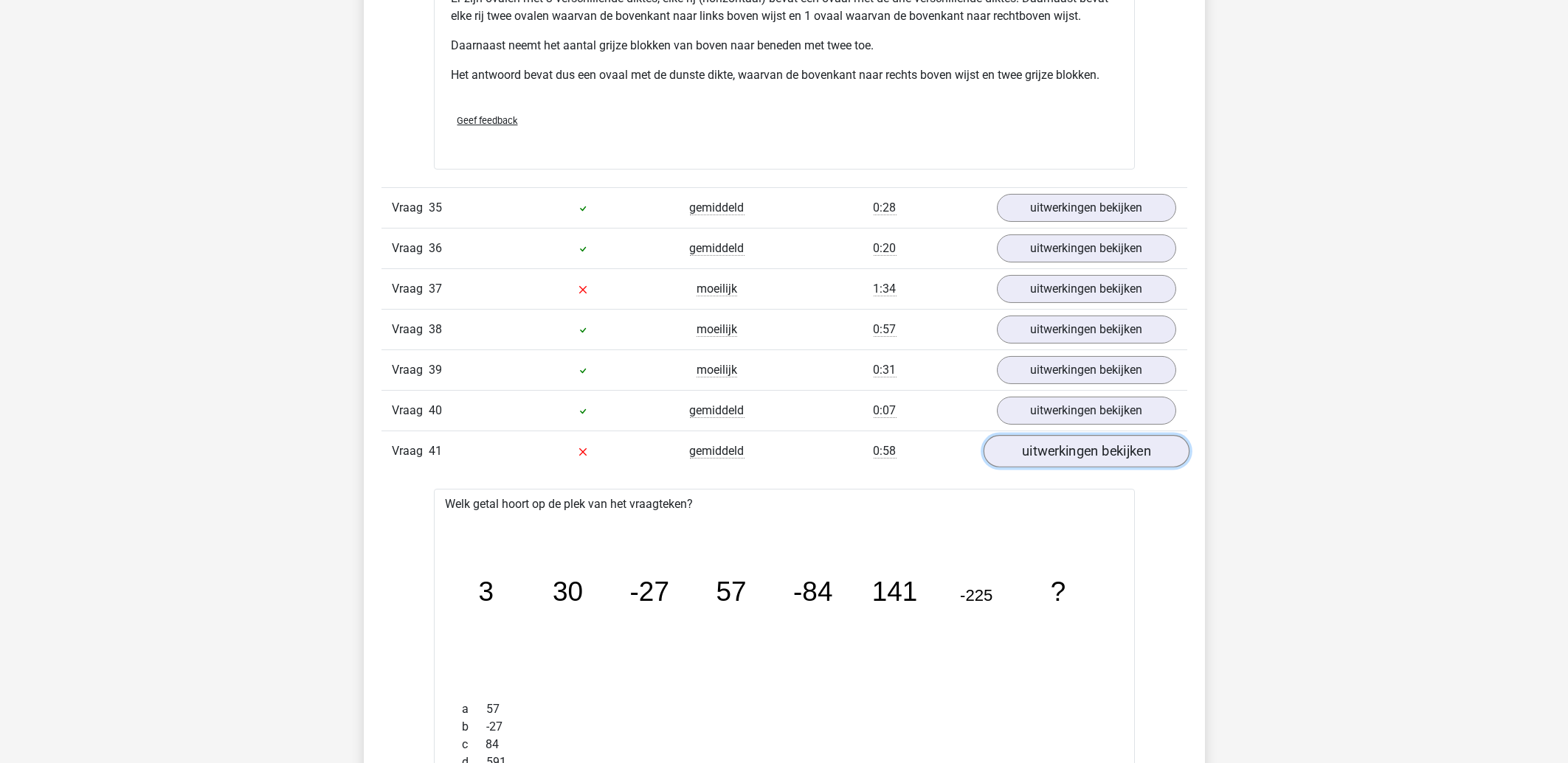
scroll to position [4744, 0]
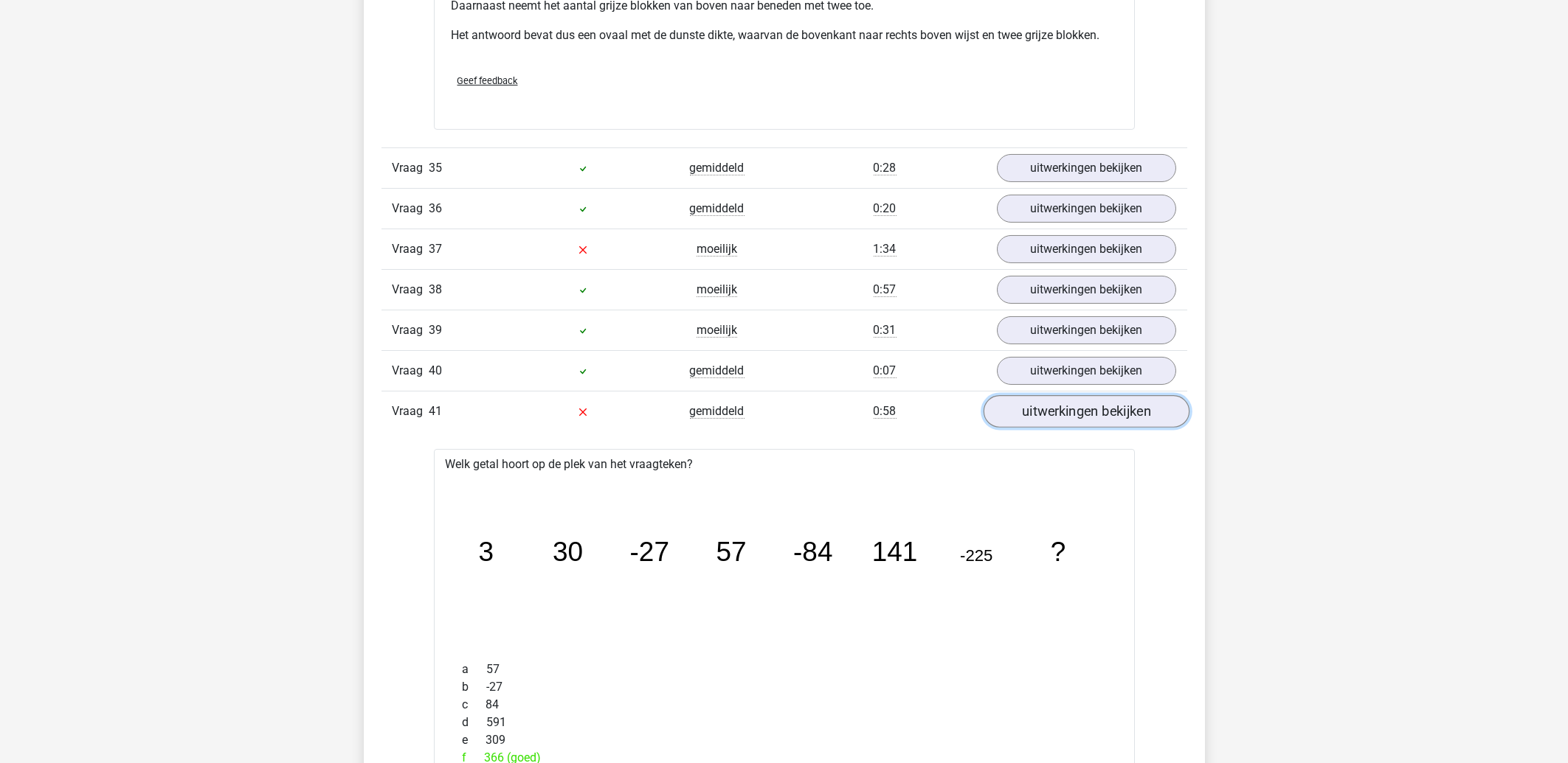
click at [1081, 426] on link "uitwerkingen bekijken" at bounding box center [1086, 412] width 206 height 32
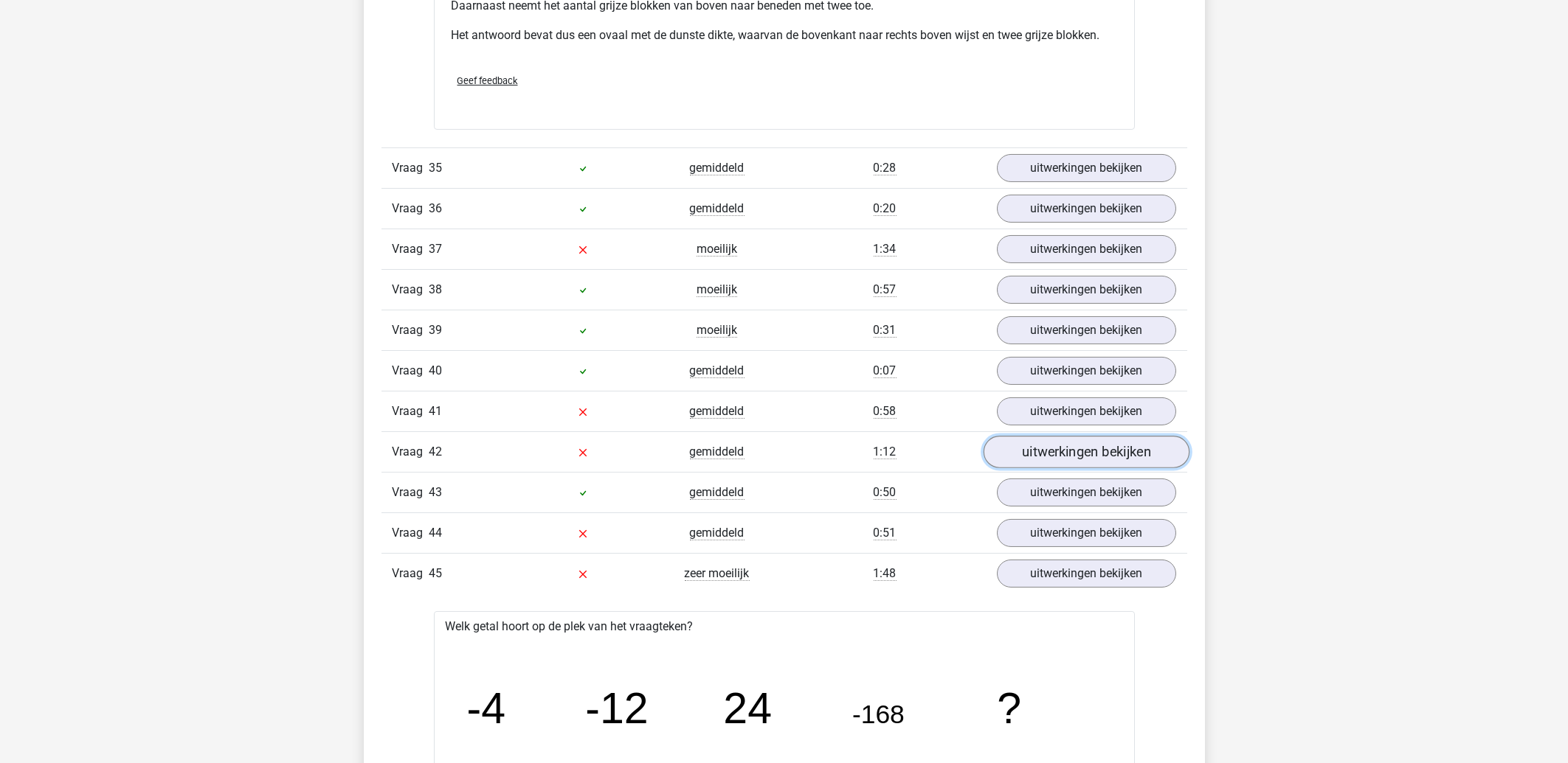
click at [1075, 465] on link "uitwerkingen bekijken" at bounding box center [1086, 452] width 206 height 32
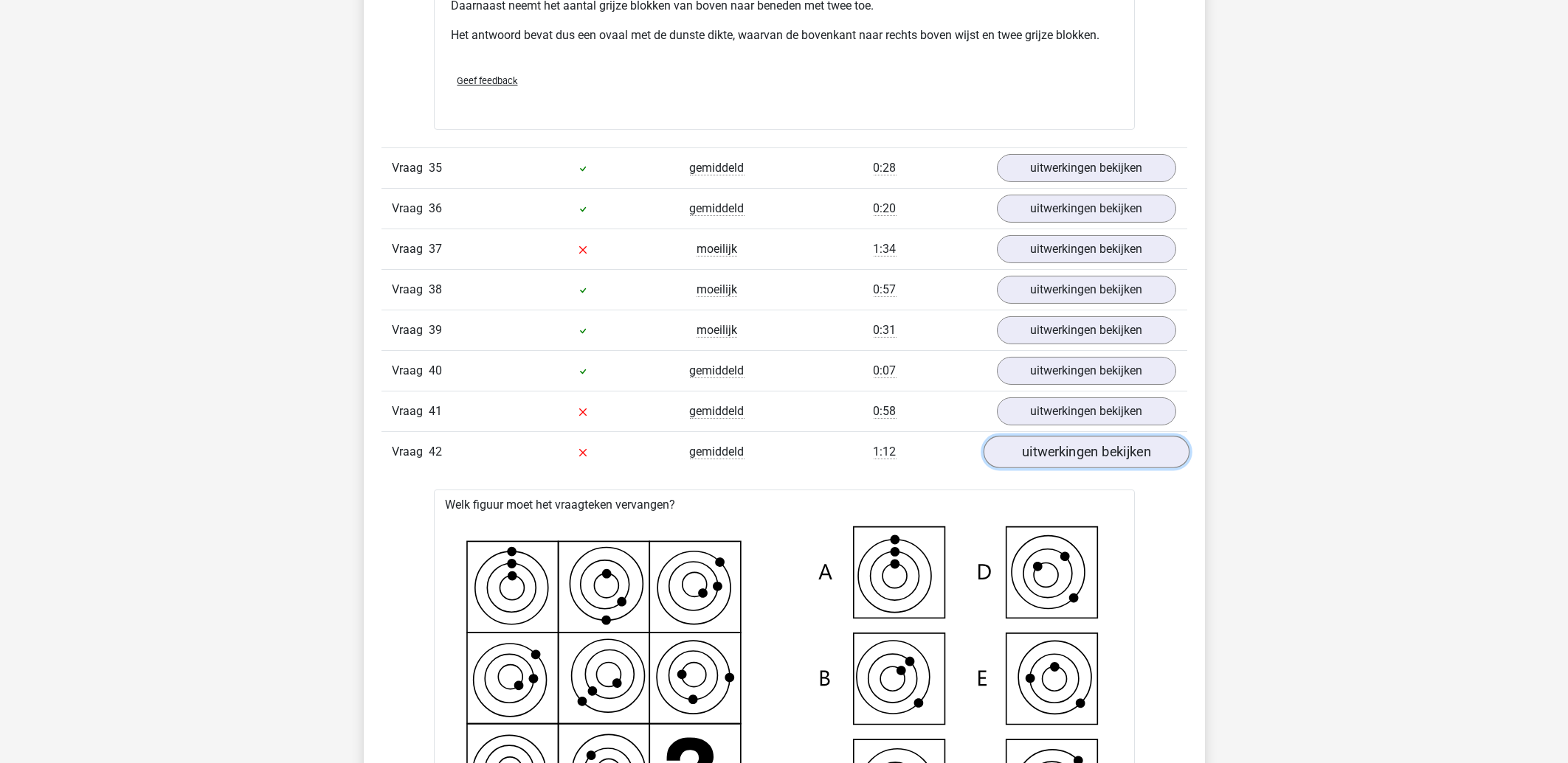
click at [1075, 465] on link "uitwerkingen bekijken" at bounding box center [1086, 452] width 206 height 32
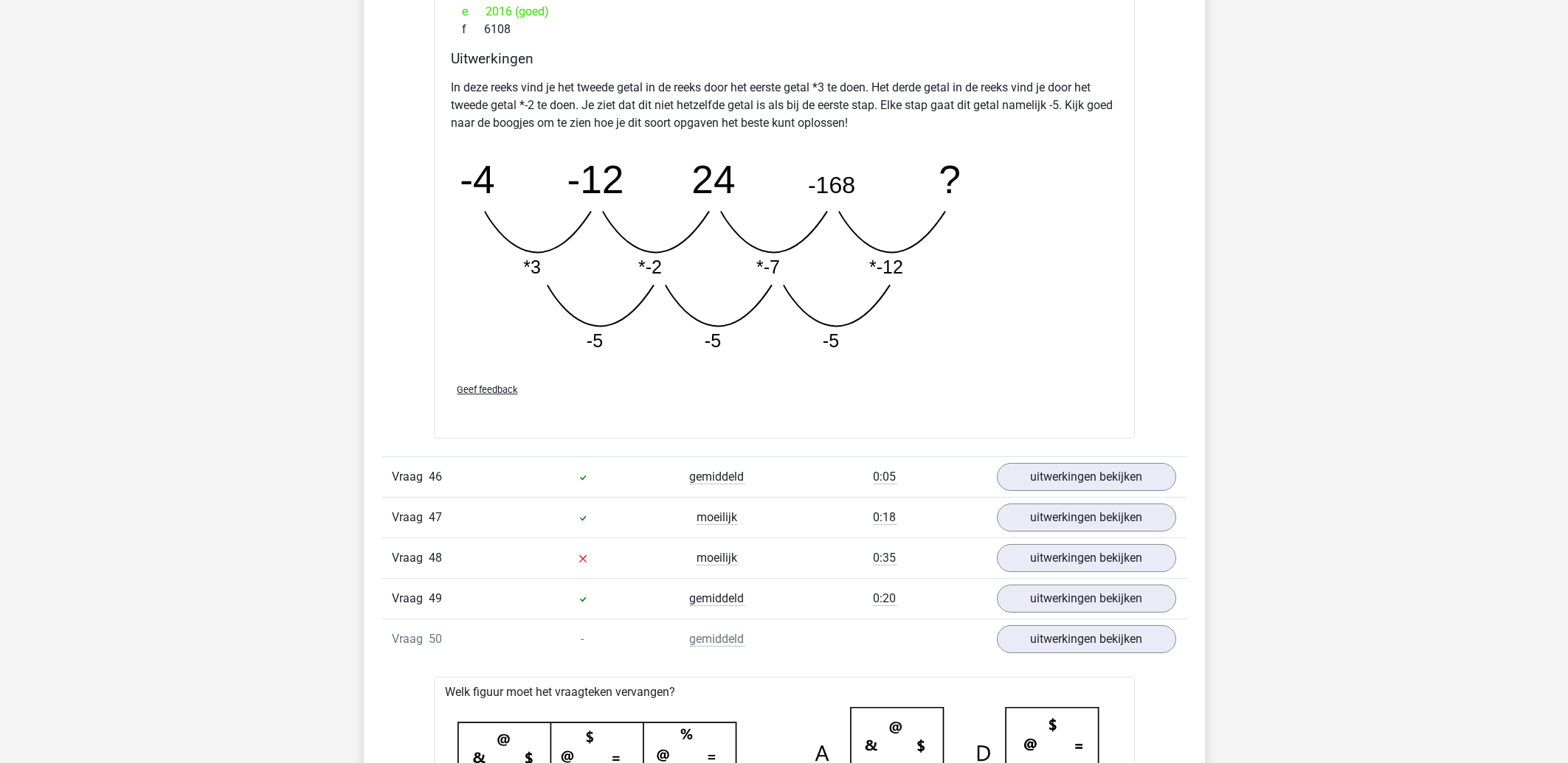
scroll to position [5850, 0]
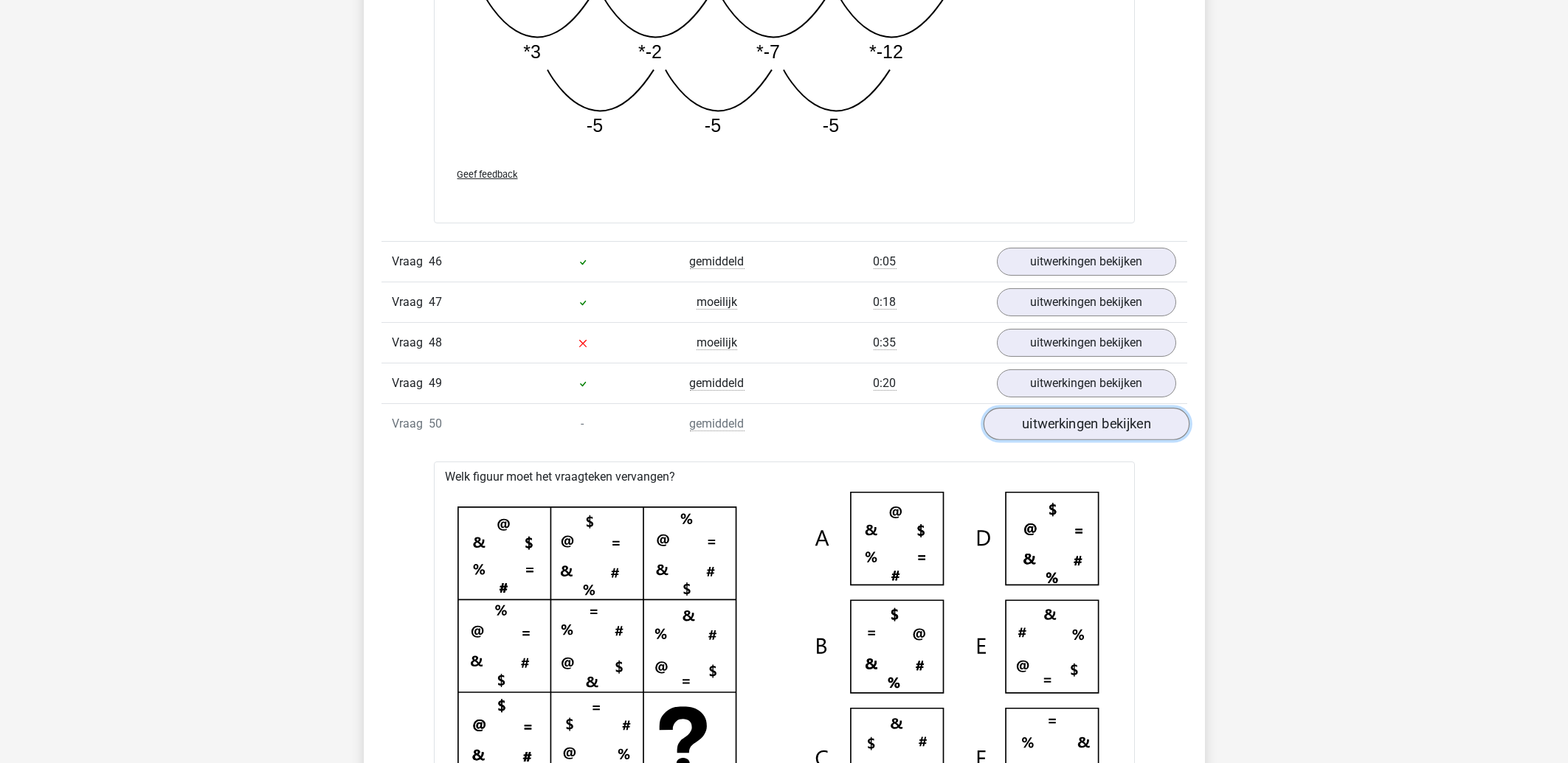
click at [1088, 429] on link "uitwerkingen bekijken" at bounding box center [1086, 424] width 206 height 32
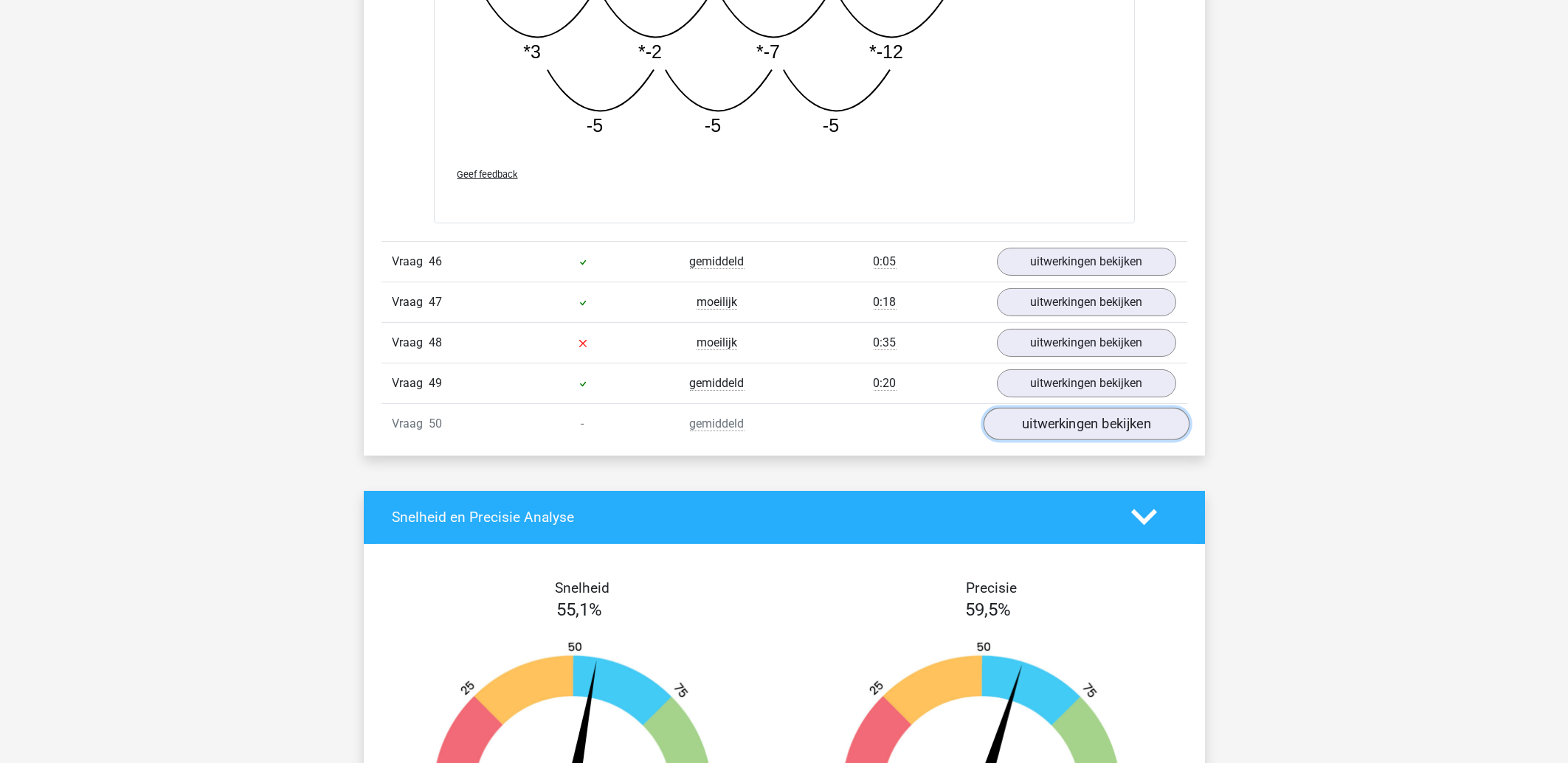
click at [1088, 429] on link "uitwerkingen bekijken" at bounding box center [1086, 424] width 206 height 32
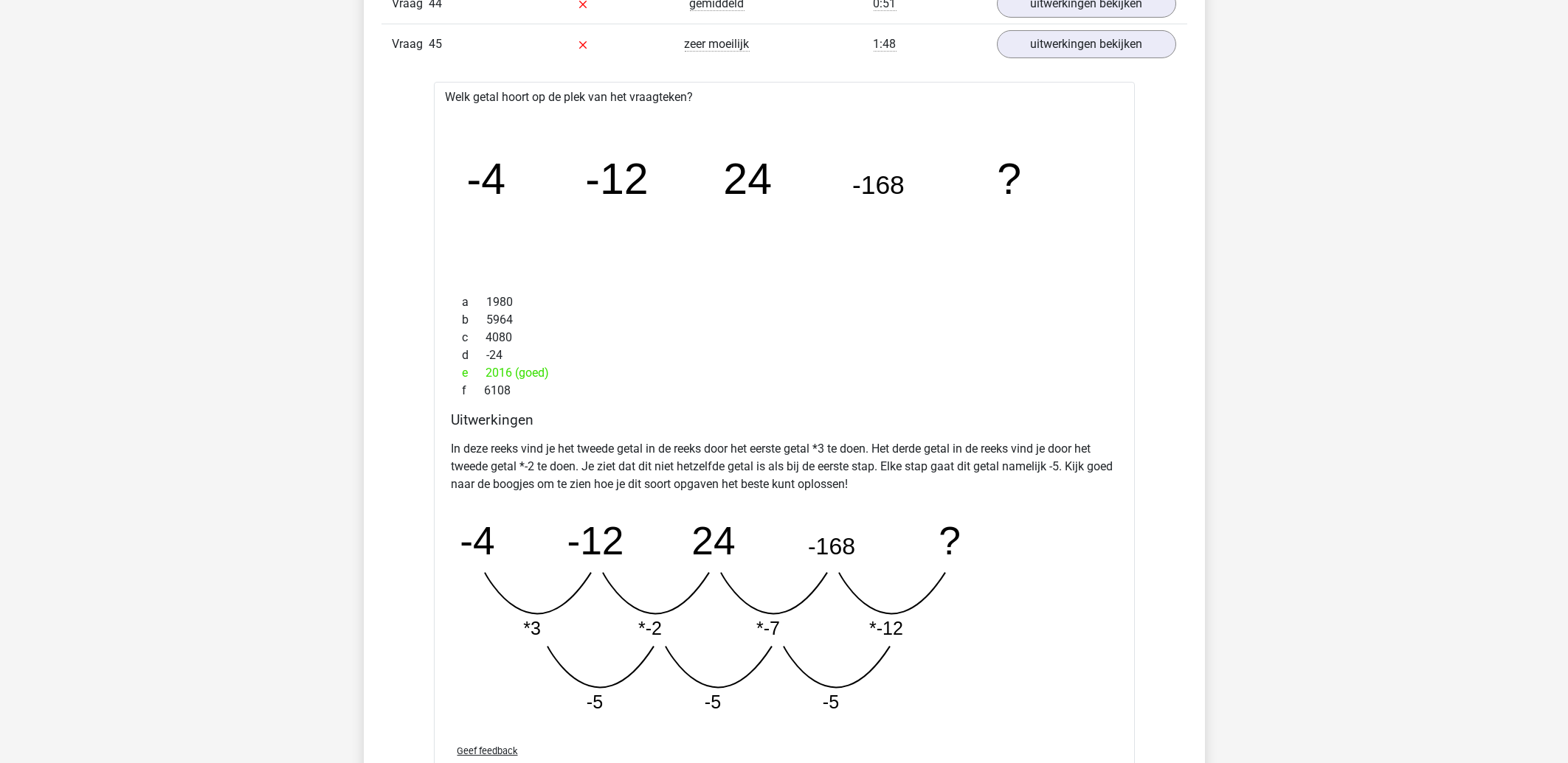
scroll to position [5297, 0]
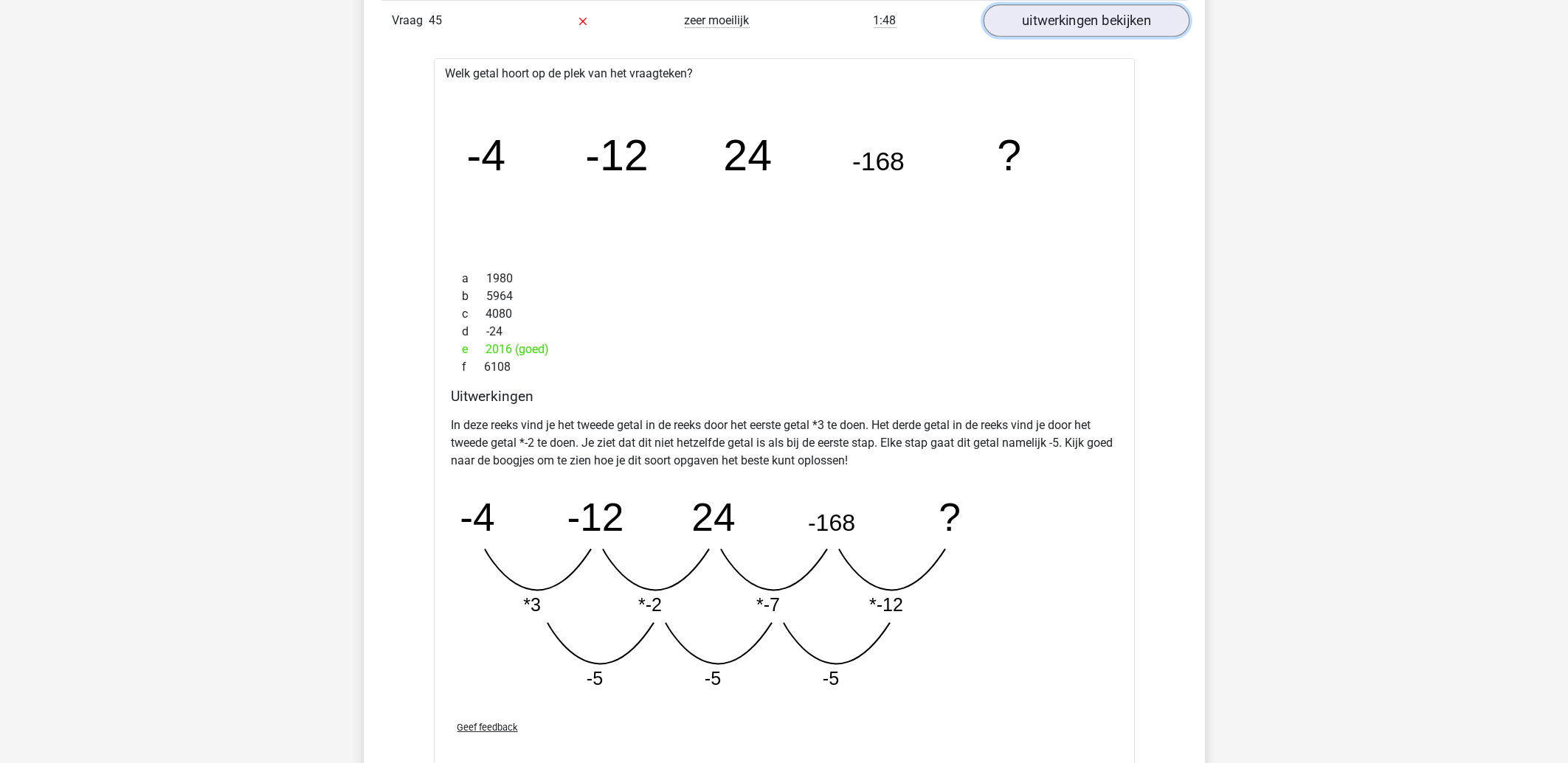
click at [1059, 37] on link "uitwerkingen bekijken" at bounding box center [1086, 21] width 206 height 32
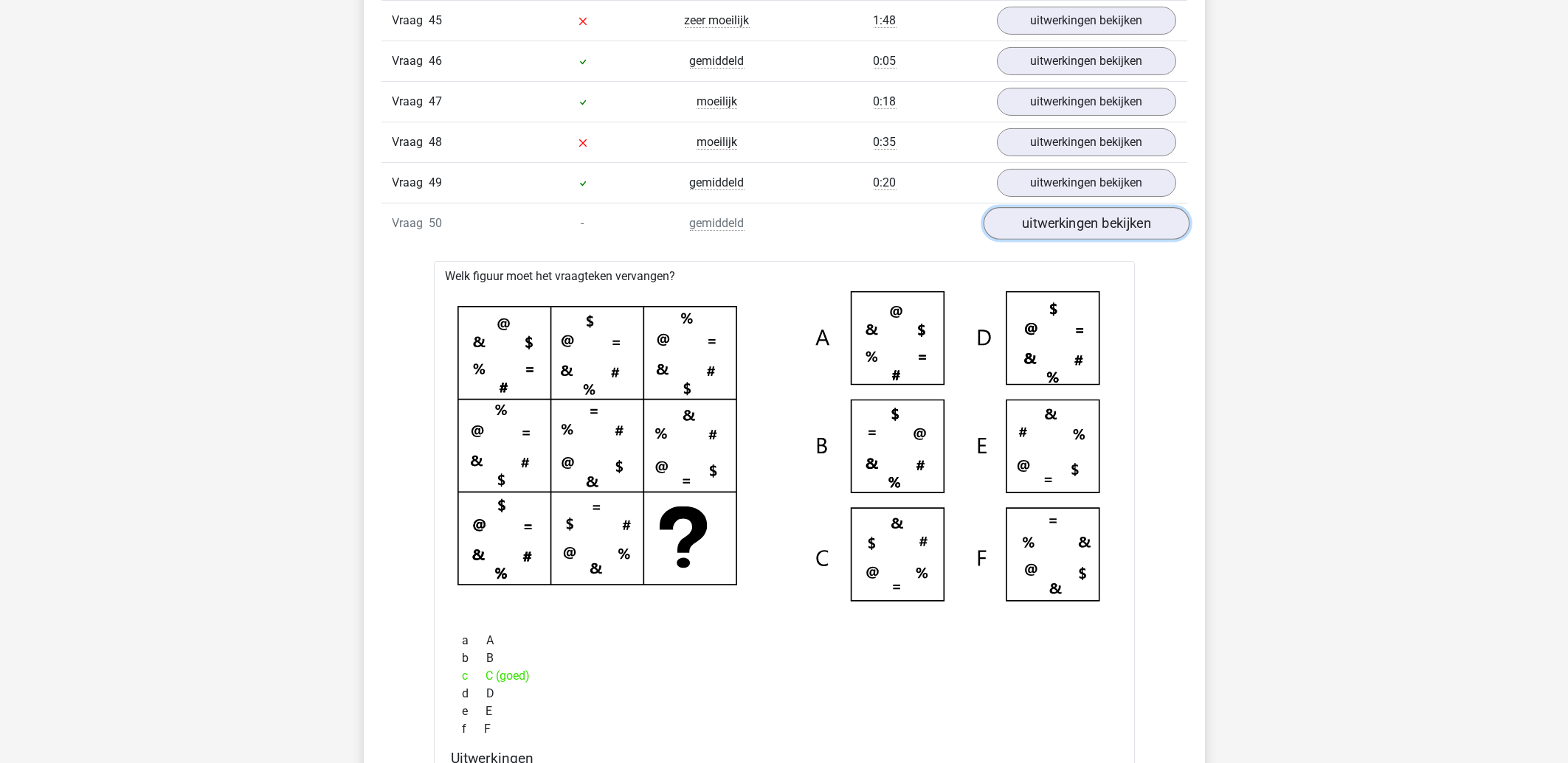
click at [1022, 240] on link "uitwerkingen bekijken" at bounding box center [1086, 224] width 206 height 32
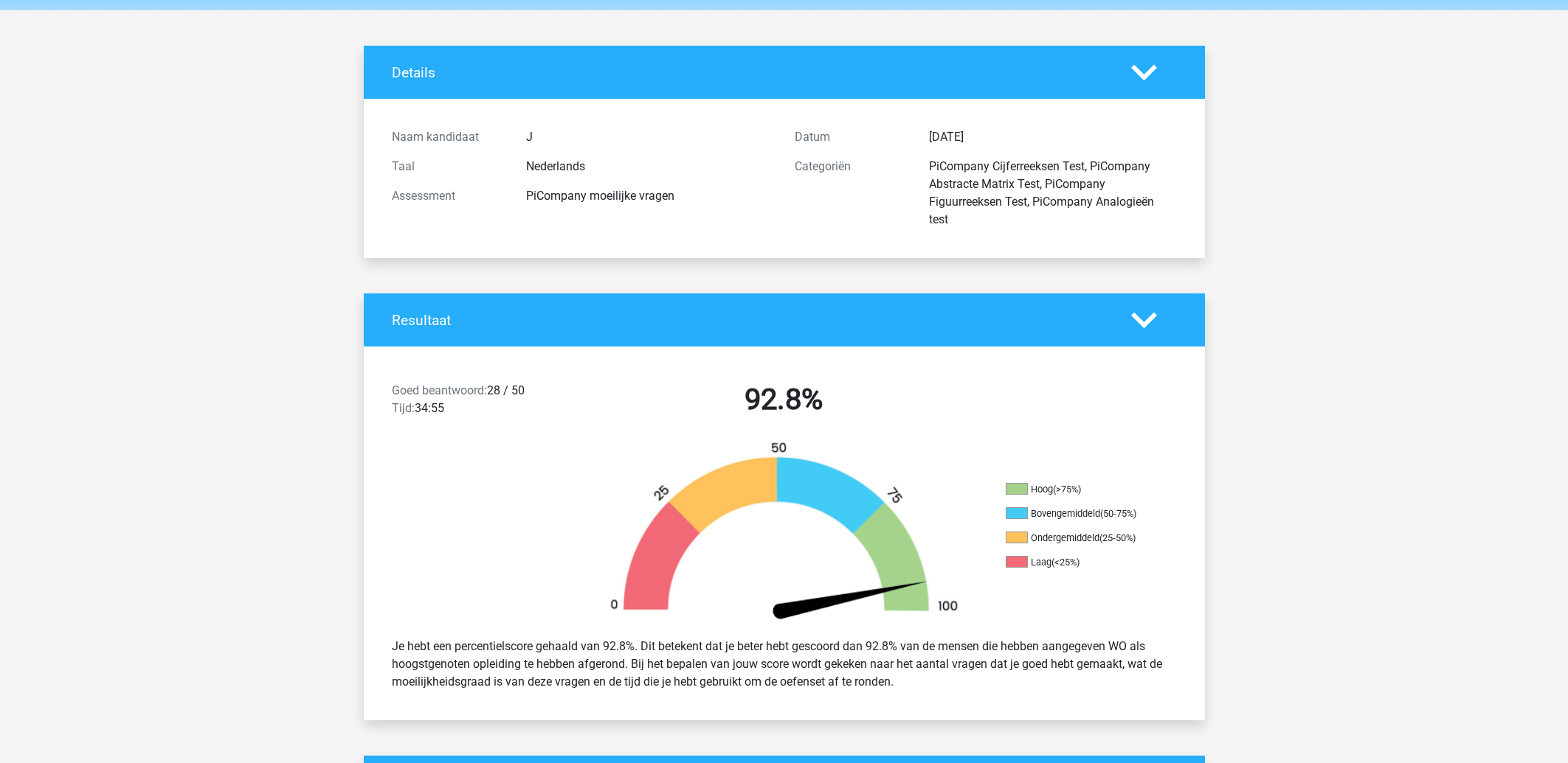
scroll to position [0, 0]
